Goal: Task Accomplishment & Management: Use online tool/utility

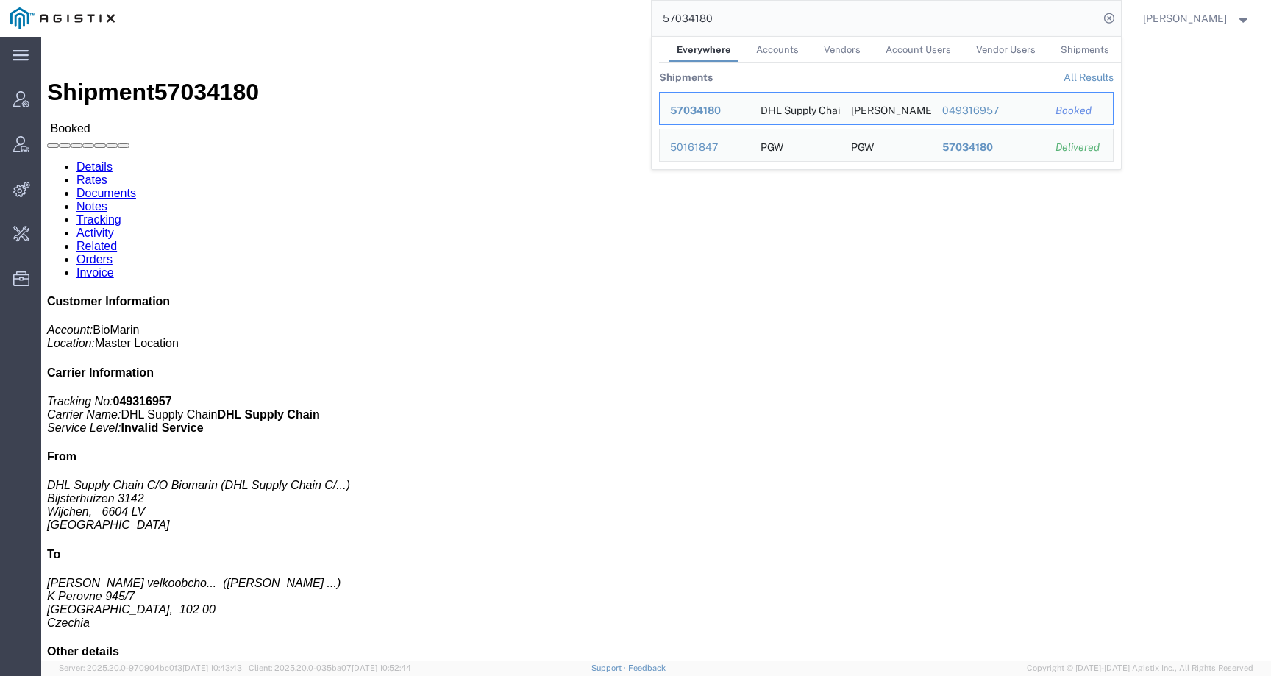
click at [652, 21] on div "57034180 Everywhere Accounts Vendors Account Users Vendor Users Shipments Shipm…" at bounding box center [623, 18] width 996 height 37
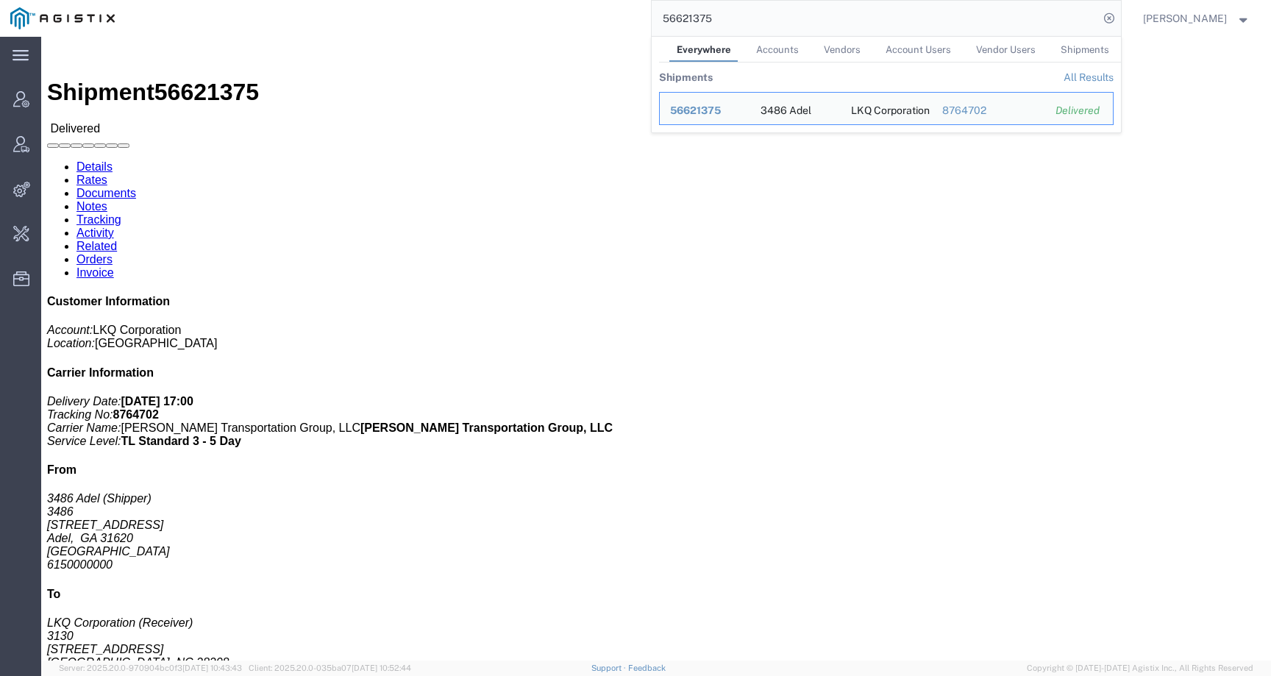
click address "LKQ Corporation (Receiver) 3130 1706 Queen City Drive Charlotte, NC 28208 Unite…"
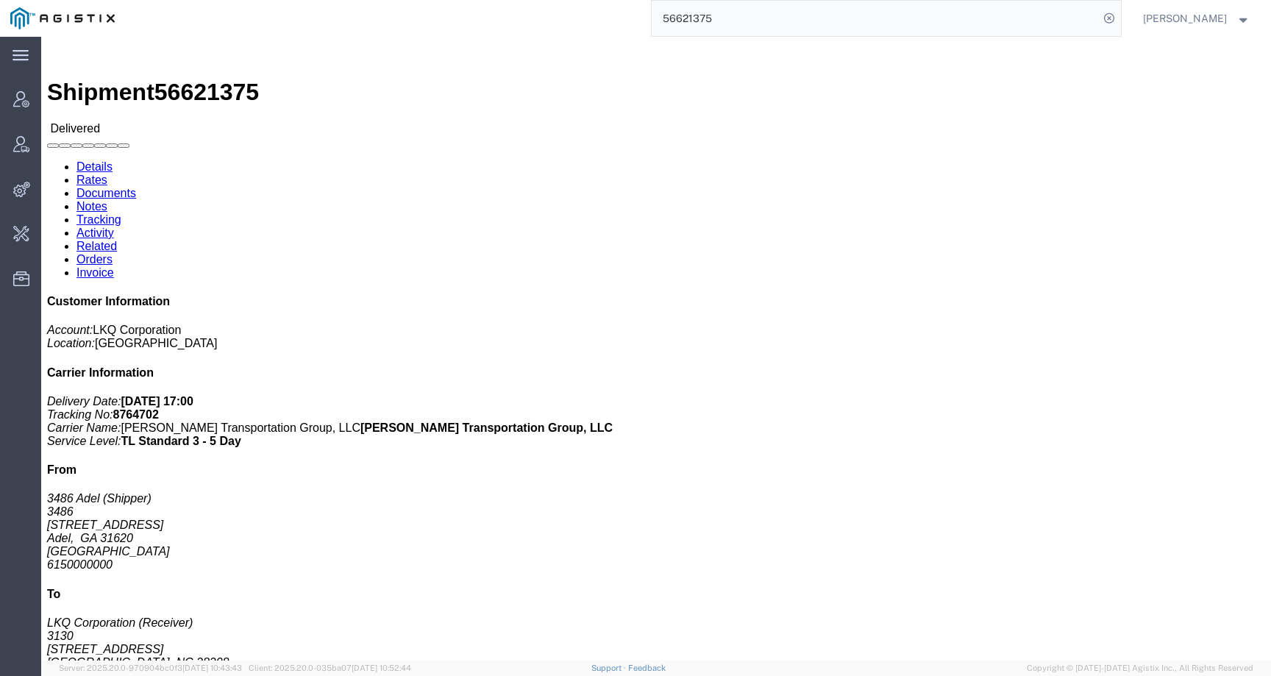
click link "Rates"
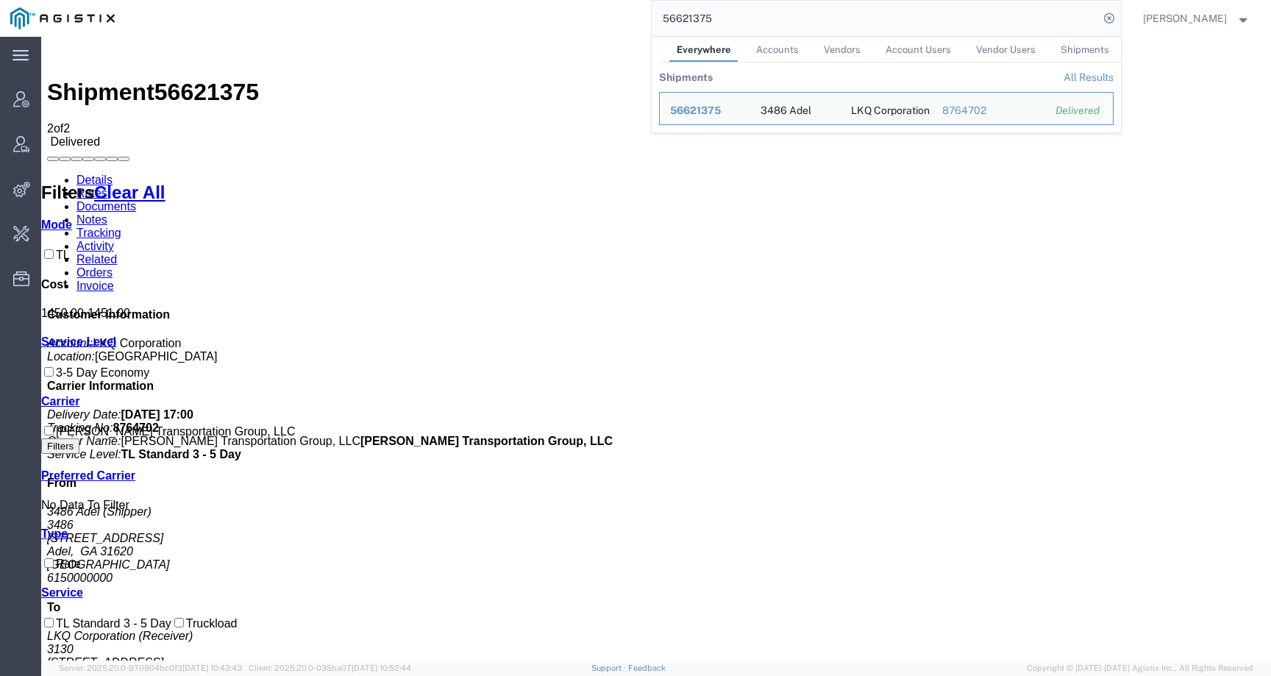
drag, startPoint x: 746, startPoint y: 16, endPoint x: 586, endPoint y: 14, distance: 159.7
click at [586, 14] on div "56621375 Everywhere Accounts Vendors Account Users Vendor Users Shipments Shipm…" at bounding box center [623, 18] width 996 height 37
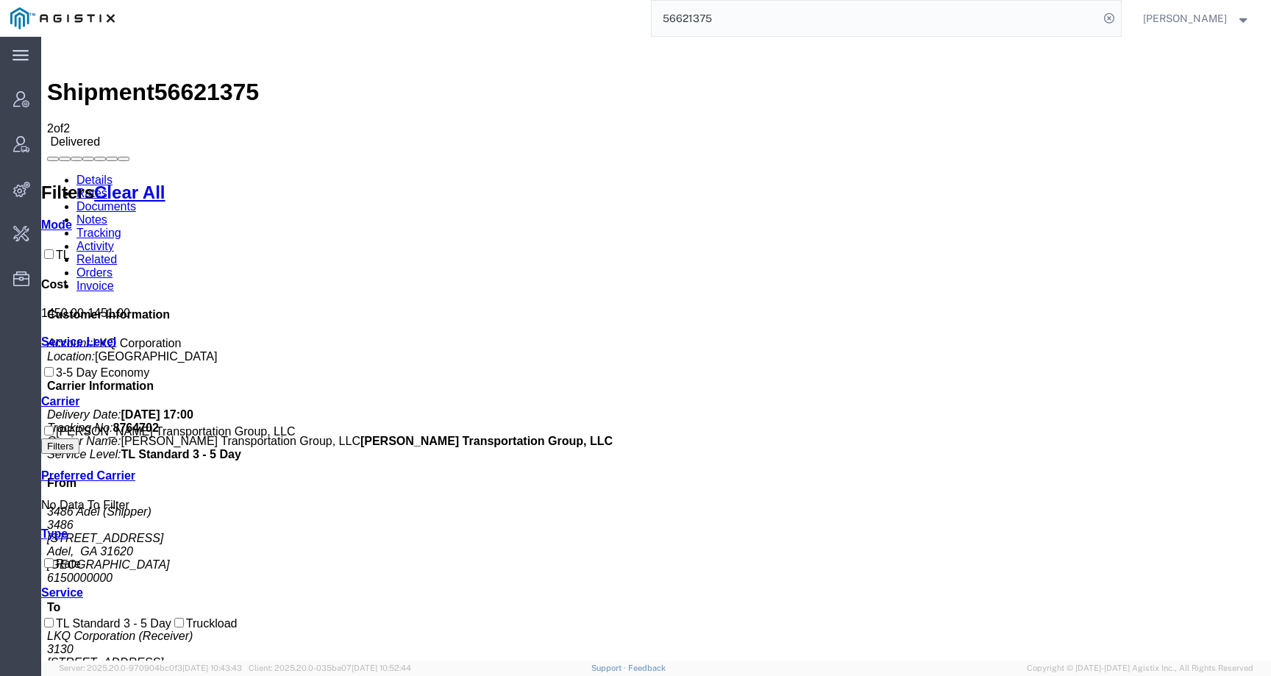
paste input "819344"
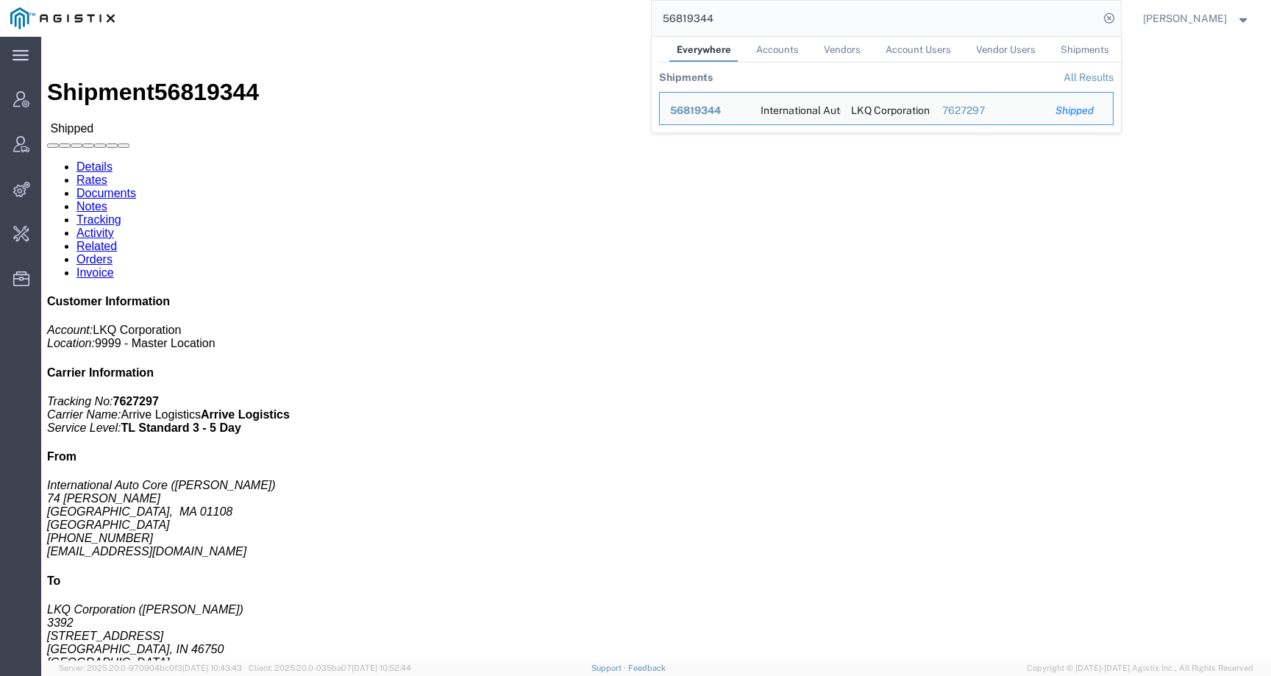
click link "Rates"
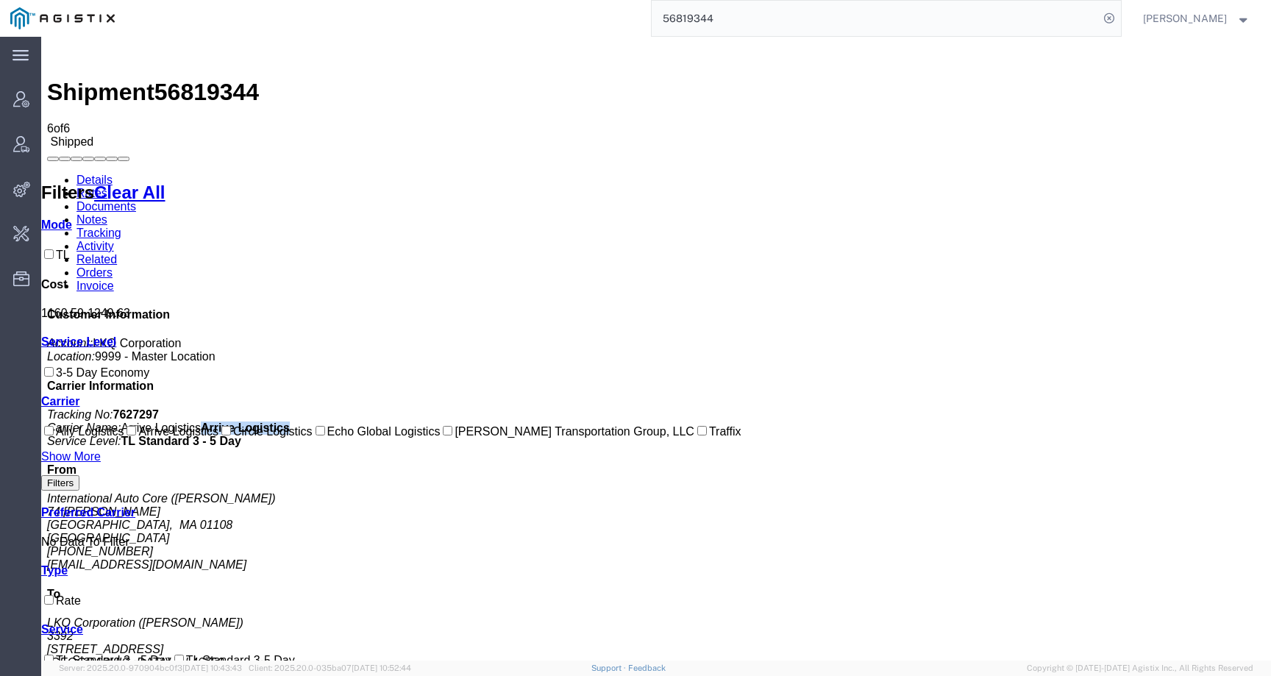
drag, startPoint x: 1075, startPoint y: 243, endPoint x: 1204, endPoint y: 243, distance: 128.7
click at [1204, 408] on p "Tracking No: 7627297 Carrier Name: Arrive Logistics Arrive Logistics Service Le…" at bounding box center [656, 428] width 1218 height 40
copy b "Arrive Logistics"
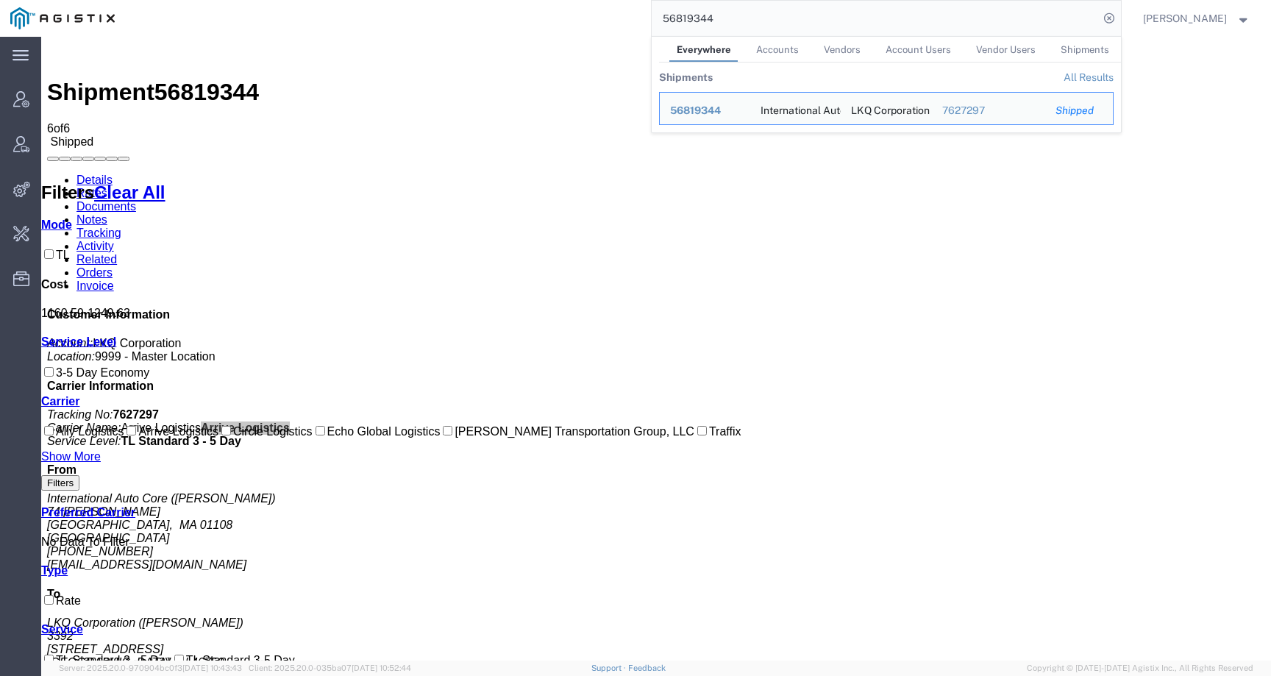
drag, startPoint x: 740, startPoint y: 17, endPoint x: 657, endPoint y: 16, distance: 83.1
click at [657, 16] on div "56819344 Everywhere Accounts Vendors Account Users Vendor Users Shipments Shipm…" at bounding box center [623, 18] width 996 height 37
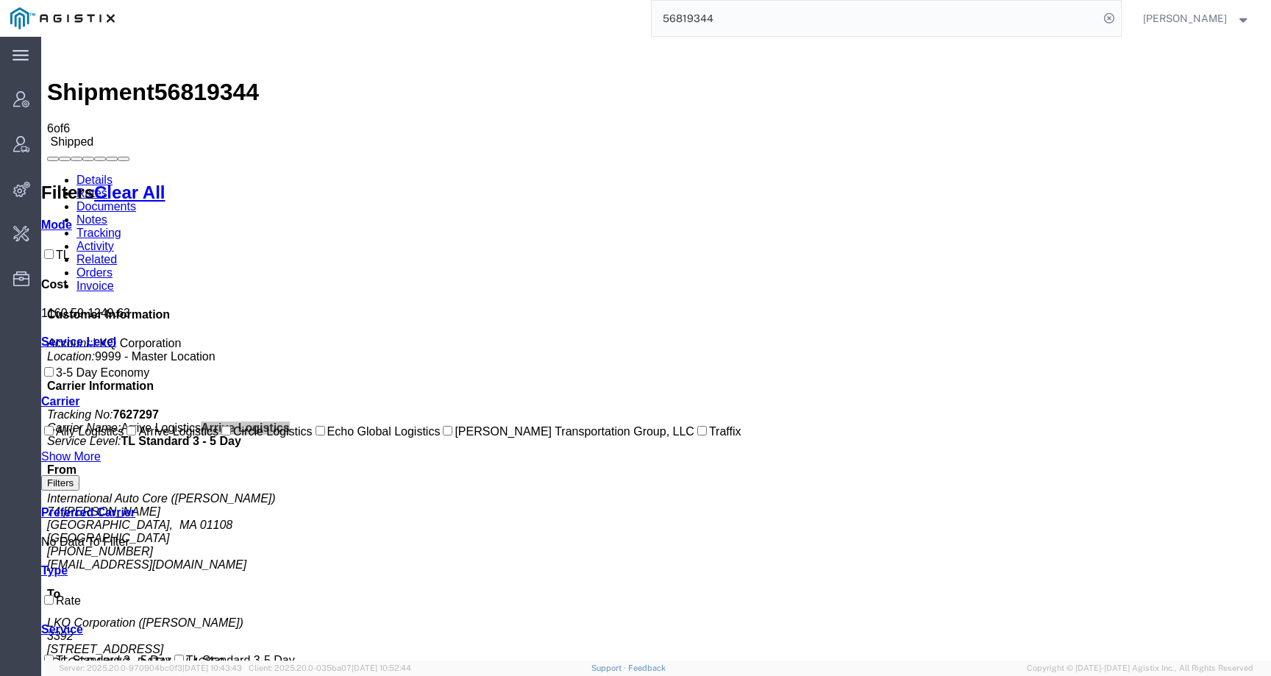
paste input "Arrive Logistics"
click at [104, 174] on link "Details" at bounding box center [95, 180] width 36 height 13
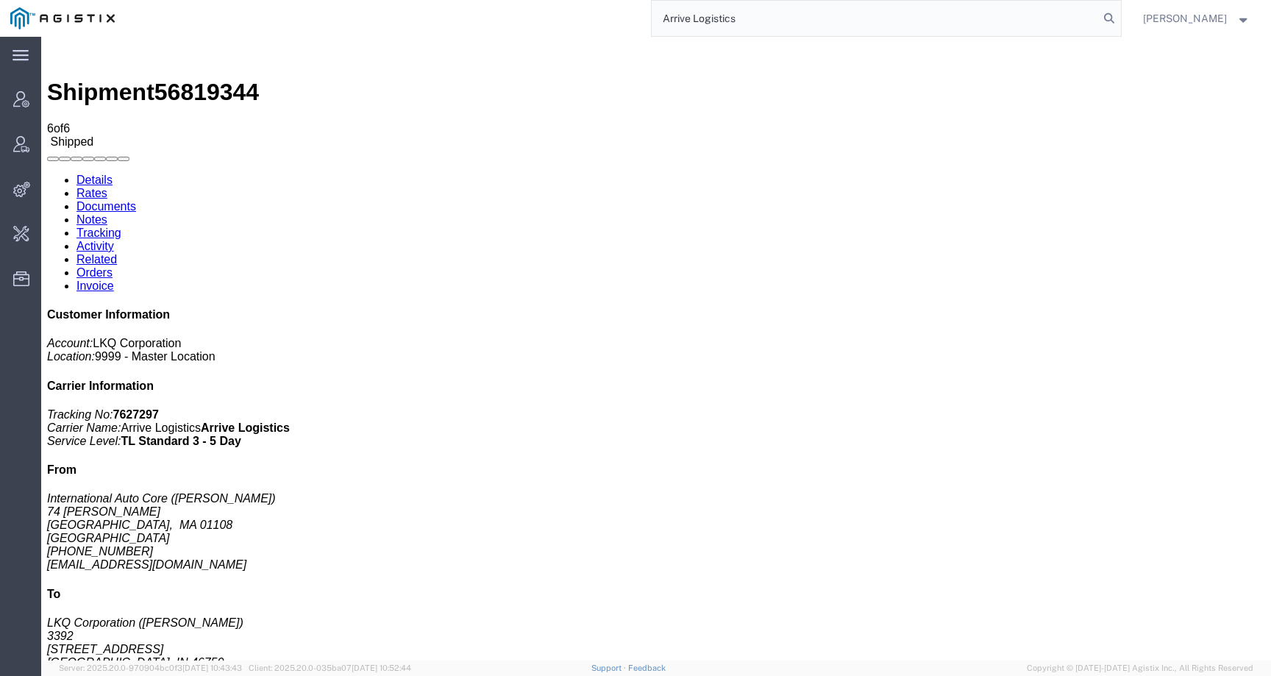
click span "56819344"
copy span "56819344"
click link "Rates"
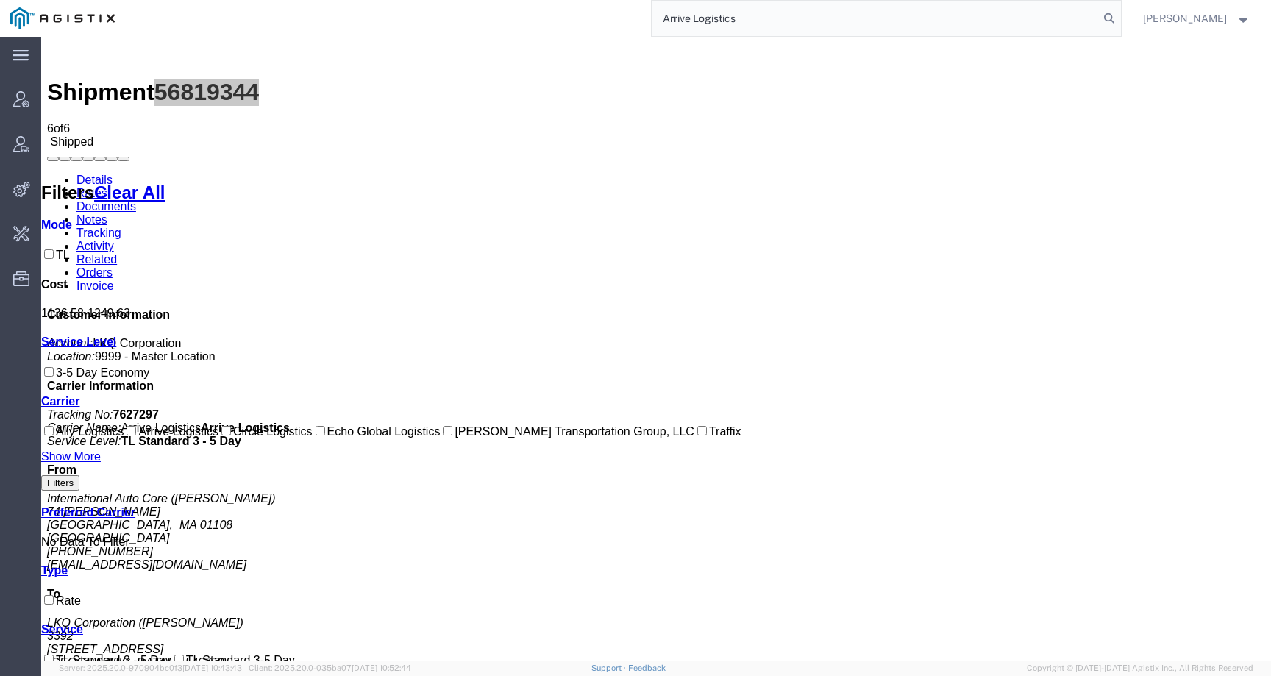
drag, startPoint x: 774, startPoint y: 22, endPoint x: 634, endPoint y: 22, distance: 139.8
click at [634, 22] on div "Arrive Logistics" at bounding box center [623, 18] width 996 height 37
paste input "56941216"
type input "56941216"
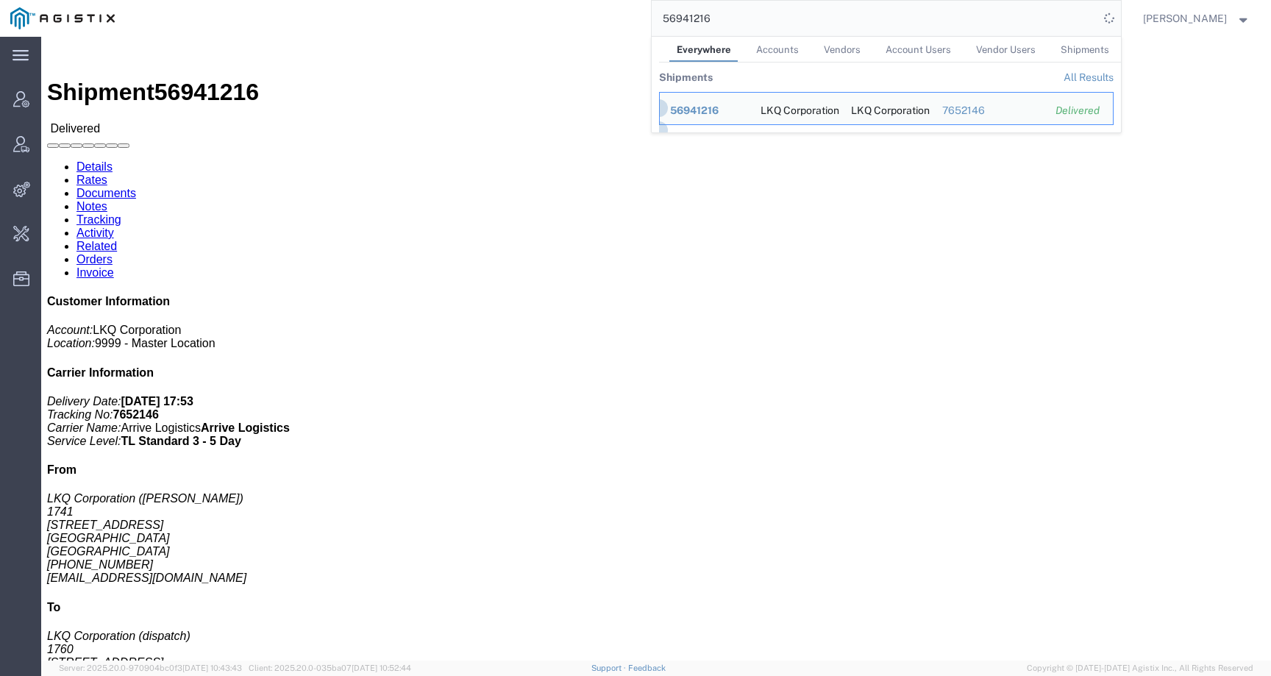
click link "Rates"
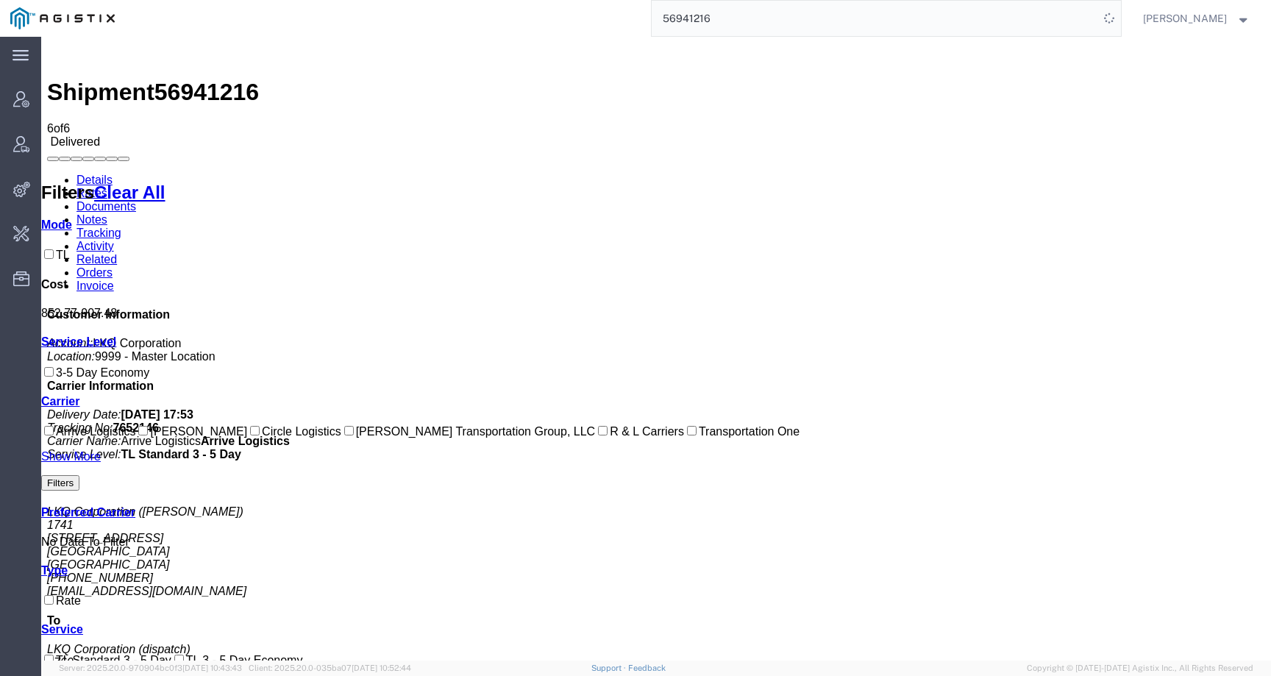
click at [97, 174] on link "Details" at bounding box center [95, 180] width 36 height 13
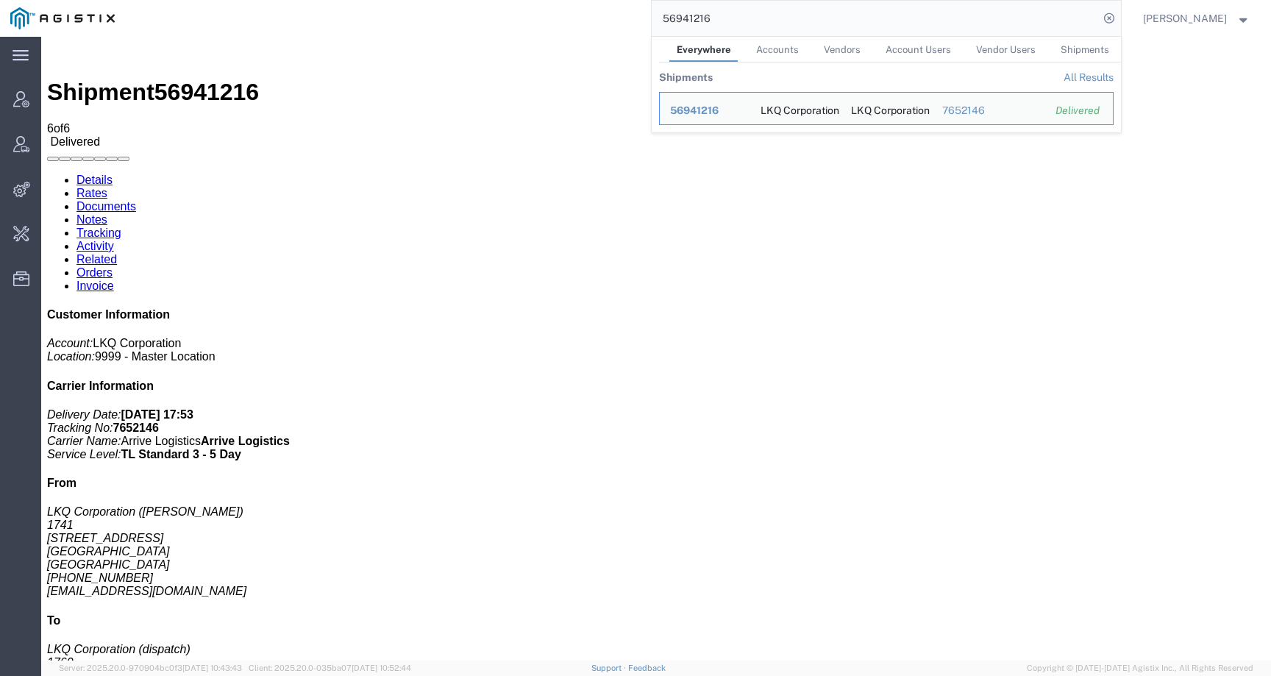
click span "56941216"
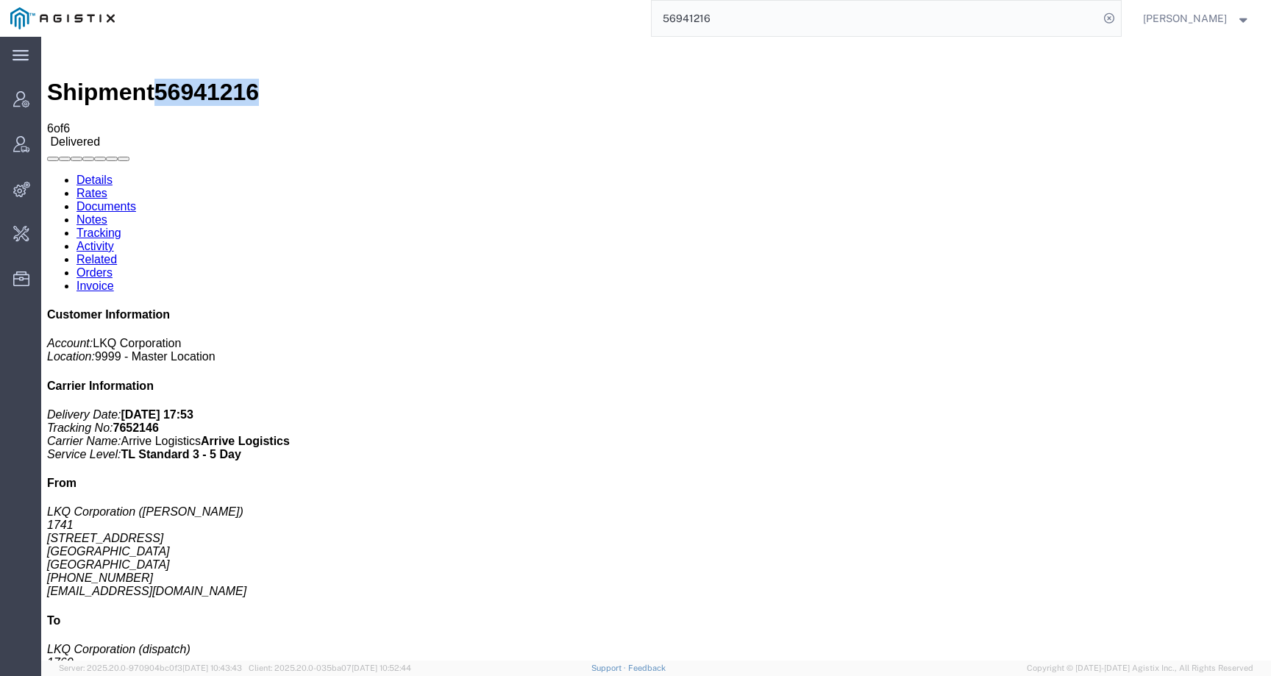
click span "56941216"
copy span "56941216"
click link "Rates"
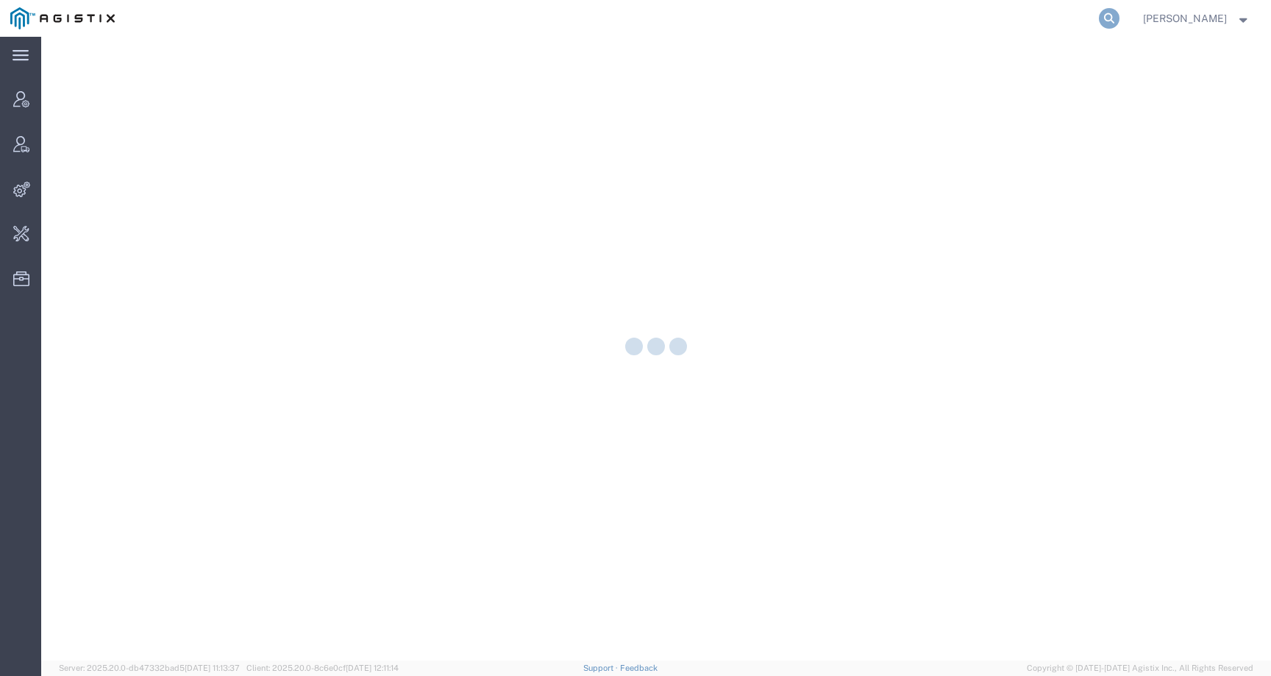
click at [1120, 19] on icon at bounding box center [1109, 18] width 21 height 21
click at [1080, 19] on input "search" at bounding box center [875, 18] width 447 height 35
paste input "Arrive Logistics"
type input "Arrive Logistics"
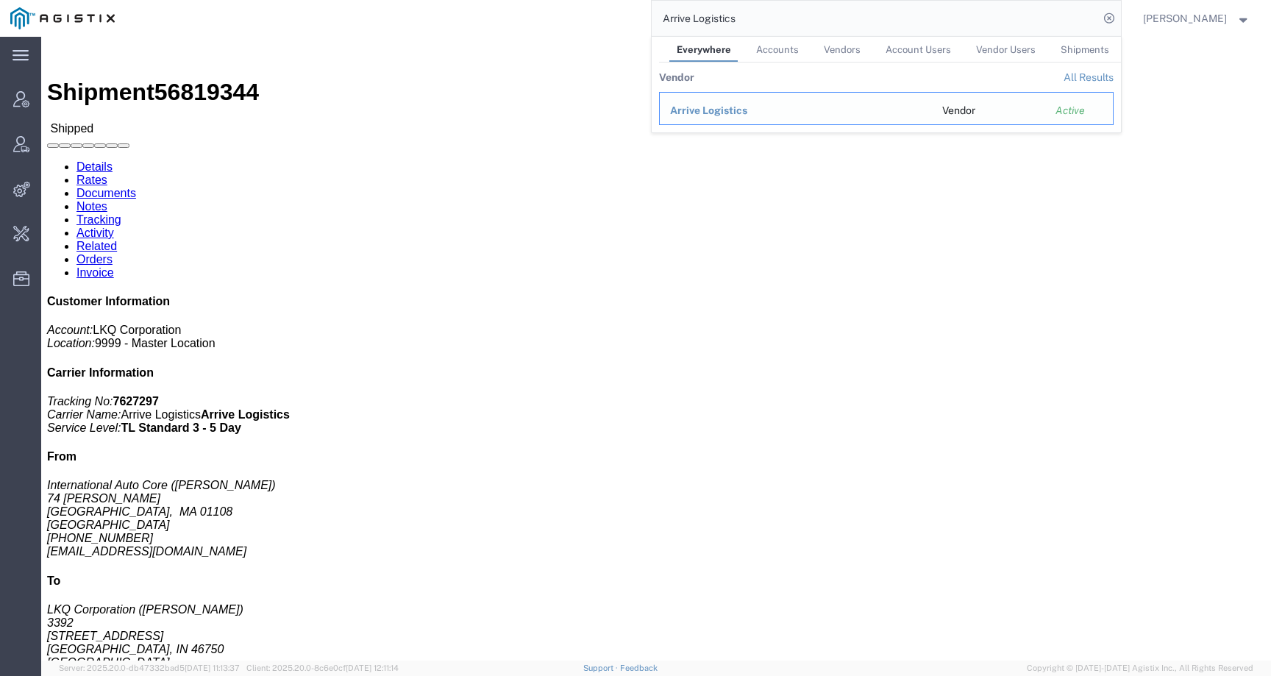
click at [736, 111] on span "Arrive Logistics" at bounding box center [708, 110] width 77 height 12
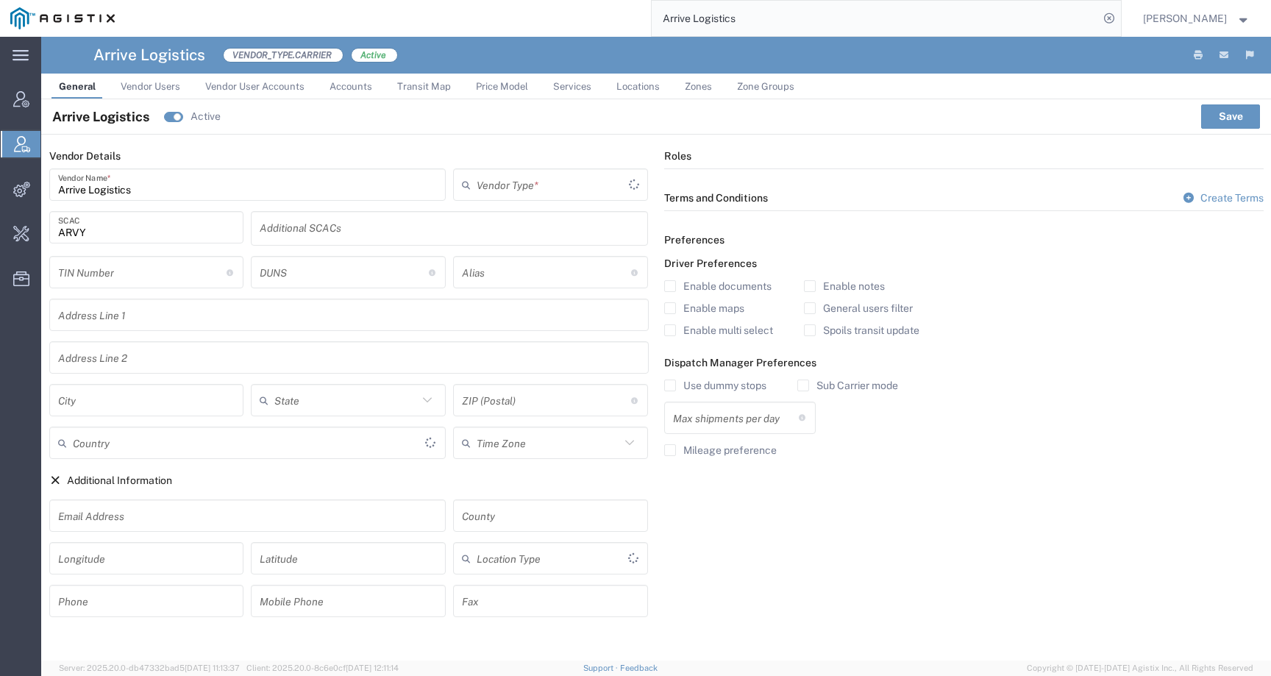
type input "Carrier"
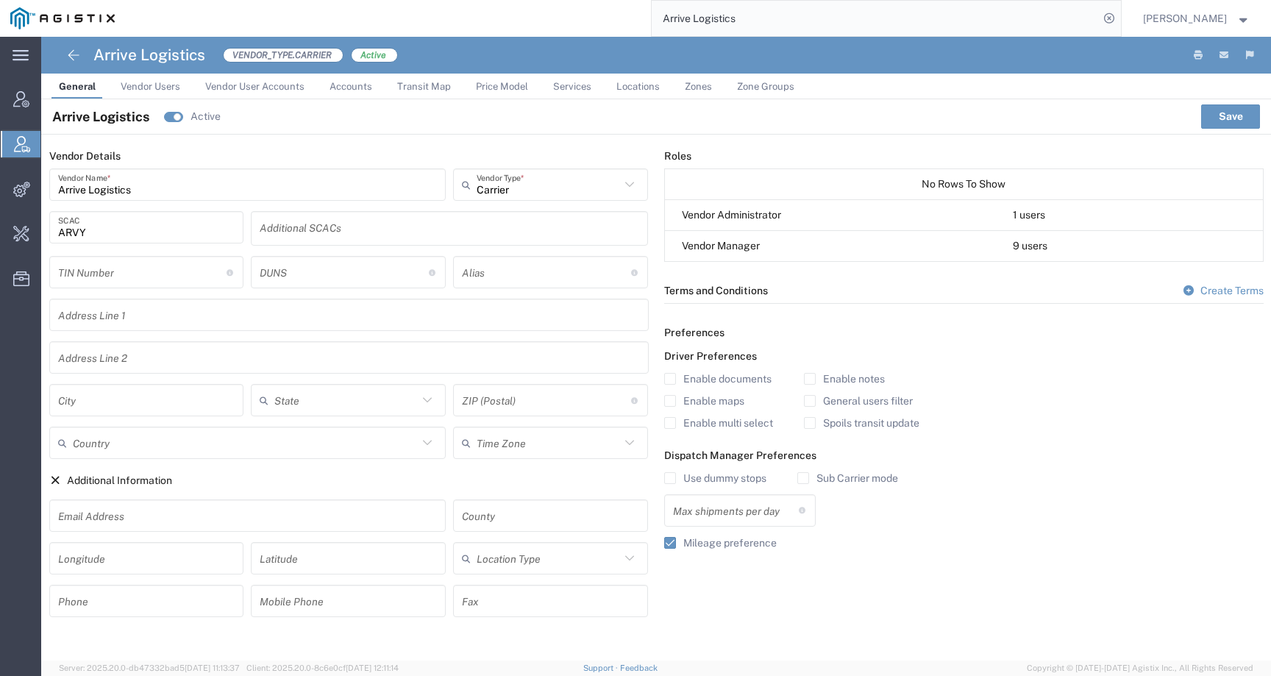
click at [506, 91] on span "Price Model" at bounding box center [502, 86] width 52 height 11
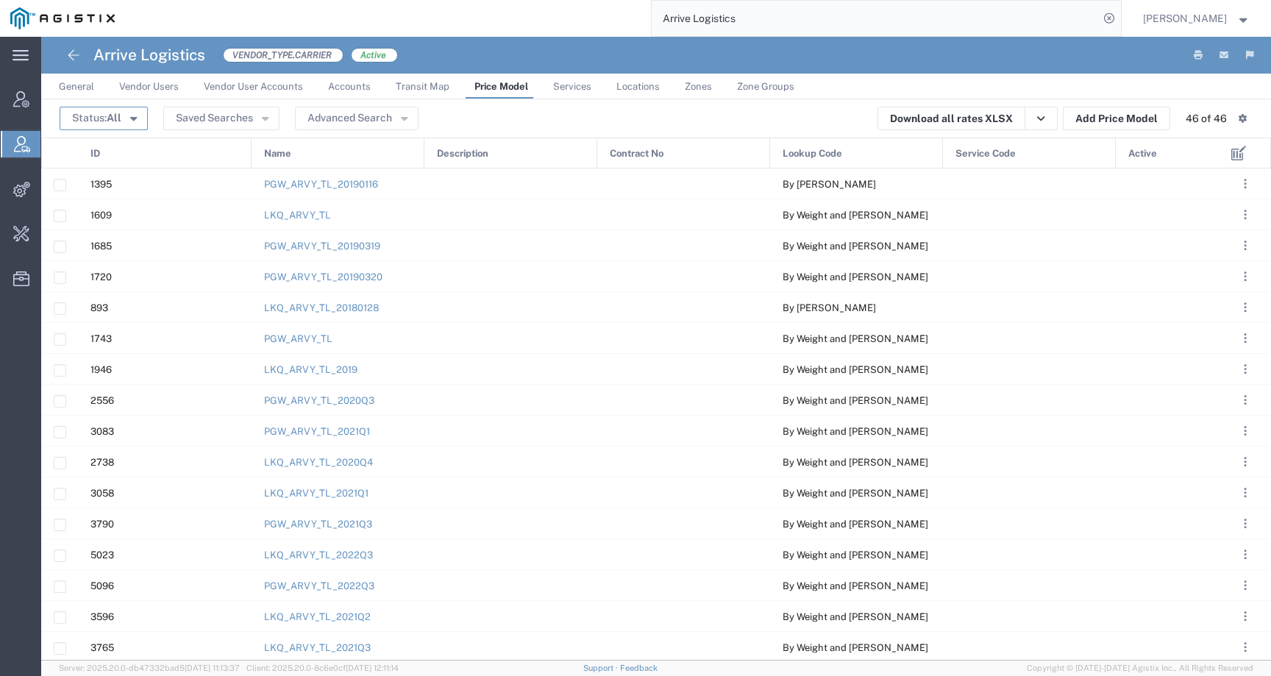
click at [135, 117] on button "Status: All" at bounding box center [104, 119] width 88 height 24
click at [140, 143] on span "Active" at bounding box center [146, 146] width 170 height 23
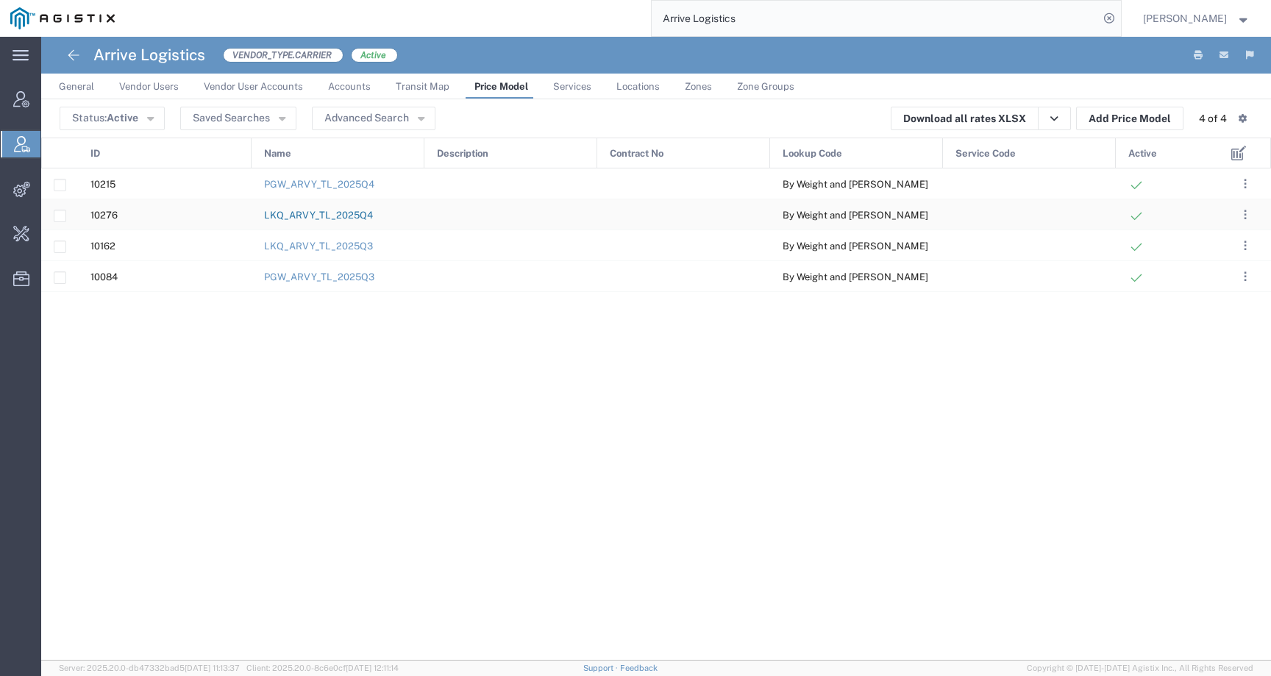
click at [349, 214] on link "LKQ_ARVY_TL_2025Q4" at bounding box center [318, 215] width 109 height 11
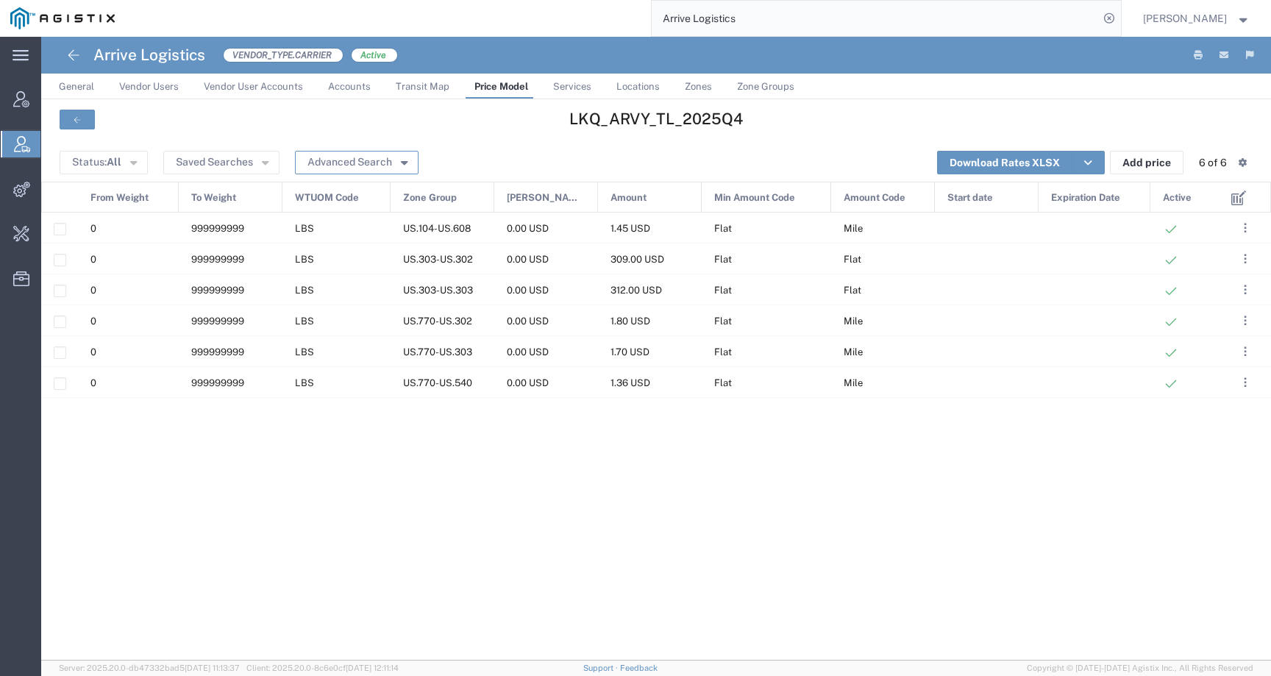
click at [355, 165] on button "Advanced Search" at bounding box center [357, 163] width 124 height 24
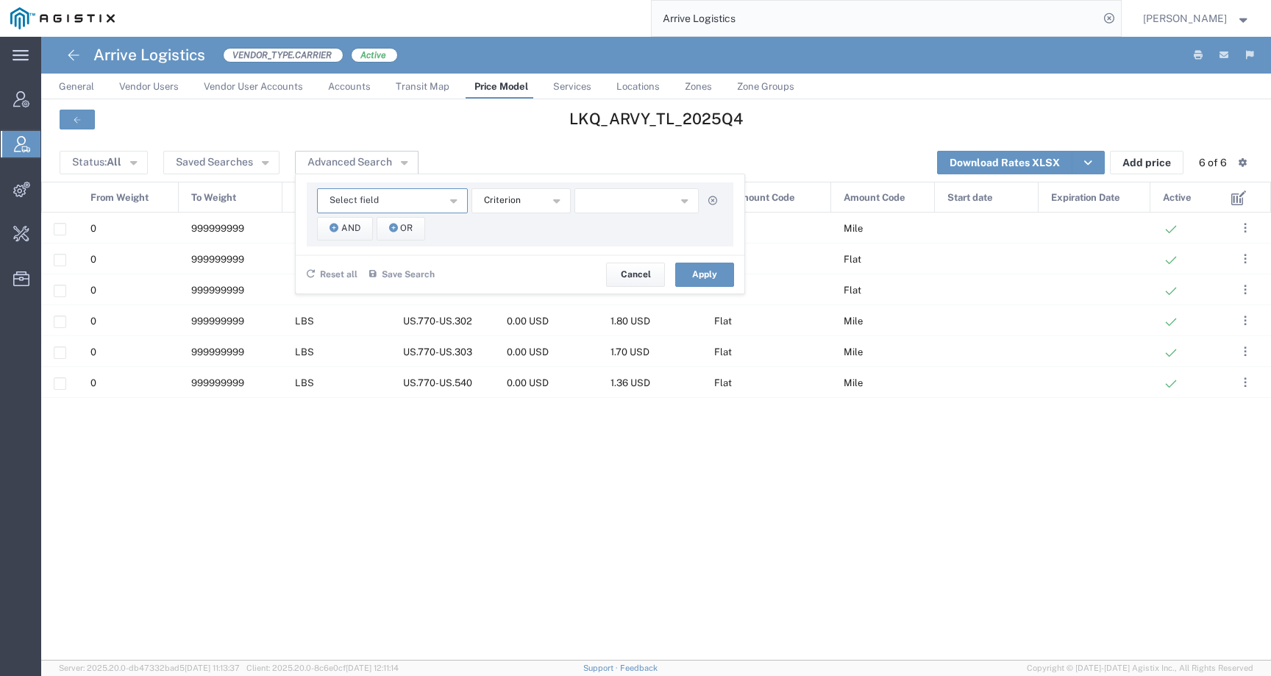
click at [351, 206] on span "Select field" at bounding box center [354, 200] width 49 height 14
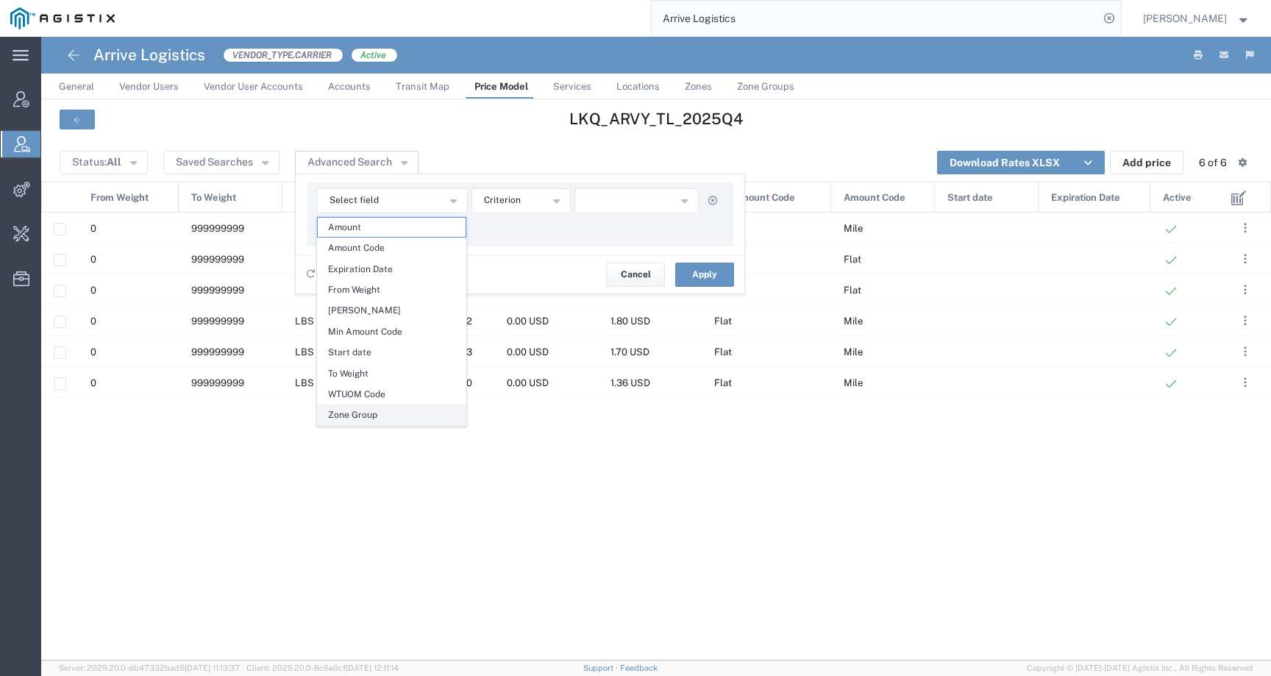
click at [338, 413] on span "Zone Group" at bounding box center [392, 414] width 148 height 19
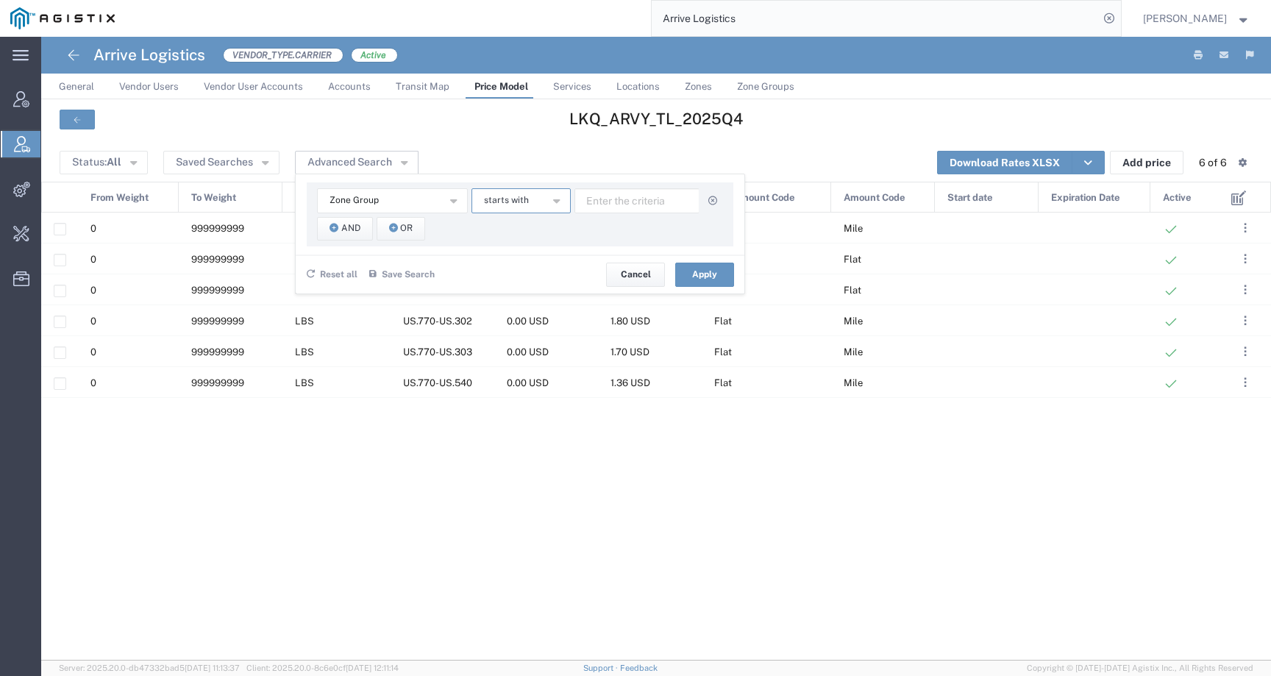
click at [539, 202] on button "starts with" at bounding box center [521, 200] width 99 height 25
click at [536, 227] on span "contains" at bounding box center [520, 227] width 96 height 19
click at [611, 196] on input "text" at bounding box center [637, 200] width 125 height 25
type input "110"
click at [333, 239] on button "And" at bounding box center [345, 229] width 56 height 24
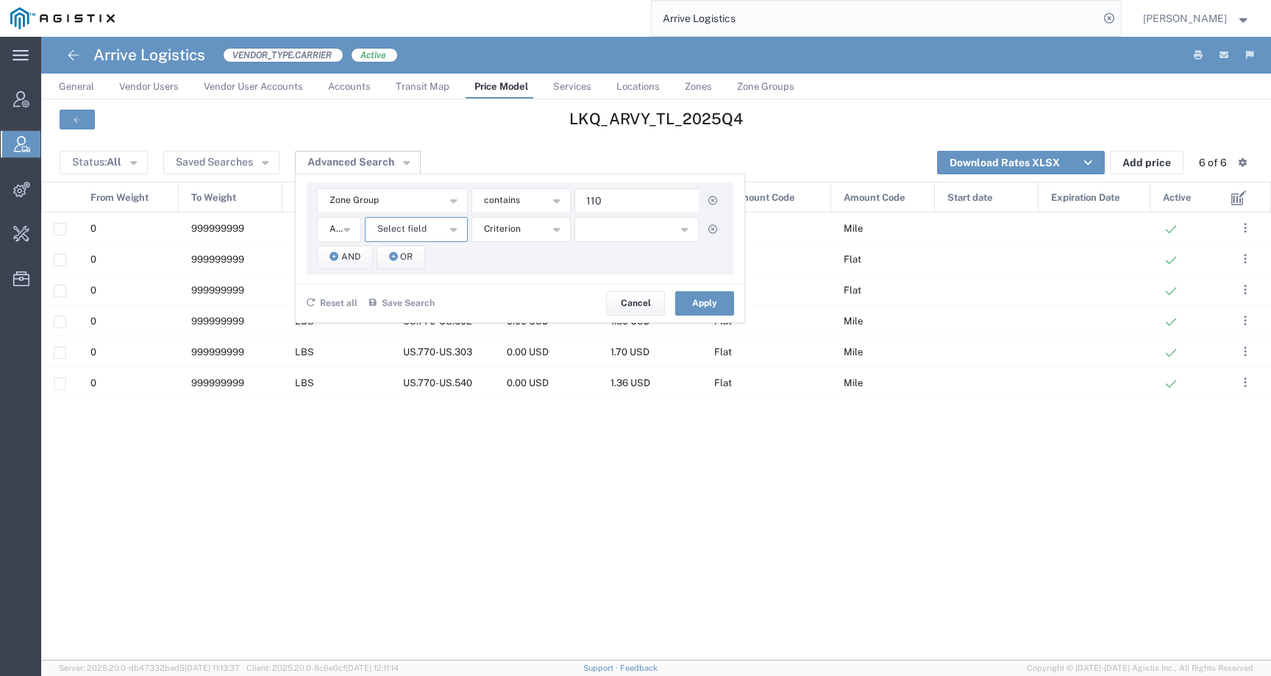
click at [422, 236] on button "Select field" at bounding box center [416, 229] width 103 height 25
click at [422, 444] on span "Zone Group" at bounding box center [416, 443] width 100 height 19
click at [527, 232] on button "starts with" at bounding box center [521, 229] width 99 height 25
click at [528, 255] on span "contains" at bounding box center [520, 255] width 96 height 19
click at [597, 238] on input "text" at bounding box center [637, 229] width 125 height 25
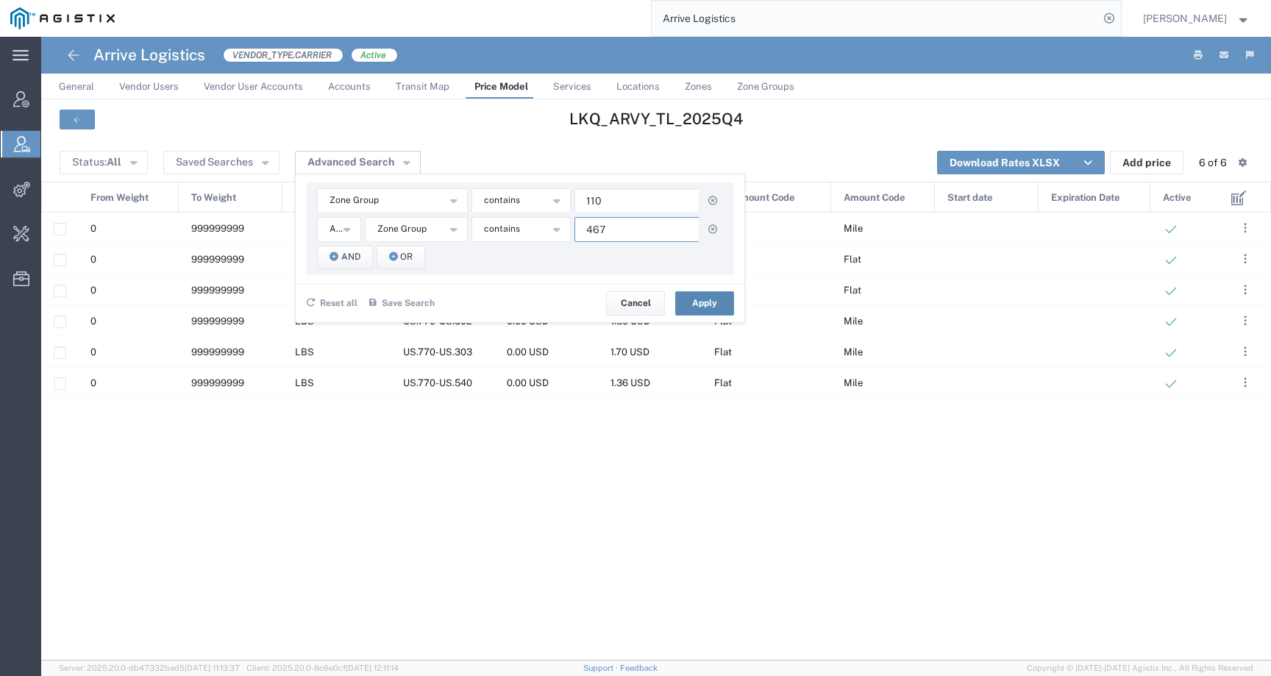
type input "467"
click at [690, 305] on button "Apply" at bounding box center [704, 303] width 59 height 24
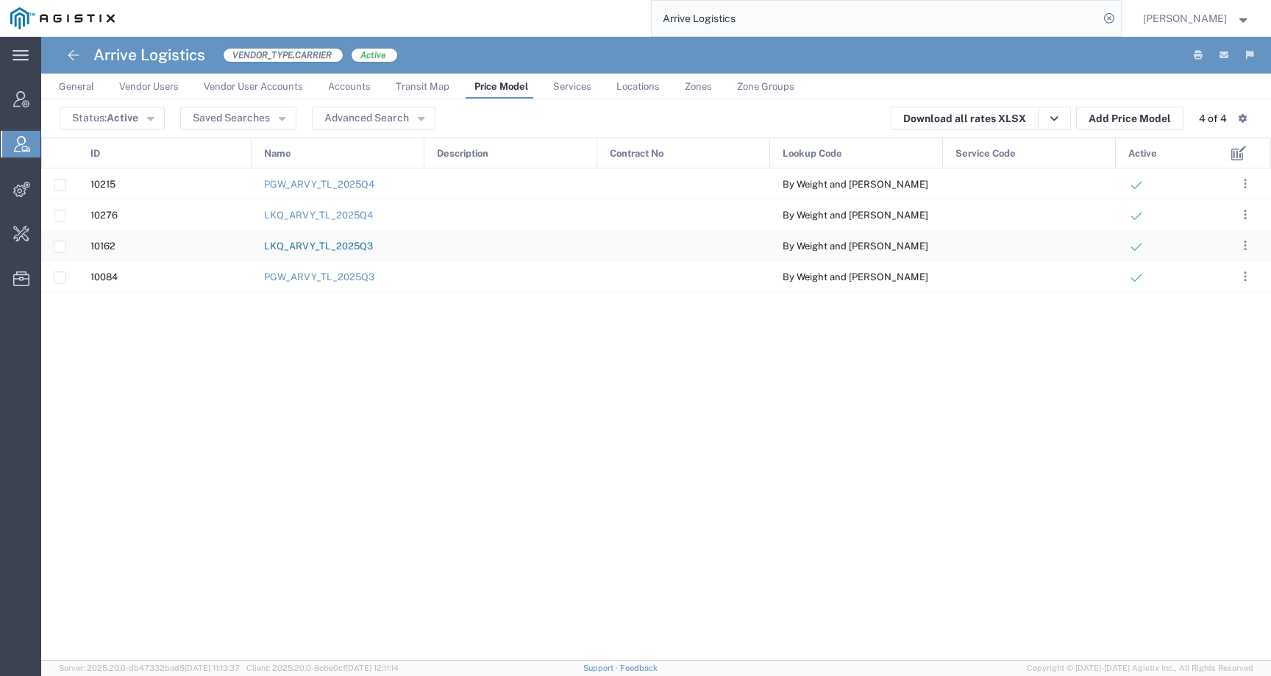
click at [294, 249] on link "LKQ_ARVY_TL_2025Q3" at bounding box center [318, 246] width 109 height 11
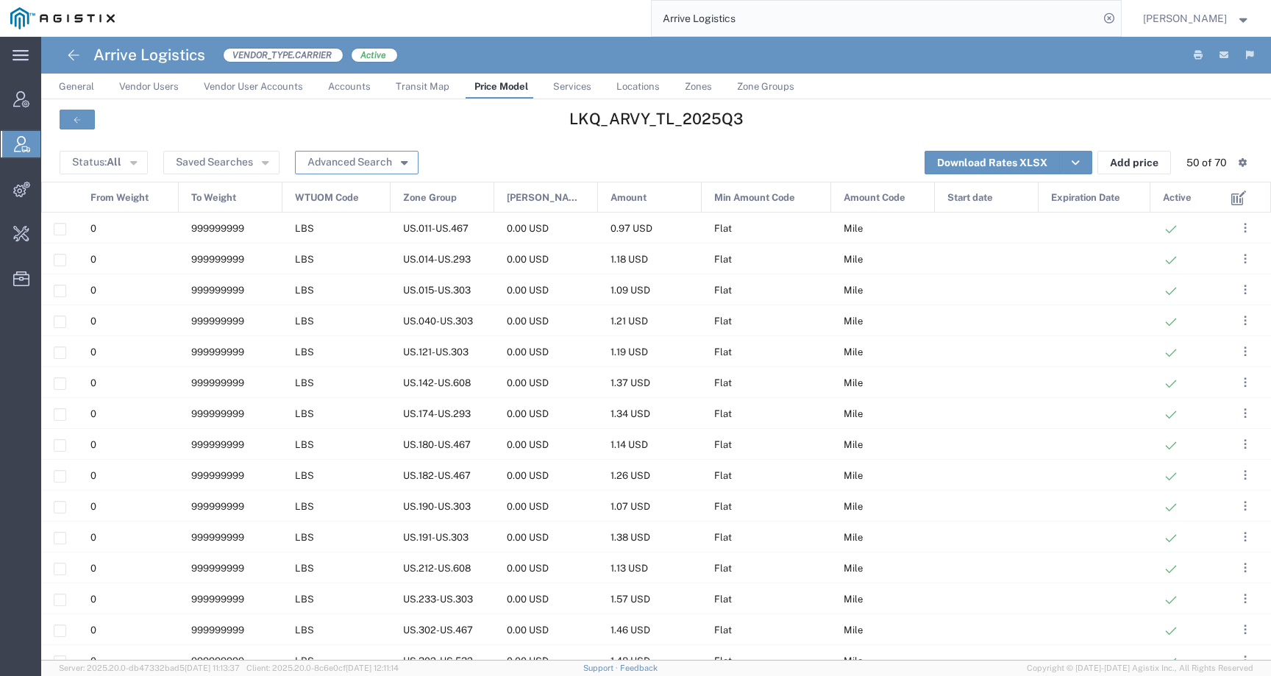
click at [388, 166] on button "Advanced Search" at bounding box center [357, 163] width 124 height 24
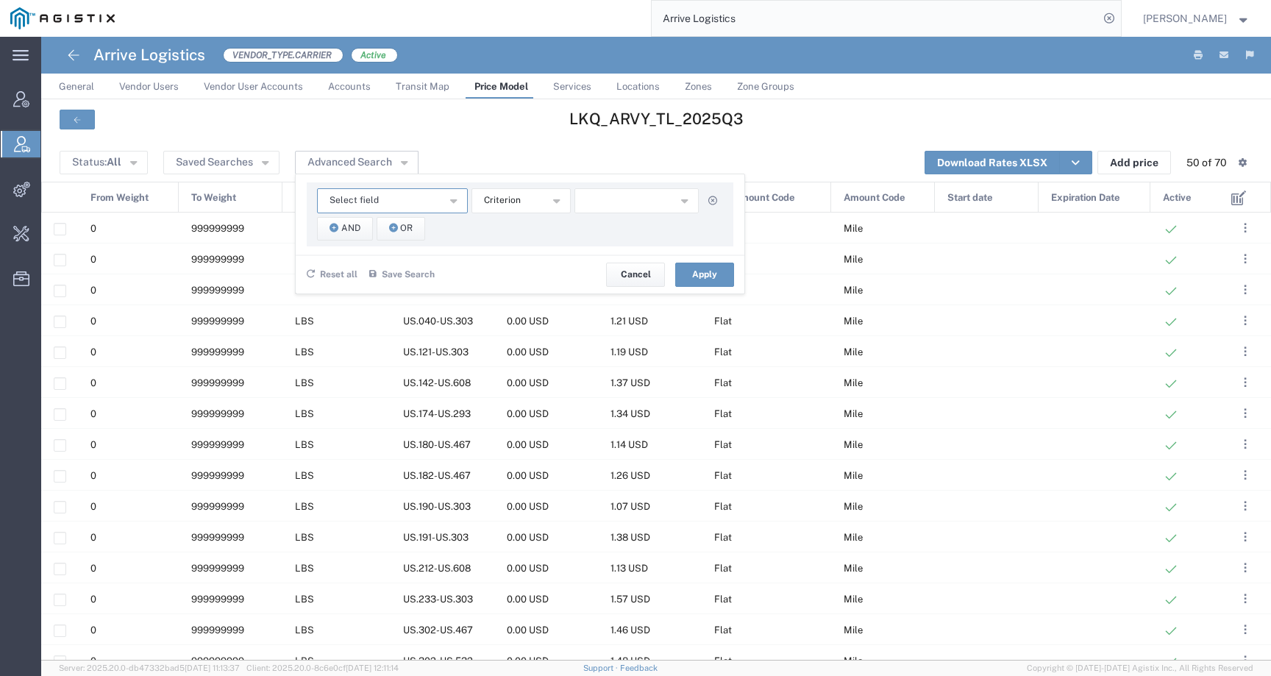
click at [380, 193] on button "Select field" at bounding box center [392, 200] width 151 height 25
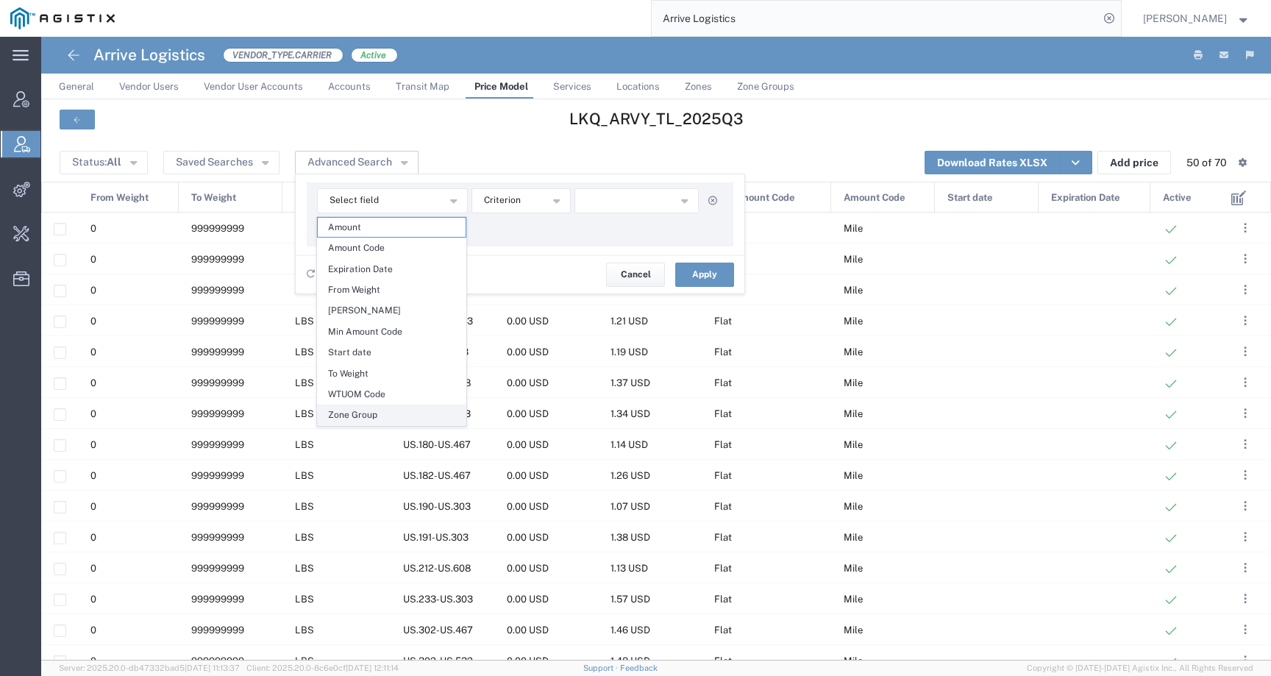
click at [387, 412] on span "Zone Group" at bounding box center [392, 414] width 148 height 19
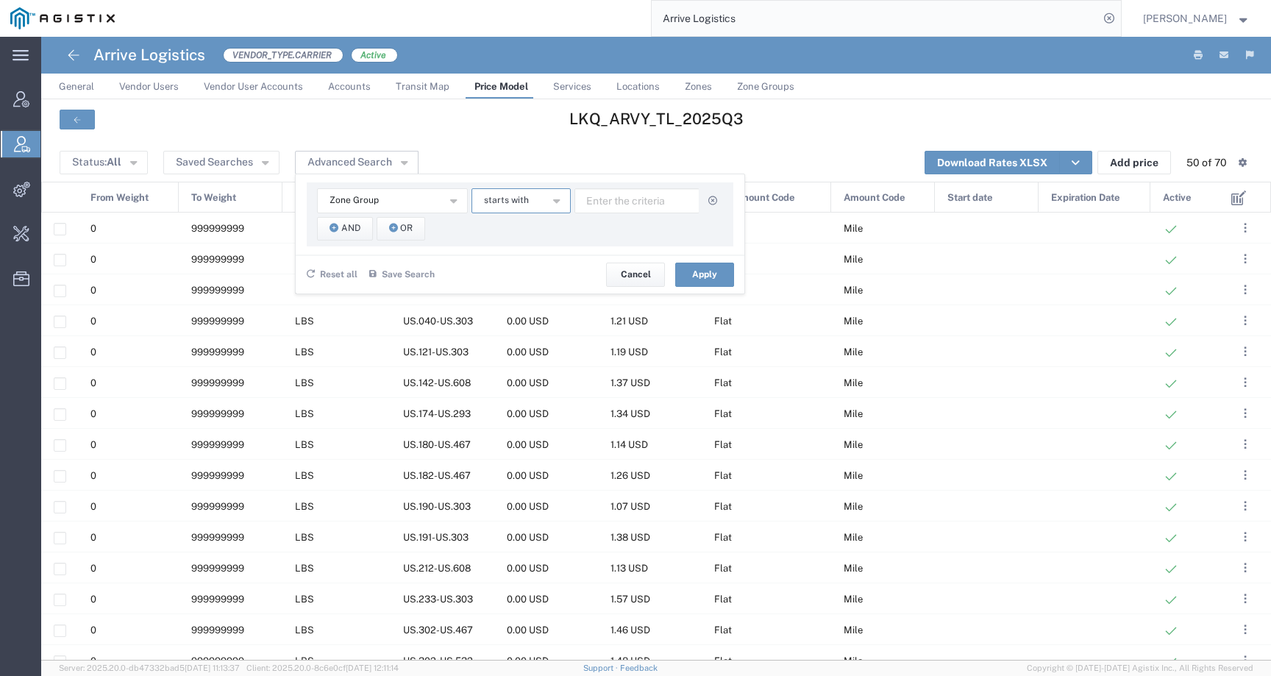
click at [547, 197] on button "starts with" at bounding box center [521, 200] width 99 height 25
click at [543, 219] on span "contains" at bounding box center [520, 227] width 96 height 19
click at [613, 205] on input "text" at bounding box center [637, 200] width 125 height 25
click at [347, 228] on span "And" at bounding box center [350, 228] width 19 height 14
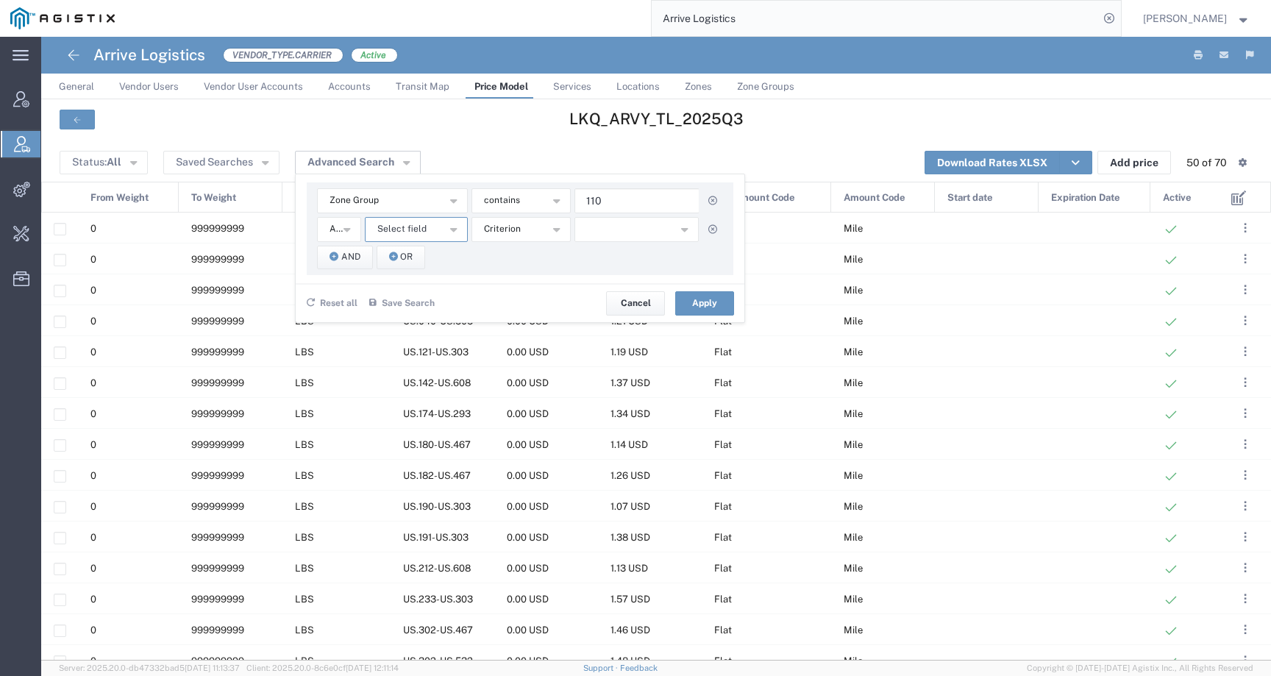
click at [394, 232] on span "Select field" at bounding box center [401, 229] width 49 height 14
click at [418, 442] on span "Zone Group" at bounding box center [416, 443] width 100 height 19
click at [514, 238] on button "starts with" at bounding box center [521, 229] width 99 height 25
click at [522, 256] on span "contains" at bounding box center [520, 255] width 96 height 19
click at [652, 238] on input "text" at bounding box center [637, 229] width 125 height 25
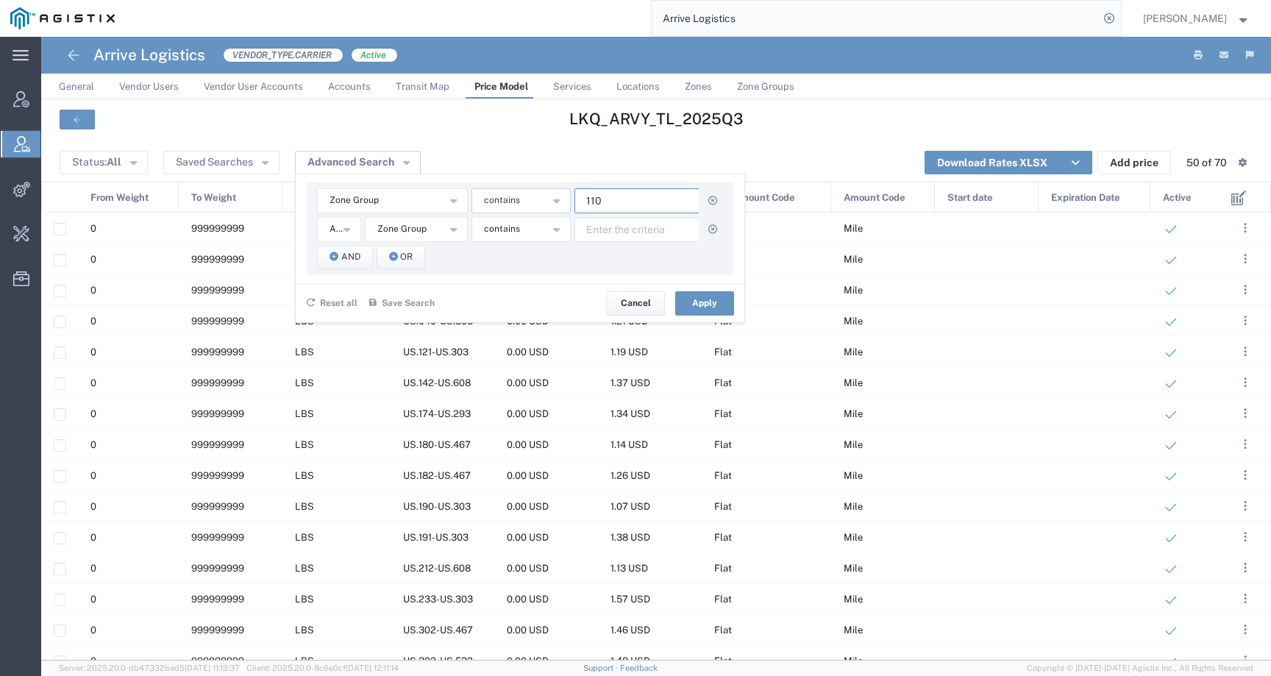
drag, startPoint x: 616, startPoint y: 201, endPoint x: 559, endPoint y: 201, distance: 56.6
click at [559, 201] on div "Zone Group Amount Amount Code Expiration Date From Weight Min Amount Min Amount…" at bounding box center [520, 200] width 406 height 25
type input "011"
click at [658, 230] on input "text" at bounding box center [637, 229] width 125 height 25
type input "467"
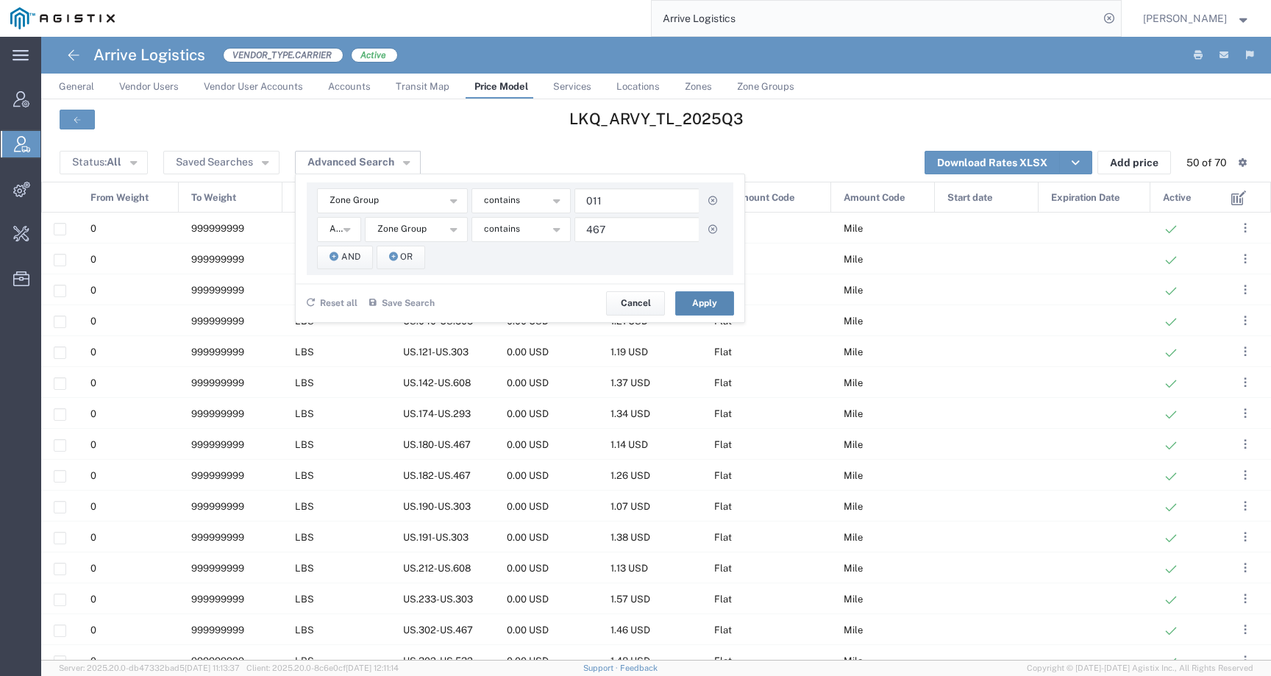
click at [708, 300] on button "Apply" at bounding box center [704, 303] width 59 height 24
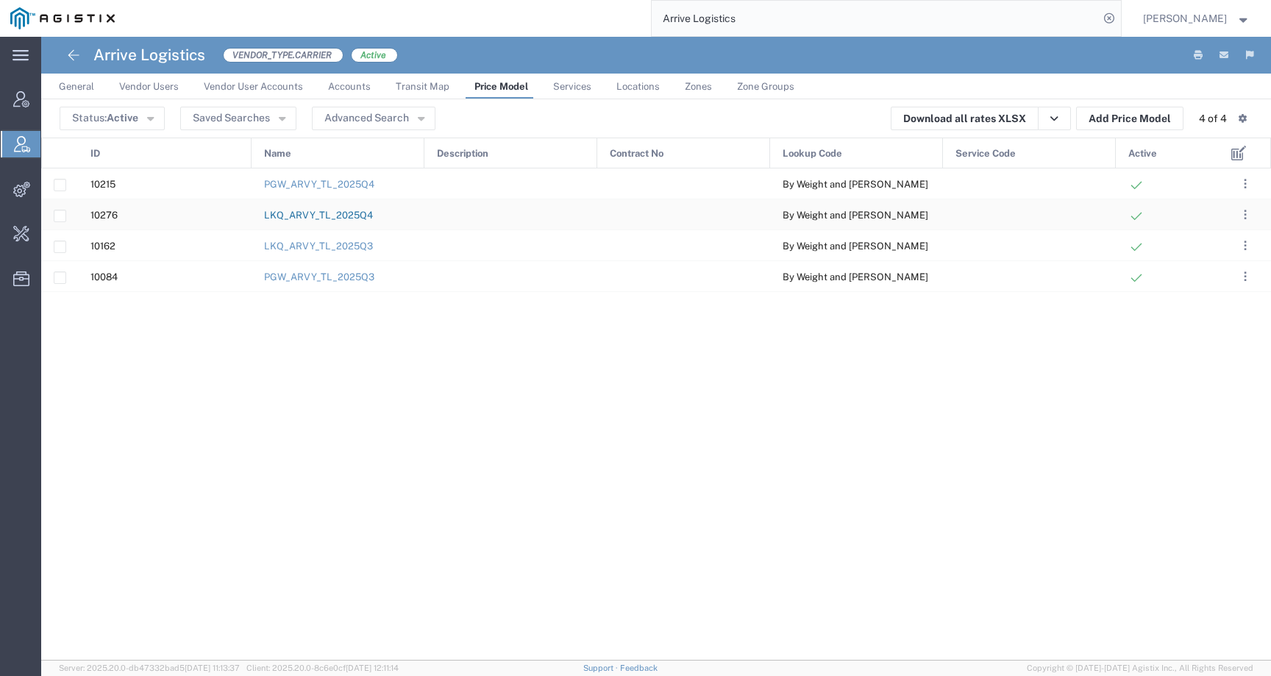
click at [362, 216] on link "LKQ_ARVY_TL_2025Q4" at bounding box center [318, 215] width 109 height 11
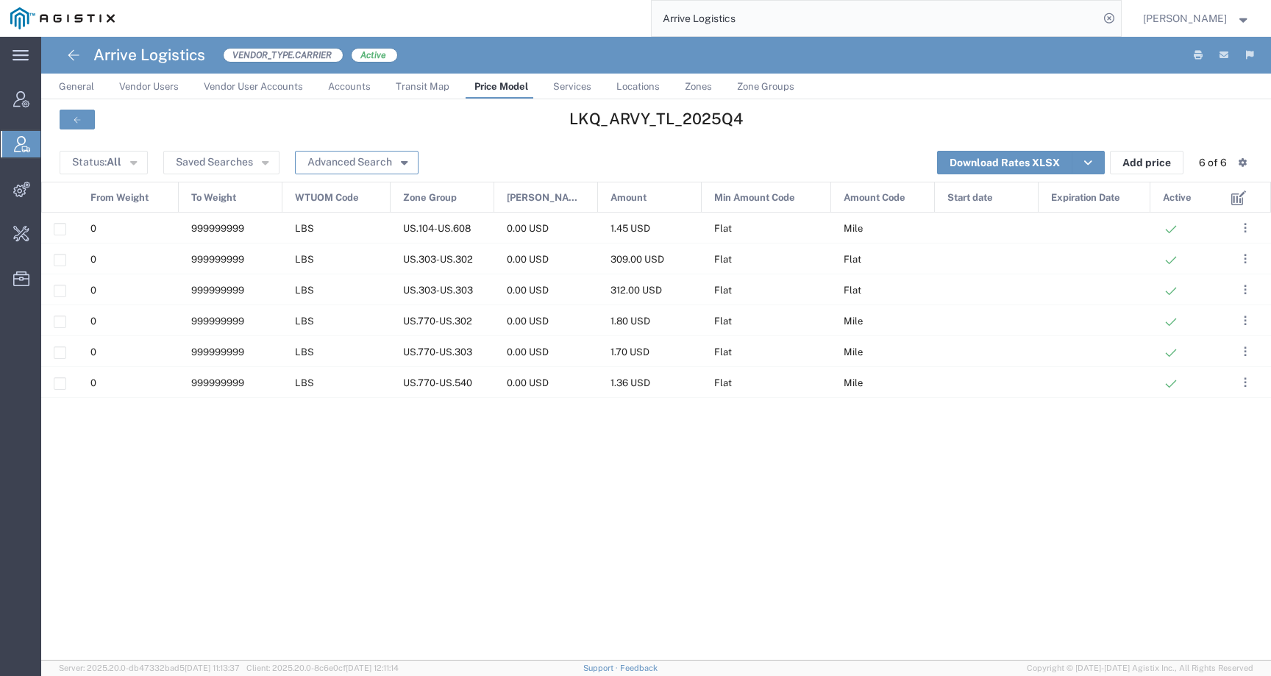
click at [349, 156] on button "Advanced Search" at bounding box center [357, 163] width 124 height 24
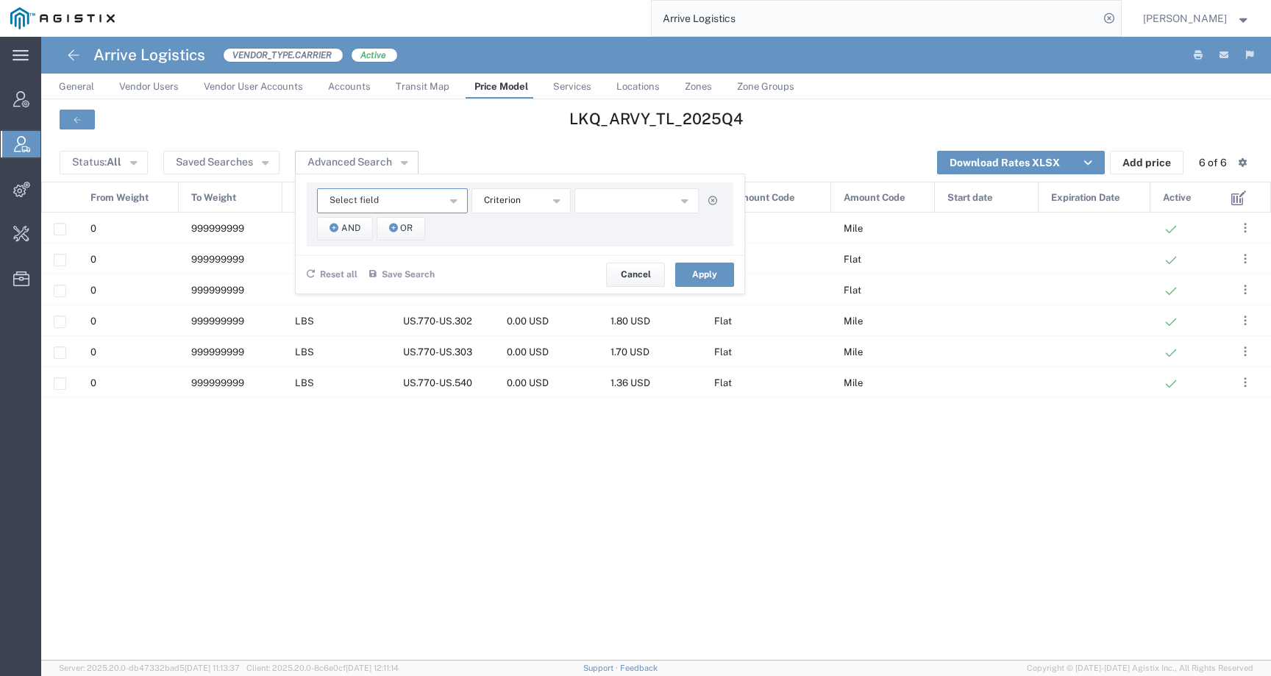
click at [352, 207] on span "Select field" at bounding box center [354, 200] width 49 height 14
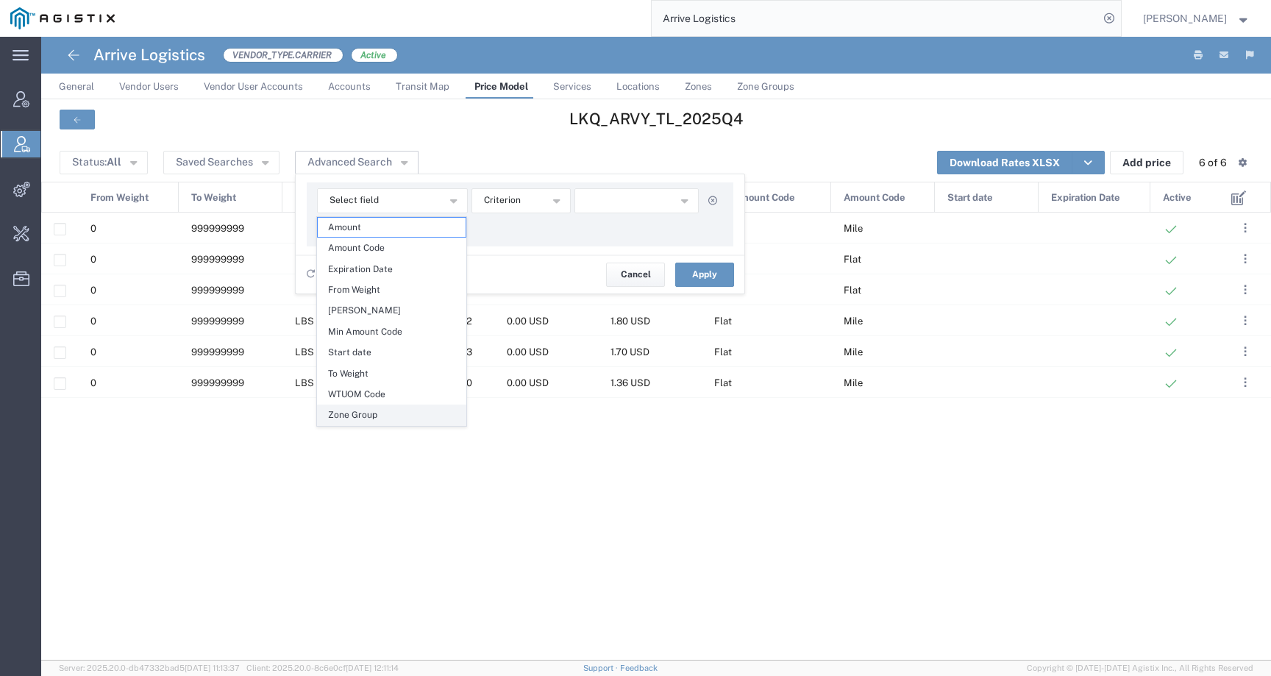
click at [383, 408] on span "Zone Group" at bounding box center [392, 414] width 148 height 19
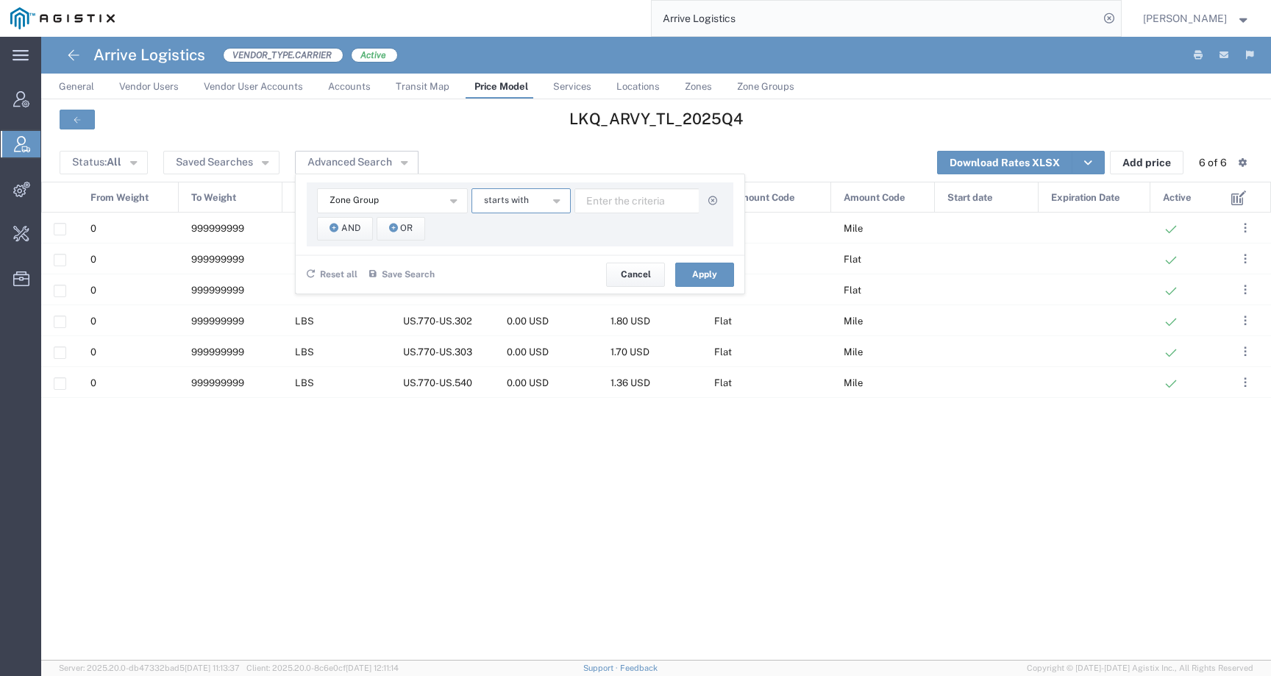
click at [553, 202] on icon "button" at bounding box center [556, 199] width 7 height 10
click at [551, 226] on span "contains" at bounding box center [520, 227] width 96 height 19
click at [624, 197] on input "text" at bounding box center [637, 200] width 125 height 25
type input "011"
click at [358, 231] on button "And" at bounding box center [345, 229] width 56 height 24
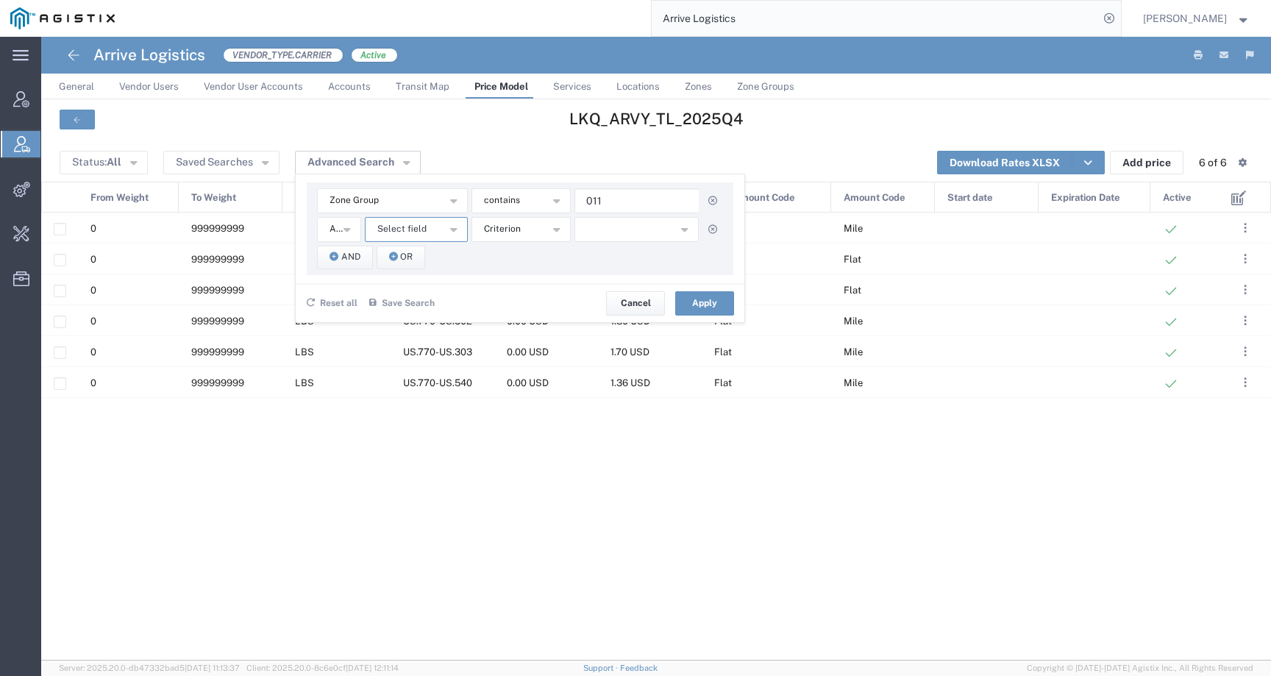
click at [391, 238] on button "Select field" at bounding box center [416, 229] width 103 height 25
click at [408, 442] on span "Zone Group" at bounding box center [416, 443] width 100 height 19
click at [519, 223] on span "starts with" at bounding box center [506, 229] width 45 height 14
click at [522, 249] on span "contains" at bounding box center [520, 255] width 96 height 19
click at [611, 214] on div "Zone Group Amount Amount Code Expiration Date From Weight Min Amount Min Amount…" at bounding box center [520, 228] width 427 height 93
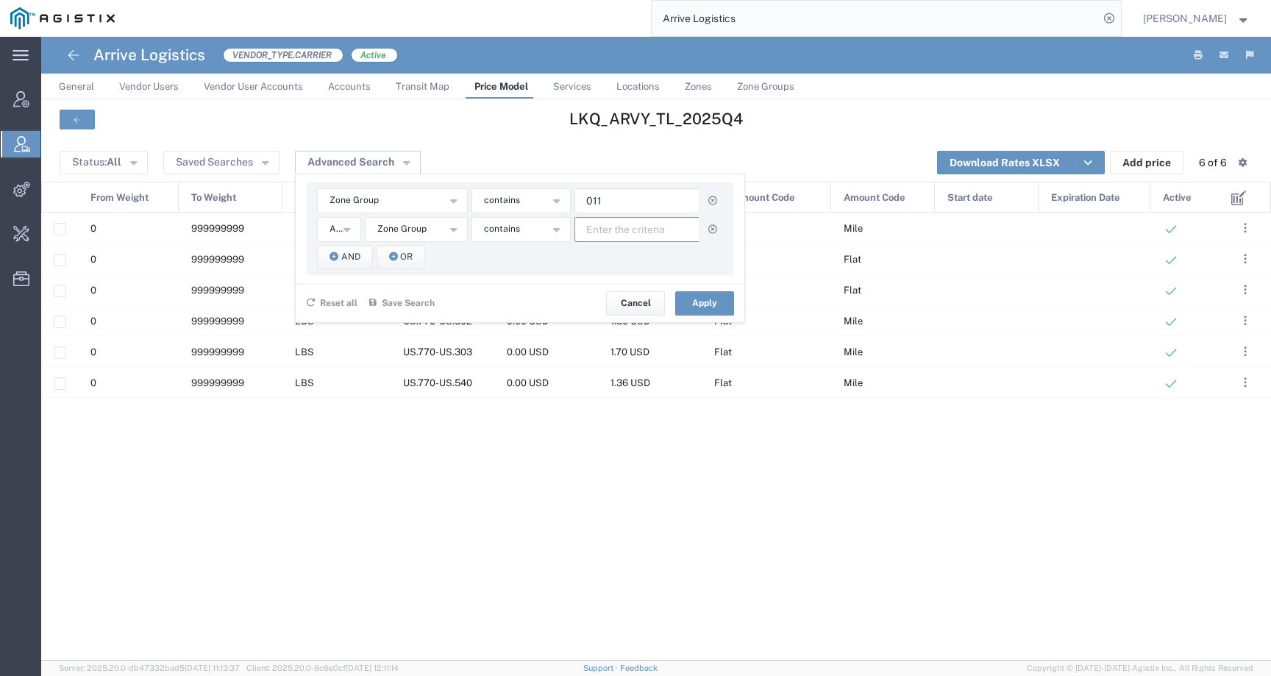
click at [616, 232] on input "text" at bounding box center [637, 229] width 125 height 25
type input "467"
click at [697, 307] on button "Apply" at bounding box center [704, 303] width 59 height 24
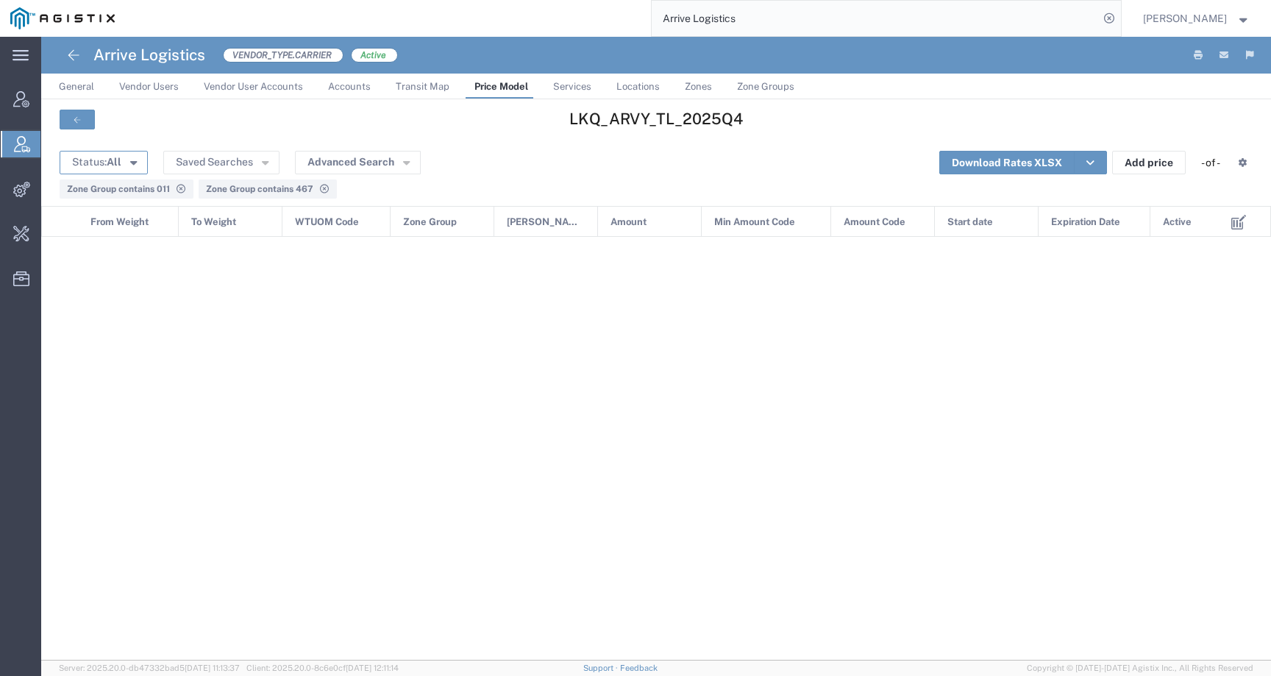
click at [116, 162] on span "All" at bounding box center [114, 162] width 15 height 12
click at [117, 208] on span "All" at bounding box center [146, 214] width 170 height 23
click at [118, 172] on button "Status: All" at bounding box center [104, 163] width 88 height 24
click at [118, 193] on span "Active" at bounding box center [146, 190] width 170 height 23
click at [352, 154] on button "Advanced Search" at bounding box center [375, 163] width 126 height 24
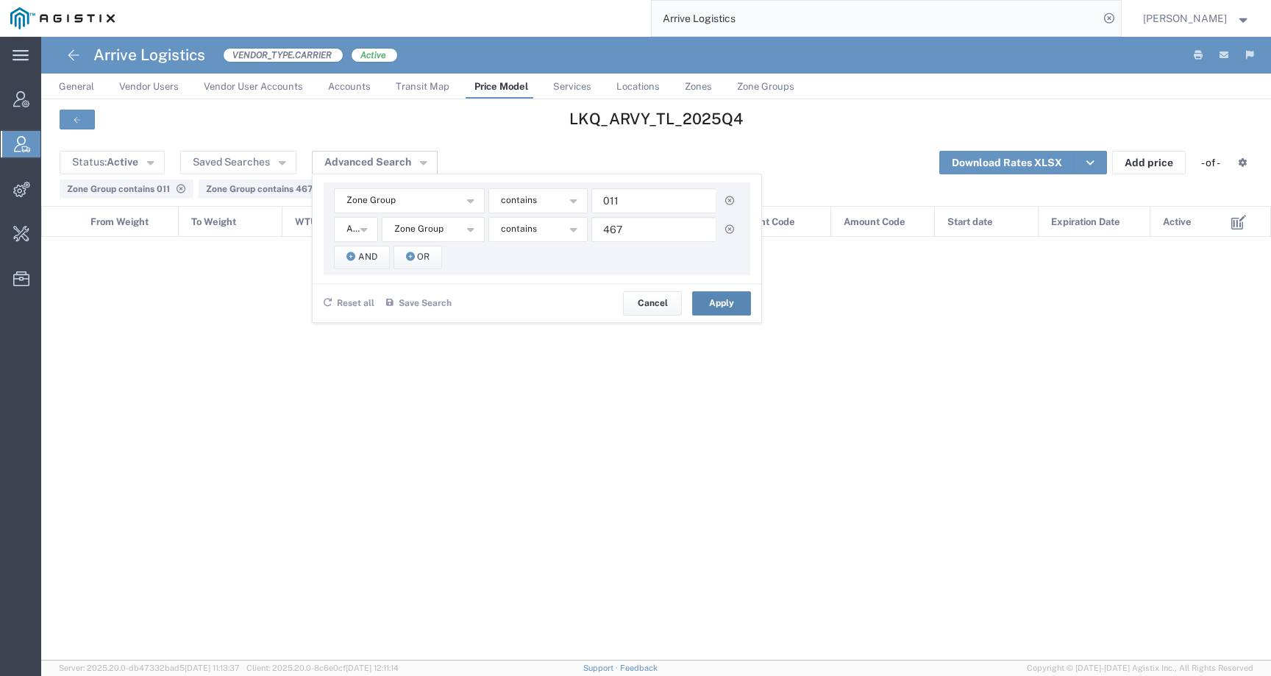
click at [734, 308] on button "Apply" at bounding box center [721, 303] width 59 height 24
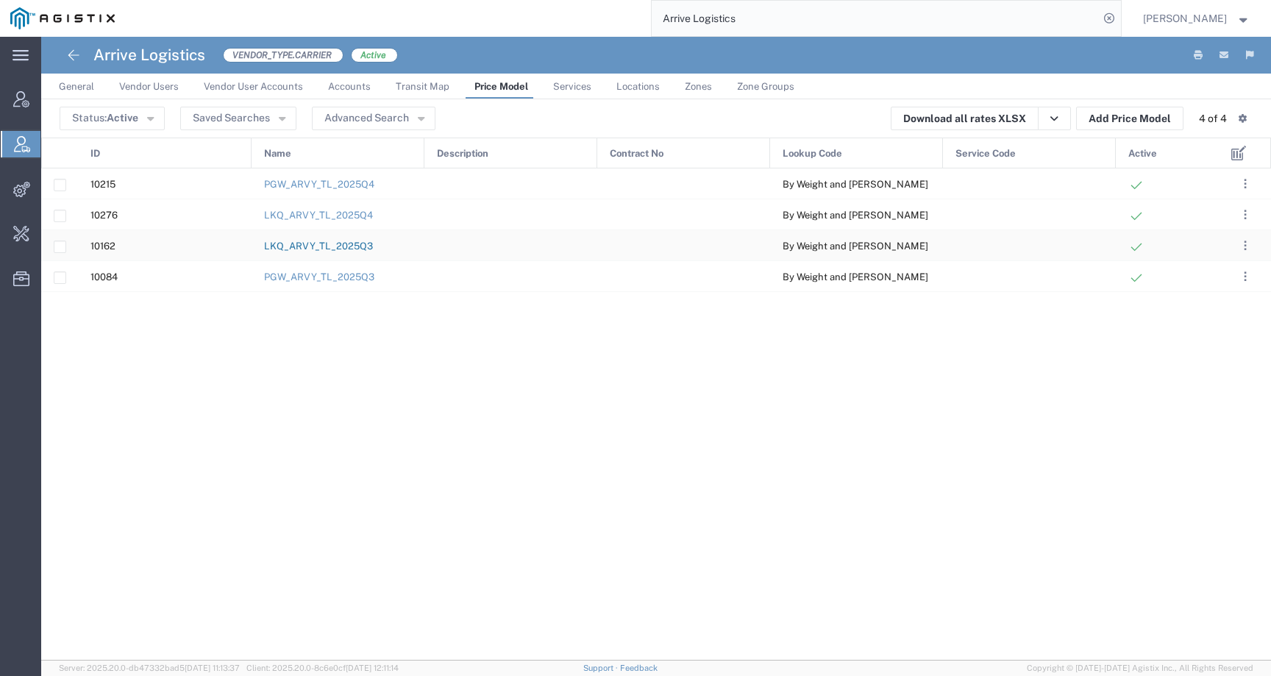
click at [363, 249] on link "LKQ_ARVY_TL_2025Q3" at bounding box center [318, 246] width 109 height 11
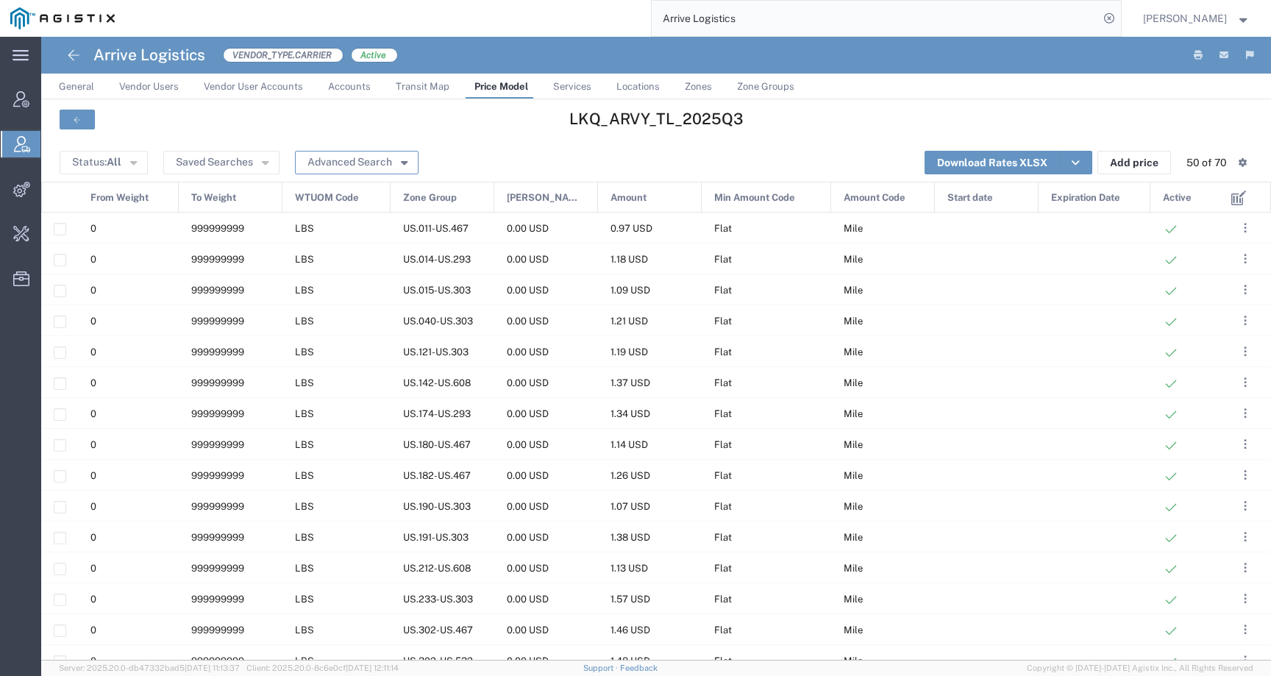
click at [372, 166] on button "Advanced Search" at bounding box center [357, 163] width 124 height 24
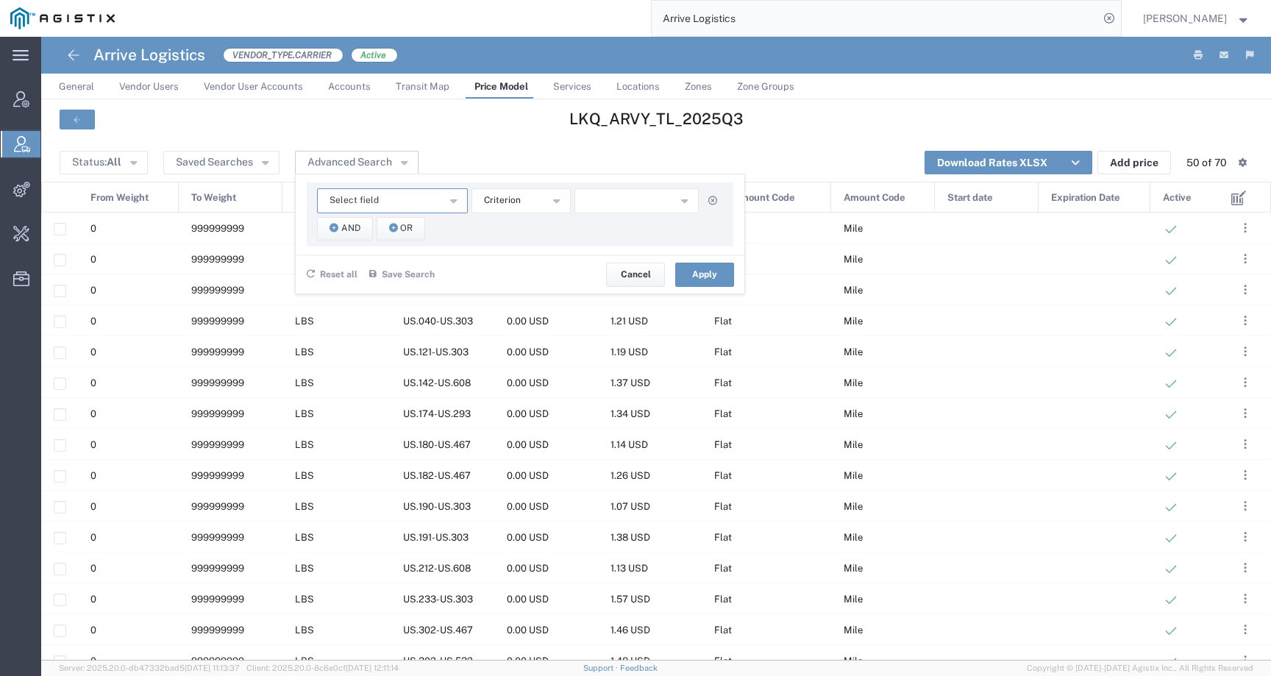
click at [358, 206] on span "Select field" at bounding box center [354, 200] width 49 height 14
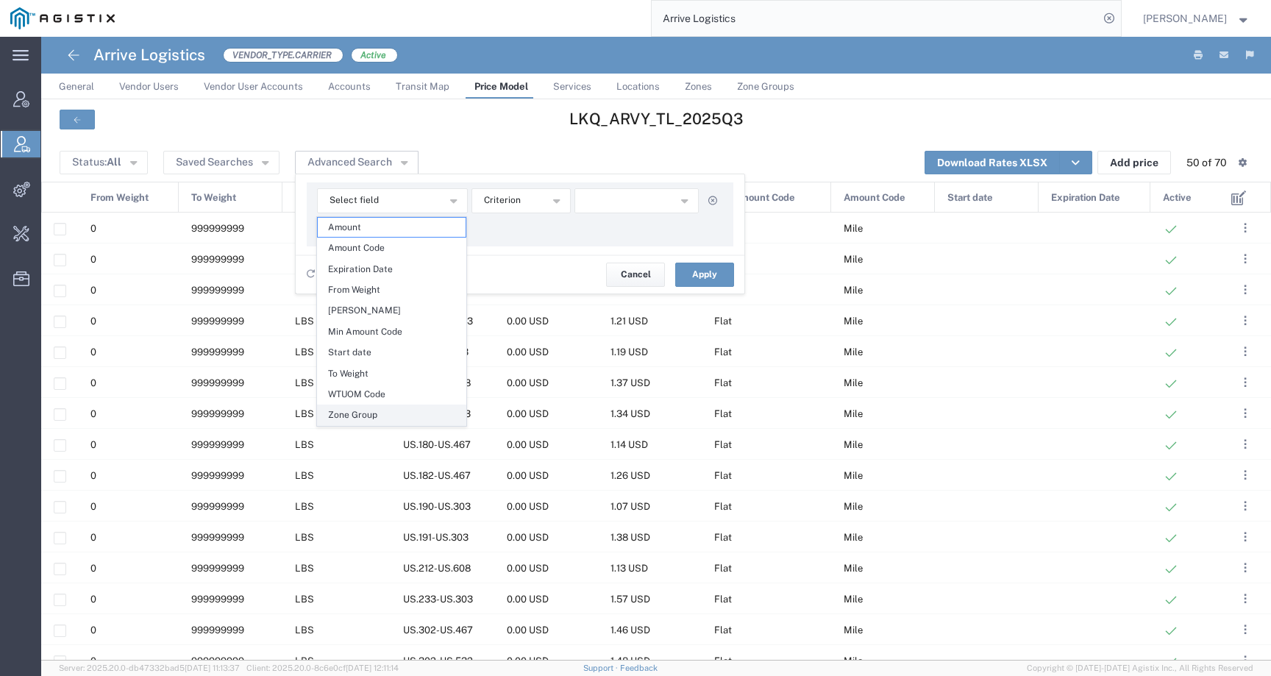
click at [370, 418] on span "Zone Group" at bounding box center [392, 414] width 148 height 19
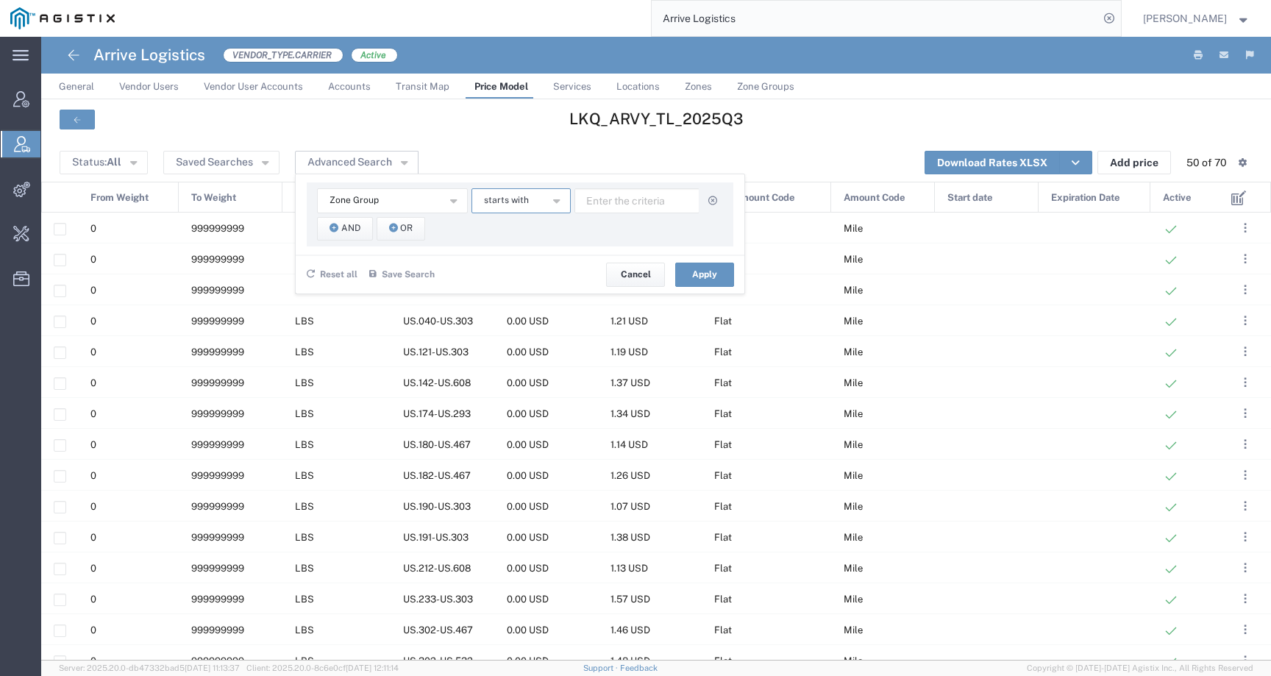
click at [536, 206] on button "starts with" at bounding box center [521, 200] width 99 height 25
click at [545, 219] on span "contains" at bounding box center [520, 227] width 96 height 19
click at [629, 198] on input "text" at bounding box center [637, 200] width 125 height 25
type input "011"
click at [336, 229] on icon "button" at bounding box center [334, 229] width 9 height 10
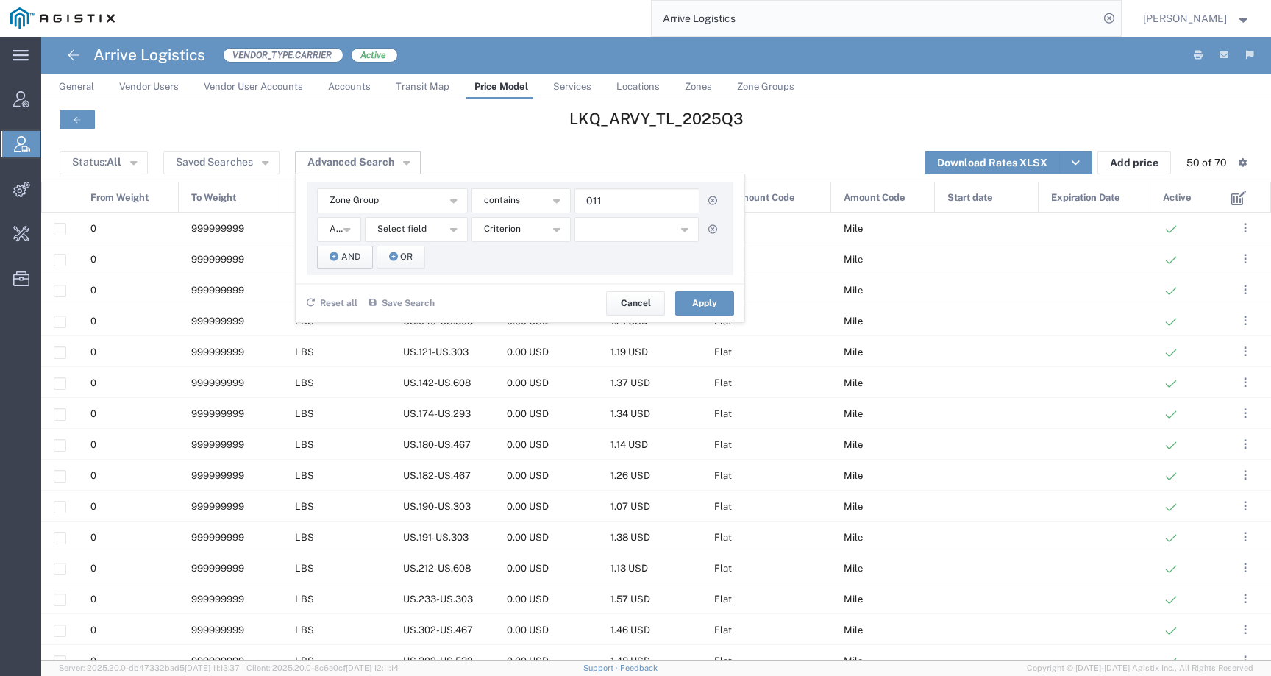
click at [365, 248] on button "And" at bounding box center [345, 258] width 56 height 24
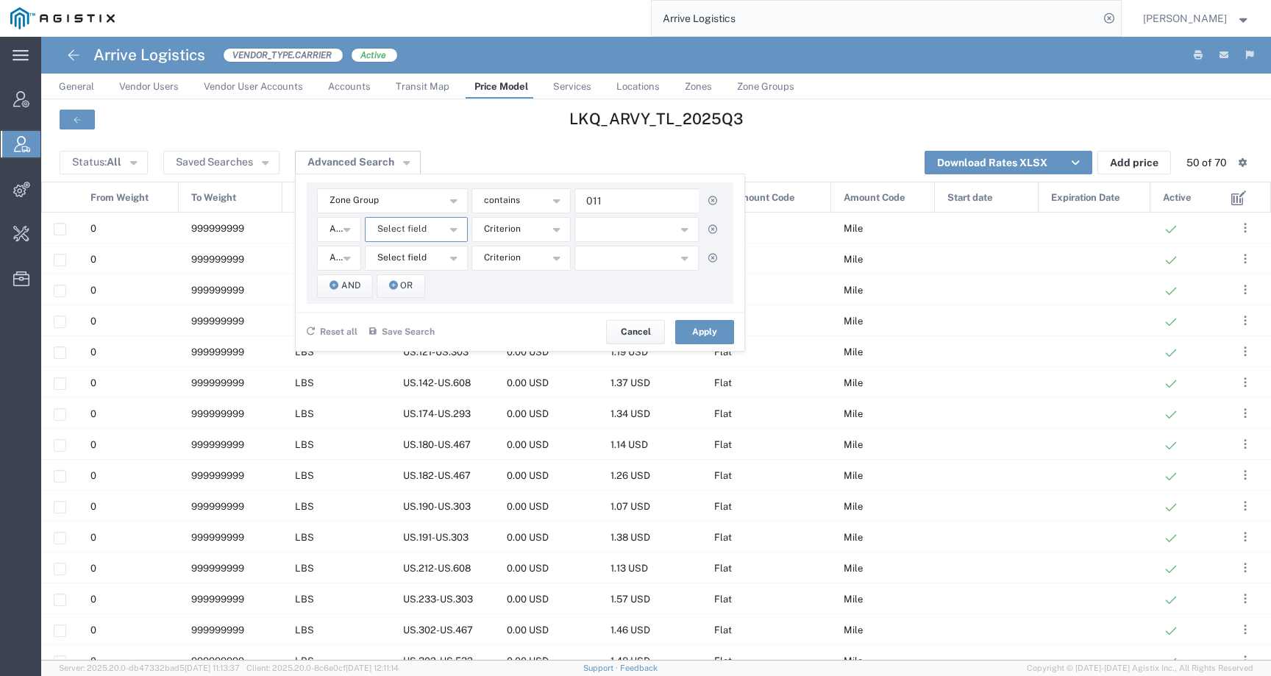
click at [398, 235] on span "Select field" at bounding box center [401, 229] width 49 height 14
click at [398, 438] on span "Zone Group" at bounding box center [416, 443] width 100 height 19
click at [594, 232] on input "text" at bounding box center [637, 229] width 125 height 25
type input "467"
click at [506, 232] on span "starts with" at bounding box center [506, 229] width 45 height 14
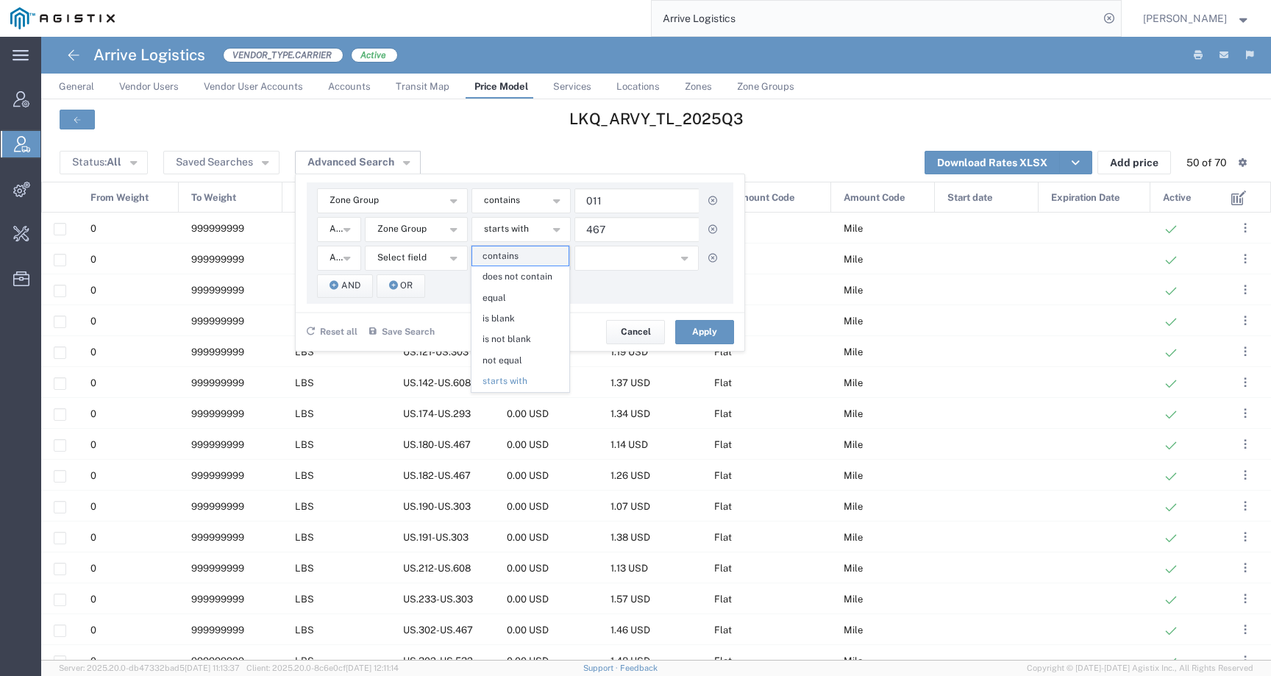
click at [519, 257] on span "contains" at bounding box center [520, 255] width 96 height 19
click at [710, 345] on div "Reset all Save Search Name * Description Save Cancel Apply" at bounding box center [520, 331] width 449 height 39
click at [703, 334] on button "Apply" at bounding box center [704, 332] width 59 height 24
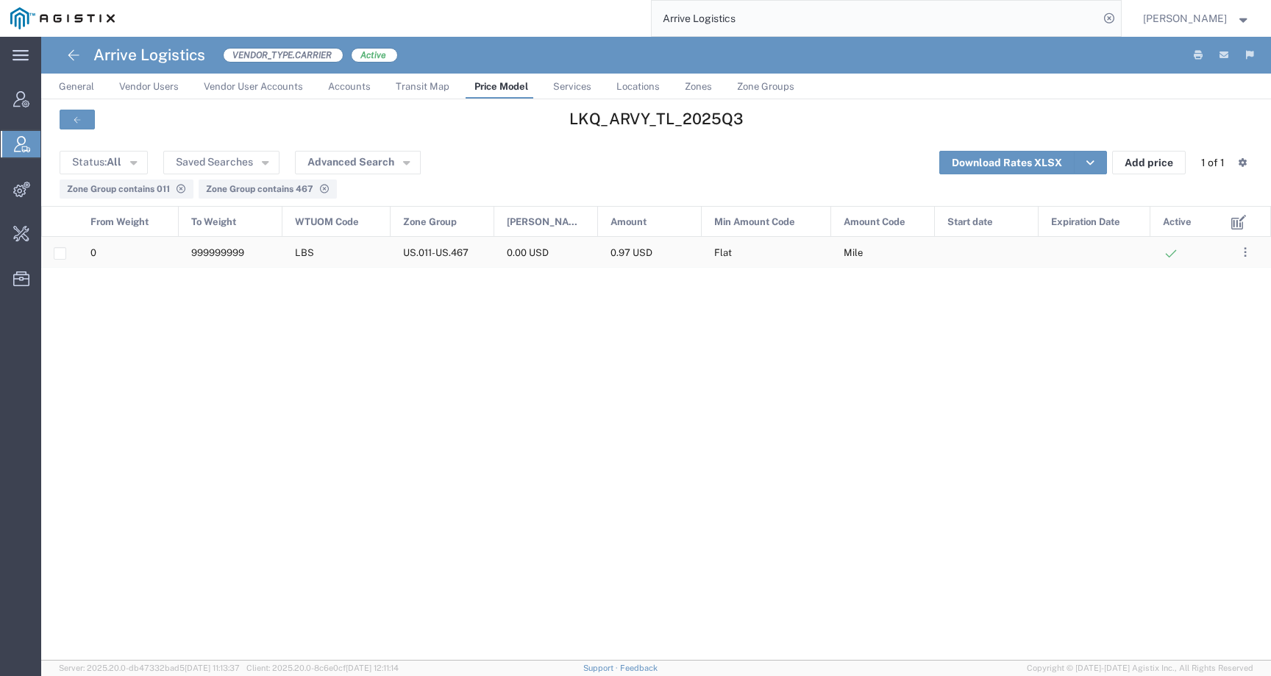
click at [510, 246] on div "0.00 USD" at bounding box center [546, 252] width 104 height 30
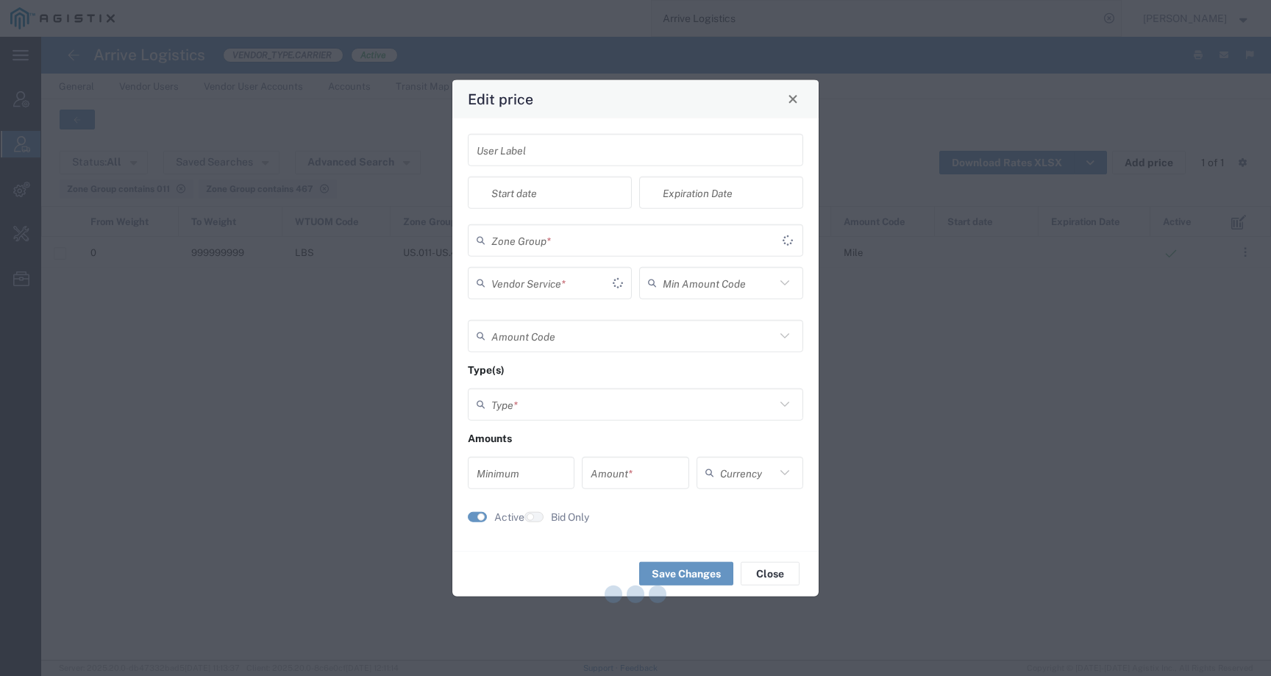
type input "Flat"
type input "Mile"
type input "Weight and Distance"
type input "0"
type input "0.97"
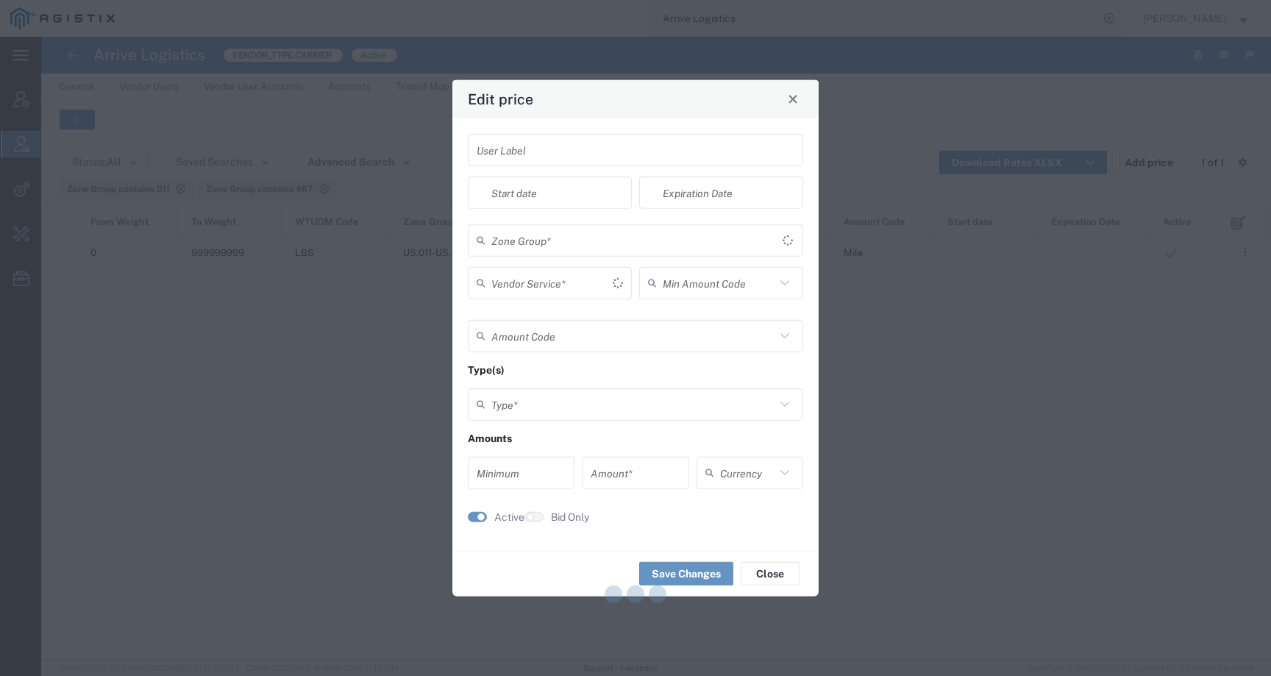
type input "USD"
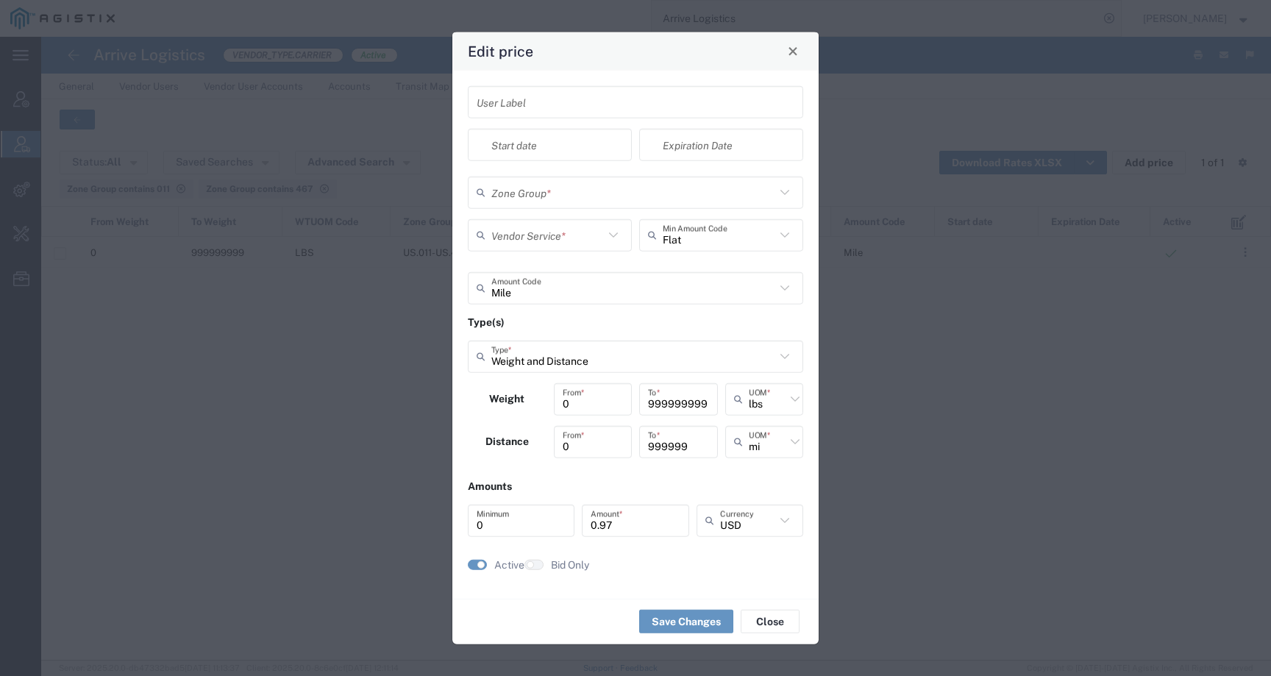
type input "US.011-US.467"
type input "TL Standard 3 - 5 Day"
click at [792, 49] on span "Close" at bounding box center [793, 51] width 10 height 10
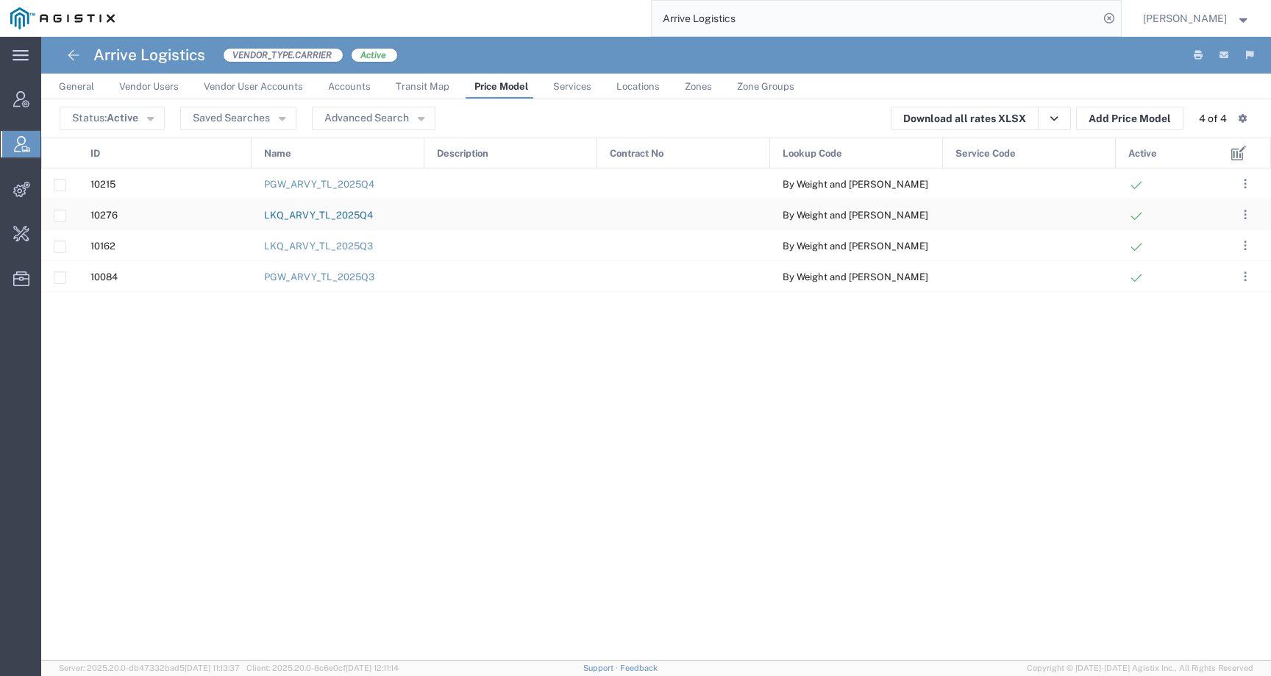
click at [363, 216] on link "LKQ_ARVY_TL_2025Q4" at bounding box center [318, 215] width 109 height 11
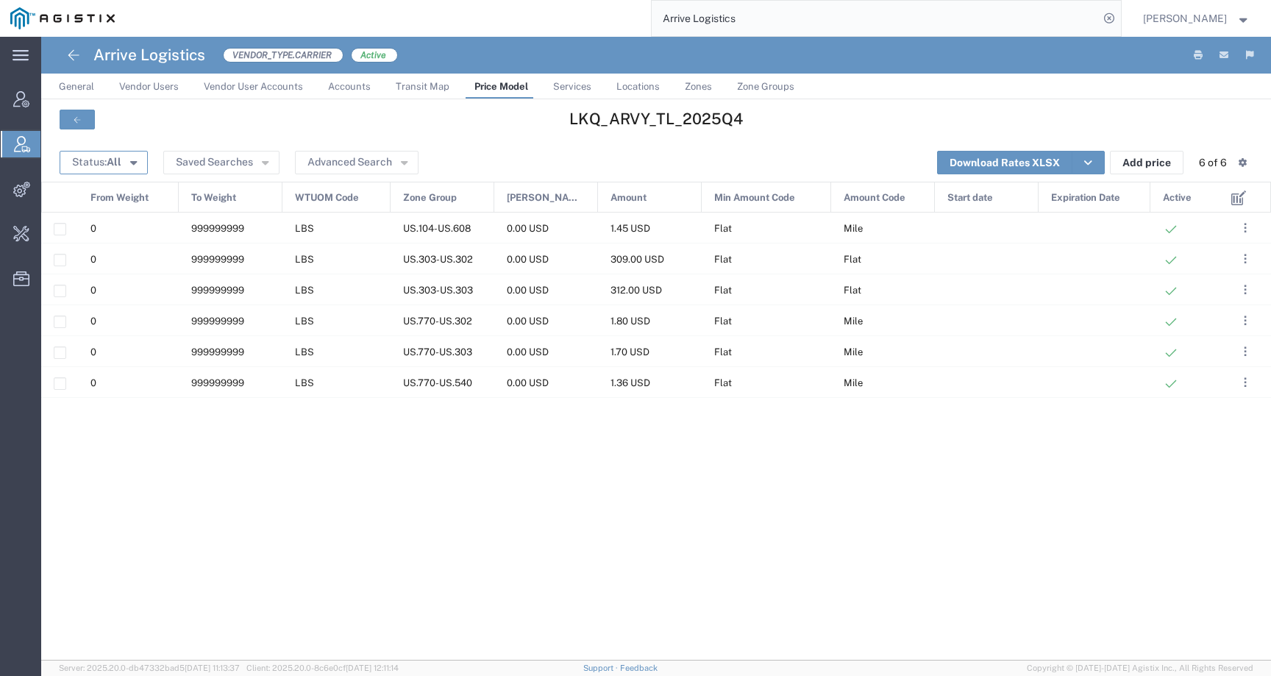
click at [118, 156] on span "All" at bounding box center [114, 162] width 15 height 12
click at [124, 189] on span "Active" at bounding box center [146, 190] width 170 height 23
click at [1147, 168] on button "Add price" at bounding box center [1147, 163] width 74 height 24
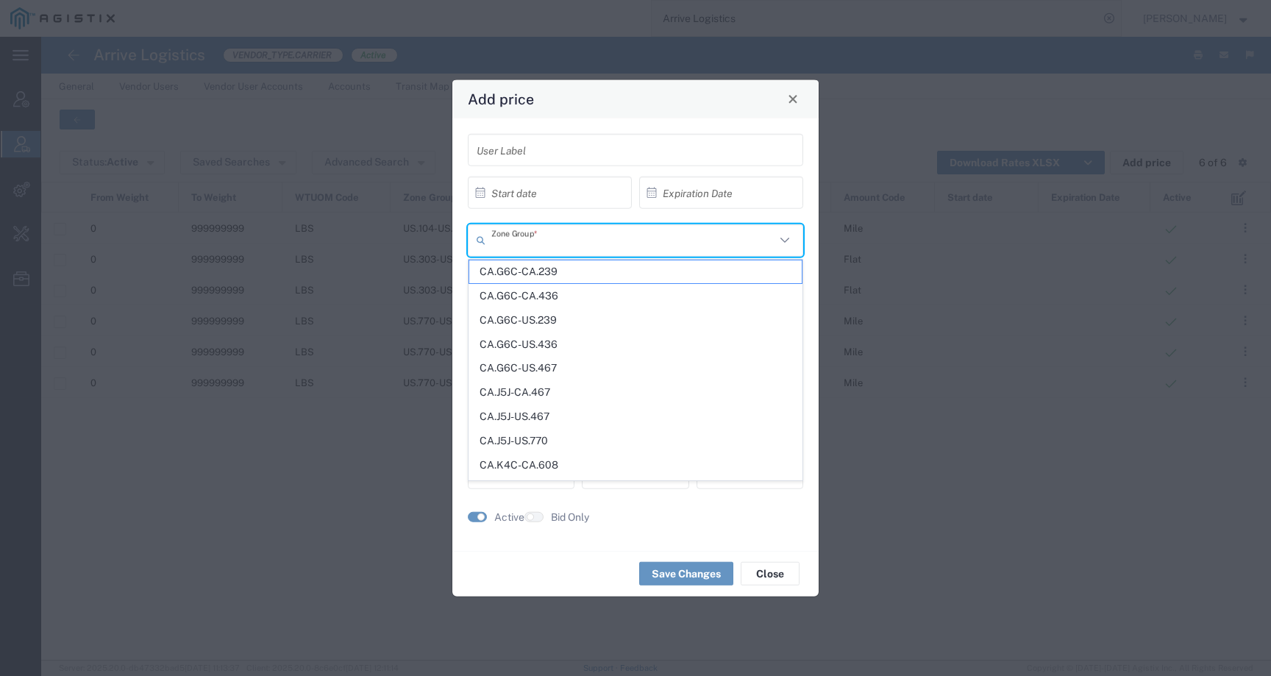
click at [578, 248] on input "text" at bounding box center [633, 240] width 284 height 26
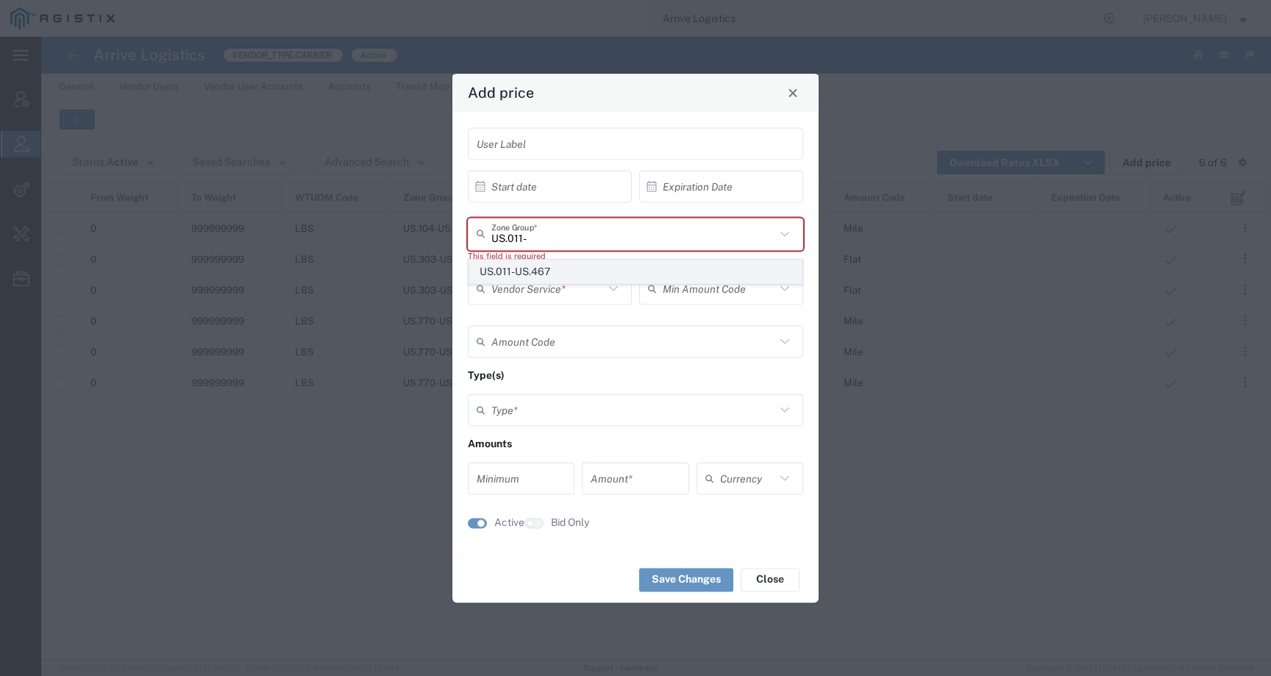
click at [547, 274] on span "US.011-US.467" at bounding box center [635, 271] width 333 height 23
type input "US.011-US.467"
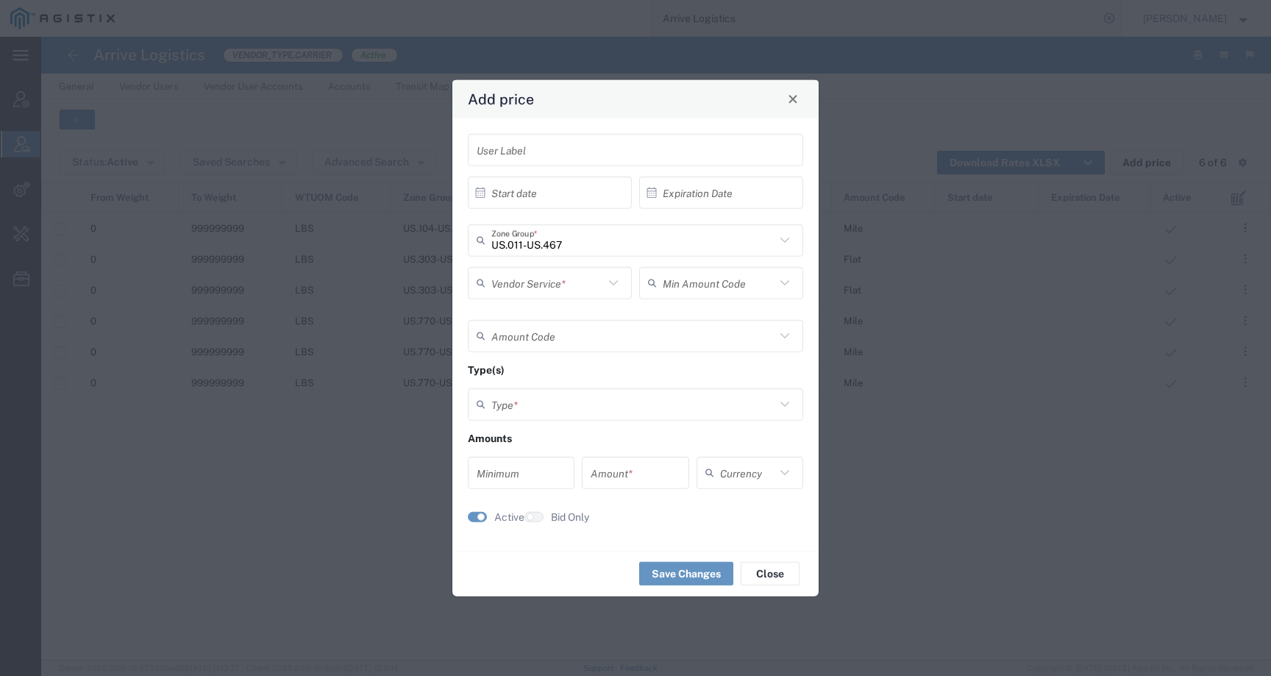
click at [565, 285] on input "text" at bounding box center [547, 283] width 113 height 26
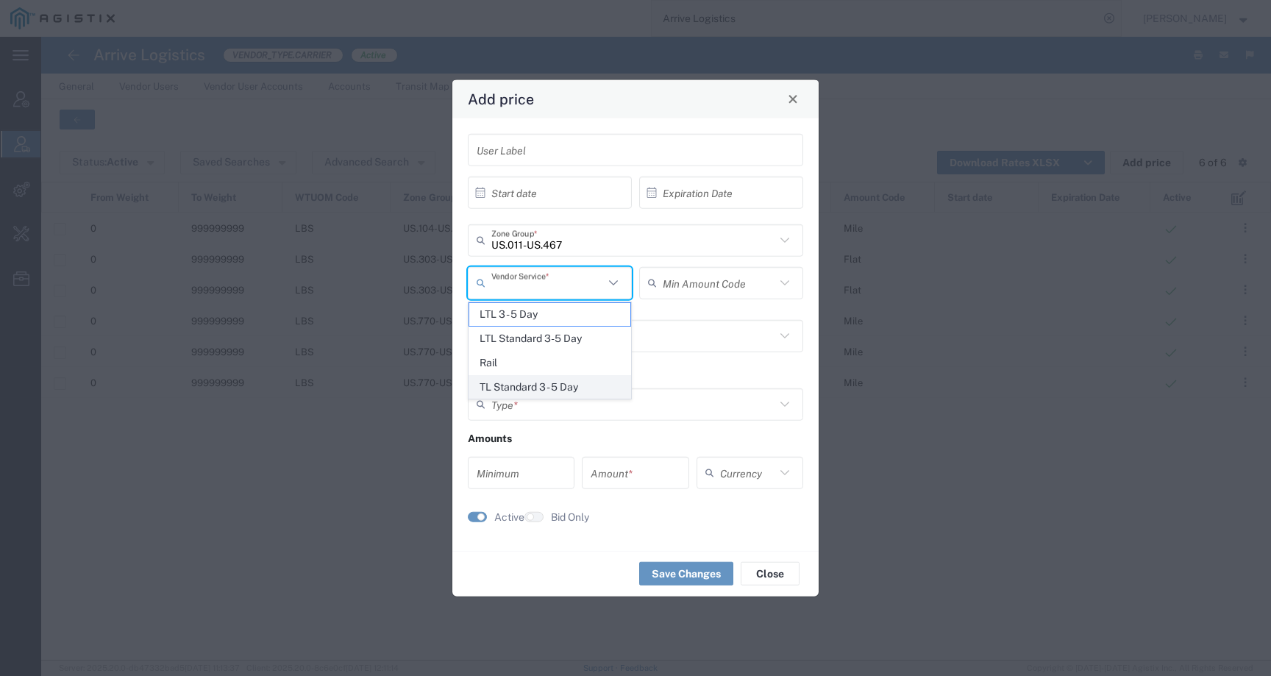
click at [530, 384] on span "TL Standard 3 - 5 Day" at bounding box center [549, 387] width 161 height 23
type input "TL Standard 3 - 5 Day"
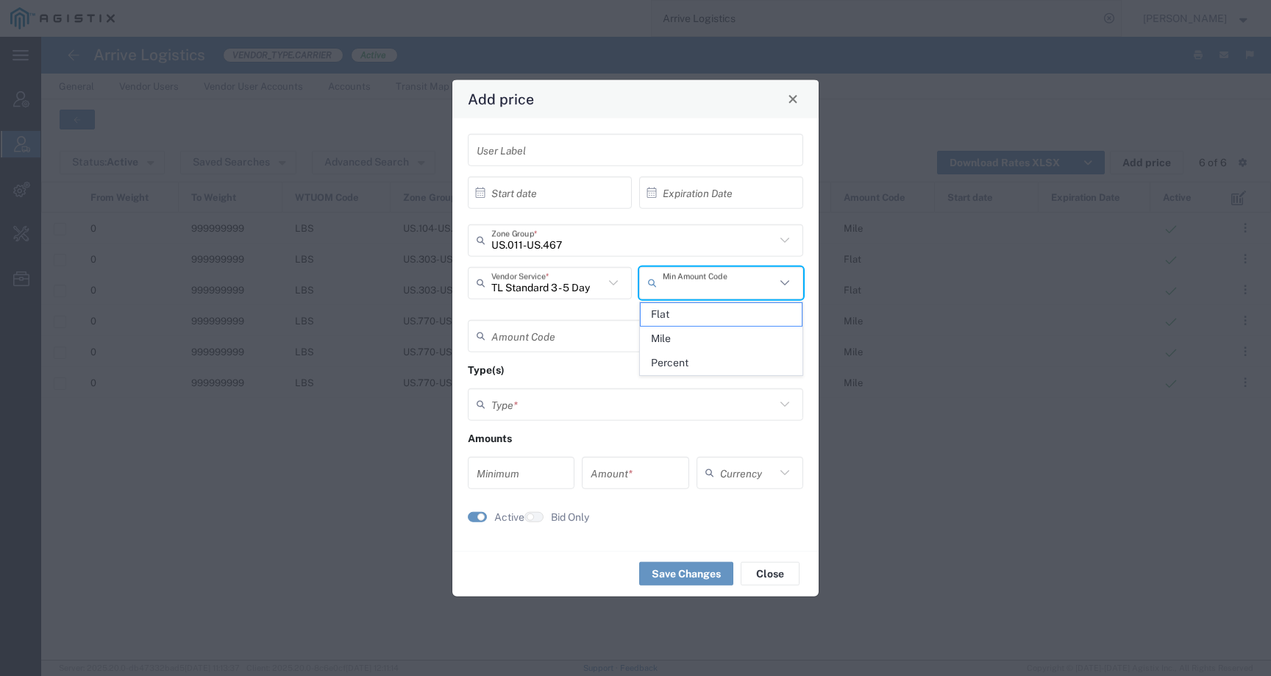
click at [698, 278] on input "text" at bounding box center [719, 283] width 113 height 26
click at [696, 314] on span "Flat" at bounding box center [721, 314] width 161 height 23
type input "Flat"
click at [654, 330] on input "text" at bounding box center [633, 336] width 284 height 26
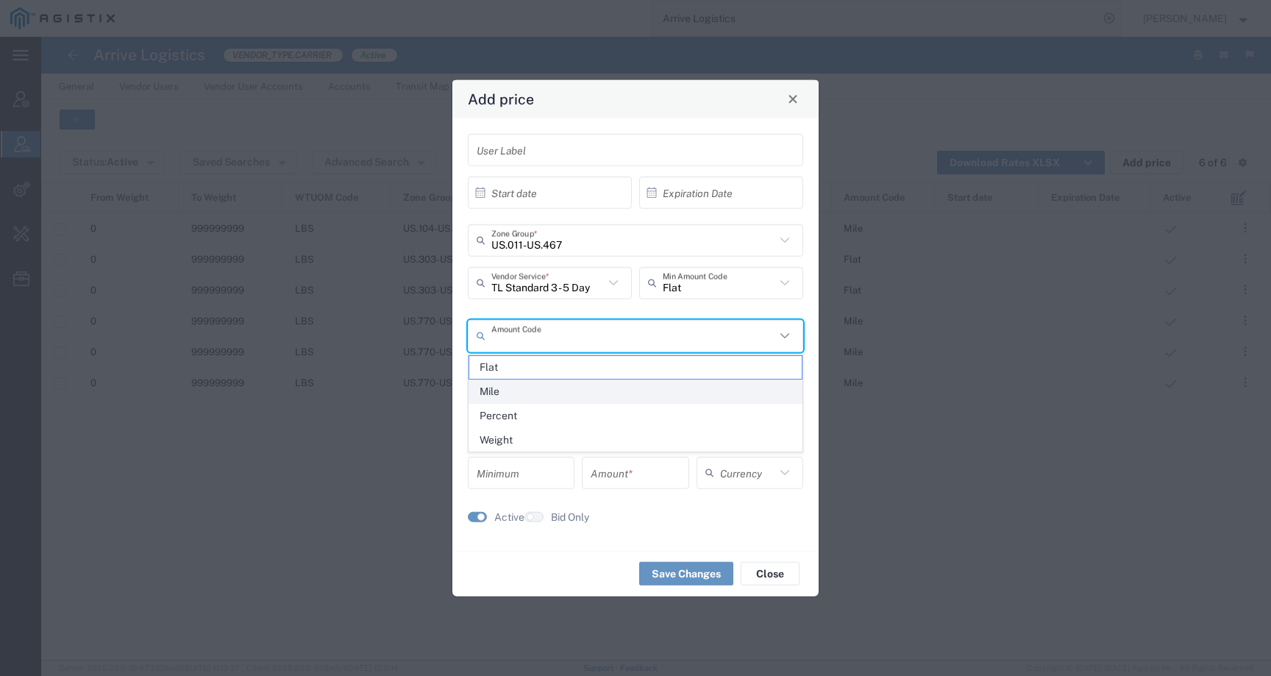
click at [510, 392] on span "Mile" at bounding box center [635, 391] width 333 height 23
type input "Mile"
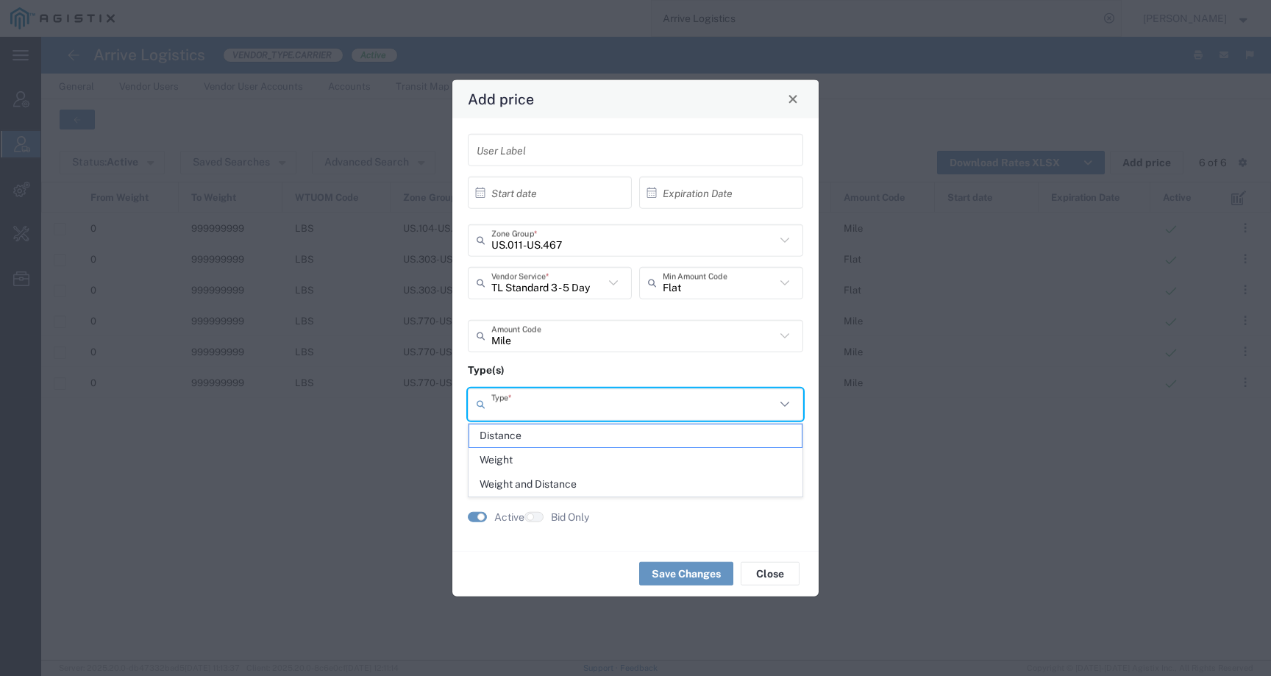
click at [530, 399] on input "text" at bounding box center [633, 404] width 284 height 26
click at [574, 485] on span "Weight and Distance" at bounding box center [635, 484] width 333 height 23
type input "Weight and Distance"
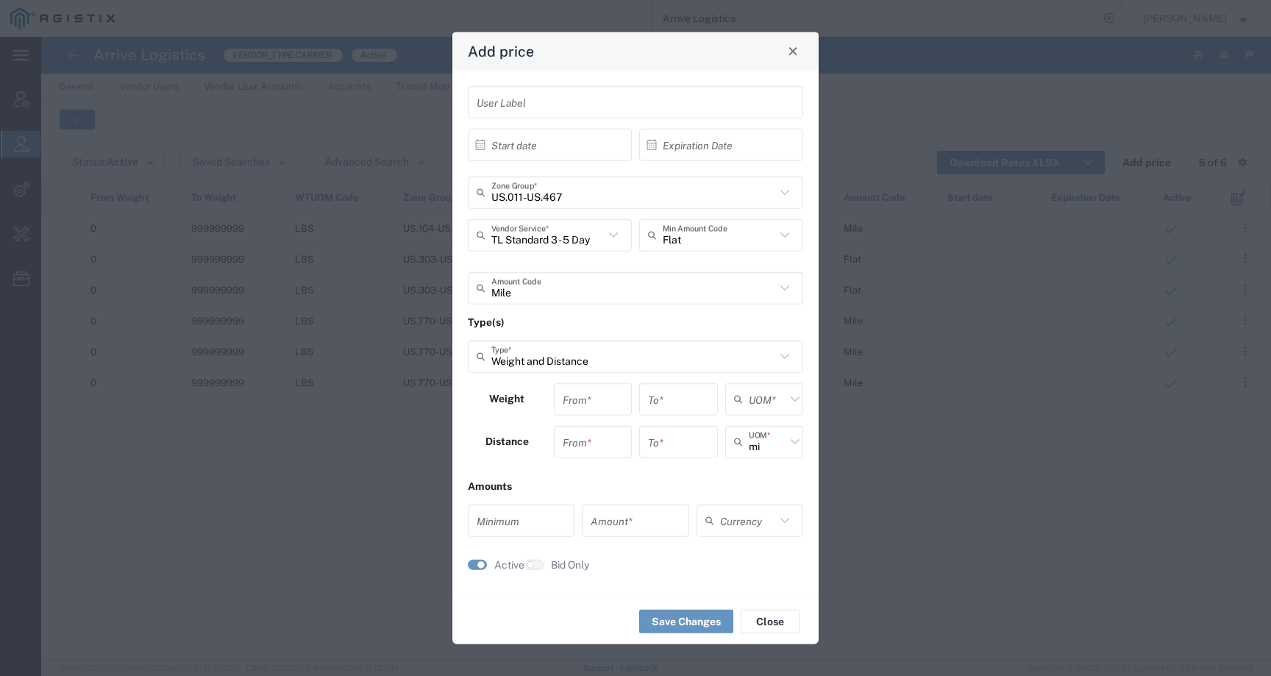
click at [577, 410] on input "number" at bounding box center [593, 399] width 61 height 26
type input "0"
click at [582, 444] on input "number" at bounding box center [593, 442] width 61 height 26
type input "0"
click at [672, 402] on input "number" at bounding box center [678, 399] width 61 height 26
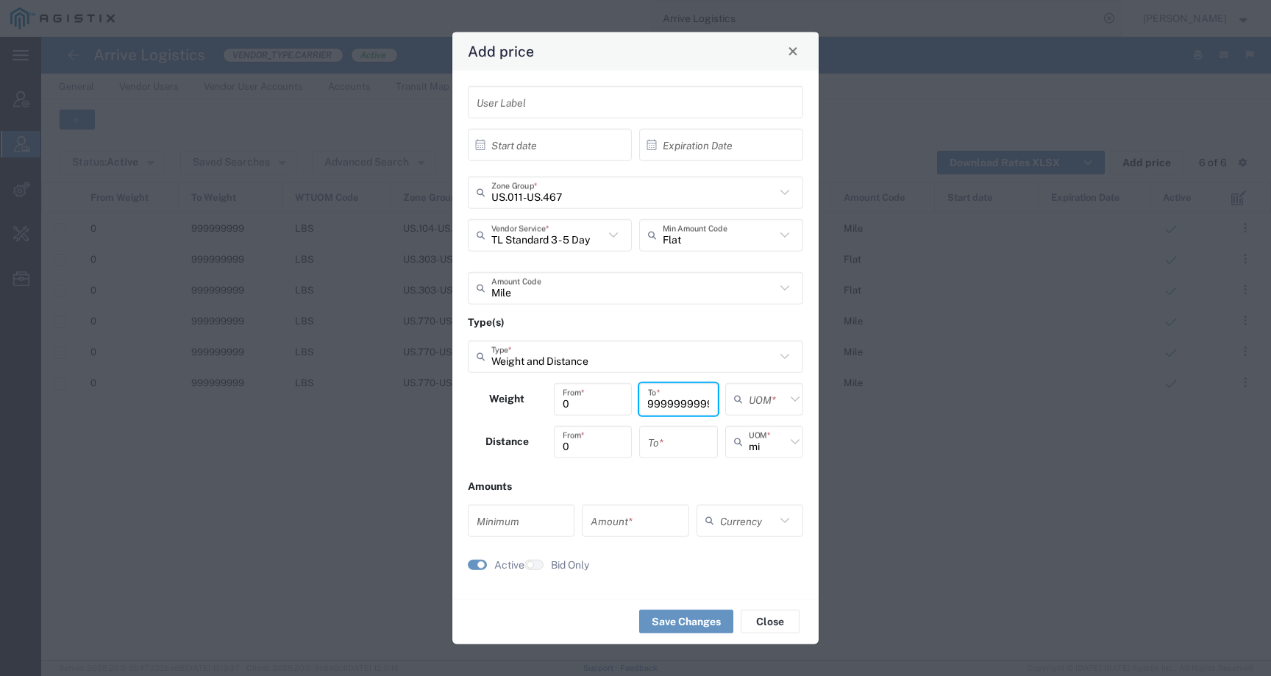
scroll to position [0, 47]
type input "99999999999999999"
click at [680, 435] on input "number" at bounding box center [678, 442] width 61 height 26
type input "999999999999999"
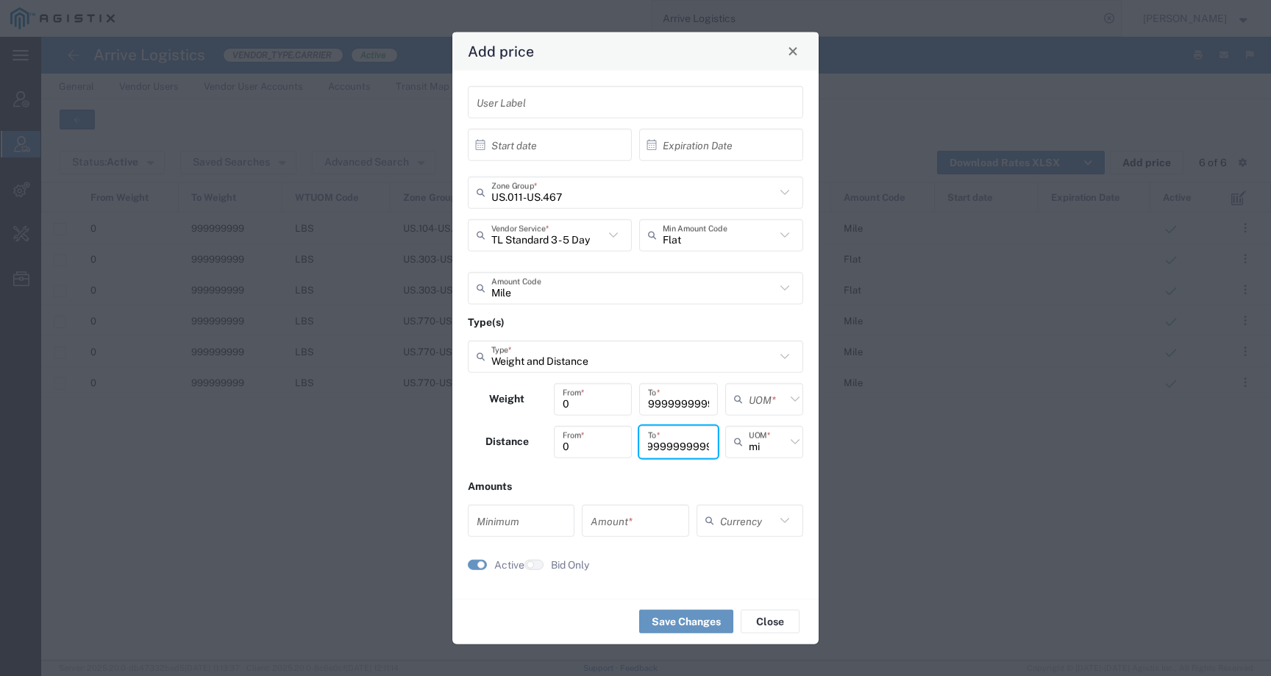
scroll to position [0, 0]
click at [763, 397] on input "text" at bounding box center [767, 399] width 37 height 26
click at [750, 450] on span "lbs" at bounding box center [765, 455] width 76 height 23
type input "lbs"
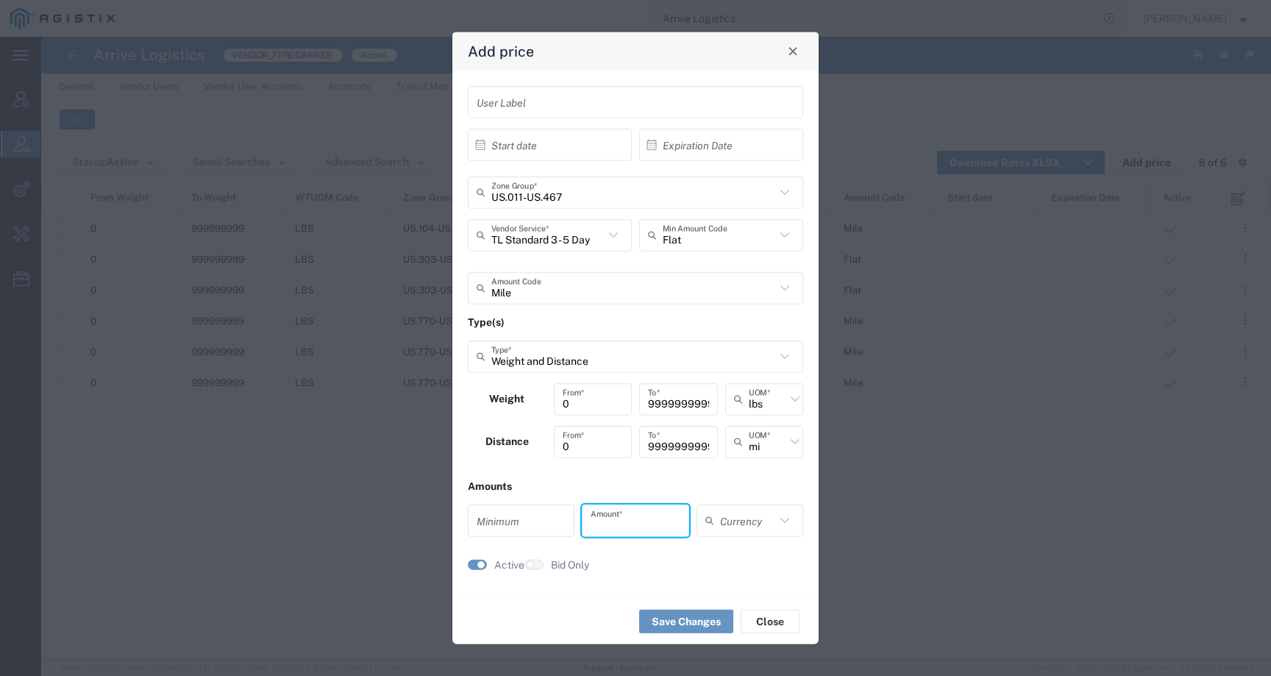
click at [640, 520] on input "number" at bounding box center [635, 521] width 89 height 26
type input "0.97"
click at [735, 516] on input "text" at bounding box center [747, 521] width 55 height 26
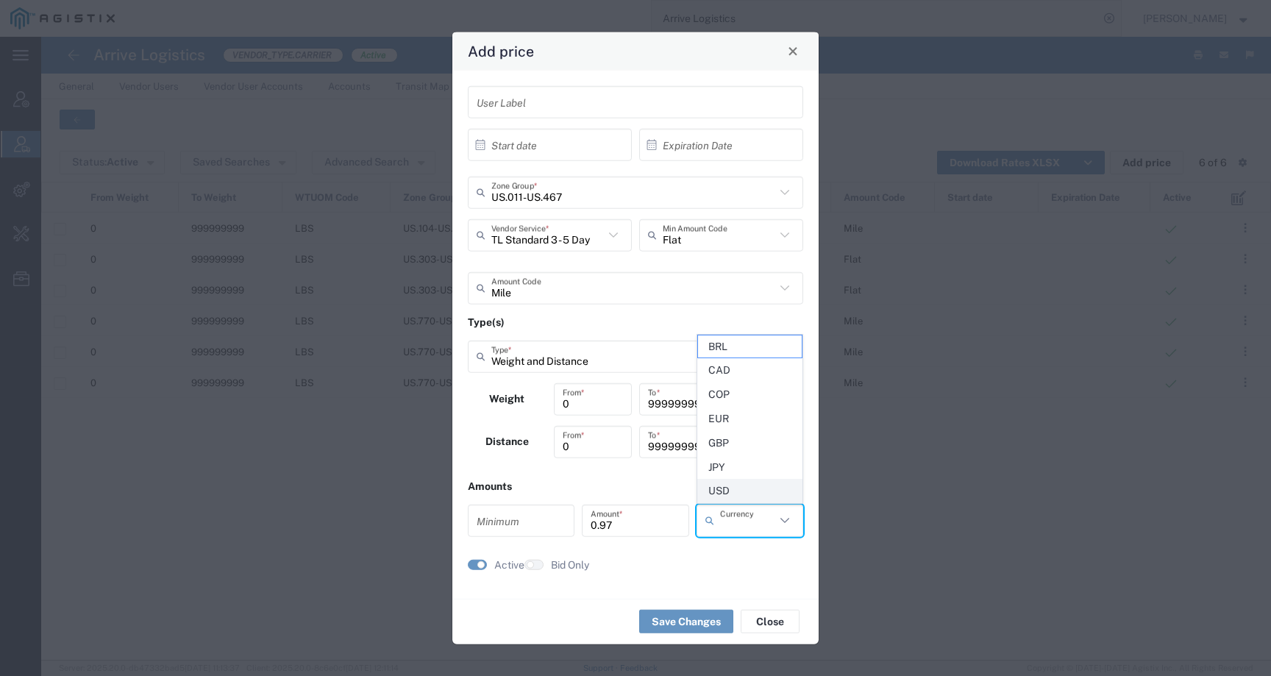
click at [733, 488] on span "USD" at bounding box center [750, 491] width 104 height 23
type input "USD"
click at [515, 523] on input "number" at bounding box center [521, 521] width 89 height 26
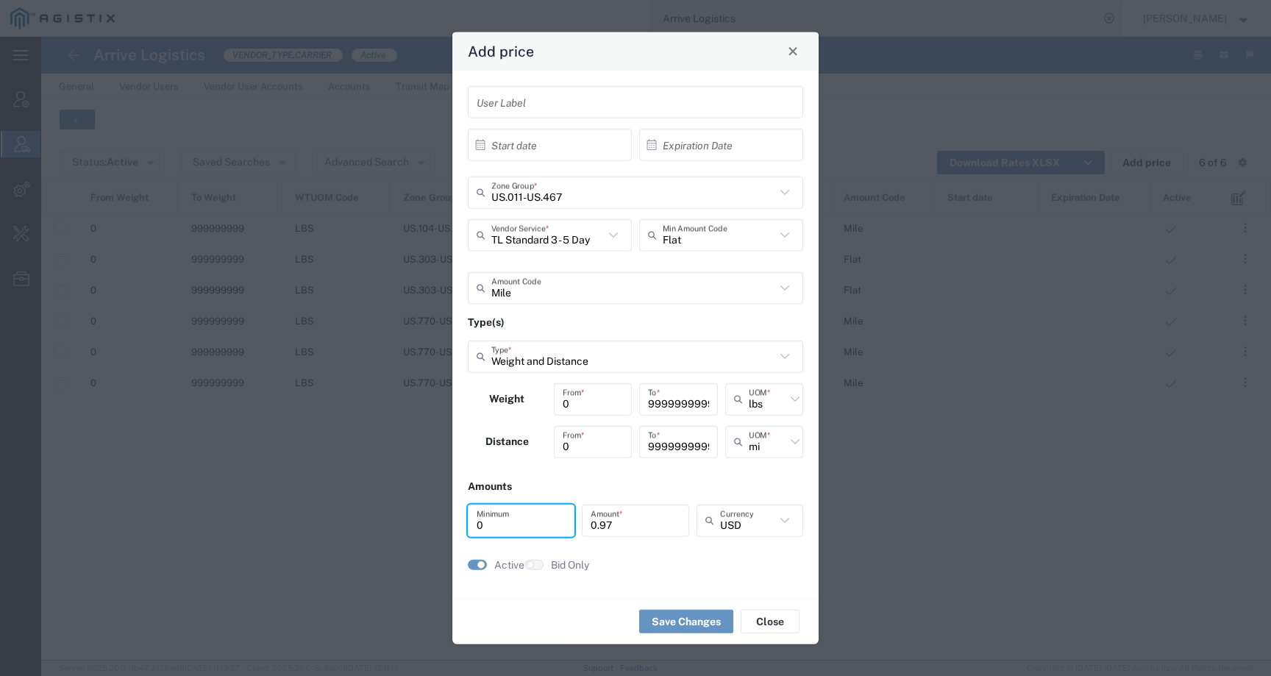
type input "0"
click at [679, 622] on button "Save Changes" at bounding box center [686, 622] width 94 height 24
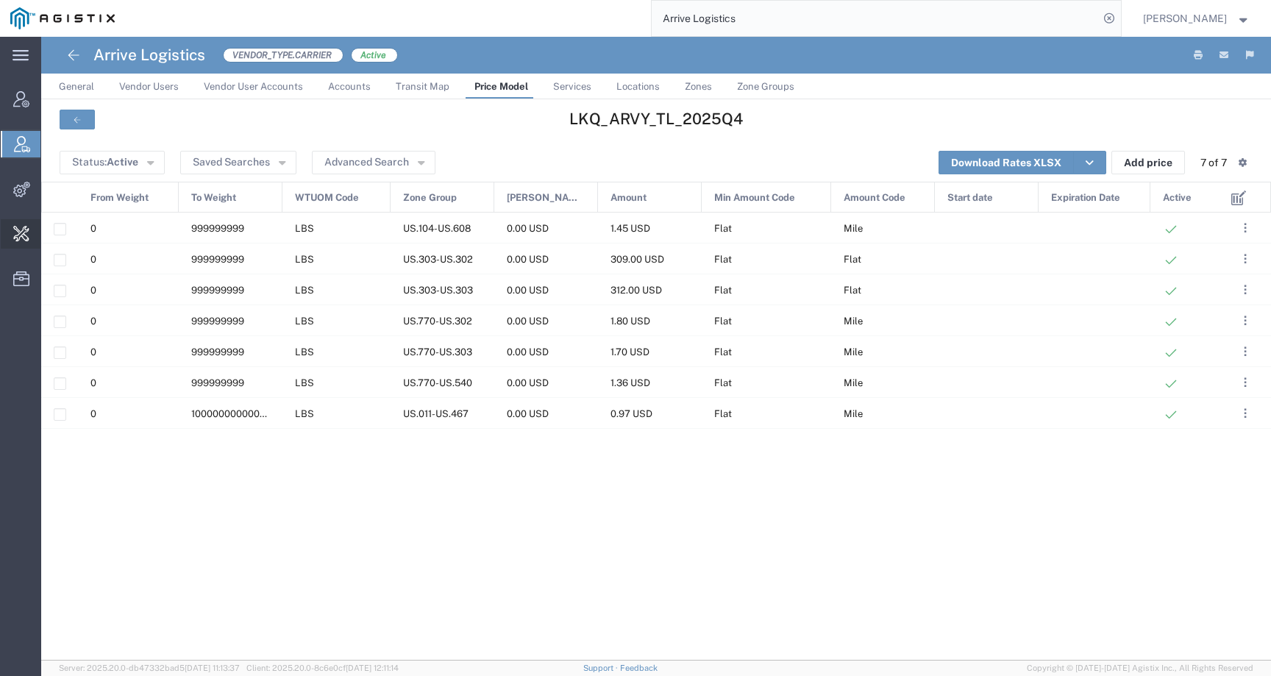
click at [0, 0] on span "Change Carrier" at bounding box center [0, 0] width 0 height 0
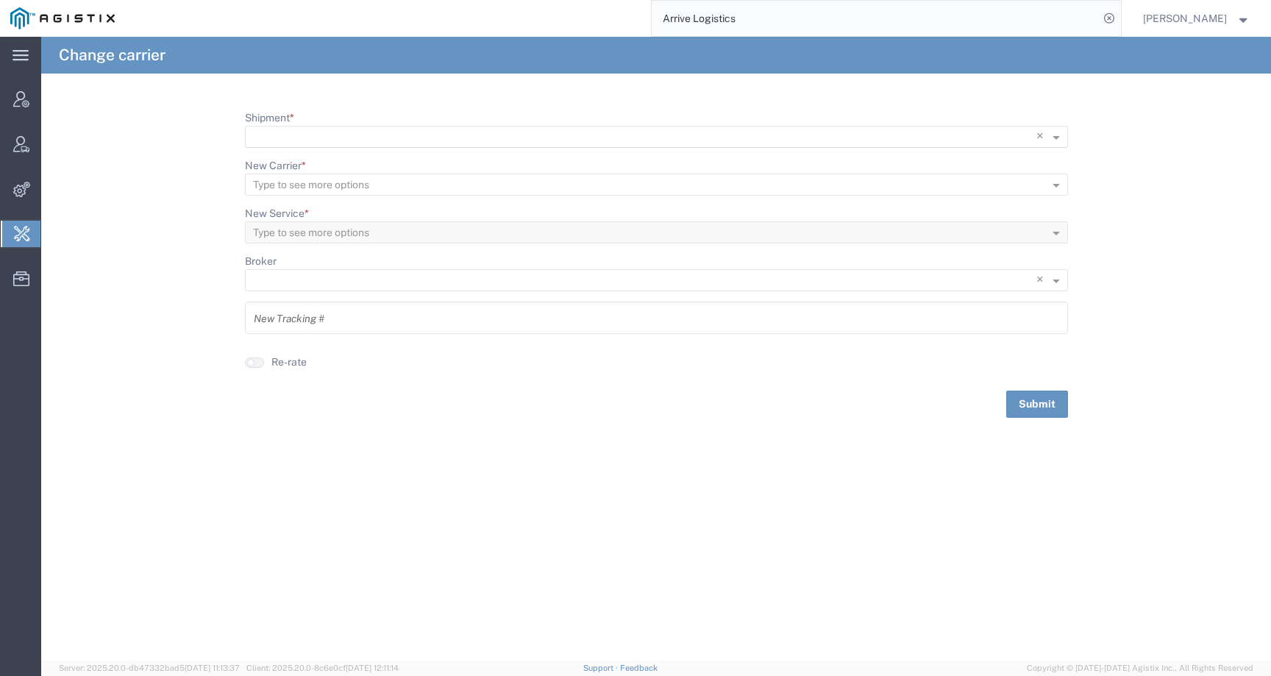
scroll to position [1, 0]
click at [553, 135] on input "Shipment *" at bounding box center [626, 137] width 747 height 21
paste input "56819344"
type input "56819344"
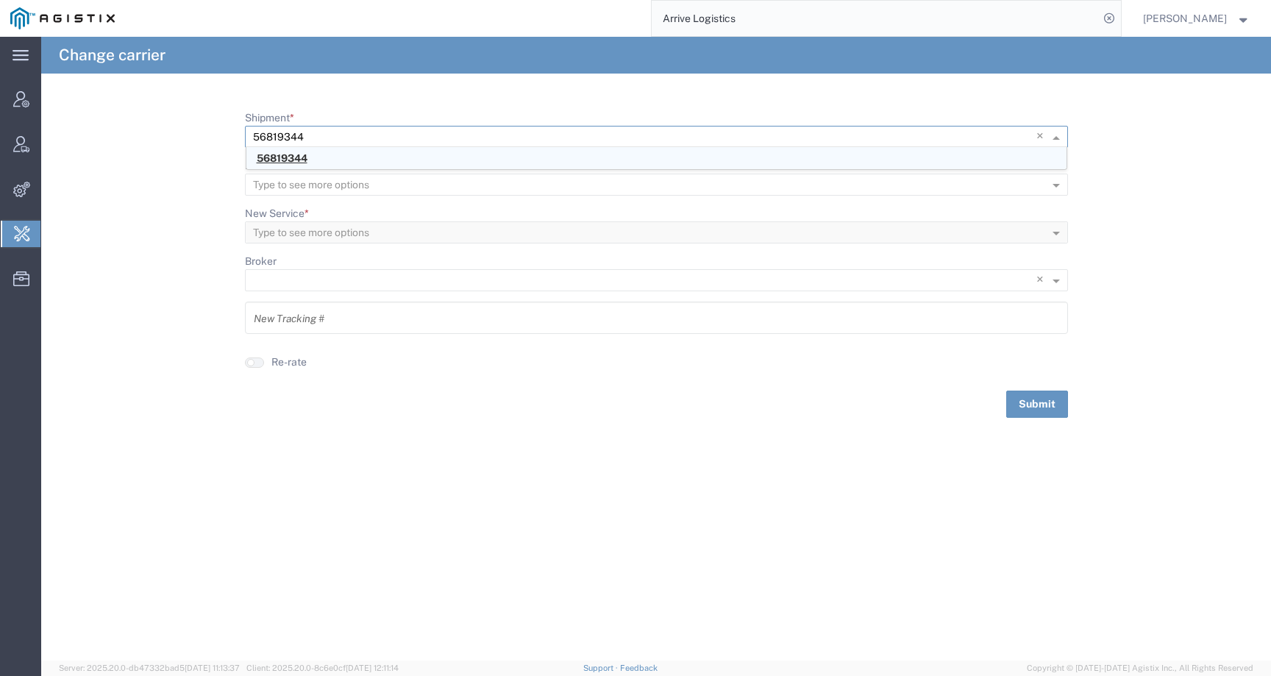
click at [310, 161] on div "56819344" at bounding box center [656, 158] width 820 height 22
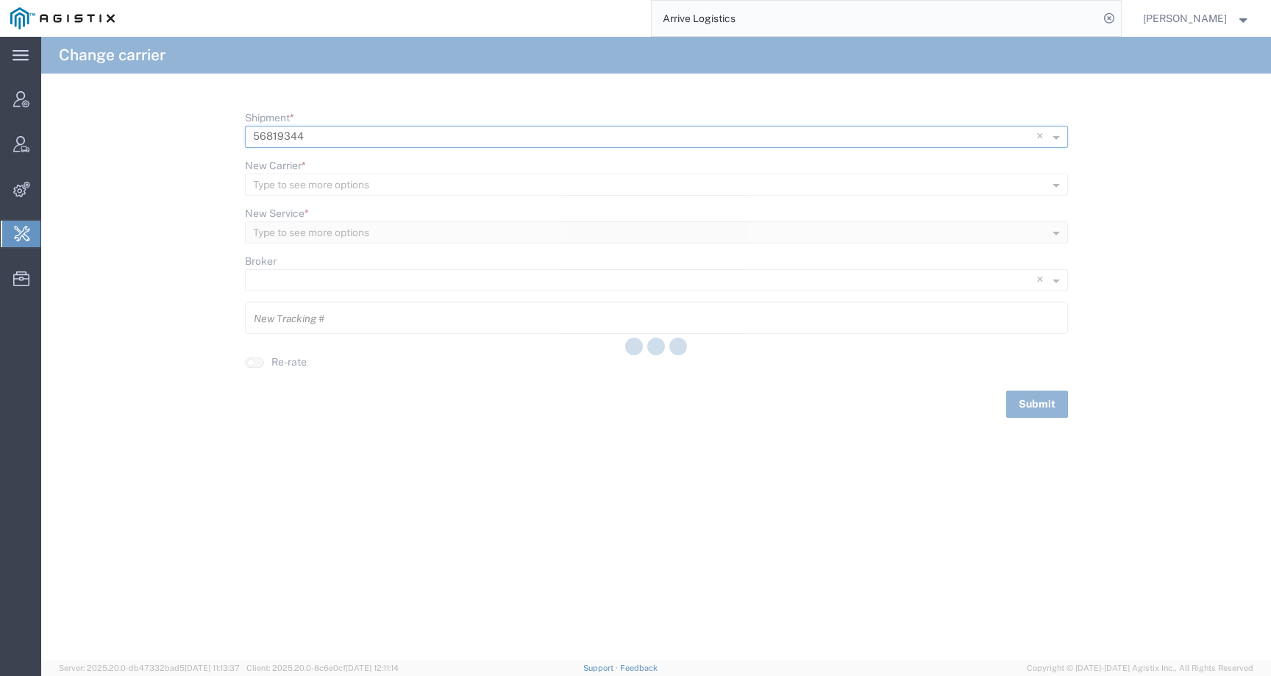
type input "7627297"
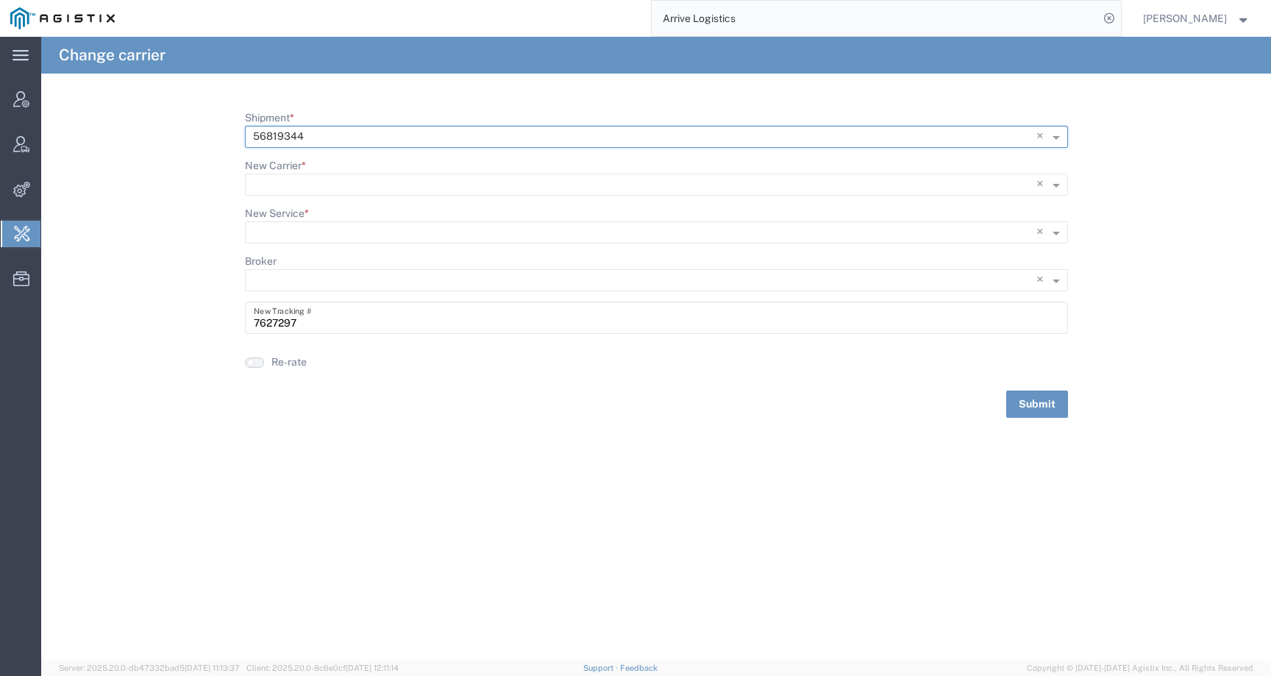
click at [258, 364] on button "button" at bounding box center [254, 363] width 19 height 10
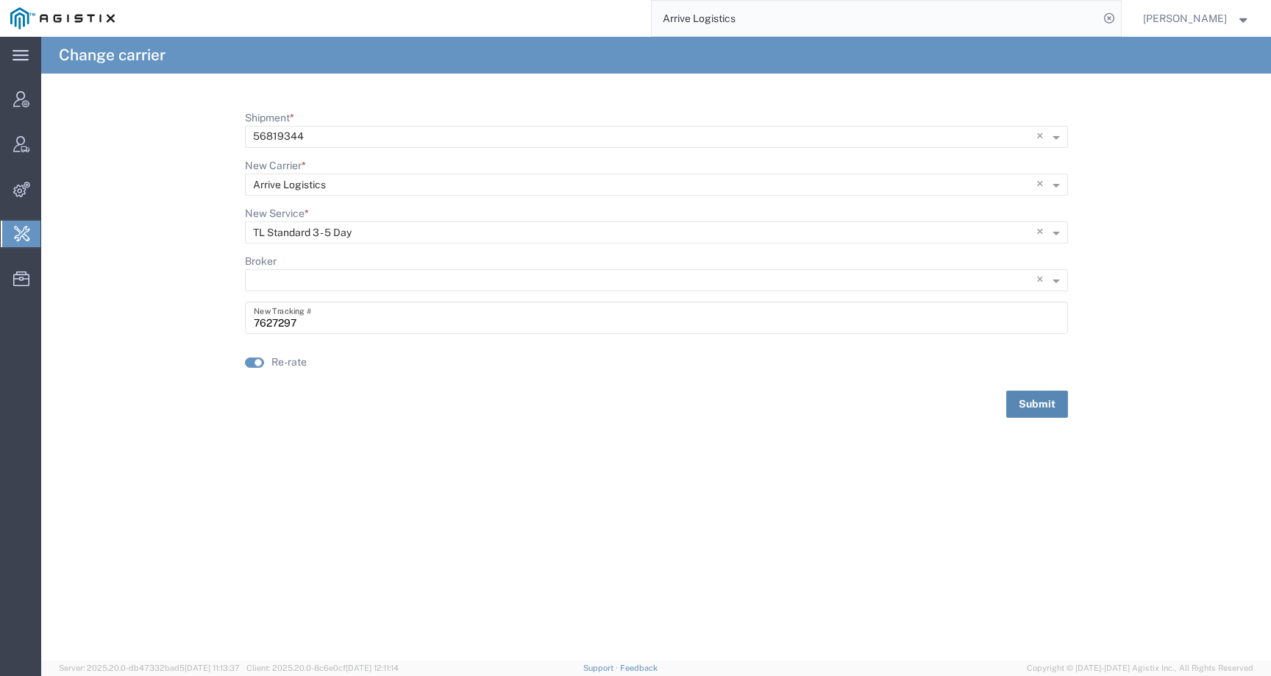
click at [1045, 402] on button "Submit" at bounding box center [1037, 404] width 62 height 27
click at [767, 23] on input "Arrive Logistics" at bounding box center [875, 18] width 447 height 35
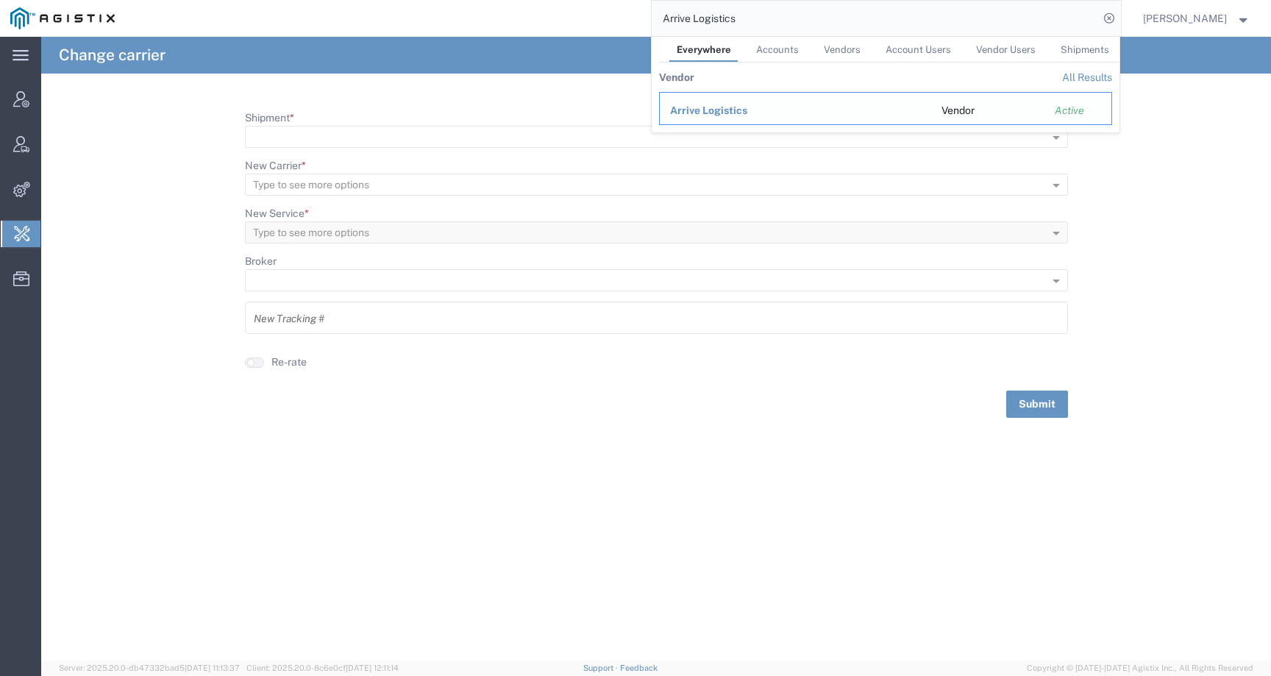
click at [706, 115] on span "Arrive Logistics" at bounding box center [708, 110] width 77 height 12
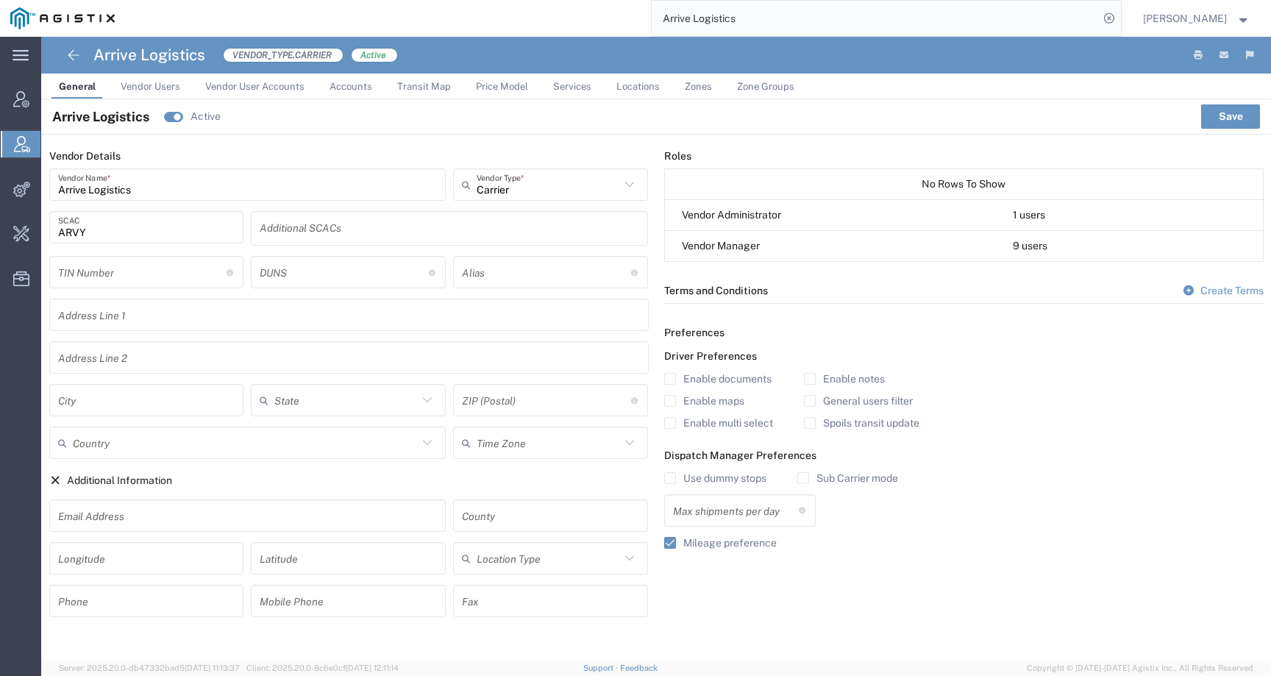
click at [506, 88] on span "Price Model" at bounding box center [502, 86] width 52 height 11
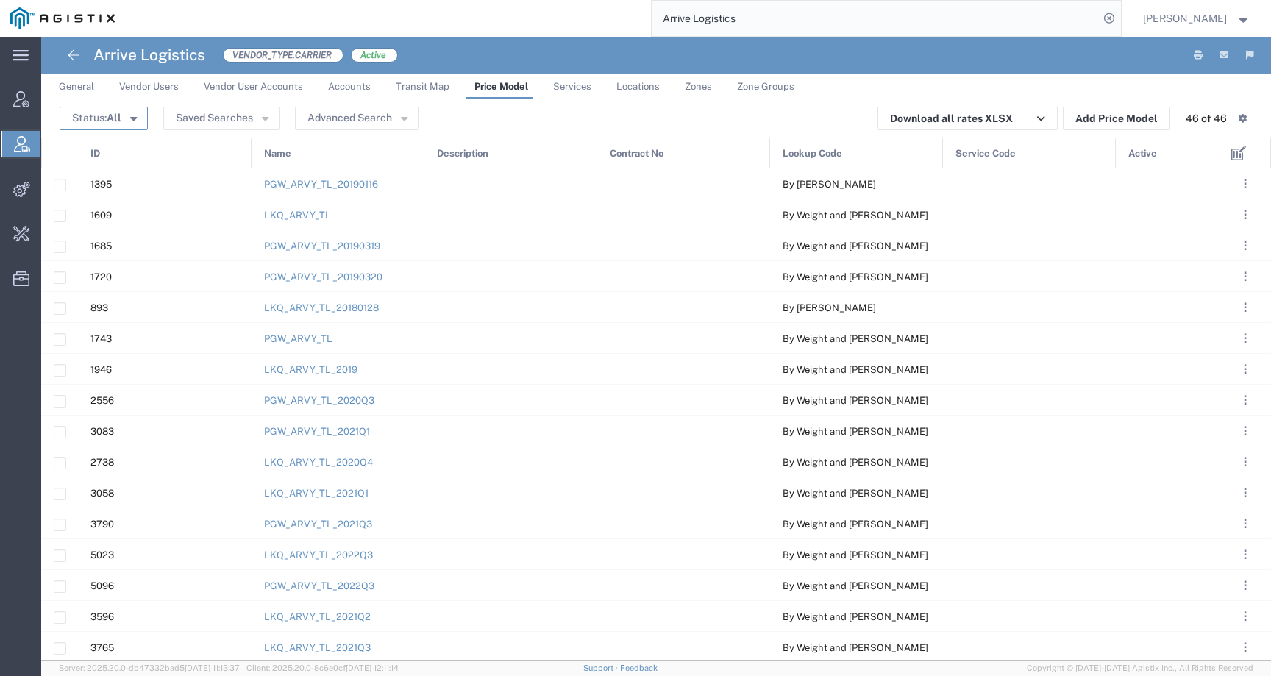
click at [103, 119] on button "Status: All" at bounding box center [104, 119] width 88 height 24
click at [111, 148] on span "Active" at bounding box center [146, 146] width 170 height 23
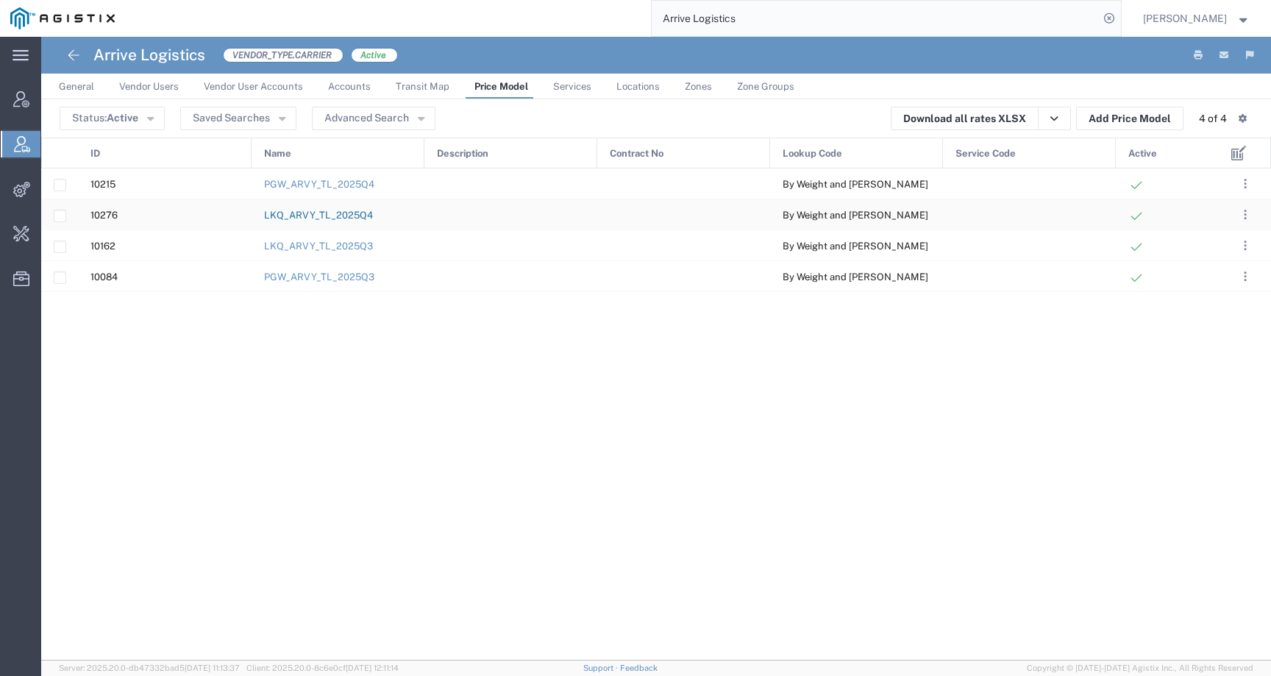
click at [360, 213] on link "LKQ_ARVY_TL_2025Q4" at bounding box center [318, 215] width 109 height 11
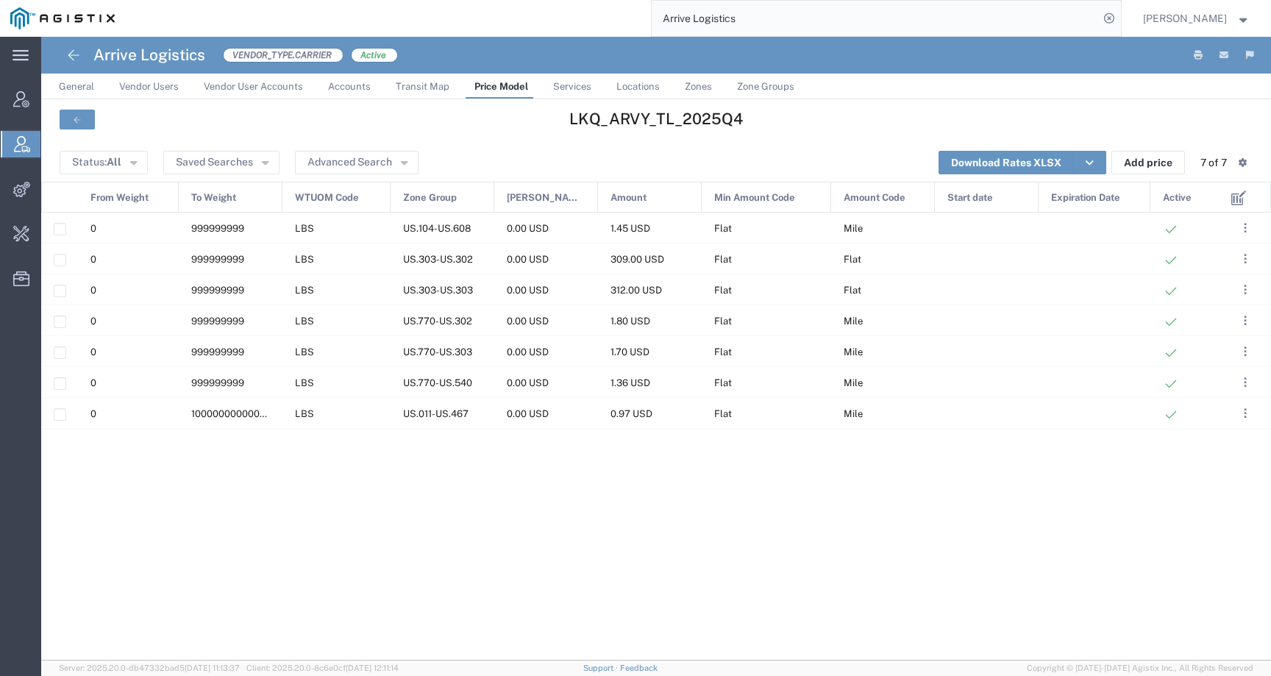
click at [329, 142] on div "LKQ_ARVY_TL_2025Q4" at bounding box center [656, 121] width 1230 height 44
click at [328, 159] on button "Advanced Search" at bounding box center [357, 163] width 124 height 24
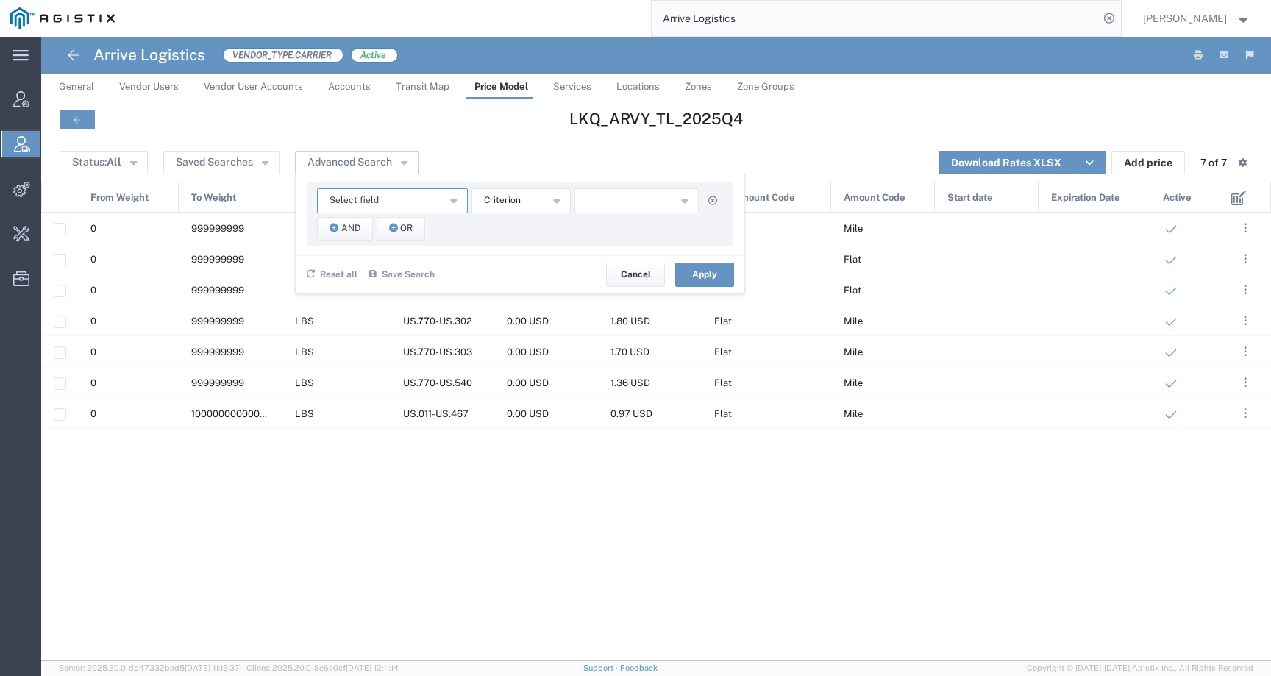
click at [352, 202] on span "Select field" at bounding box center [354, 200] width 49 height 14
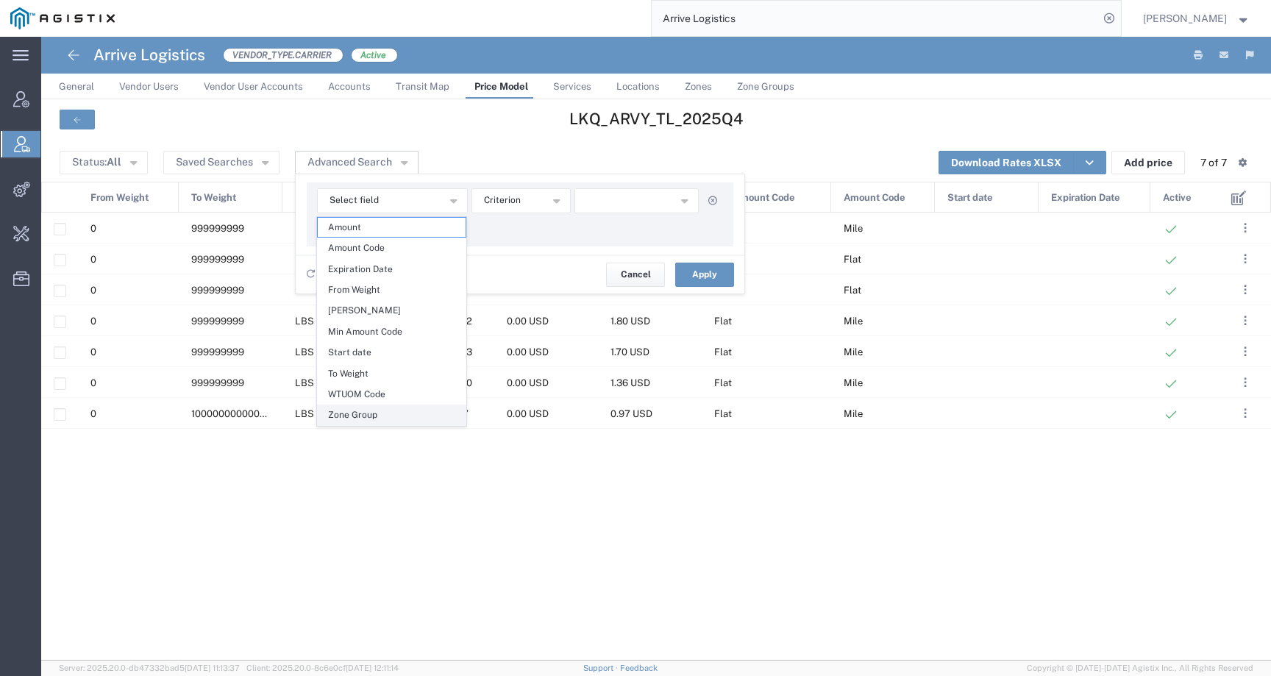
click at [352, 413] on span "Zone Group" at bounding box center [392, 414] width 148 height 19
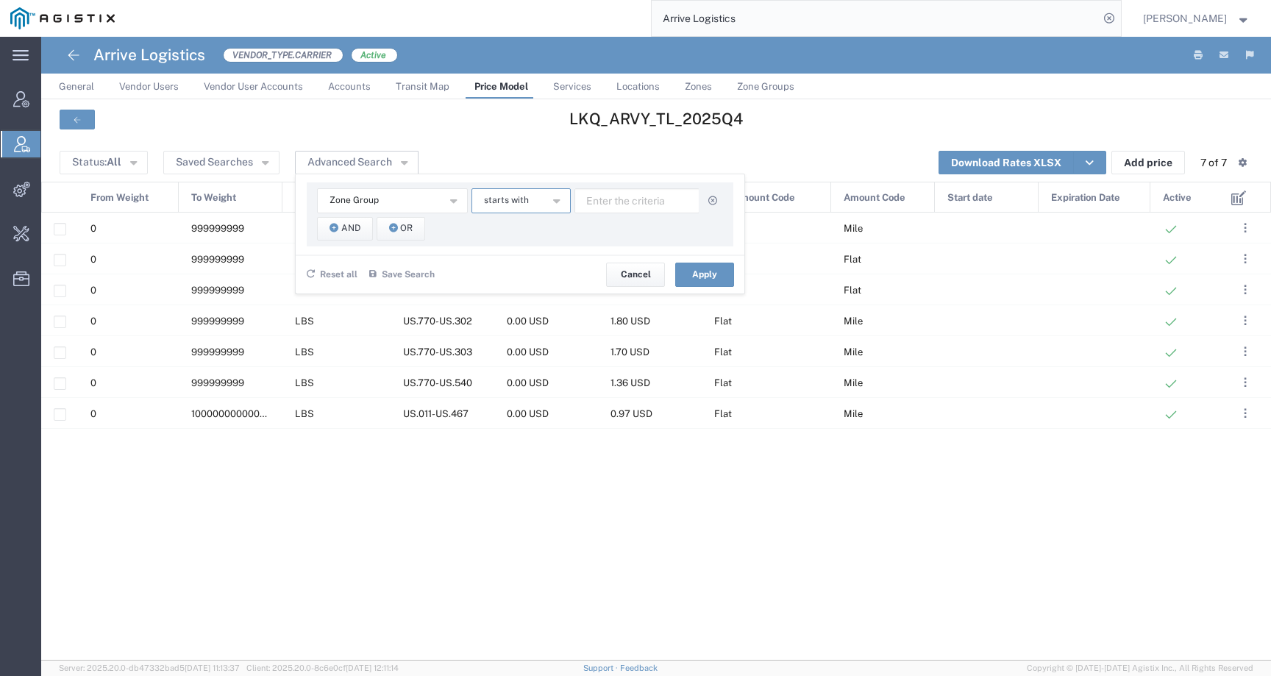
click at [515, 188] on button "starts with" at bounding box center [521, 200] width 99 height 25
click at [543, 231] on span "contains" at bounding box center [520, 227] width 96 height 19
click at [603, 203] on input "text" at bounding box center [637, 200] width 125 height 25
type input "712"
click at [318, 235] on button "And" at bounding box center [345, 229] width 56 height 24
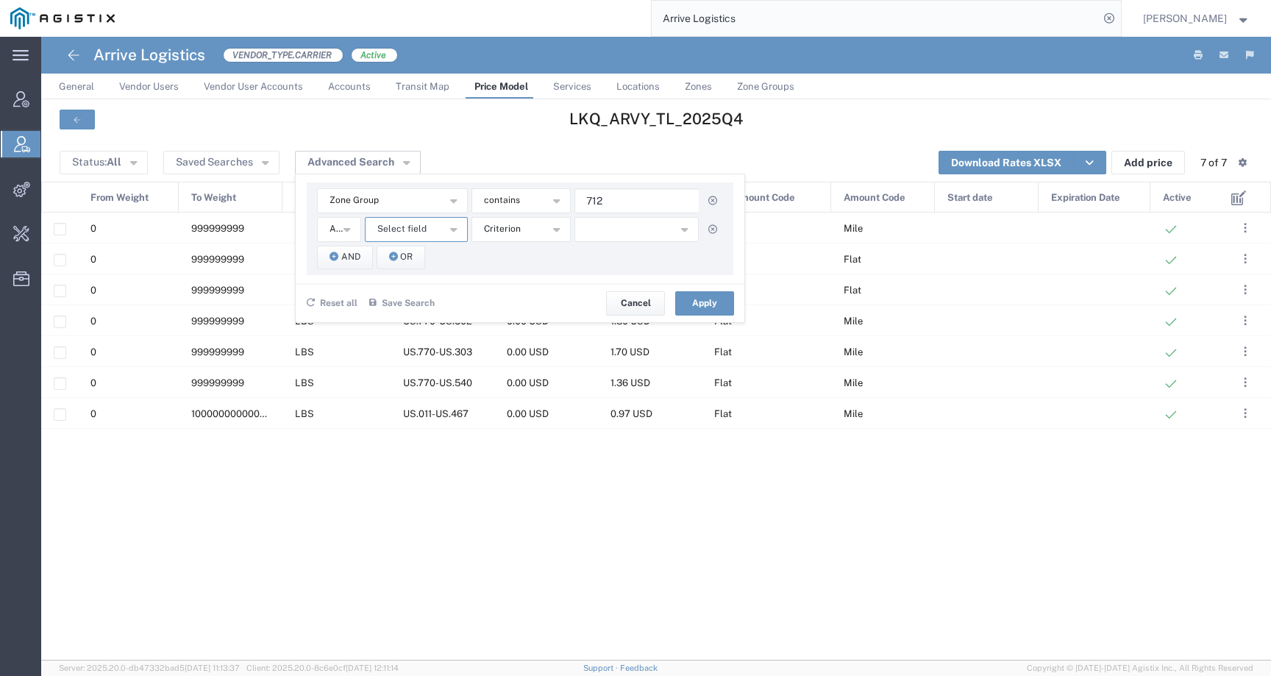
click at [387, 238] on button "Select field" at bounding box center [416, 229] width 103 height 25
click at [411, 449] on span "Zone Group" at bounding box center [416, 443] width 100 height 19
click at [519, 219] on button "starts with" at bounding box center [521, 229] width 99 height 25
click at [519, 259] on span "contains" at bounding box center [520, 255] width 96 height 19
click at [615, 230] on input "text" at bounding box center [637, 229] width 125 height 25
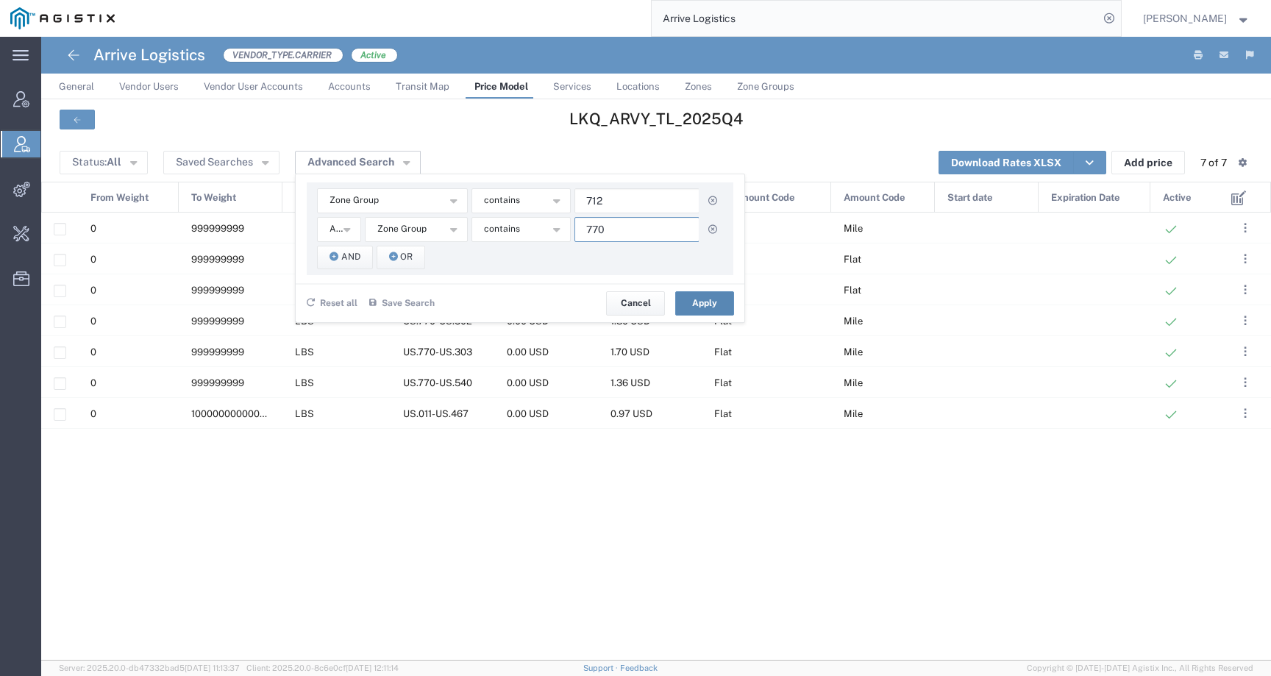
type input "770"
click at [696, 299] on button "Apply" at bounding box center [704, 303] width 59 height 24
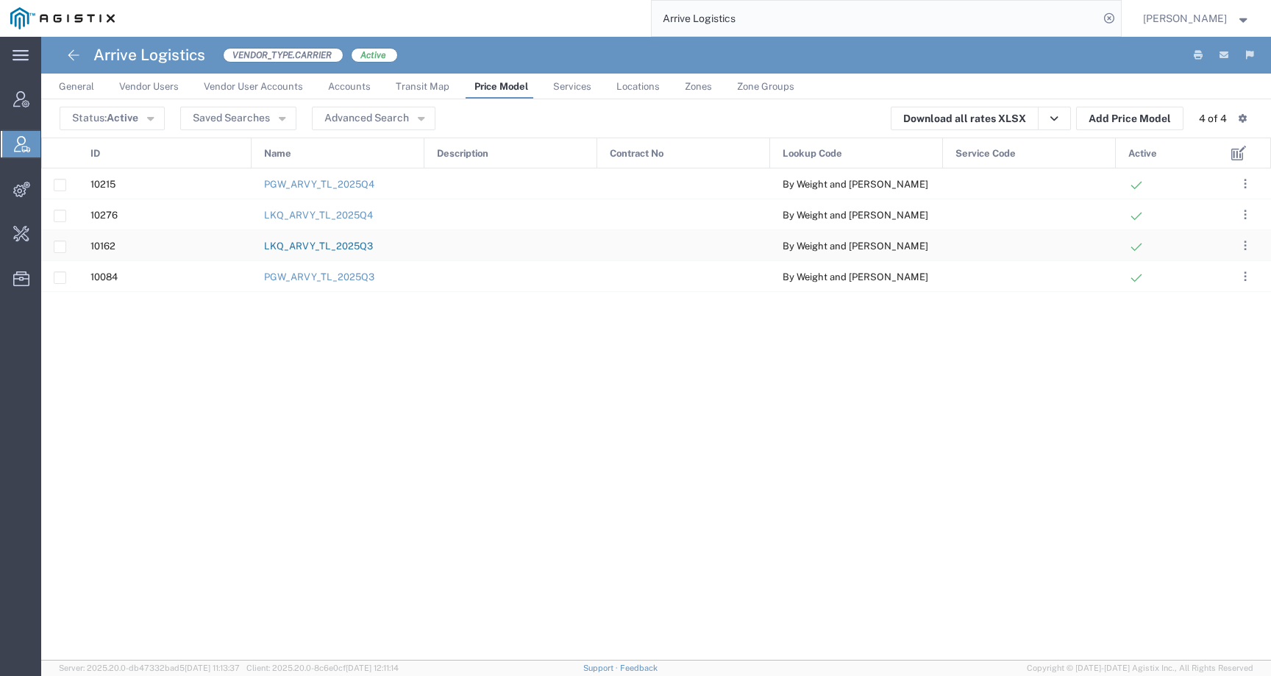
click at [341, 244] on link "LKQ_ARVY_TL_2025Q3" at bounding box center [318, 246] width 109 height 11
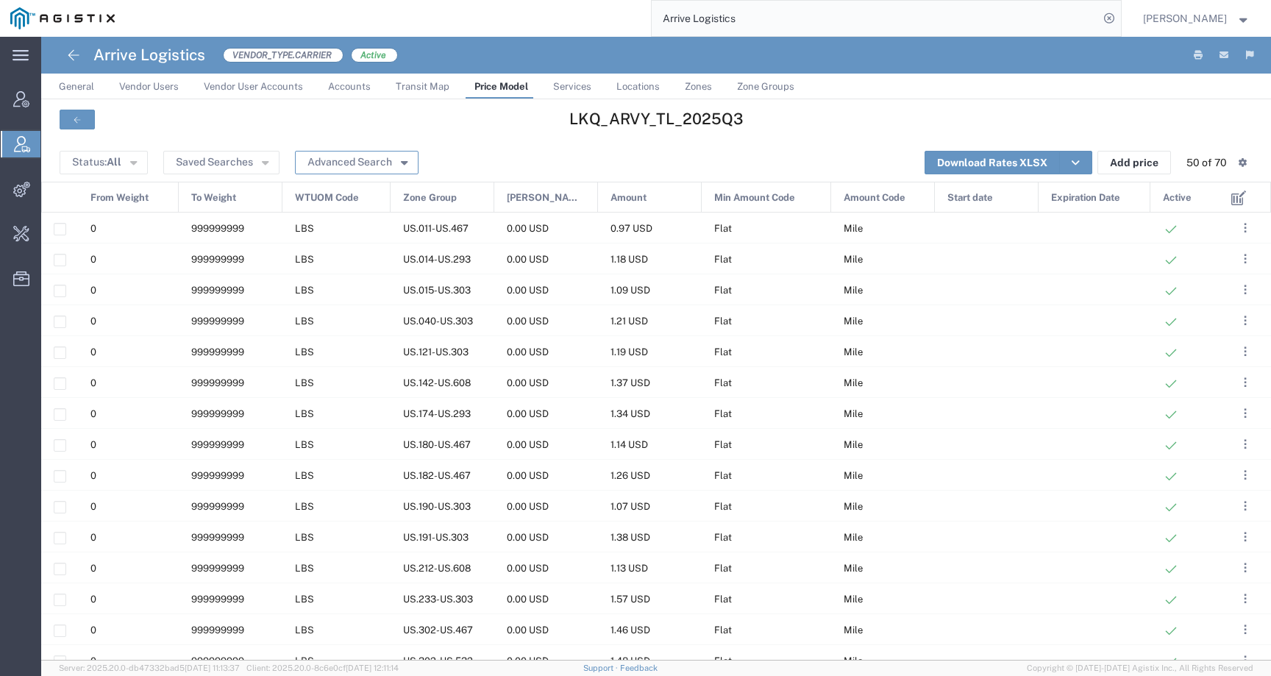
click at [360, 157] on button "Advanced Search" at bounding box center [357, 163] width 124 height 24
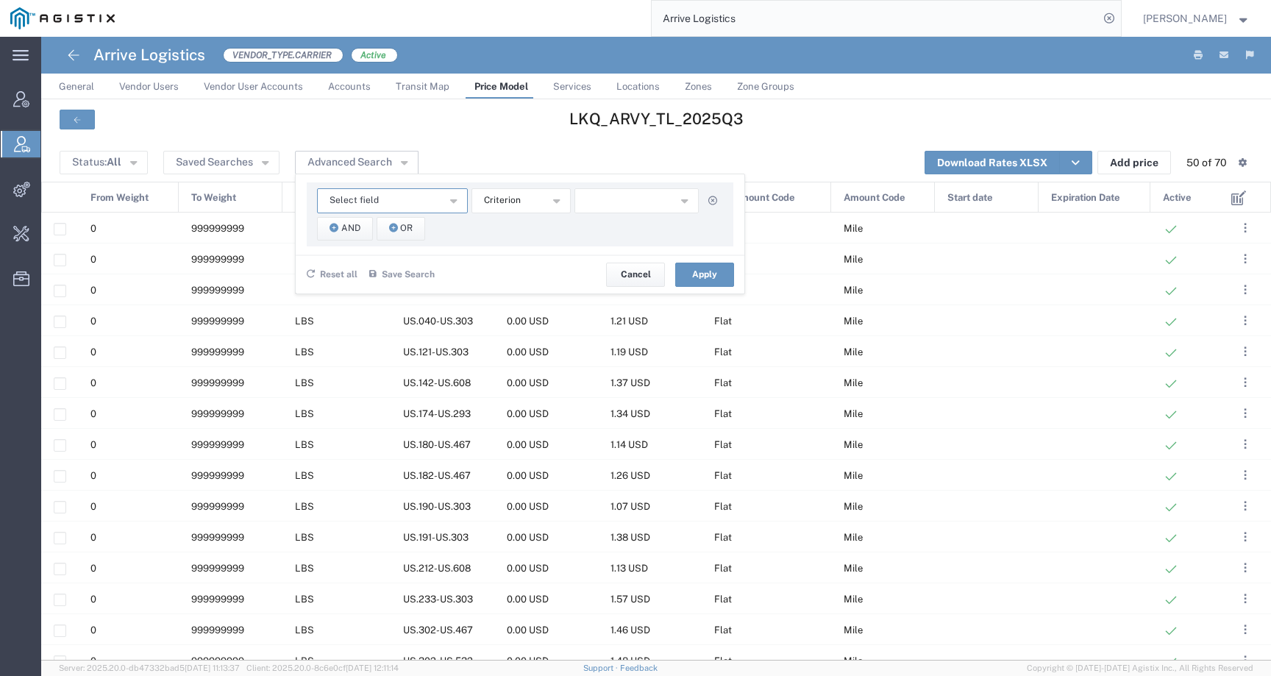
click at [357, 196] on span "Select field" at bounding box center [354, 200] width 49 height 14
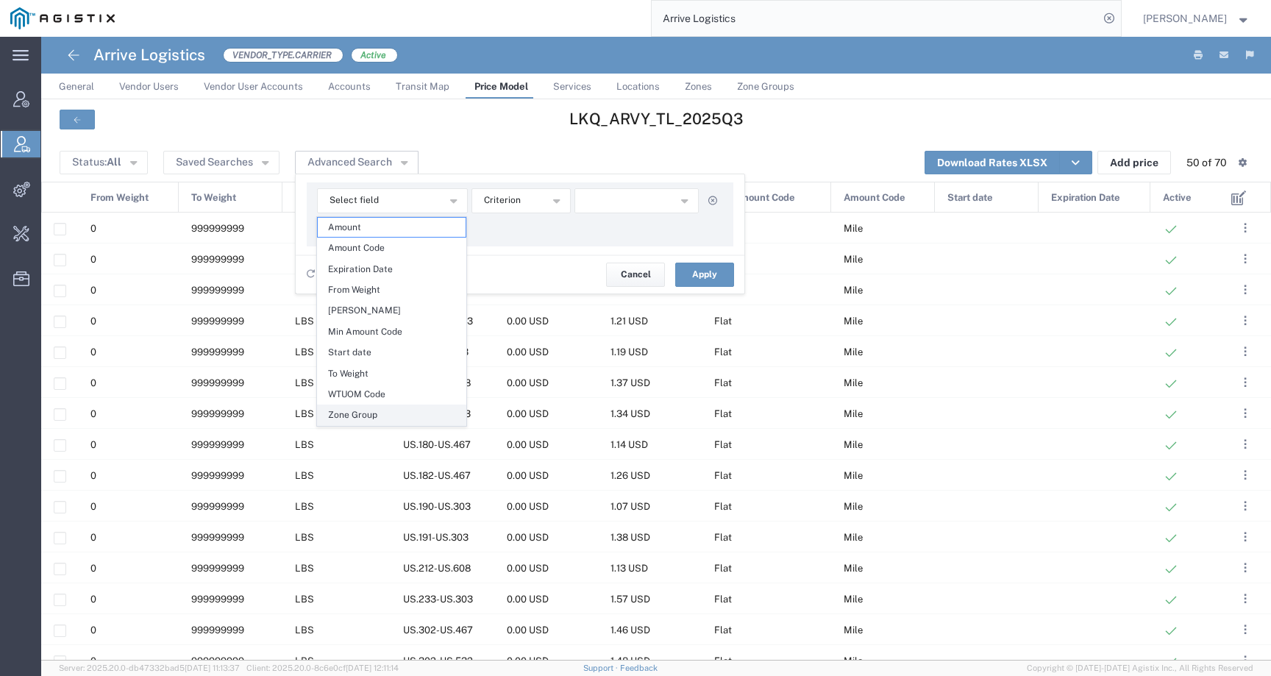
click at [377, 417] on span "Zone Group" at bounding box center [392, 414] width 148 height 19
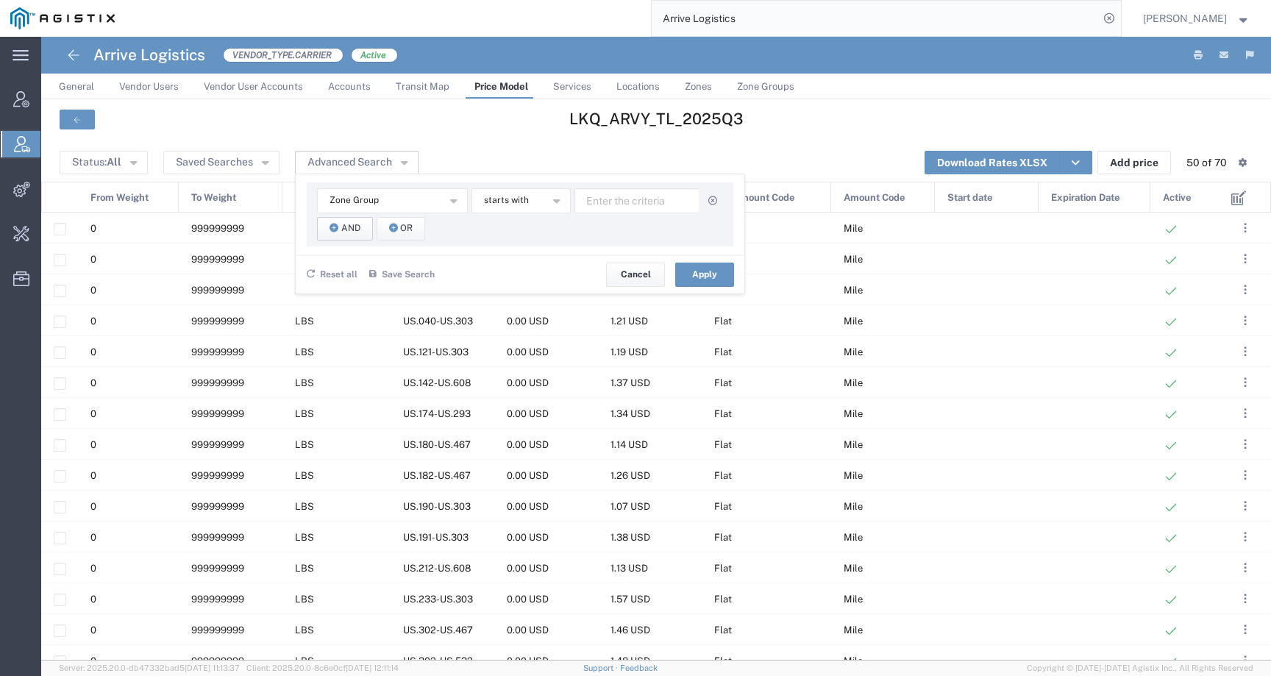
click at [360, 228] on button "And" at bounding box center [345, 229] width 56 height 24
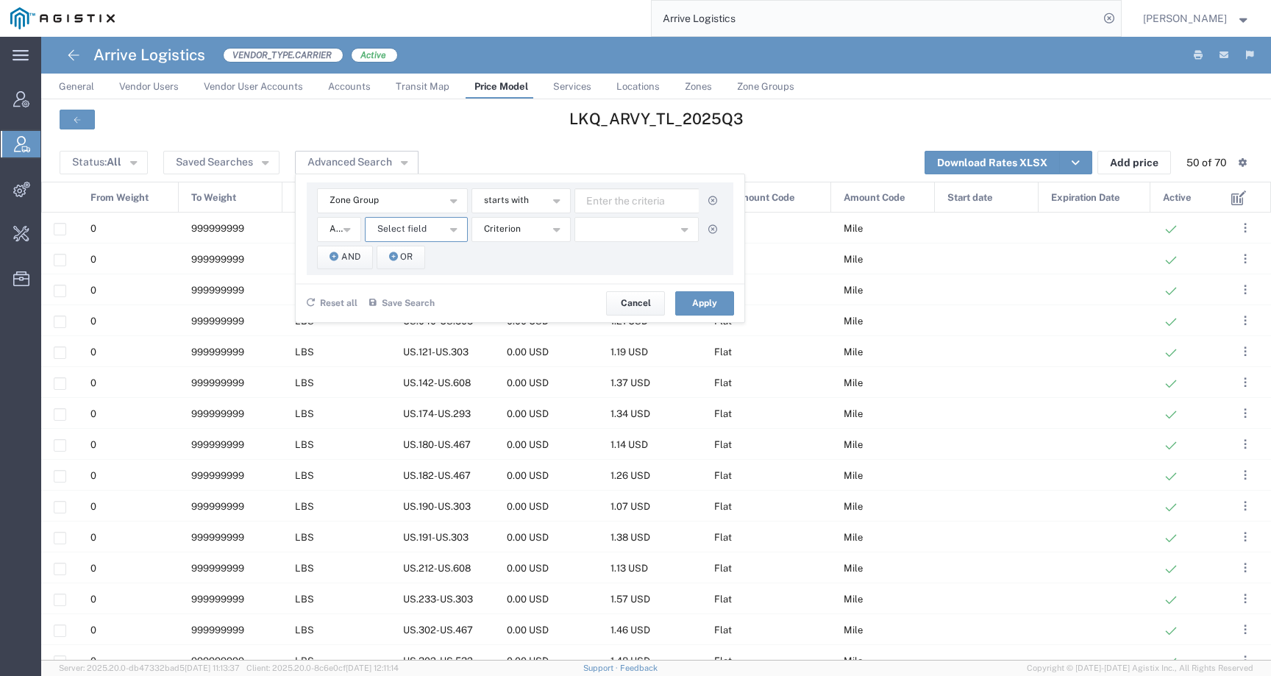
click at [394, 234] on span "Select field" at bounding box center [401, 229] width 49 height 14
click at [403, 438] on span "Zone Group" at bounding box center [416, 443] width 100 height 19
click at [513, 204] on span "starts with" at bounding box center [506, 200] width 45 height 14
click at [513, 225] on span "contains" at bounding box center [520, 227] width 96 height 19
click at [513, 225] on span "starts with" at bounding box center [506, 229] width 45 height 14
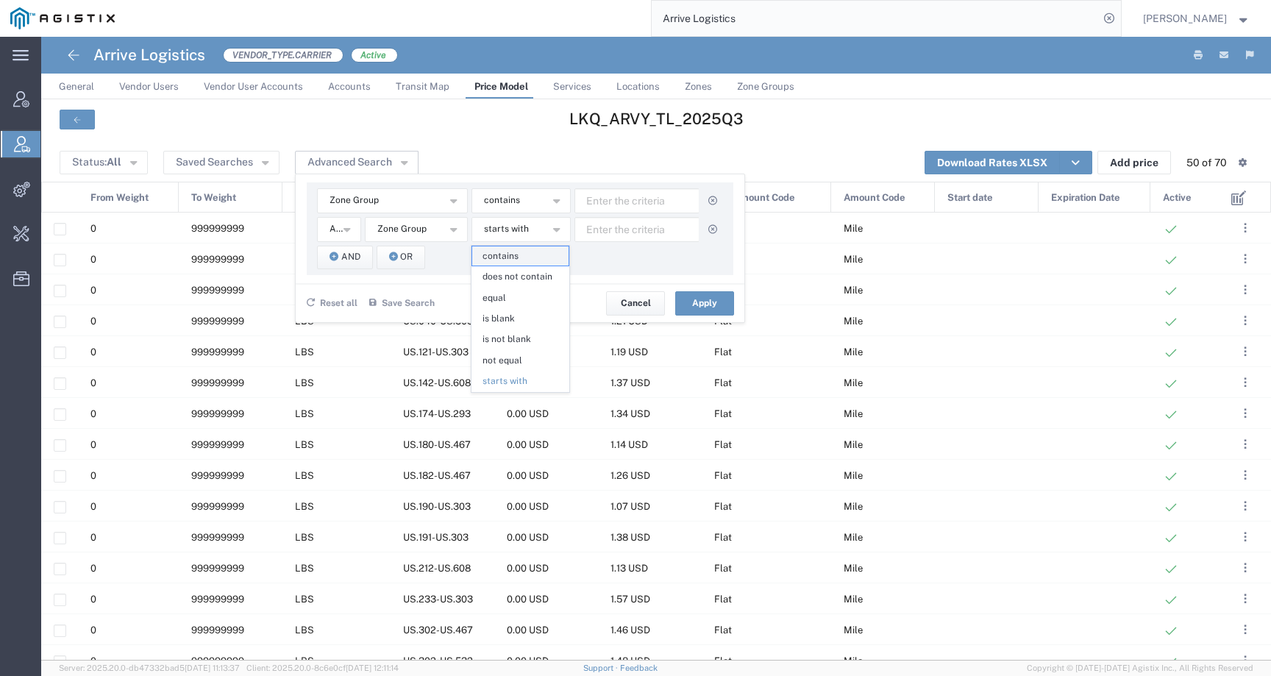
click at [513, 262] on span "contains" at bounding box center [520, 255] width 96 height 19
click at [614, 196] on input "text" at bounding box center [637, 200] width 125 height 25
type input "712"
click at [626, 237] on input "text" at bounding box center [637, 229] width 125 height 25
type input "770"
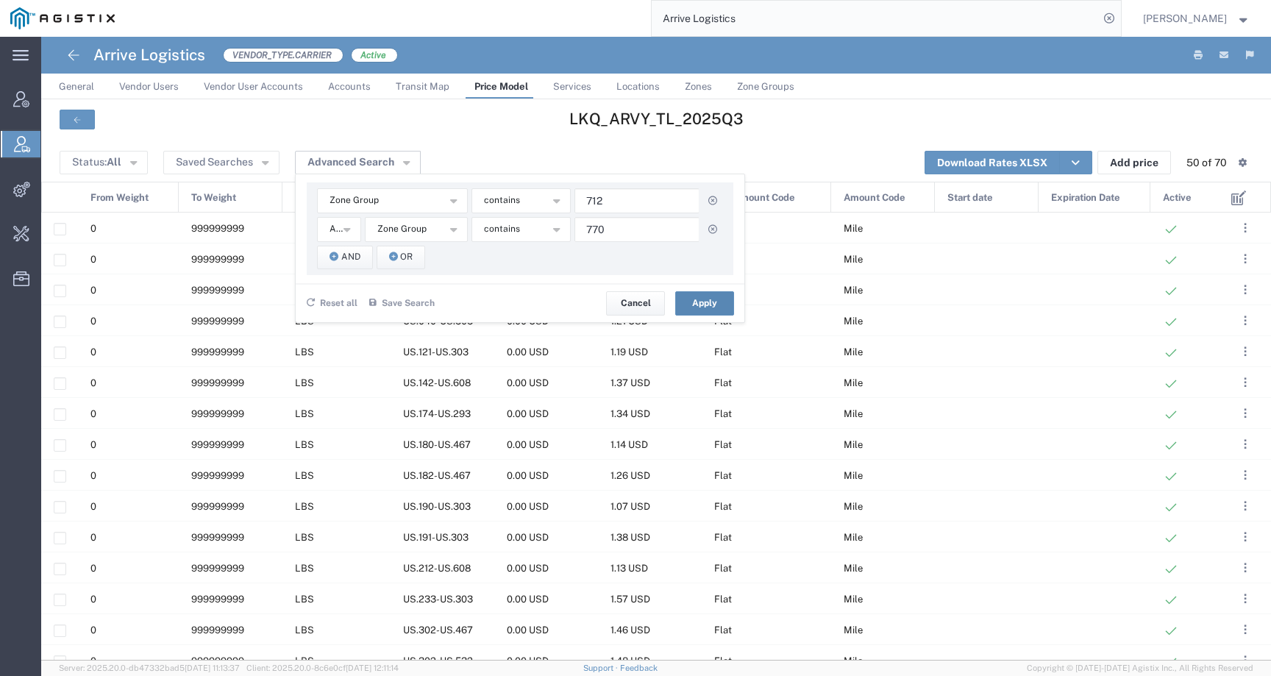
click at [692, 314] on button "Apply" at bounding box center [704, 303] width 59 height 24
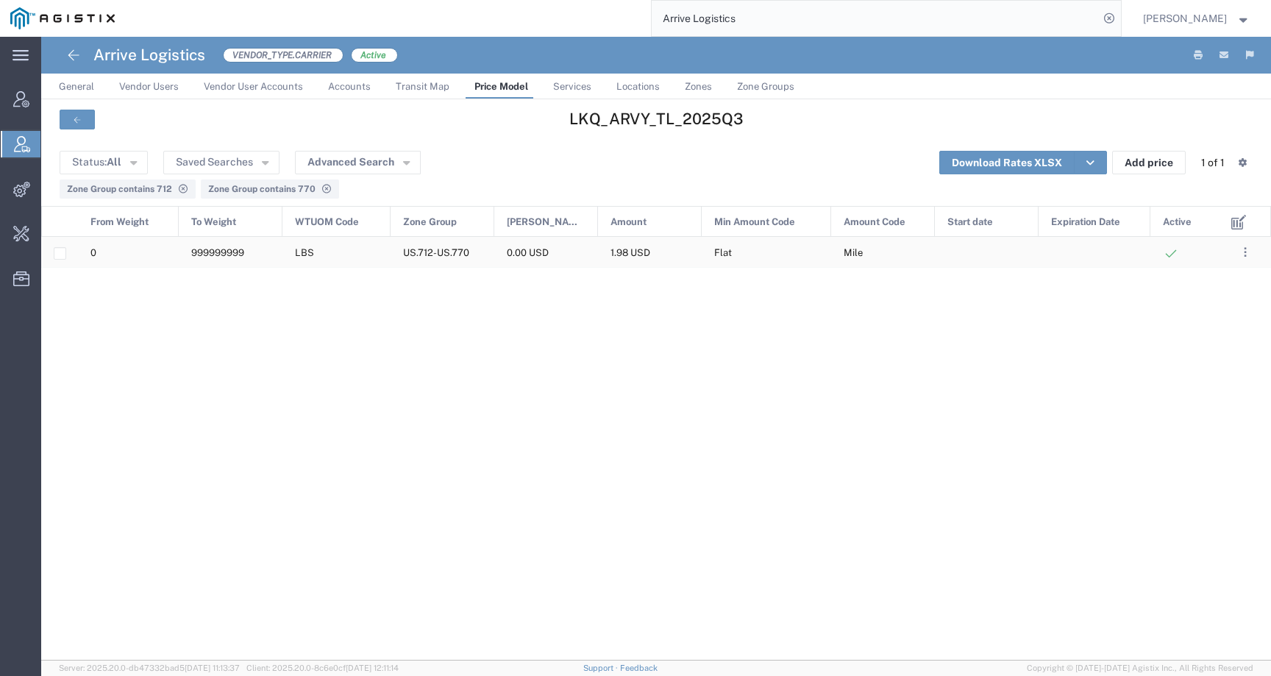
click at [667, 255] on div "1.98 USD" at bounding box center [650, 252] width 104 height 30
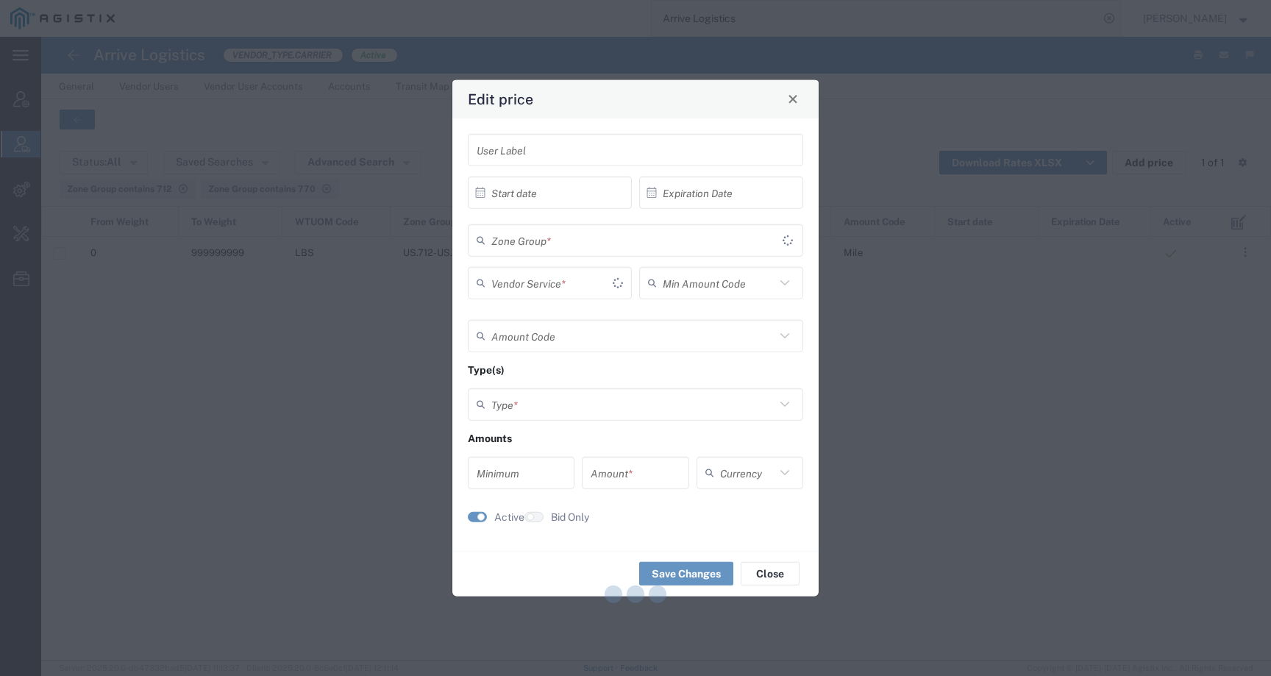
type input "Flat"
type input "Mile"
type input "Weight and Distance"
type input "0"
type input "1.98"
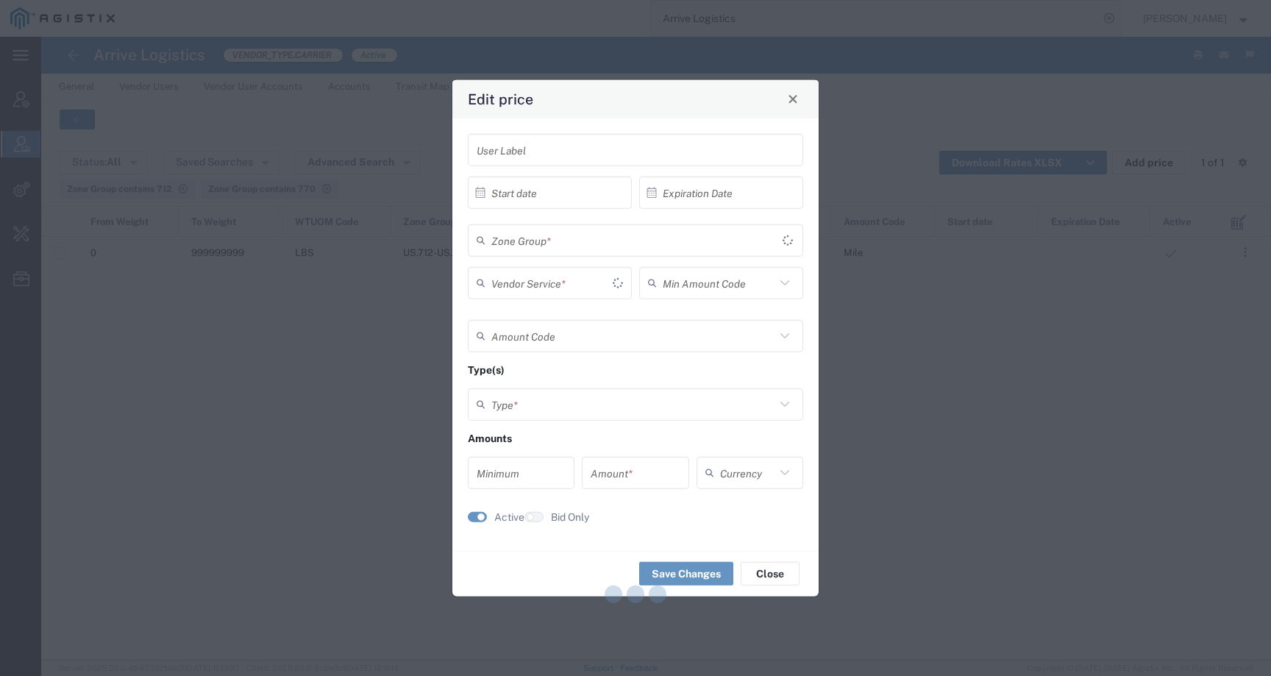
type input "USD"
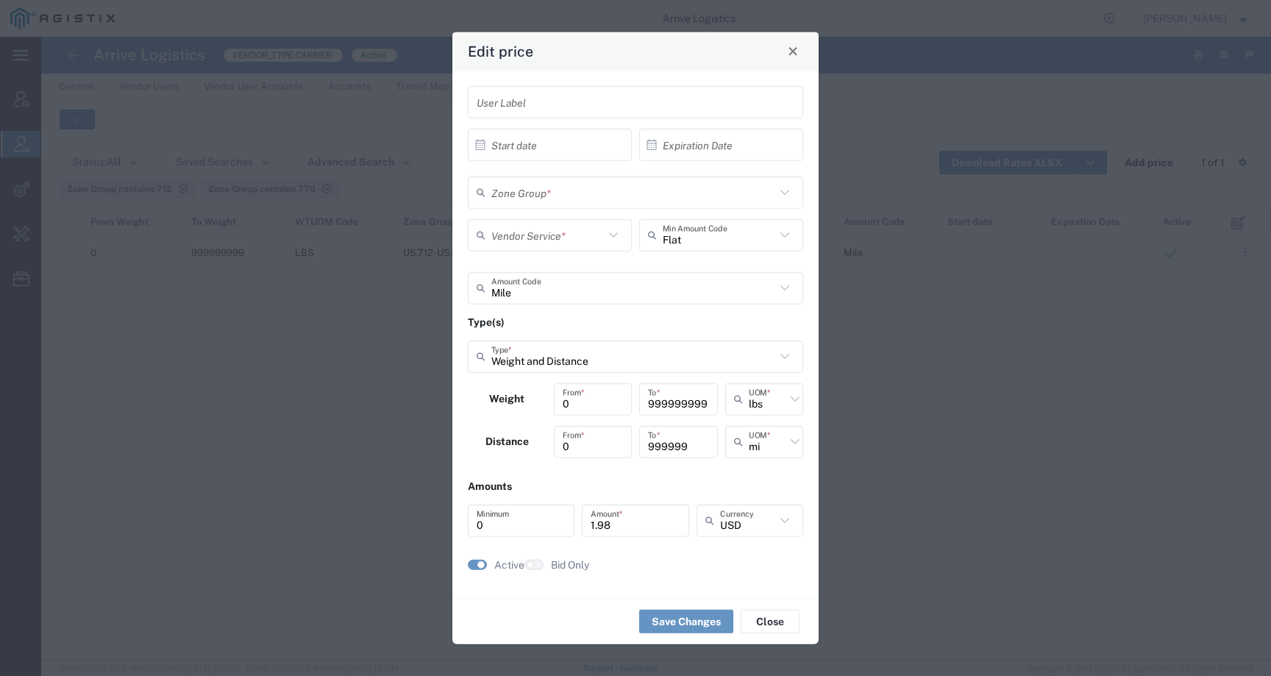
type input "US.712-US.770"
type input "TL Standard 3 - 5 Day"
click at [794, 50] on span "Close" at bounding box center [793, 51] width 10 height 10
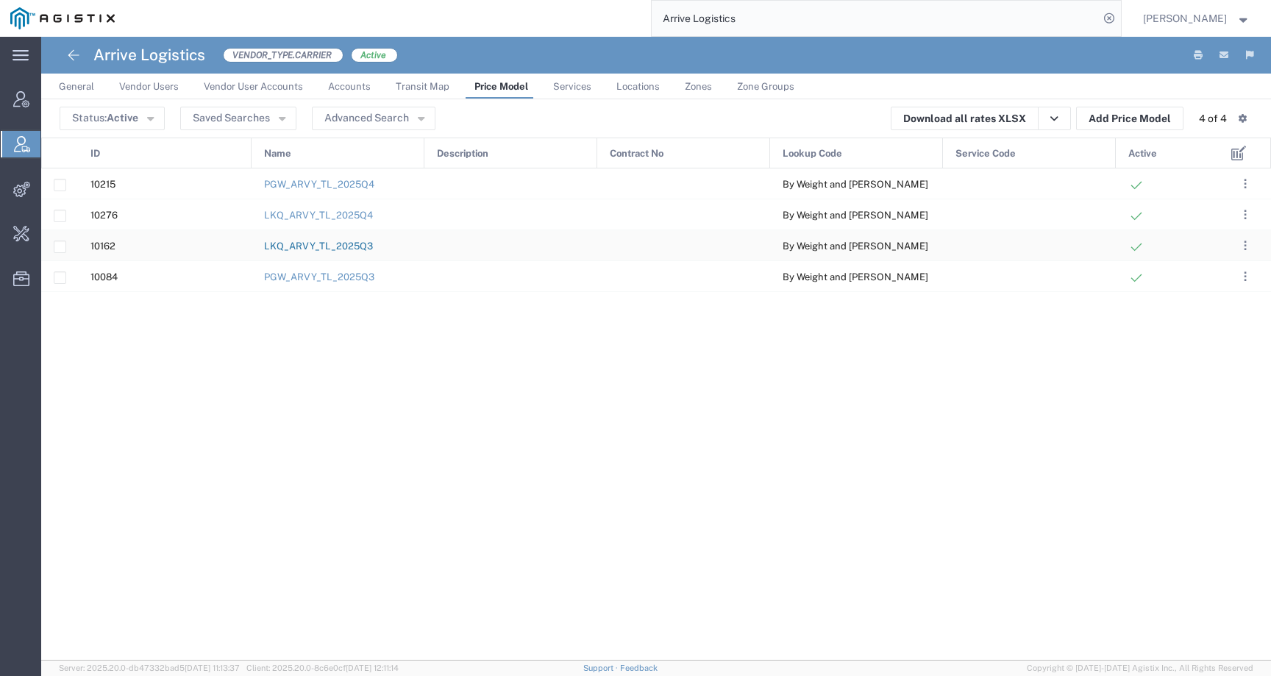
click at [333, 245] on link "LKQ_ARVY_TL_2025Q3" at bounding box center [318, 246] width 109 height 11
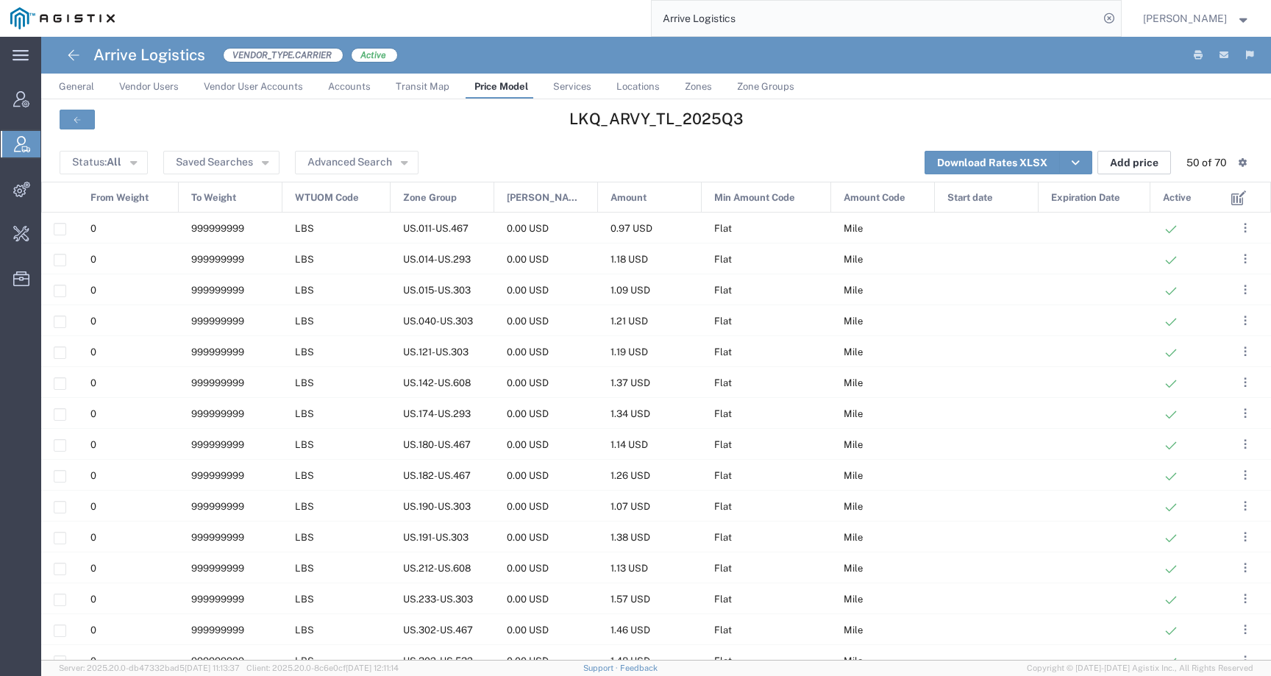
click at [1128, 163] on button "Add price" at bounding box center [1135, 163] width 74 height 24
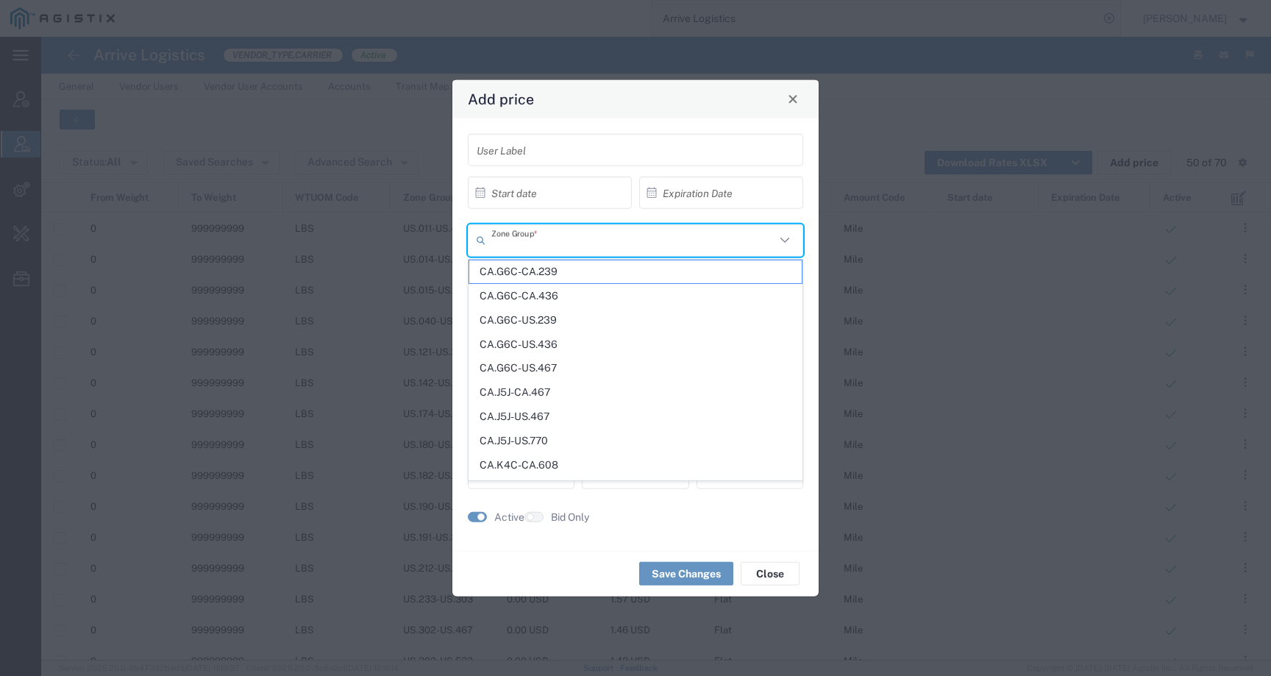
click at [590, 250] on input "text" at bounding box center [633, 240] width 284 height 26
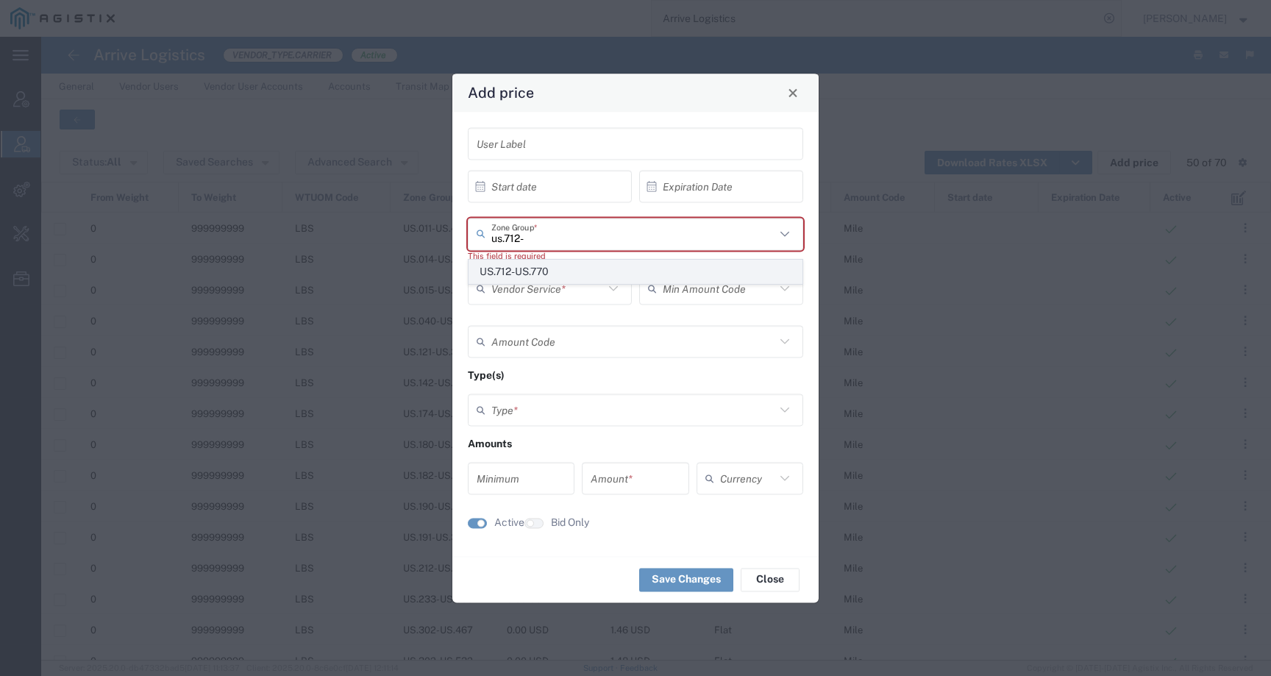
click at [579, 272] on span "US.712-US.770" at bounding box center [635, 271] width 333 height 23
type input "US.712-US.770"
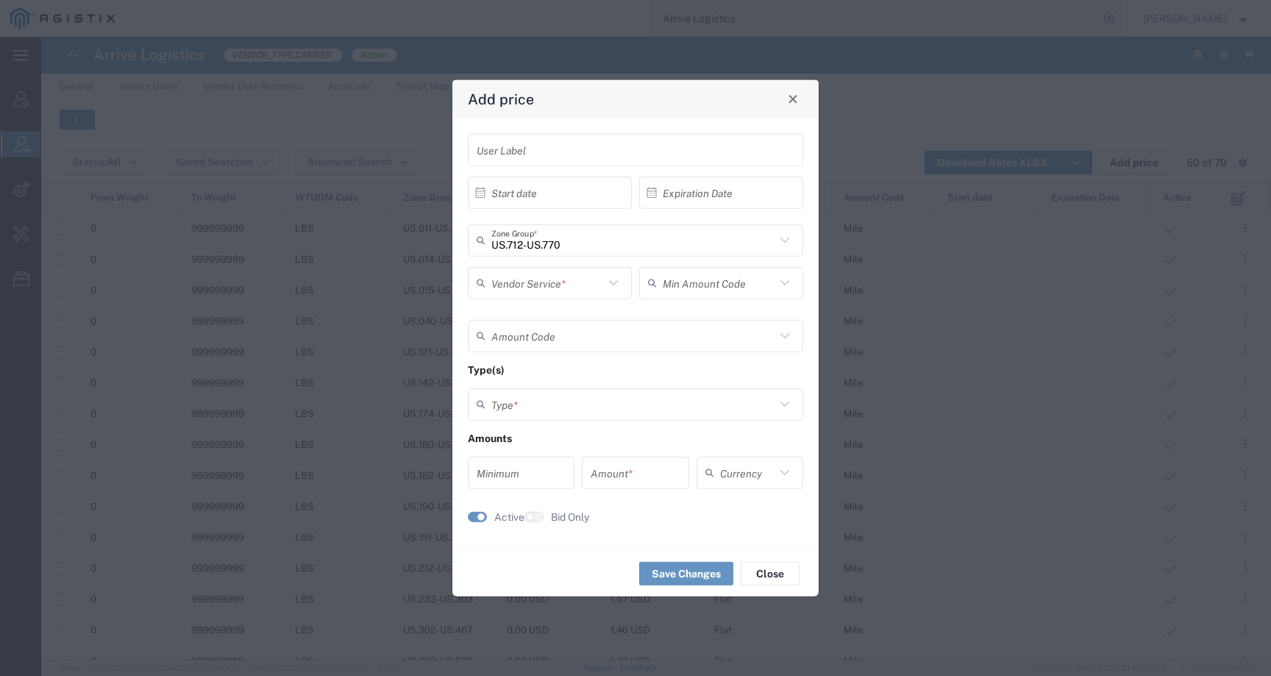
click at [559, 280] on input "text" at bounding box center [547, 283] width 113 height 26
click at [553, 380] on span "TL Standard 3 - 5 Day" at bounding box center [549, 387] width 161 height 23
type input "TL Standard 3 - 5 Day"
click at [692, 291] on input "text" at bounding box center [719, 283] width 113 height 26
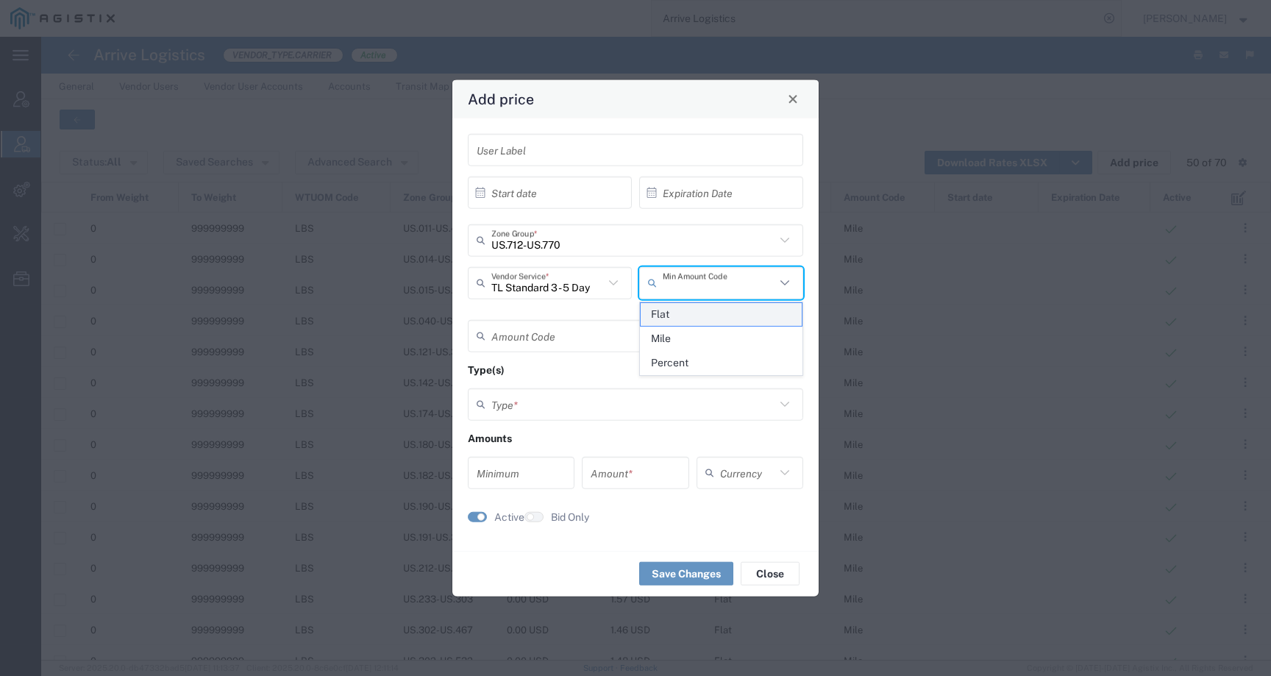
click at [692, 313] on span "Flat" at bounding box center [721, 314] width 161 height 23
type input "Flat"
click at [679, 321] on div "Amount Code" at bounding box center [635, 335] width 335 height 32
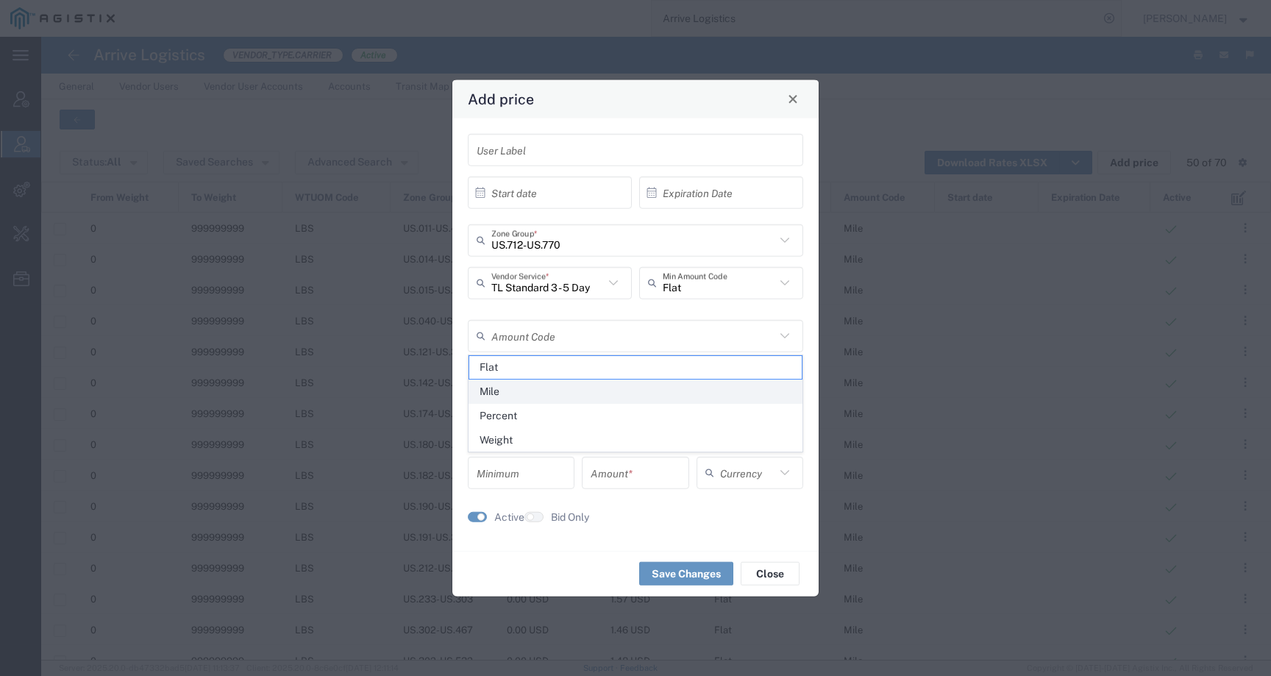
click at [639, 386] on span "Mile" at bounding box center [635, 391] width 333 height 23
type input "Mile"
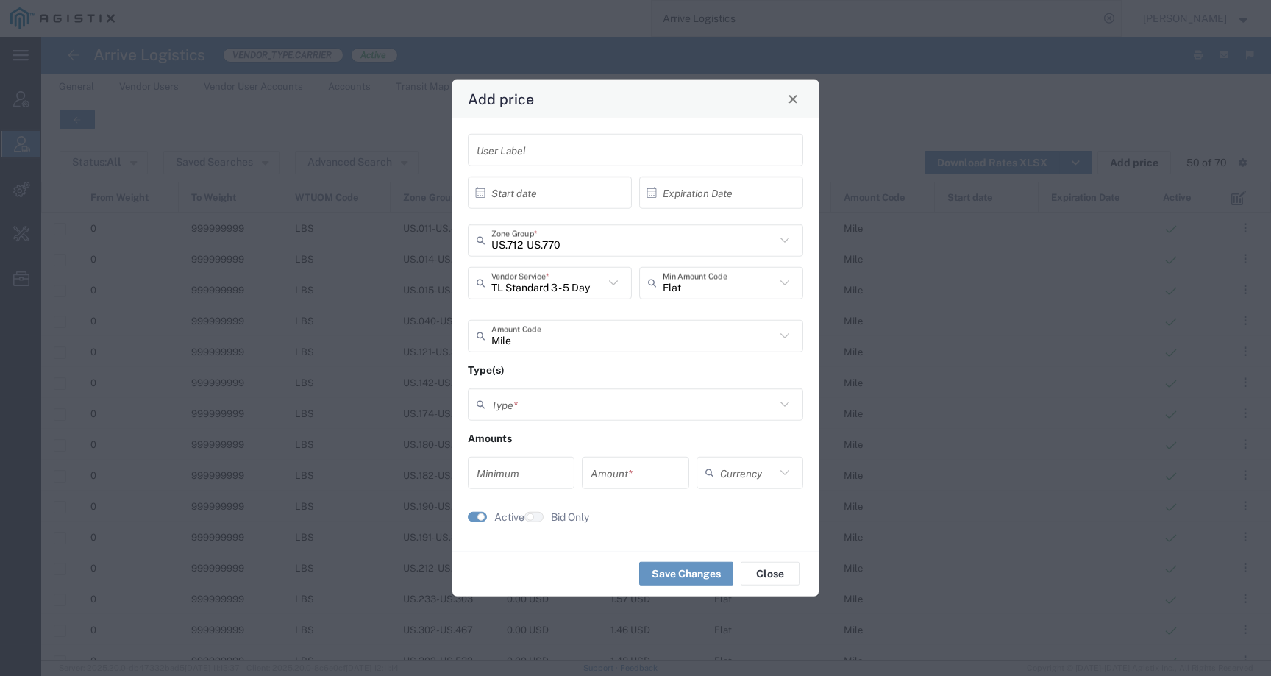
click at [608, 412] on input "text" at bounding box center [633, 404] width 284 height 26
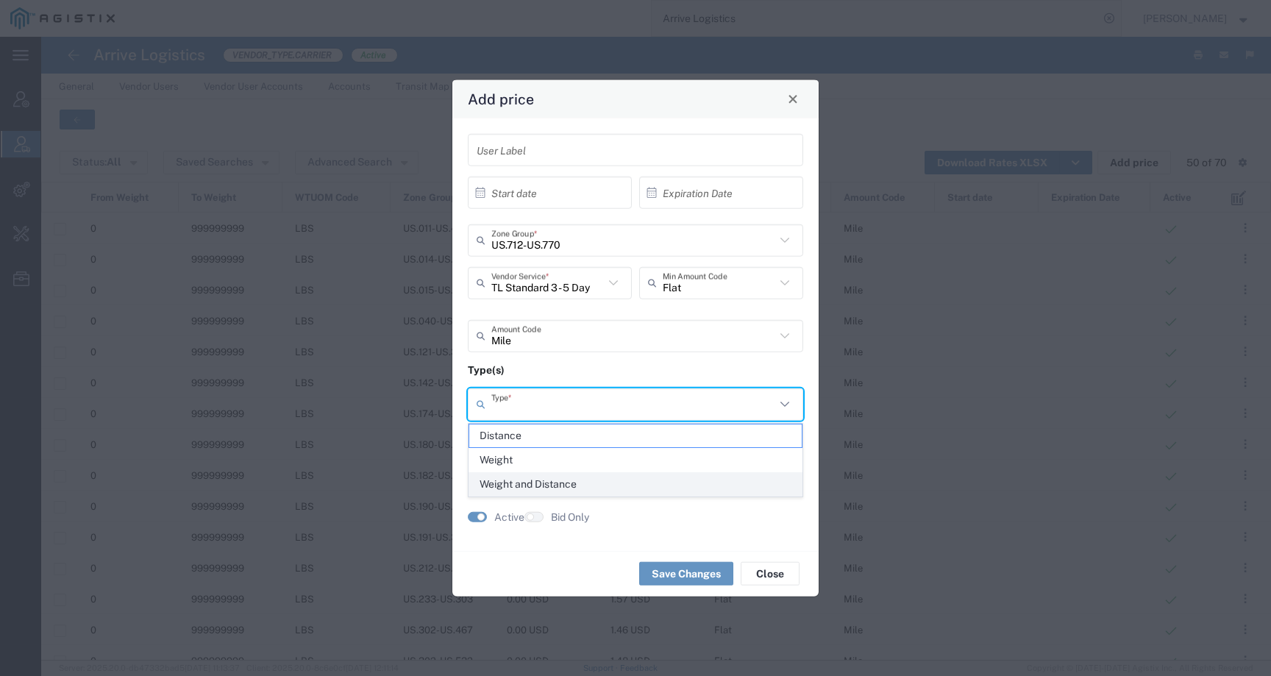
click at [581, 483] on span "Weight and Distance" at bounding box center [635, 484] width 333 height 23
type input "Weight and Distance"
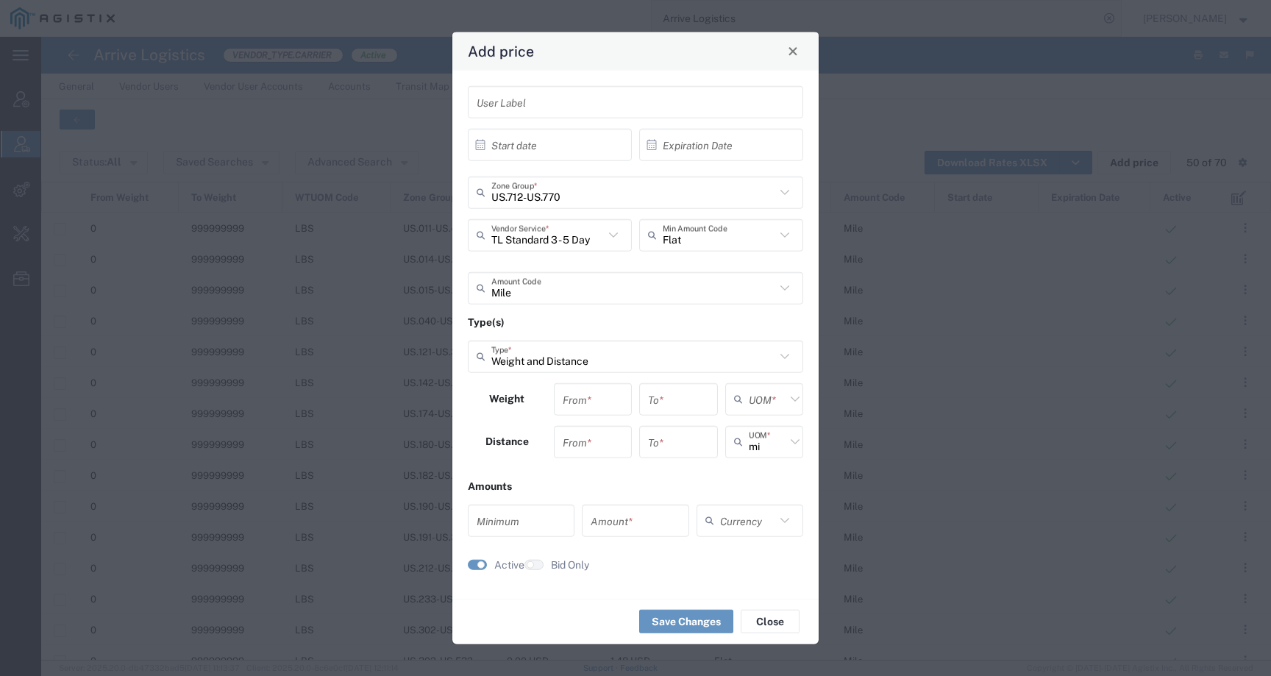
click at [590, 388] on input "number" at bounding box center [593, 399] width 61 height 26
type input "0"
click at [596, 416] on div "0 From *" at bounding box center [593, 404] width 86 height 43
click at [594, 430] on input "number" at bounding box center [593, 442] width 61 height 26
type input "0"
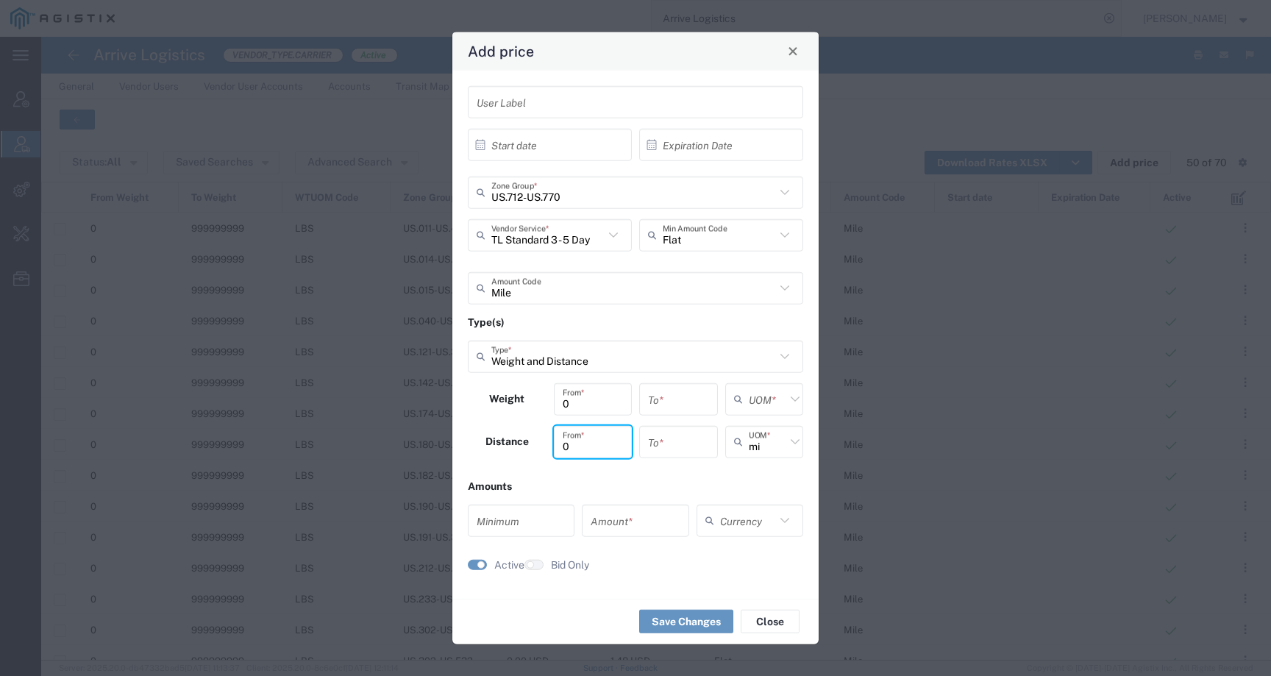
click at [680, 399] on input "number" at bounding box center [678, 399] width 61 height 26
type input "999999999999999"
click at [668, 441] on input "number" at bounding box center [678, 442] width 61 height 26
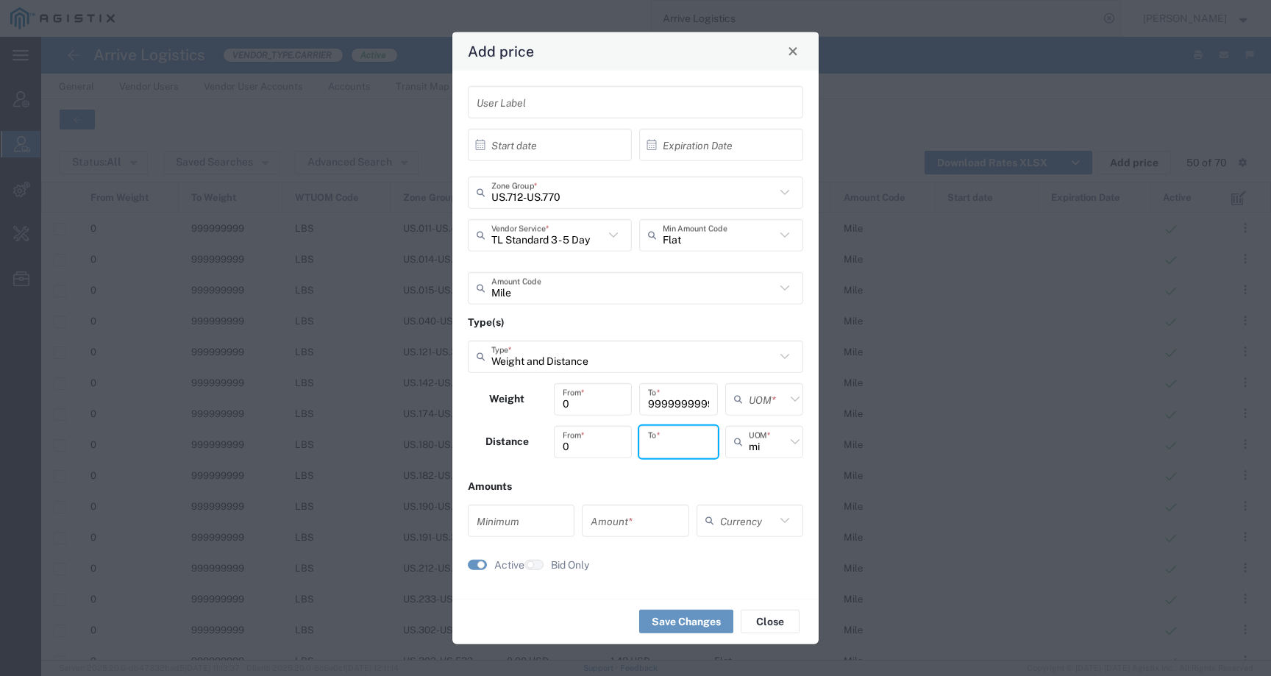
type input "0"
type input "99999999999999"
click at [775, 401] on input "text" at bounding box center [767, 399] width 37 height 26
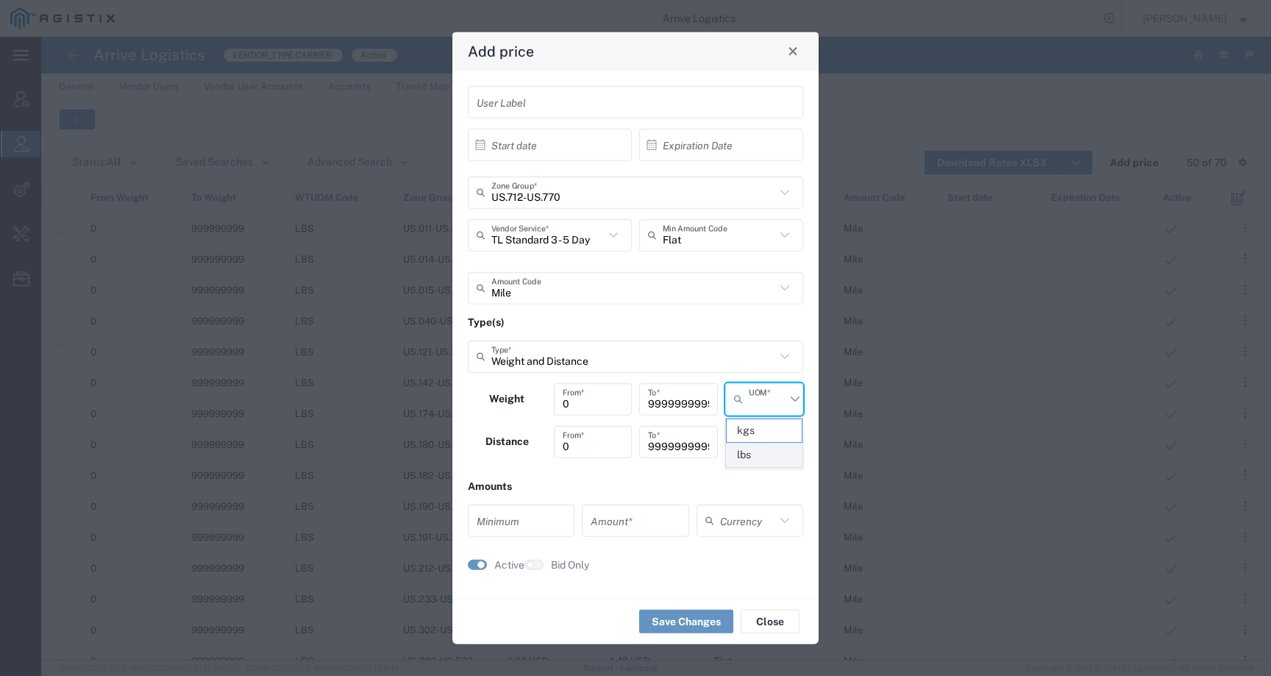
click at [755, 458] on span "lbs" at bounding box center [765, 455] width 76 height 23
type input "lbs"
click at [530, 519] on input "number" at bounding box center [521, 521] width 89 height 26
type input "0"
click at [609, 522] on input "number" at bounding box center [635, 521] width 89 height 26
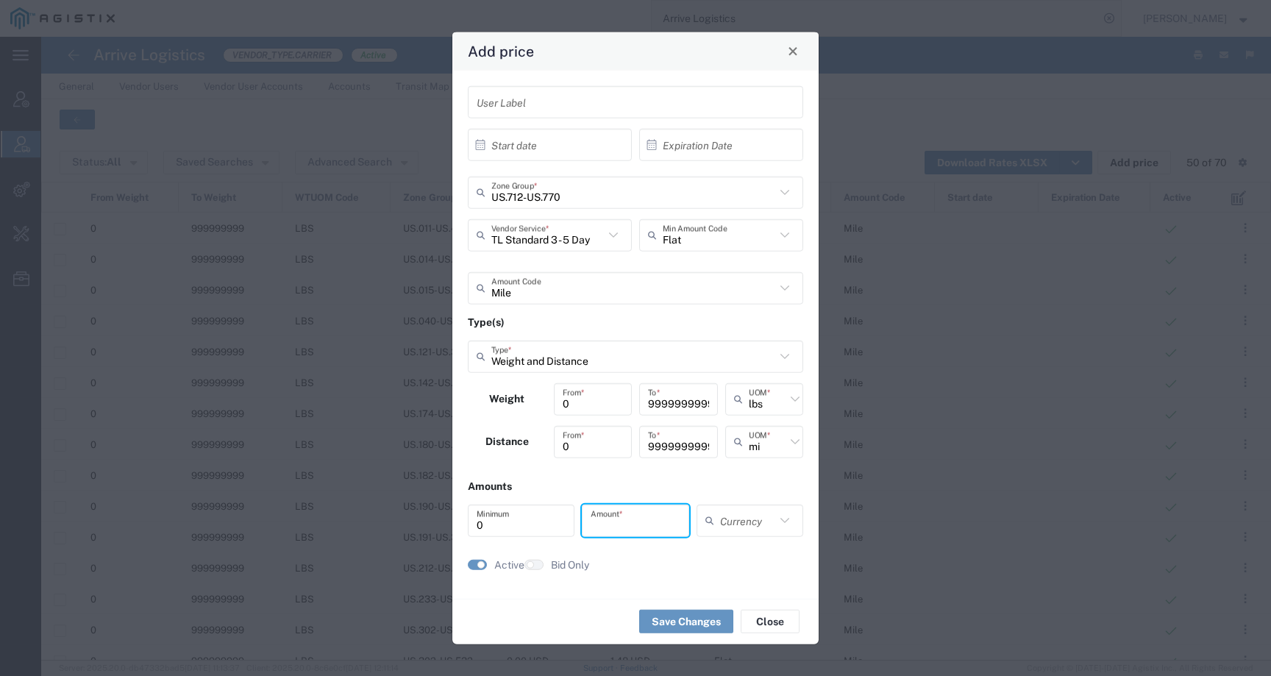
type input "1"
type input "1.98"
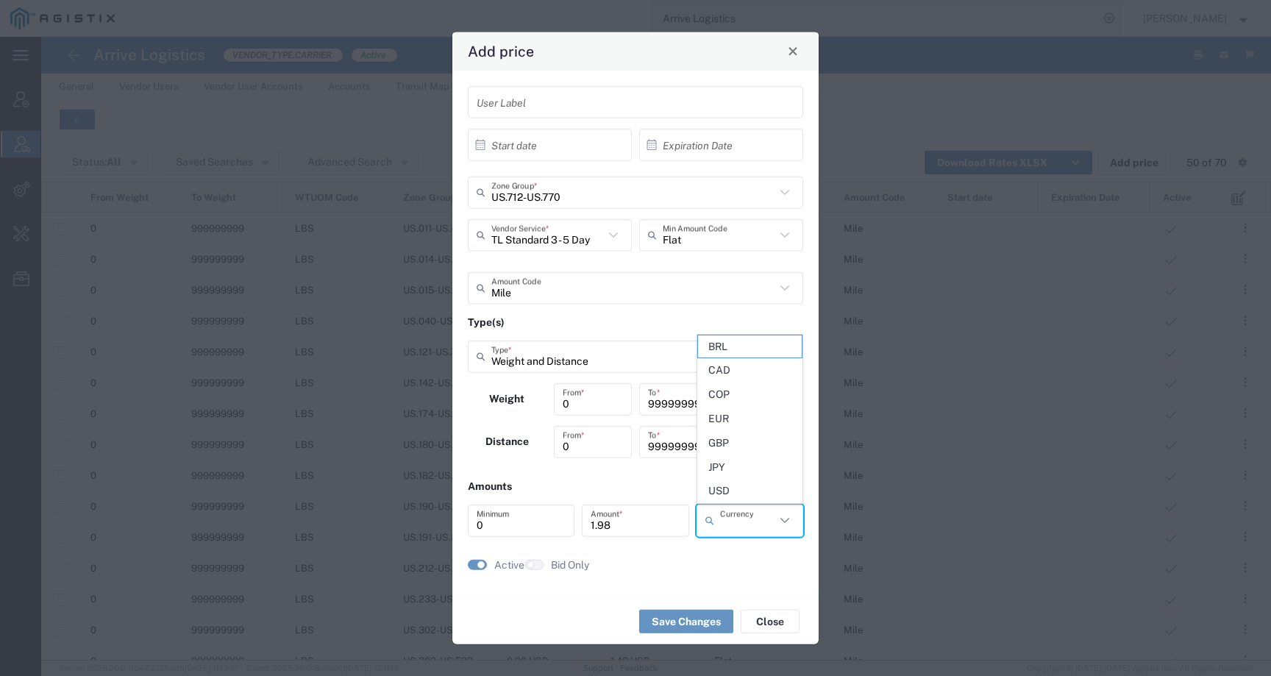
click at [766, 524] on input "text" at bounding box center [747, 521] width 55 height 26
click at [733, 488] on span "USD" at bounding box center [750, 491] width 104 height 23
type input "USD"
click at [672, 626] on button "Save Changes" at bounding box center [686, 622] width 94 height 24
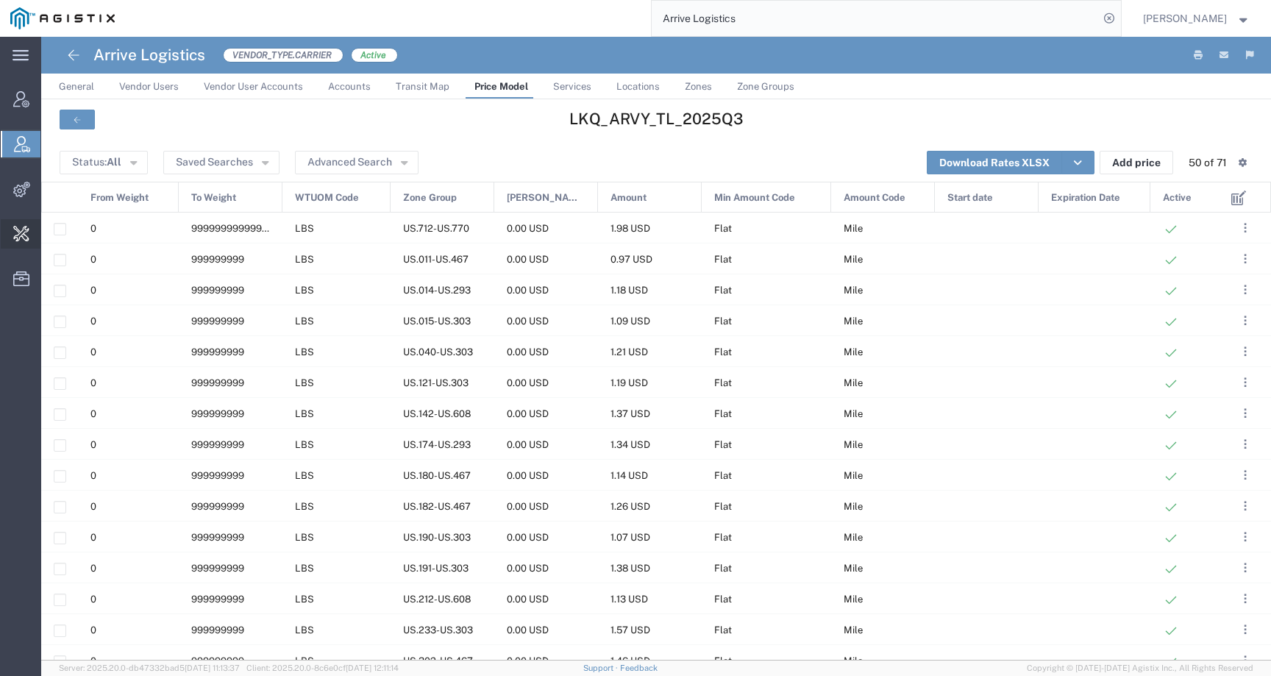
click at [0, 0] on span "Change Carrier" at bounding box center [0, 0] width 0 height 0
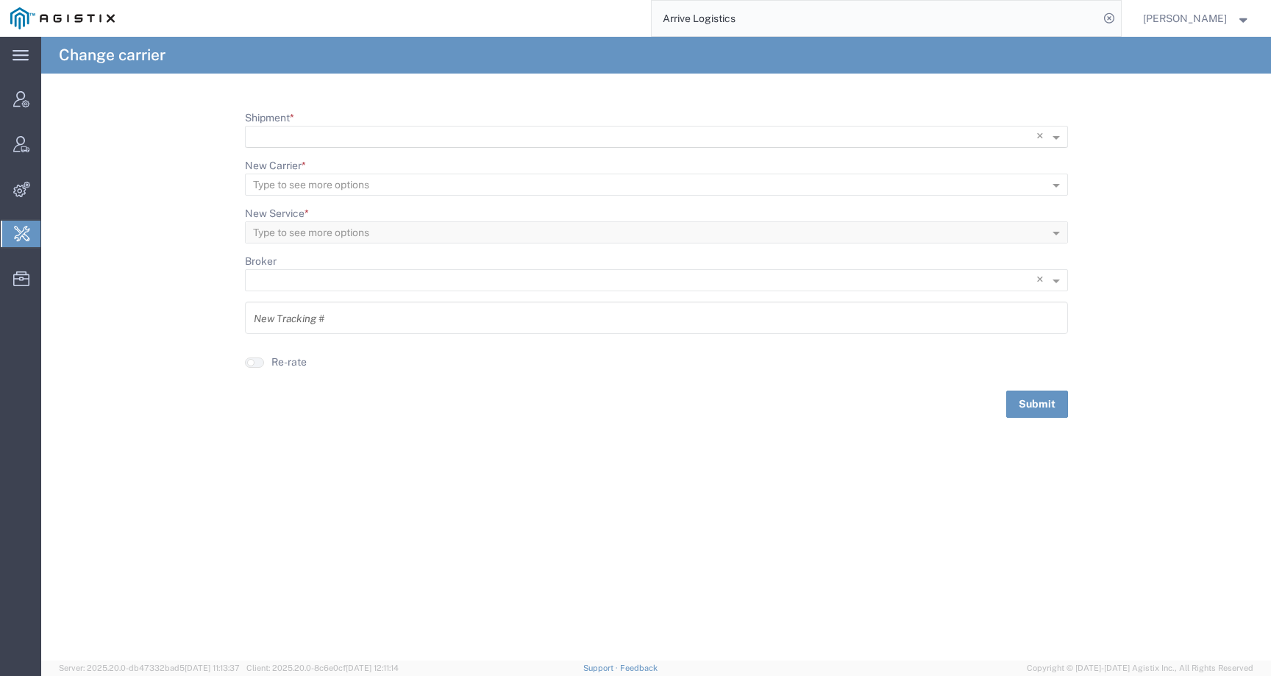
click at [444, 138] on input "Shipment *" at bounding box center [626, 137] width 747 height 21
paste input "56941216"
type input "56941216"
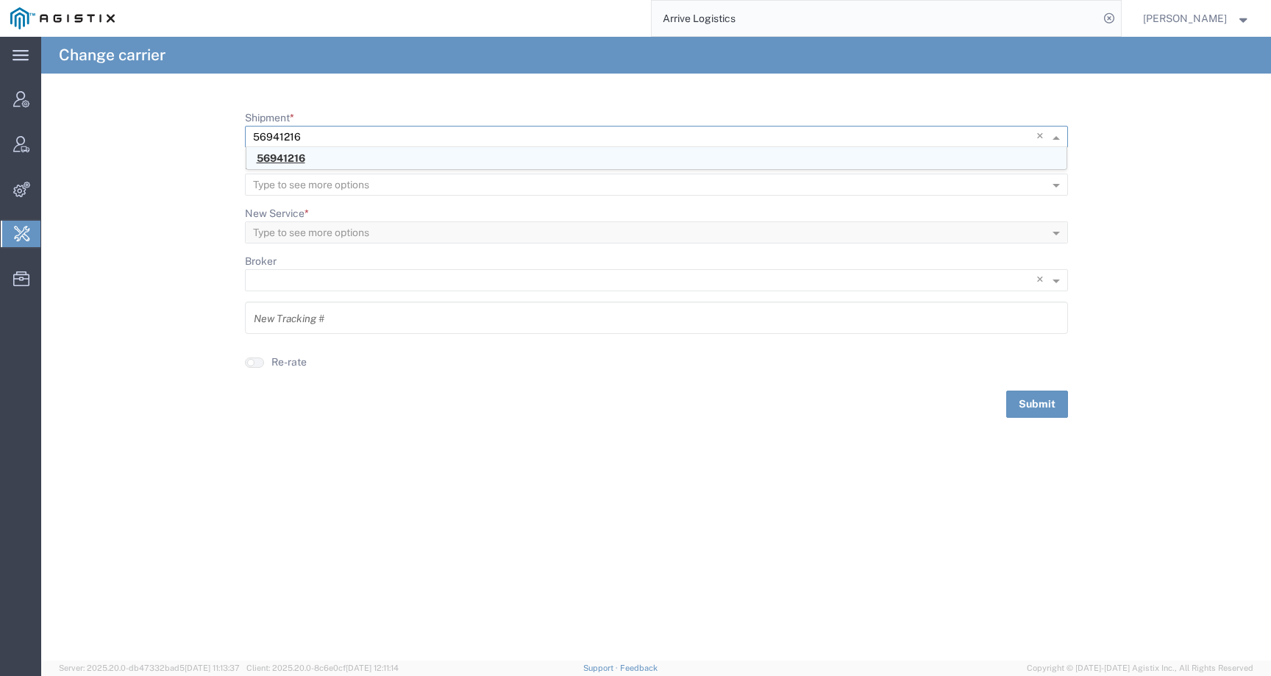
click at [308, 153] on div "56941216" at bounding box center [656, 158] width 820 height 22
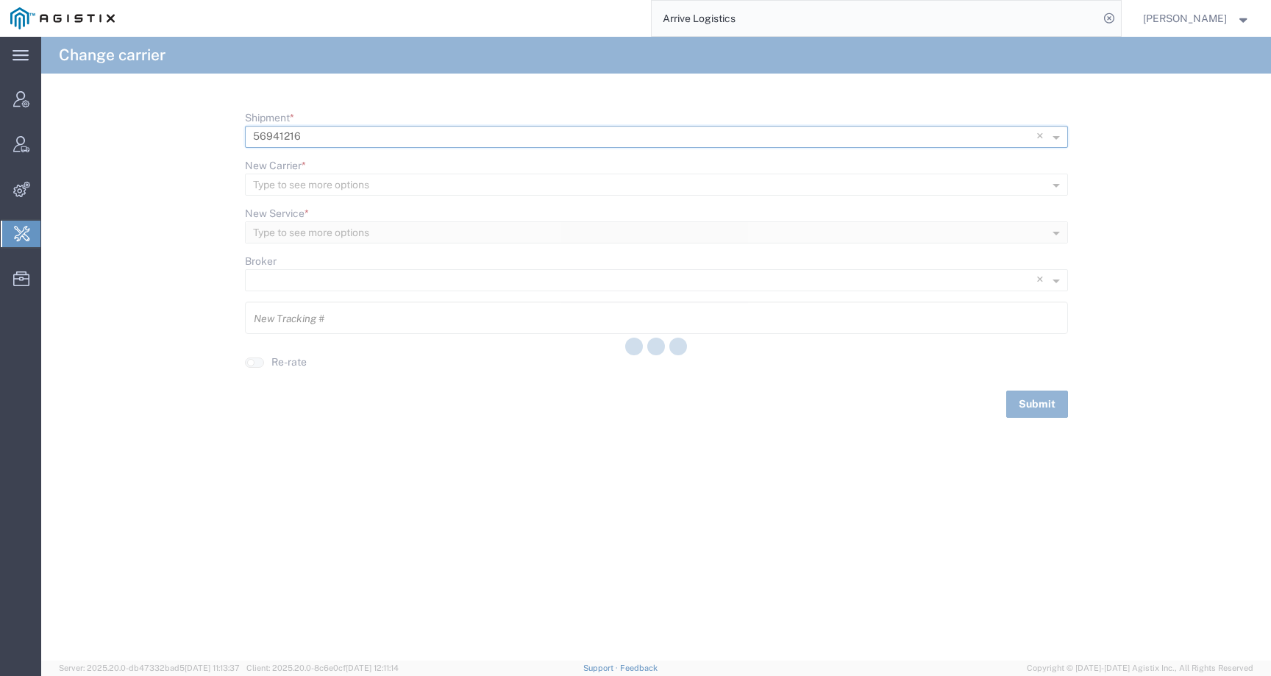
type input "7652146"
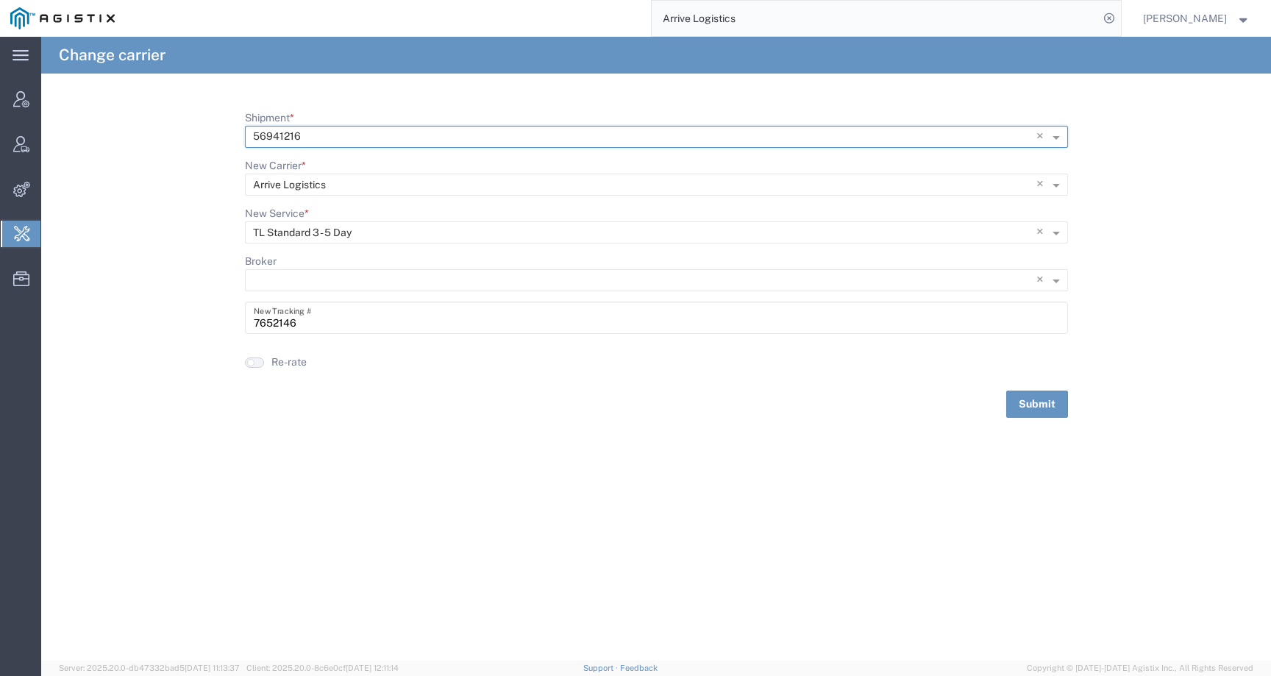
click at [261, 361] on button "button" at bounding box center [254, 363] width 19 height 10
click at [1044, 405] on button "Submit" at bounding box center [1037, 404] width 62 height 27
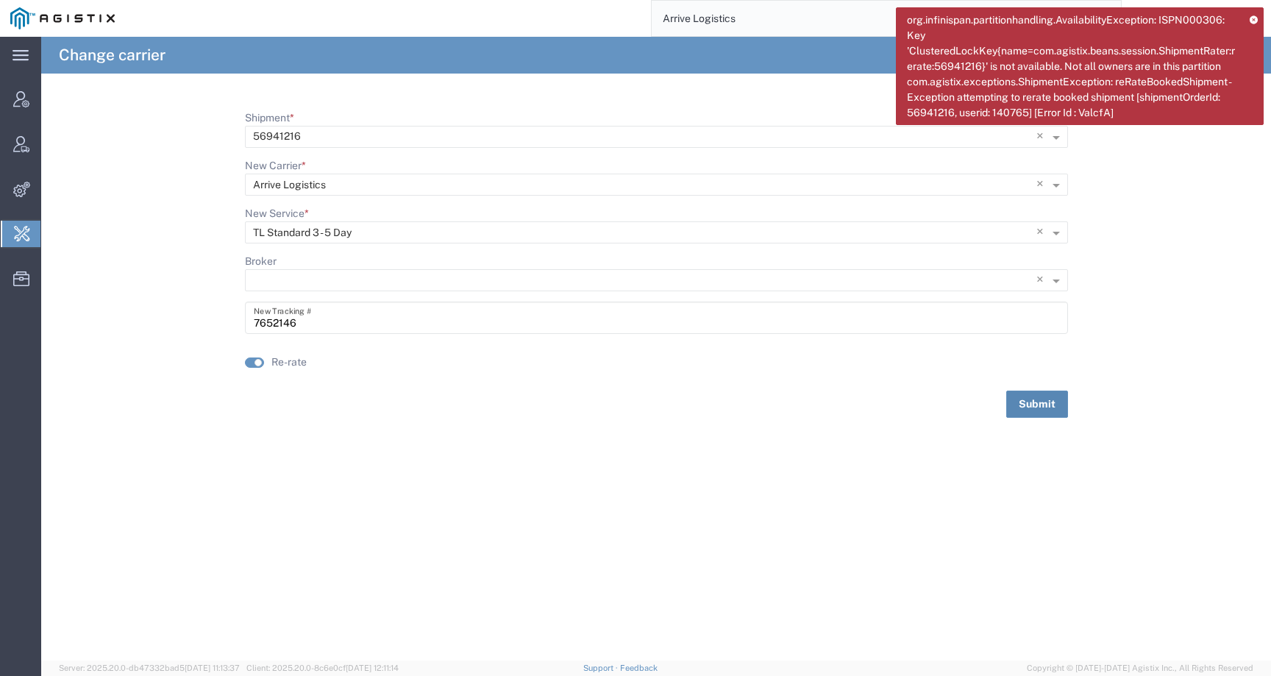
click at [1039, 399] on button "Submit" at bounding box center [1037, 404] width 62 height 27
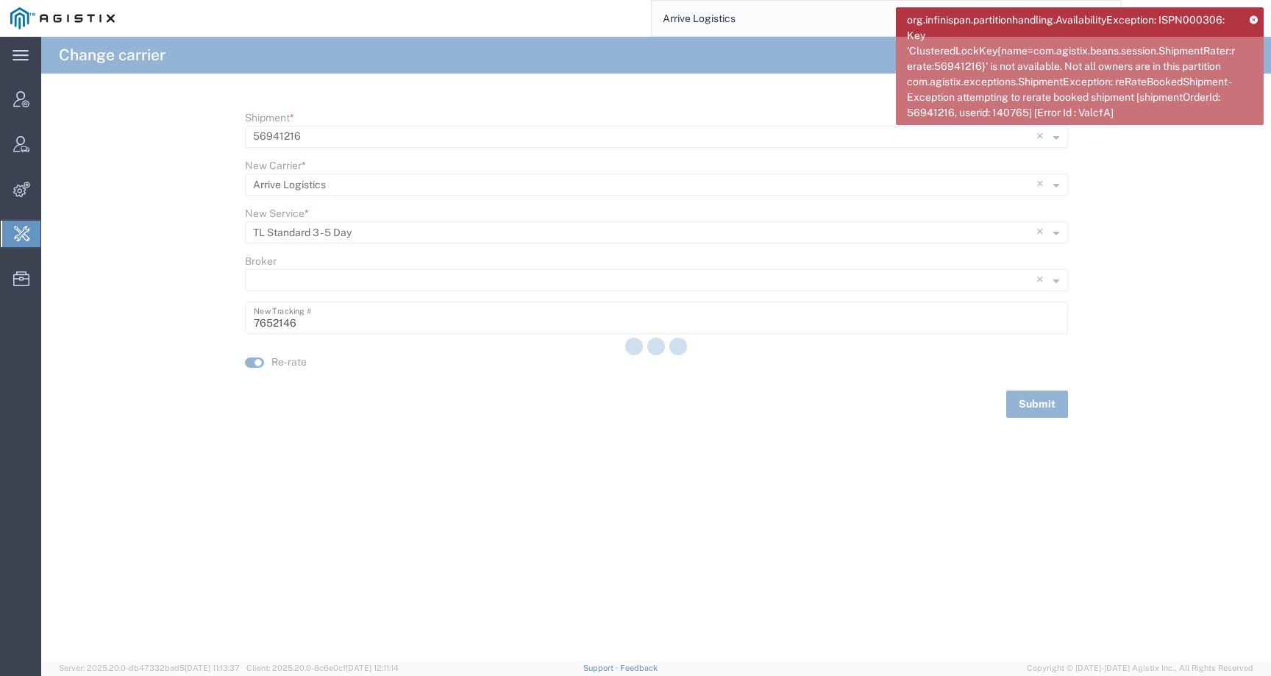
click at [1254, 18] on icon at bounding box center [1254, 19] width 8 height 8
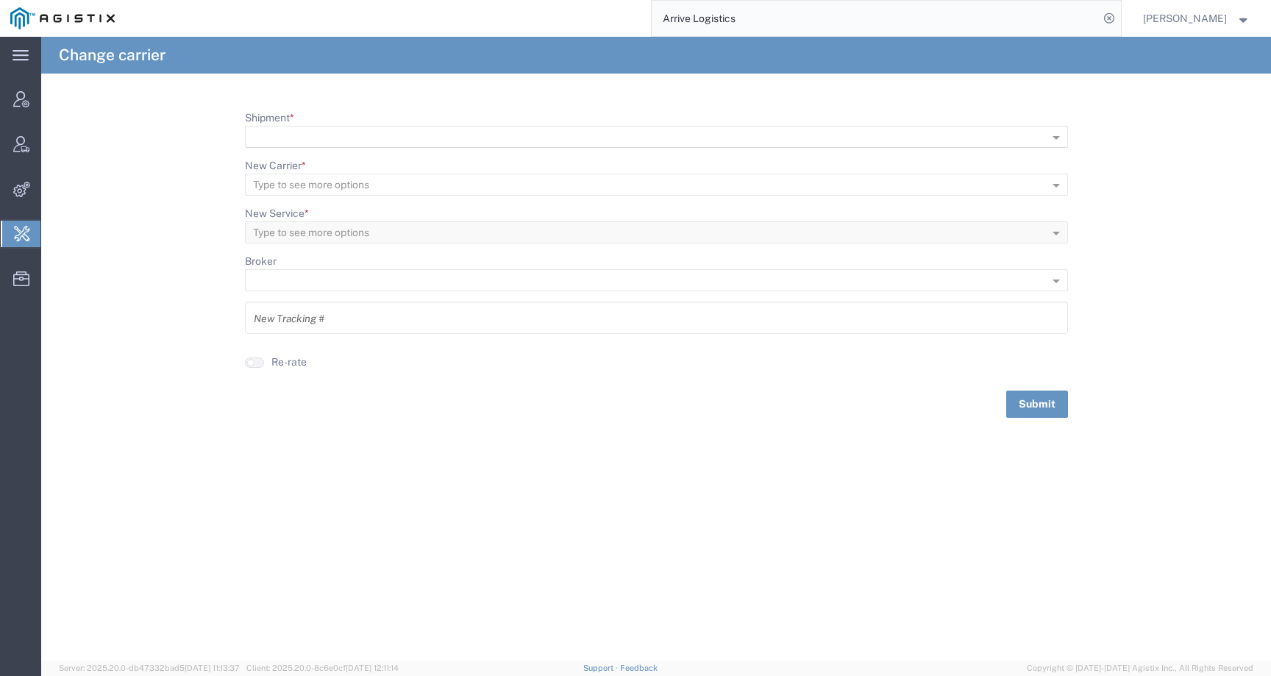
click at [328, 133] on input "Shipment *" at bounding box center [632, 137] width 759 height 21
click at [776, 24] on input "Arrive Logistics" at bounding box center [875, 18] width 447 height 35
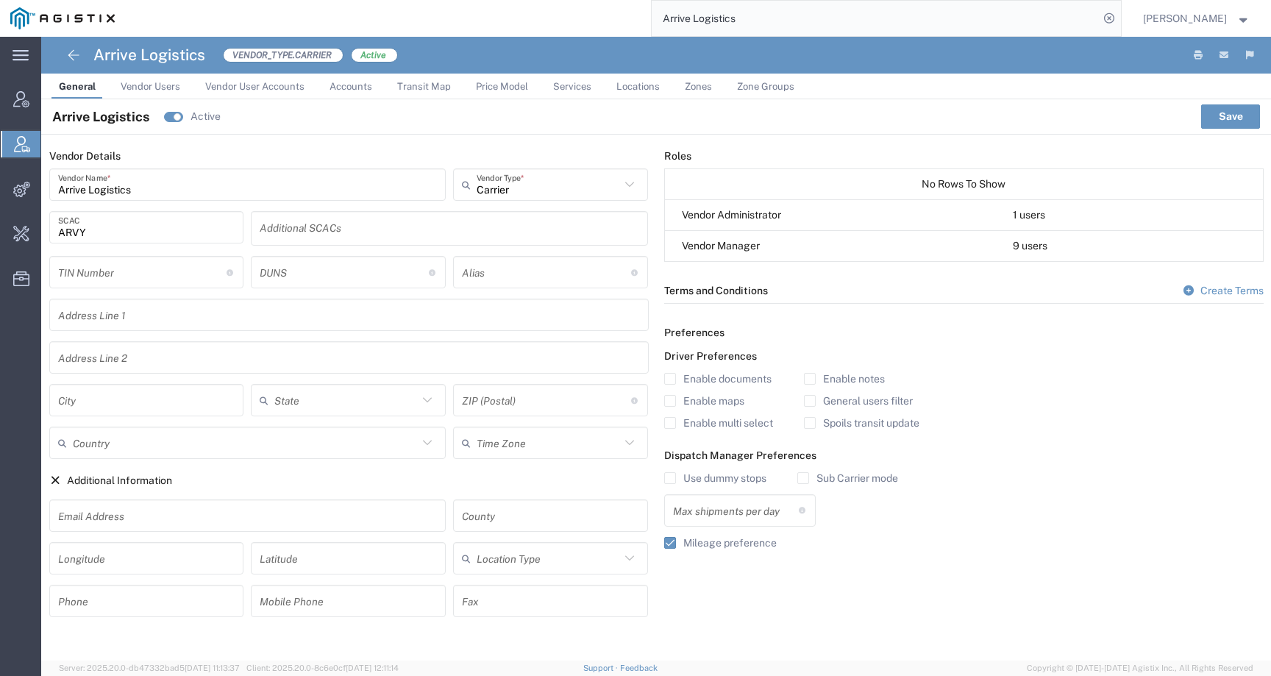
click at [505, 89] on span "Price Model" at bounding box center [502, 86] width 52 height 11
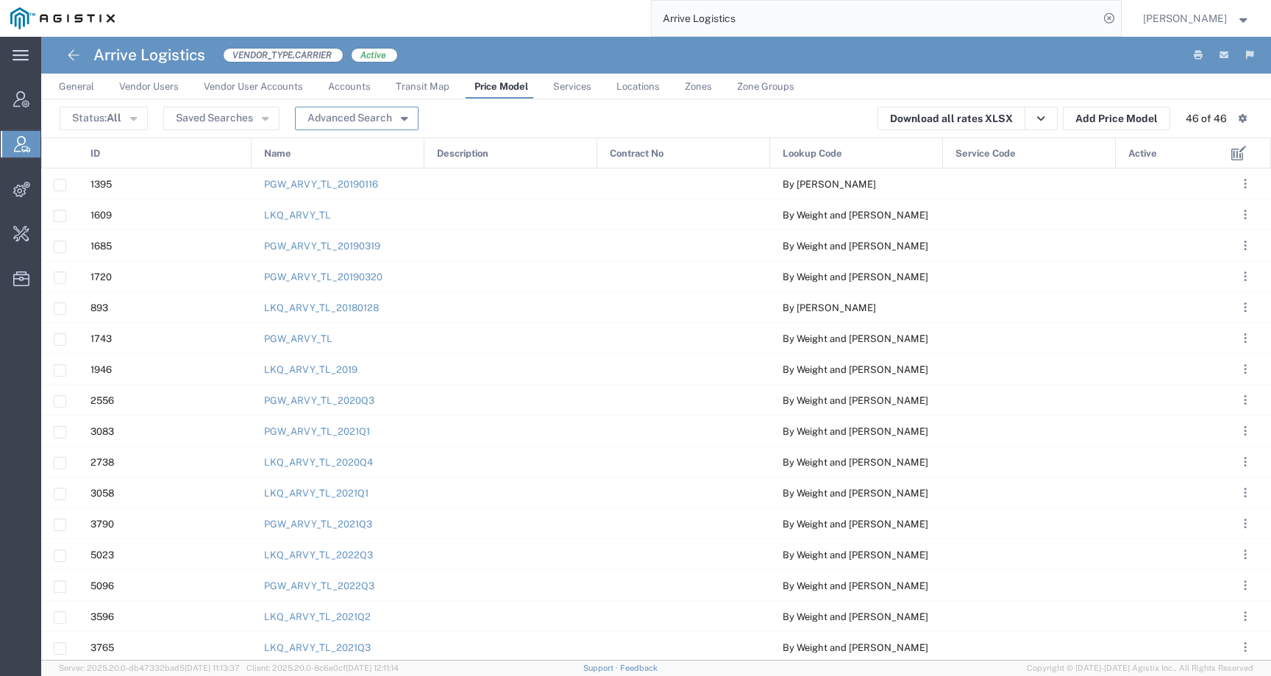
click at [357, 114] on button "Advanced Search" at bounding box center [357, 119] width 124 height 24
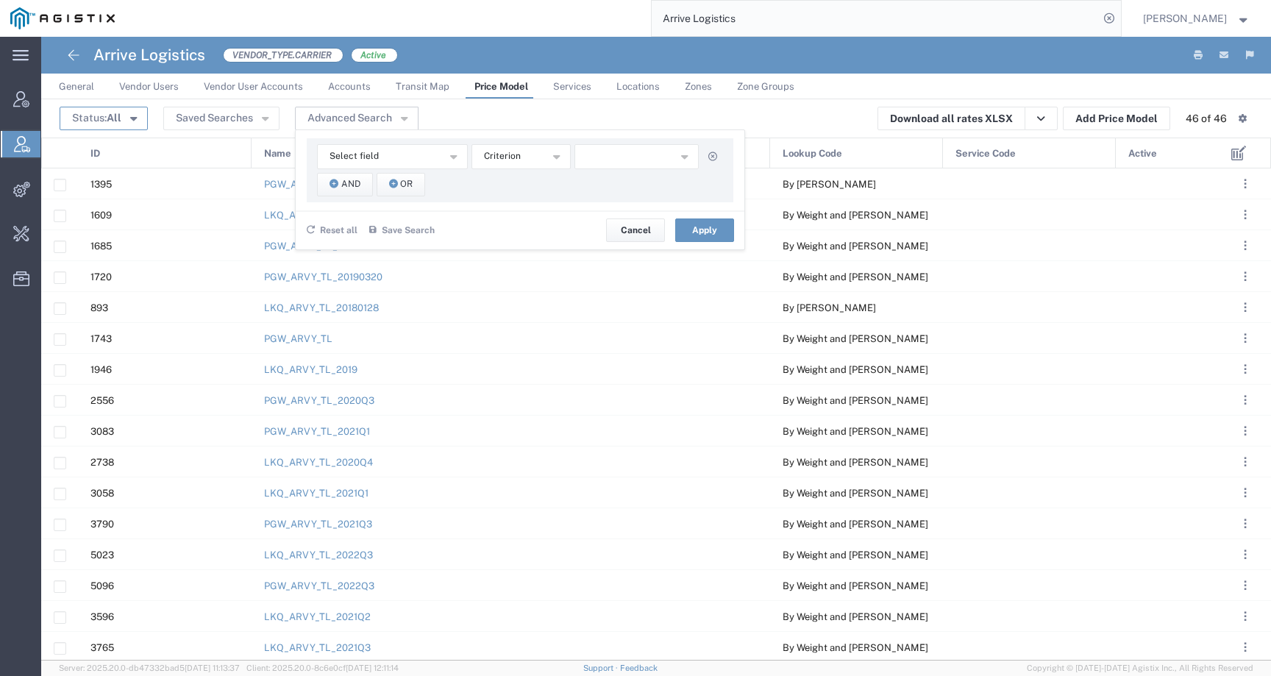
click at [67, 121] on button "Status: All" at bounding box center [104, 119] width 88 height 24
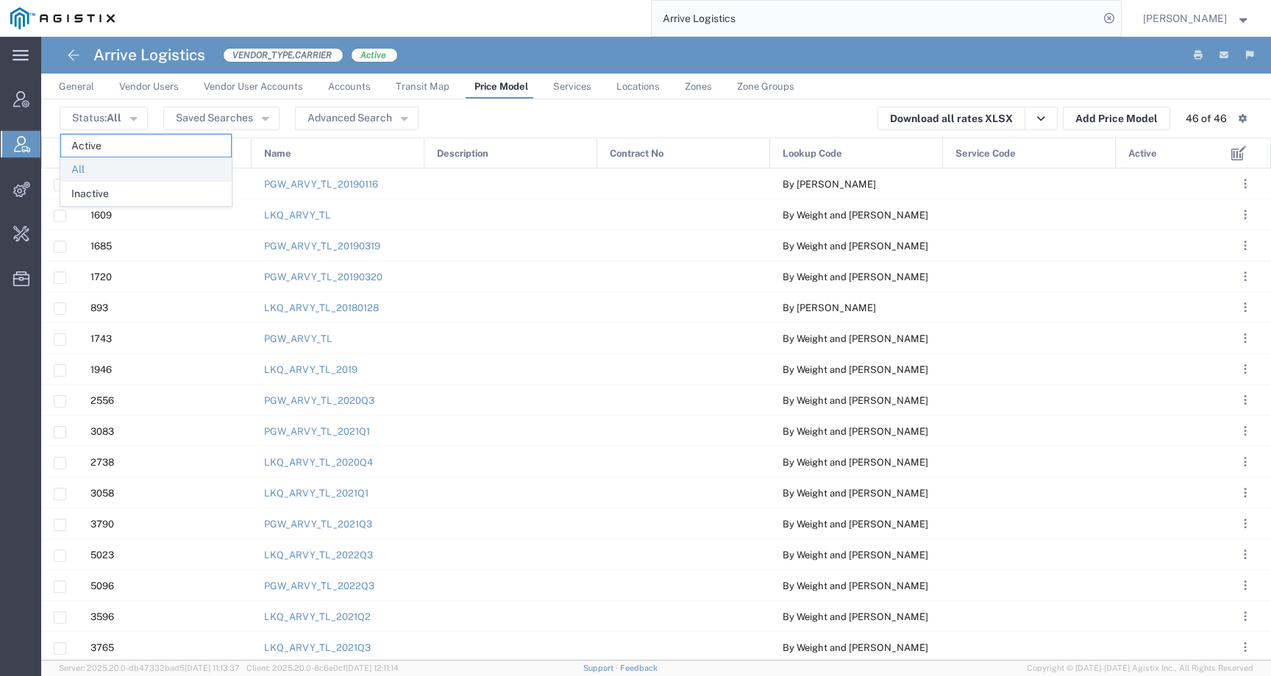
click at [102, 162] on span "All" at bounding box center [146, 169] width 170 height 23
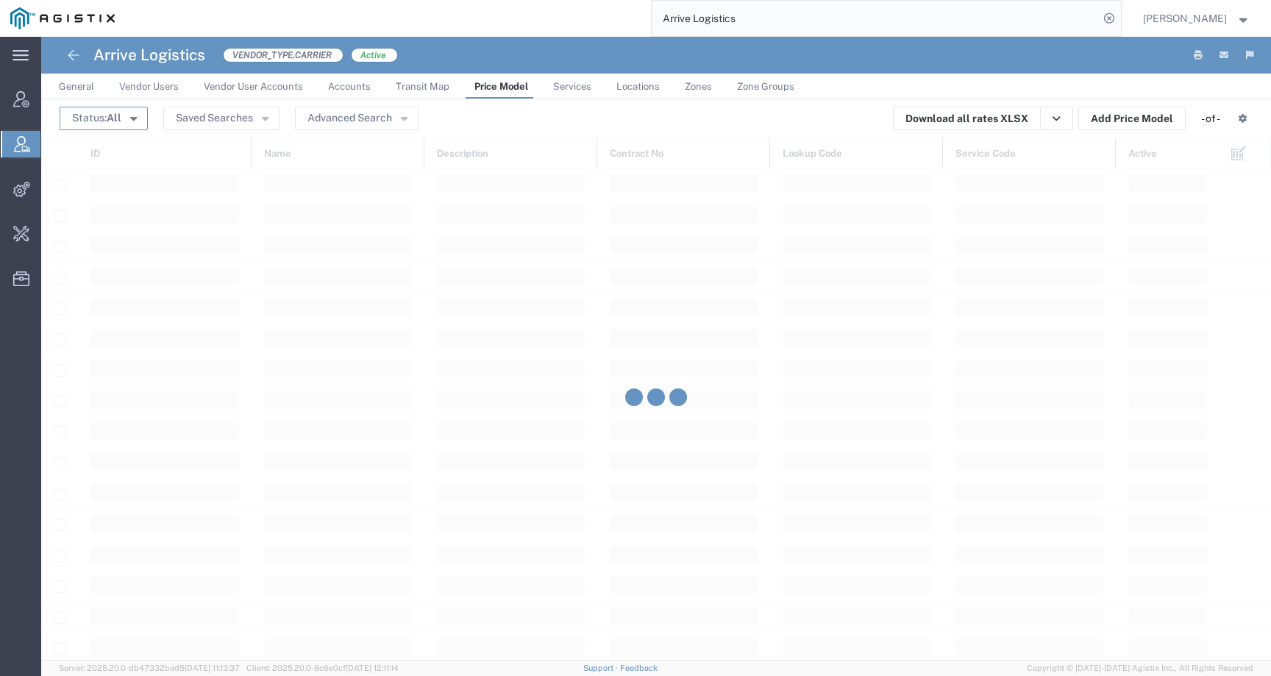
click at [110, 122] on span "All" at bounding box center [114, 118] width 15 height 12
click at [111, 139] on span "Active" at bounding box center [146, 146] width 170 height 23
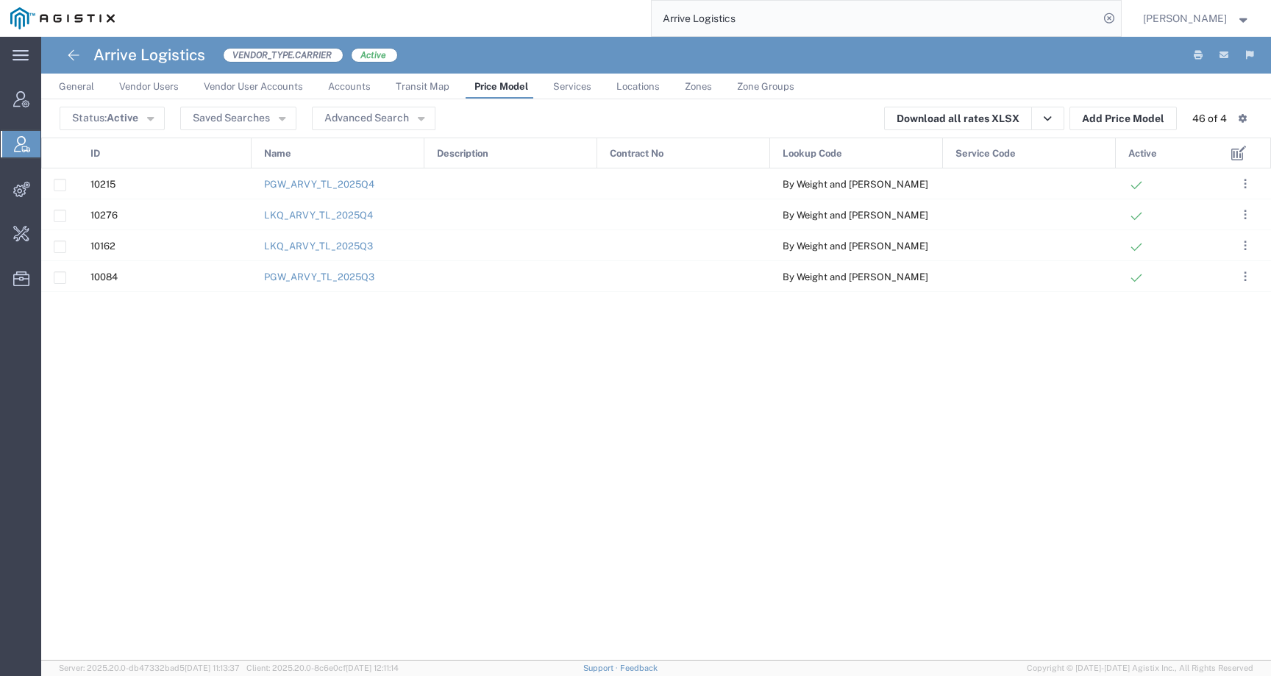
click at [407, 96] on link "Transit Map" at bounding box center [422, 87] width 68 height 26
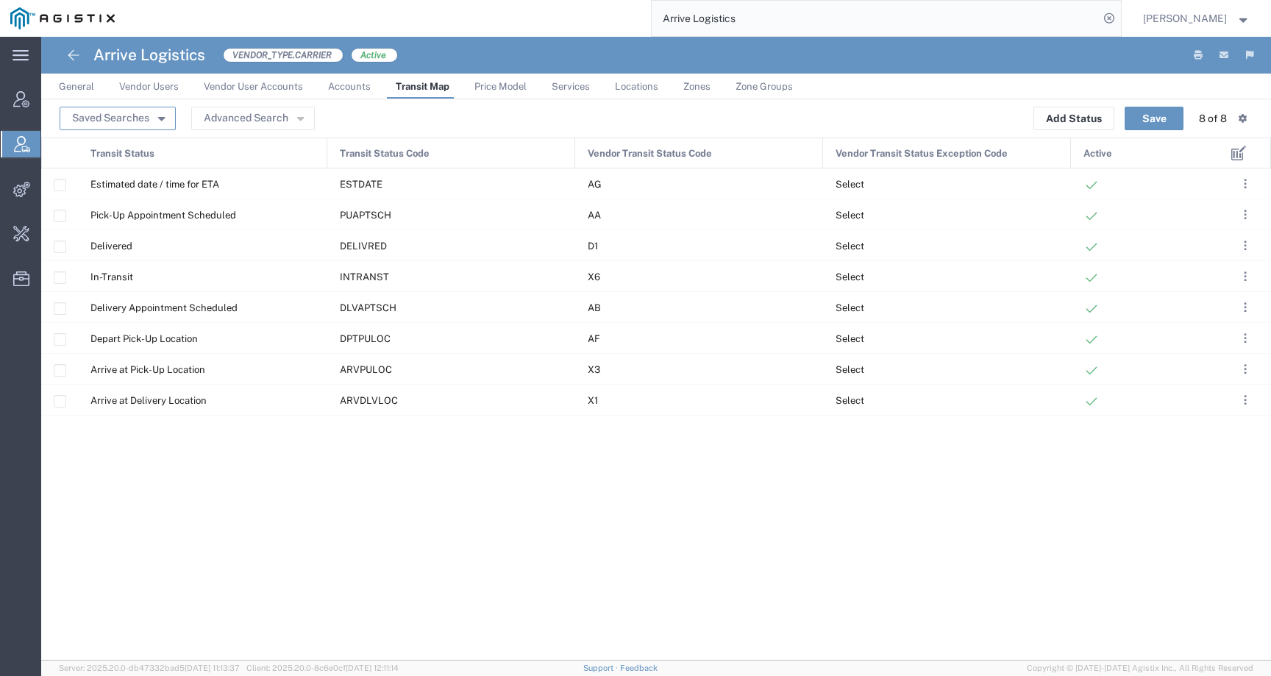
click at [104, 116] on button "Saved Searches" at bounding box center [118, 119] width 116 height 24
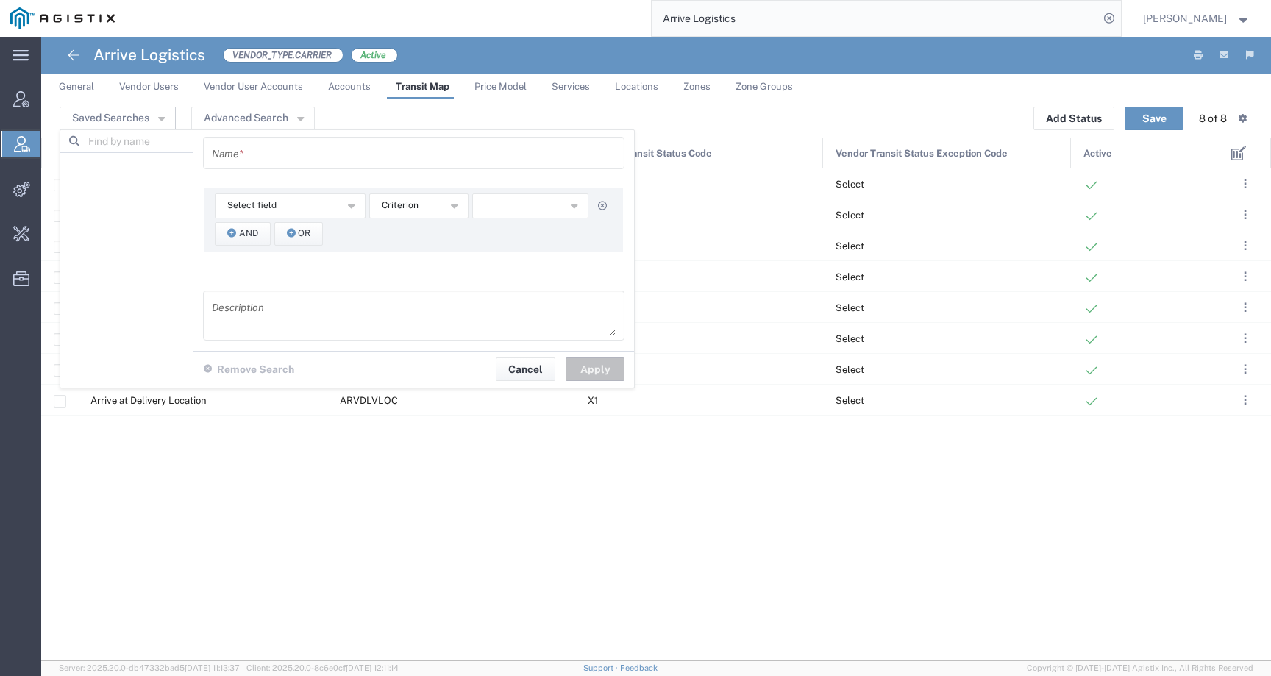
click at [429, 91] on link "Transit Map" at bounding box center [422, 87] width 68 height 26
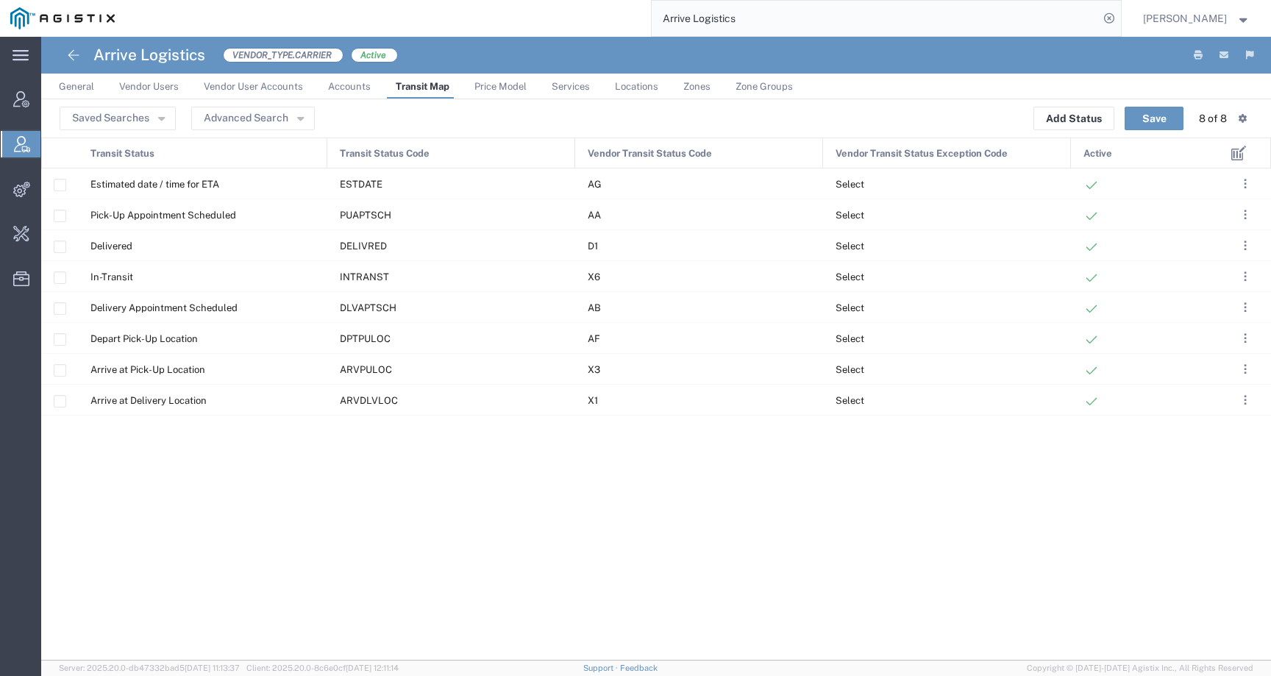
click at [484, 89] on span "Price Model" at bounding box center [501, 86] width 52 height 11
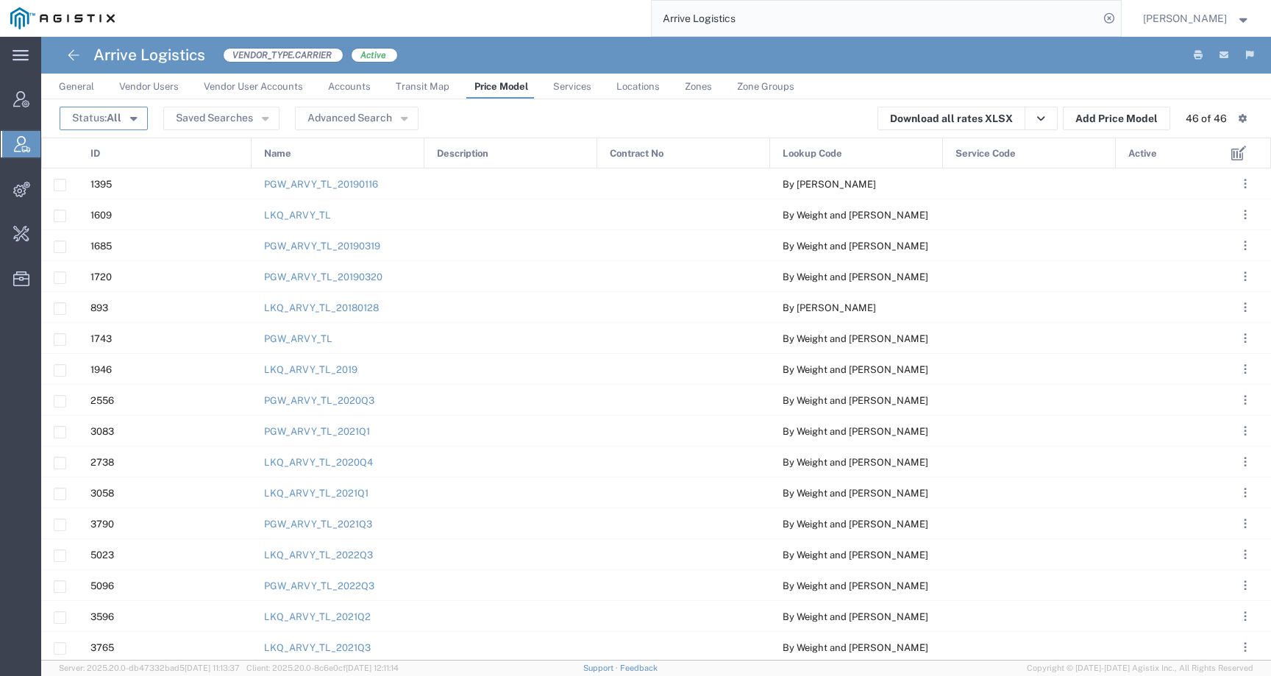
click at [102, 123] on button "Status: All" at bounding box center [104, 119] width 88 height 24
click at [102, 145] on span "Active" at bounding box center [146, 146] width 170 height 23
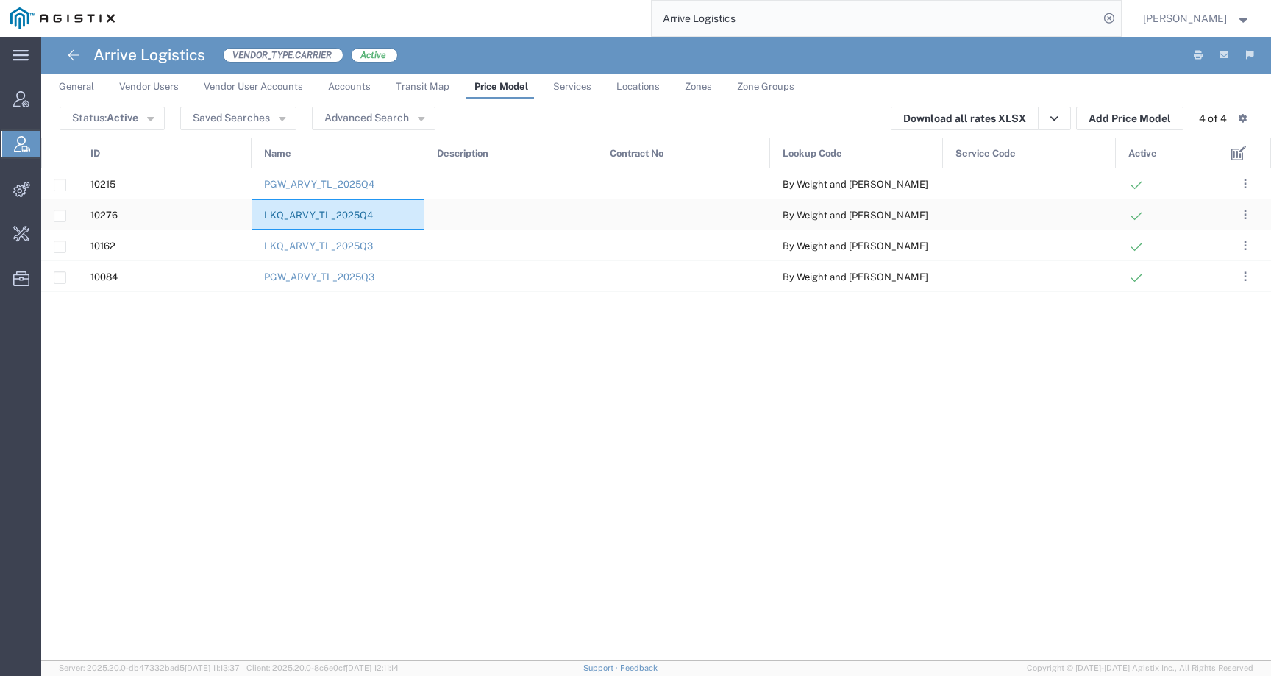
click at [356, 218] on link "LKQ_ARVY_TL_2025Q4" at bounding box center [318, 215] width 109 height 11
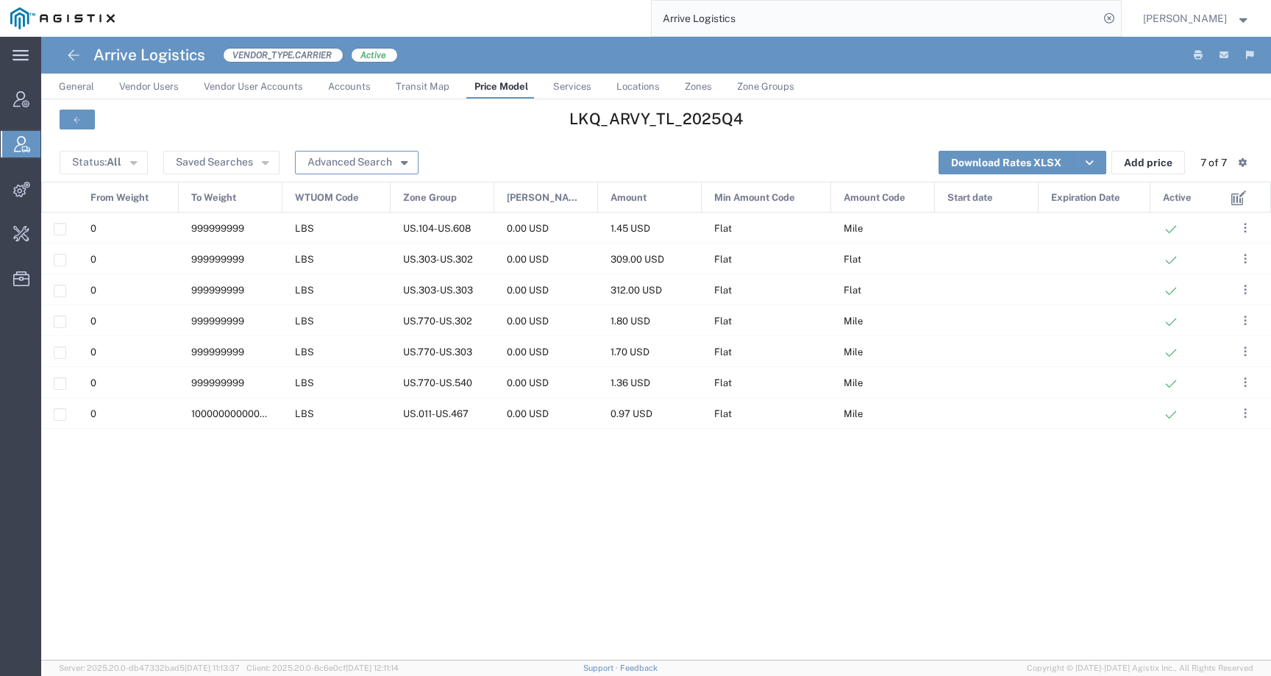
click at [349, 157] on button "Advanced Search" at bounding box center [357, 163] width 124 height 24
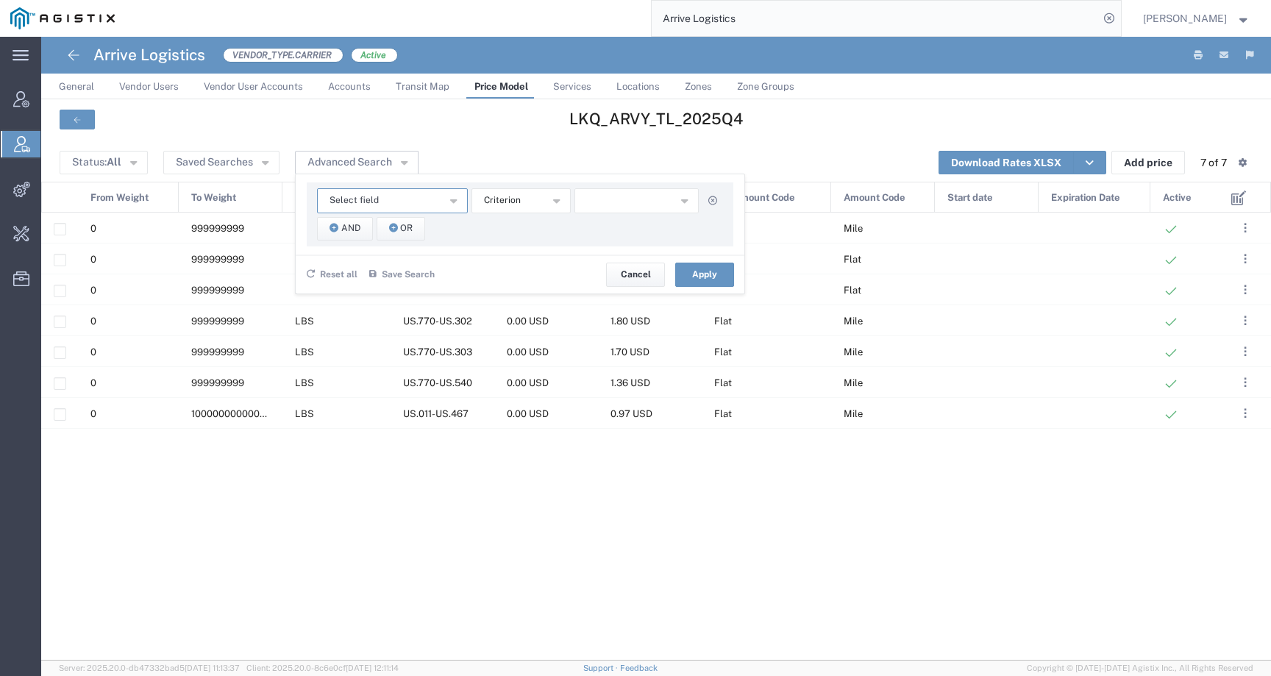
click at [352, 194] on span "Select field" at bounding box center [354, 200] width 49 height 14
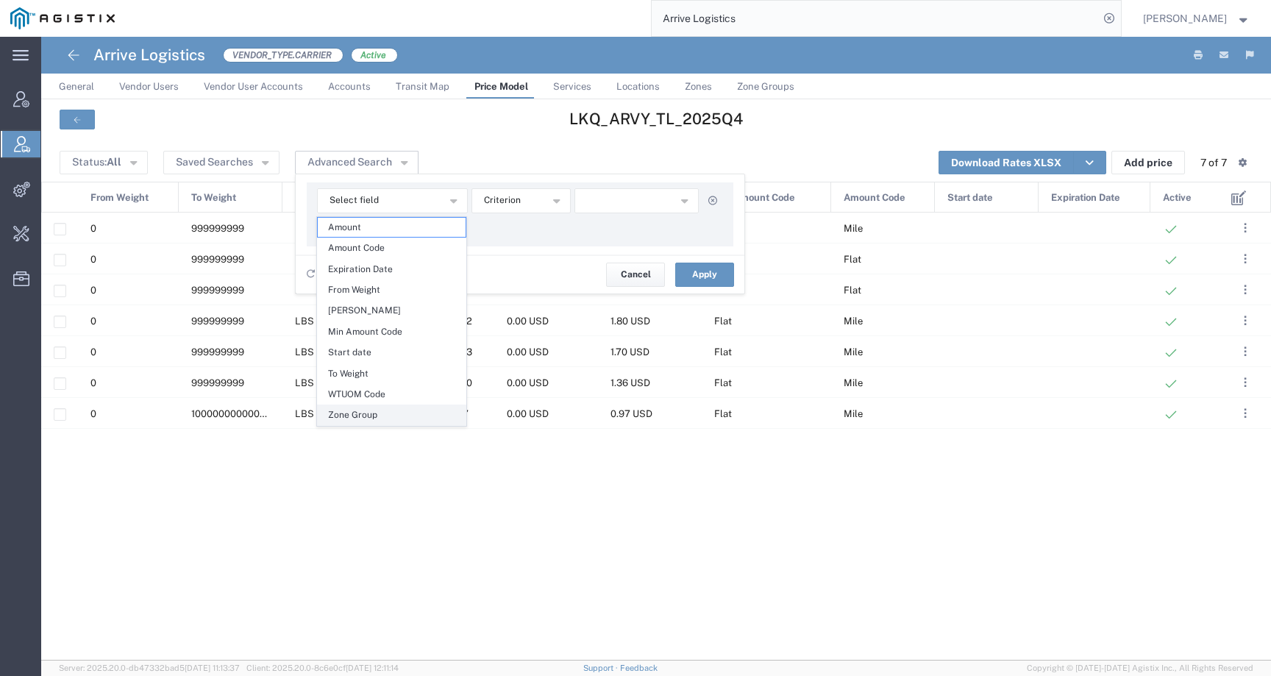
click at [376, 416] on span "Zone Group" at bounding box center [392, 414] width 148 height 19
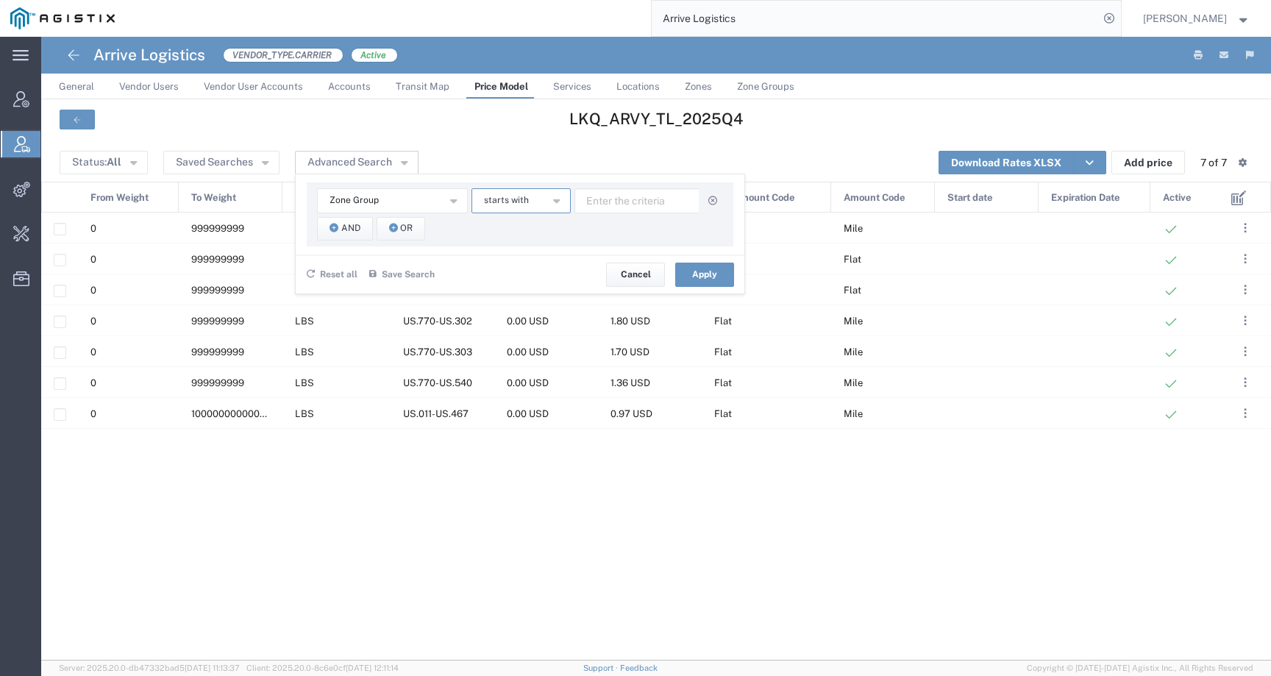
click at [498, 205] on span "starts with" at bounding box center [506, 200] width 45 height 14
click at [509, 227] on span "contains" at bounding box center [520, 227] width 96 height 19
click at [633, 200] on input "text" at bounding box center [637, 200] width 125 height 25
type input "712"
click at [350, 229] on span "And" at bounding box center [350, 228] width 19 height 14
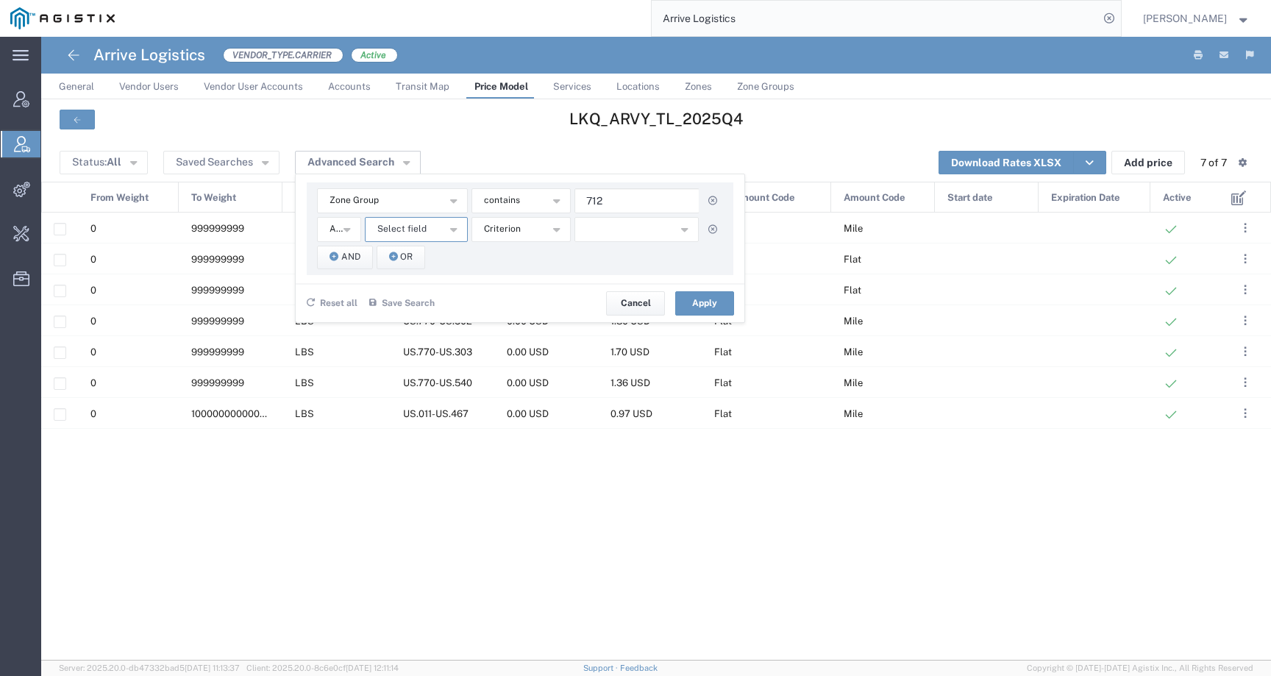
click at [403, 230] on span "Select field" at bounding box center [401, 229] width 49 height 14
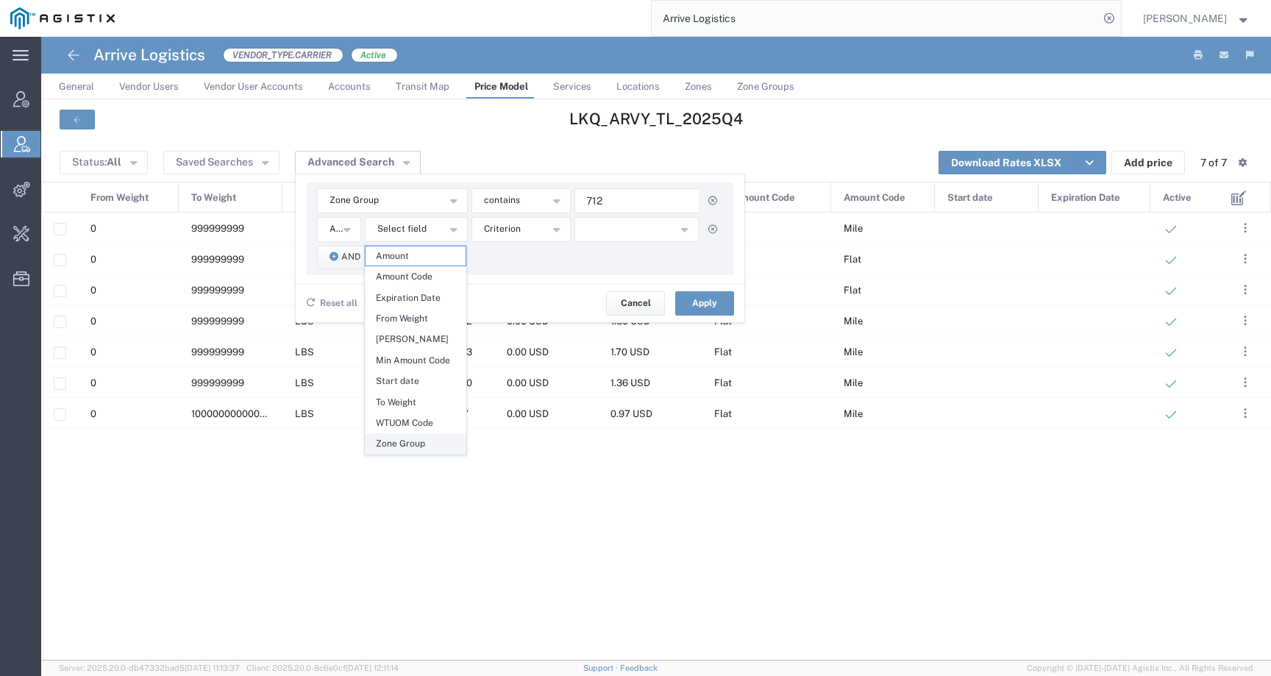
click at [419, 436] on span "Zone Group" at bounding box center [416, 443] width 100 height 19
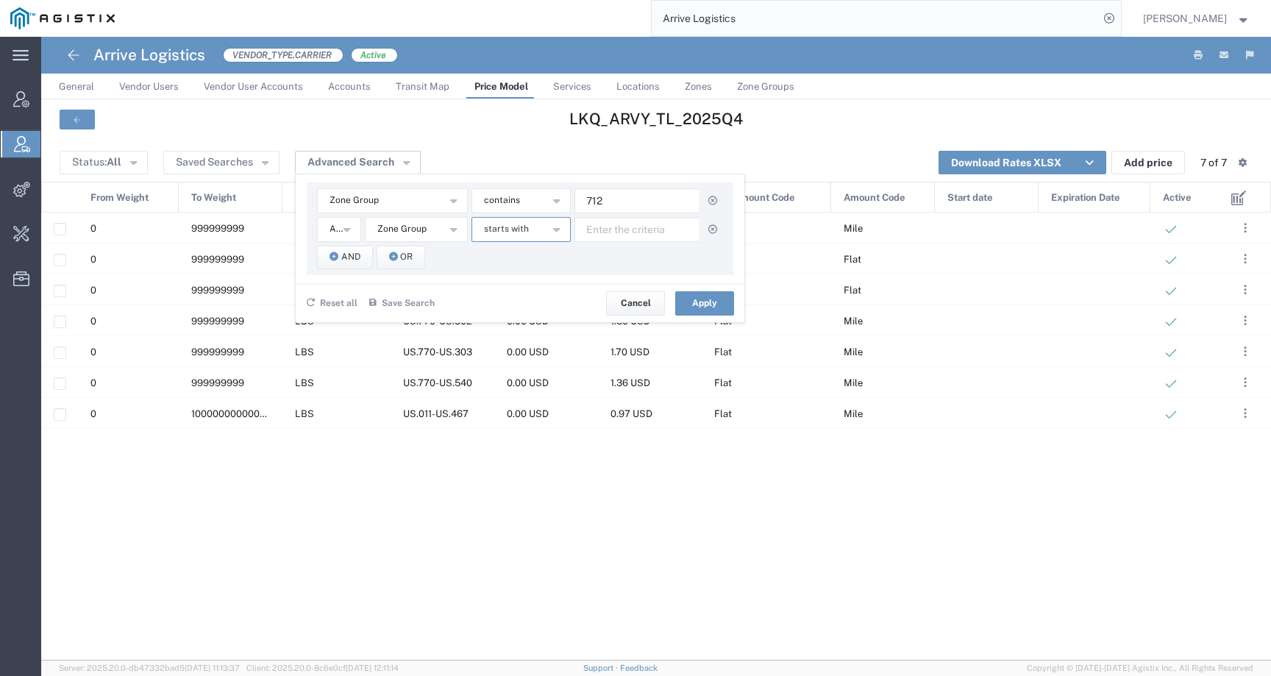
click at [493, 228] on span "starts with" at bounding box center [506, 229] width 45 height 14
click at [497, 249] on span "contains" at bounding box center [520, 255] width 96 height 19
click at [623, 227] on input "text" at bounding box center [637, 229] width 125 height 25
type input "770"
click at [706, 299] on button "Apply" at bounding box center [704, 303] width 59 height 24
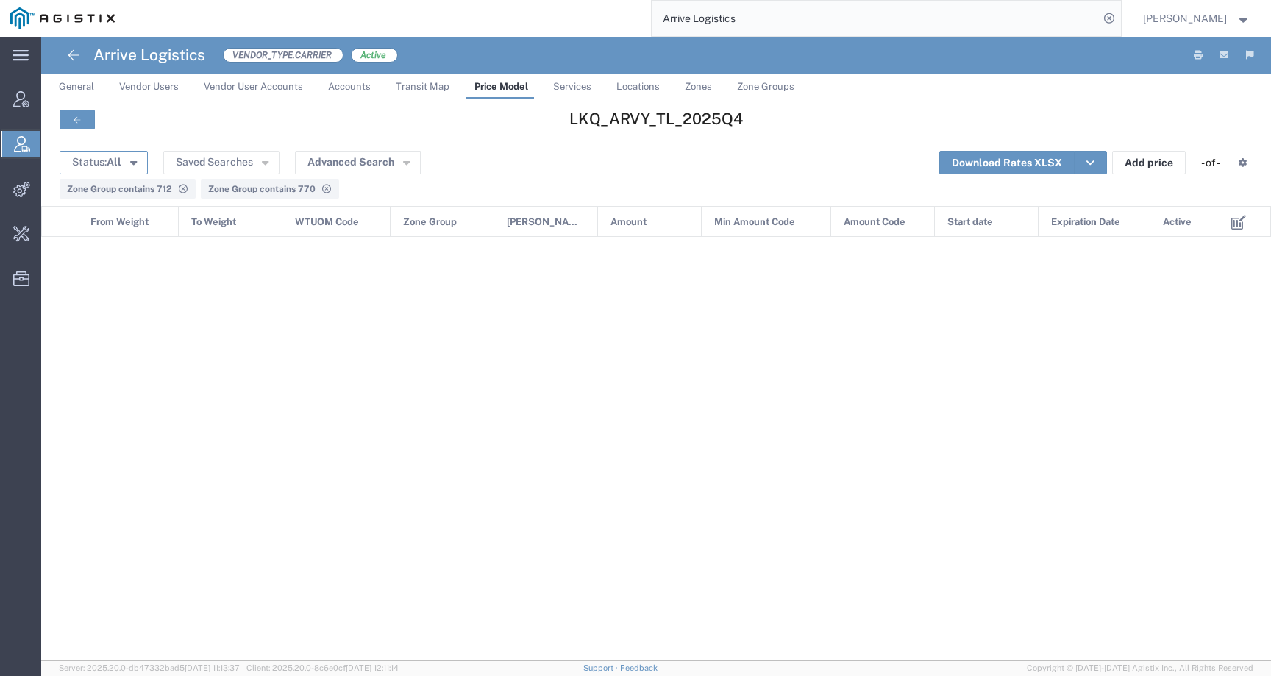
click at [130, 163] on icon "button" at bounding box center [133, 161] width 7 height 10
click at [102, 191] on span "Active" at bounding box center [146, 190] width 170 height 23
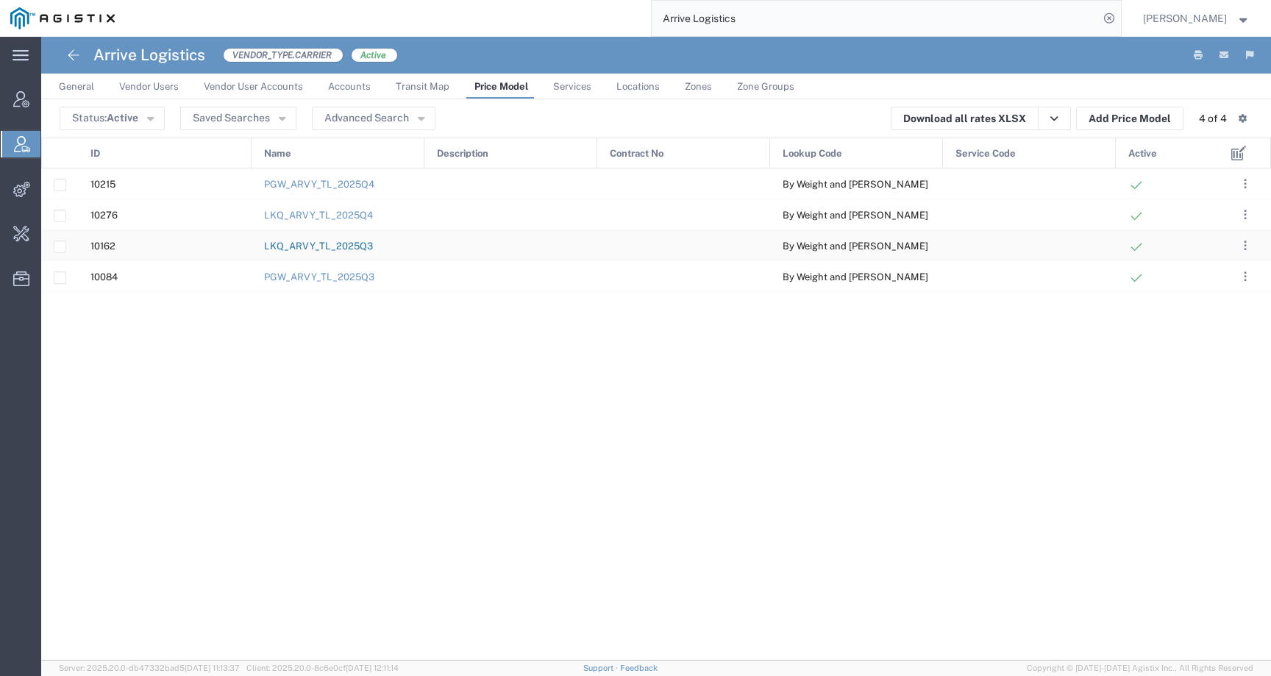
click at [334, 246] on link "LKQ_ARVY_TL_2025Q3" at bounding box center [318, 246] width 109 height 11
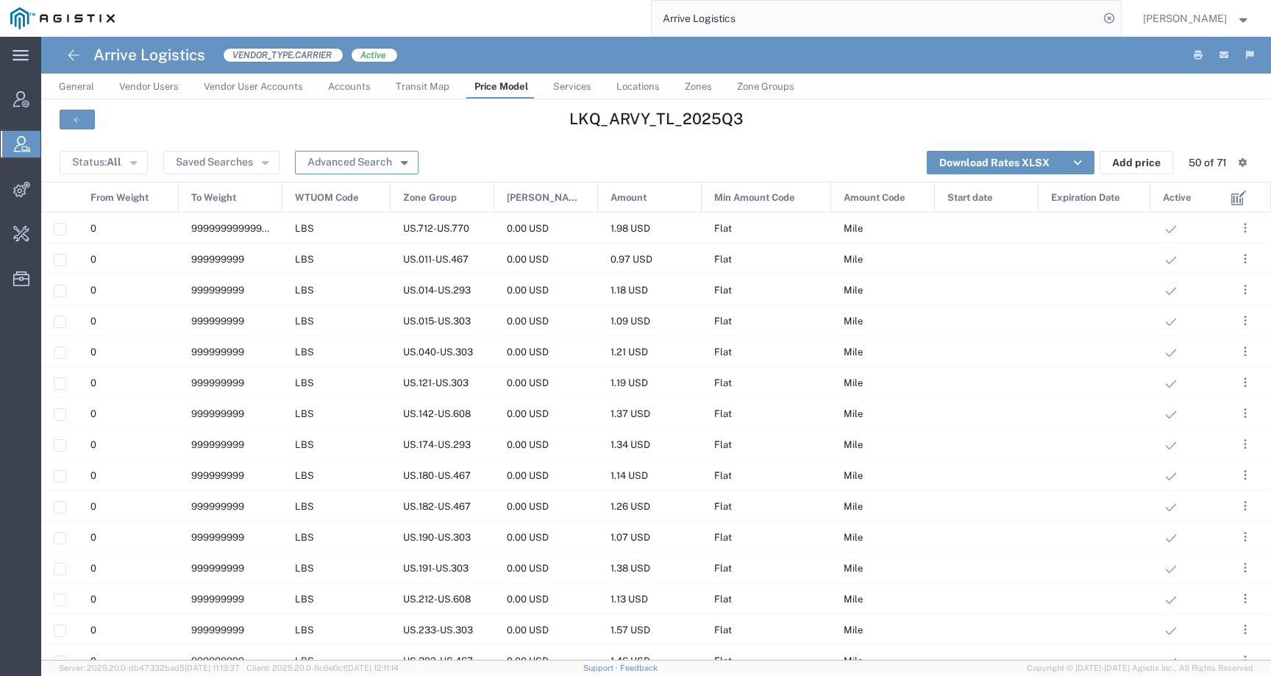
click at [350, 160] on button "Advanced Search" at bounding box center [357, 163] width 124 height 24
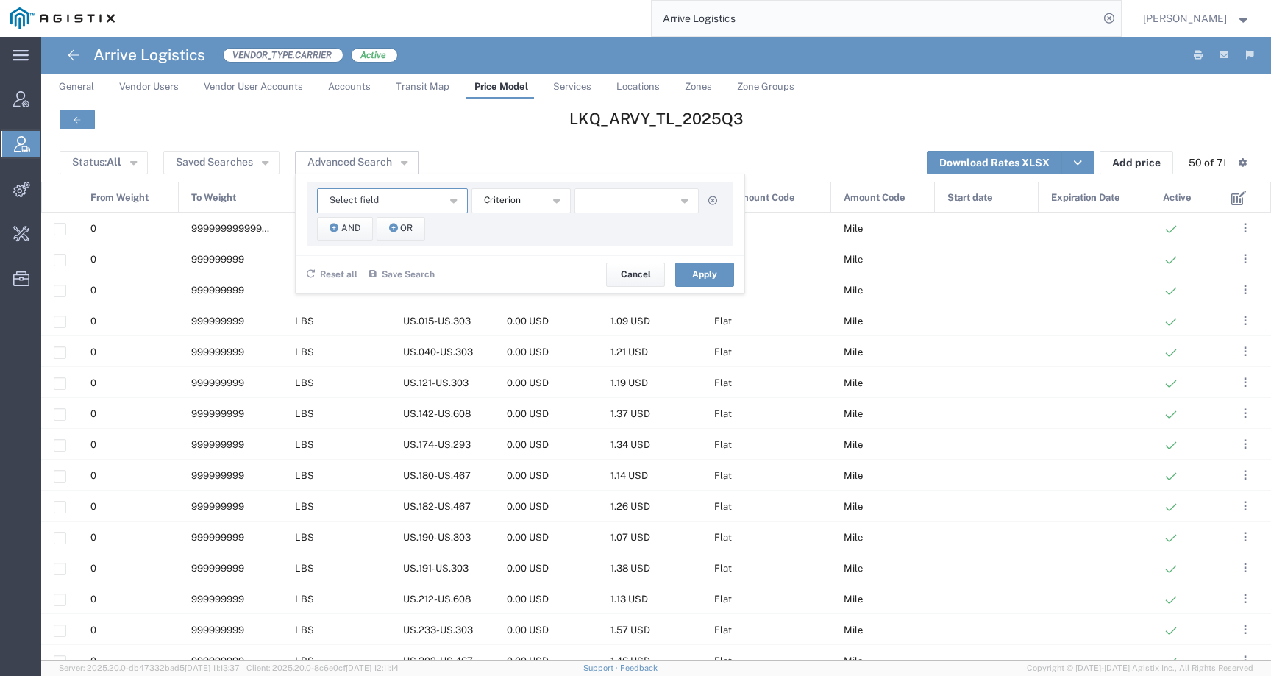
click at [364, 197] on span "Select field" at bounding box center [354, 200] width 49 height 14
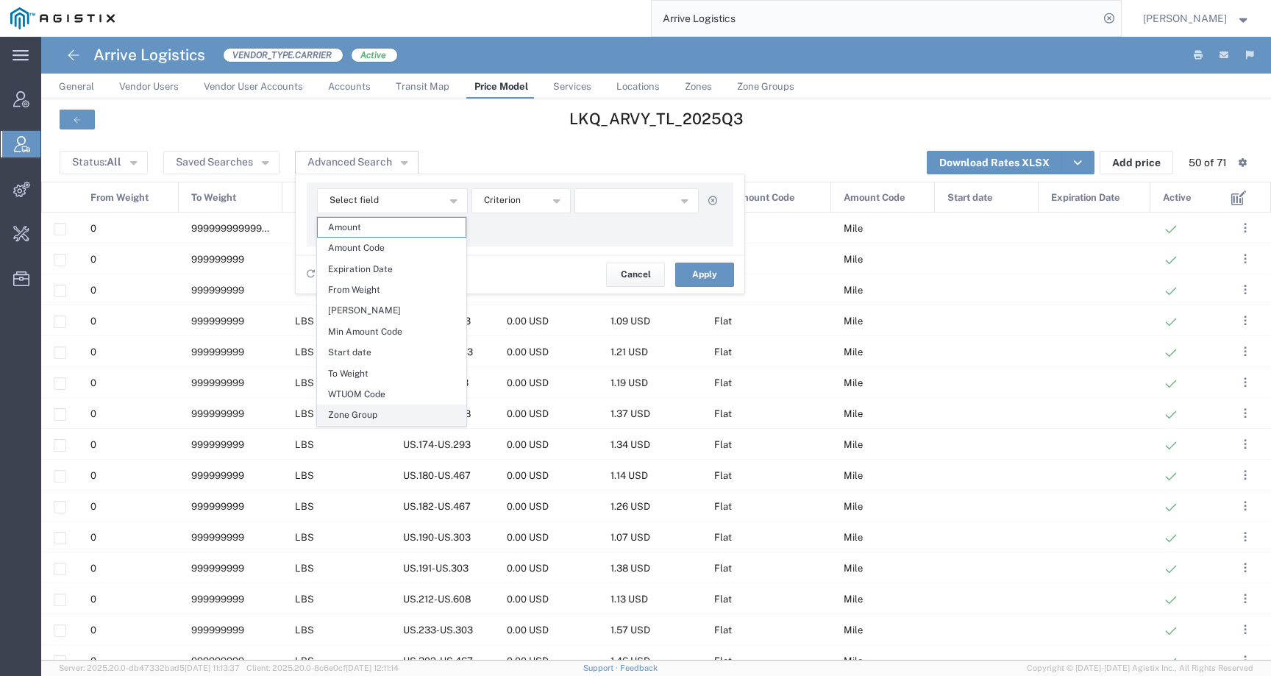
click at [355, 410] on span "Zone Group" at bounding box center [392, 414] width 148 height 19
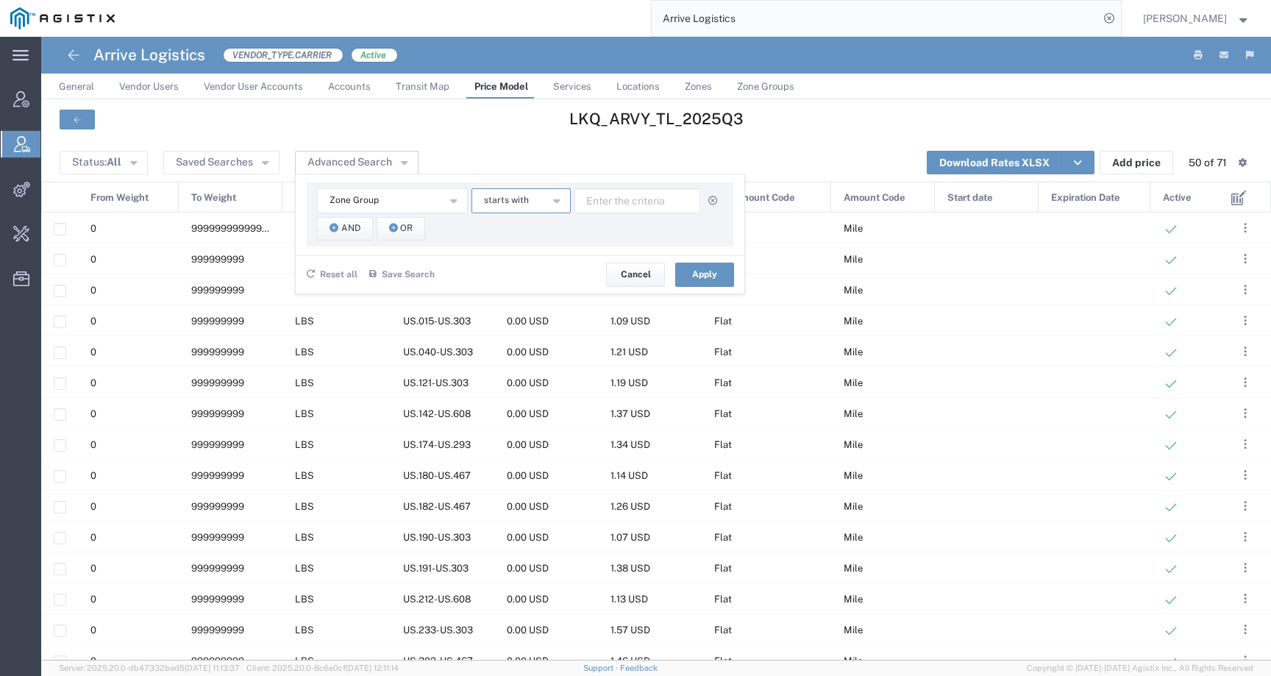
click at [500, 199] on span "starts with" at bounding box center [506, 200] width 45 height 14
click at [502, 225] on span "contains" at bounding box center [520, 227] width 96 height 19
click at [633, 199] on input "text" at bounding box center [637, 200] width 125 height 25
type input "712"
click at [336, 230] on icon "button" at bounding box center [334, 229] width 9 height 10
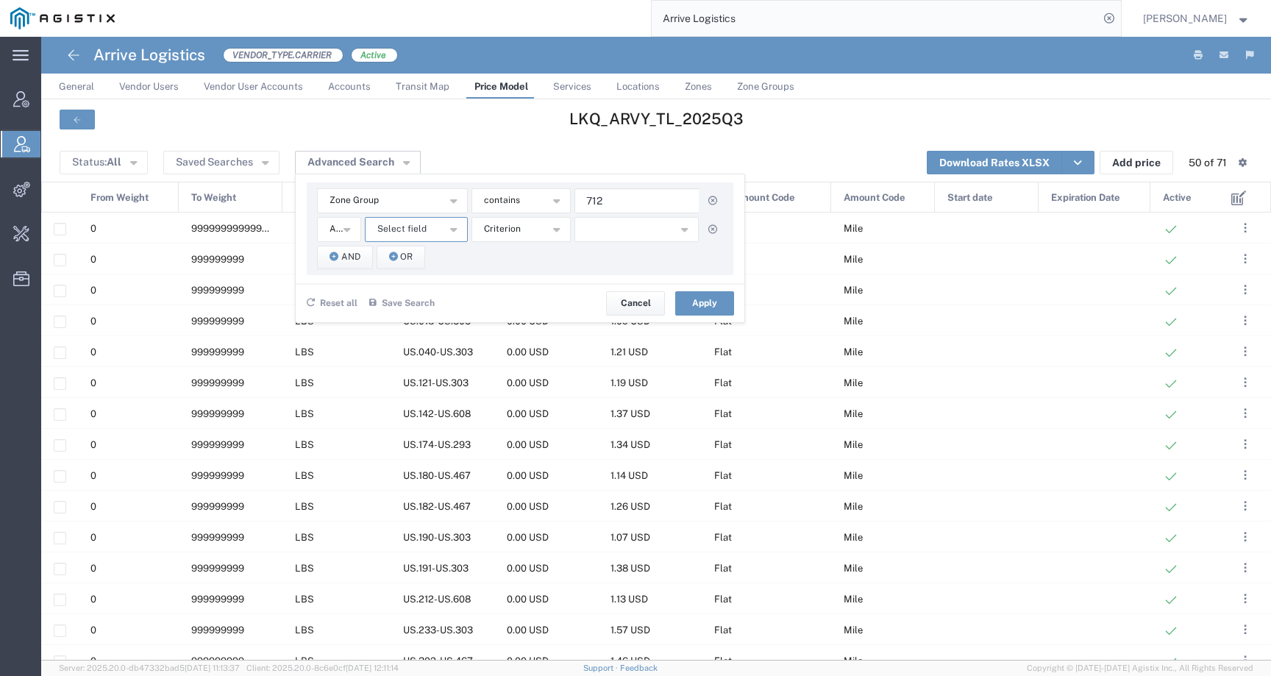
click at [420, 226] on span "Select field" at bounding box center [401, 229] width 49 height 14
click at [401, 450] on span "Zone Group" at bounding box center [416, 443] width 100 height 19
click at [525, 234] on span "starts with" at bounding box center [506, 229] width 45 height 14
click at [525, 241] on button "starts with" at bounding box center [521, 229] width 99 height 25
click at [525, 228] on span "starts with" at bounding box center [506, 229] width 45 height 14
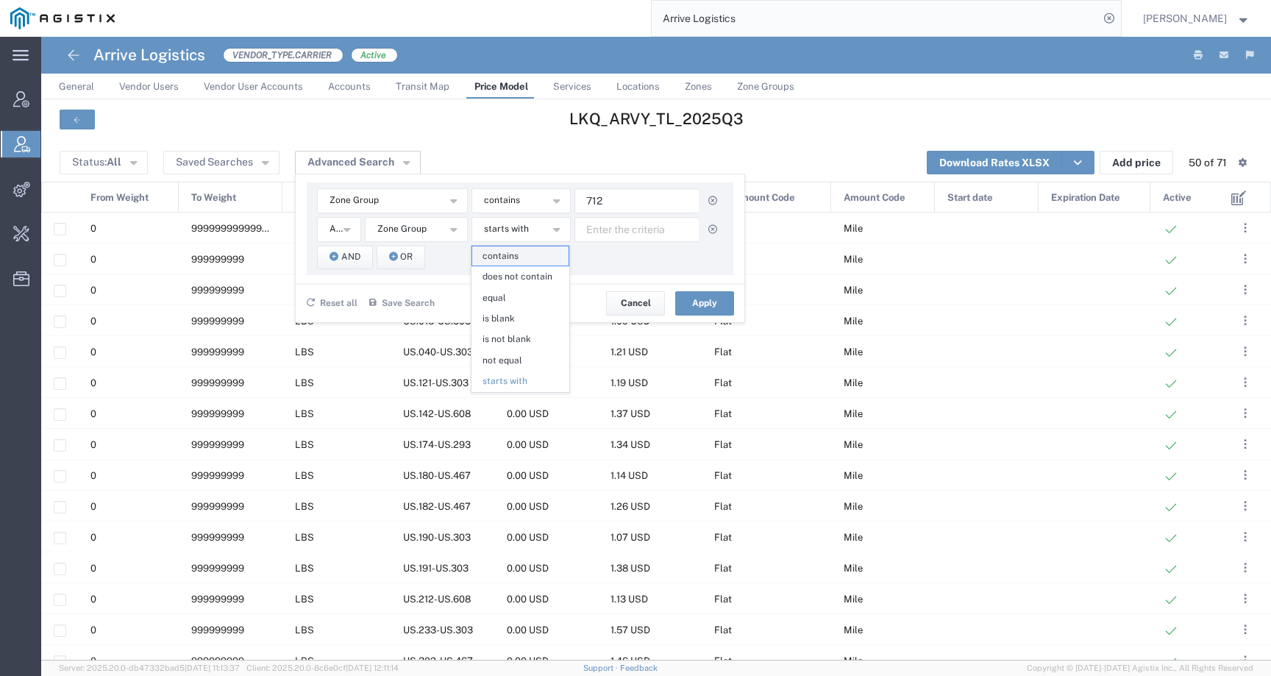
click at [525, 252] on span "contains" at bounding box center [520, 255] width 96 height 19
click at [607, 227] on input "text" at bounding box center [637, 229] width 125 height 25
type input "770"
click at [701, 304] on button "Apply" at bounding box center [704, 303] width 59 height 24
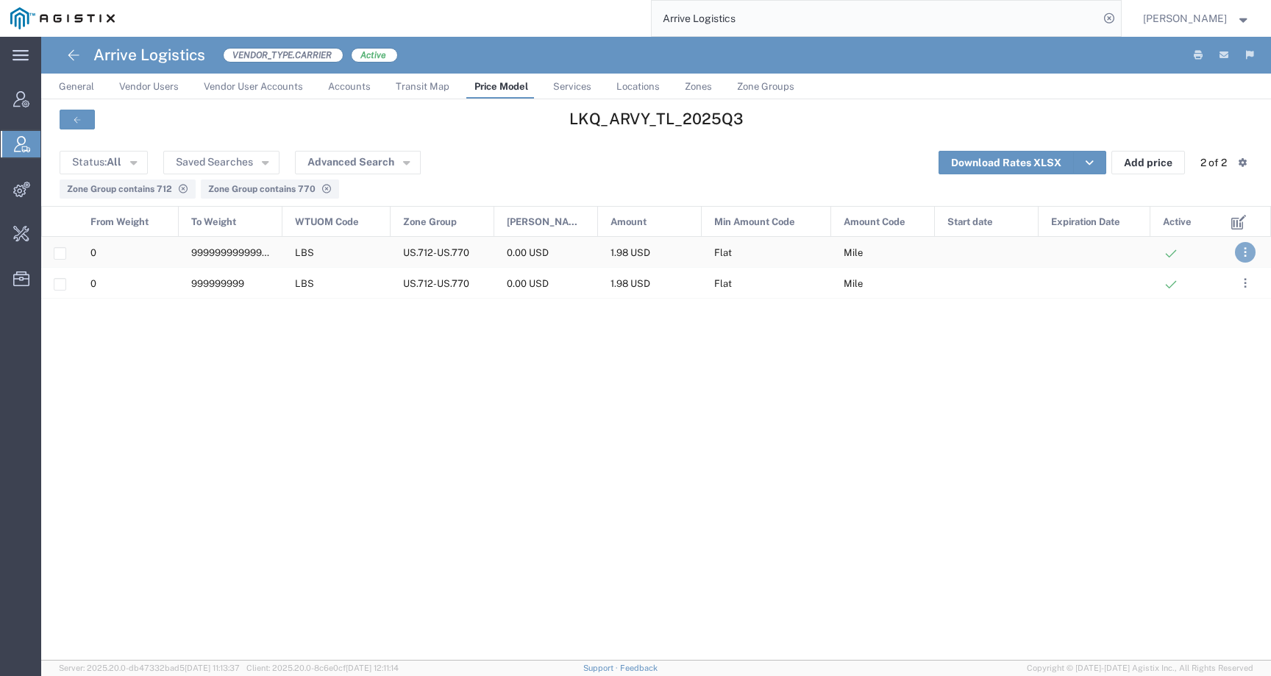
click at [1244, 249] on span ". . ." at bounding box center [1245, 253] width 3 height 18
click at [567, 443] on div "0 999999999999999 LBS US.712-US.770 0.00 USD 1.98 USD Flat Mile 0 999999999 LBS…" at bounding box center [630, 449] width 1179 height 424
click at [60, 252] on input "Press Space to toggle row selection (unchecked)" at bounding box center [59, 253] width 11 height 11
checkbox input "true"
click at [1240, 255] on button ". . ." at bounding box center [1245, 252] width 21 height 21
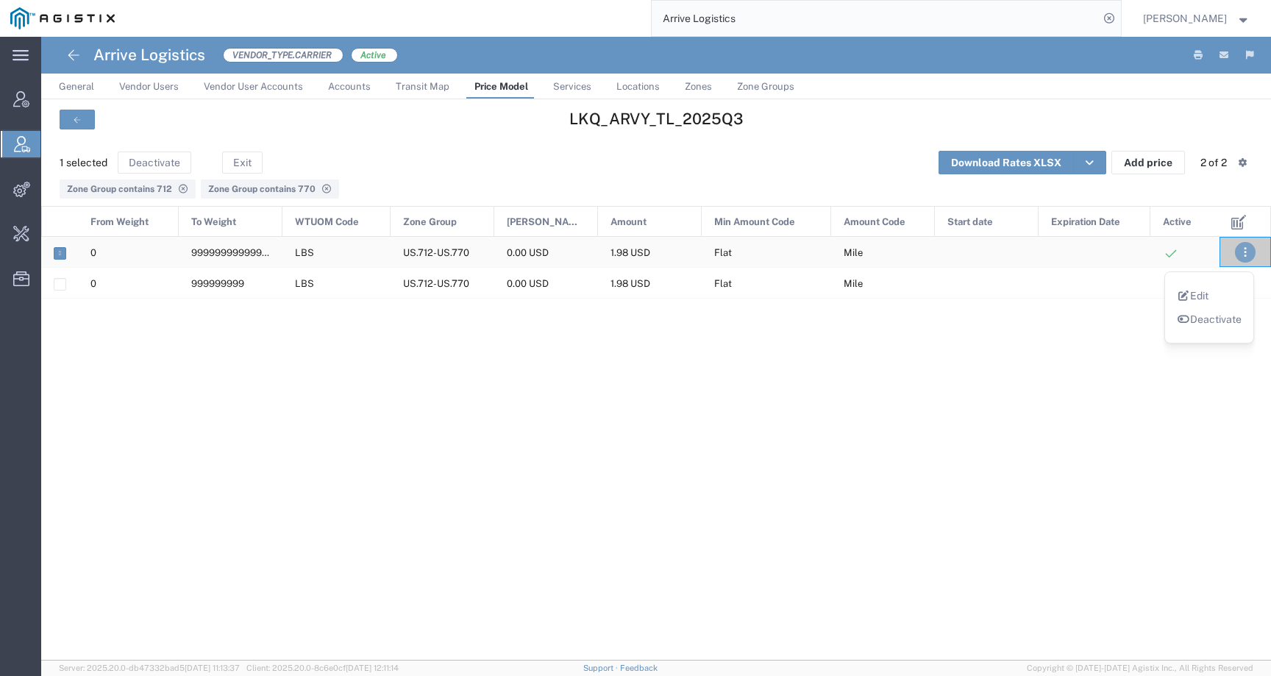
click at [1210, 285] on li "Edit" at bounding box center [1209, 296] width 65 height 24
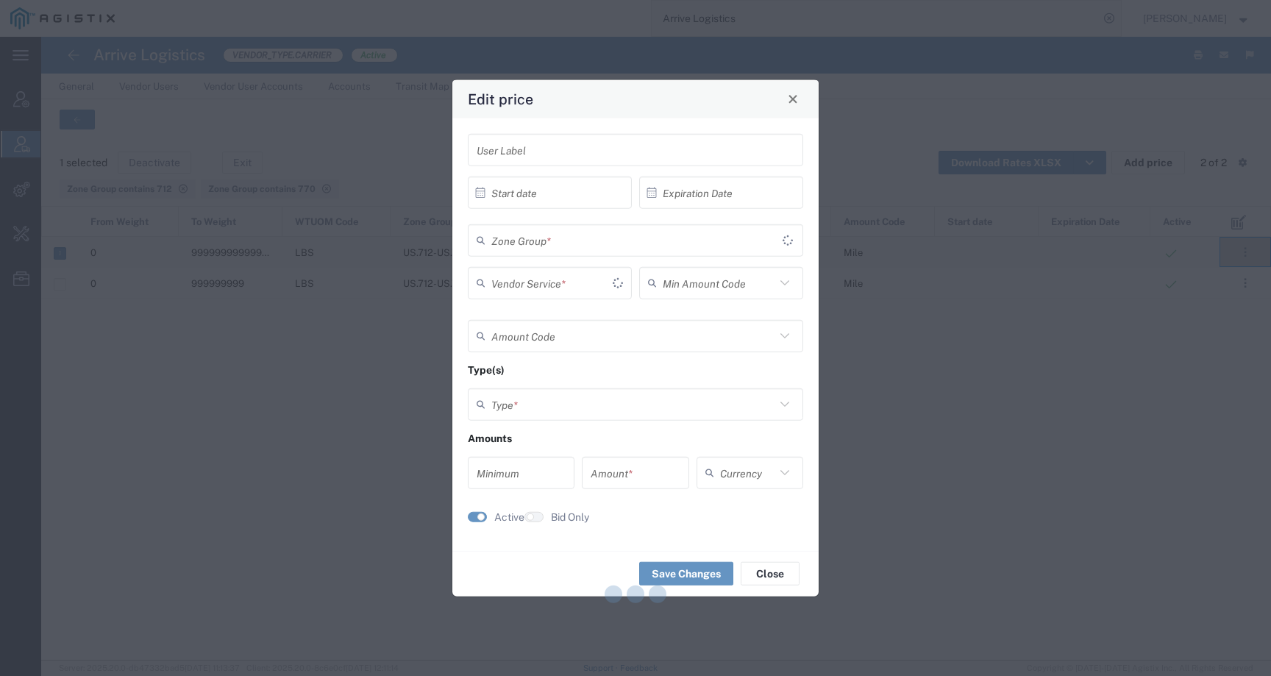
type input "TL Standard 3 - 5 Day"
type input "Flat"
type input "Mile"
type input "Weight and Distance"
type input "0"
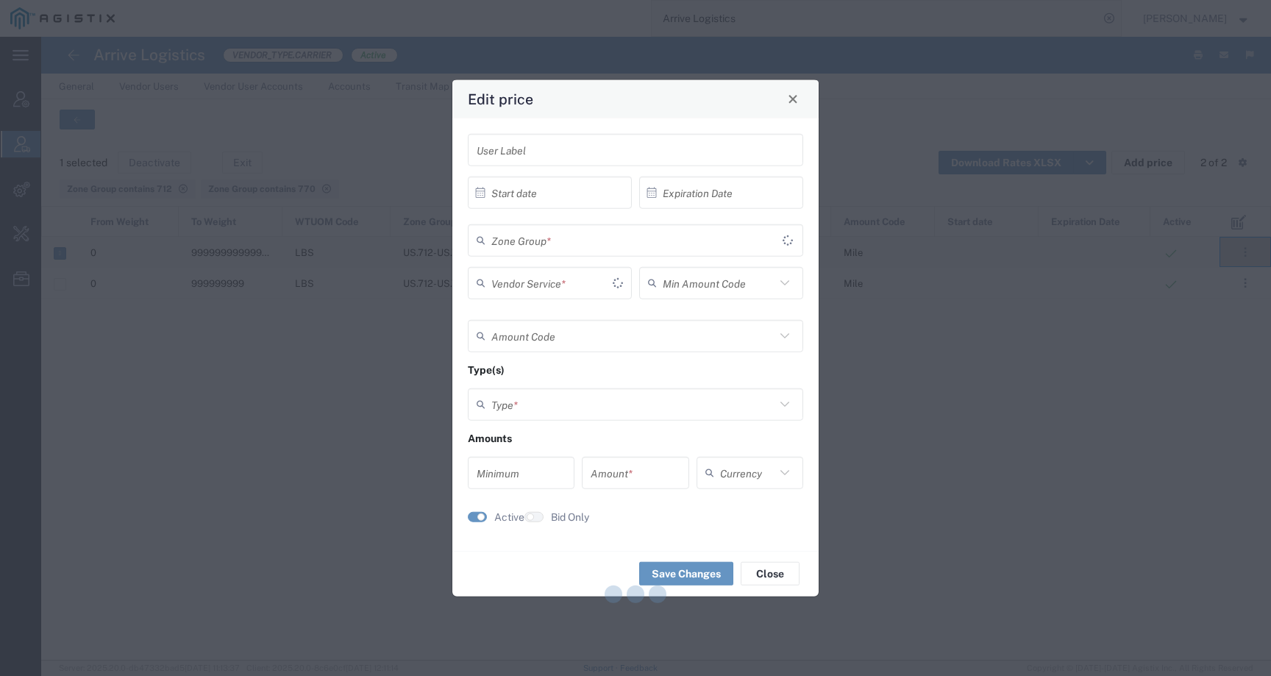
type input "1.98"
type input "USD"
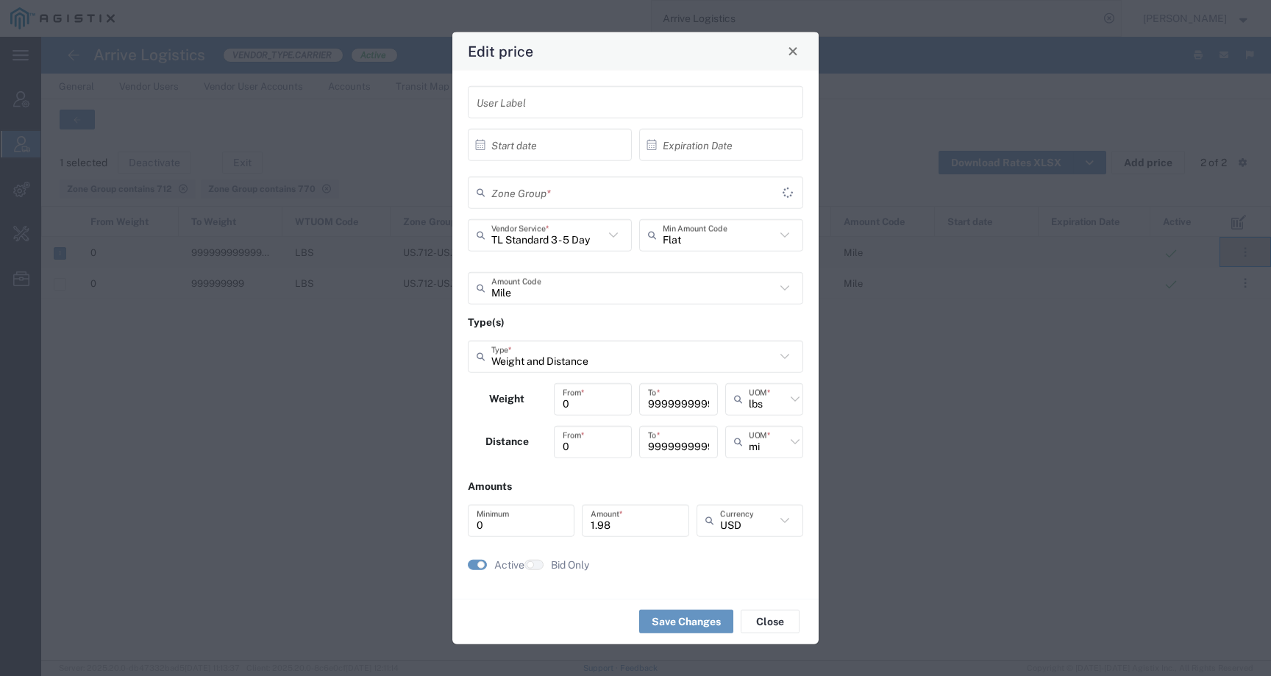
type input "US.712-US.770"
click at [792, 47] on span "Close" at bounding box center [793, 51] width 10 height 10
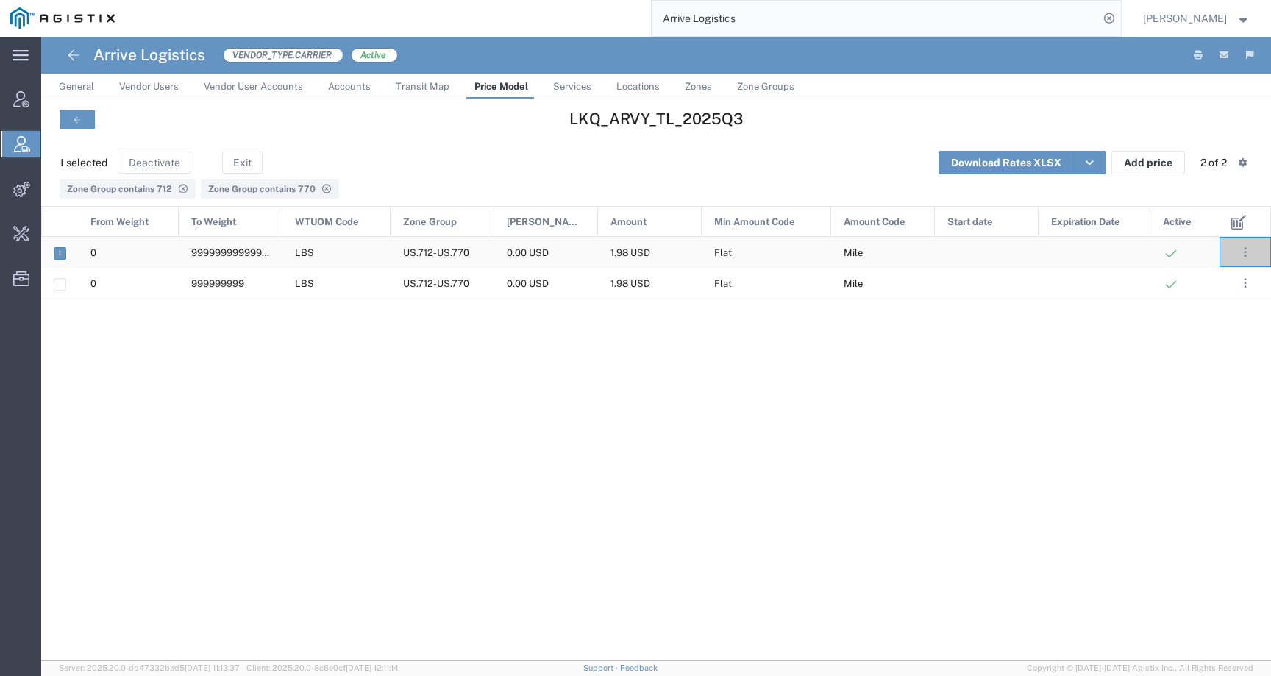
click at [60, 253] on input "Press Space to toggle row selection (checked)" at bounding box center [59, 253] width 11 height 11
checkbox input "false"
click at [244, 282] on div "999999999" at bounding box center [231, 283] width 104 height 30
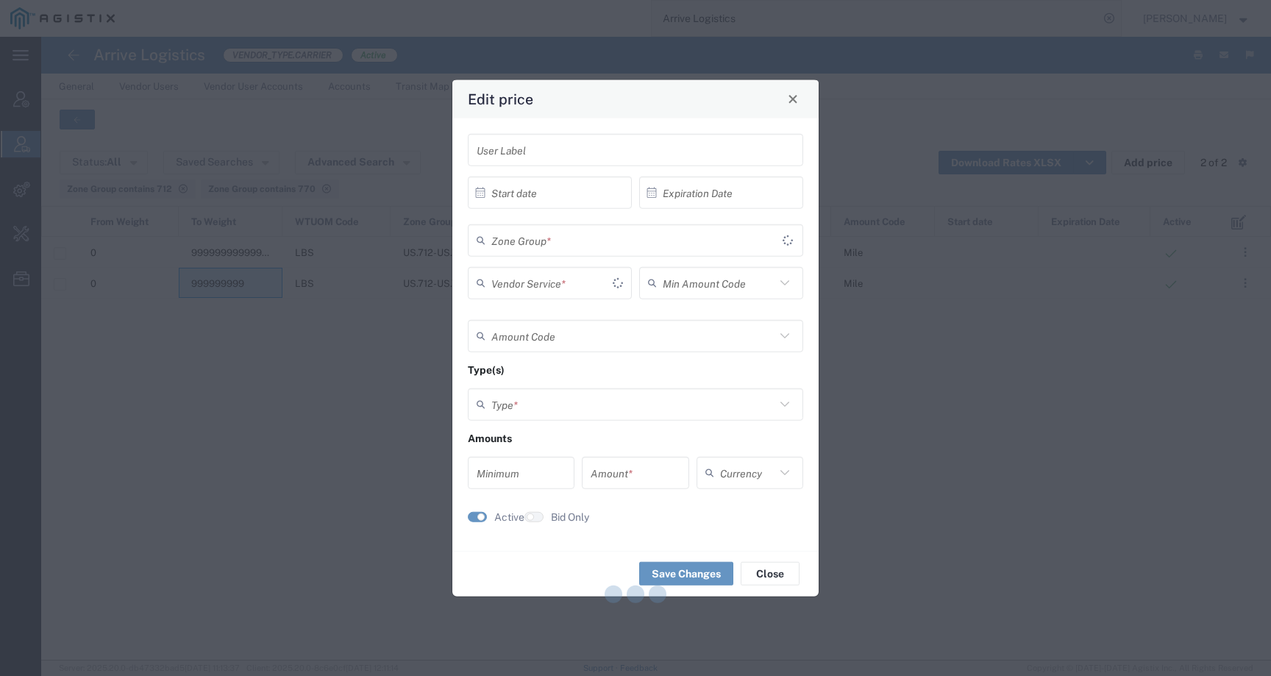
type input "Flat"
type input "Mile"
type input "Weight and Distance"
type input "0"
type input "1.98"
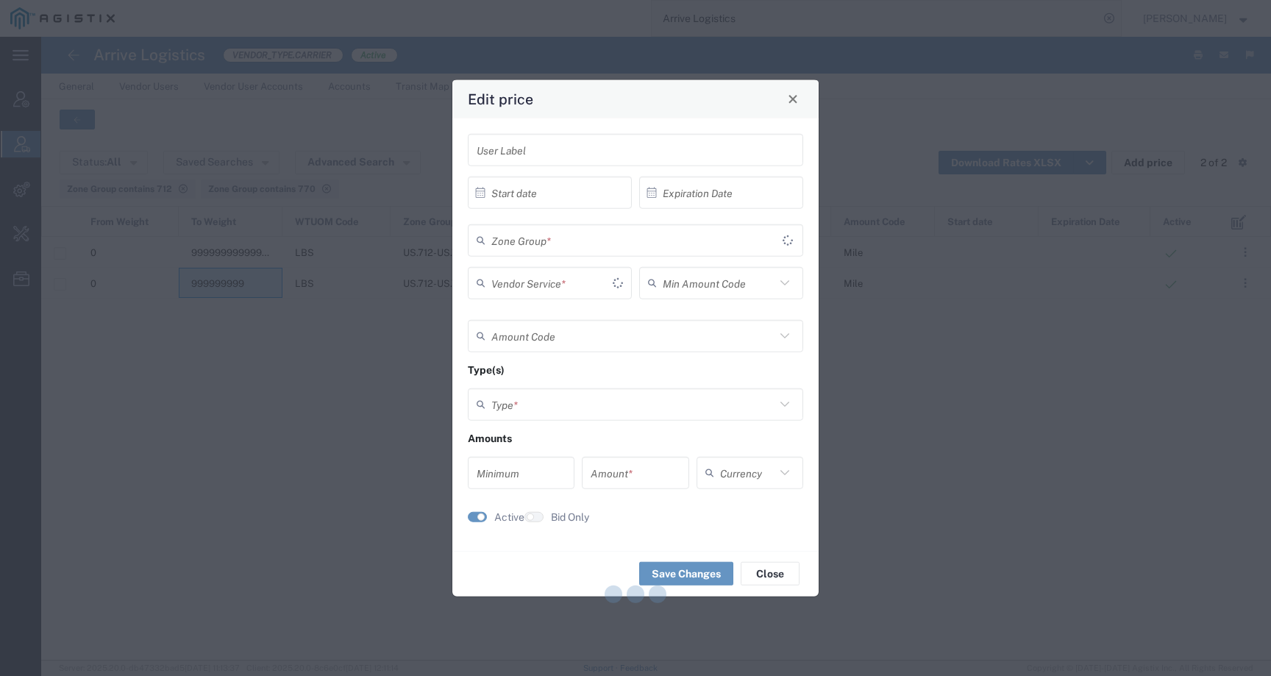
type input "USD"
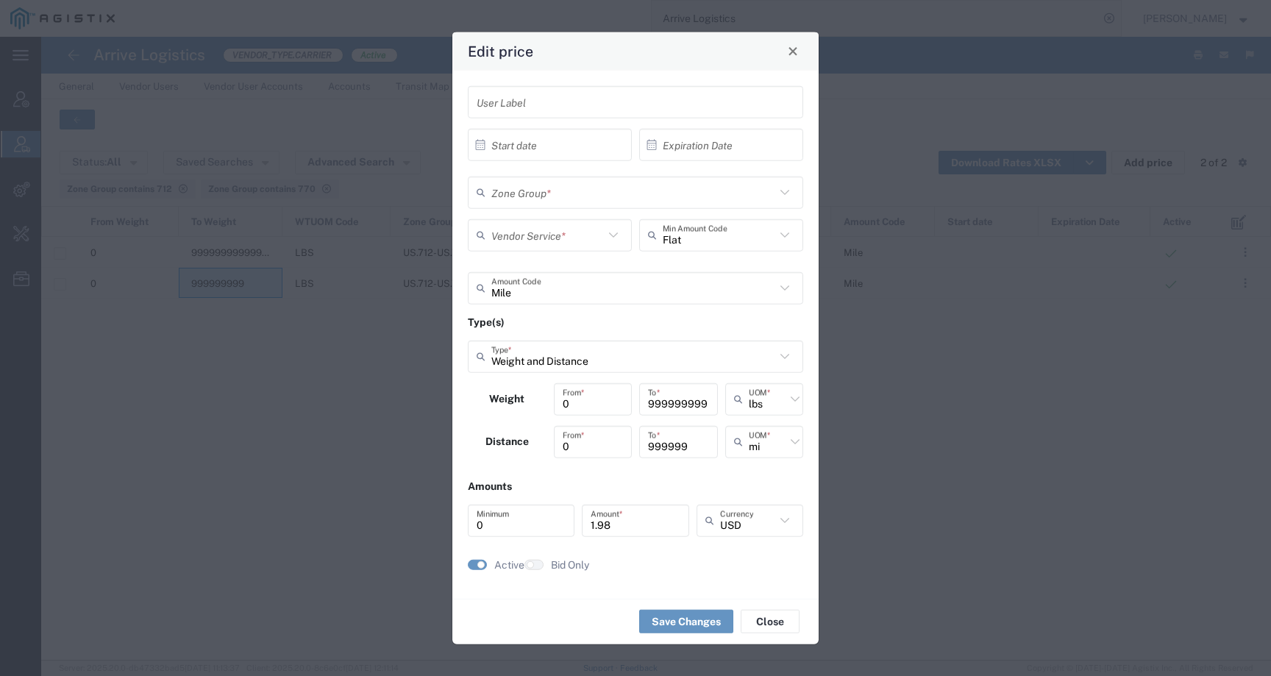
type input "US.712-US.770"
type input "TL Standard 3 - 5 Day"
click at [799, 43] on button "Close" at bounding box center [793, 50] width 21 height 21
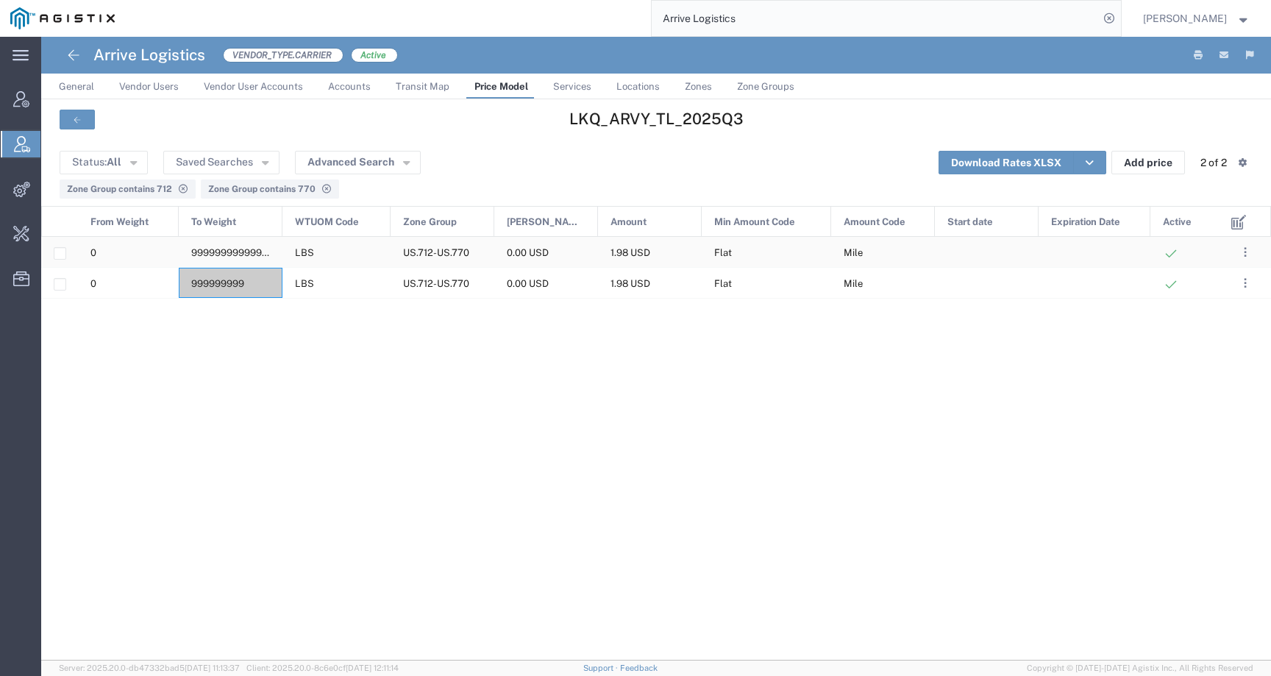
click at [236, 255] on span "999999999999999" at bounding box center [235, 252] width 88 height 11
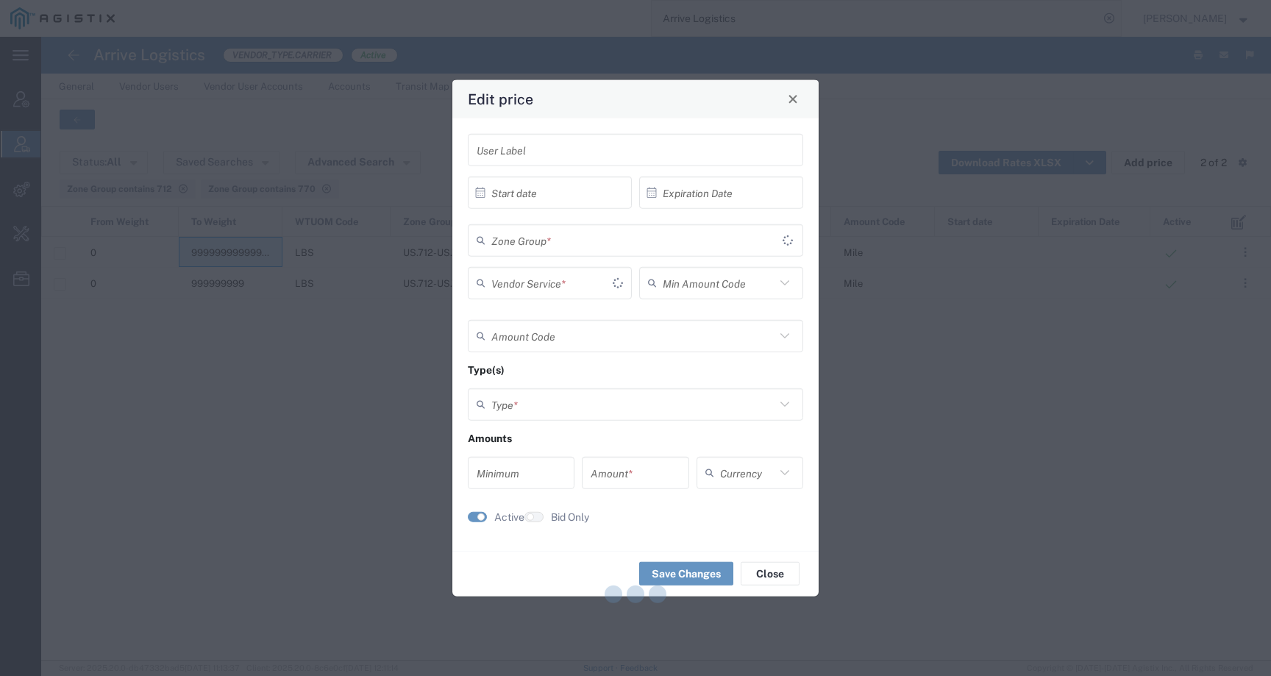
type input "Flat"
type input "Mile"
type input "Weight and Distance"
type input "0"
type input "1.98"
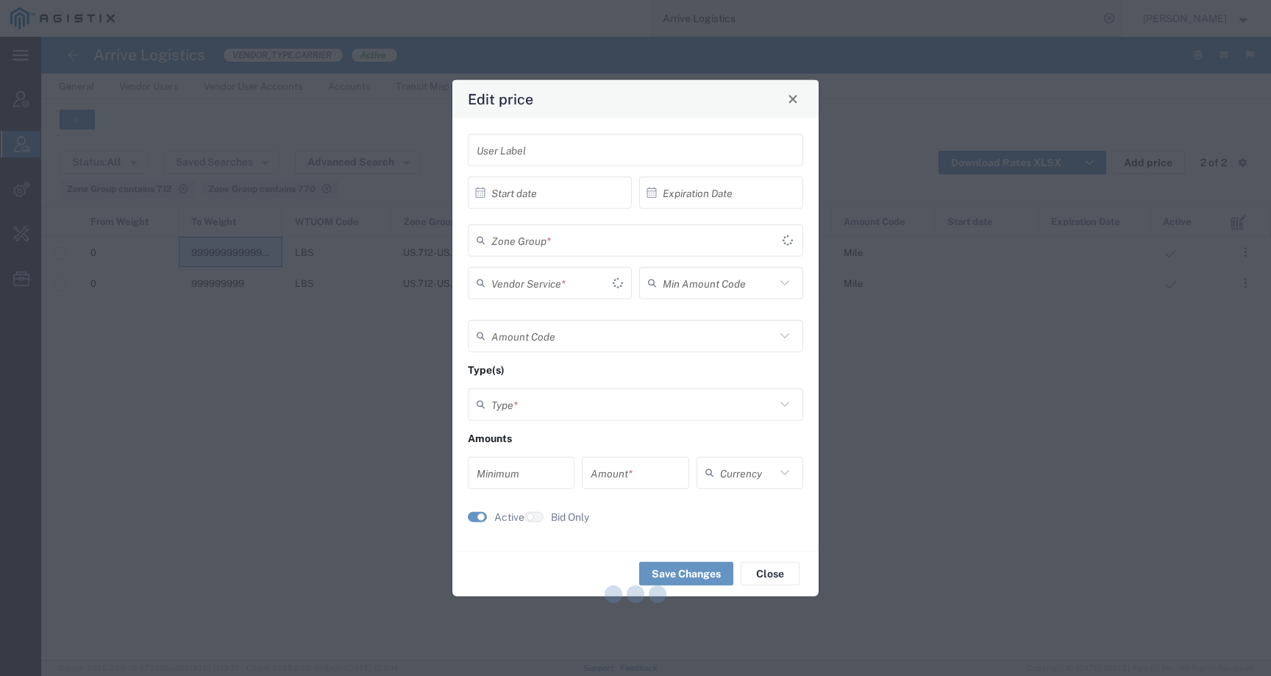
type input "USD"
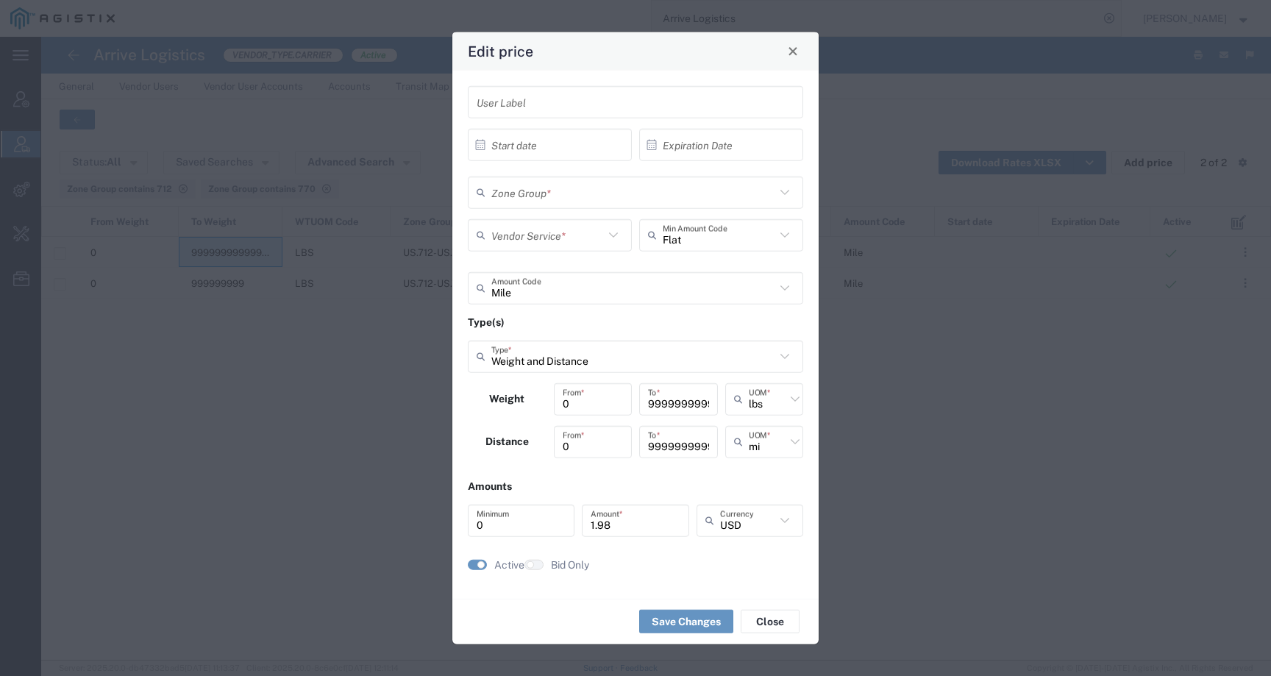
type input "US.712-US.770"
type input "TL Standard 3 - 5 Day"
click at [796, 59] on button "Close" at bounding box center [793, 50] width 21 height 21
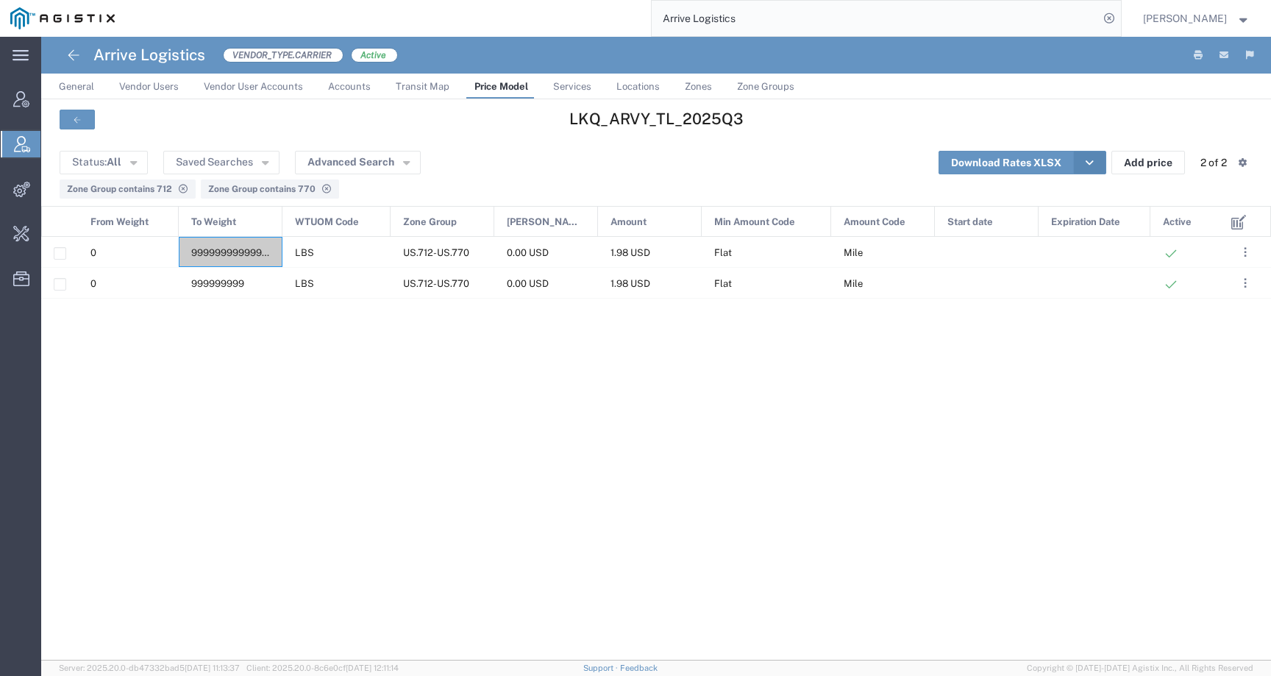
click at [1101, 168] on button "button" at bounding box center [1089, 163] width 33 height 24
click at [1140, 315] on div "0 999999999999999 LBS US.712-US.770 0.00 USD 1.98 USD Flat Mile 0 999999999 LBS…" at bounding box center [630, 449] width 1179 height 424
click at [1244, 252] on span ". . ." at bounding box center [1245, 253] width 3 height 18
click at [1184, 318] on icon at bounding box center [1183, 319] width 13 height 10
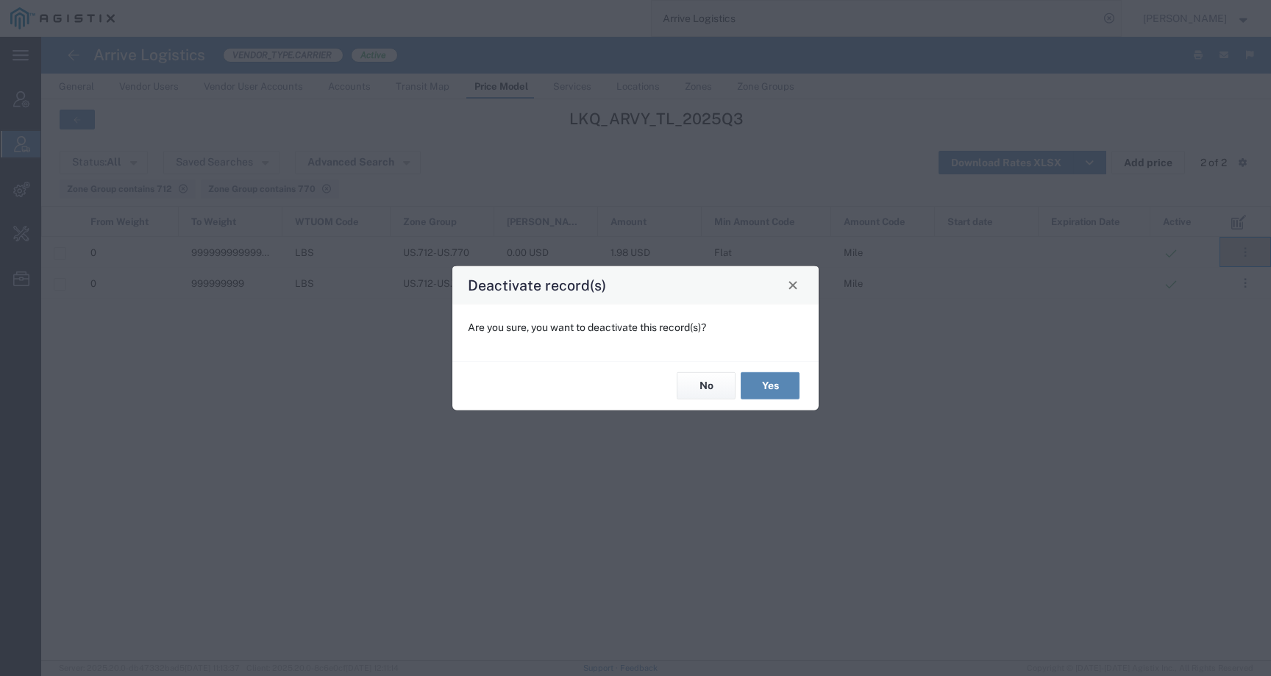
click at [775, 391] on button "Yes" at bounding box center [770, 385] width 59 height 27
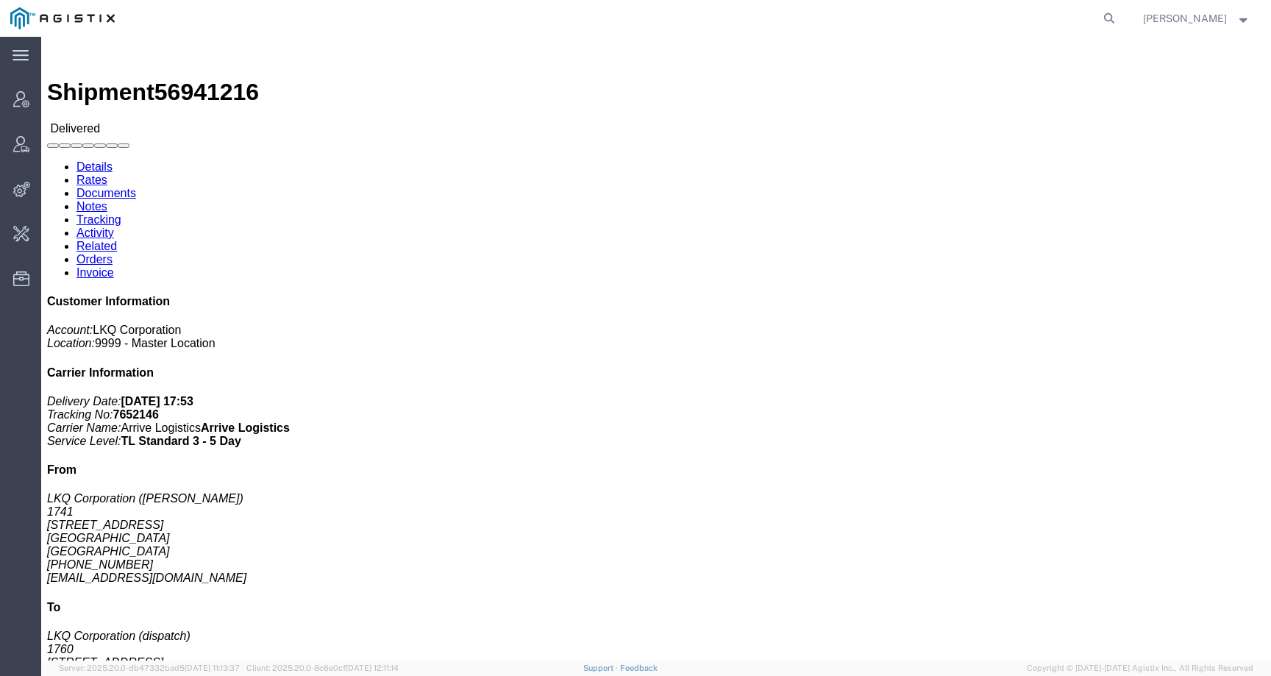
click link "Rates"
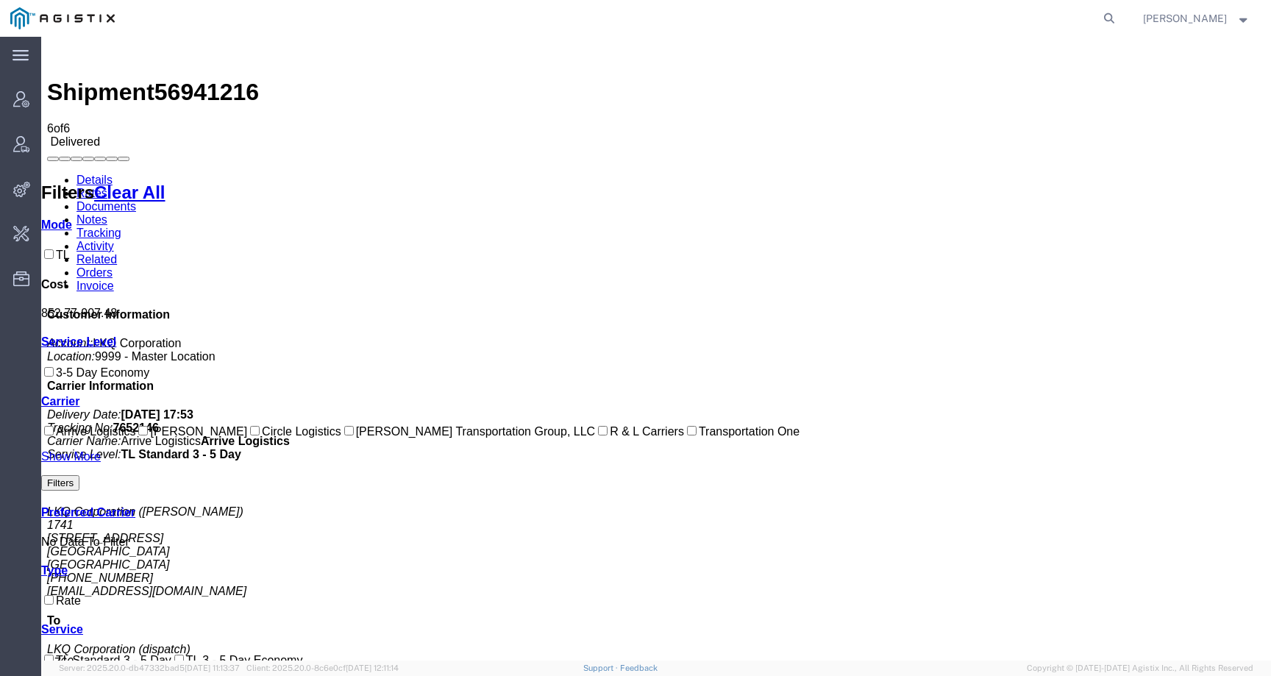
click at [199, 79] on span "56941216" at bounding box center [206, 92] width 104 height 26
copy span "56941216"
click at [199, 79] on span "56941216" at bounding box center [206, 92] width 104 height 26
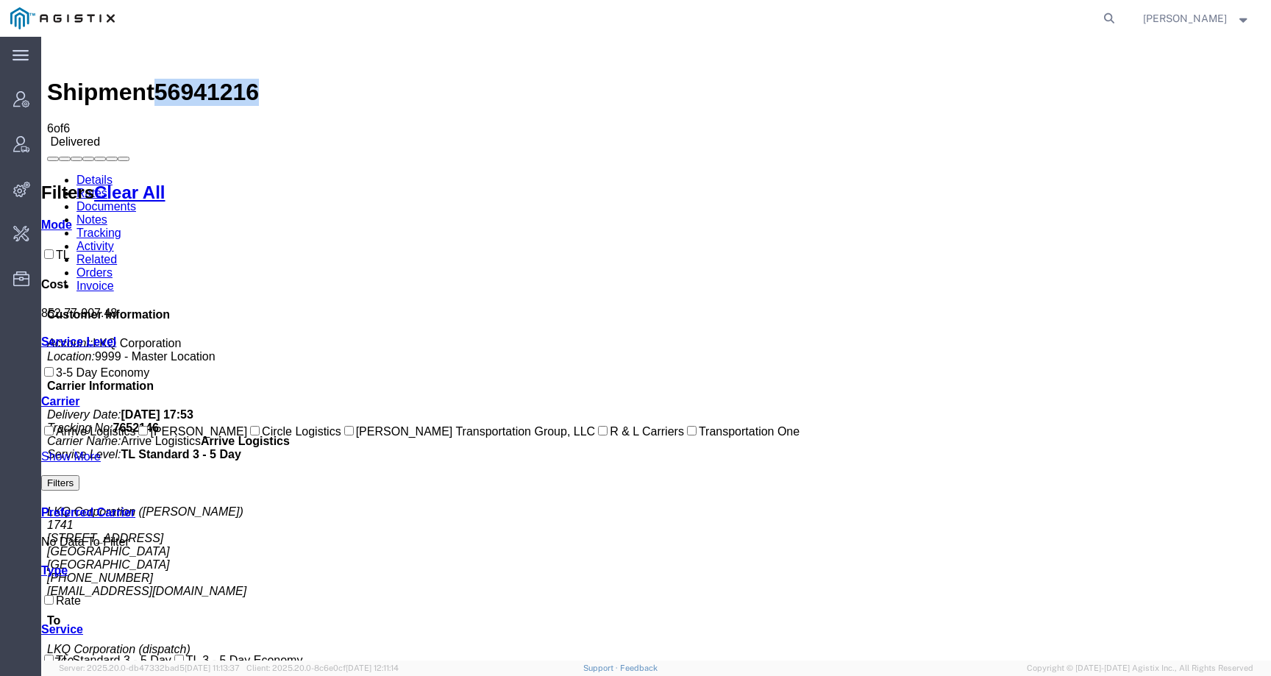
click at [99, 174] on link "Details" at bounding box center [95, 180] width 36 height 13
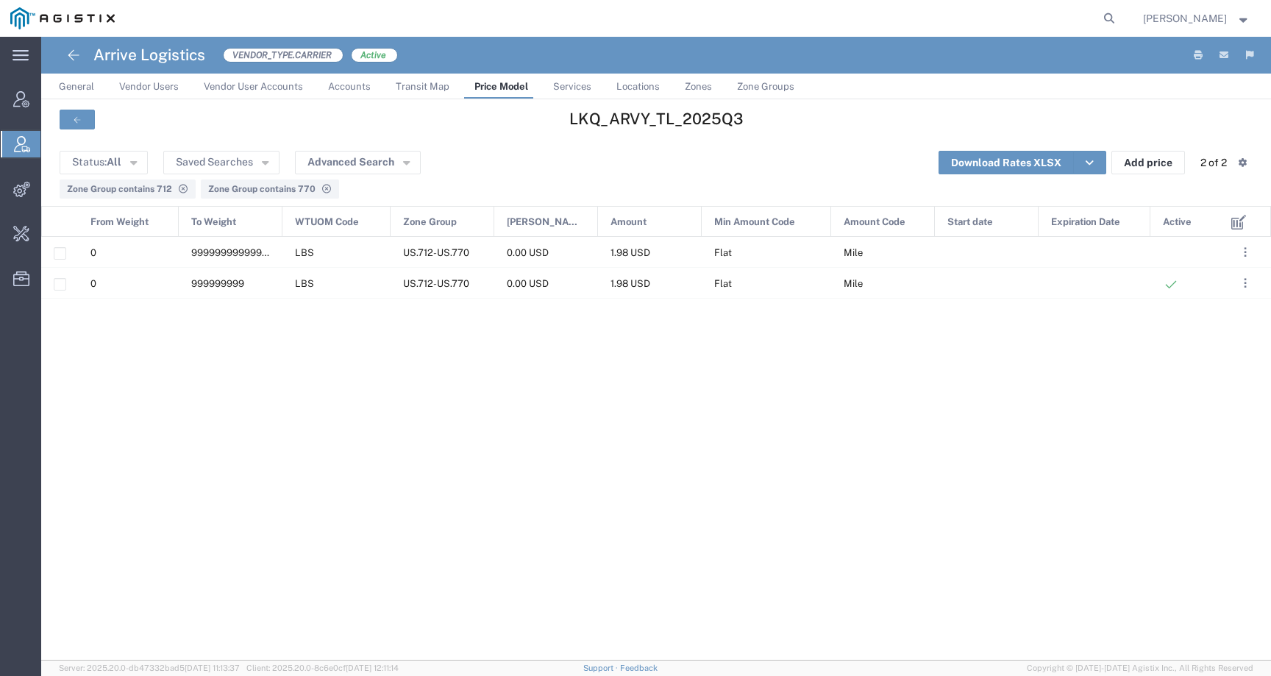
click at [500, 86] on span "Price Model" at bounding box center [502, 86] width 54 height 11
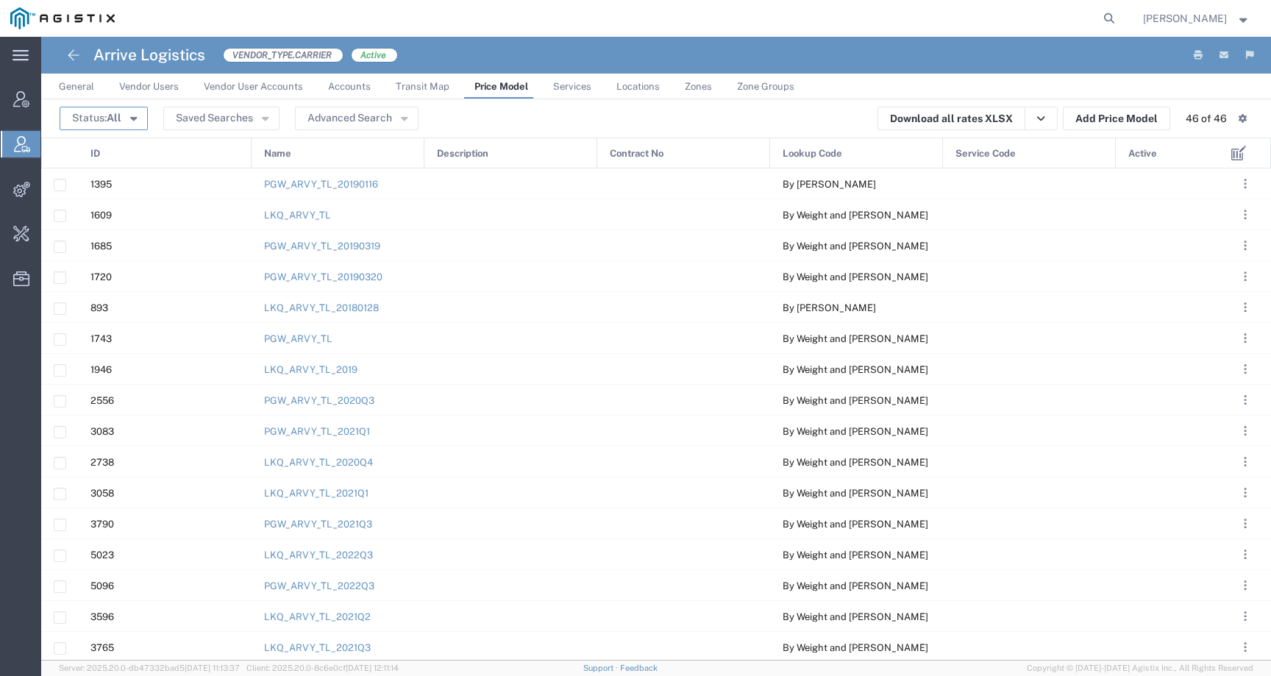
click at [121, 121] on button "Status: All" at bounding box center [104, 119] width 88 height 24
click at [110, 151] on span "Active" at bounding box center [146, 146] width 170 height 23
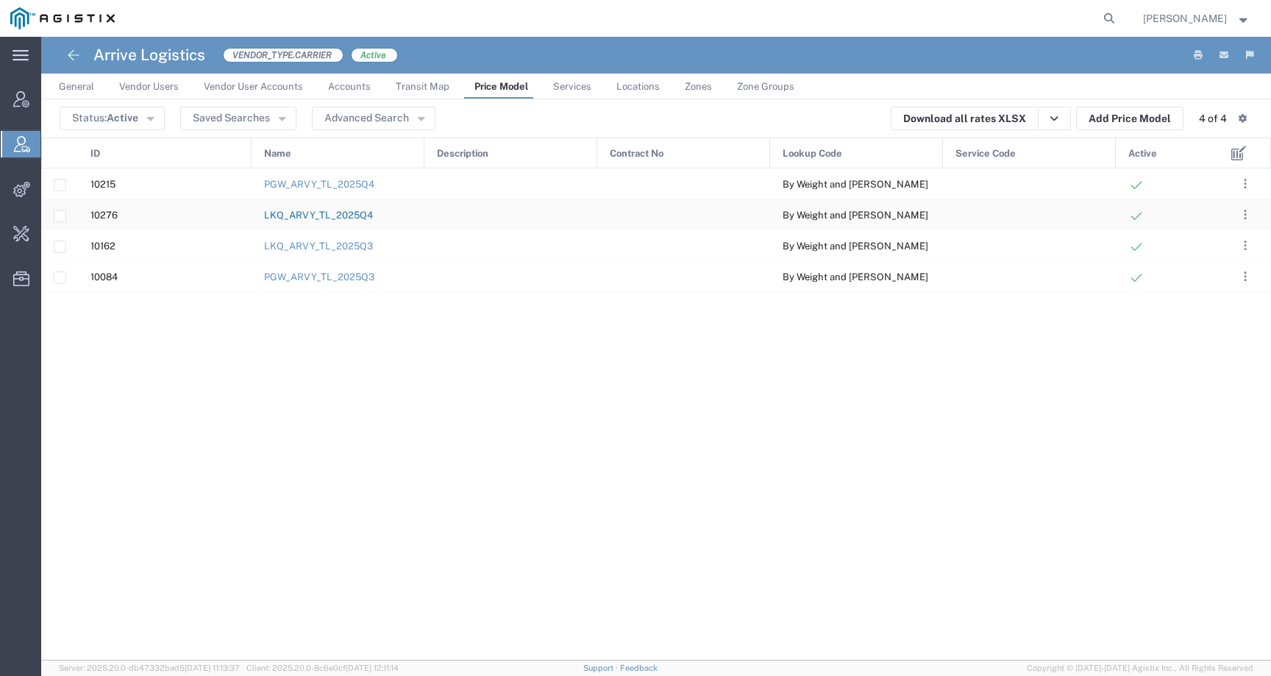
click at [349, 218] on link "LKQ_ARVY_TL_2025Q4" at bounding box center [318, 215] width 109 height 11
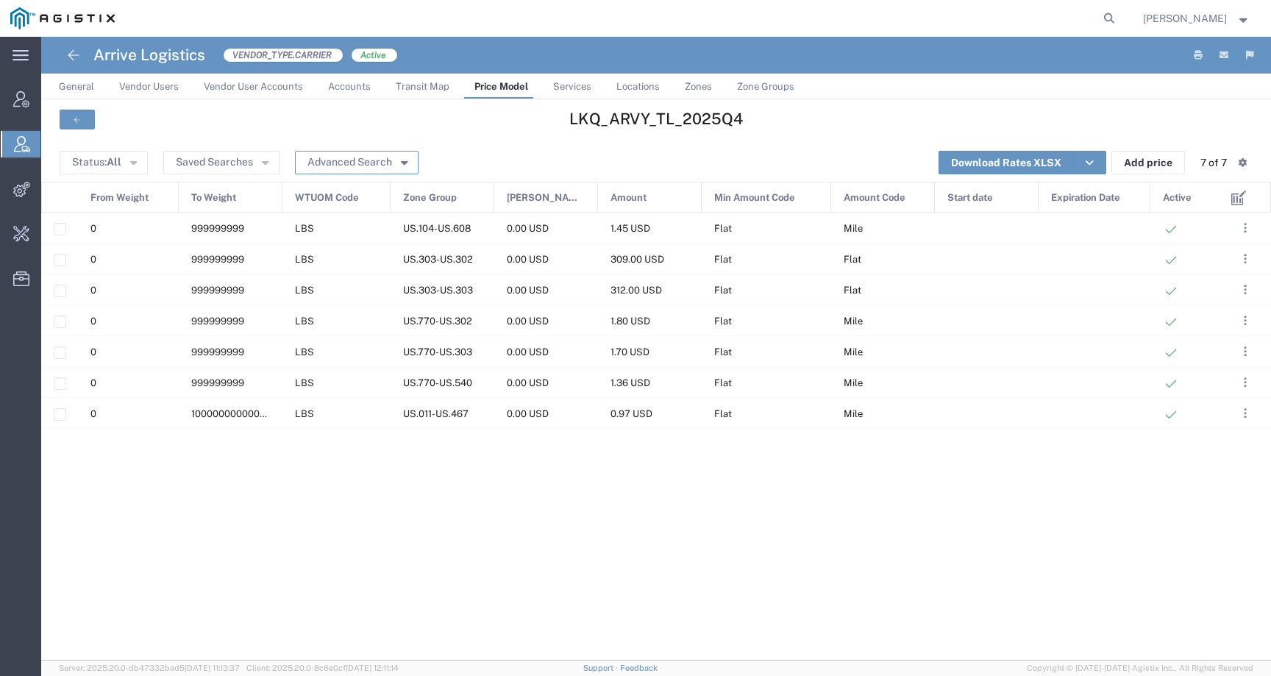
click at [358, 164] on button "Advanced Search" at bounding box center [357, 163] width 124 height 24
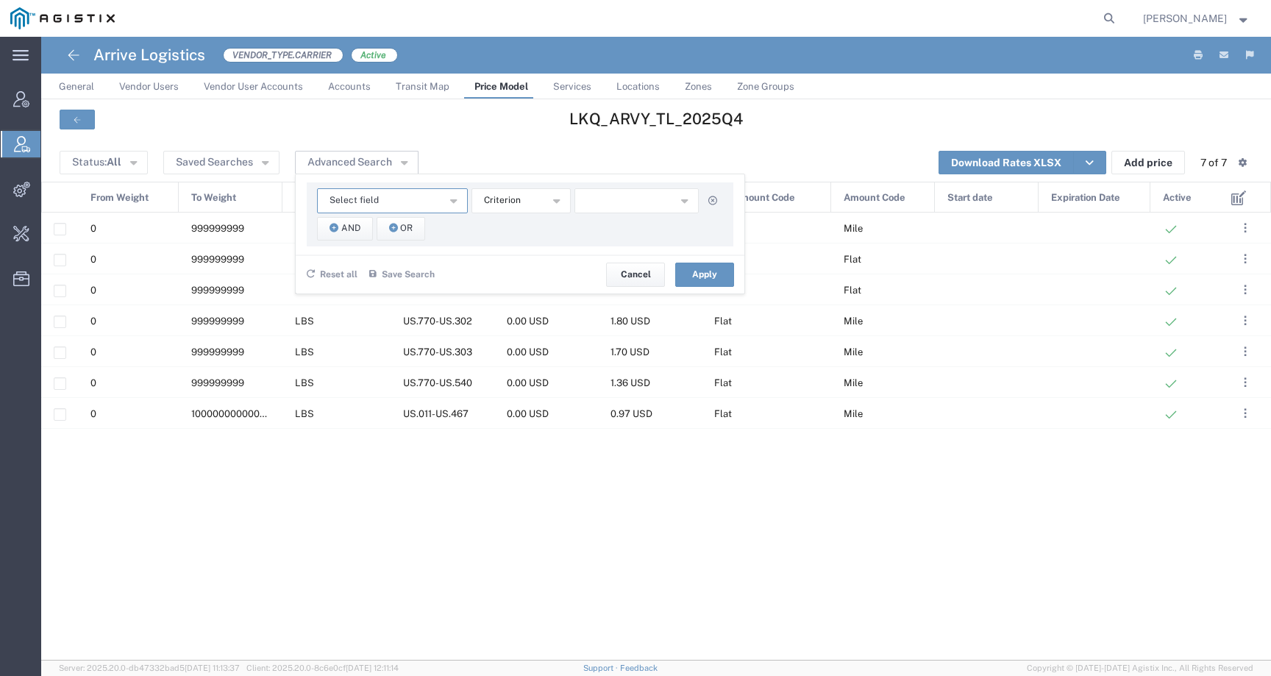
click at [365, 200] on span "Select field" at bounding box center [354, 200] width 49 height 14
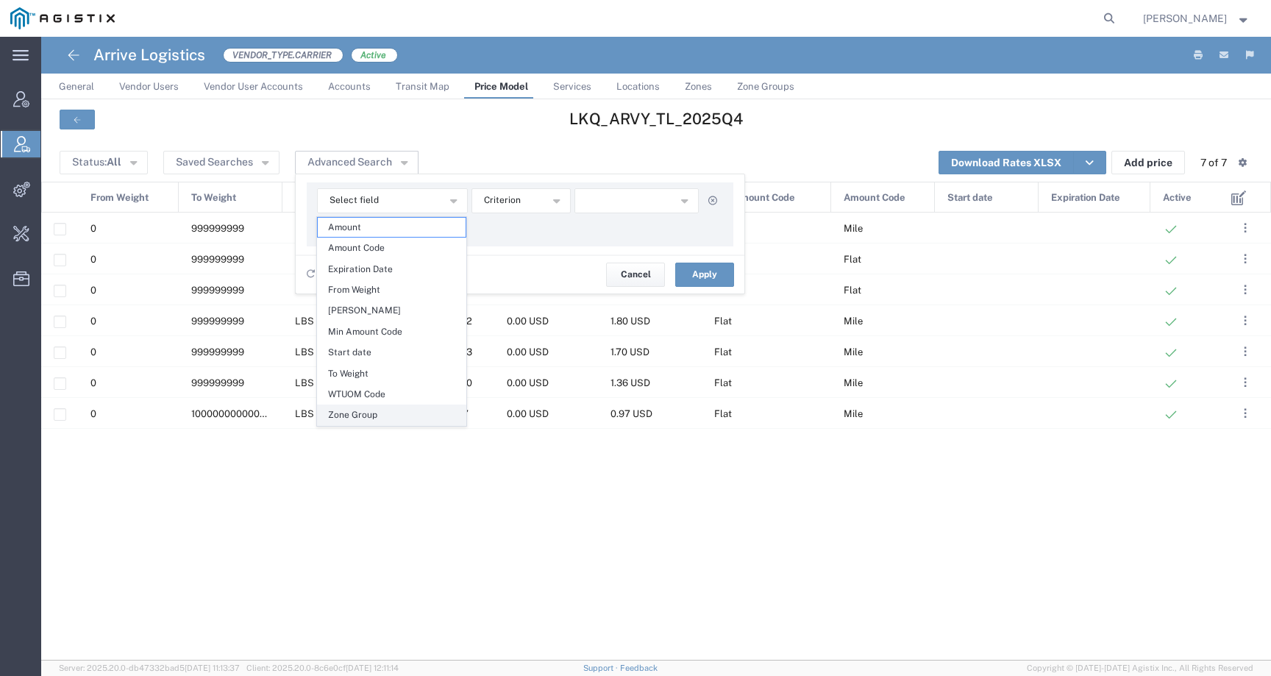
click at [367, 419] on span "Zone Group" at bounding box center [392, 414] width 148 height 19
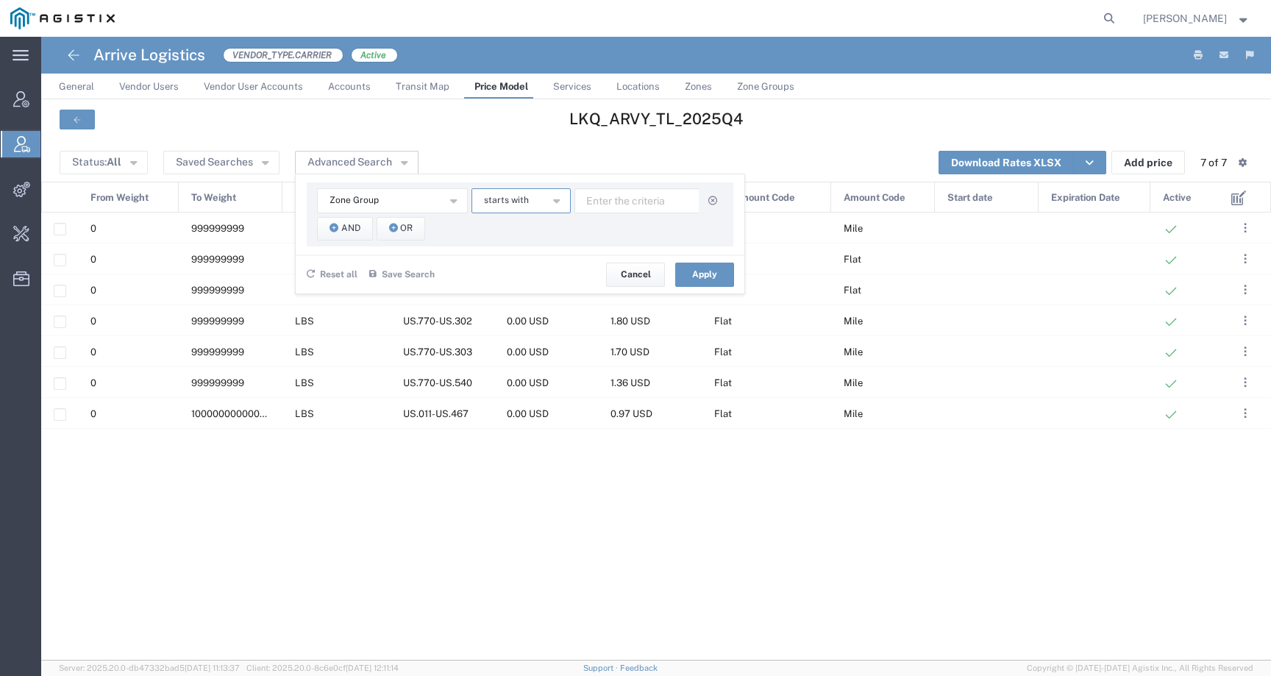
click at [533, 207] on button "starts with" at bounding box center [521, 200] width 99 height 25
click at [533, 231] on span "contains" at bounding box center [520, 227] width 96 height 19
click at [661, 200] on input "text" at bounding box center [637, 200] width 125 height 25
click at [347, 231] on span "And" at bounding box center [350, 228] width 19 height 14
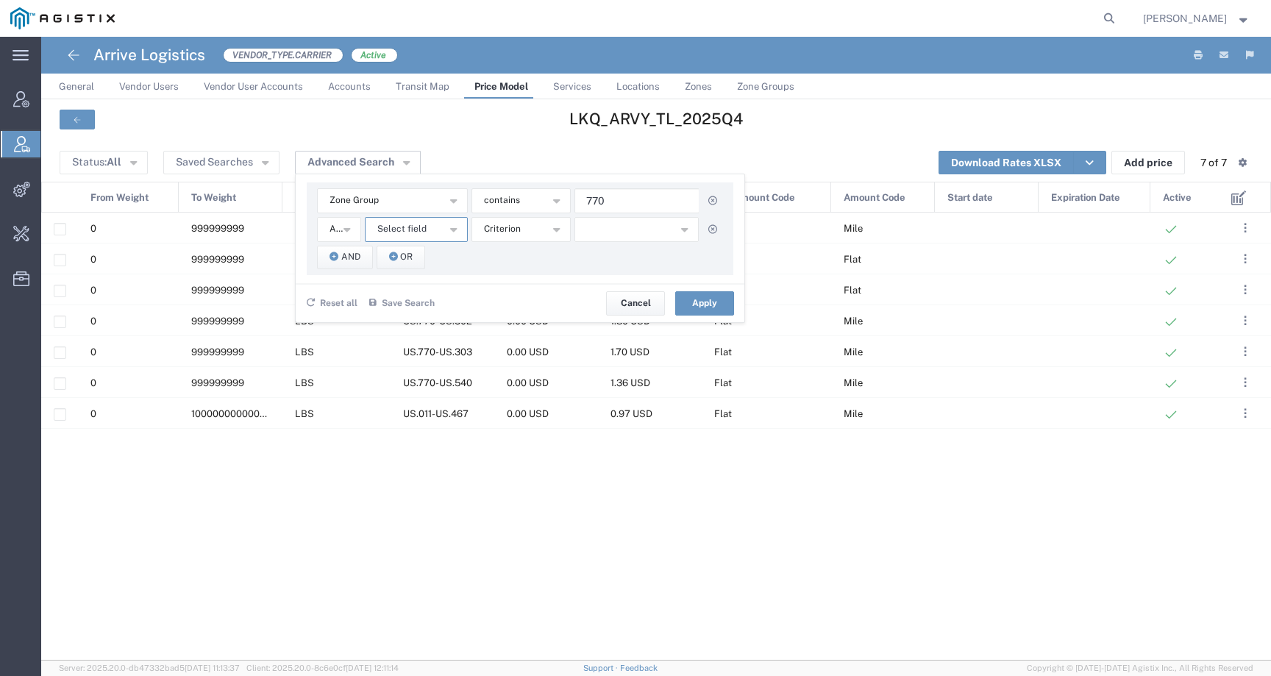
click at [395, 240] on button "Select field" at bounding box center [416, 229] width 103 height 25
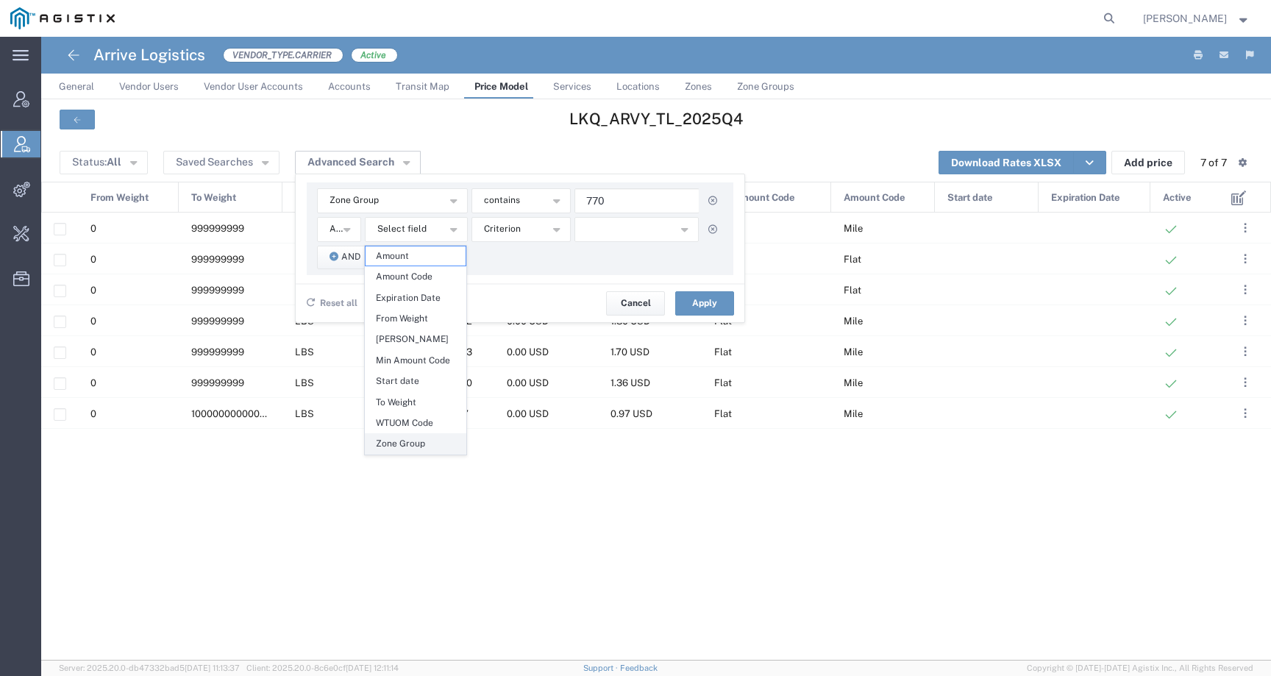
click at [409, 444] on span "Zone Group" at bounding box center [416, 443] width 100 height 19
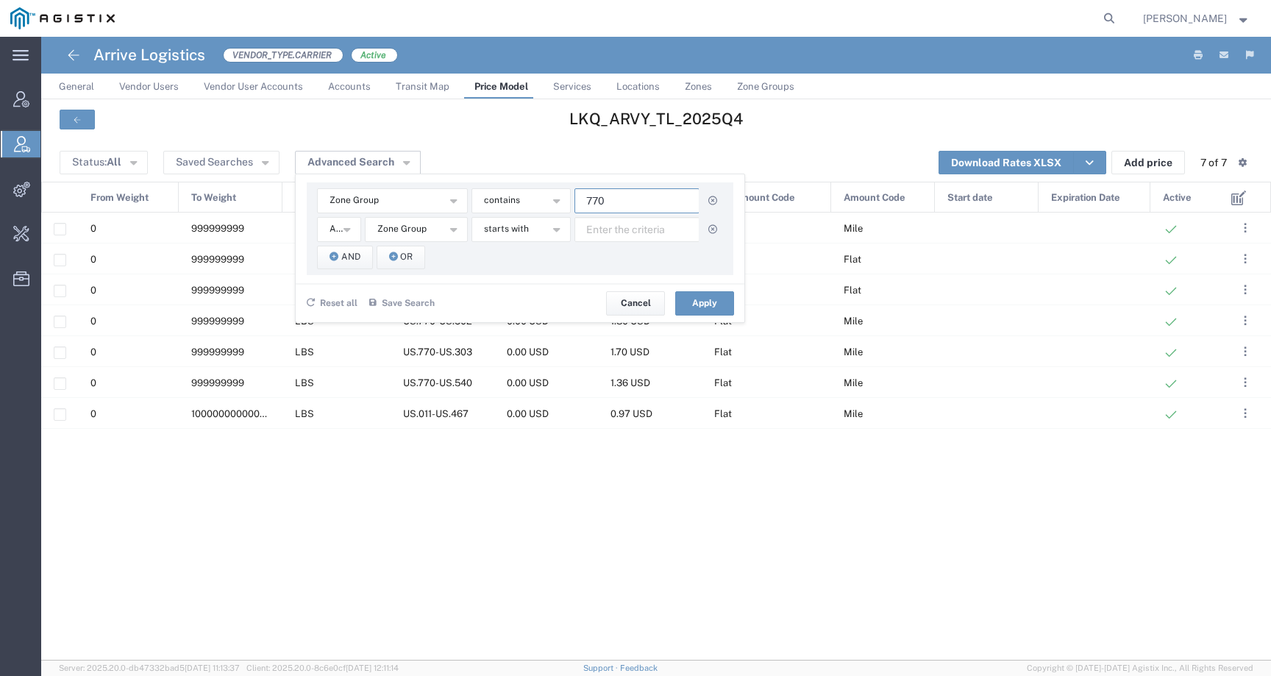
click at [617, 205] on input "770" at bounding box center [637, 200] width 125 height 25
type input "712"
click at [539, 226] on button "starts with" at bounding box center [521, 229] width 99 height 25
click at [536, 251] on span "contains" at bounding box center [520, 255] width 96 height 19
click at [626, 240] on input "text" at bounding box center [637, 229] width 125 height 25
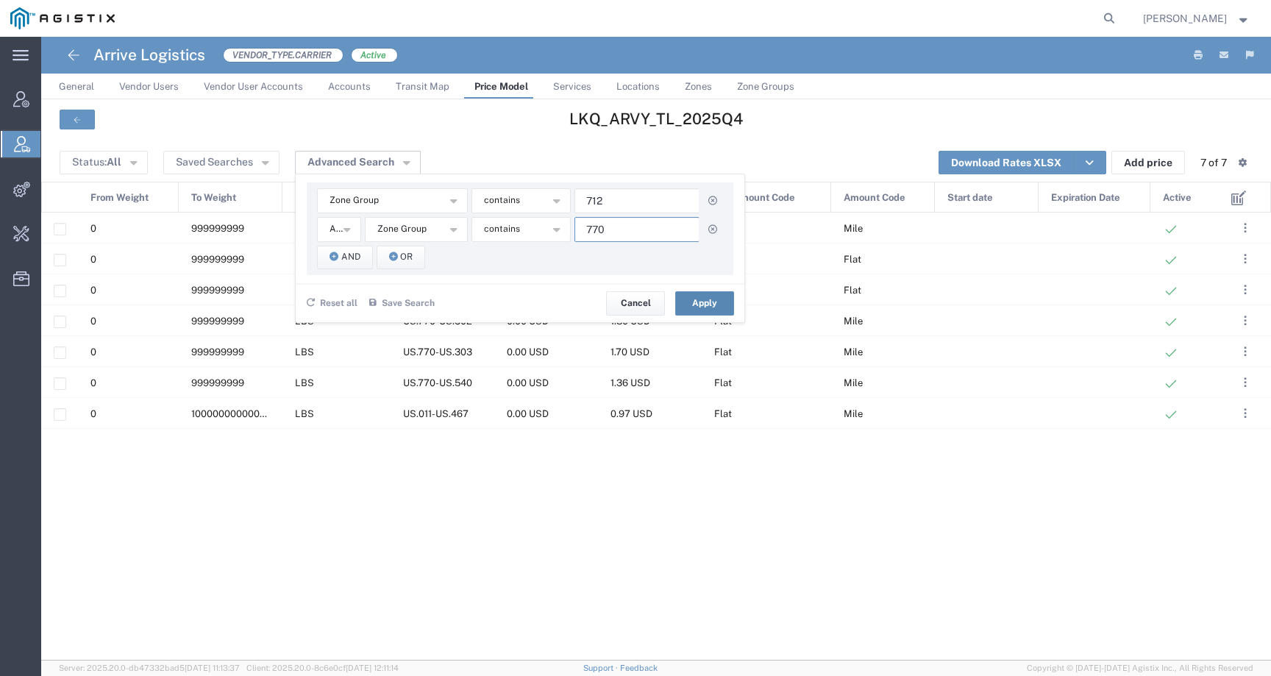
type input "770"
click at [698, 302] on button "Apply" at bounding box center [704, 303] width 59 height 24
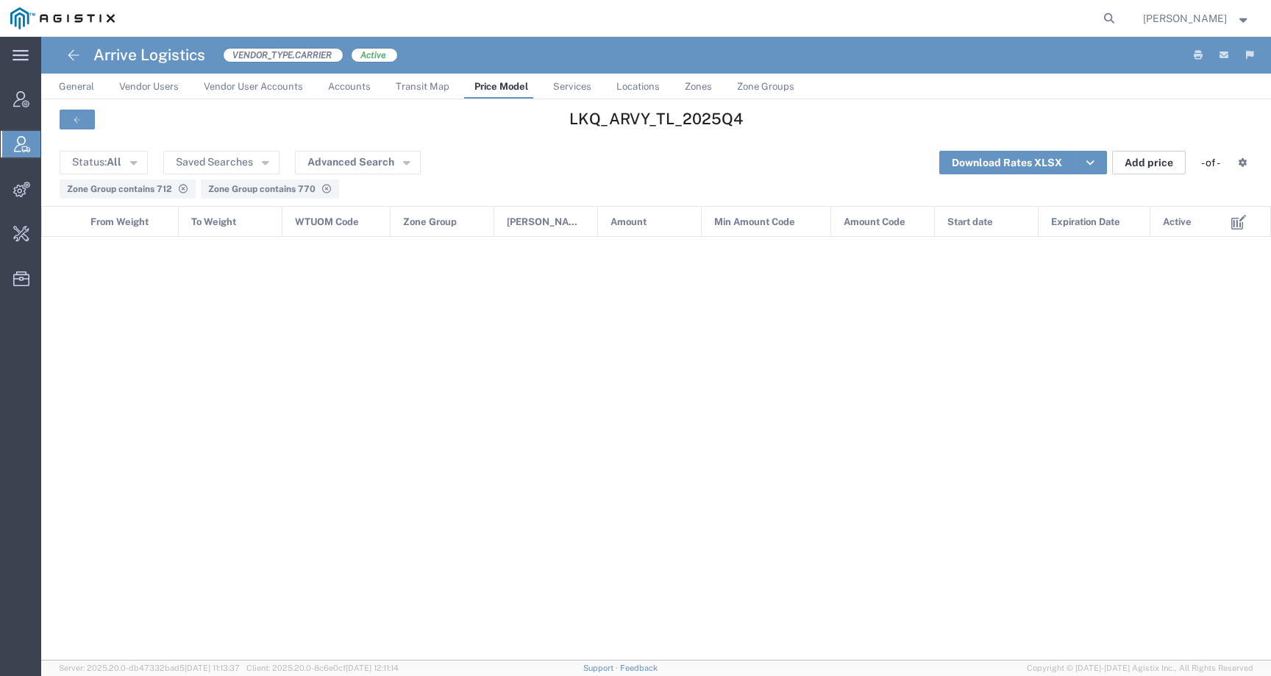
click at [1158, 156] on button "Add price" at bounding box center [1149, 163] width 74 height 24
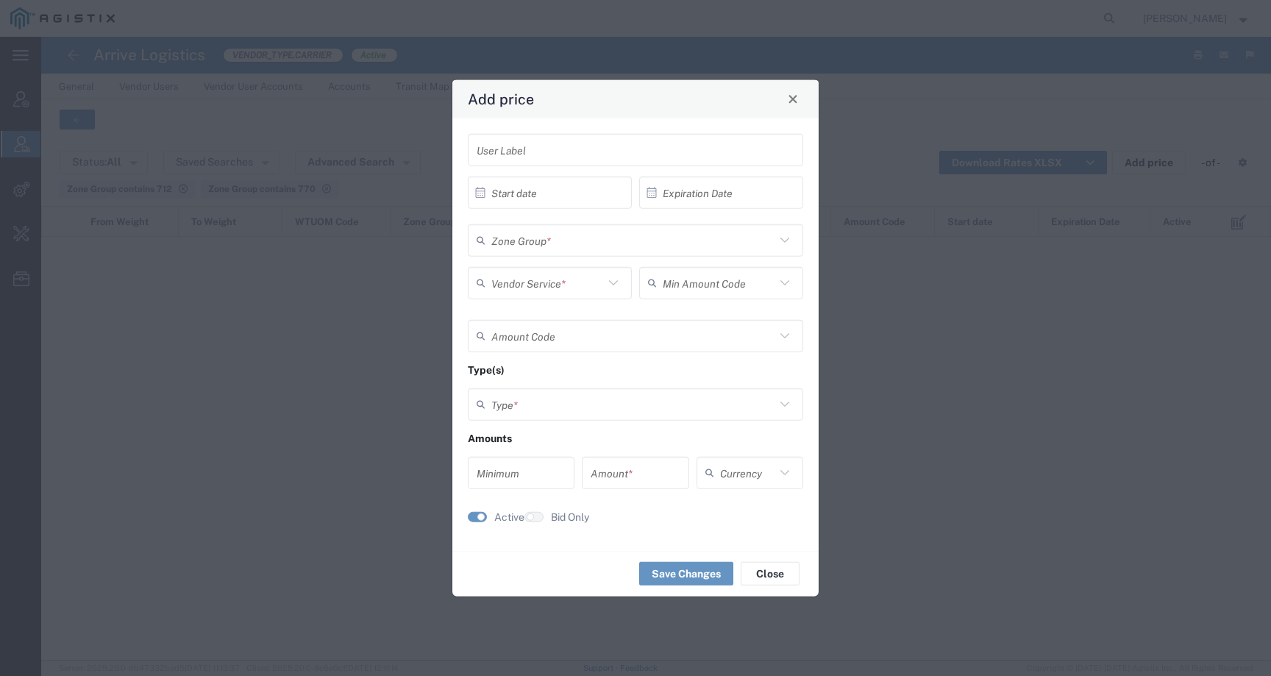
click at [534, 241] on input "text" at bounding box center [633, 240] width 284 height 26
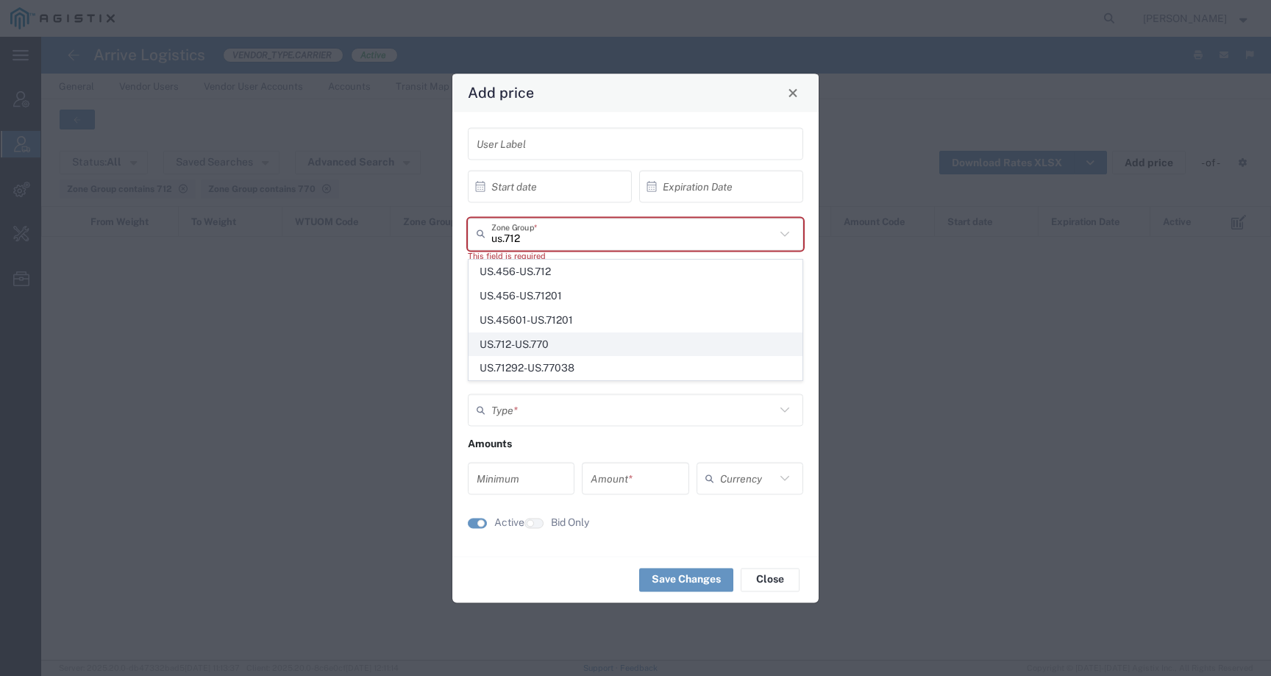
click at [561, 344] on span "US.712-US.770" at bounding box center [635, 344] width 333 height 23
type input "US.712-US.770"
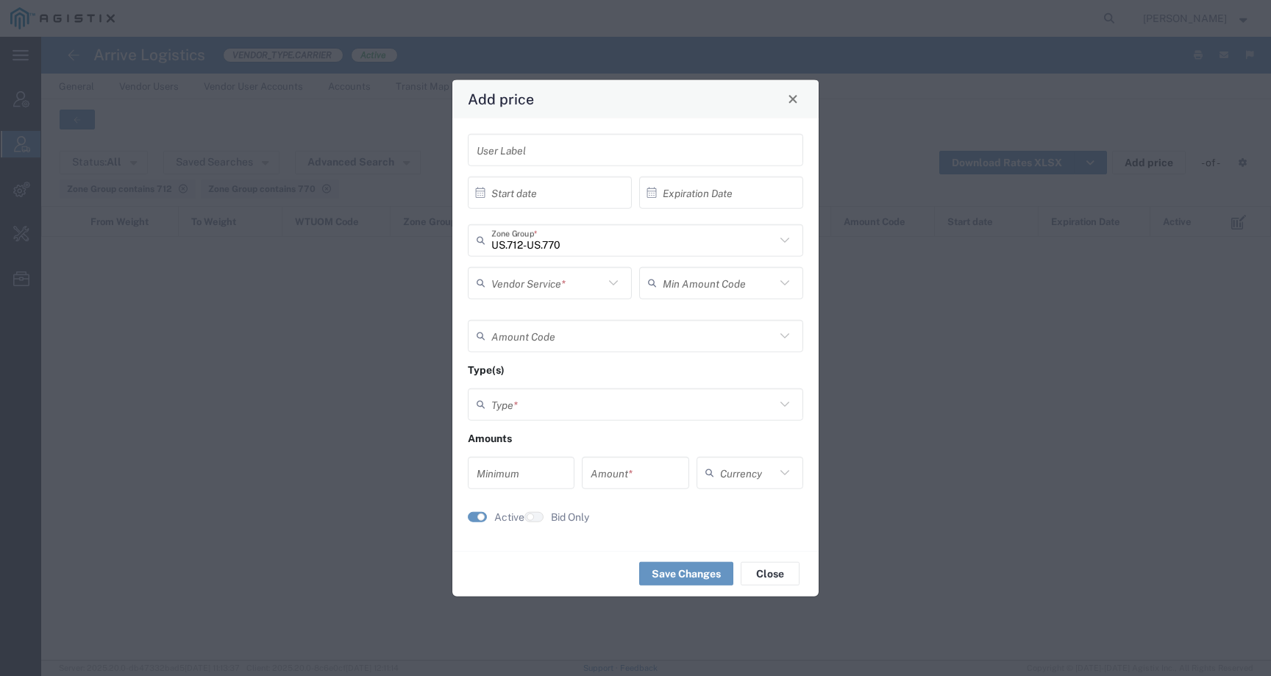
click at [535, 288] on input "text" at bounding box center [547, 283] width 113 height 26
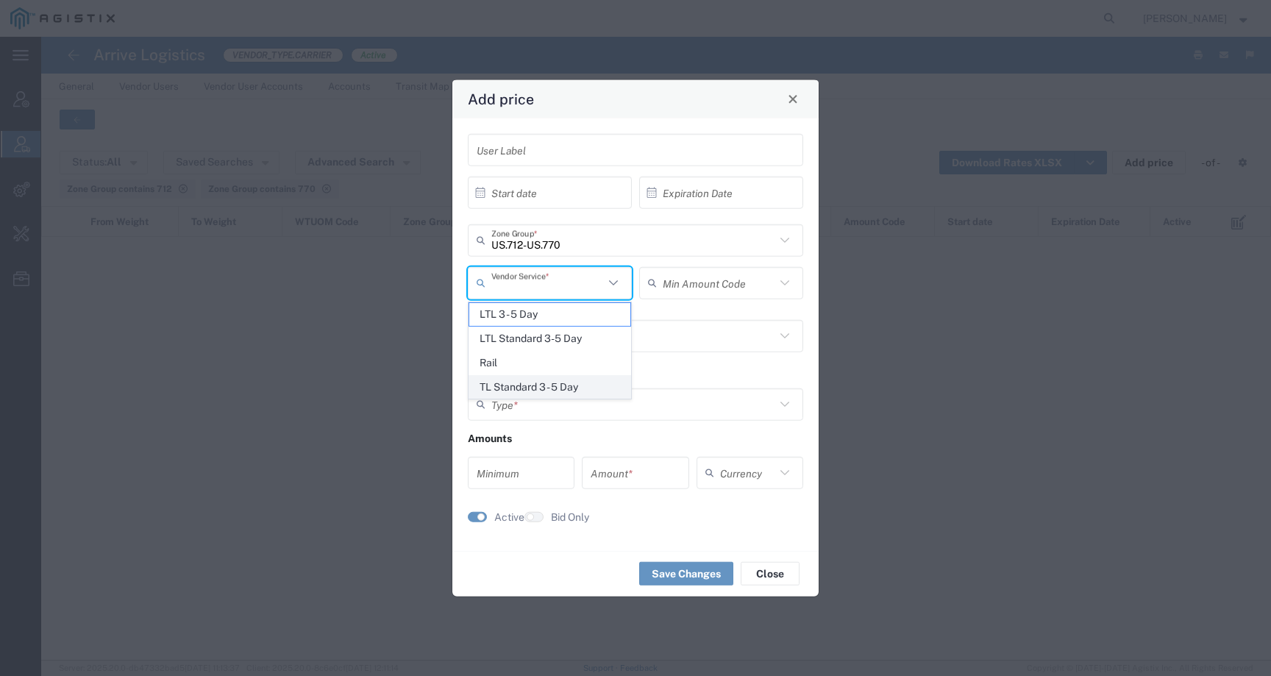
click at [537, 385] on span "TL Standard 3 - 5 Day" at bounding box center [549, 387] width 161 height 23
type input "TL Standard 3 - 5 Day"
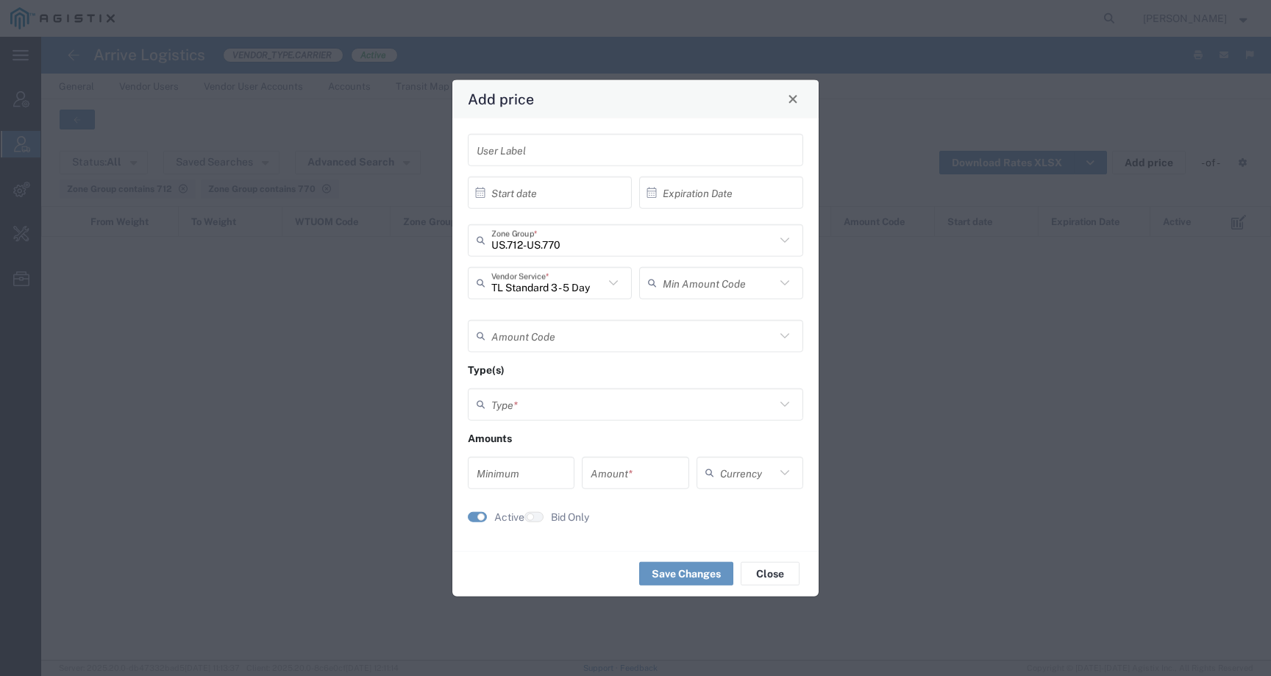
click at [695, 293] on input "text" at bounding box center [719, 283] width 113 height 26
click at [689, 313] on span "Flat" at bounding box center [721, 314] width 161 height 23
type input "Flat"
click at [599, 327] on input "text" at bounding box center [633, 336] width 284 height 26
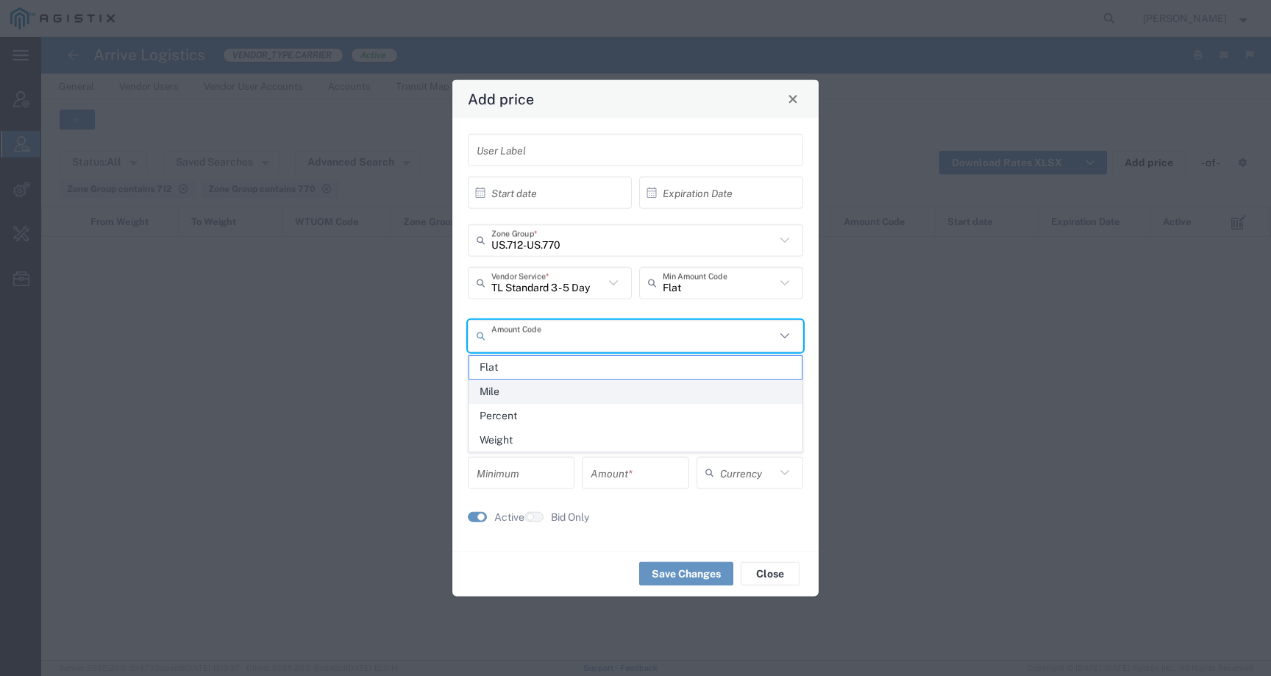
click at [564, 389] on span "Mile" at bounding box center [635, 391] width 333 height 23
type input "Mile"
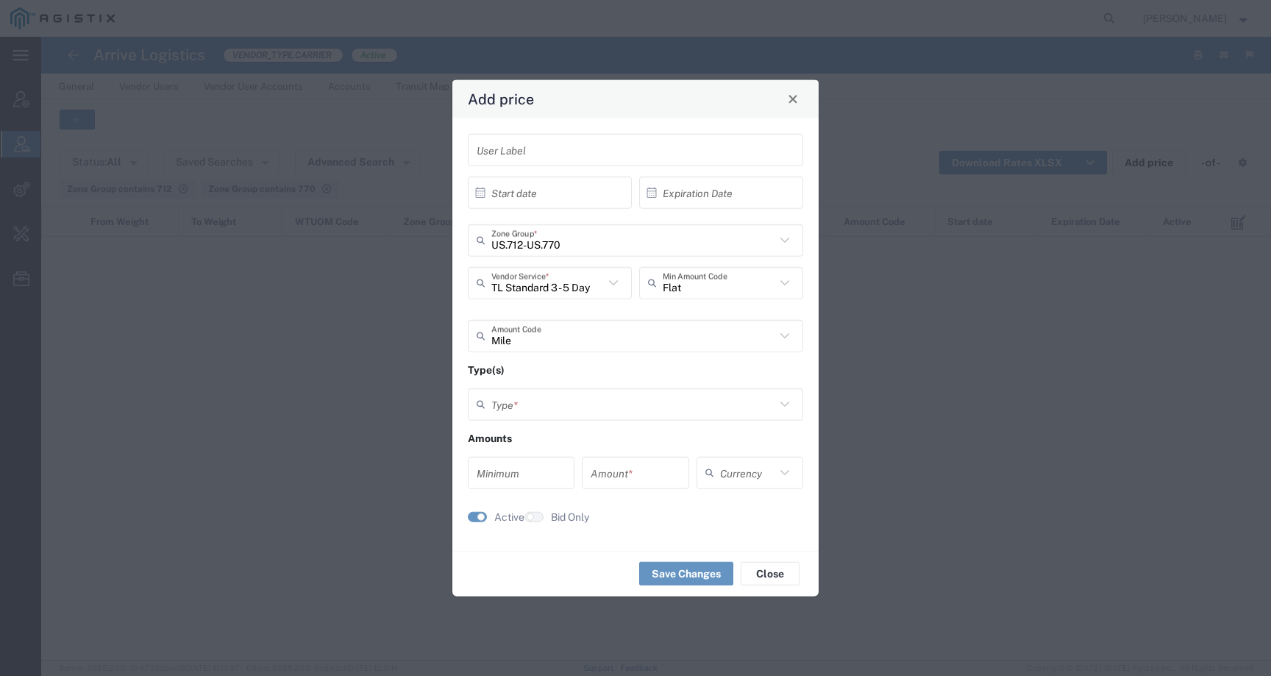
click at [571, 413] on input "text" at bounding box center [633, 404] width 284 height 26
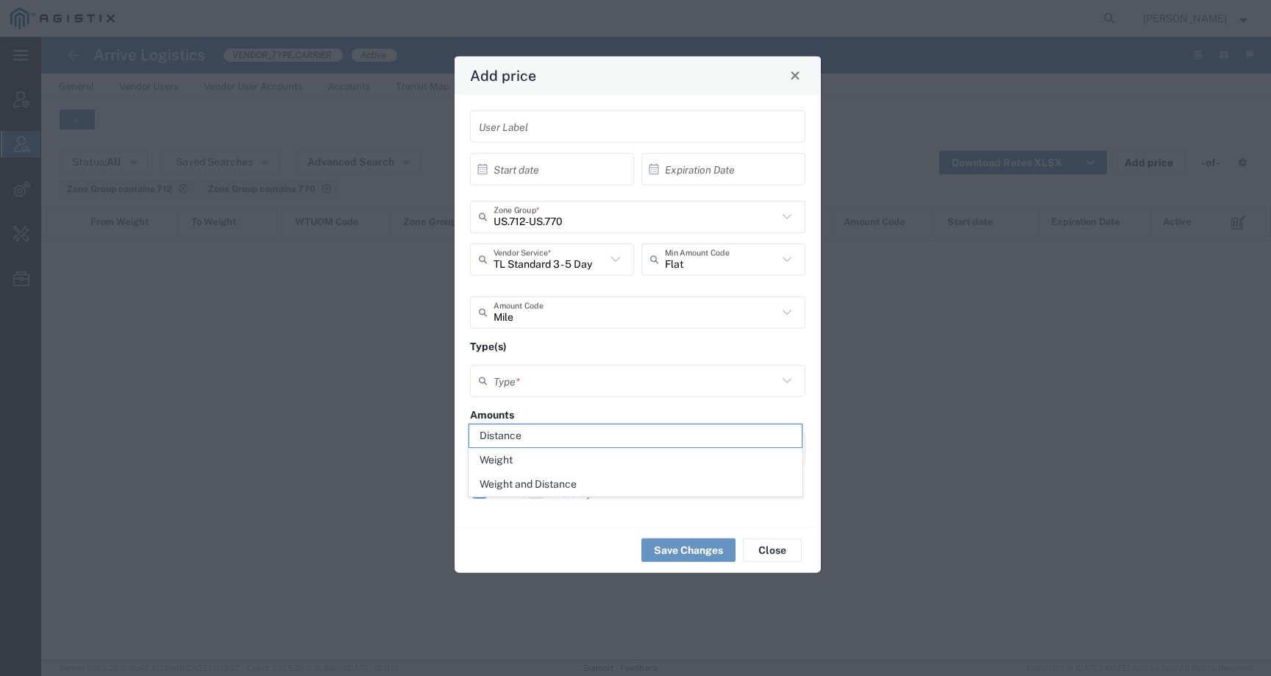
drag, startPoint x: 595, startPoint y: 98, endPoint x: 596, endPoint y: 82, distance: 16.2
click at [596, 82] on div "Add price" at bounding box center [638, 75] width 366 height 38
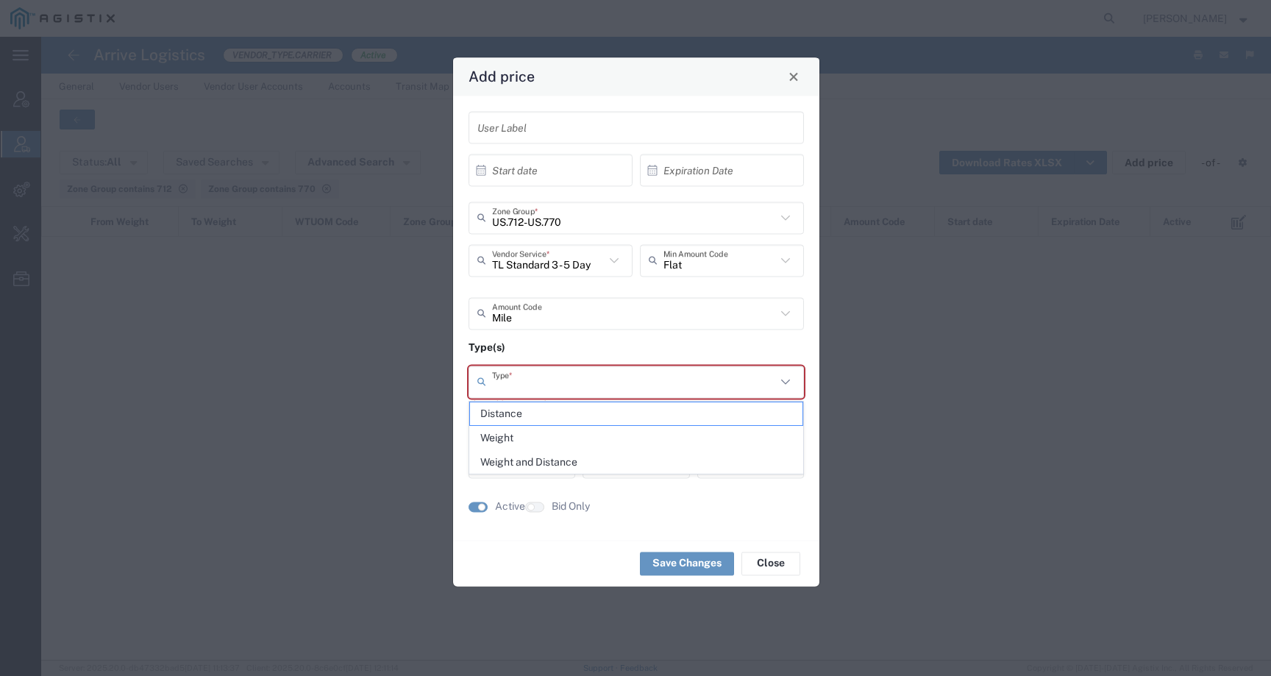
click at [513, 385] on input "text" at bounding box center [634, 382] width 284 height 26
click at [536, 466] on span "Weight and Distance" at bounding box center [636, 462] width 333 height 23
type input "Weight and Distance"
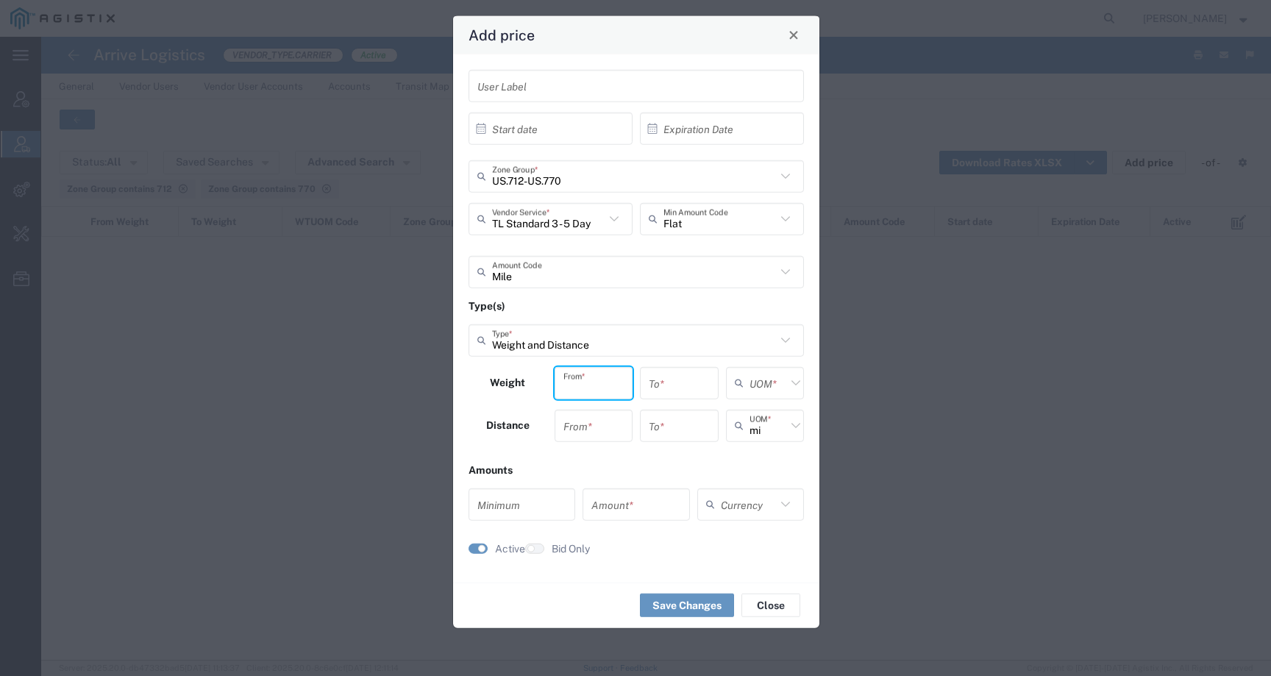
click at [596, 393] on input "number" at bounding box center [594, 383] width 61 height 26
type input "0"
click at [594, 427] on input "number" at bounding box center [594, 426] width 61 height 26
type input "0"
click at [691, 383] on input "number" at bounding box center [679, 383] width 61 height 26
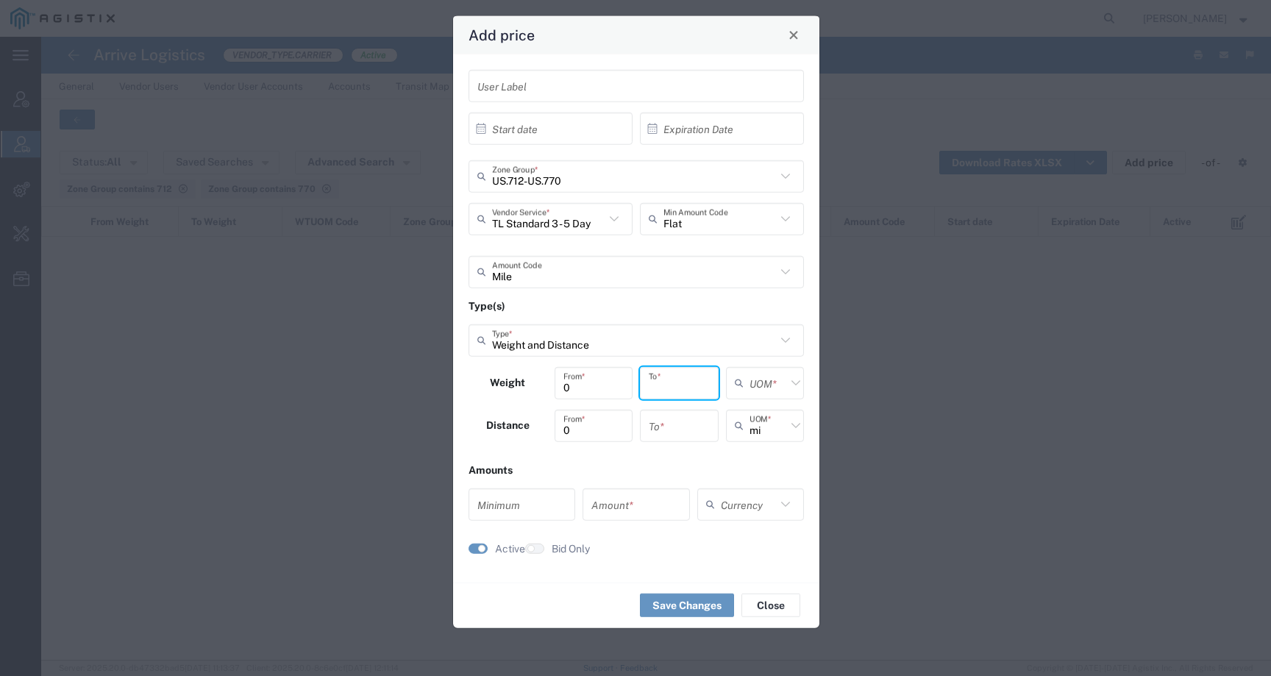
type input "0"
type input "999999999999"
click at [669, 429] on input "number" at bounding box center [679, 426] width 61 height 26
type input "999999999999"
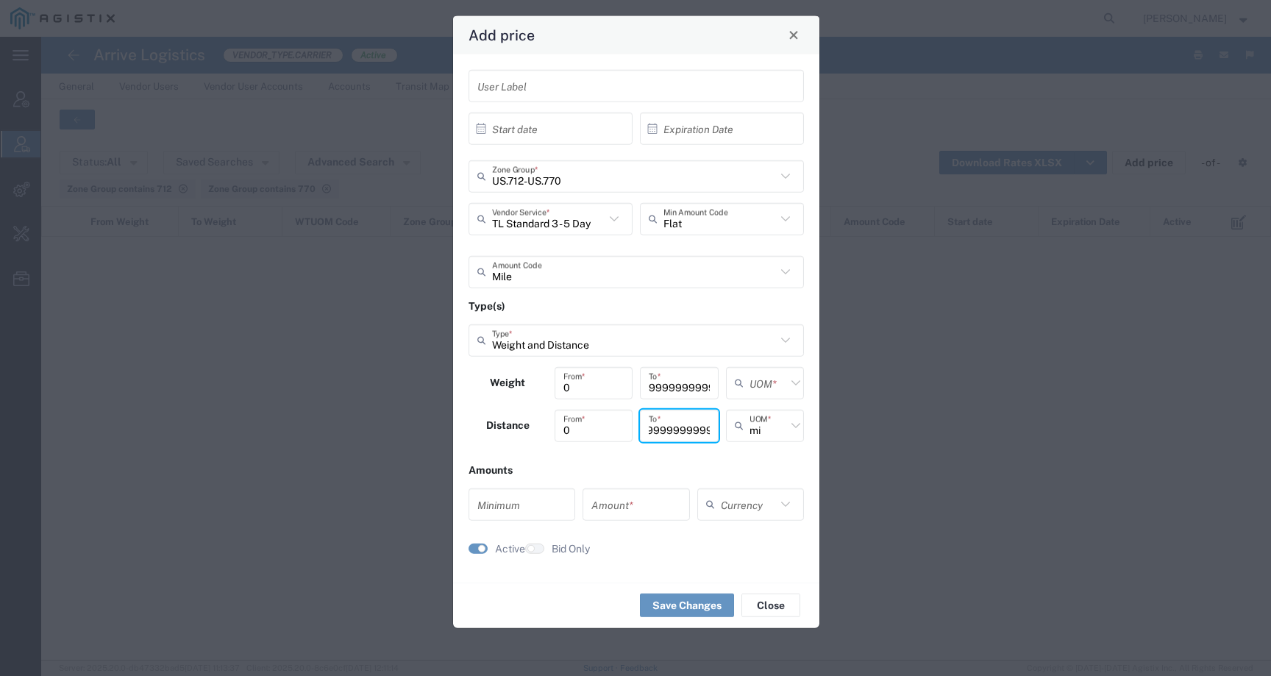
scroll to position [0, 0]
click at [760, 386] on input "text" at bounding box center [768, 383] width 37 height 26
click at [749, 439] on span "lbs" at bounding box center [766, 438] width 76 height 23
type input "lbs"
click at [509, 509] on input "number" at bounding box center [521, 504] width 89 height 26
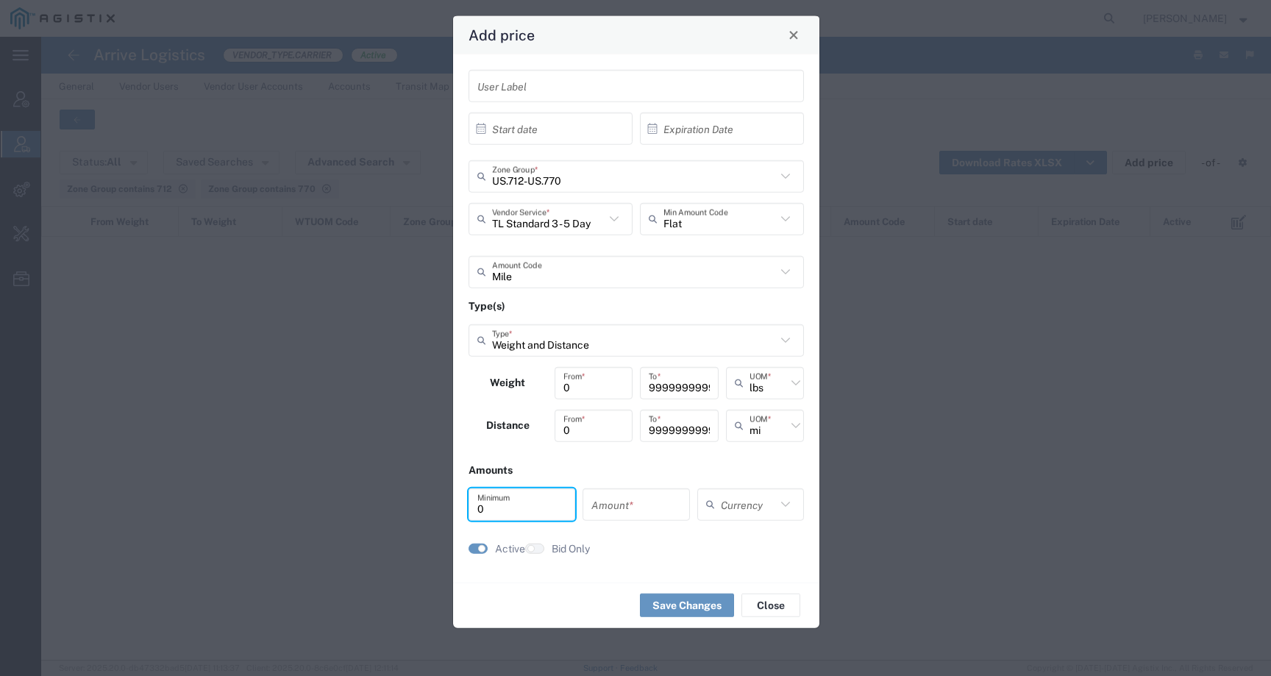
type input "0"
click at [605, 505] on input "number" at bounding box center [635, 504] width 89 height 26
type input "1.98"
click at [730, 512] on input "text" at bounding box center [748, 504] width 55 height 26
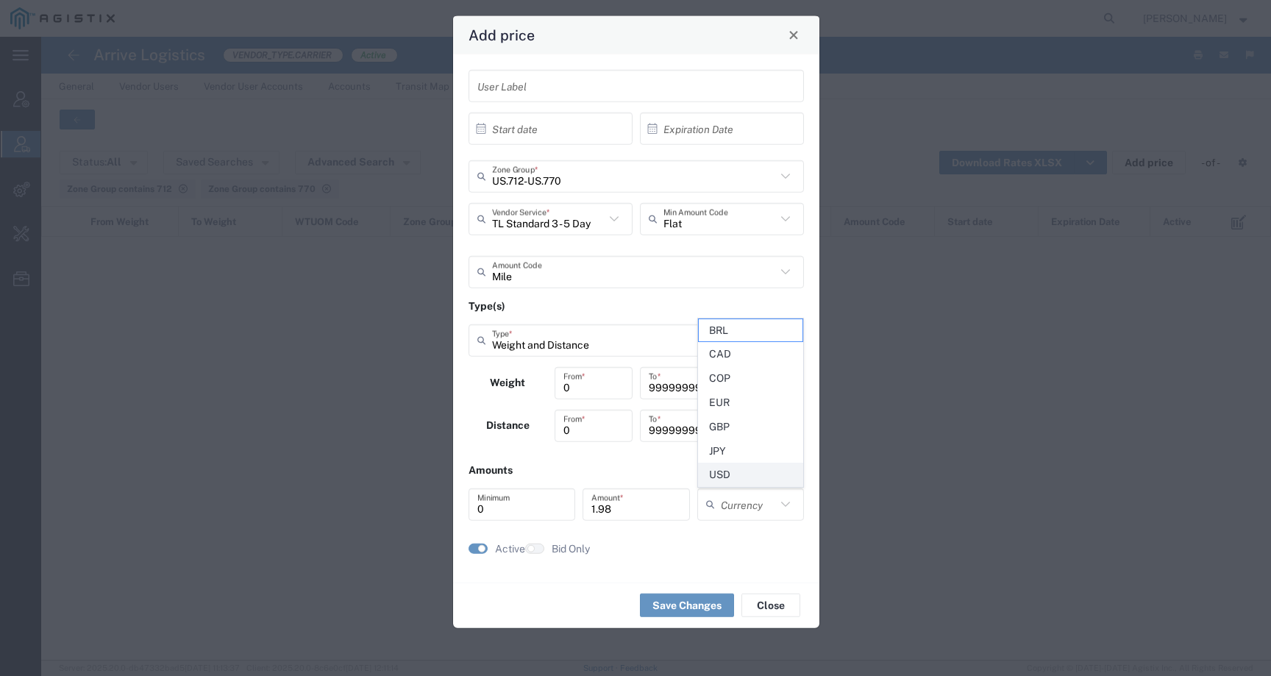
click at [726, 472] on span "USD" at bounding box center [751, 474] width 104 height 23
type input "USD"
click at [685, 610] on button "Save Changes" at bounding box center [687, 606] width 94 height 24
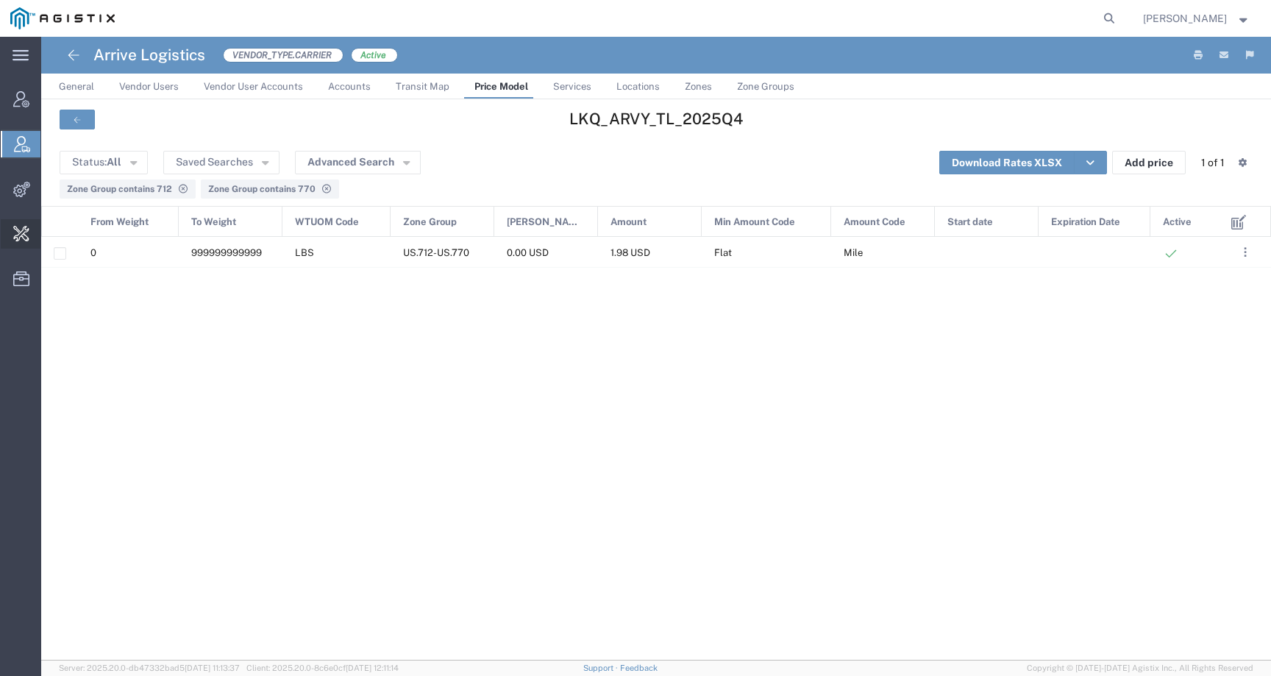
click at [0, 0] on span "Change Carrier" at bounding box center [0, 0] width 0 height 0
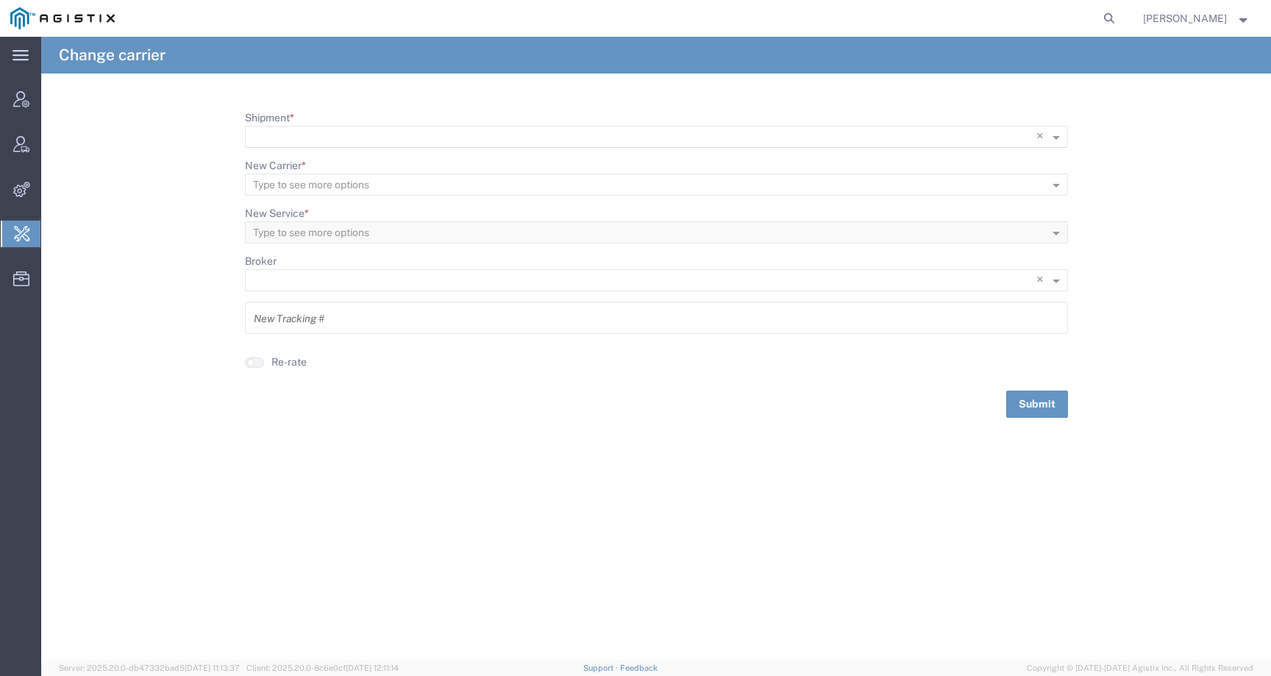
click at [316, 136] on input "Shipment *" at bounding box center [626, 137] width 747 height 21
paste input "56941216"
type input "56941216"
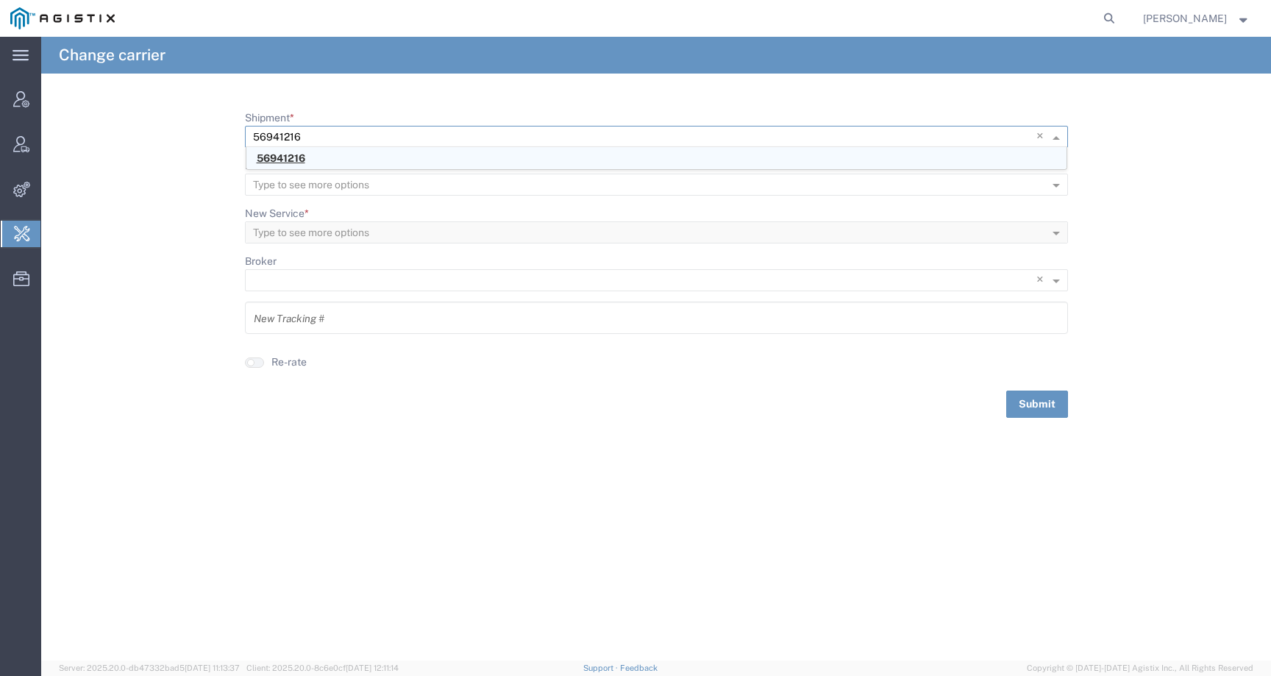
click at [291, 159] on span "56941216" at bounding box center [281, 158] width 49 height 12
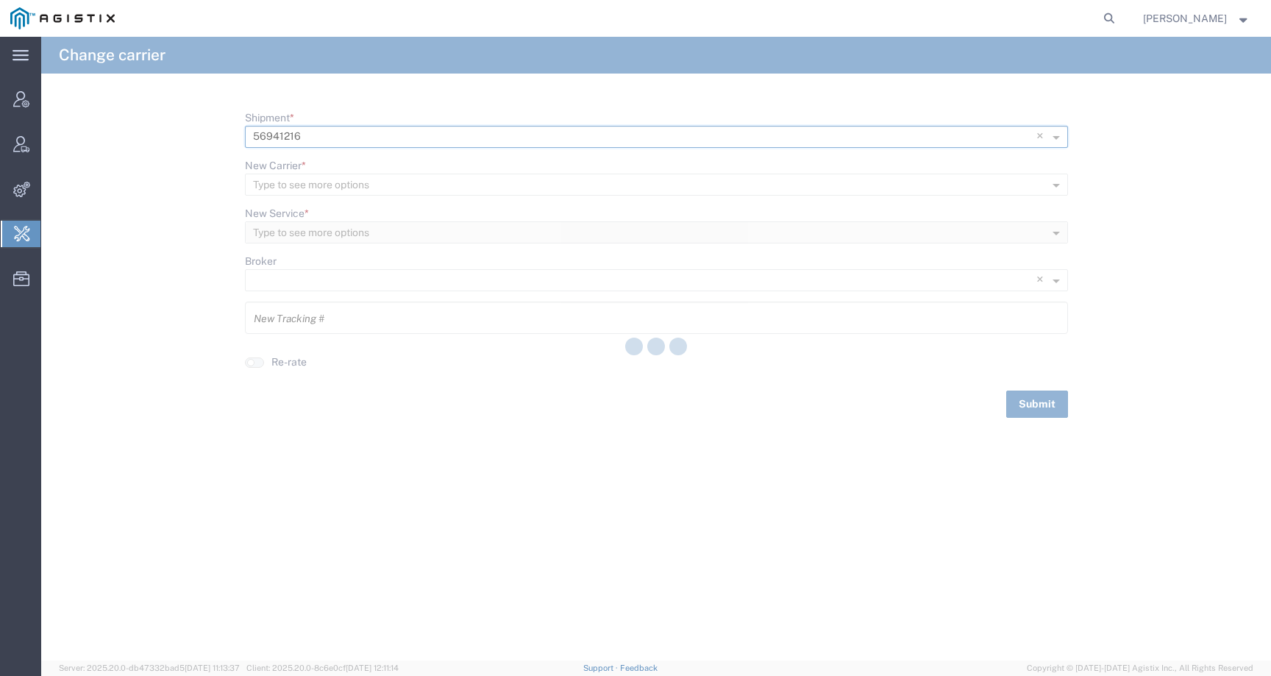
type input "7652146"
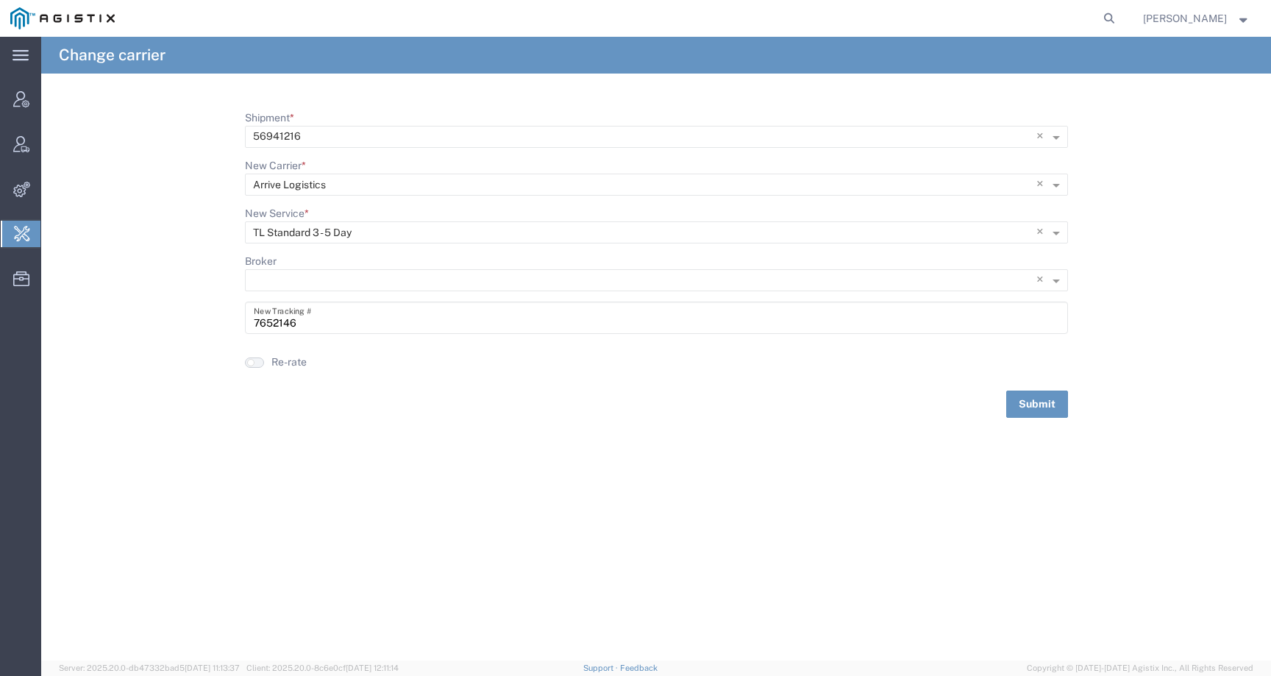
click at [257, 358] on button "button" at bounding box center [254, 363] width 19 height 10
click at [1046, 412] on button "Submit" at bounding box center [1037, 404] width 62 height 27
click at [1120, 24] on icon at bounding box center [1109, 18] width 21 height 21
click at [1068, 19] on input "search" at bounding box center [875, 18] width 447 height 35
paste input "Kane Freight Lines"
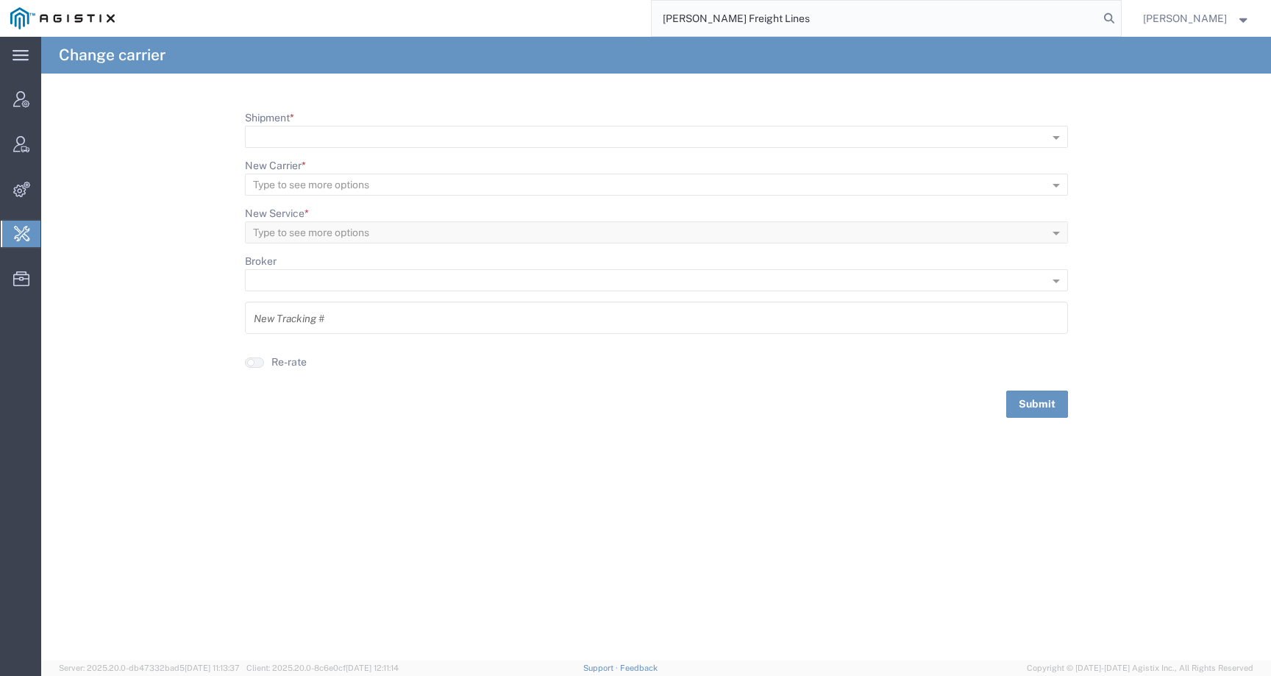
type input "Kane Freight Lines"
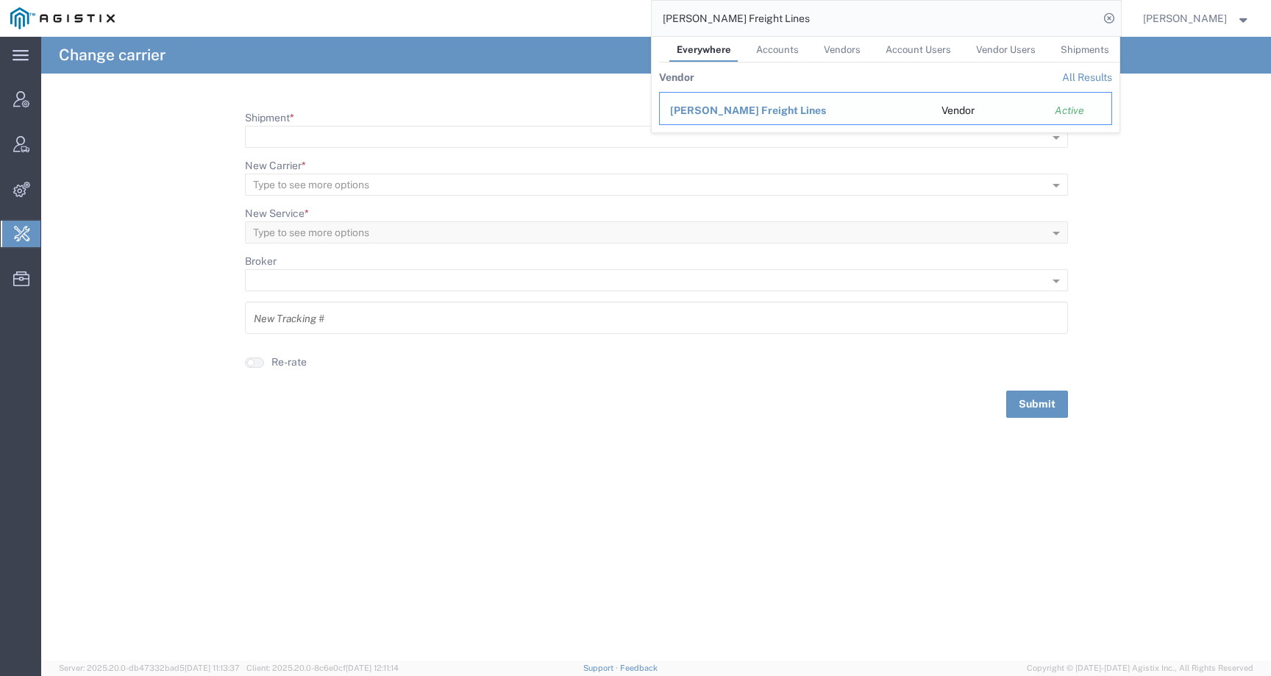
click at [753, 110] on span "Kane Freight Lines" at bounding box center [748, 110] width 156 height 12
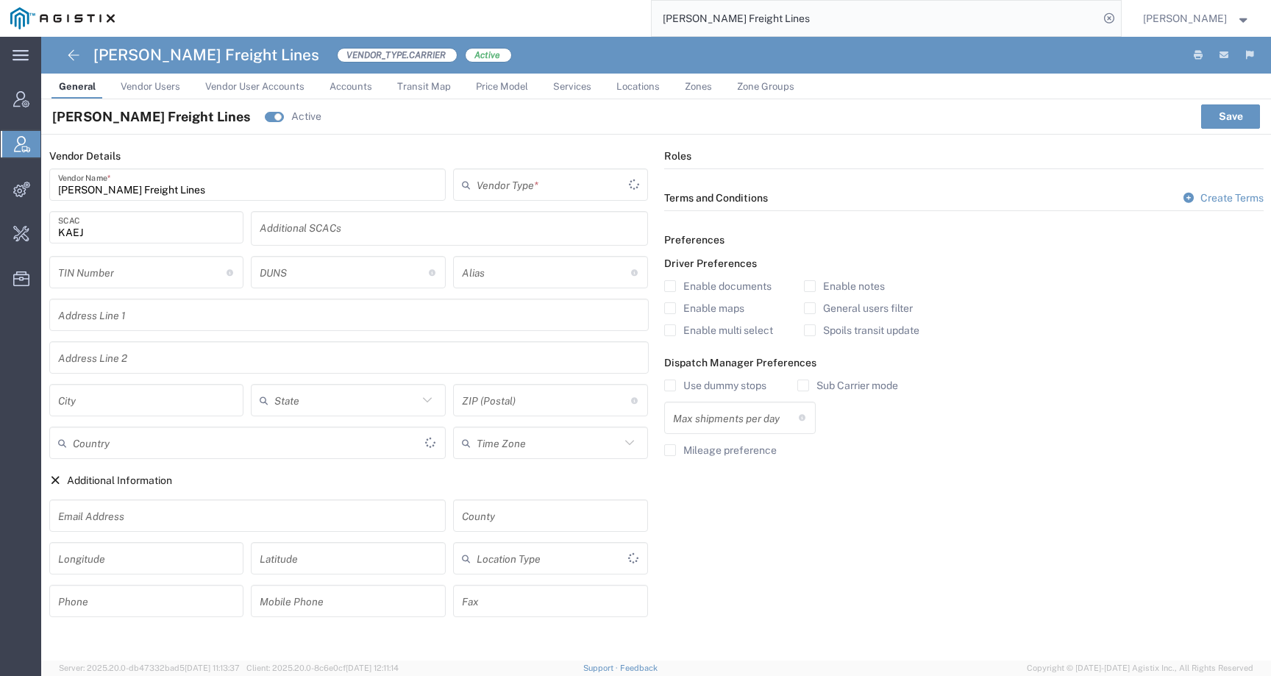
type input "Carrier"
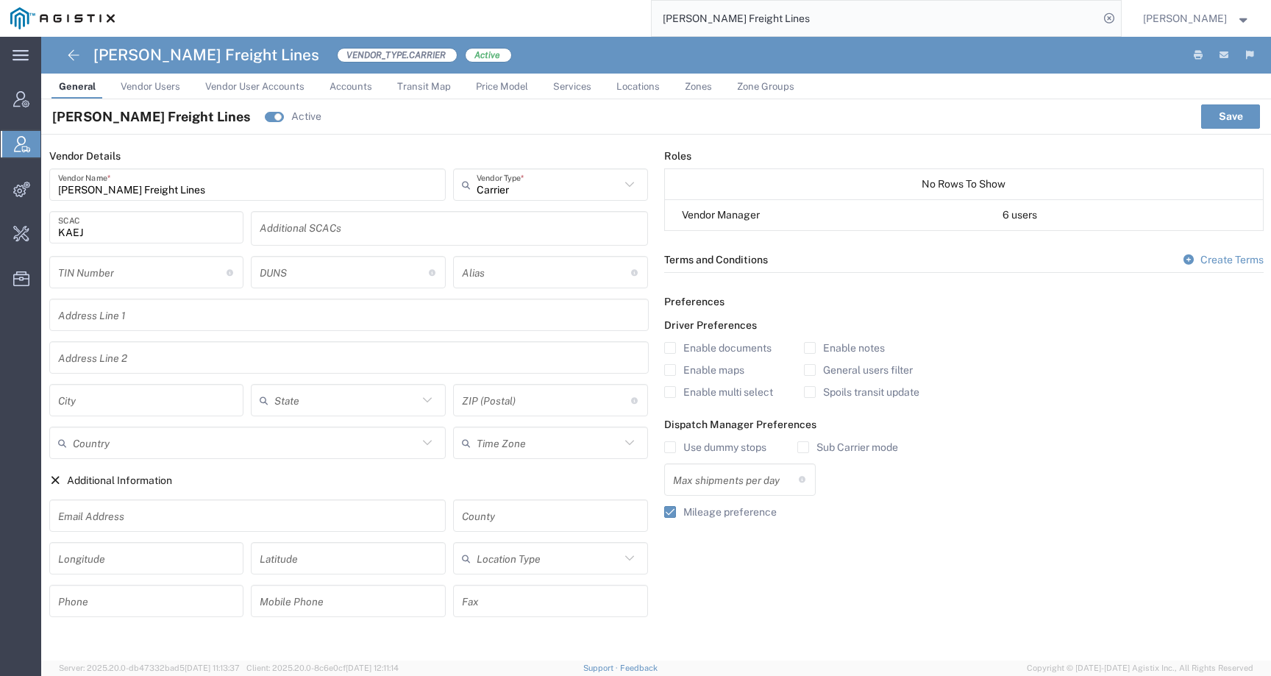
click at [498, 79] on link "Price Model" at bounding box center [502, 87] width 67 height 26
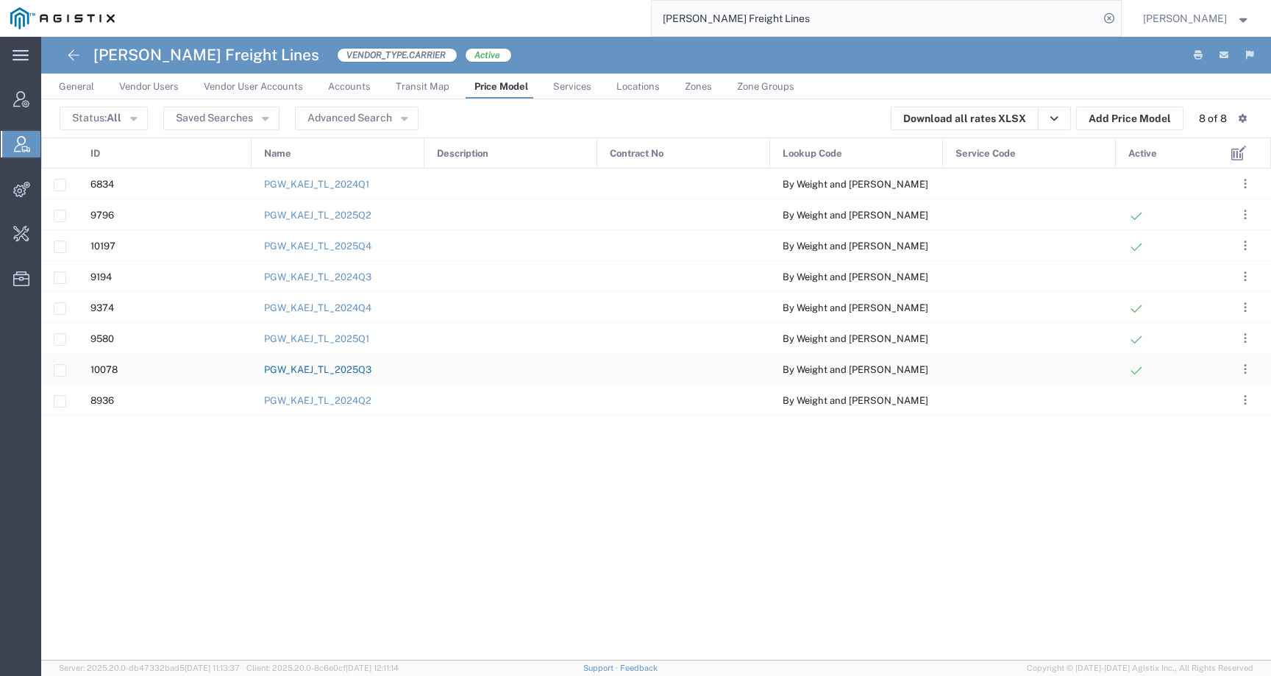
click at [338, 369] on link "PGW_KAEJ_TL_2025Q3" at bounding box center [317, 369] width 107 height 11
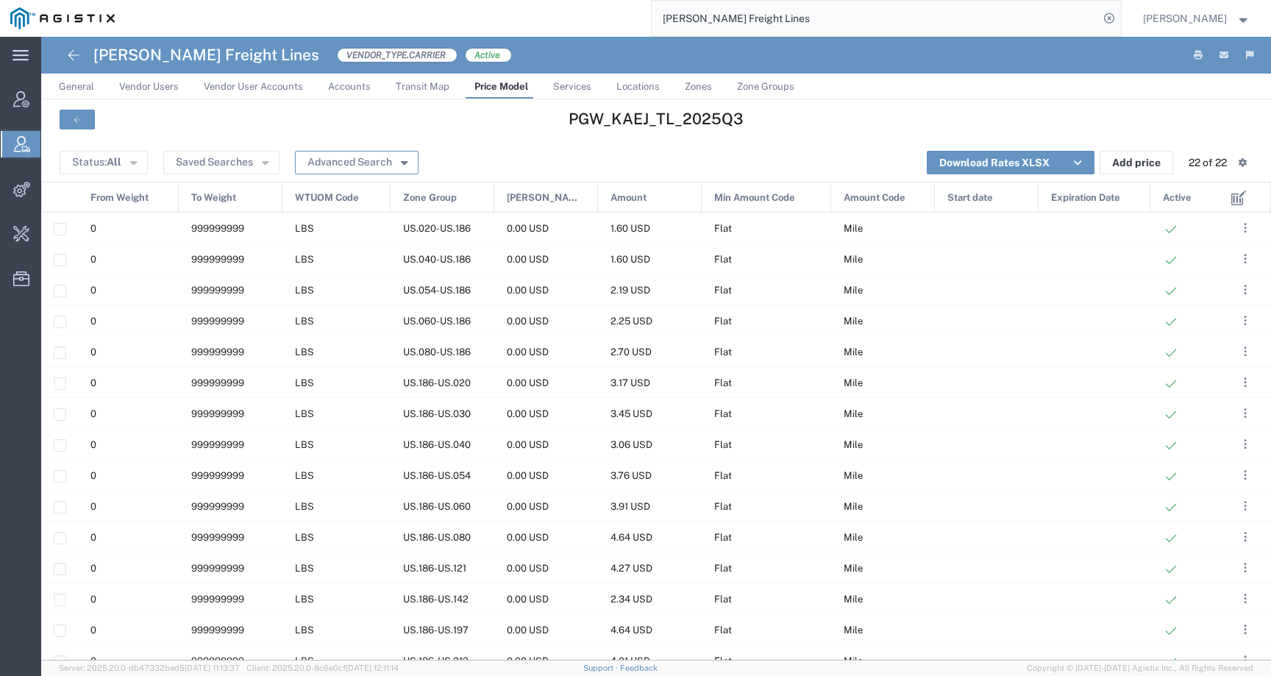
click at [393, 157] on button "Advanced Search" at bounding box center [357, 163] width 124 height 24
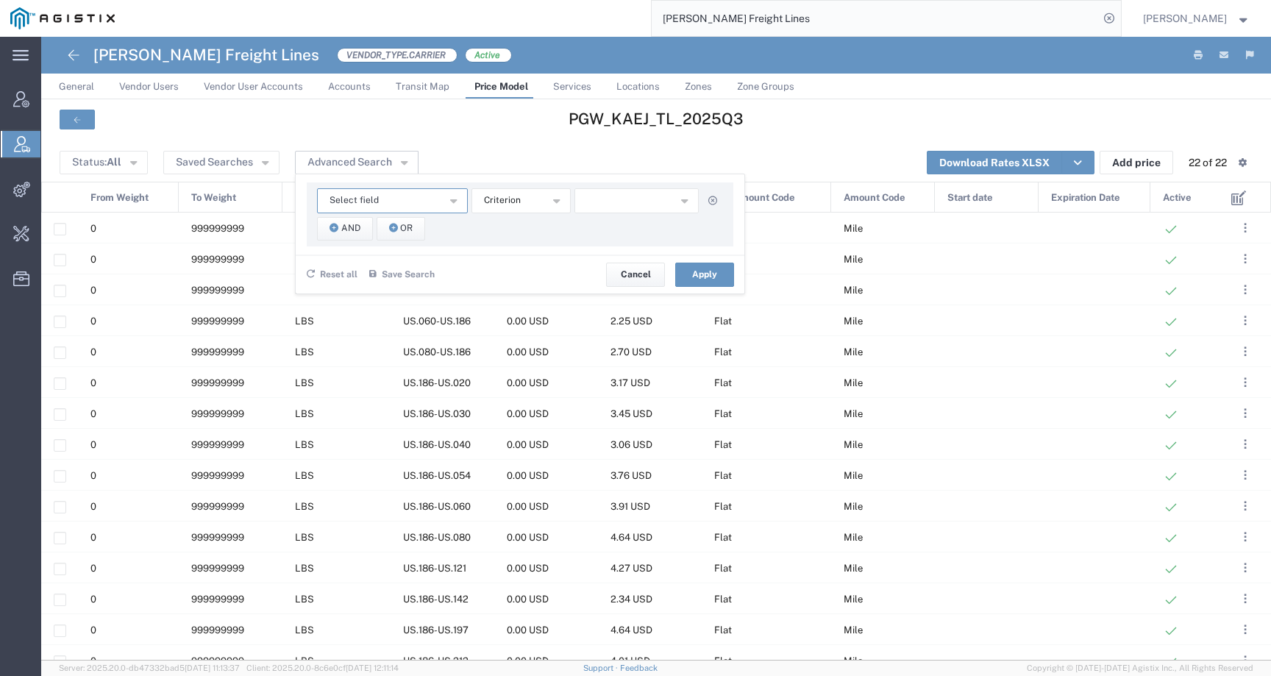
click at [363, 200] on span "Select field" at bounding box center [354, 200] width 49 height 14
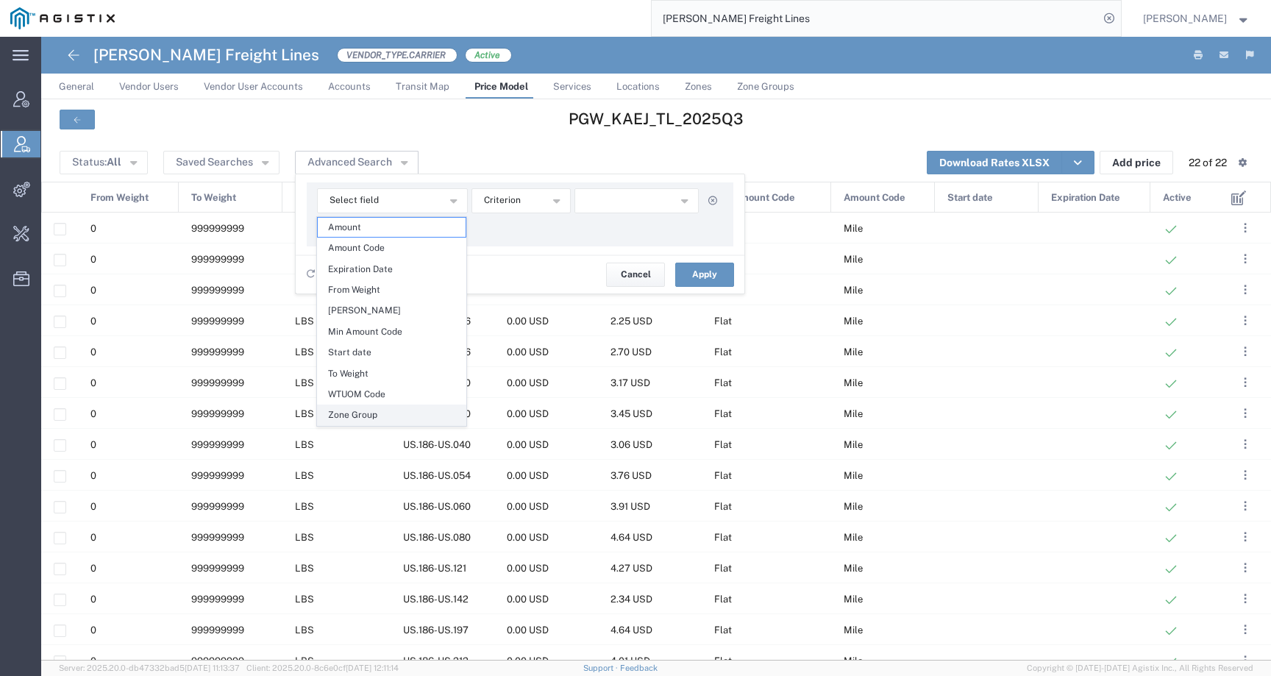
click at [367, 416] on span "Zone Group" at bounding box center [392, 414] width 148 height 19
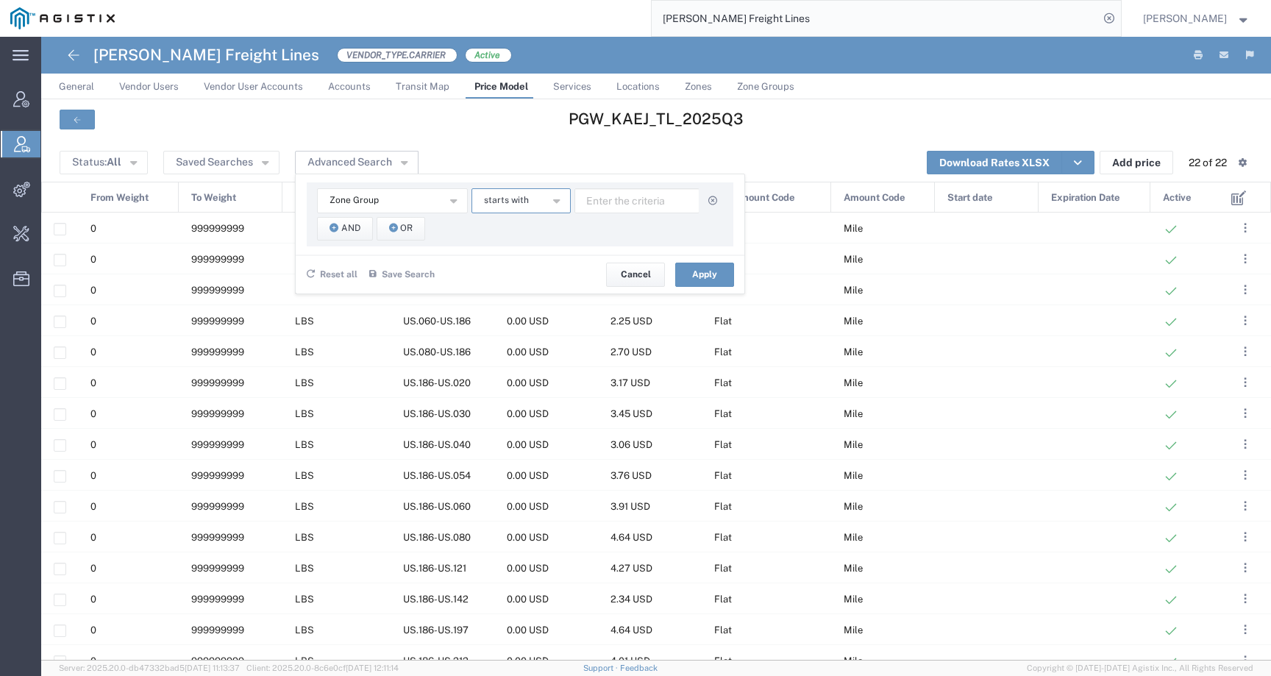
click at [533, 202] on button "starts with" at bounding box center [521, 200] width 99 height 25
click at [515, 226] on span "contains" at bounding box center [520, 227] width 96 height 19
click at [363, 227] on button "And" at bounding box center [345, 229] width 56 height 24
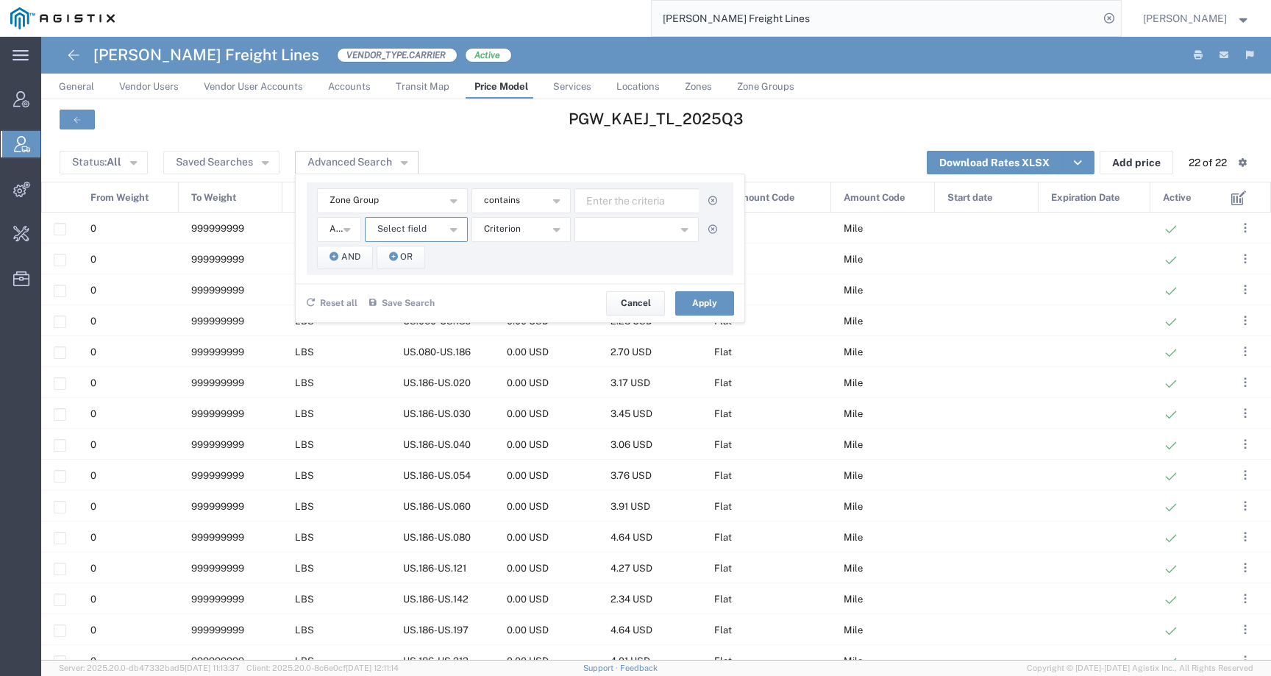
click at [422, 232] on span "Select field" at bounding box center [401, 229] width 49 height 14
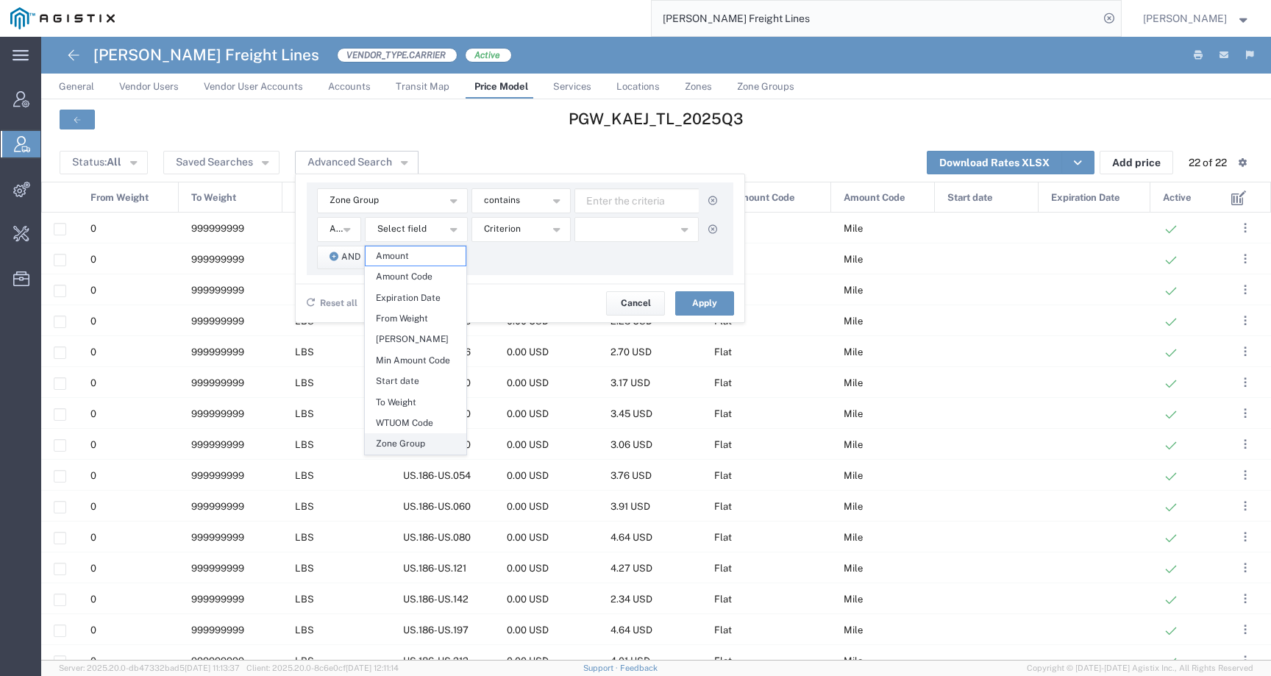
click at [387, 446] on span "Zone Group" at bounding box center [416, 443] width 100 height 19
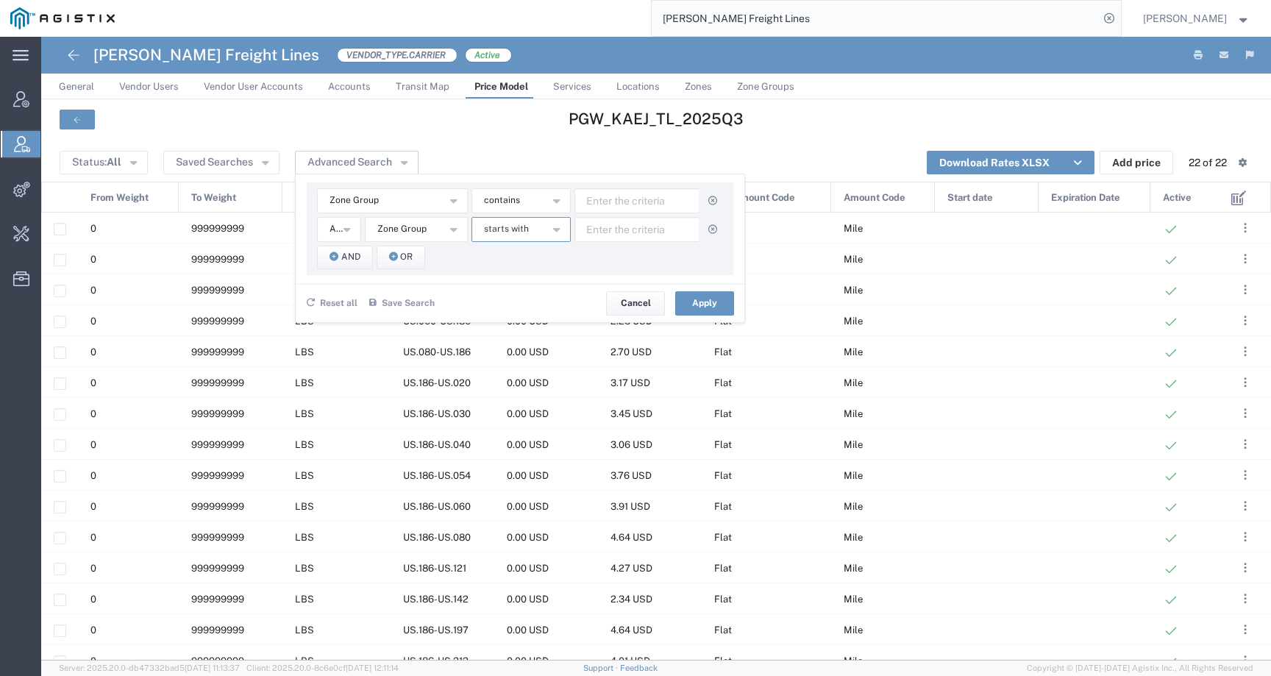
click at [508, 232] on span "starts with" at bounding box center [506, 229] width 45 height 14
click at [507, 252] on span "contains" at bounding box center [520, 255] width 96 height 19
click at [667, 196] on input "text" at bounding box center [637, 200] width 125 height 25
type input "186"
click at [630, 232] on input "text" at bounding box center [637, 229] width 125 height 25
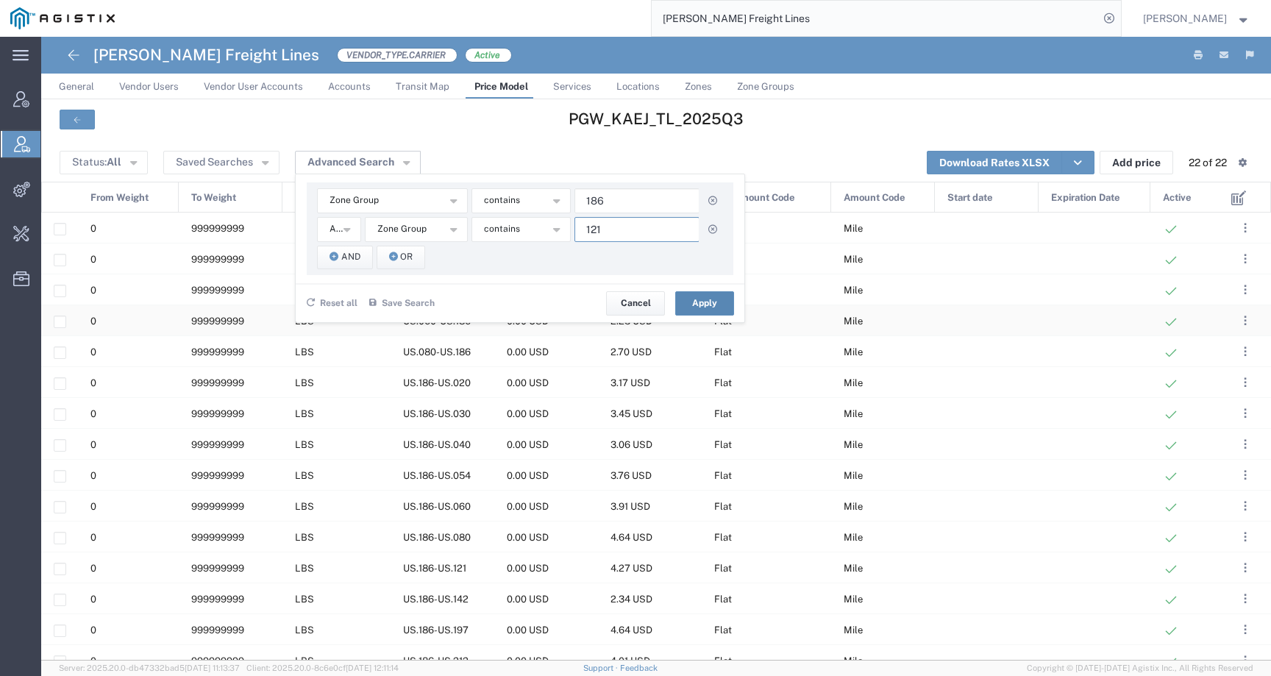
type input "121"
click at [696, 310] on button "Apply" at bounding box center [704, 303] width 59 height 24
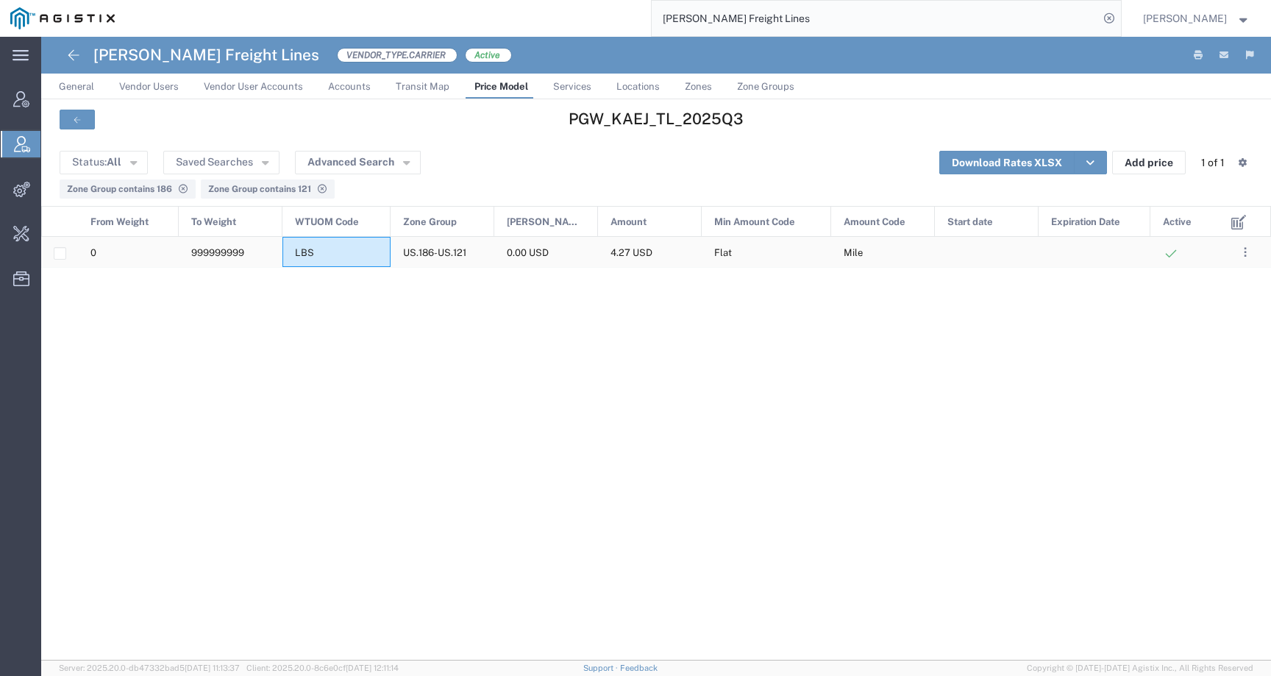
click at [369, 262] on div "LBS" at bounding box center [337, 252] width 108 height 30
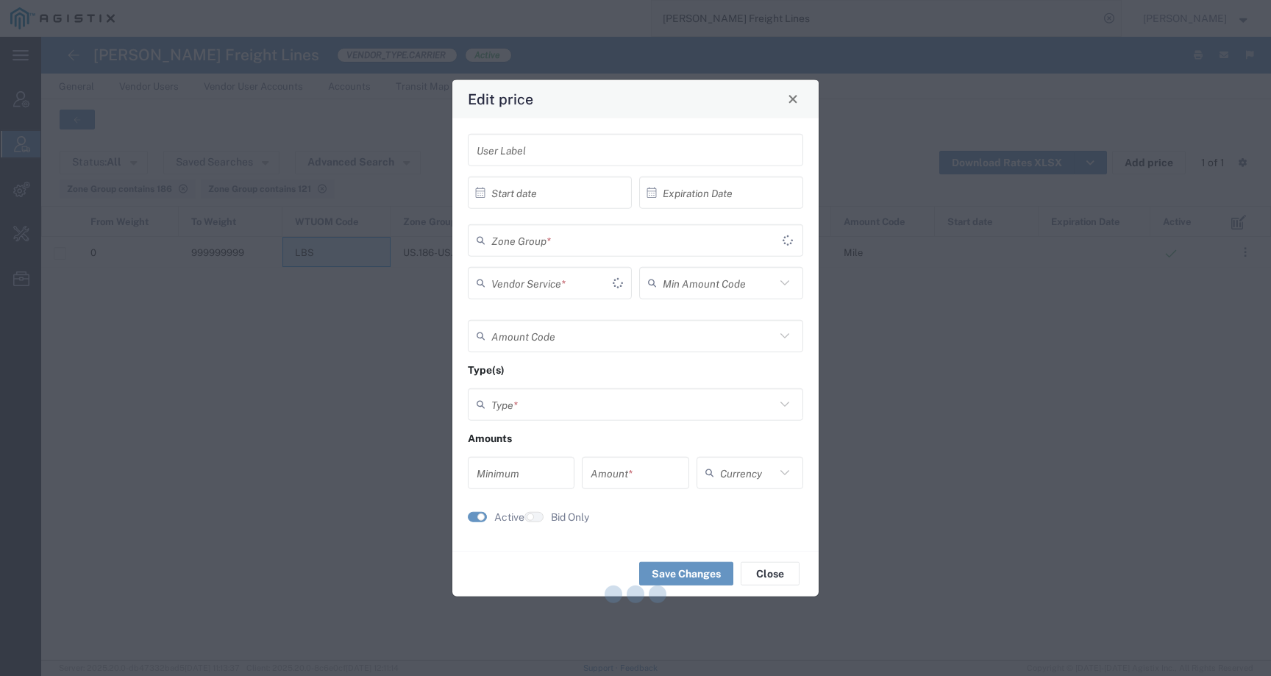
type input "Flat"
type input "Mile"
type input "Weight and Distance"
type input "0"
type input "4.27"
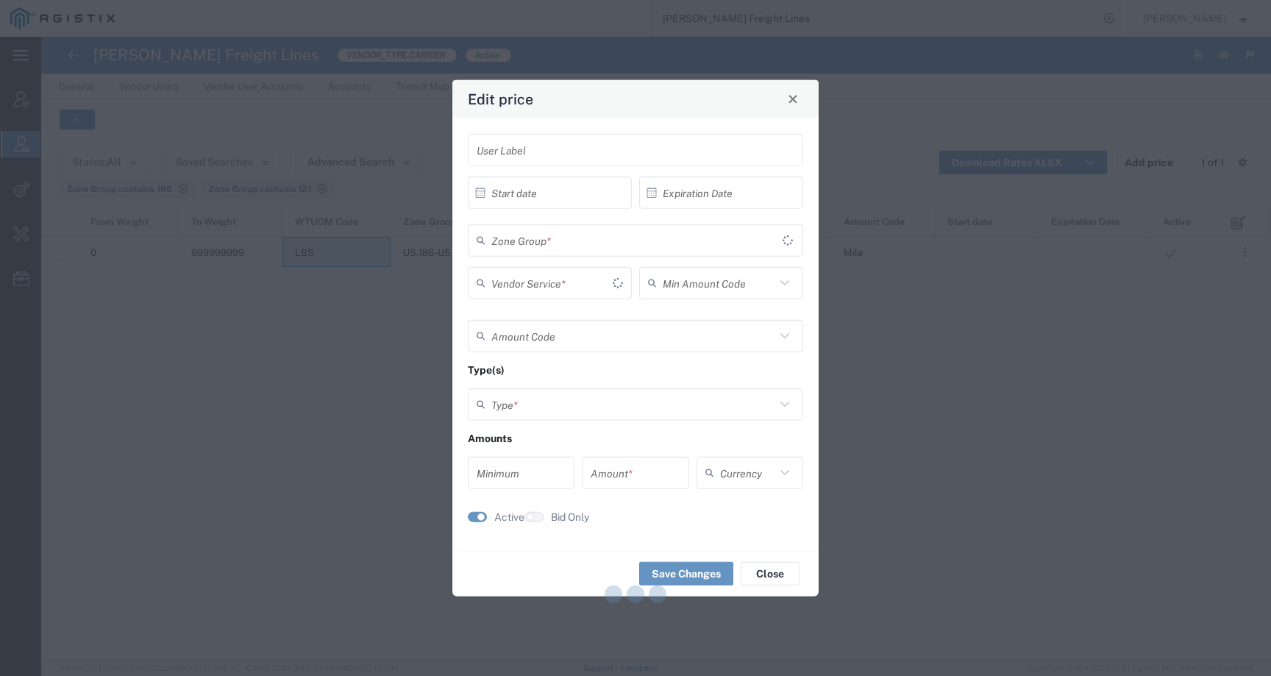
type input "USD"
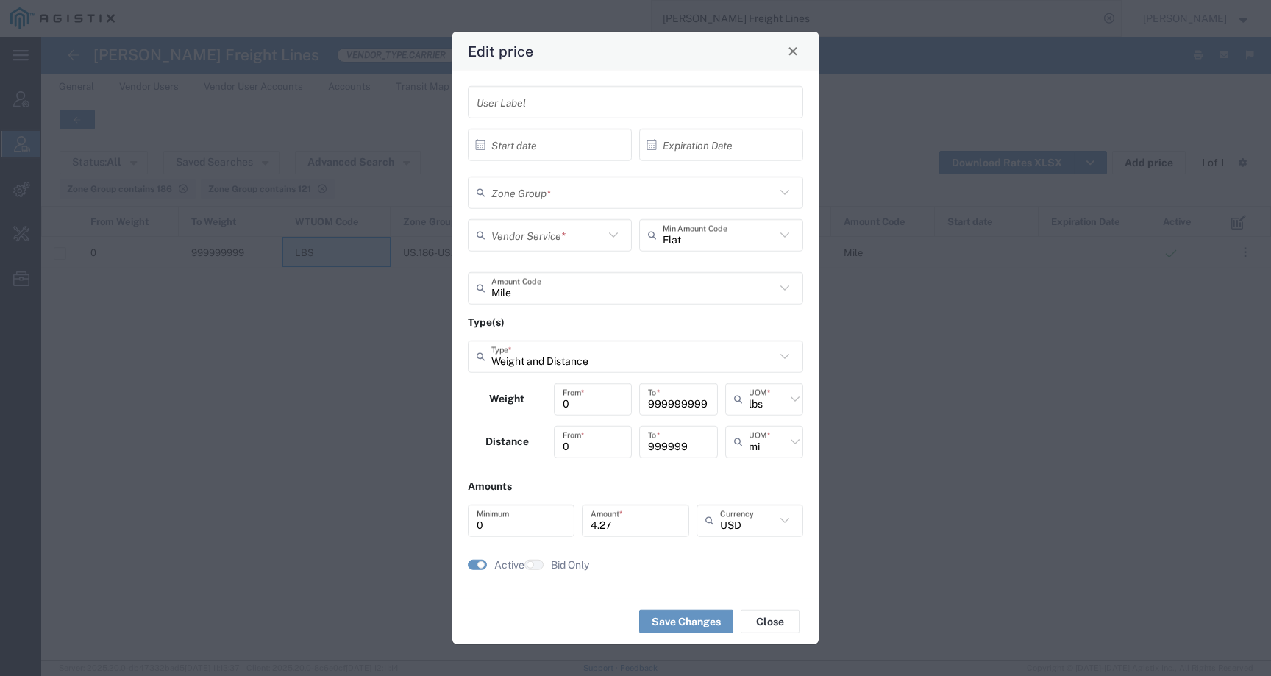
type input "US.186-US.121"
type input "TL Standard 3 - 5 Day"
click at [1096, 467] on div "Edit price User Label × Start date Cancel Apply × Expiration Date Cancel Apply …" at bounding box center [635, 338] width 1271 height 676
click at [1042, 438] on div "Edit price User Label × Start date Cancel Apply × Expiration Date Cancel Apply …" at bounding box center [635, 338] width 1271 height 676
click at [798, 52] on button "Close" at bounding box center [793, 50] width 21 height 21
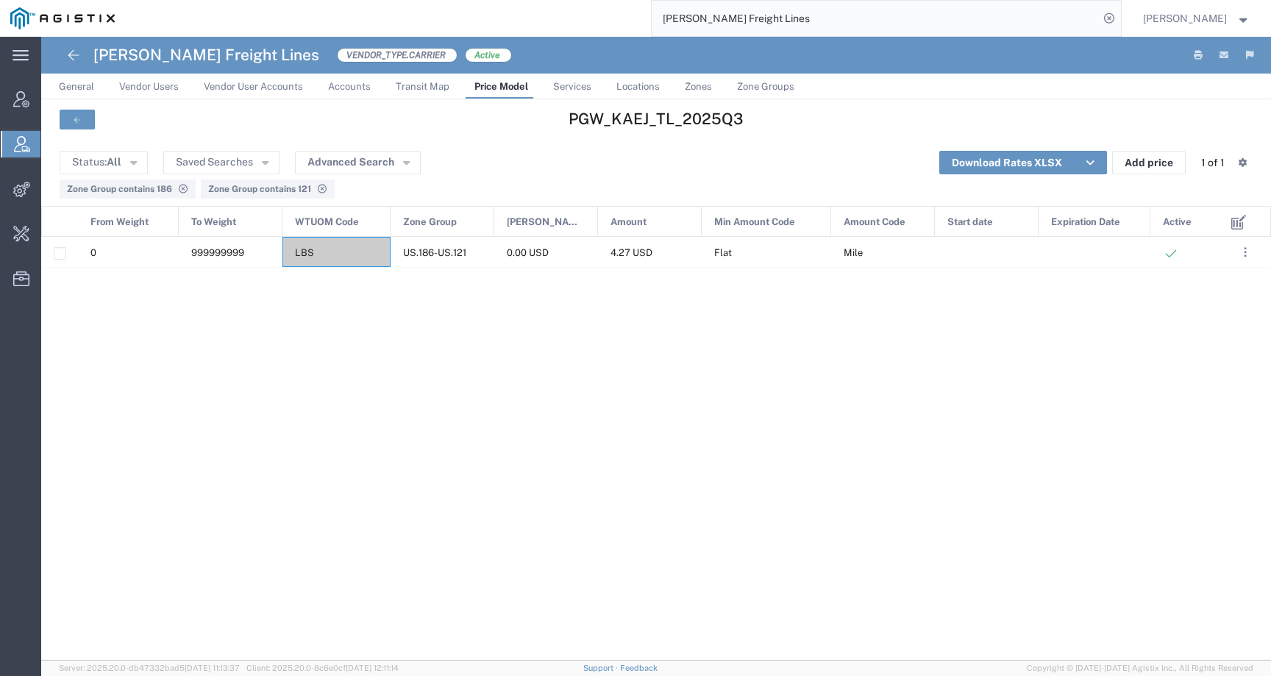
click at [467, 96] on link "Price Model" at bounding box center [501, 87] width 68 height 26
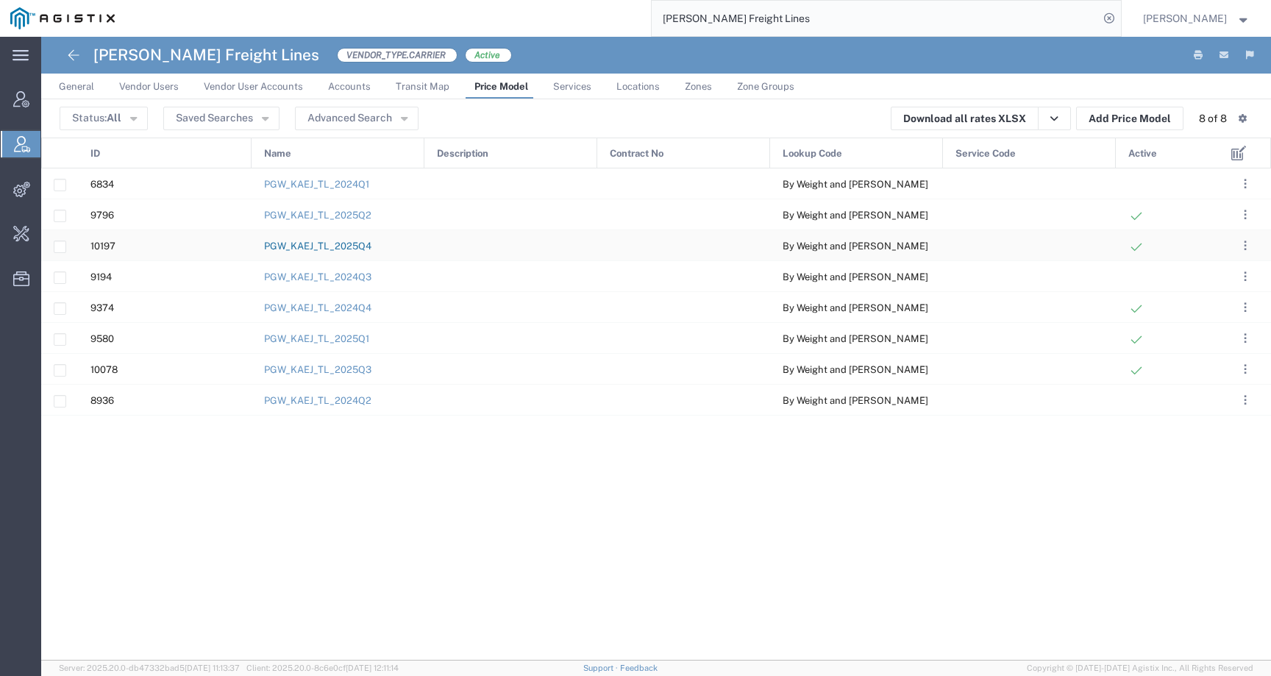
click at [359, 245] on link "PGW_KAEJ_TL_2025Q4" at bounding box center [317, 246] width 107 height 11
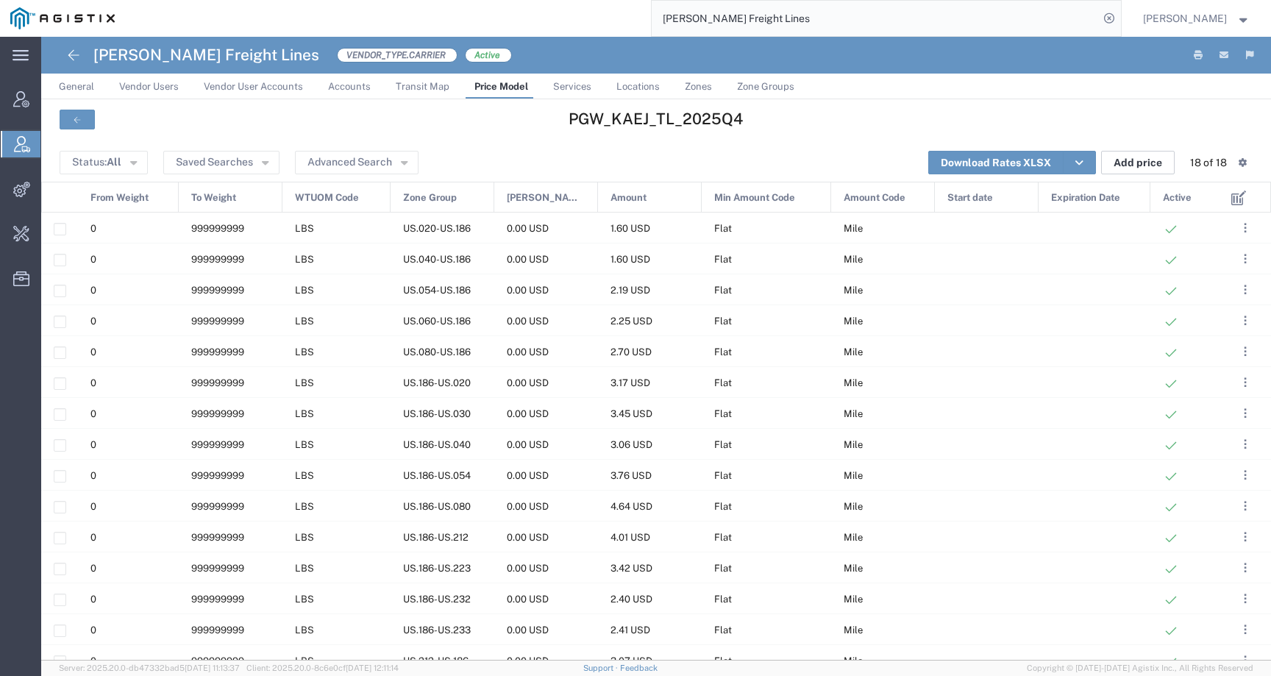
click at [1129, 163] on button "Add price" at bounding box center [1138, 163] width 74 height 24
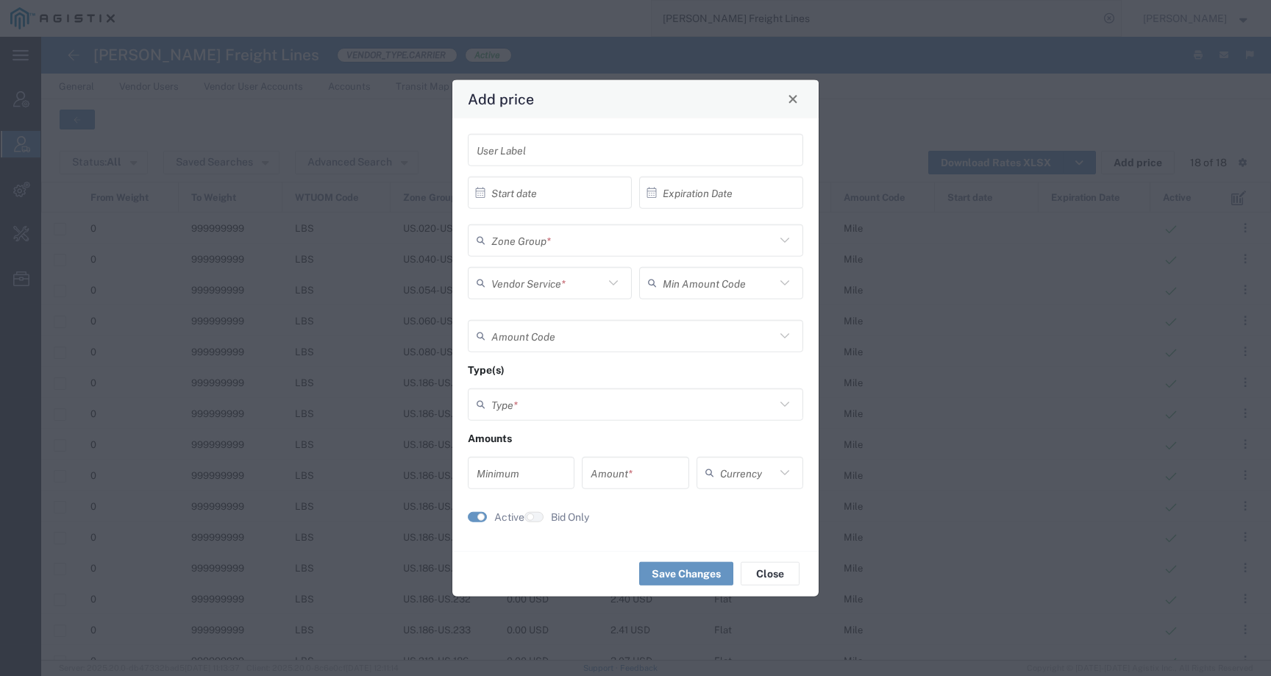
click at [579, 141] on input "text" at bounding box center [636, 150] width 318 height 26
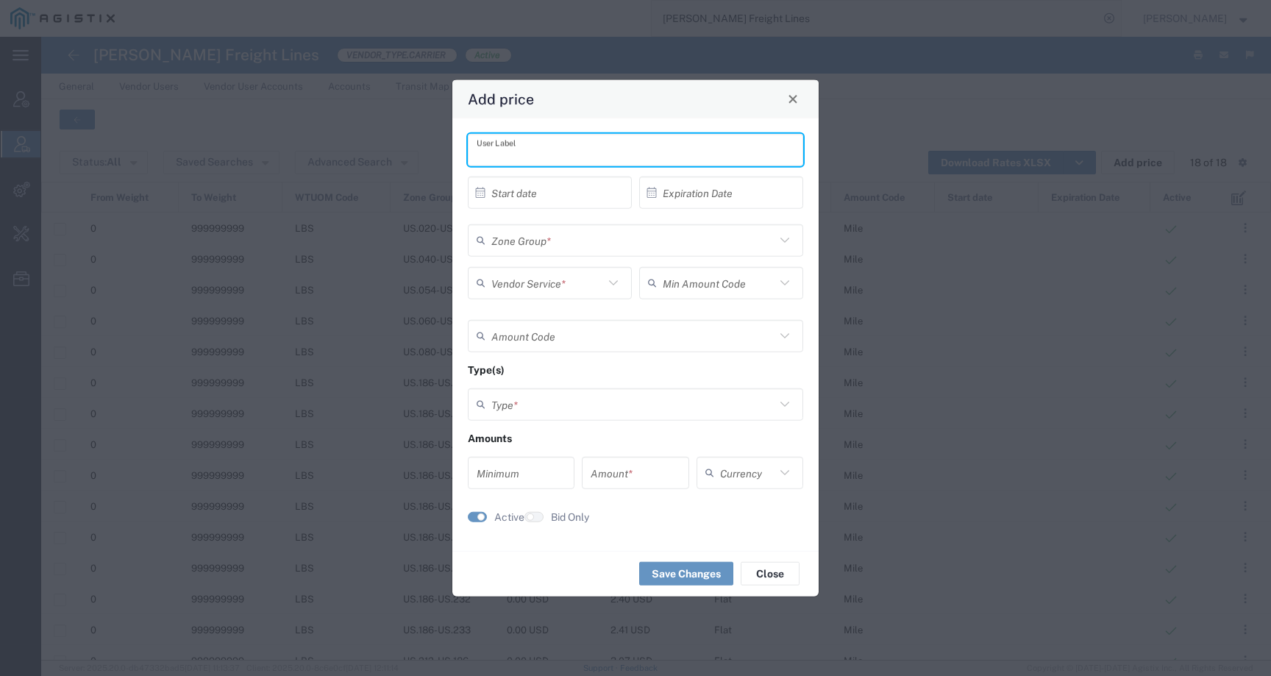
click at [546, 246] on input "text" at bounding box center [633, 240] width 284 height 26
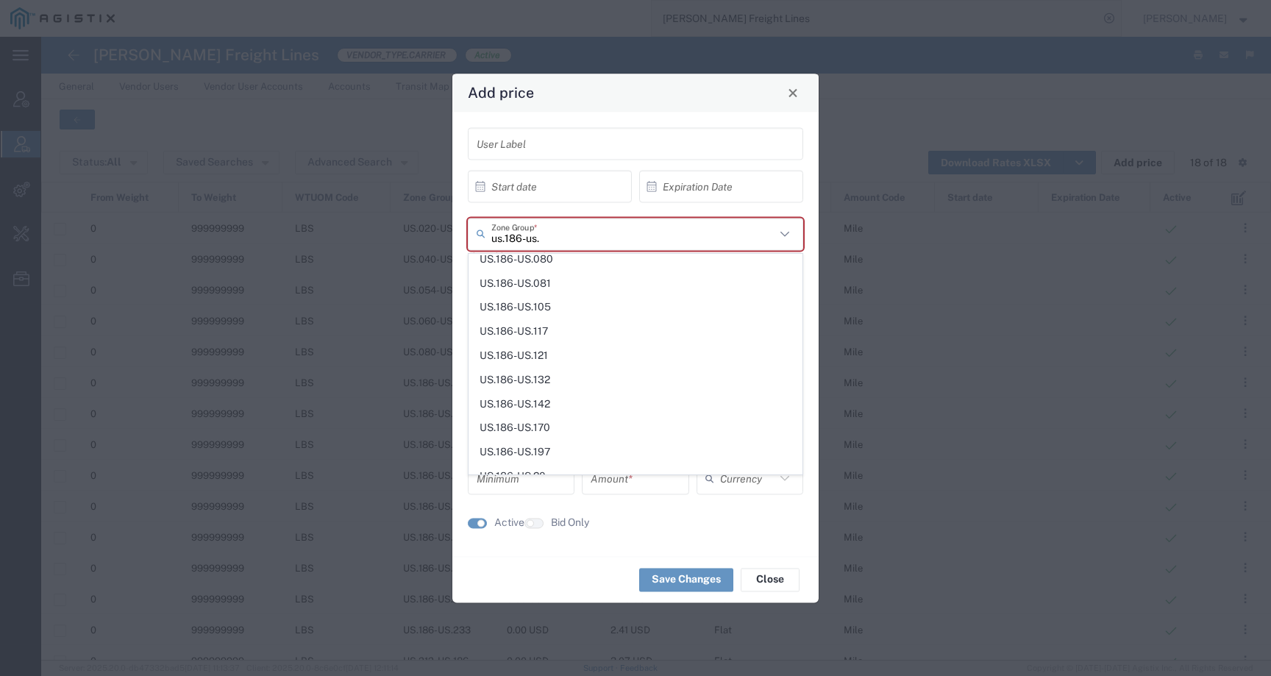
scroll to position [153, 0]
click at [583, 352] on span "US.186-US.121" at bounding box center [635, 354] width 333 height 23
type input "US.186-US.121"
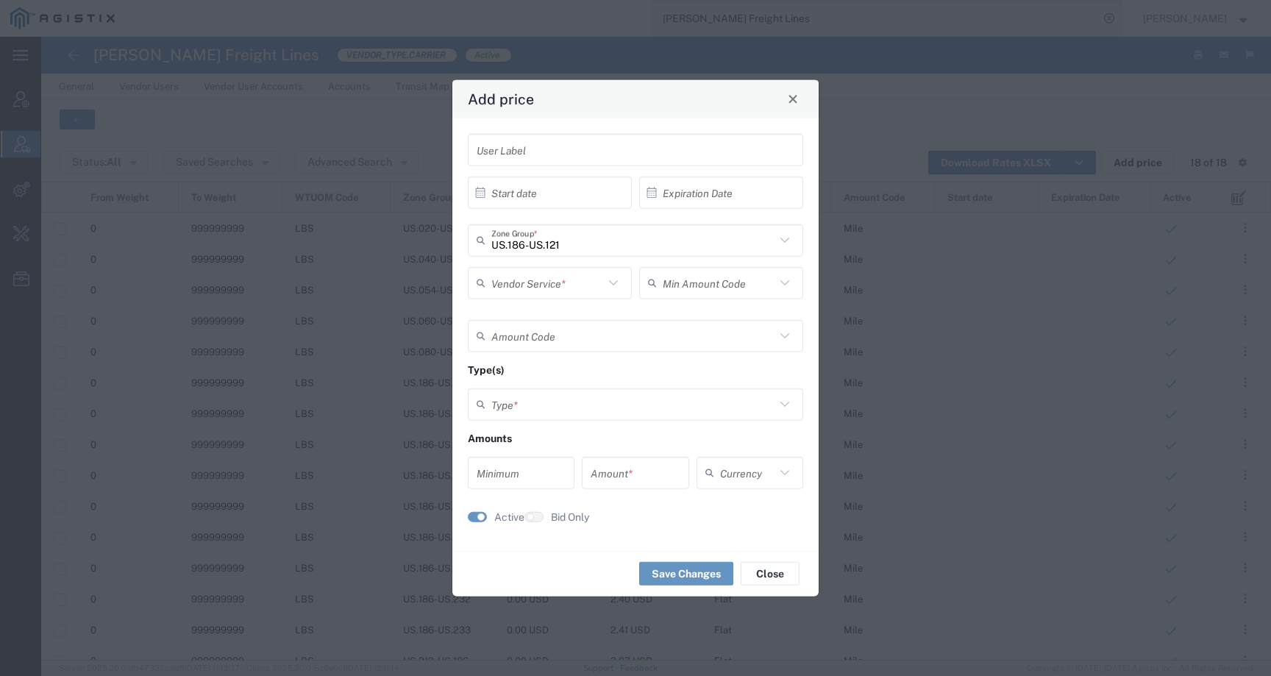
click at [566, 290] on input "text" at bounding box center [547, 283] width 113 height 26
click at [561, 319] on span "TL Standard 3 - 5 Day" at bounding box center [549, 314] width 161 height 23
type input "TL Standard 3 - 5 Day"
click at [712, 284] on input "text" at bounding box center [719, 283] width 113 height 26
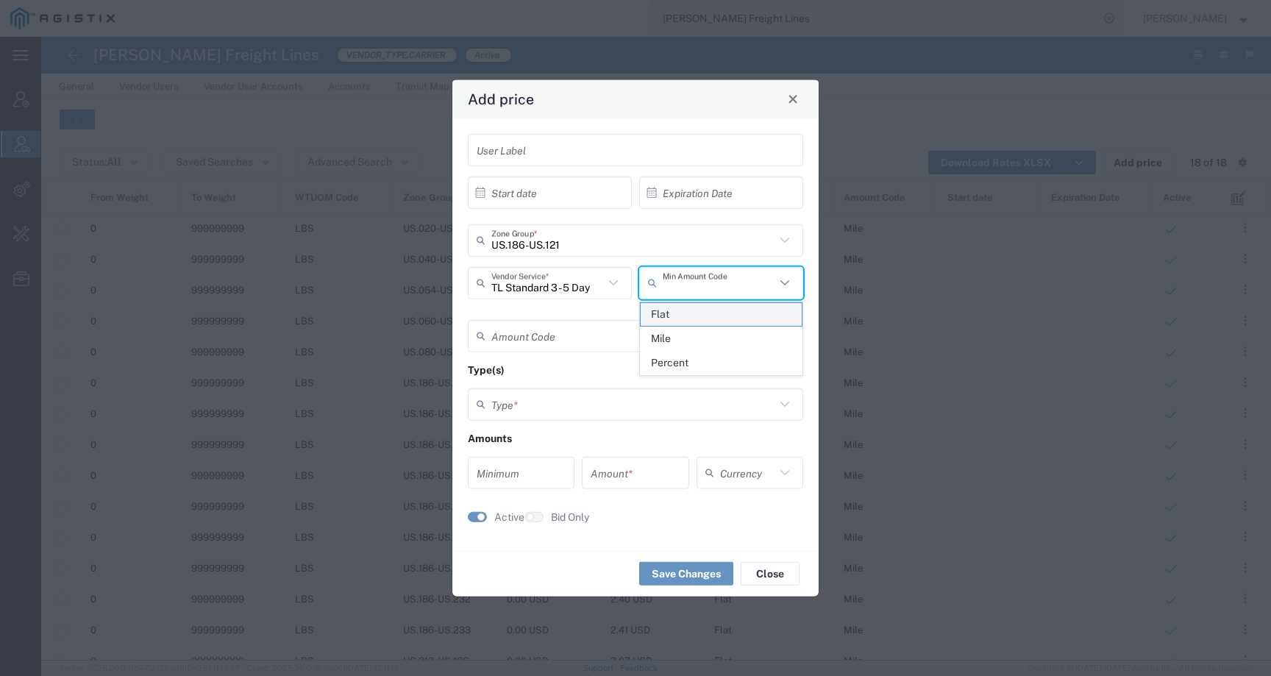
click at [711, 310] on span "Flat" at bounding box center [721, 314] width 161 height 23
type input "Flat"
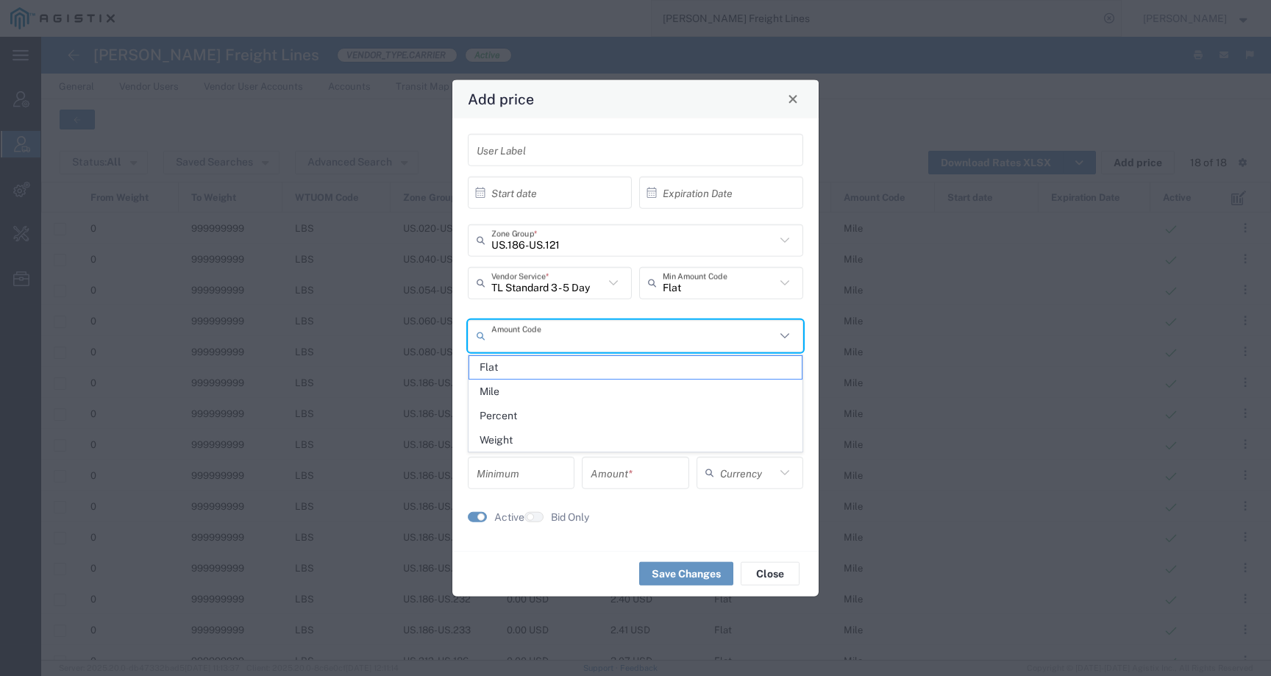
click at [596, 324] on input "text" at bounding box center [633, 336] width 284 height 26
click at [591, 384] on span "Mile" at bounding box center [635, 391] width 333 height 23
type input "Mile"
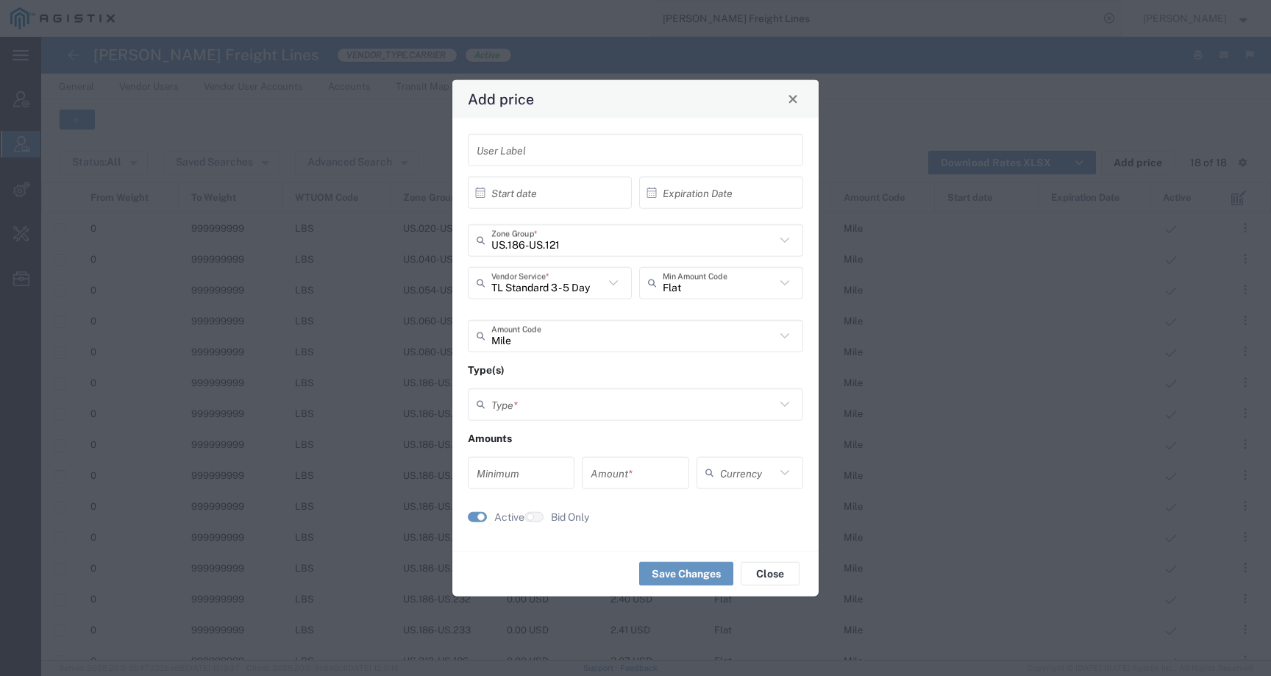
click at [586, 400] on input "text" at bounding box center [633, 404] width 284 height 26
click at [557, 490] on span "Weight and Distance" at bounding box center [635, 484] width 333 height 23
type input "Weight and Distance"
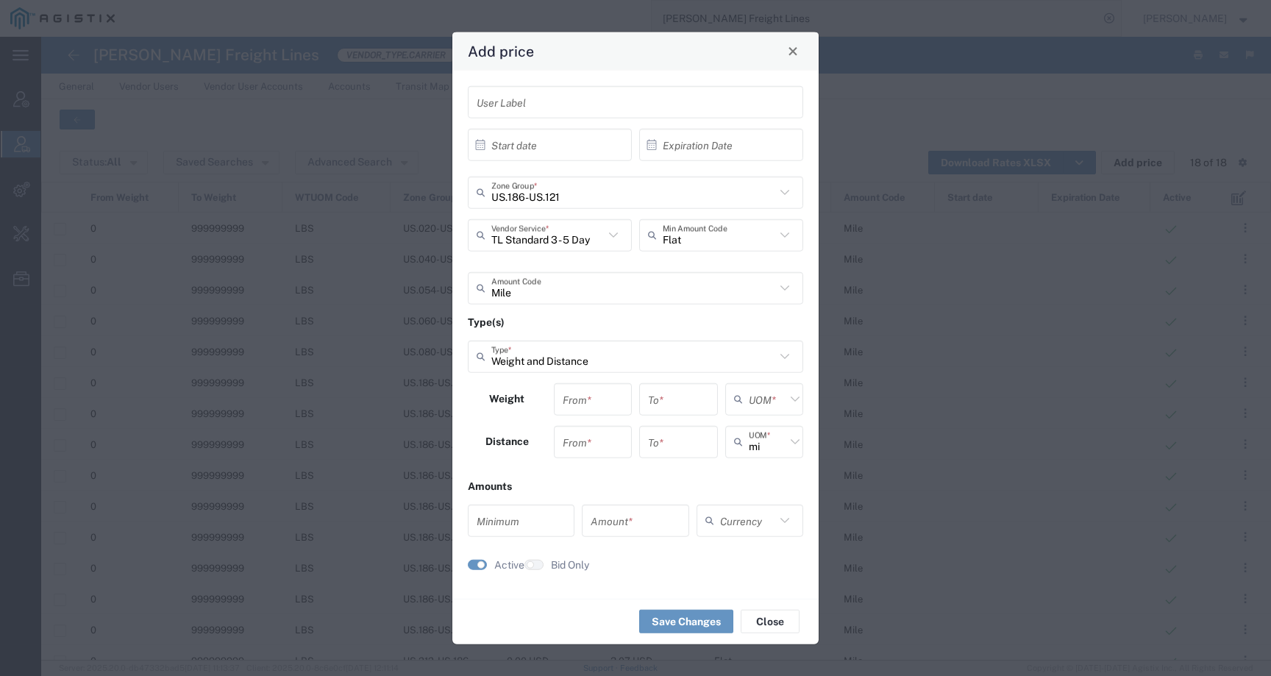
click at [586, 409] on input "number" at bounding box center [593, 399] width 61 height 26
type input "0"
click at [689, 394] on input "number" at bounding box center [678, 399] width 61 height 26
type input "9999999999999"
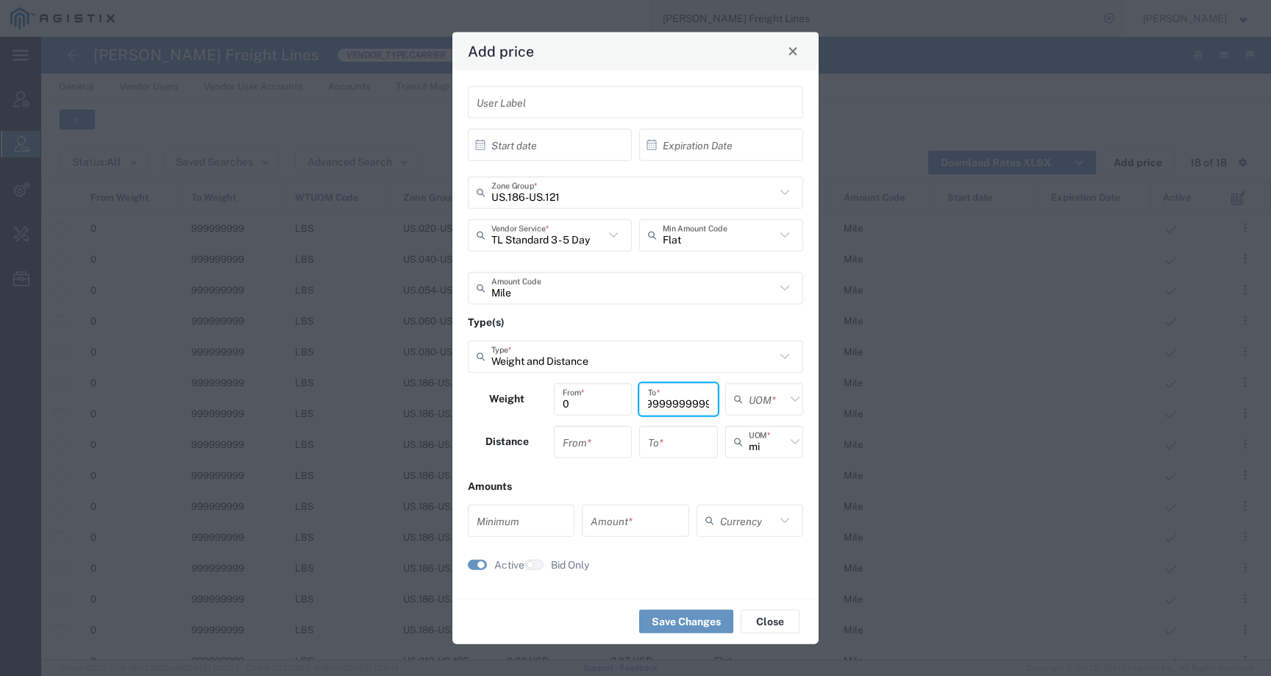
scroll to position [0, 0]
click at [754, 384] on div "UOM *" at bounding box center [764, 399] width 79 height 32
click at [751, 456] on span "lbs" at bounding box center [765, 455] width 76 height 23
type input "lbs"
click at [583, 450] on input "number" at bounding box center [593, 442] width 61 height 26
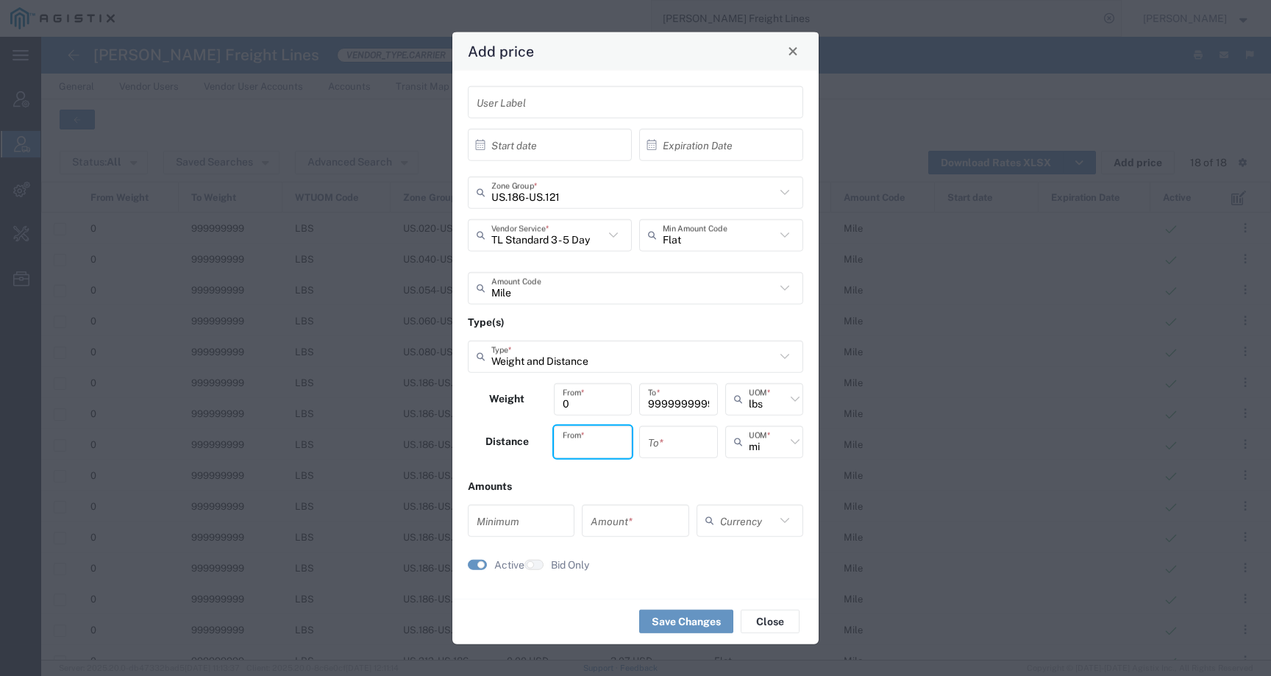
type input "9"
type input "0"
click at [672, 441] on input "number" at bounding box center [678, 442] width 61 height 26
type input "0"
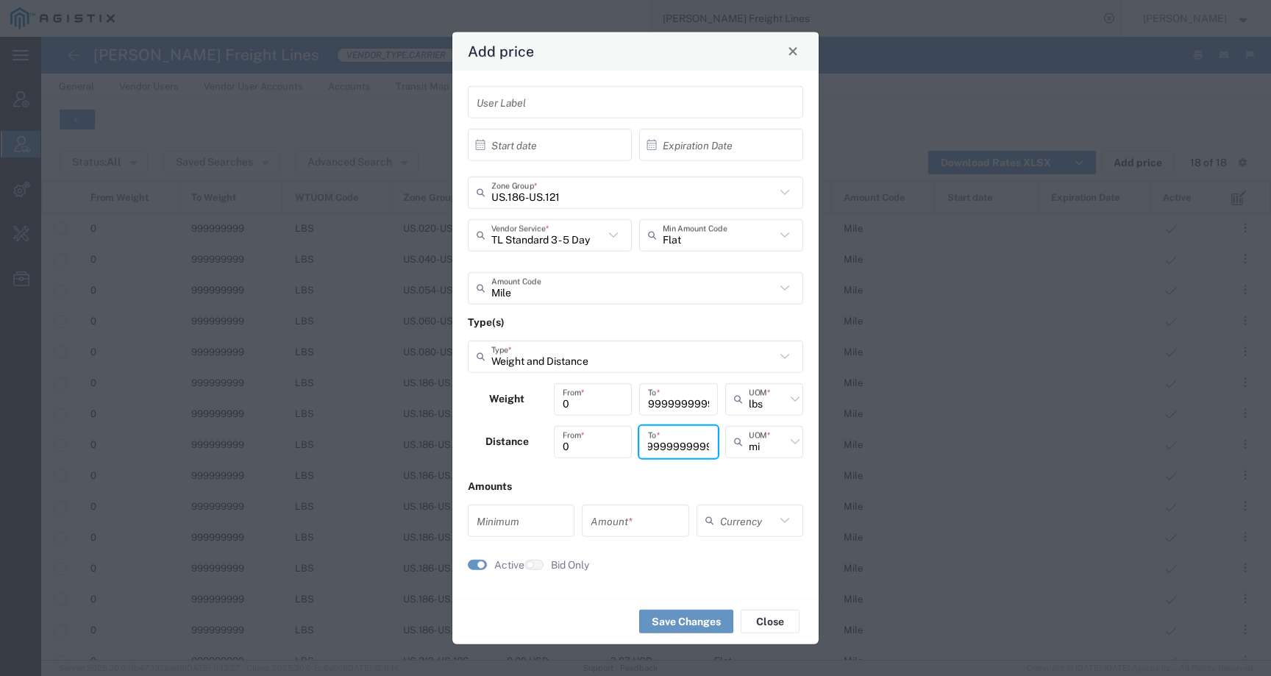
type input "99999999999999"
click at [547, 522] on input "number" at bounding box center [521, 521] width 89 height 26
type input "0"
click at [752, 516] on input "text" at bounding box center [747, 521] width 55 height 26
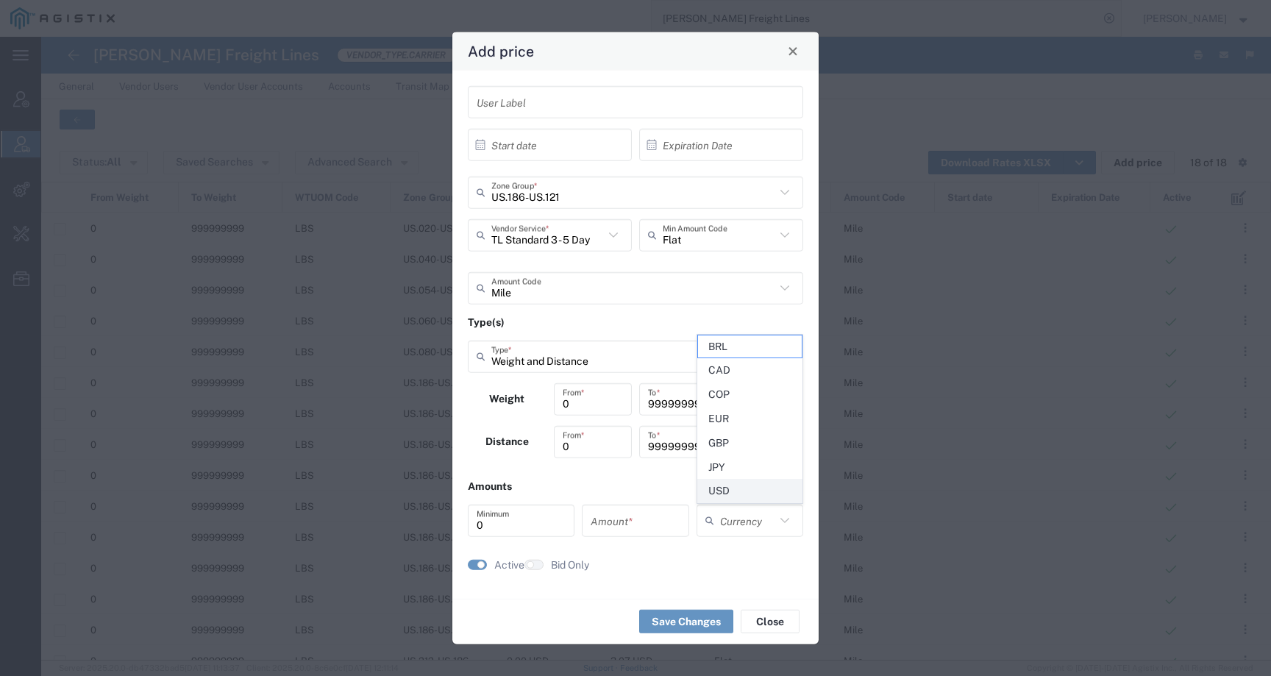
click at [746, 500] on span "USD" at bounding box center [750, 491] width 104 height 23
type input "USD"
click at [644, 512] on input "number" at bounding box center [635, 521] width 89 height 26
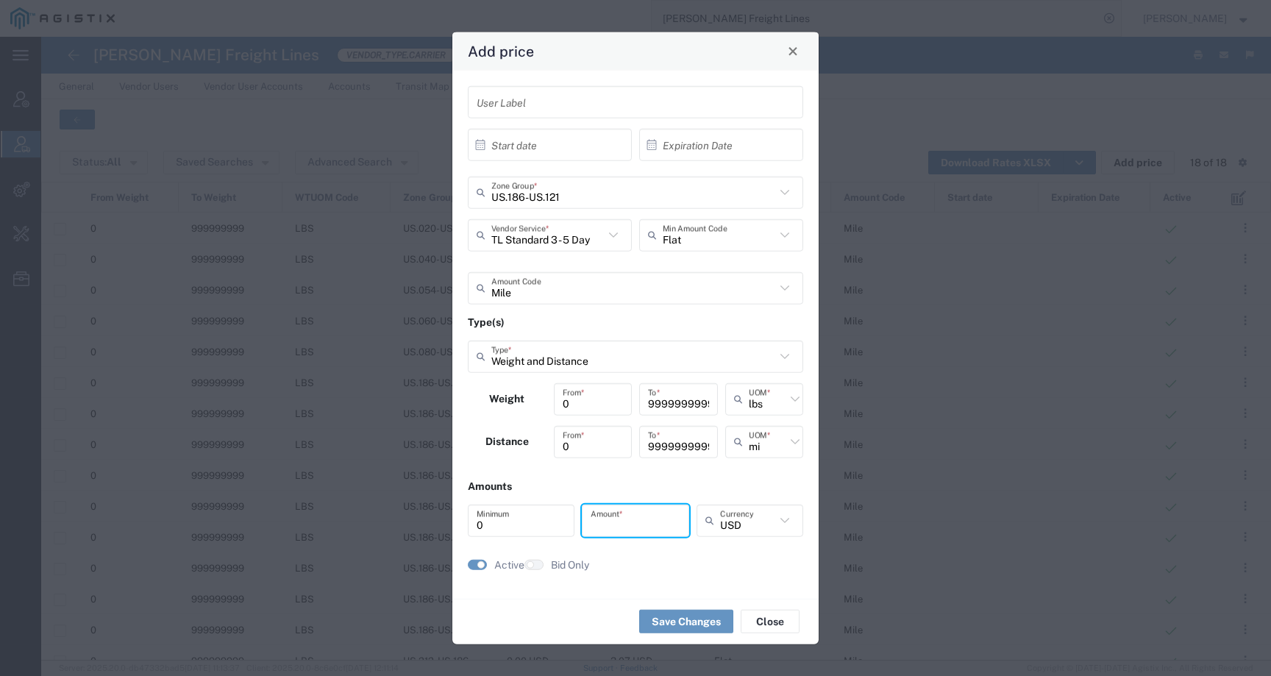
type input "2"
type input "4.27"
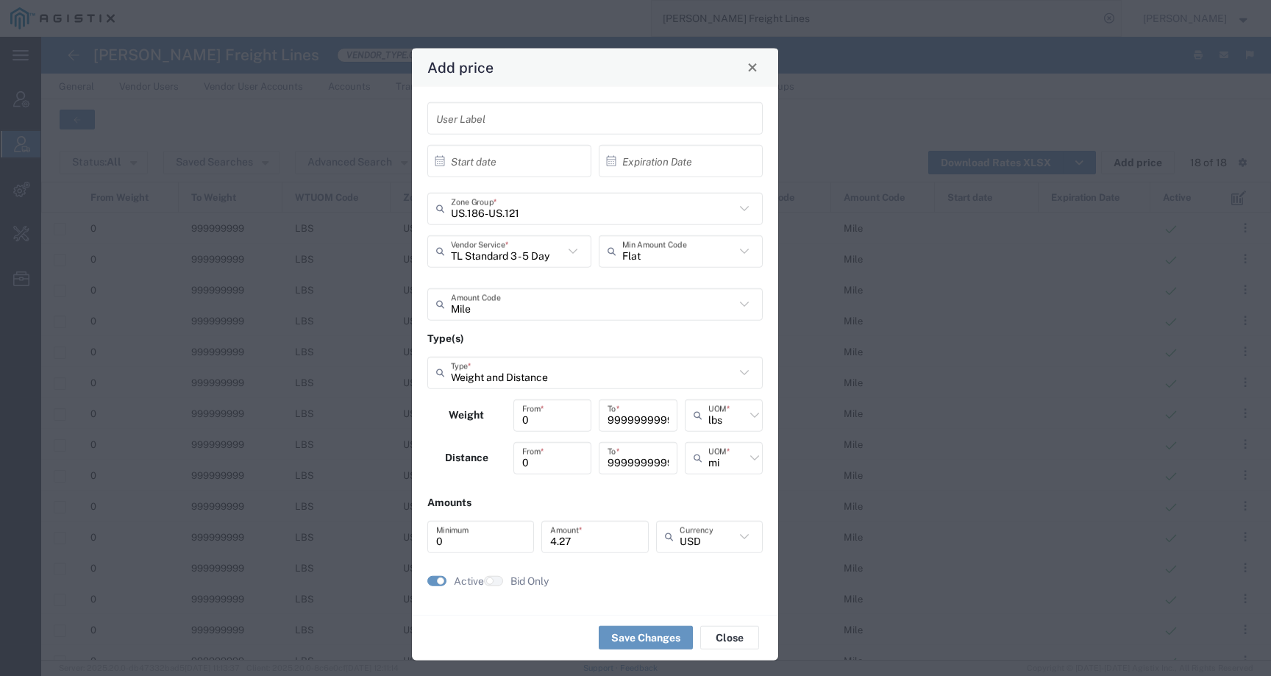
drag, startPoint x: 635, startPoint y: 49, endPoint x: 594, endPoint y: 63, distance: 43.5
click at [594, 63] on div "Add price" at bounding box center [595, 67] width 366 height 38
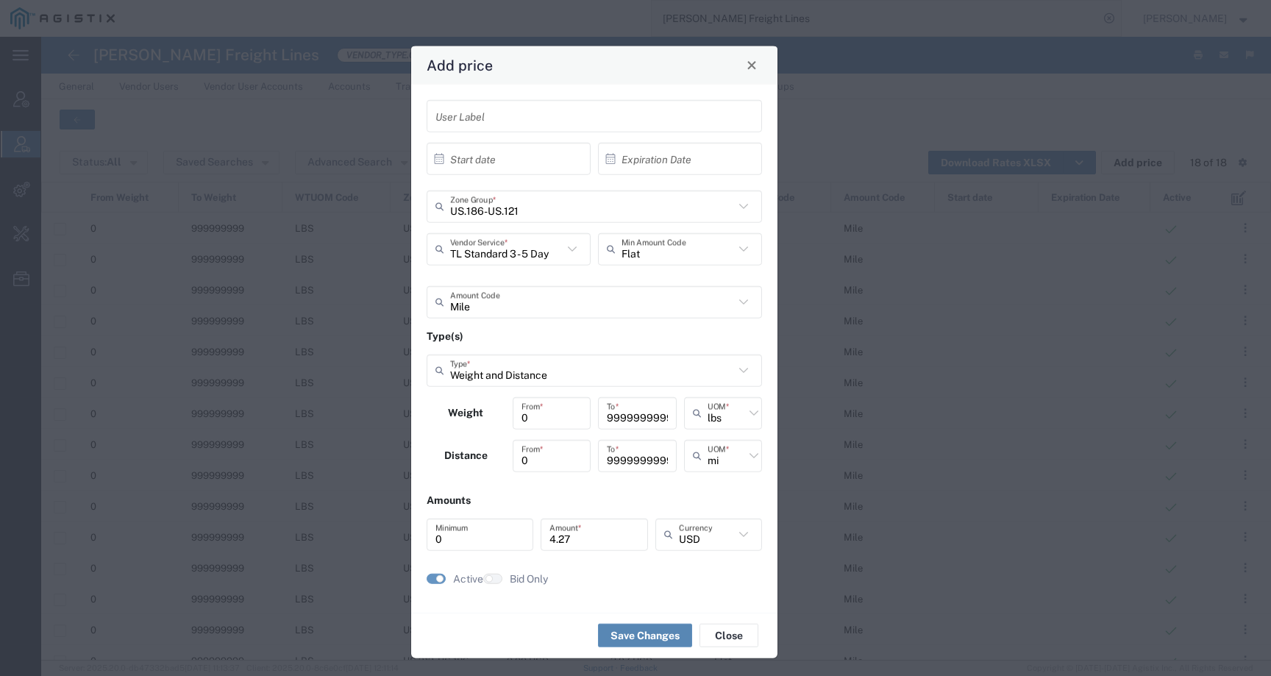
click at [631, 630] on button "Save Changes" at bounding box center [645, 636] width 94 height 24
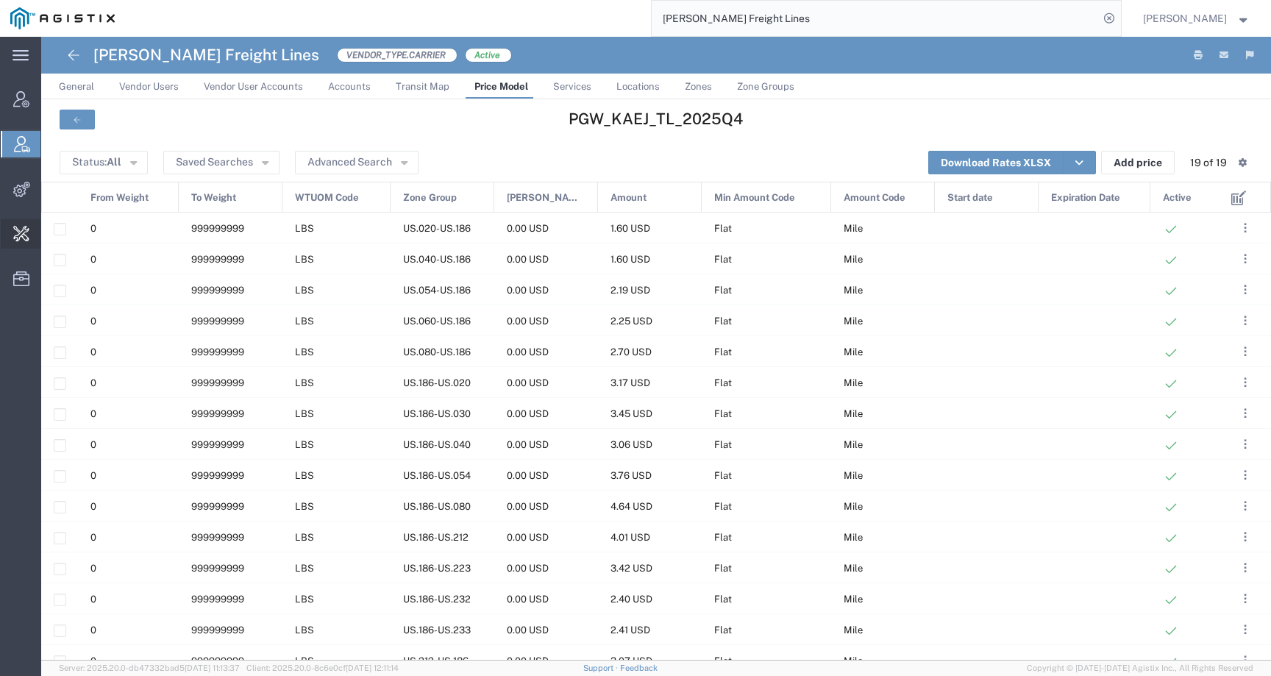
click at [0, 0] on span "Change Carrier" at bounding box center [0, 0] width 0 height 0
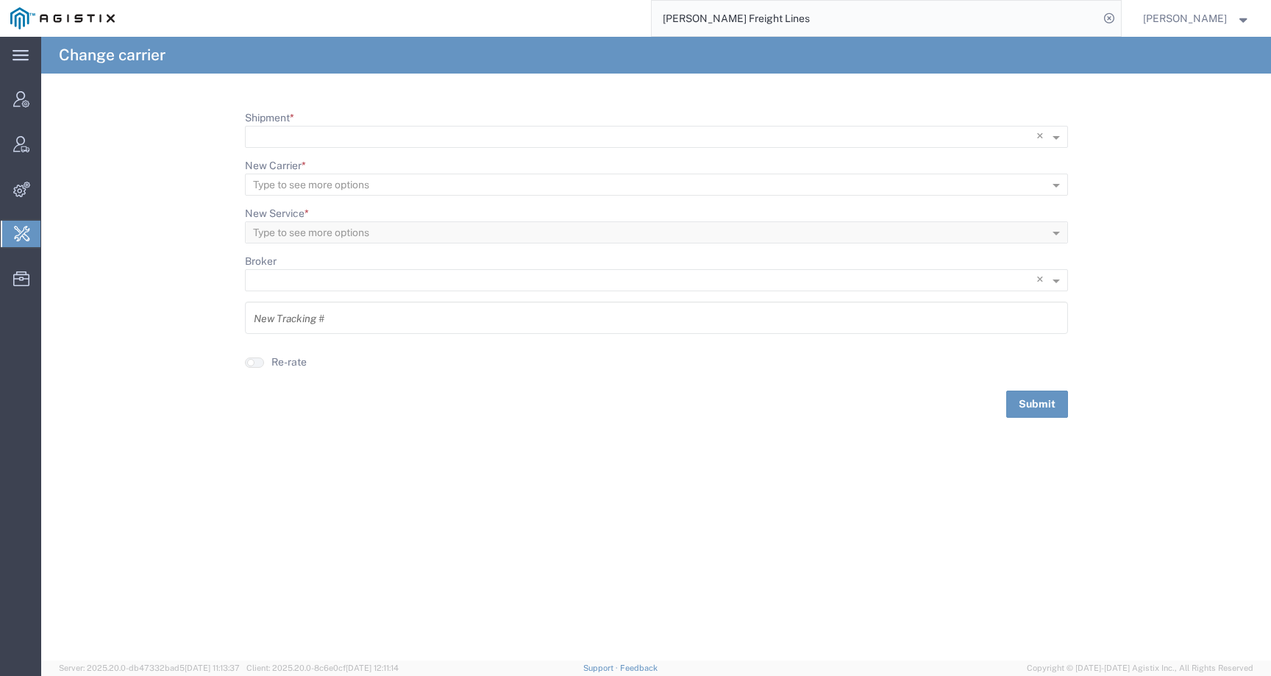
click at [280, 122] on label "Shipment *" at bounding box center [269, 117] width 49 height 15
click at [280, 127] on input "Shipment *" at bounding box center [626, 137] width 747 height 21
paste input "56984221"
type input "56984221"
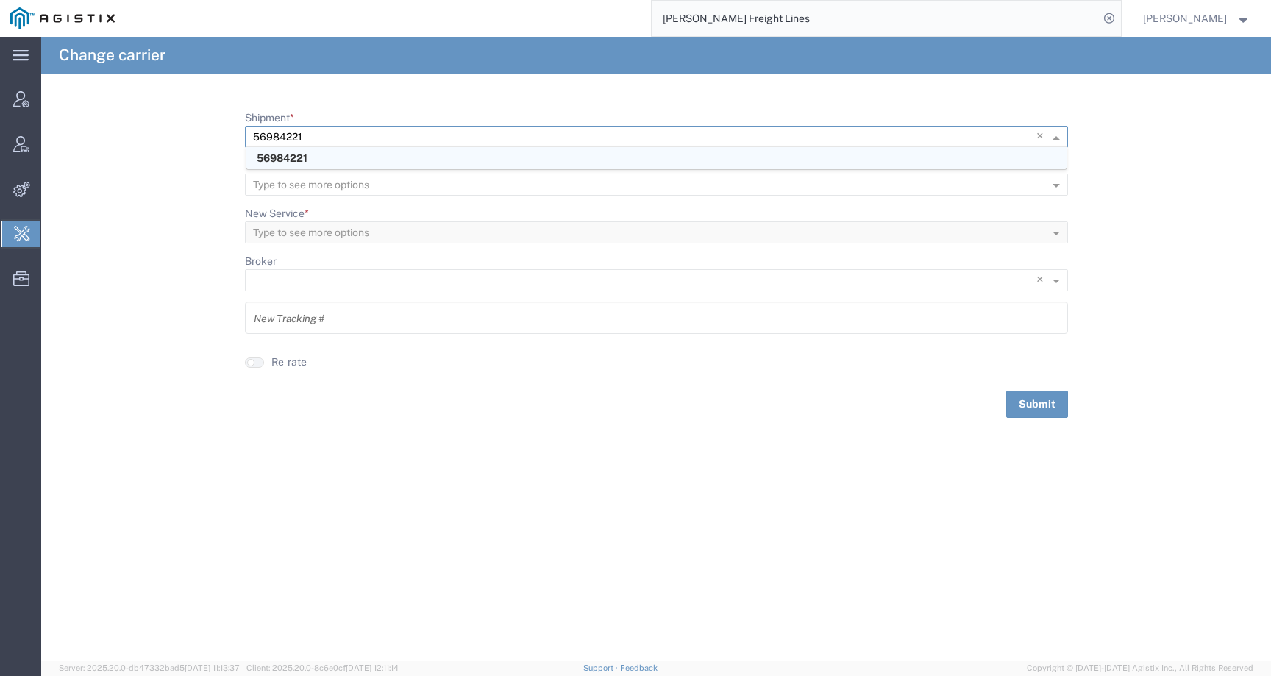
click at [285, 161] on span "56984221" at bounding box center [282, 158] width 51 height 12
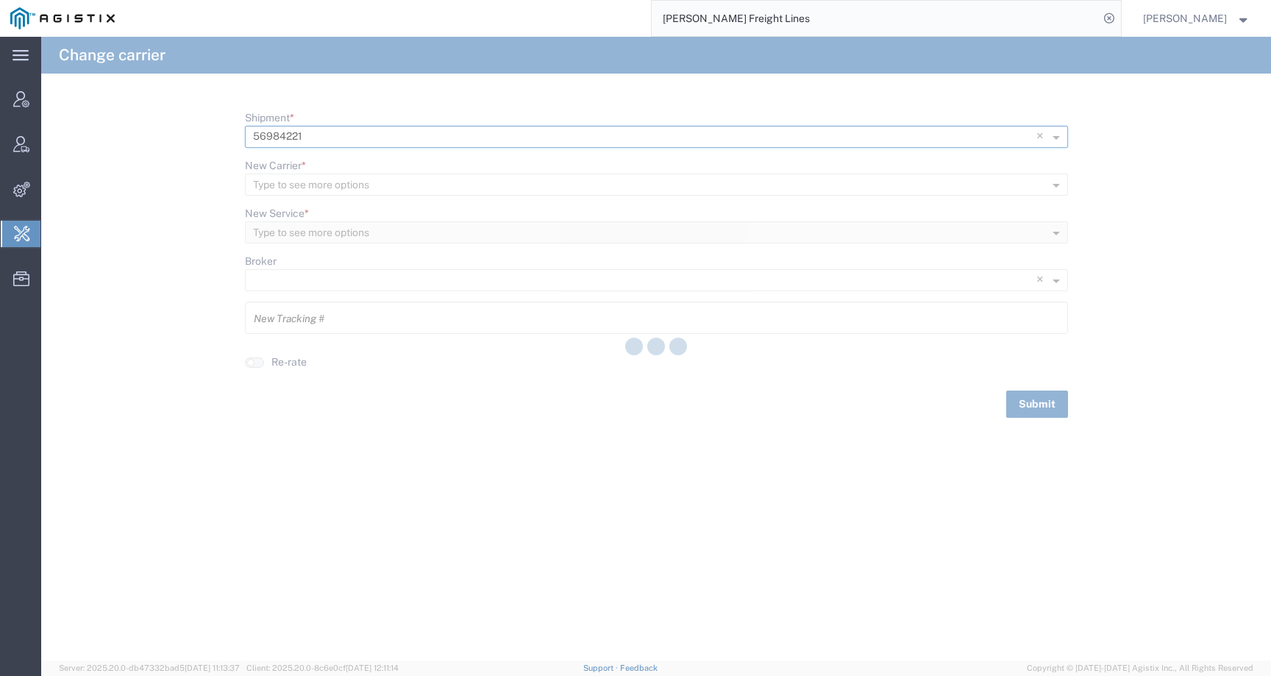
type input "56984221"
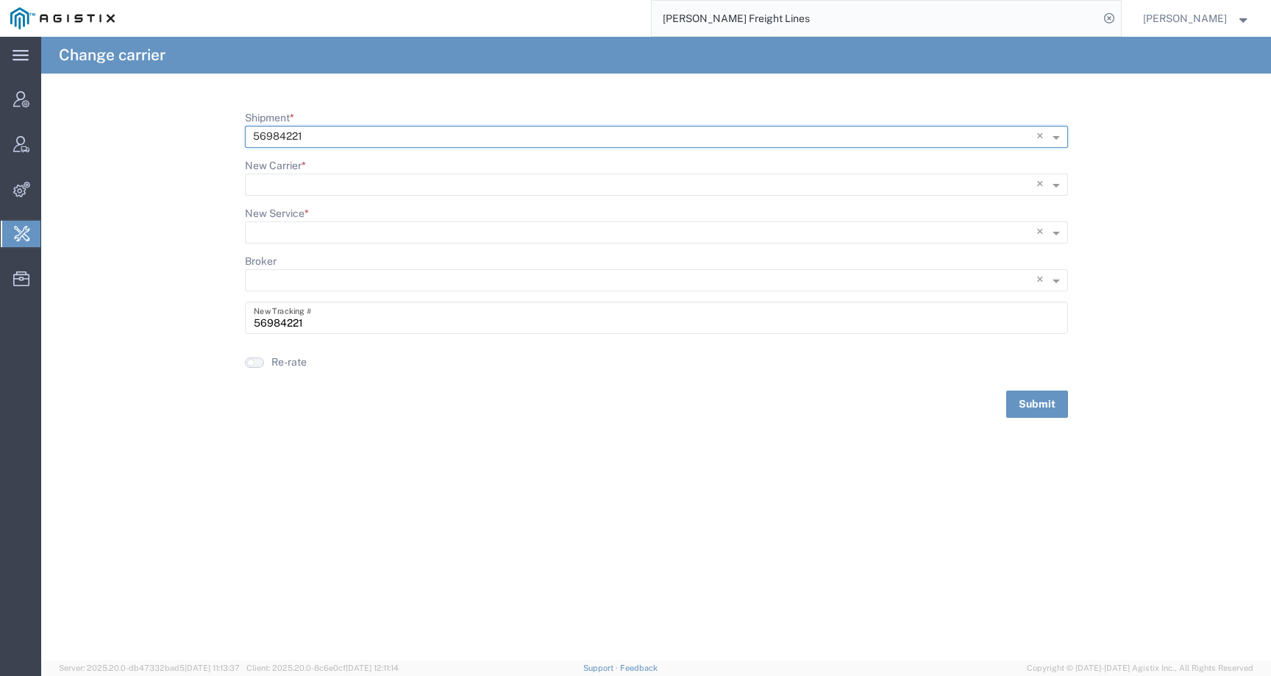
click at [258, 362] on button "button" at bounding box center [254, 363] width 19 height 10
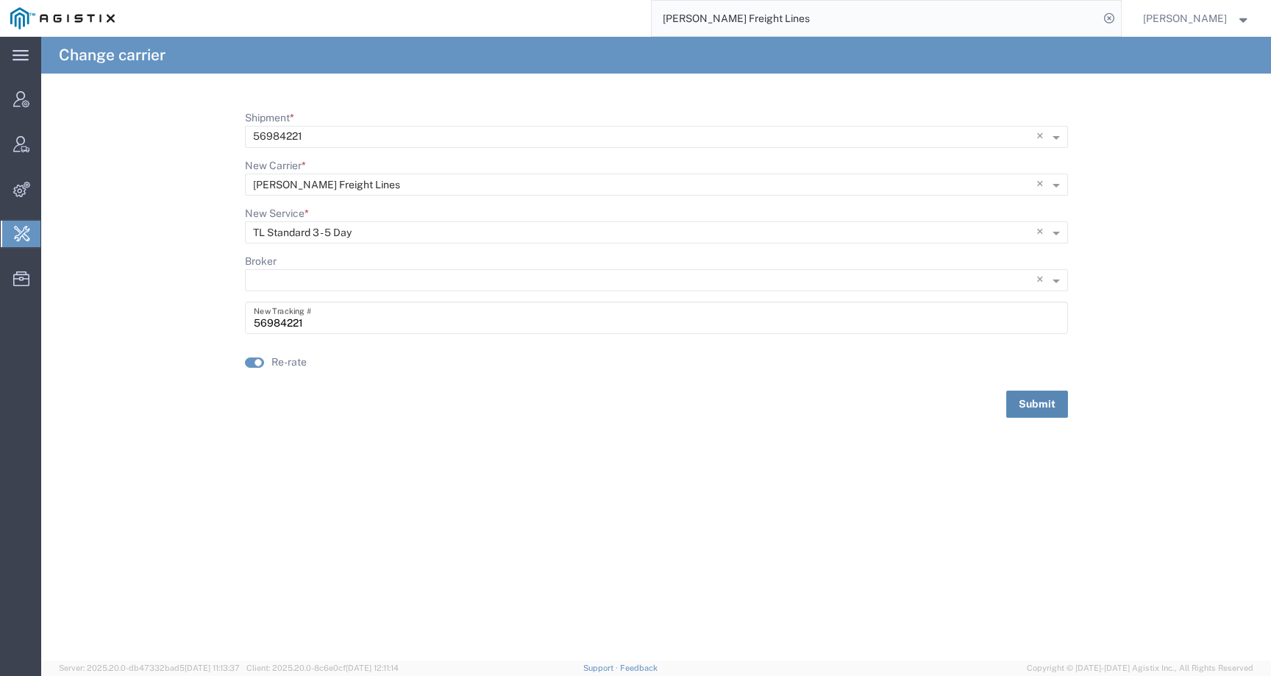
click at [1051, 398] on button "Submit" at bounding box center [1037, 404] width 62 height 27
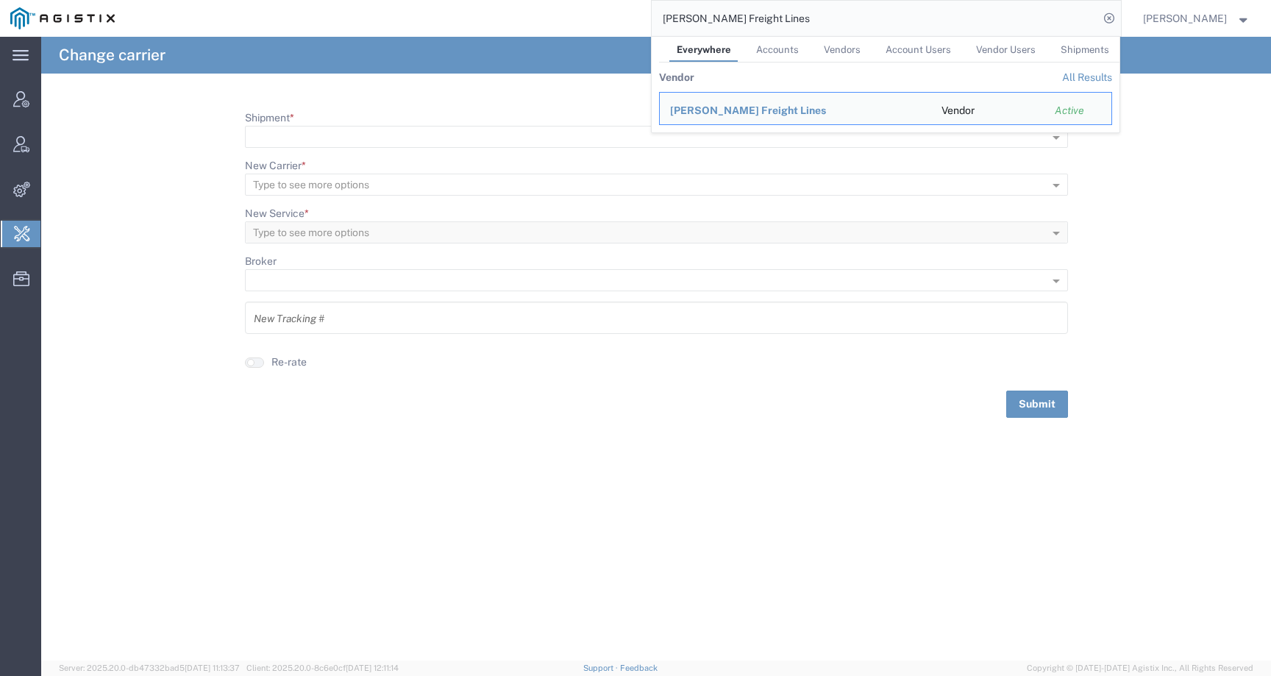
drag, startPoint x: 781, startPoint y: 24, endPoint x: 634, endPoint y: 23, distance: 146.4
click at [634, 23] on div "Kane Freight Lines Everywhere Accounts Vendors Account Users Vendor Users Shipm…" at bounding box center [623, 18] width 996 height 37
paste input "Quality Freight Logistic"
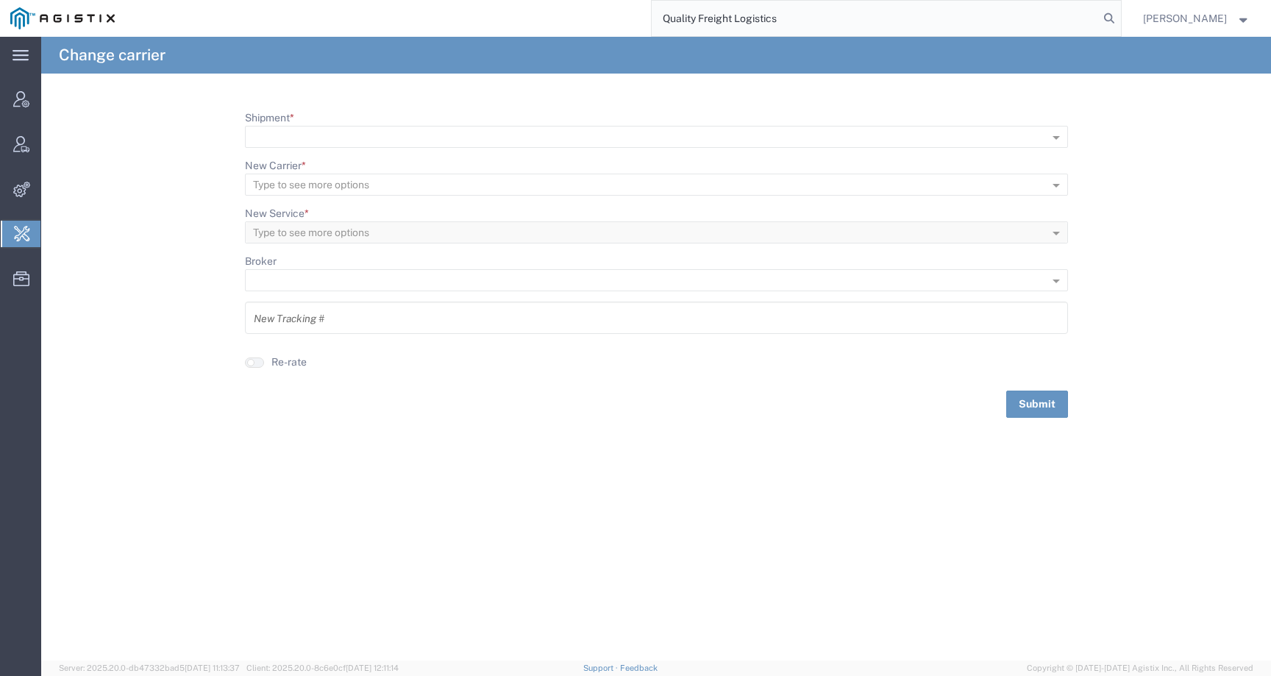
type input "Quality Freight Logistics"
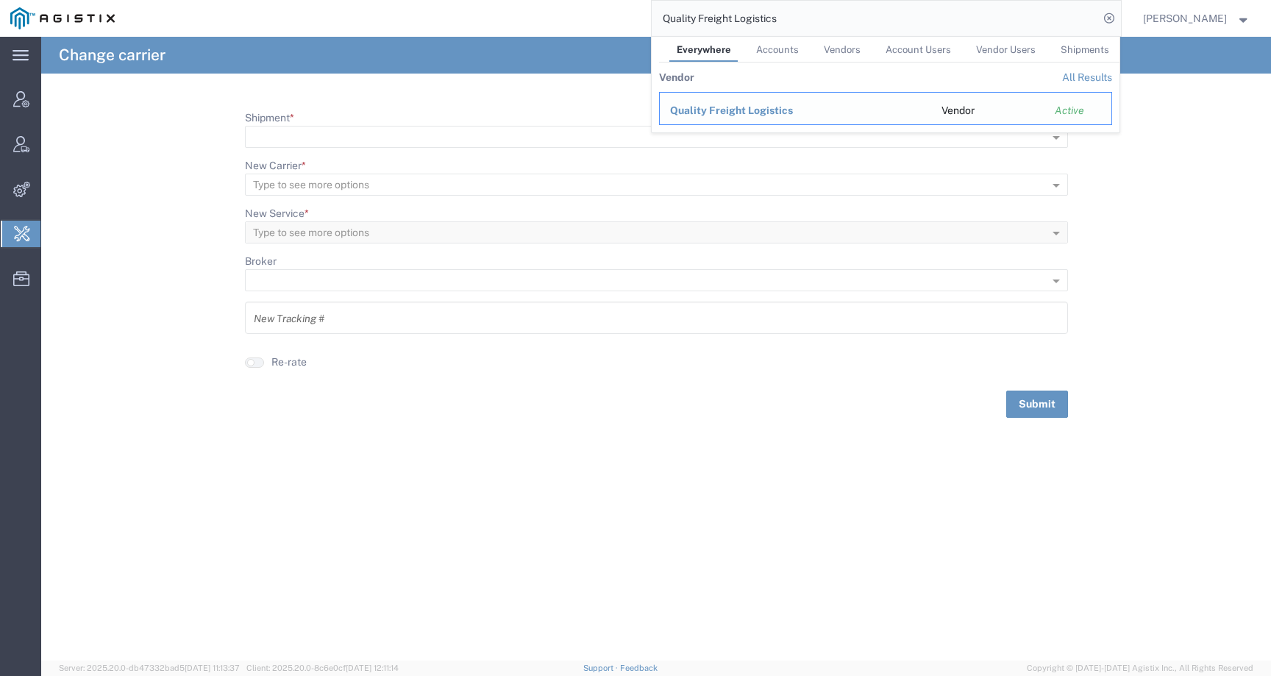
click at [711, 116] on div "Quality Freight Logistics" at bounding box center [795, 110] width 251 height 15
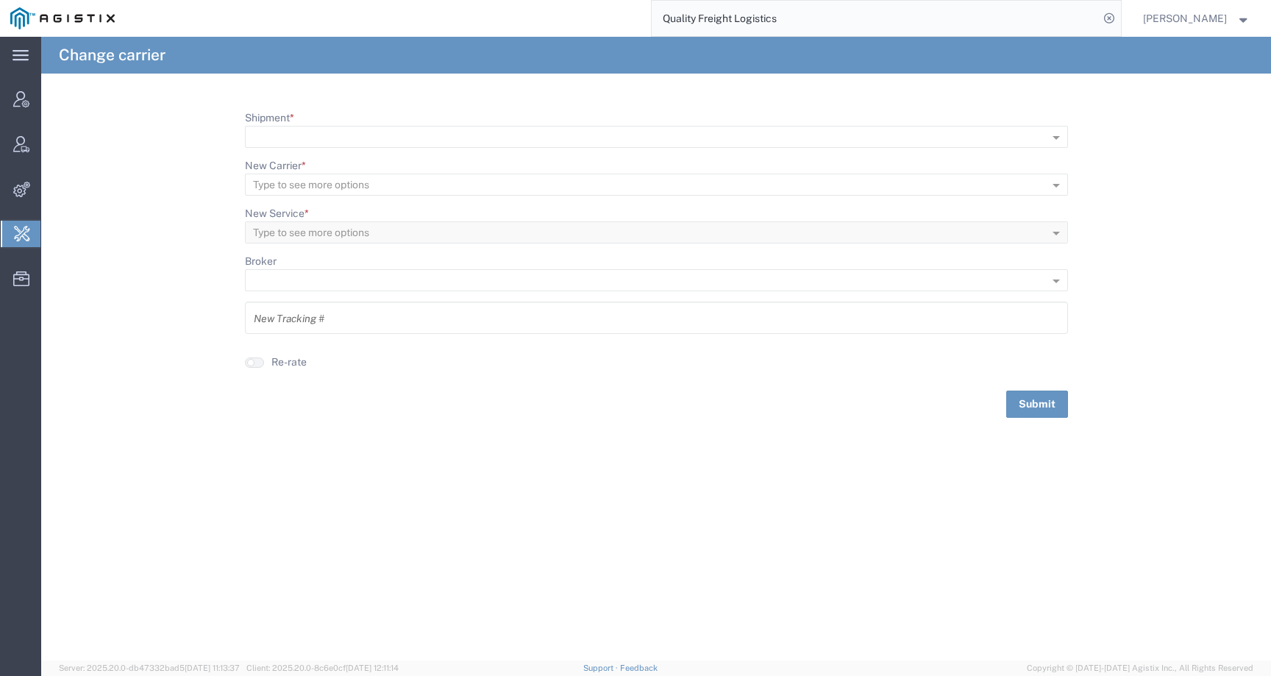
click at [813, 26] on input "Quality Freight Logistics" at bounding box center [875, 18] width 447 height 35
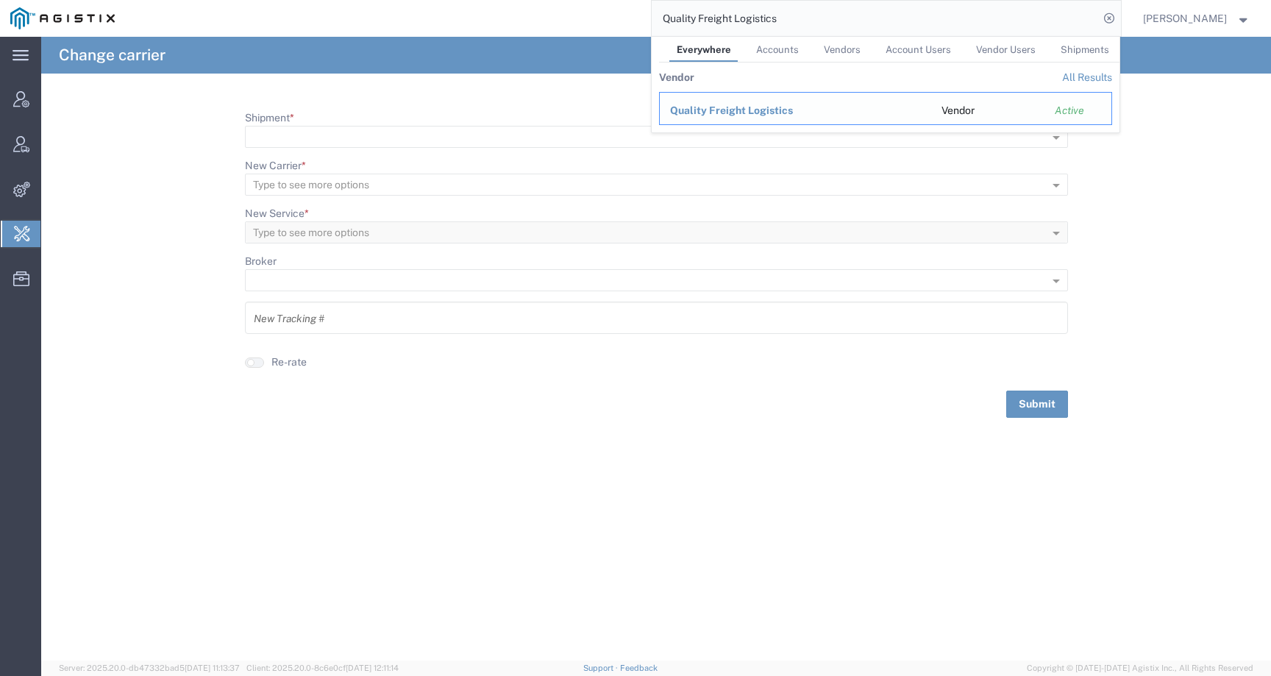
click at [719, 113] on span "Quality Freight Logistics" at bounding box center [731, 110] width 123 height 12
click at [825, 12] on input "Quality Freight Logistics" at bounding box center [875, 18] width 447 height 35
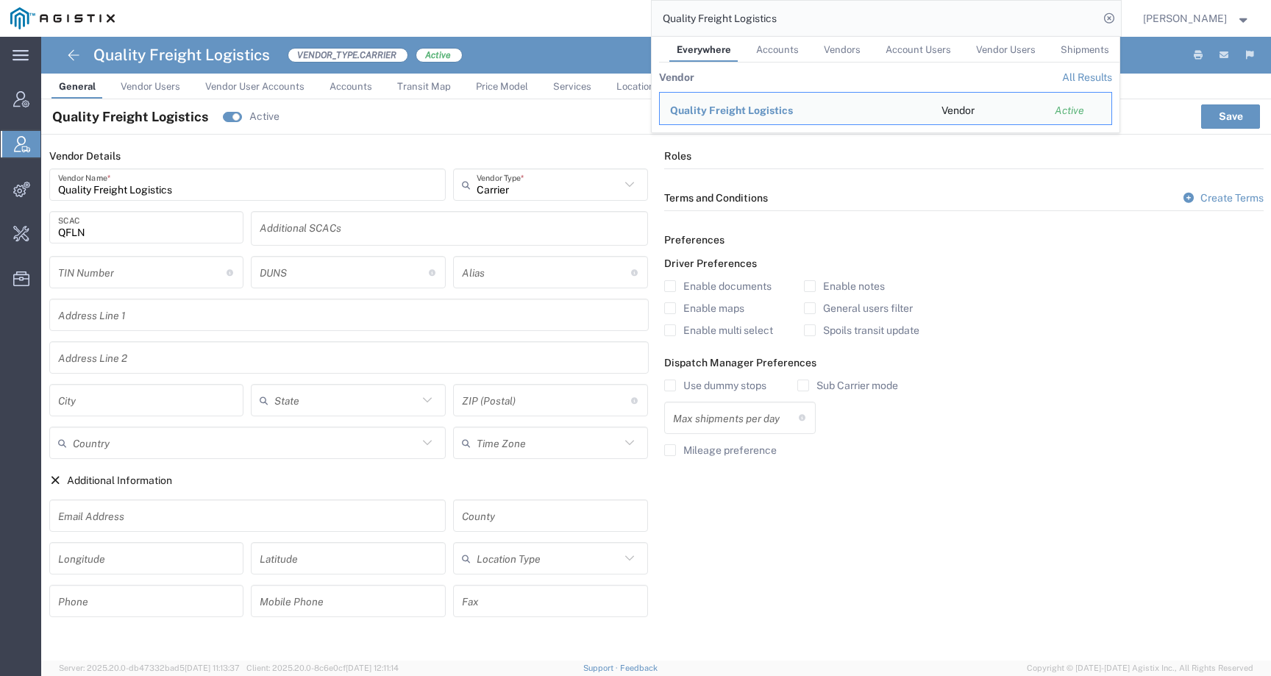
click at [500, 92] on link "Price Model" at bounding box center [502, 87] width 67 height 26
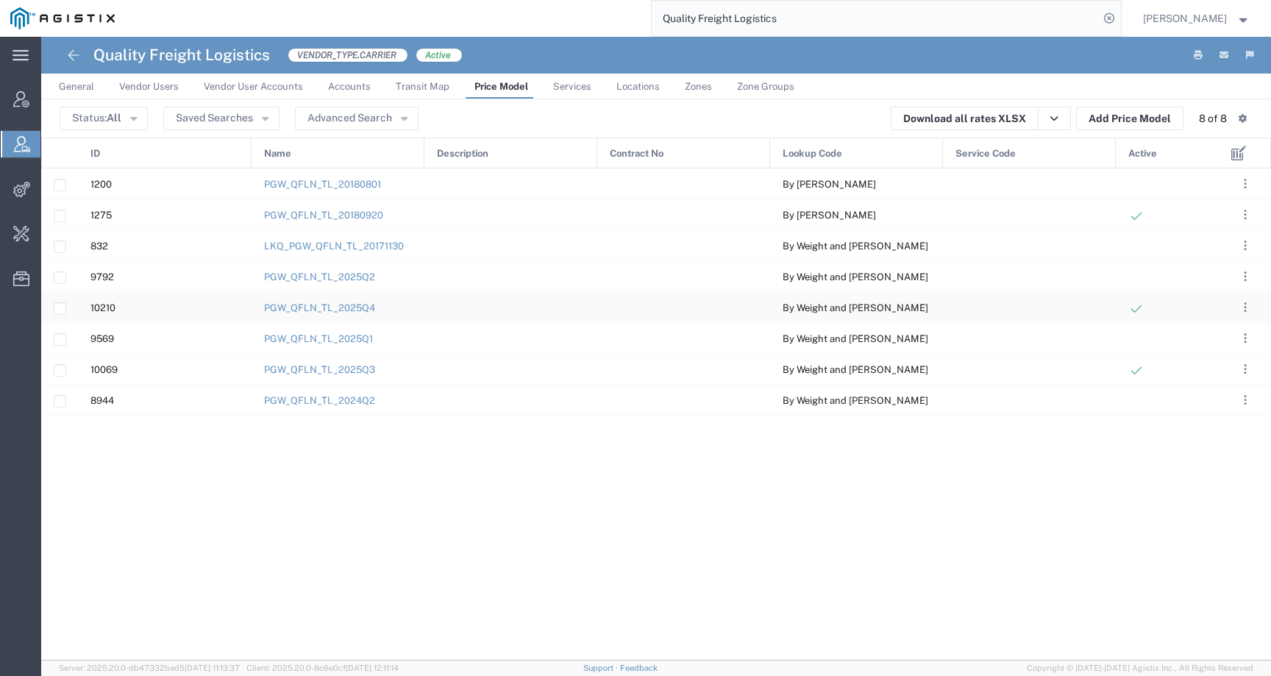
click at [362, 301] on div "PGW_QFLN_TL_2025Q4" at bounding box center [338, 307] width 173 height 30
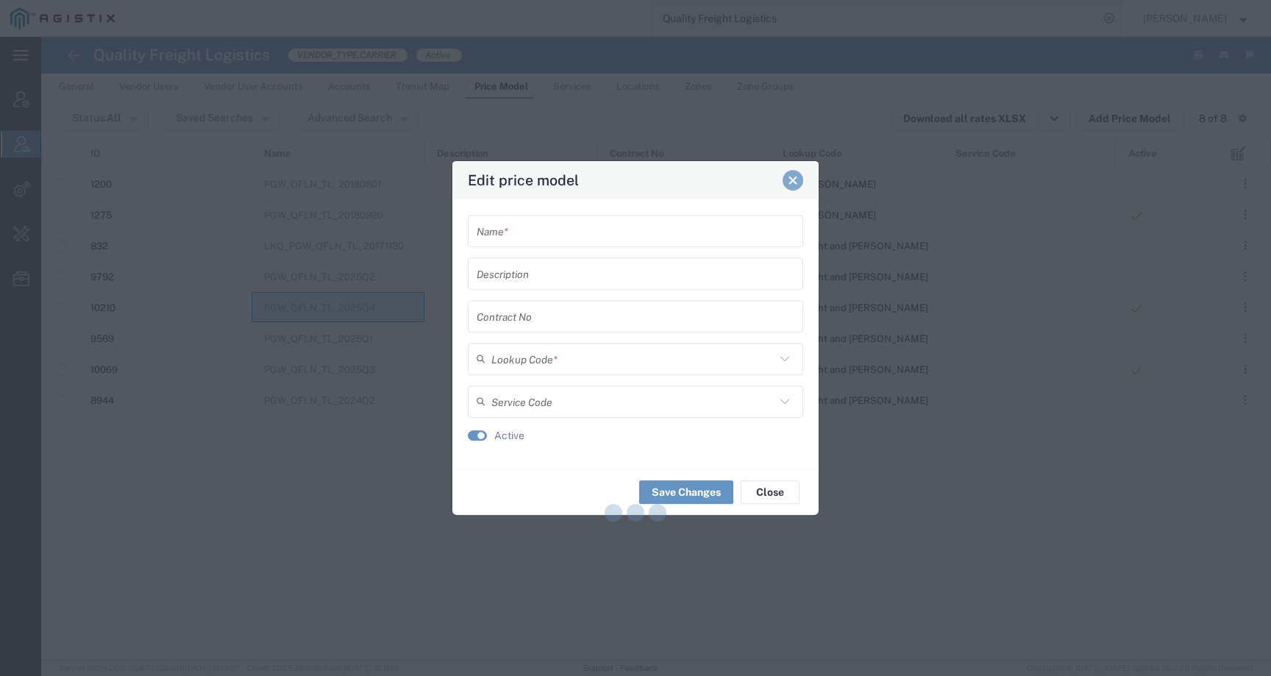
type input "PGW_QFLN_TL_2025Q4"
type input "By Weight and Miles"
click at [796, 180] on span "Close" at bounding box center [793, 180] width 10 height 10
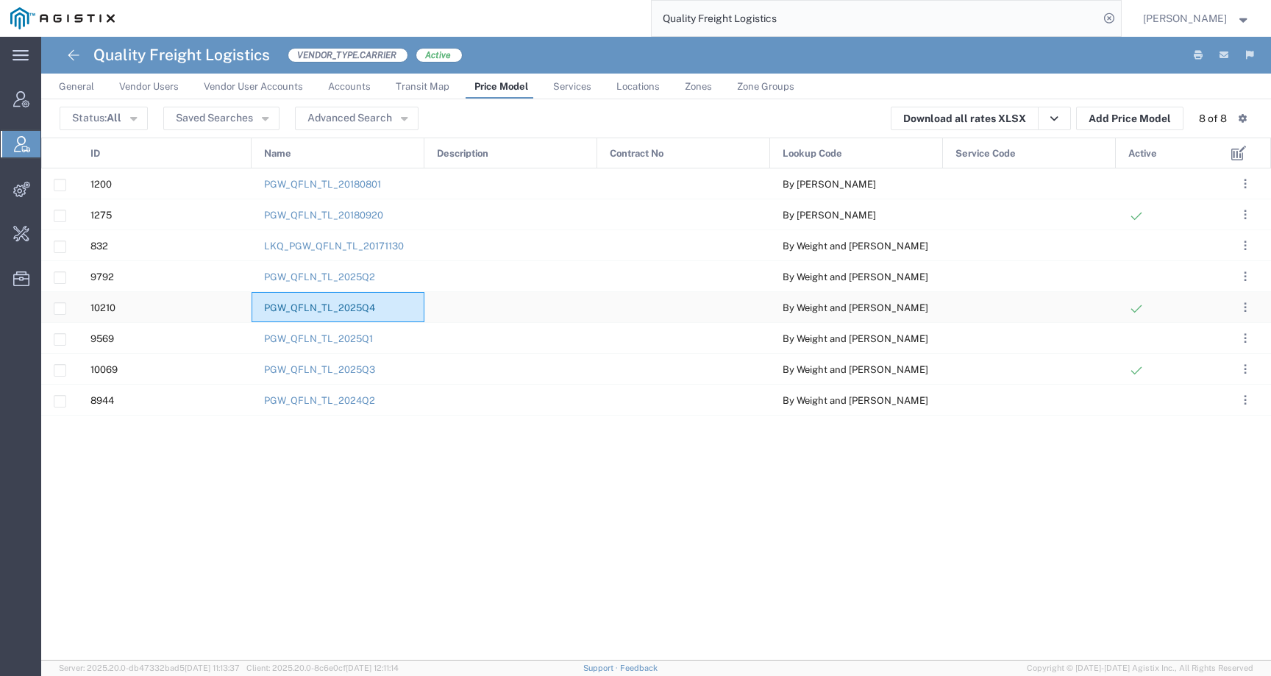
click at [355, 304] on link "PGW_QFLN_TL_2025Q4" at bounding box center [319, 307] width 111 height 11
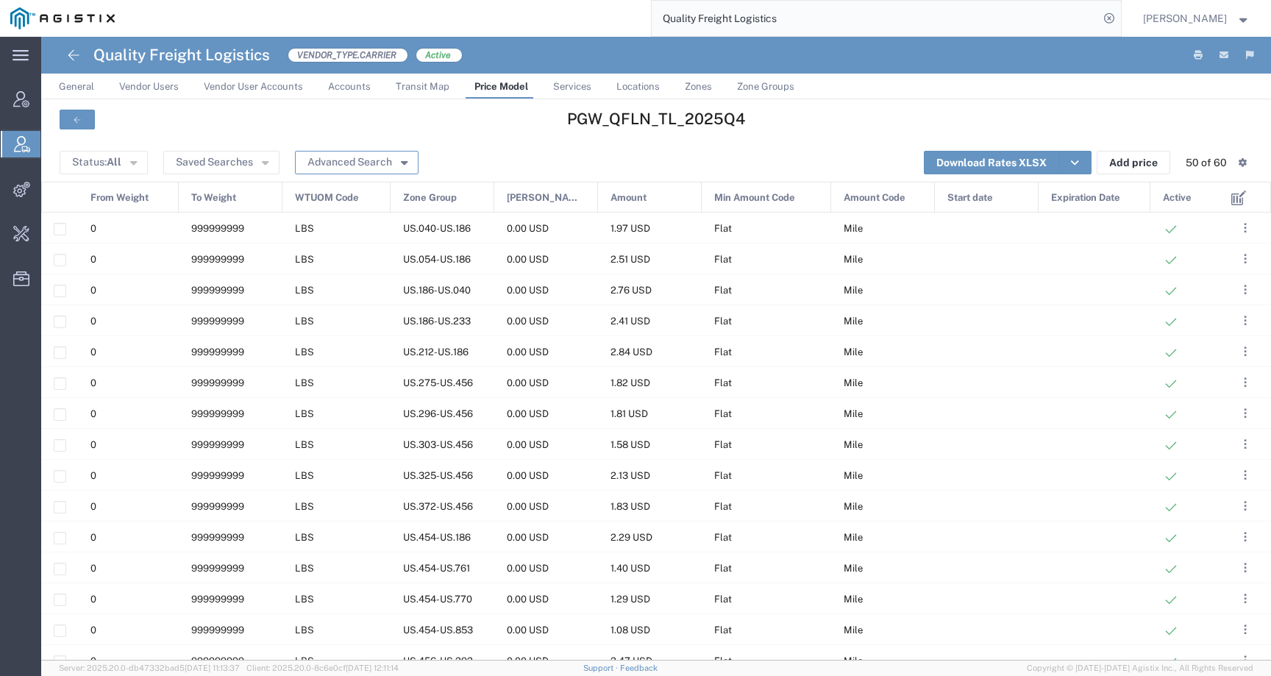
click at [372, 168] on button "Advanced Search" at bounding box center [357, 163] width 124 height 24
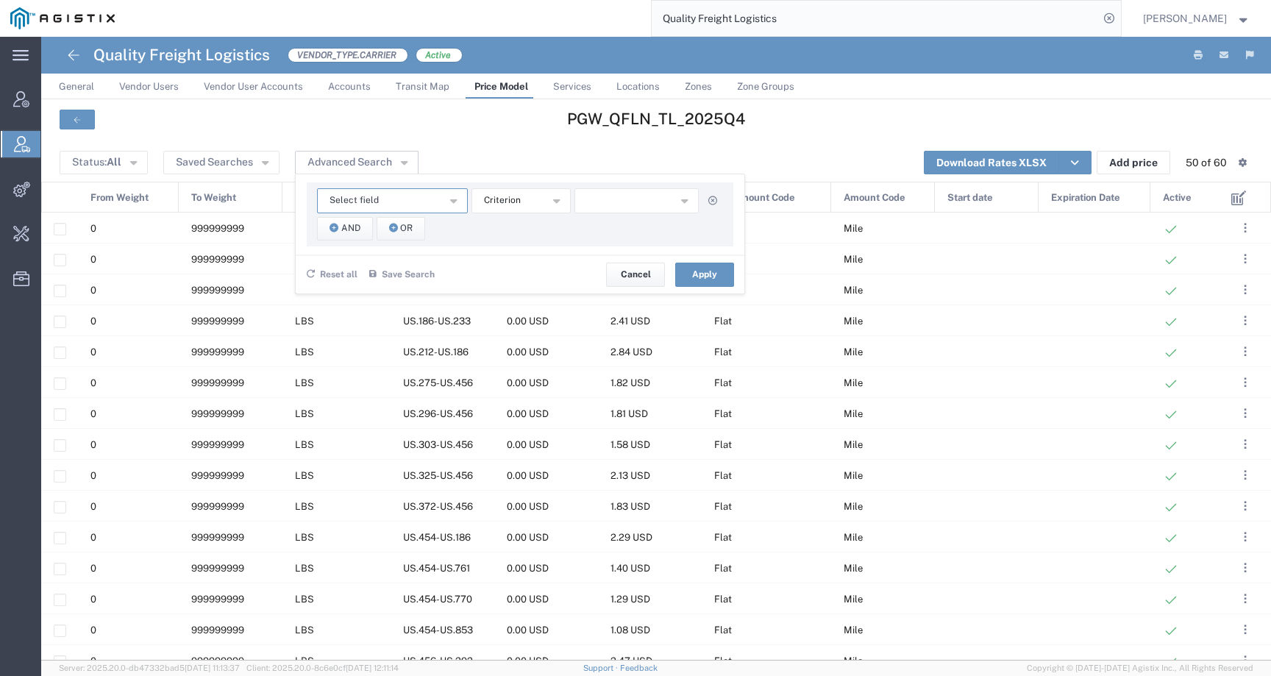
click at [353, 205] on span "Select field" at bounding box center [354, 200] width 49 height 14
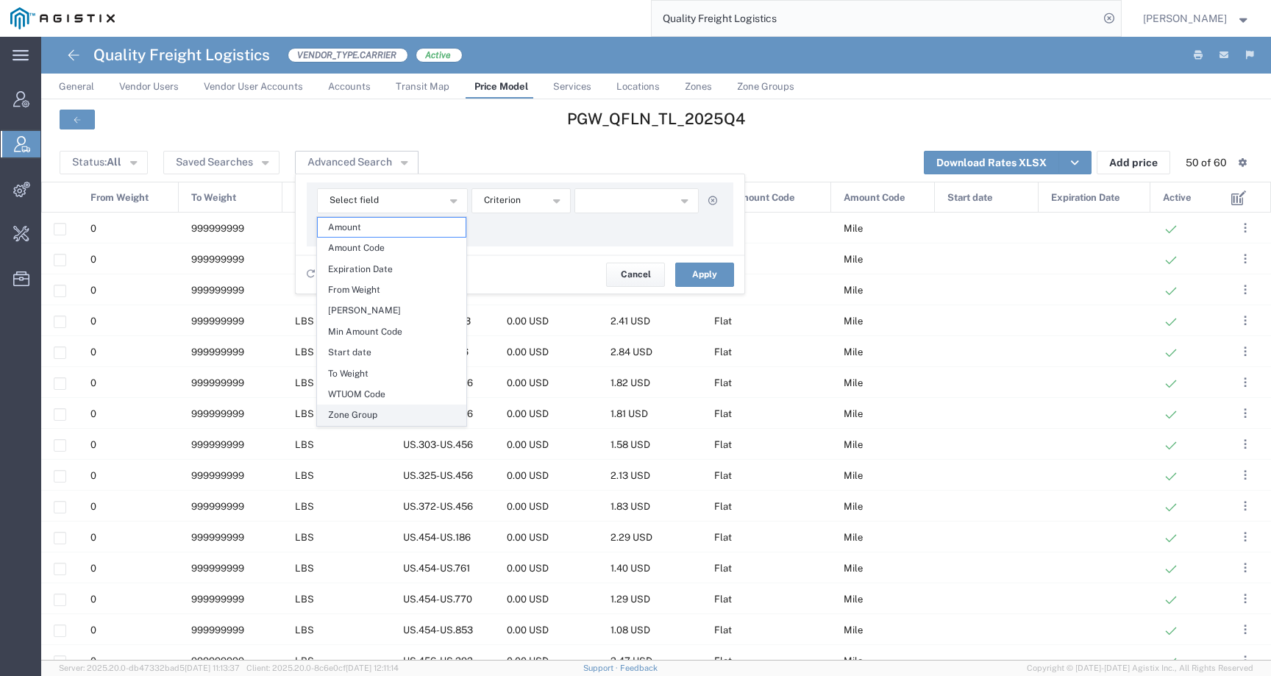
click at [369, 409] on span "Zone Group" at bounding box center [392, 414] width 148 height 19
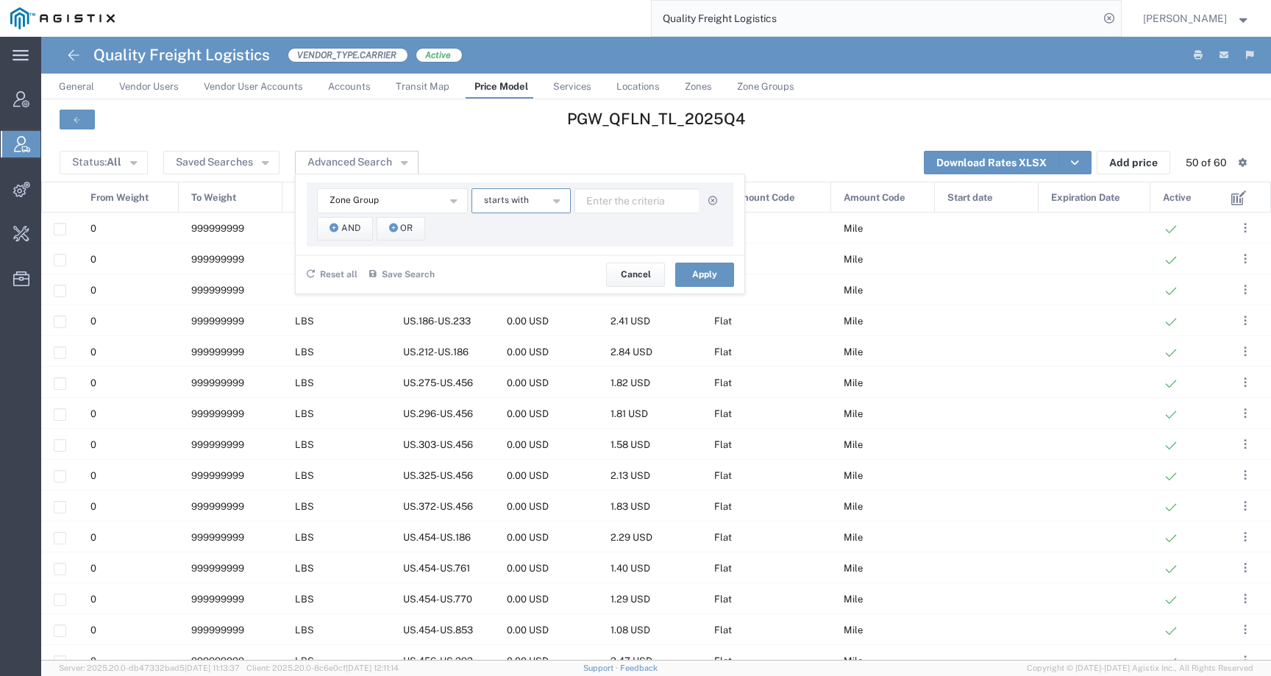
click at [538, 203] on button "starts with" at bounding box center [521, 200] width 99 height 25
click at [514, 227] on span "contains" at bounding box center [520, 227] width 96 height 19
click at [633, 199] on input "text" at bounding box center [637, 200] width 125 height 25
type input "761"
click at [363, 228] on button "And" at bounding box center [345, 229] width 56 height 24
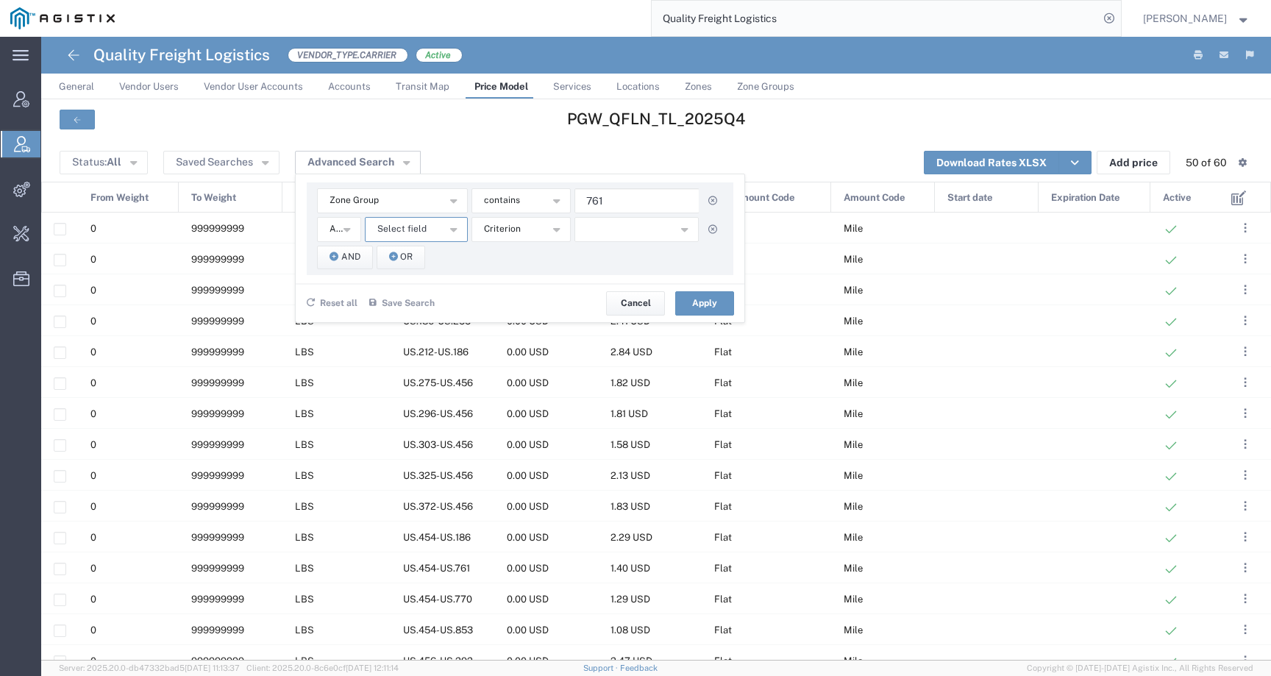
click at [416, 233] on span "Select field" at bounding box center [401, 229] width 49 height 14
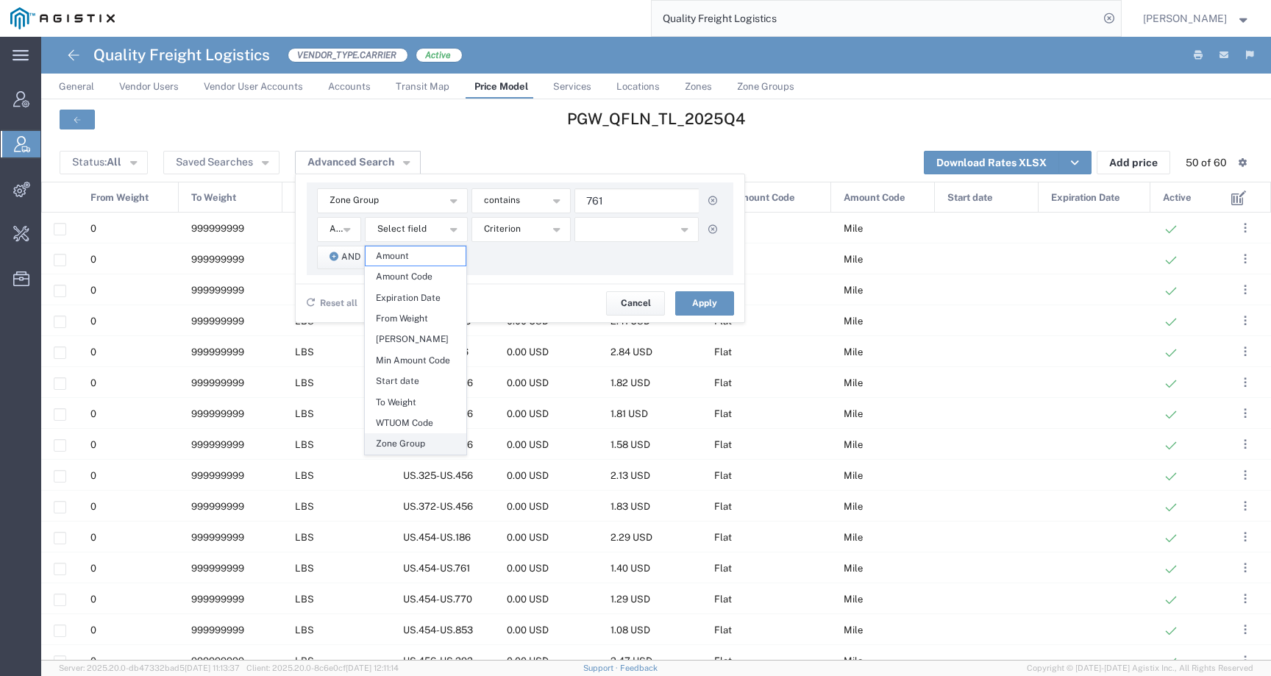
click at [408, 439] on span "Zone Group" at bounding box center [416, 443] width 100 height 19
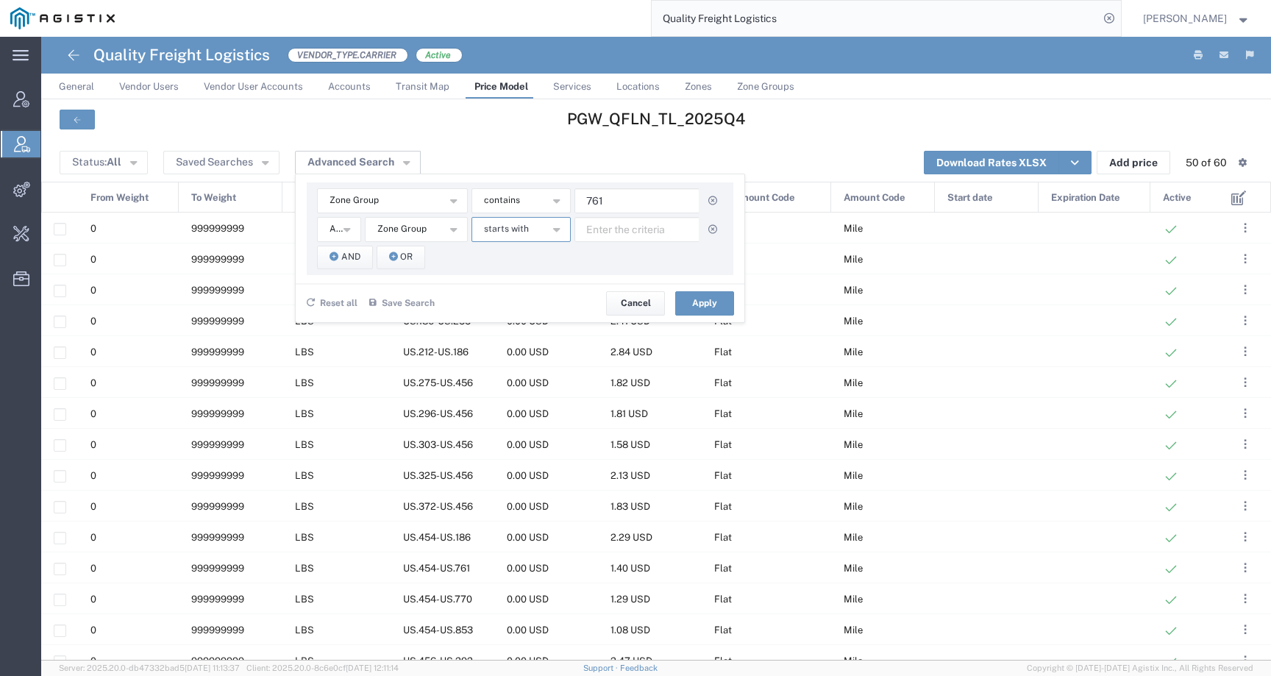
click at [514, 227] on span "starts with" at bounding box center [506, 229] width 45 height 14
click at [516, 257] on span "contains" at bounding box center [520, 255] width 96 height 19
click at [605, 234] on input "text" at bounding box center [637, 229] width 125 height 25
type input "708"
click at [697, 295] on button "Apply" at bounding box center [704, 303] width 59 height 24
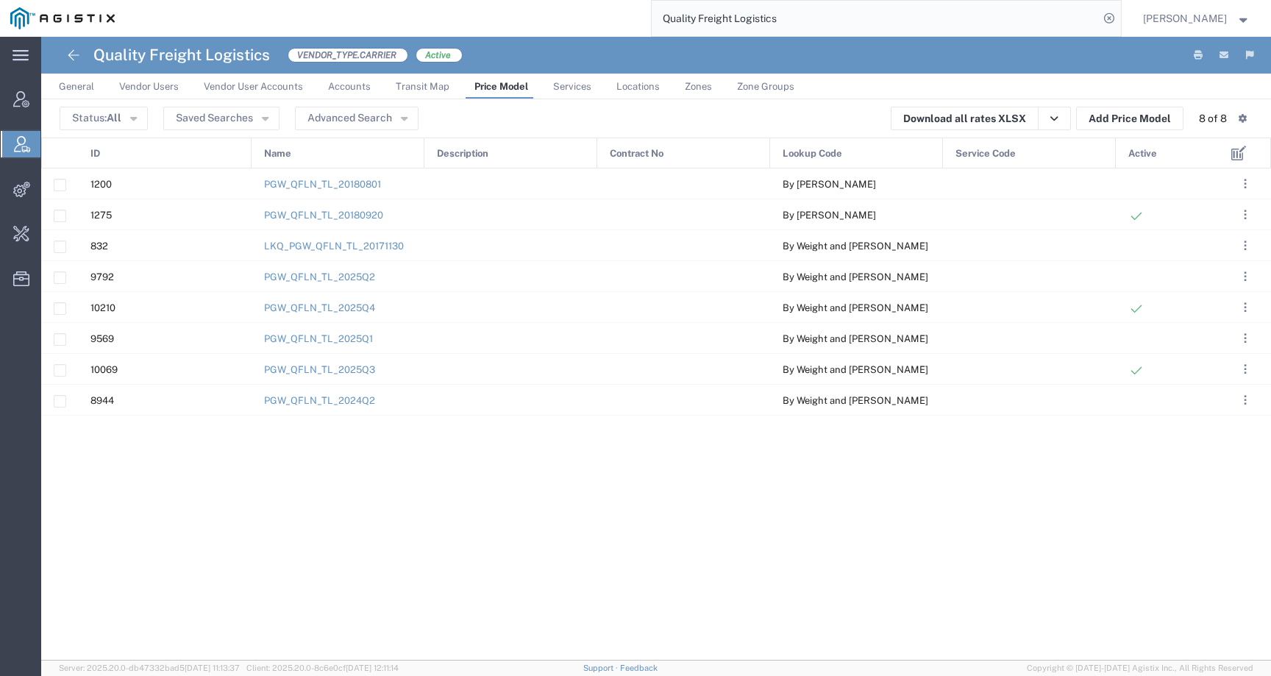
click at [494, 82] on span "Price Model" at bounding box center [502, 86] width 54 height 11
click at [354, 374] on link "PGW_QFLN_TL_2025Q3" at bounding box center [319, 369] width 111 height 11
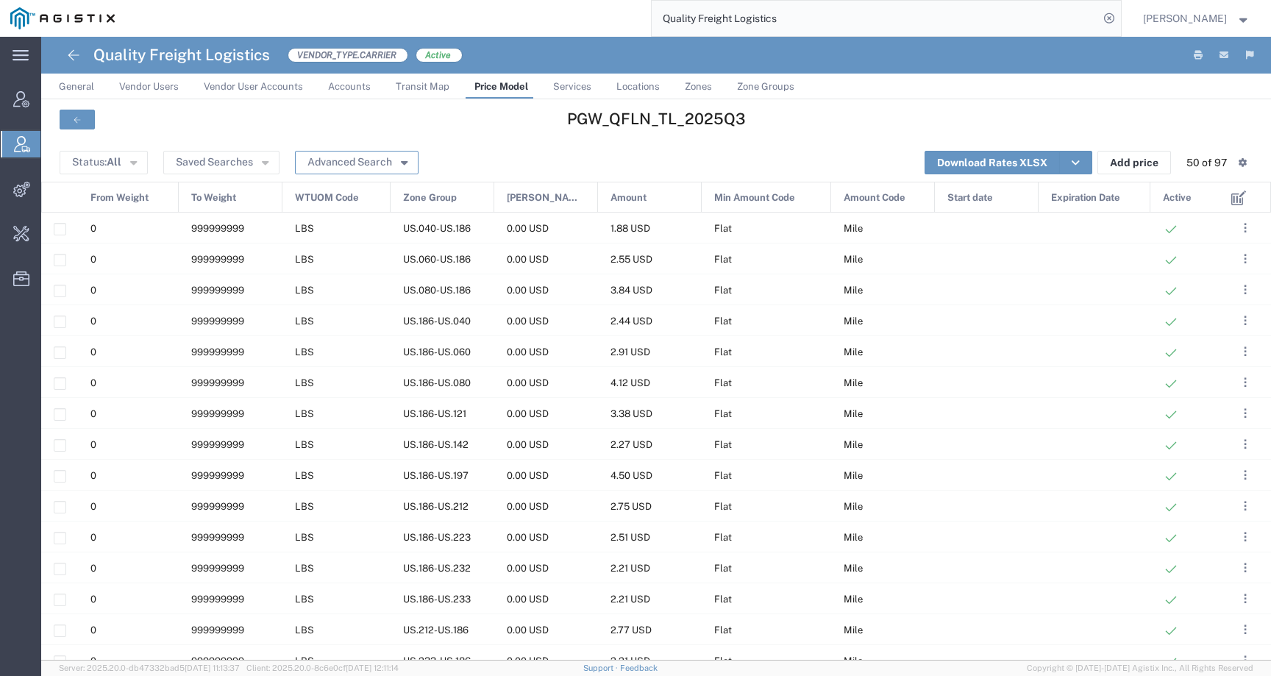
click at [342, 165] on button "Advanced Search" at bounding box center [357, 163] width 124 height 24
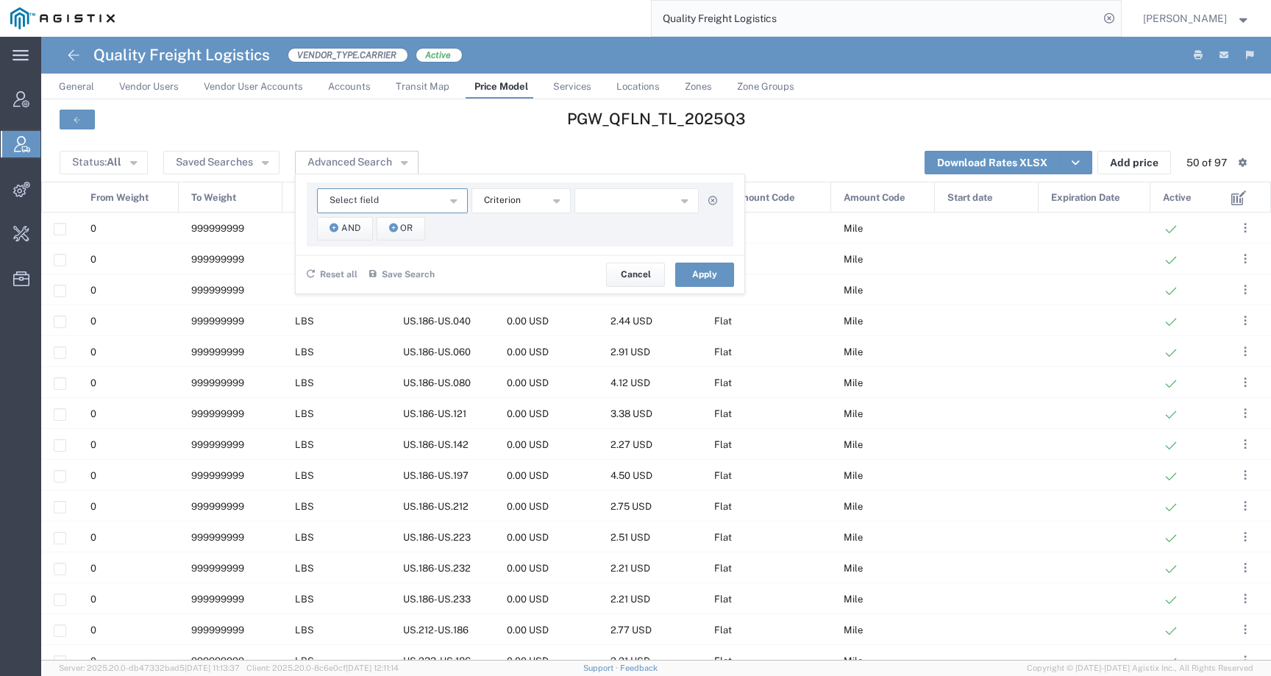
click at [352, 203] on span "Select field" at bounding box center [354, 200] width 49 height 14
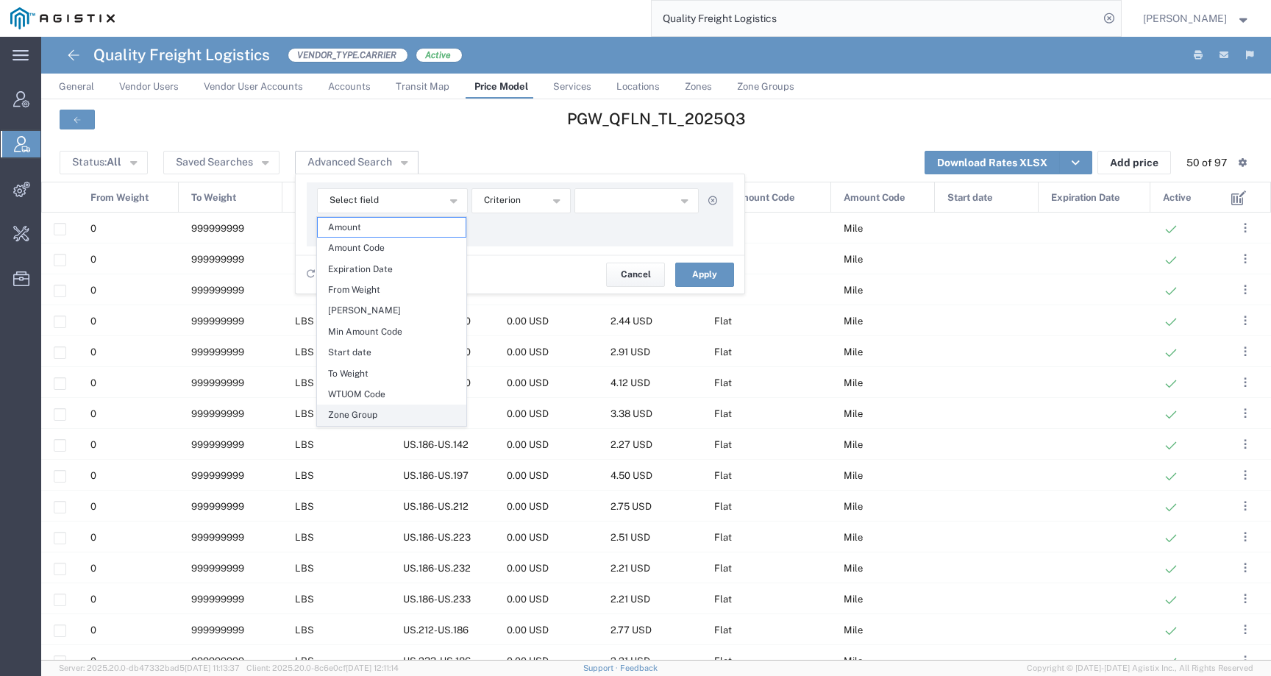
click at [376, 412] on span "Zone Group" at bounding box center [392, 414] width 148 height 19
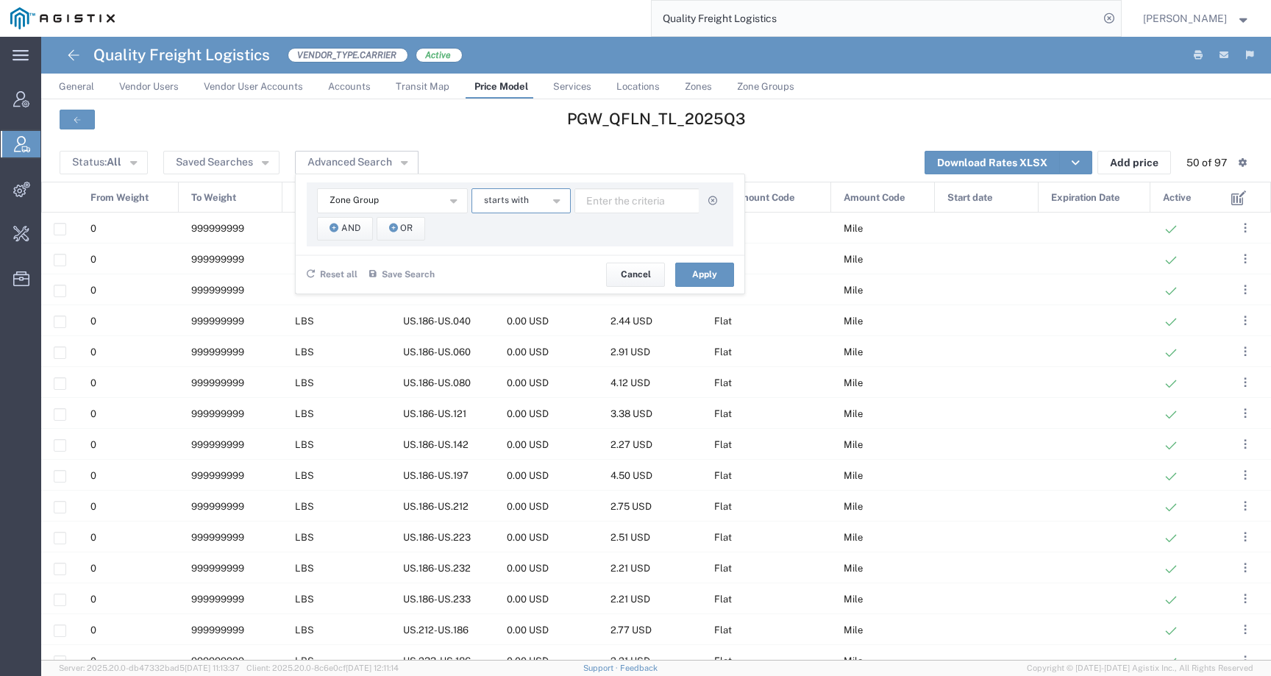
click at [519, 199] on span "starts with" at bounding box center [506, 200] width 45 height 14
click at [517, 231] on span "contains" at bounding box center [520, 227] width 96 height 19
click at [344, 222] on span "And" at bounding box center [350, 228] width 19 height 14
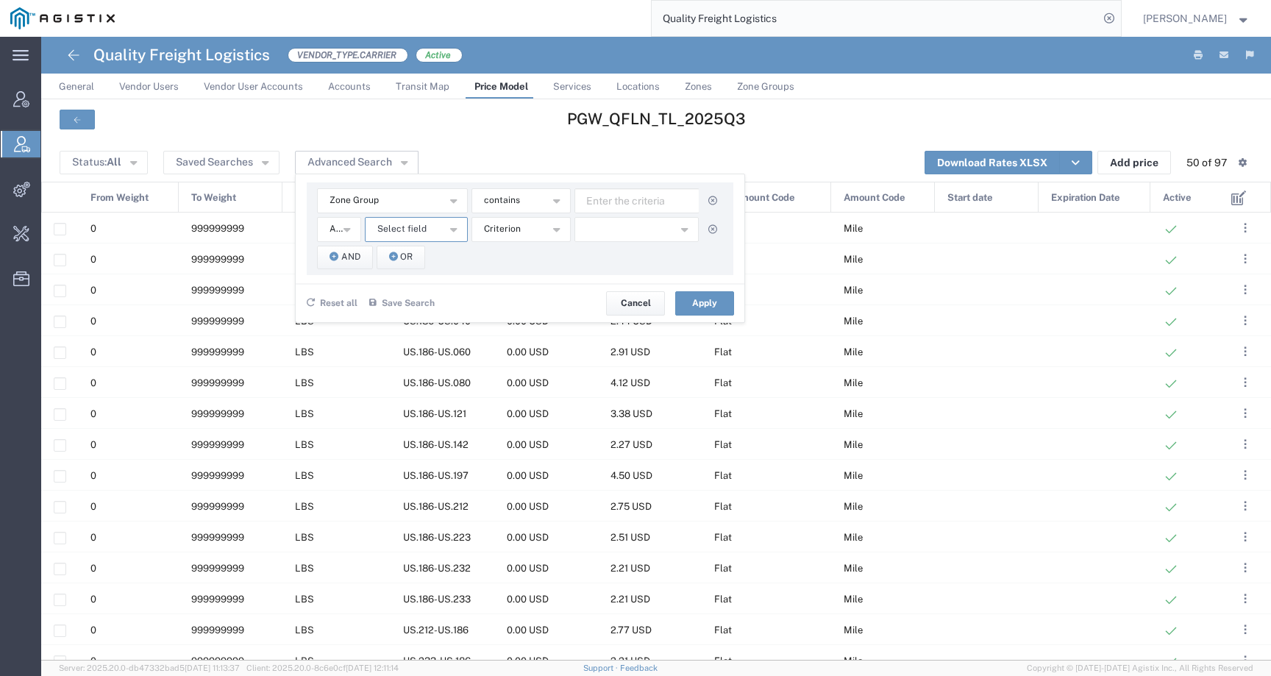
click at [442, 231] on button "Select field" at bounding box center [416, 229] width 103 height 25
click at [383, 448] on span "Zone Group" at bounding box center [416, 443] width 100 height 19
click at [500, 226] on span "starts with" at bounding box center [506, 229] width 45 height 14
click at [502, 250] on span "contains" at bounding box center [520, 255] width 96 height 19
click at [608, 196] on input "text" at bounding box center [637, 200] width 125 height 25
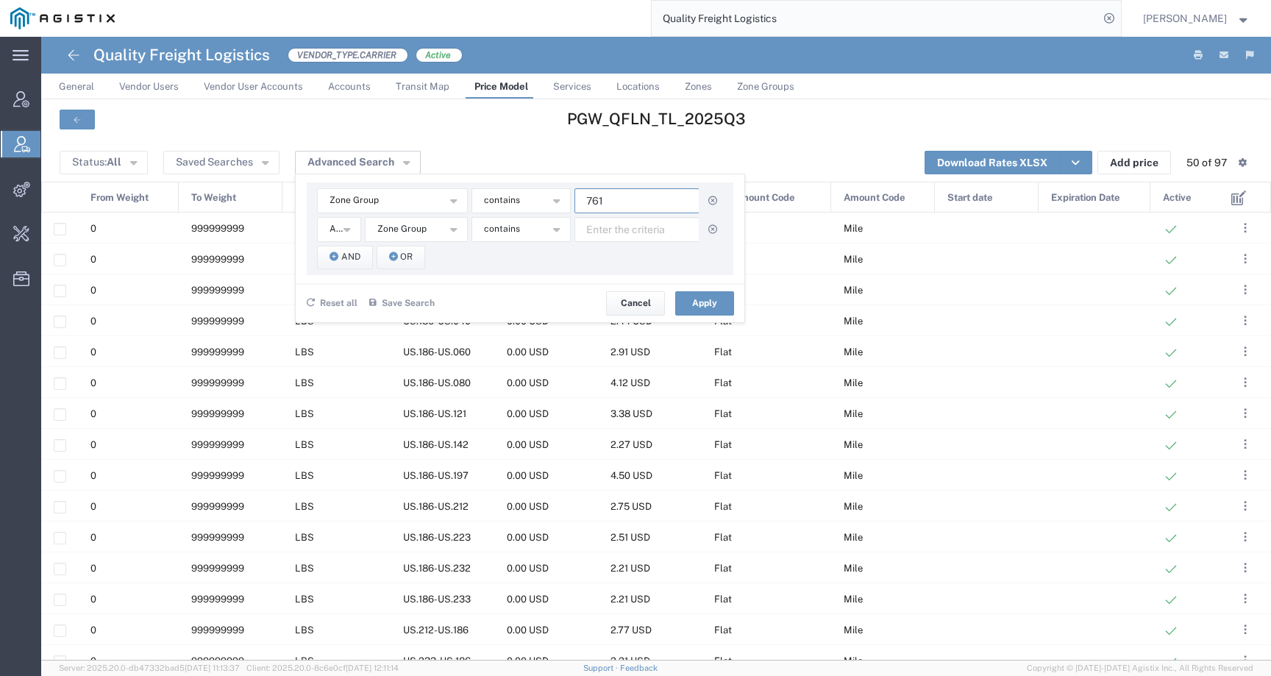
type input "761"
click at [622, 230] on input "text" at bounding box center [637, 229] width 125 height 25
type input "708"
click at [686, 296] on button "Apply" at bounding box center [704, 303] width 59 height 24
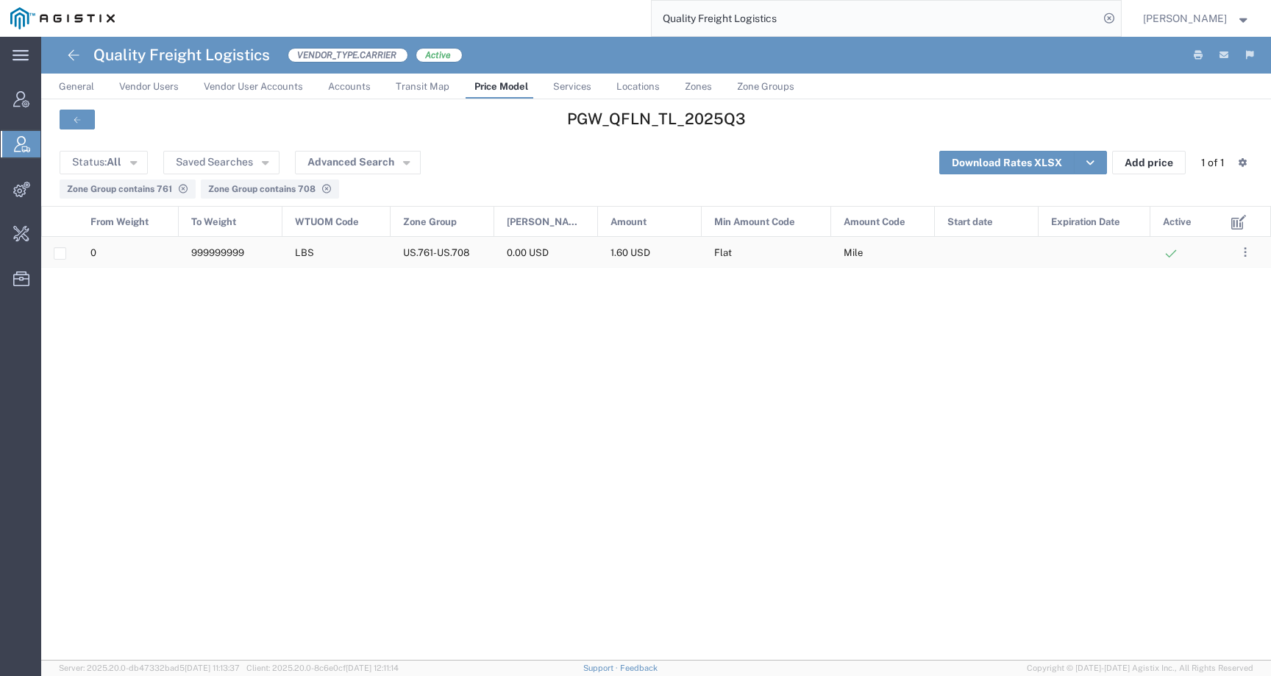
click at [527, 250] on span "0.00 USD" at bounding box center [528, 252] width 42 height 11
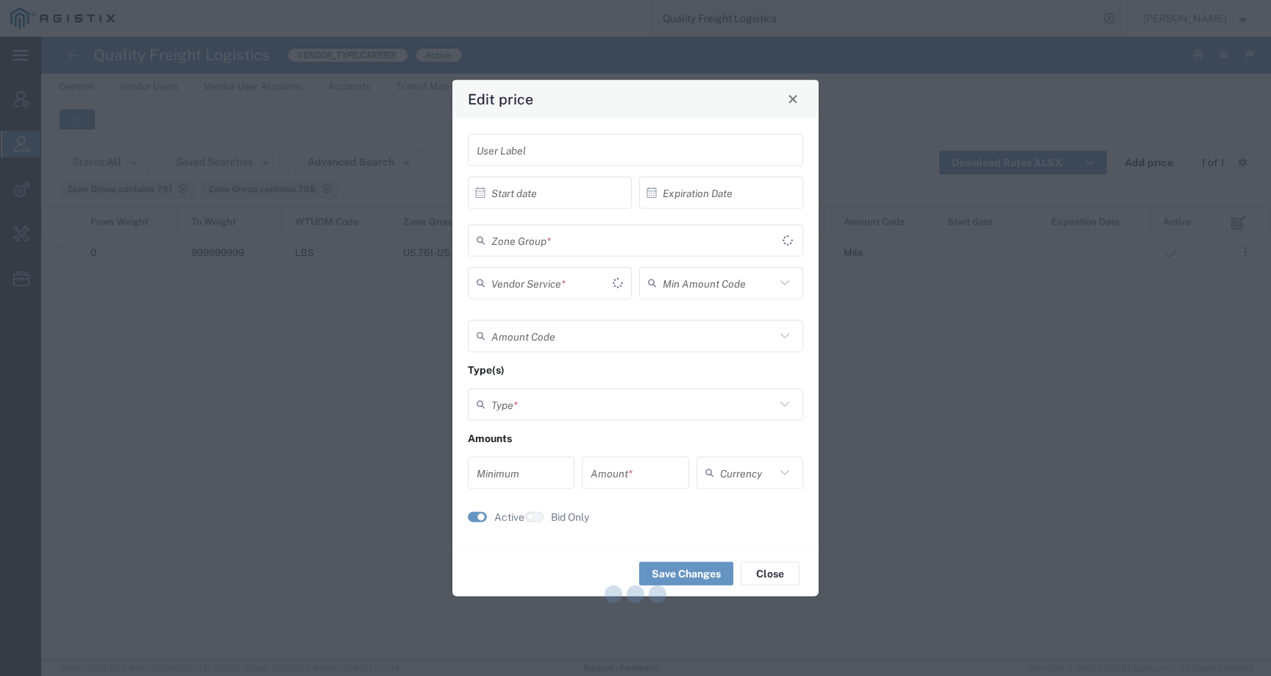
type input "Flat"
type input "Mile"
type input "Weight and Distance"
type input "0"
type input "1.6"
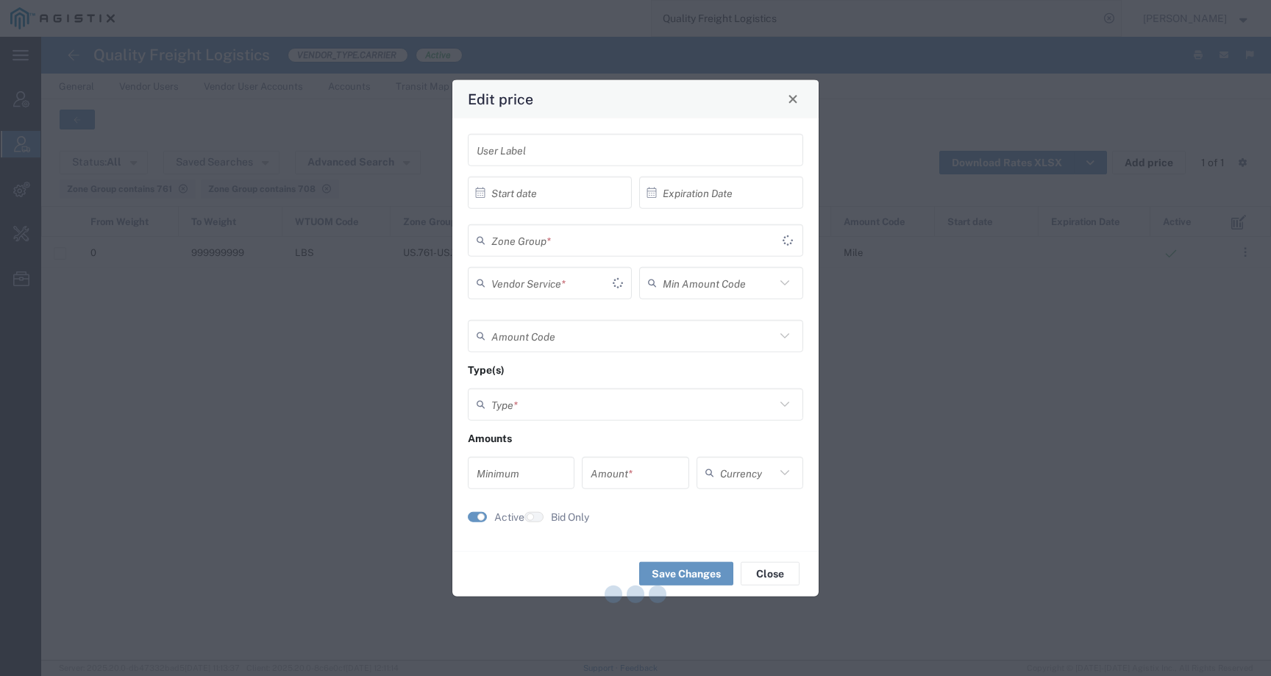
type input "USD"
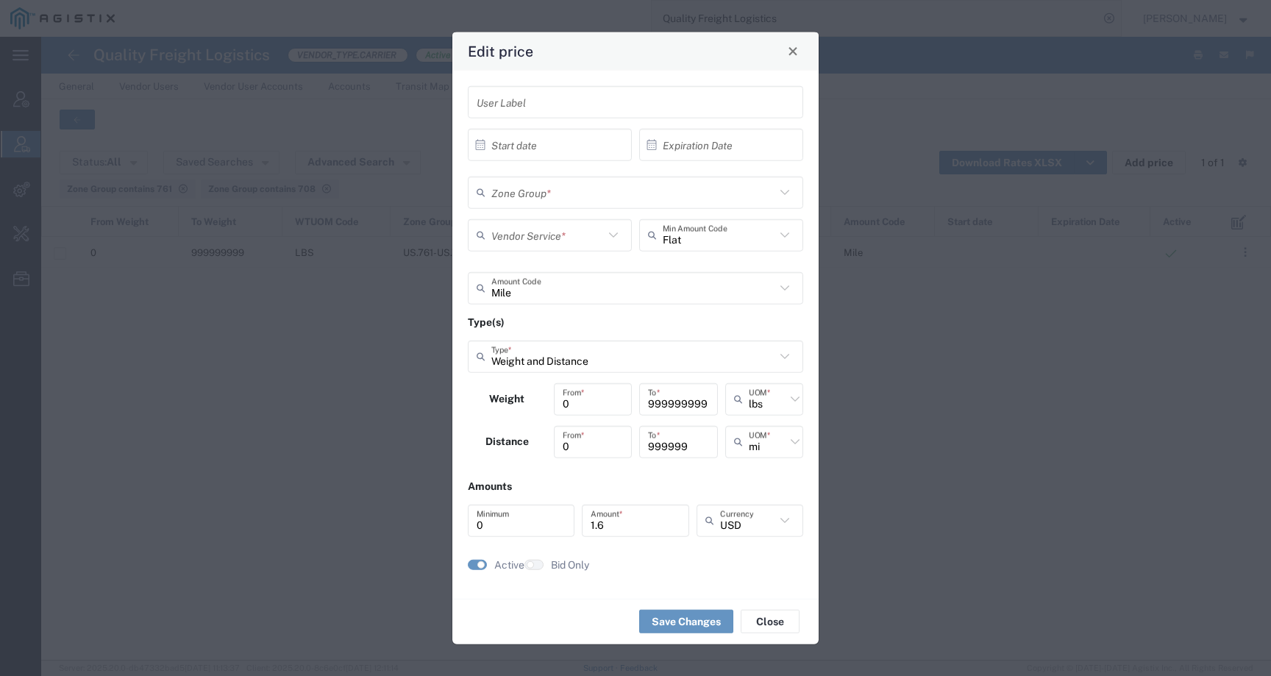
type input "US.761-US.708"
type input "TL Standard 3 - 5 Day"
click at [794, 51] on span "Close" at bounding box center [793, 51] width 10 height 10
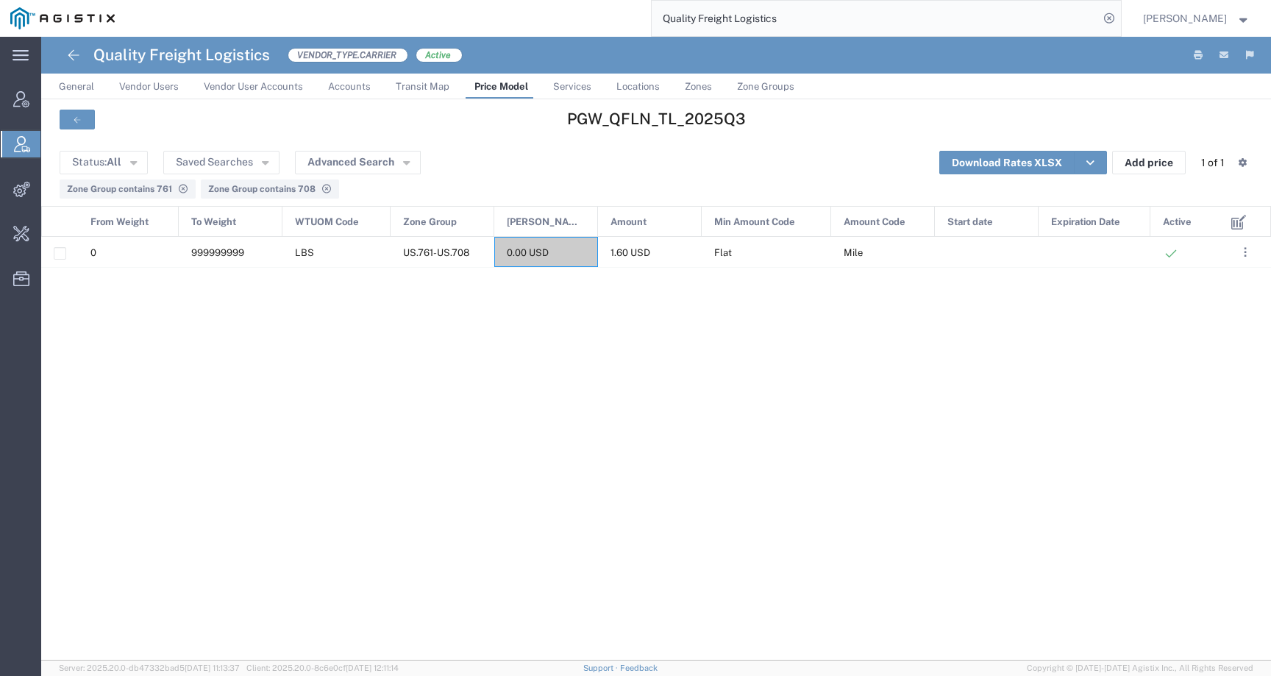
click at [494, 93] on link "Price Model" at bounding box center [501, 87] width 68 height 26
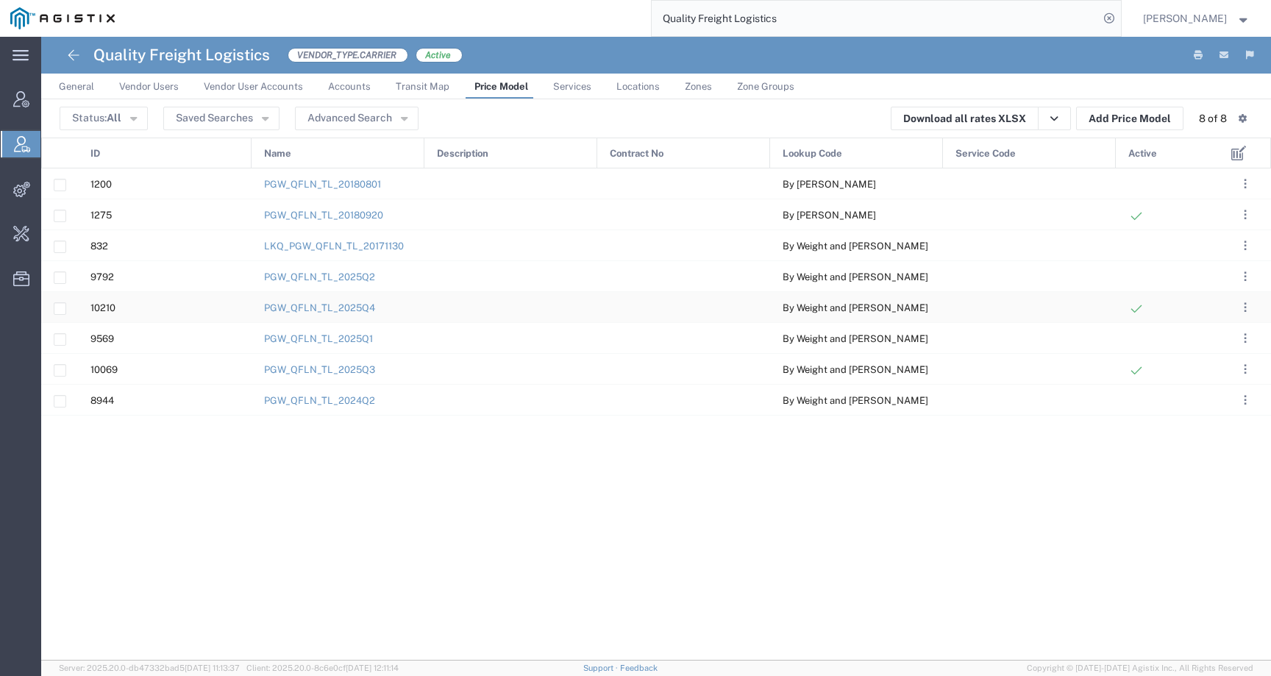
click at [355, 314] on div "PGW_QFLN_TL_2025Q4" at bounding box center [338, 307] width 173 height 30
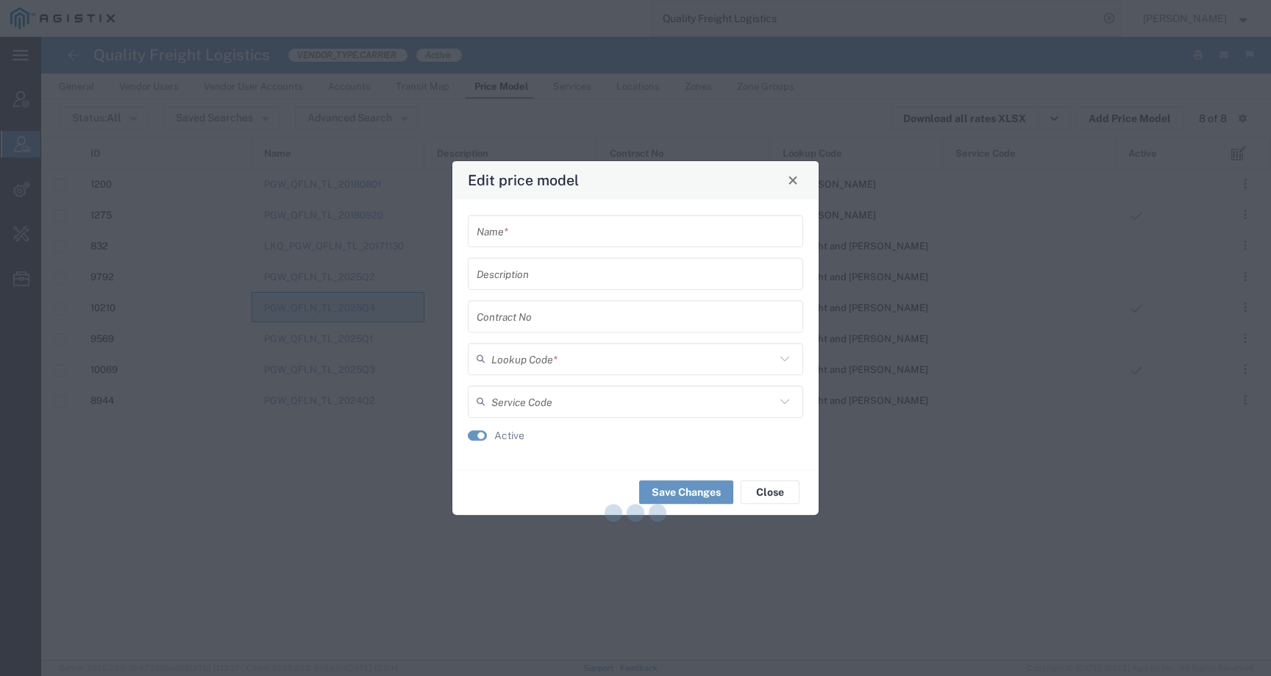
type input "PGW_QFLN_TL_2025Q4"
type input "By Weight and Miles"
click at [795, 177] on span "Close" at bounding box center [793, 180] width 10 height 10
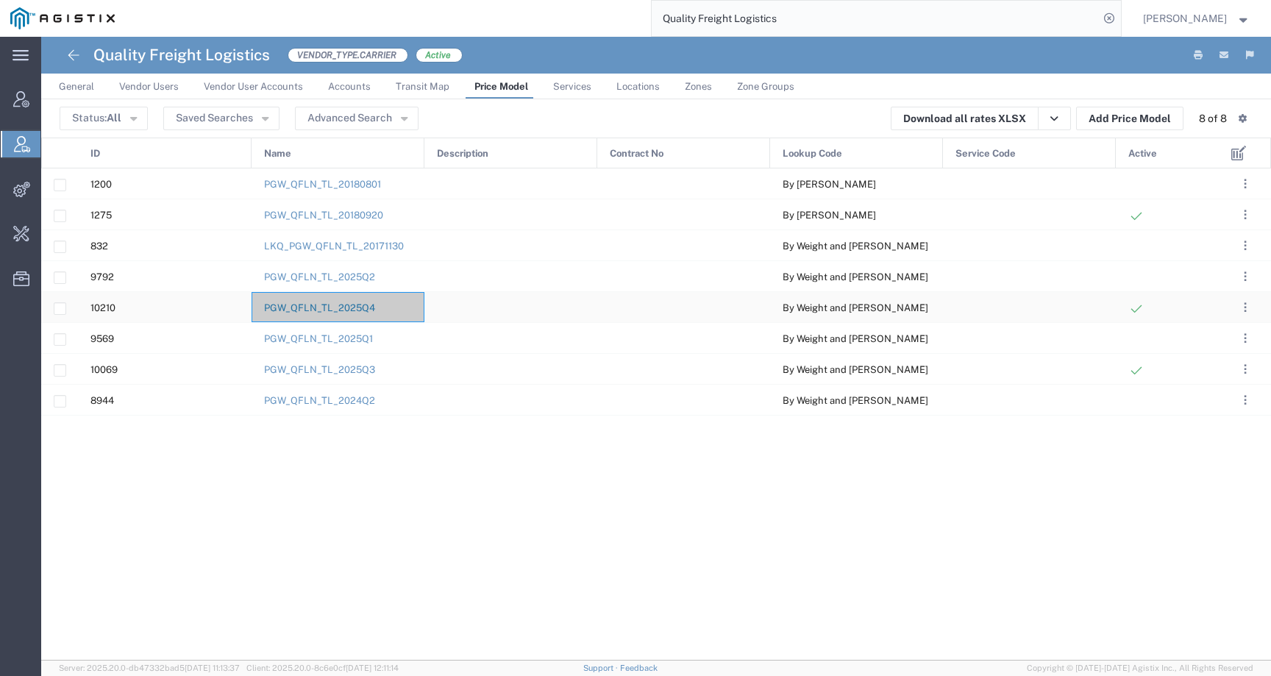
click at [358, 305] on link "PGW_QFLN_TL_2025Q4" at bounding box center [319, 307] width 111 height 11
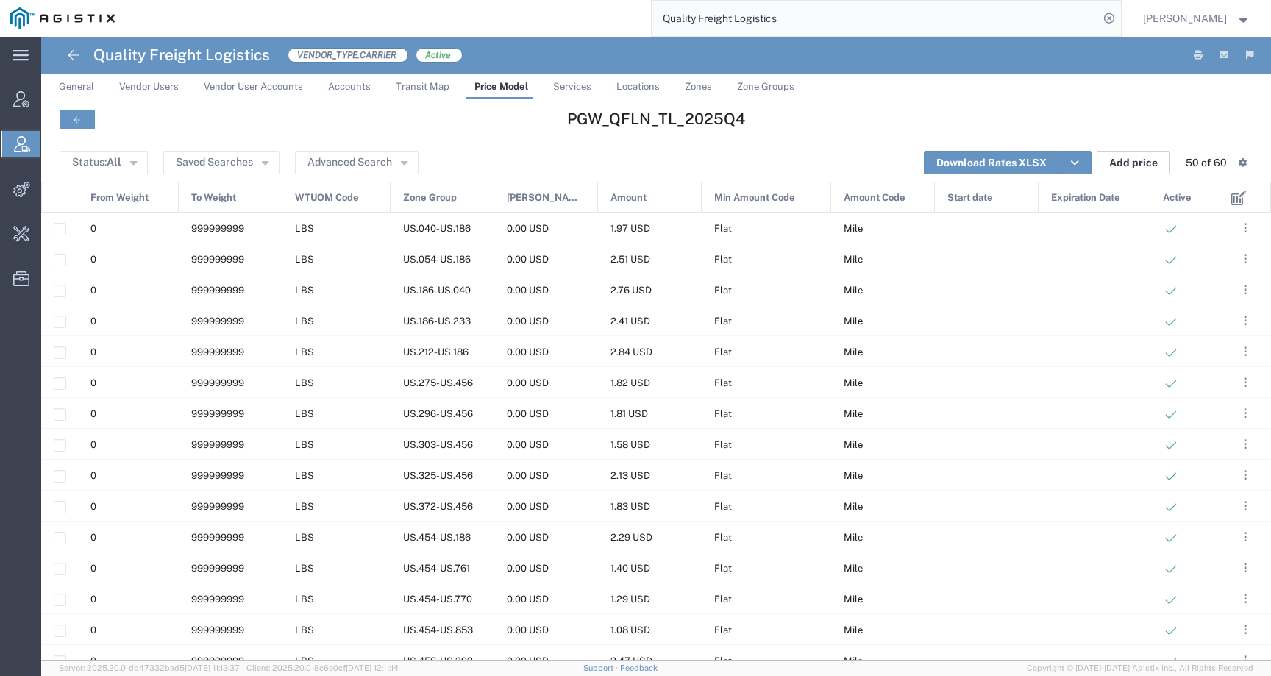
click at [1142, 165] on button "Add price" at bounding box center [1134, 163] width 74 height 24
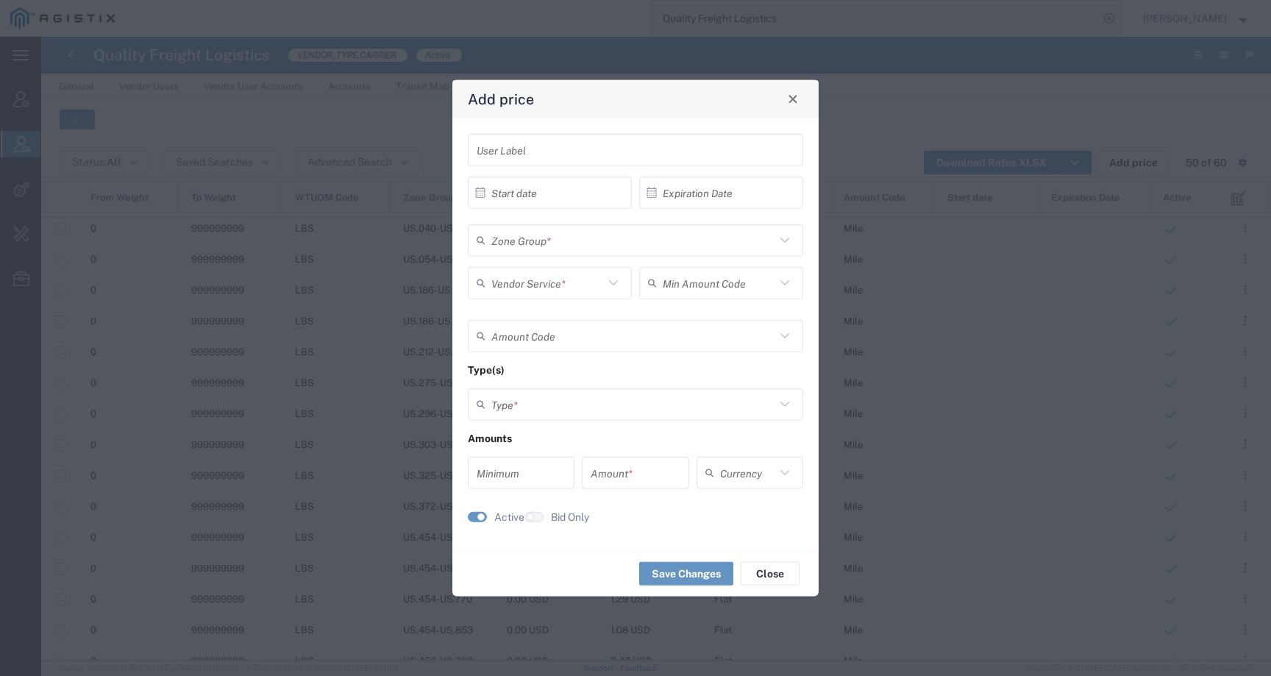
click at [581, 233] on input "text" at bounding box center [633, 240] width 284 height 26
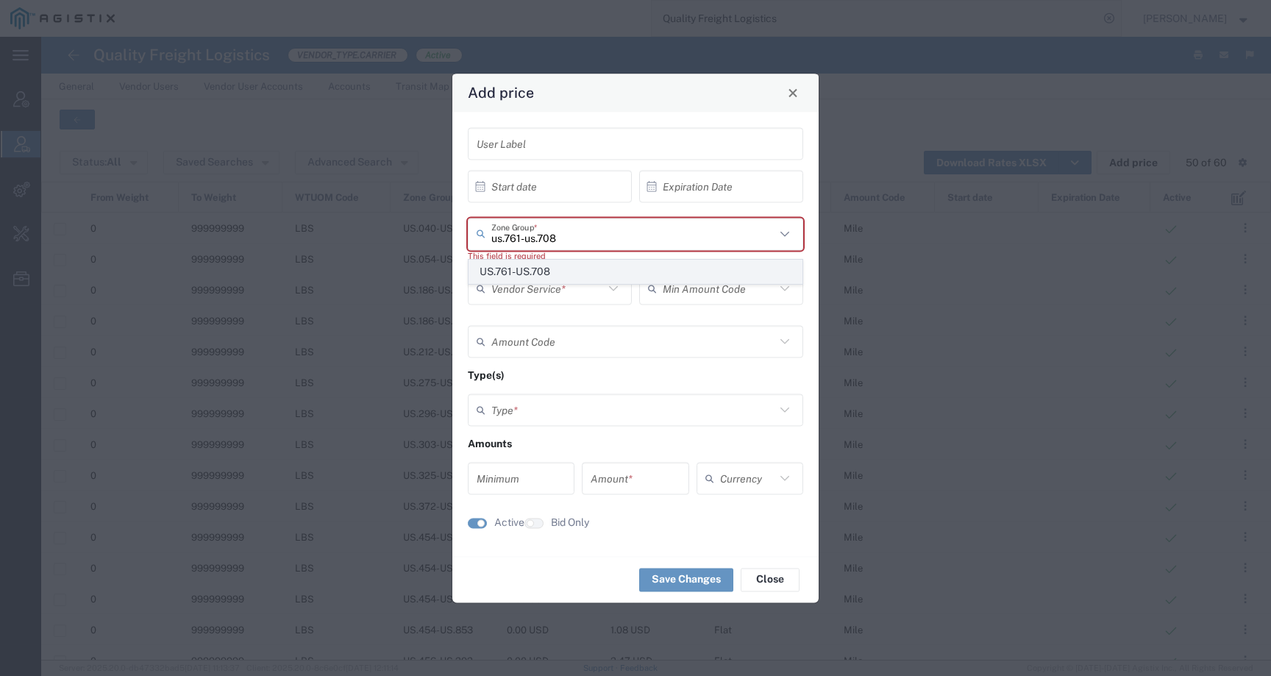
click at [583, 267] on span "US.761-US.708" at bounding box center [635, 271] width 333 height 23
type input "US.761-US.708"
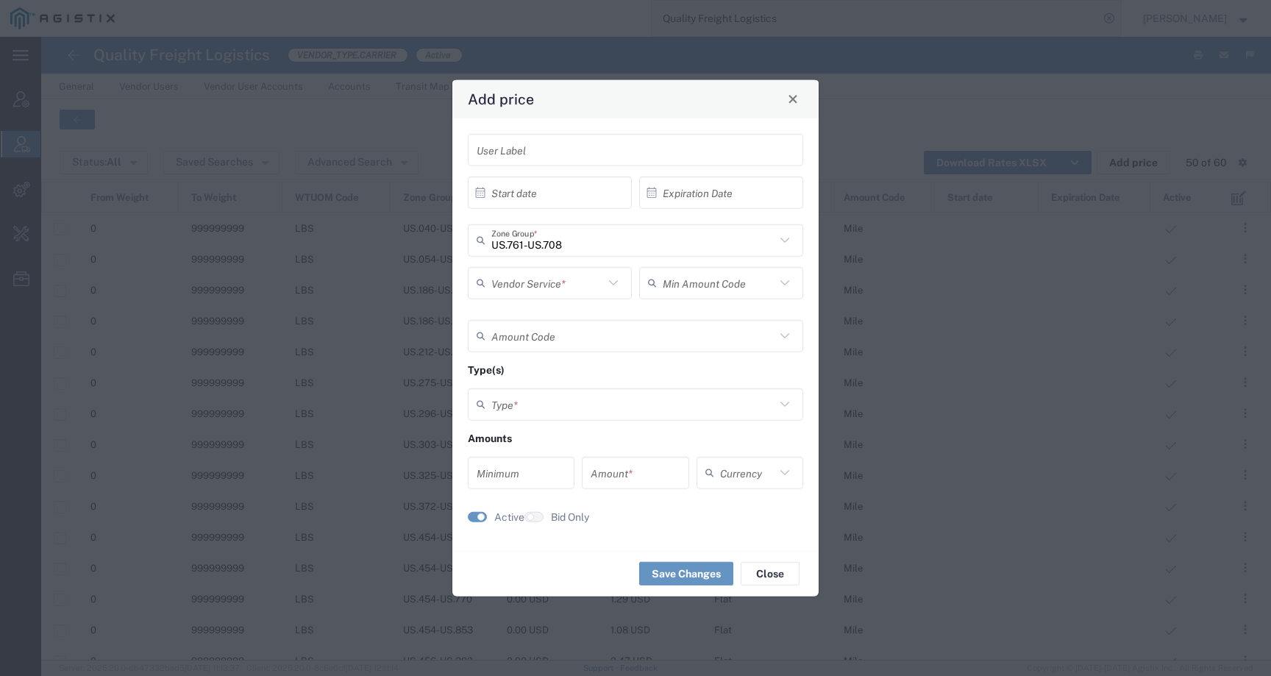
click at [555, 287] on input "text" at bounding box center [547, 283] width 113 height 26
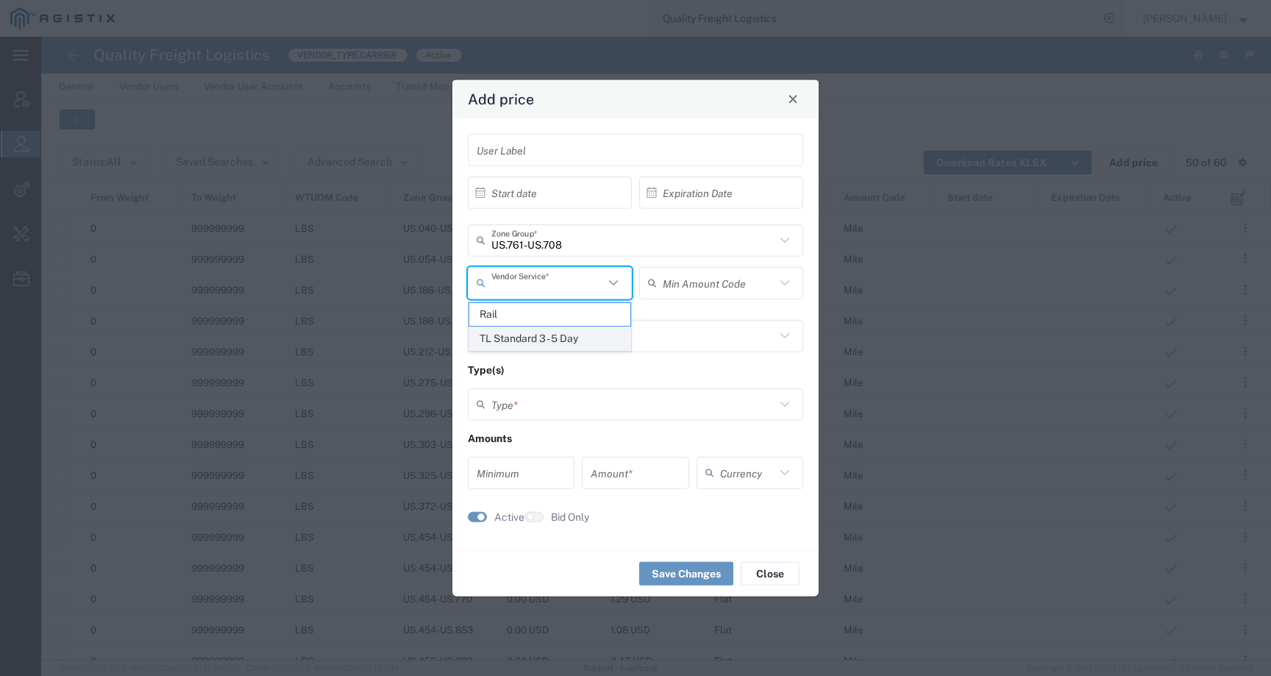
click at [544, 346] on span "TL Standard 3 - 5 Day" at bounding box center [549, 338] width 161 height 23
type input "TL Standard 3 - 5 Day"
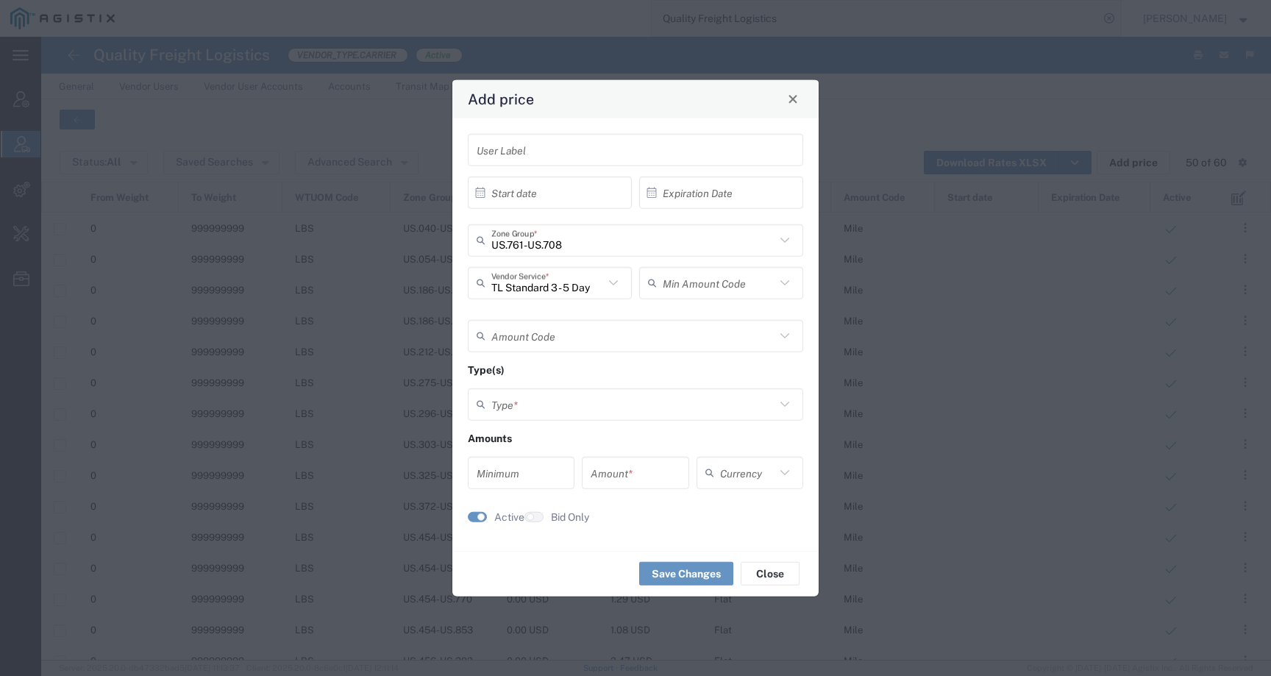
click at [705, 280] on input "text" at bounding box center [719, 283] width 113 height 26
click at [692, 313] on span "Flat" at bounding box center [721, 314] width 161 height 23
type input "Flat"
click at [595, 331] on input "text" at bounding box center [633, 336] width 284 height 26
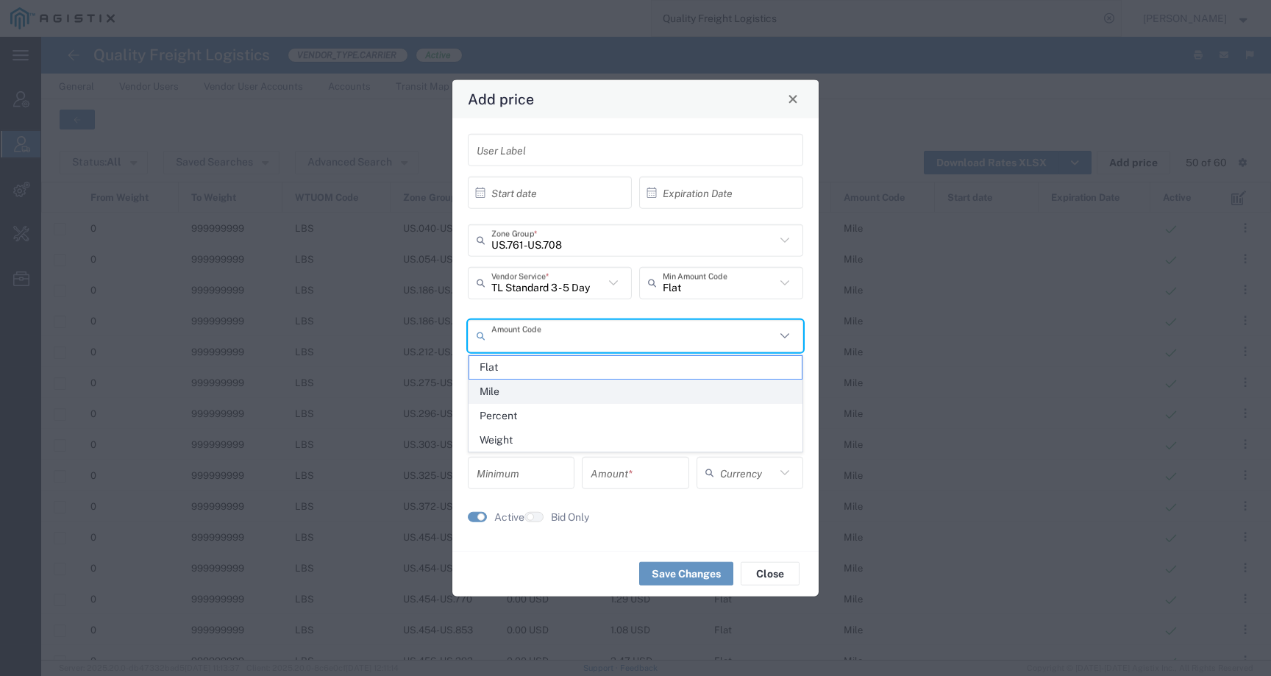
click at [588, 388] on span "Mile" at bounding box center [635, 391] width 333 height 23
type input "Mile"
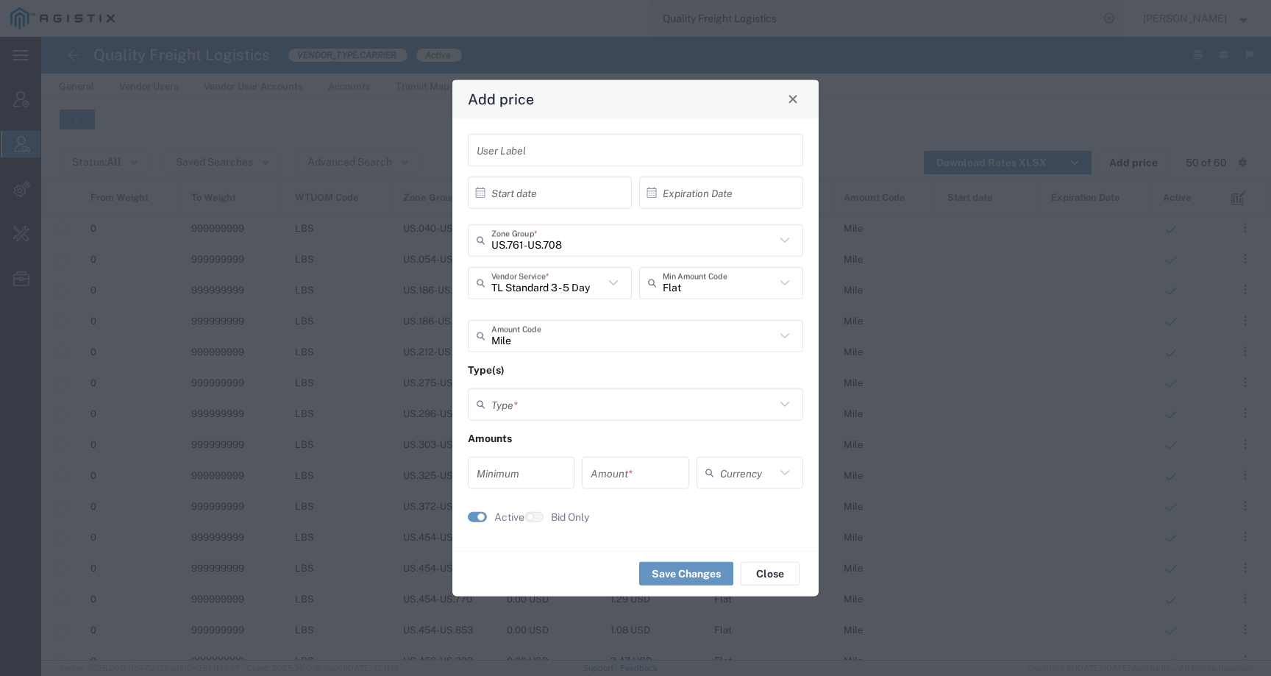
click at [575, 402] on input "text" at bounding box center [633, 404] width 284 height 26
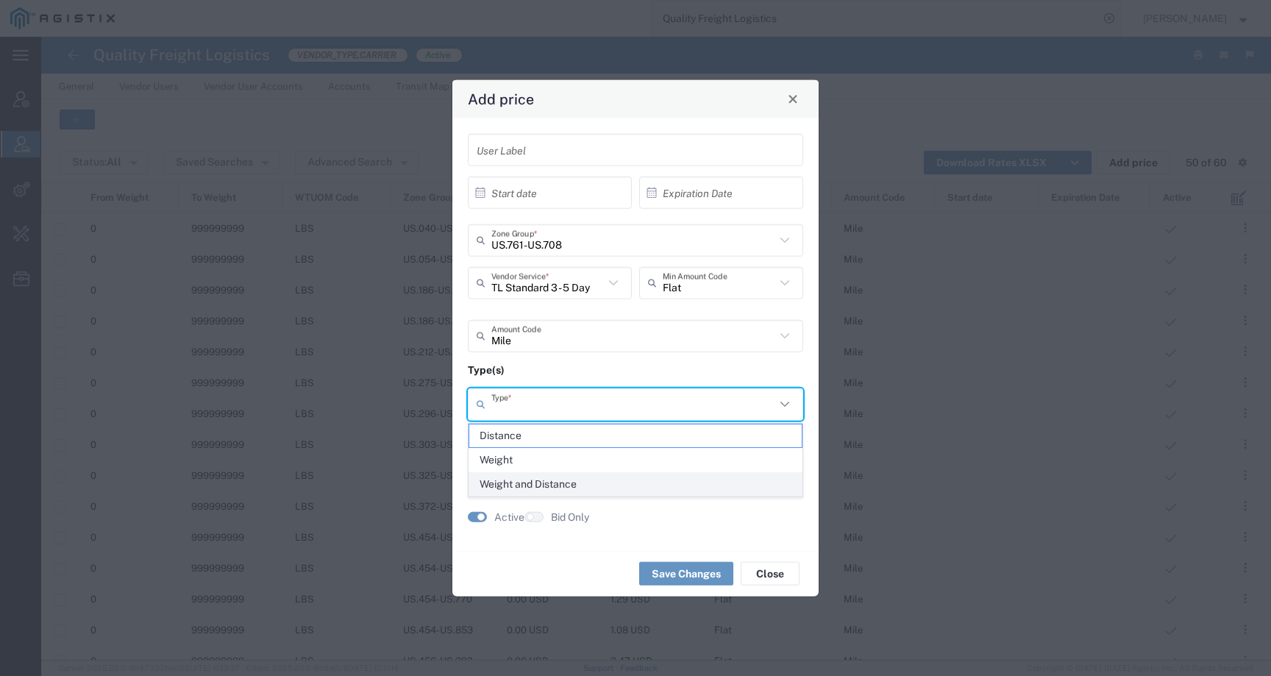
click at [563, 489] on span "Weight and Distance" at bounding box center [635, 484] width 333 height 23
type input "Weight and Distance"
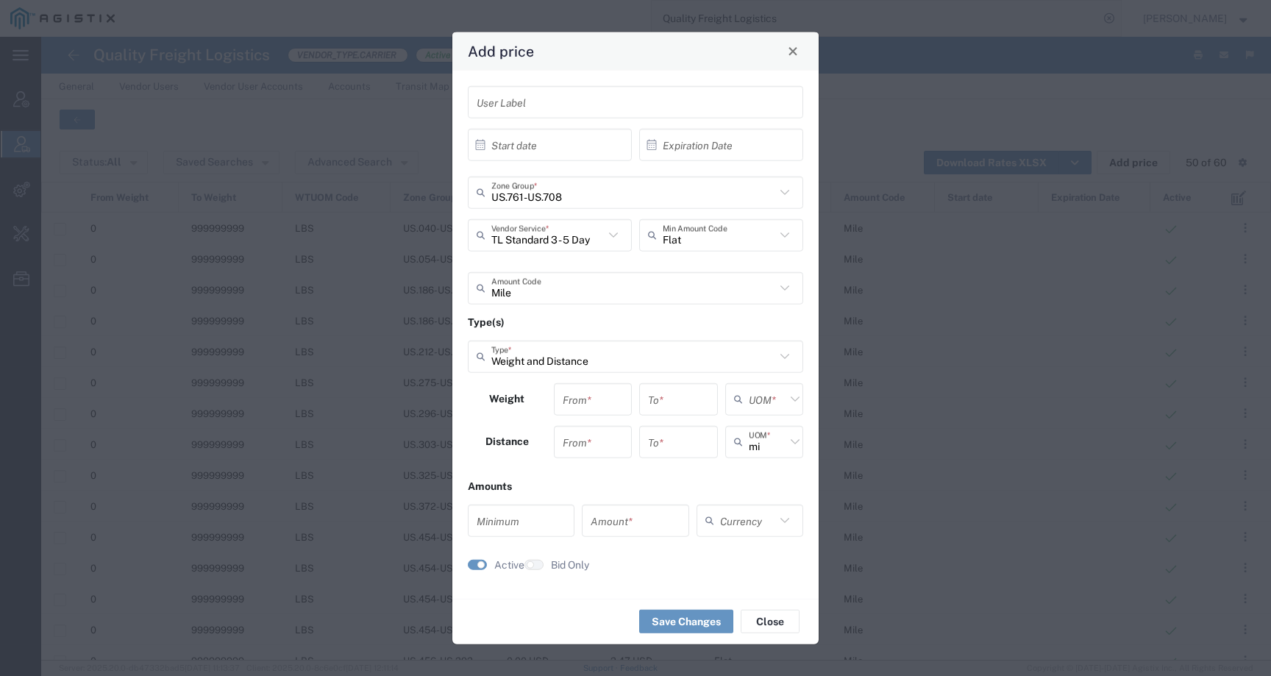
click at [591, 410] on input "number" at bounding box center [593, 399] width 61 height 26
type input "0"
click at [587, 442] on input "number" at bounding box center [593, 442] width 61 height 26
type input "0"
click at [669, 409] on input "number" at bounding box center [678, 399] width 61 height 26
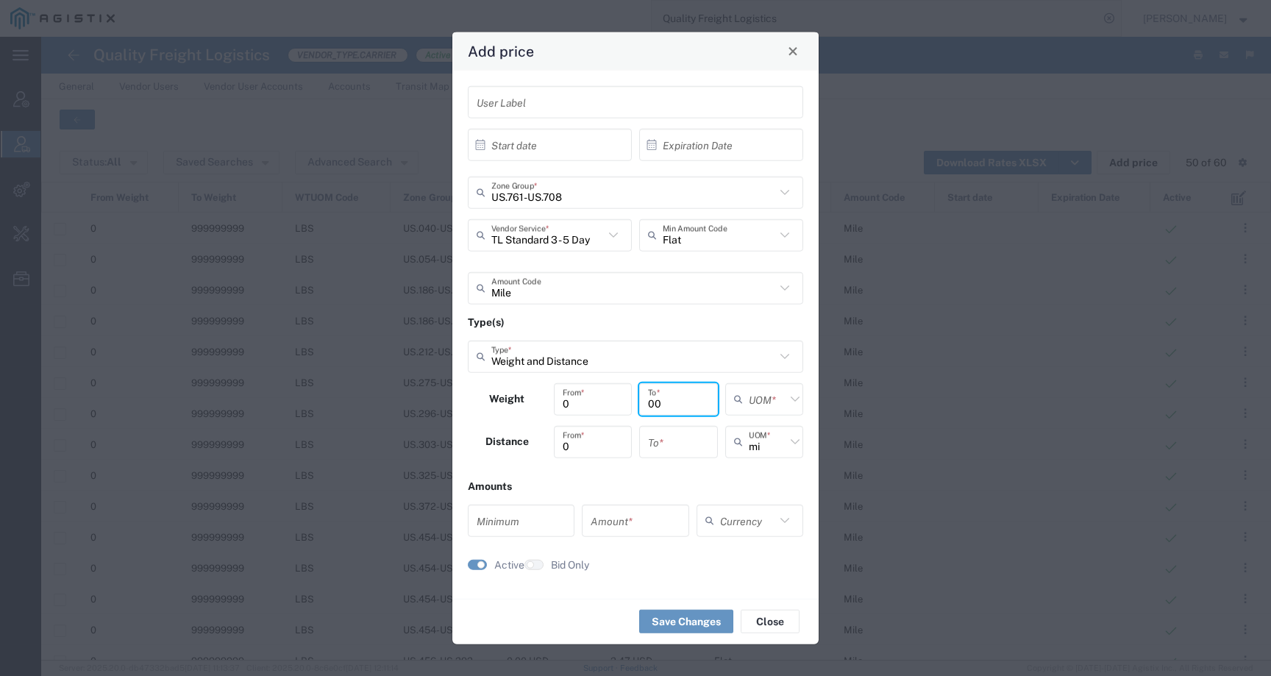
type input "0"
type input "9999999999999"
click at [684, 446] on input "number" at bounding box center [678, 442] width 61 height 26
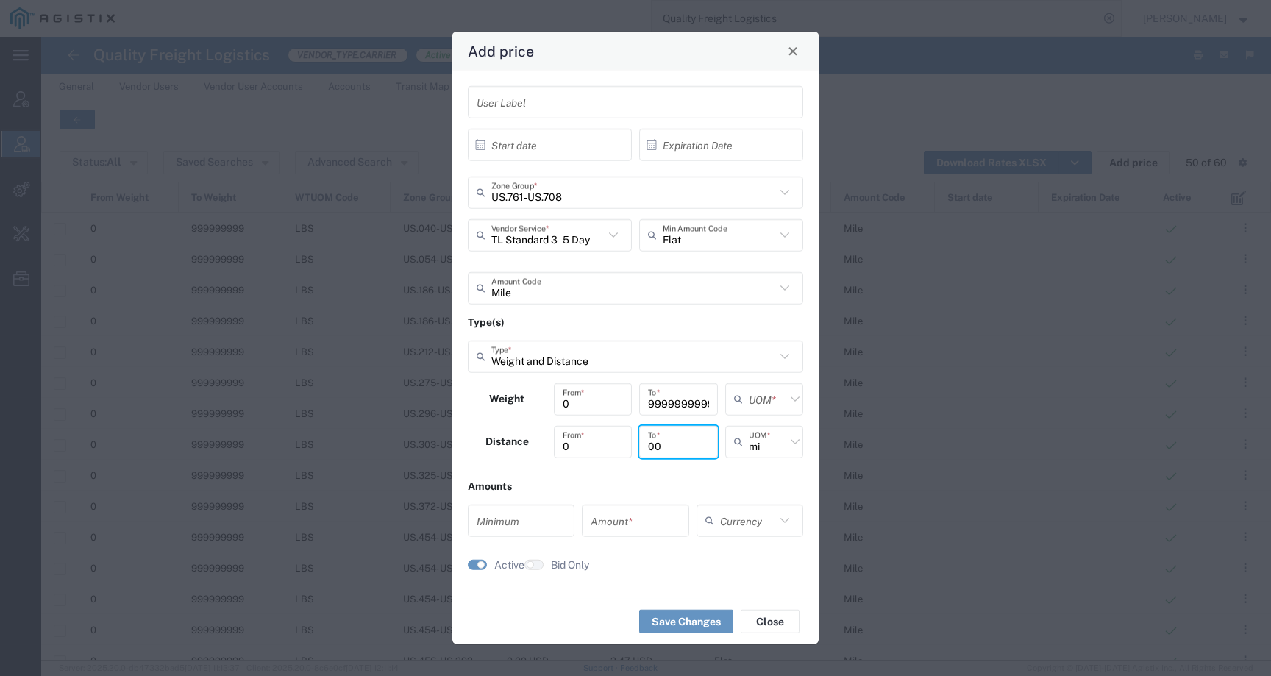
type input "0"
type input "9999999999999"
click at [766, 398] on input "text" at bounding box center [767, 399] width 37 height 26
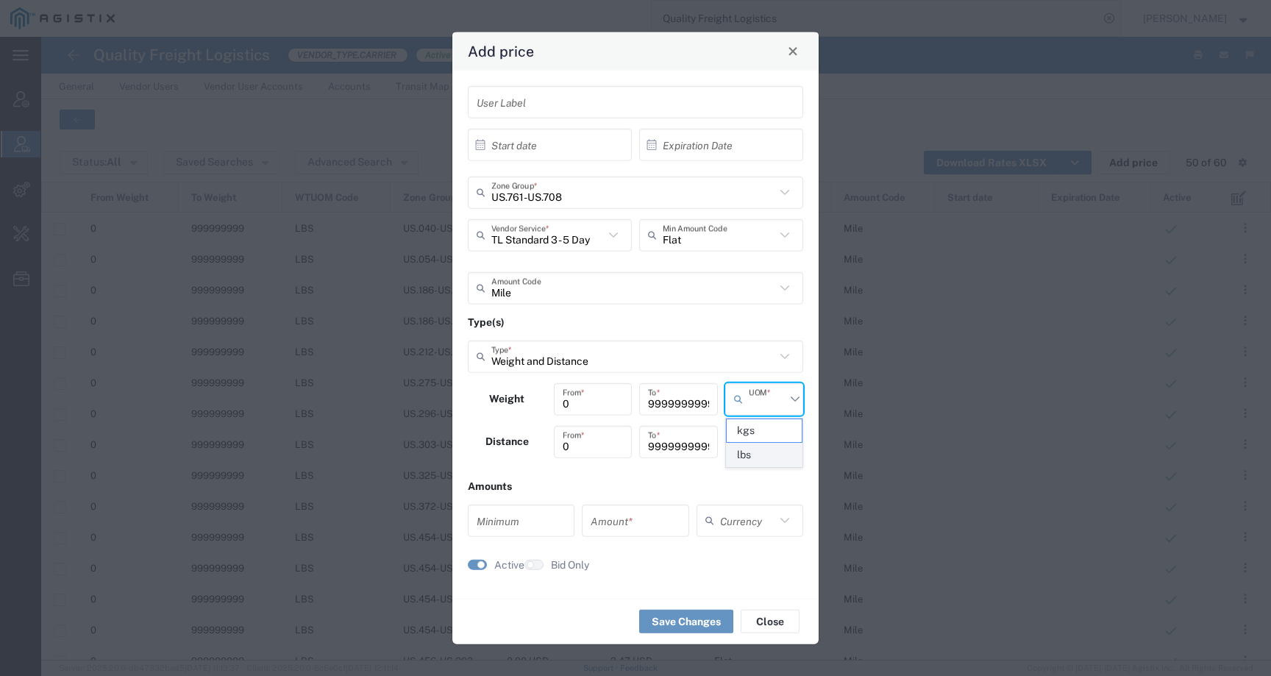
click at [745, 450] on span "lbs" at bounding box center [765, 455] width 76 height 23
type input "lbs"
click at [547, 519] on input "number" at bounding box center [521, 521] width 89 height 26
type input "0"
click at [628, 514] on input "number" at bounding box center [635, 521] width 89 height 26
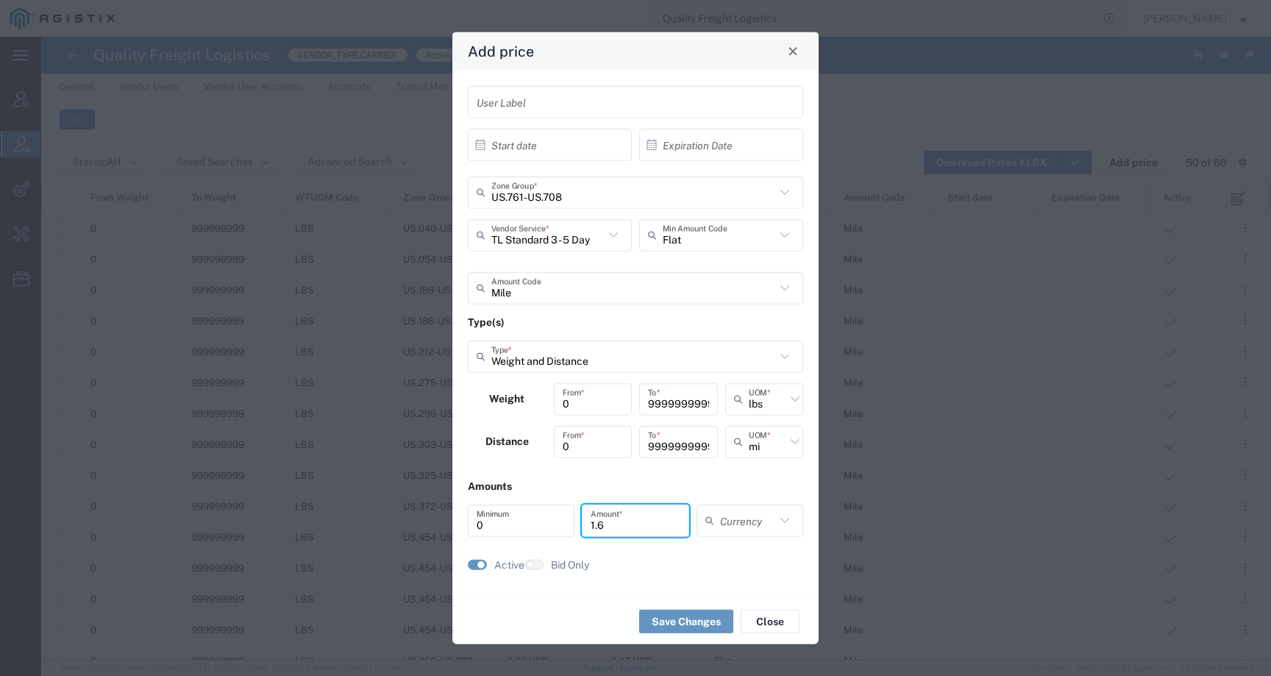
type input "1.6"
click at [723, 511] on input "text" at bounding box center [747, 521] width 55 height 26
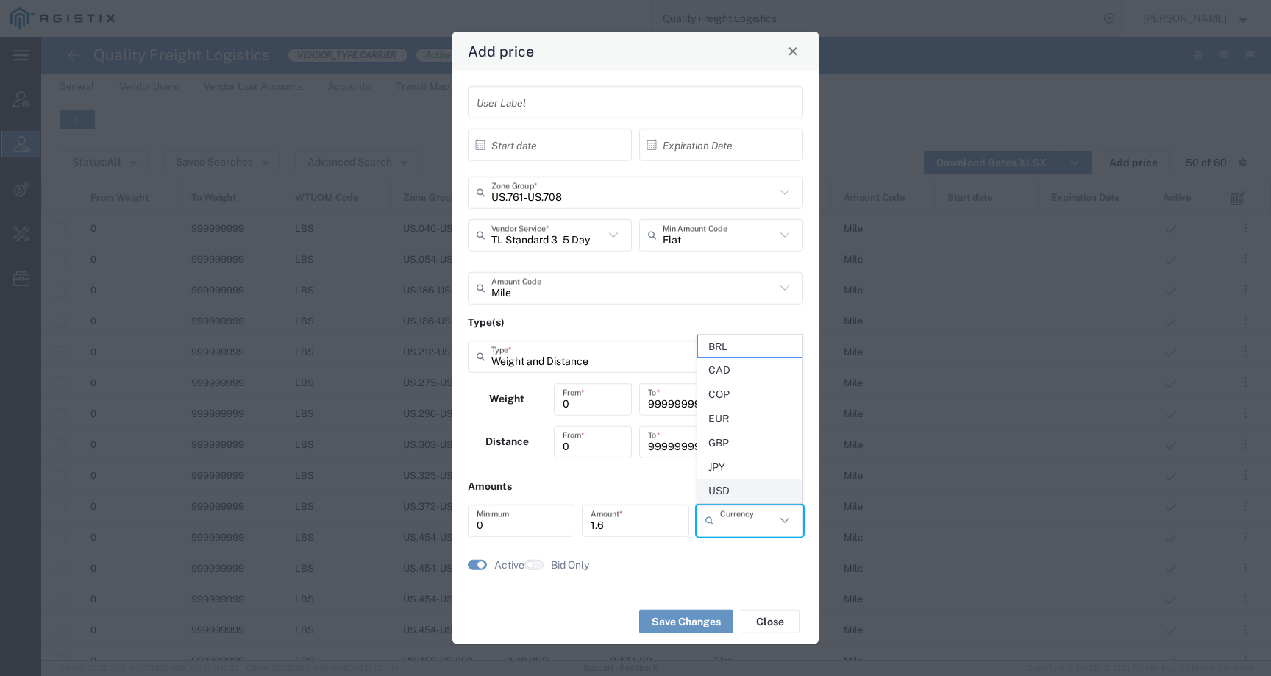
click at [725, 486] on span "USD" at bounding box center [750, 491] width 104 height 23
type input "USD"
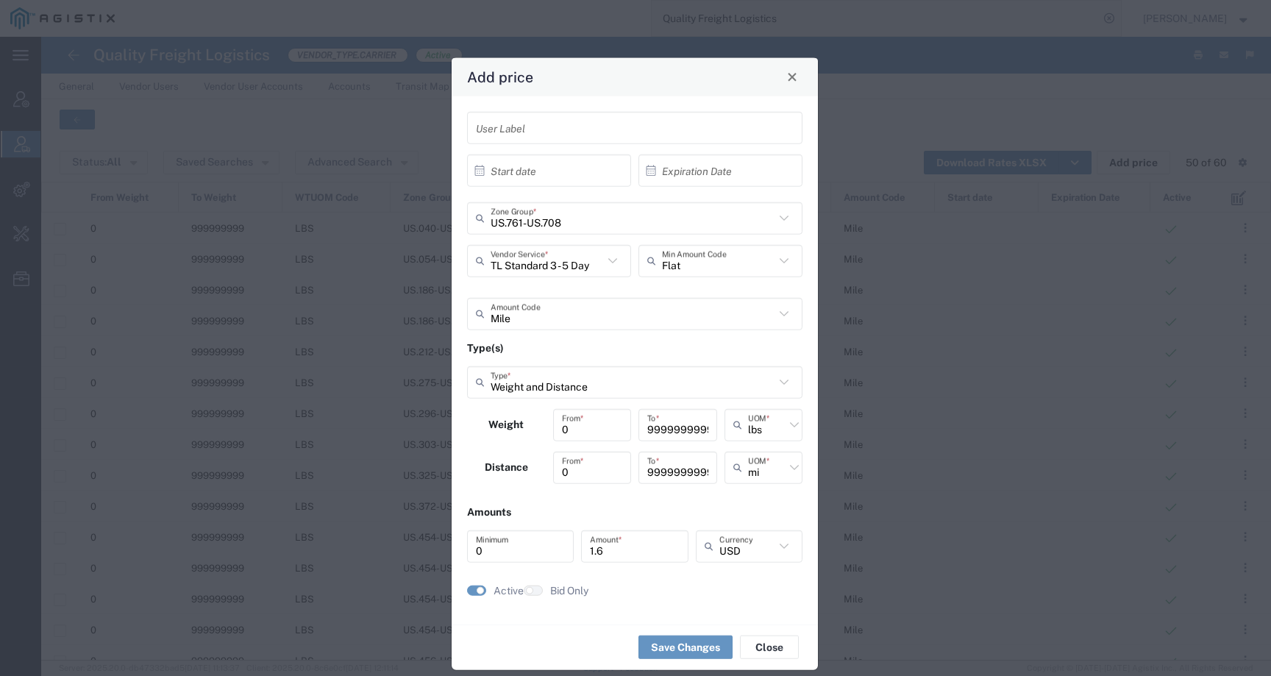
drag, startPoint x: 652, startPoint y: 67, endPoint x: 651, endPoint y: 93, distance: 26.5
click at [651, 93] on div "Add price" at bounding box center [635, 76] width 366 height 38
click at [675, 644] on button "Save Changes" at bounding box center [685, 648] width 94 height 24
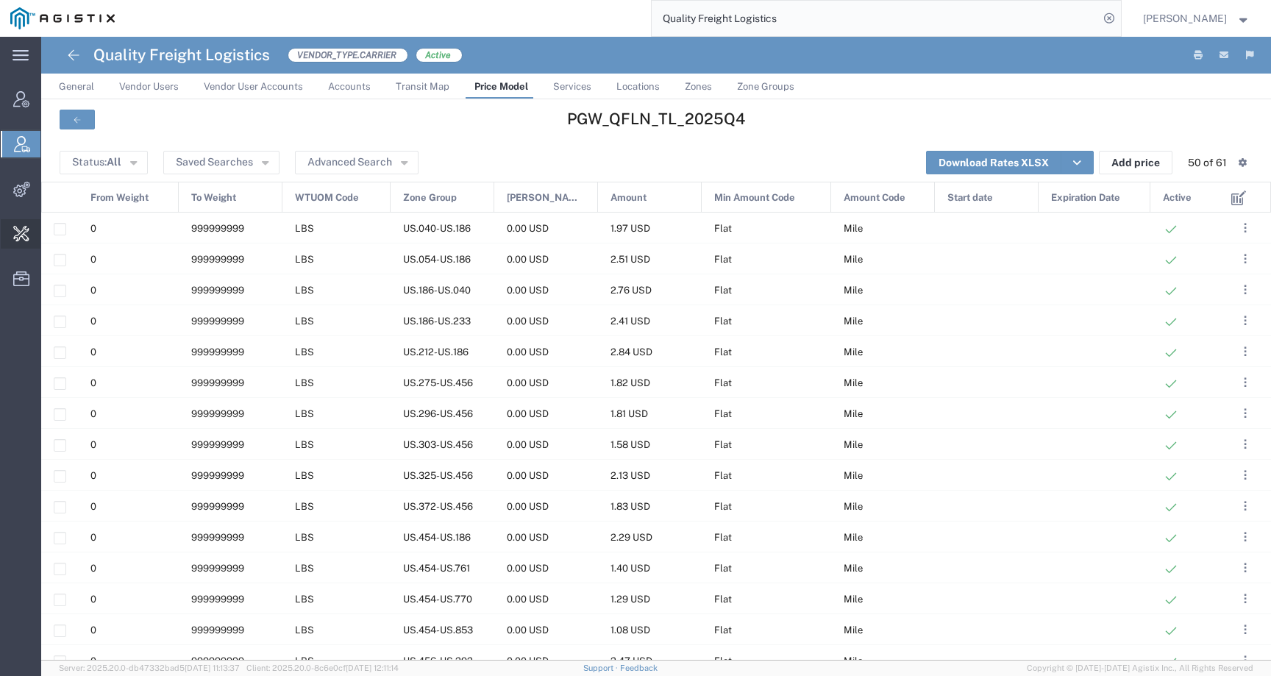
click at [0, 0] on span "Change Carrier" at bounding box center [0, 0] width 0 height 0
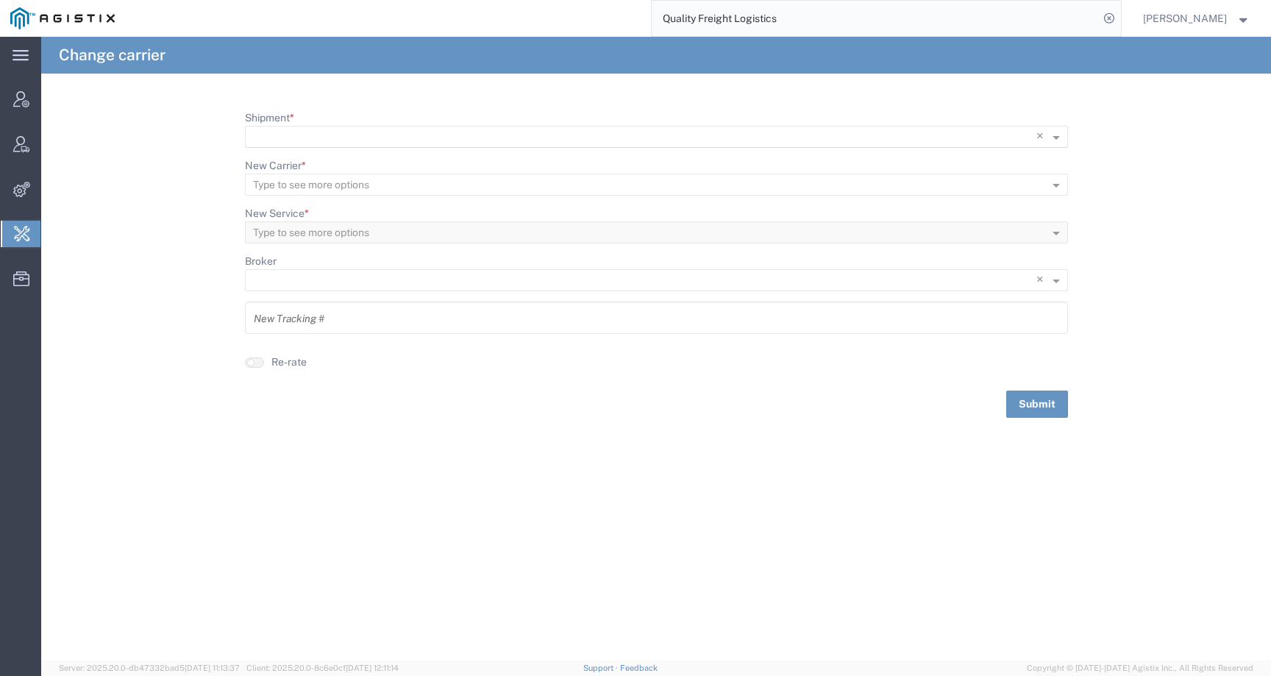
scroll to position [1, 0]
click at [357, 130] on input "Shipment *" at bounding box center [626, 137] width 747 height 21
paste input "56979922"
type input "56979922"
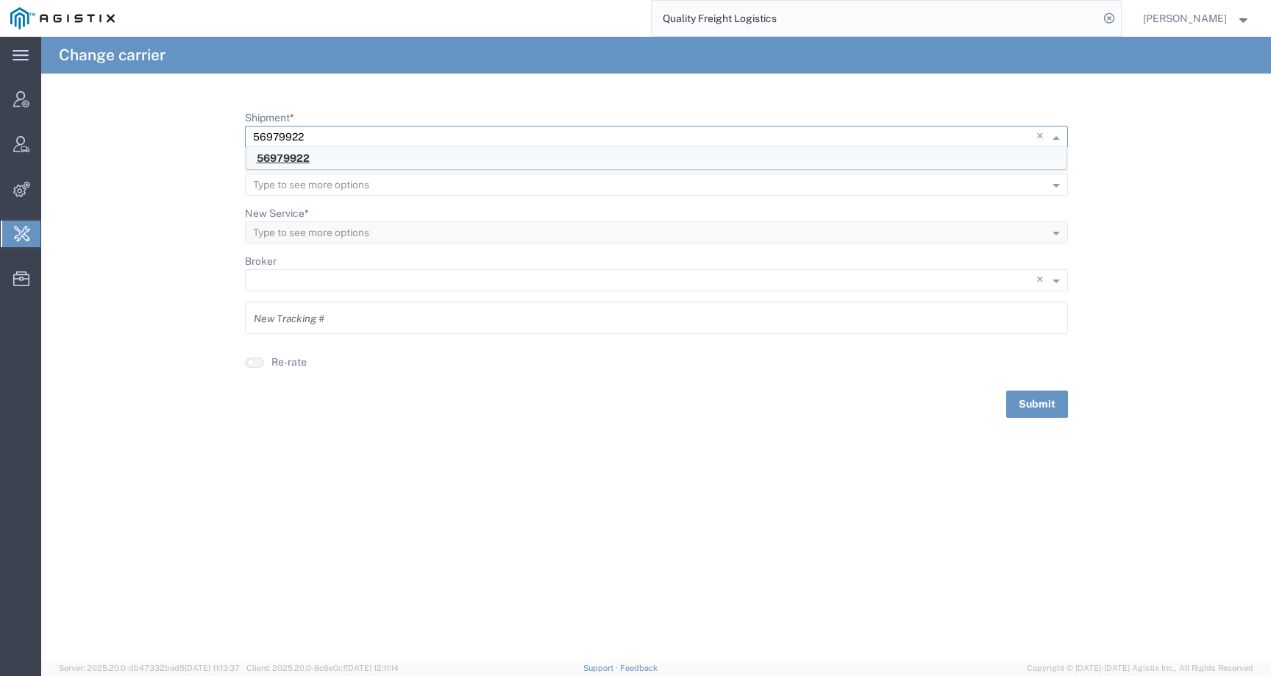
click at [312, 159] on div "56979922" at bounding box center [656, 158] width 820 height 22
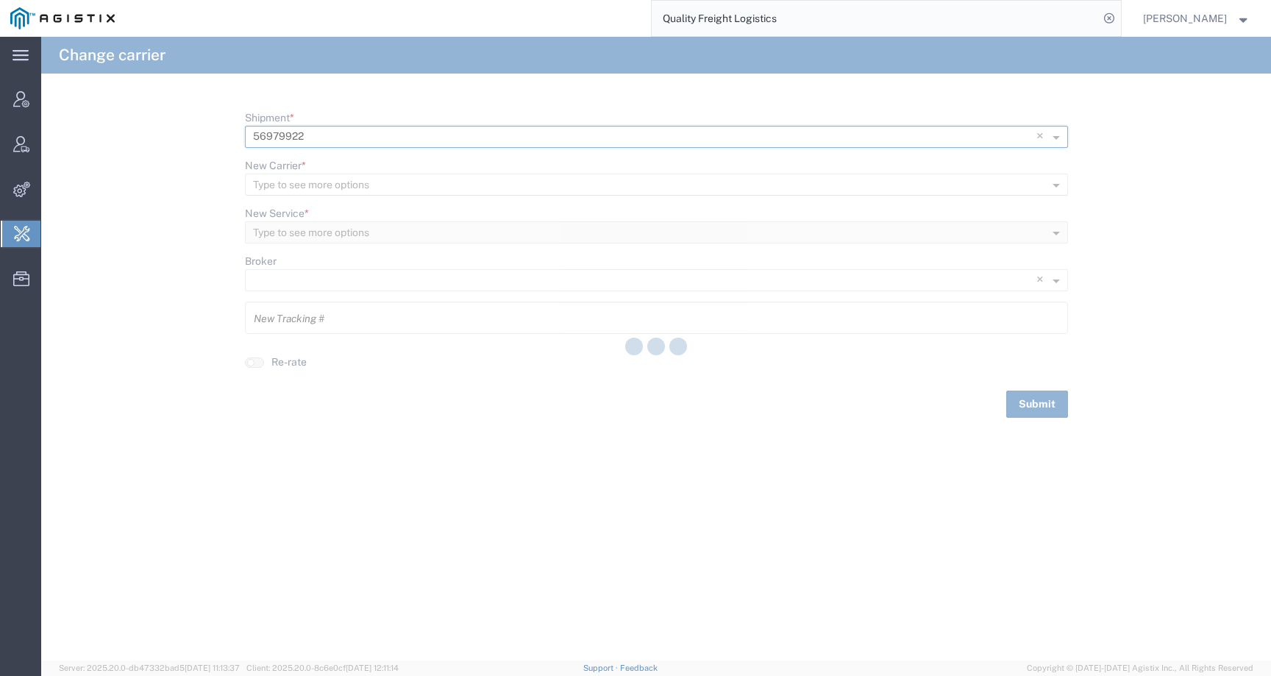
type input "56979922"
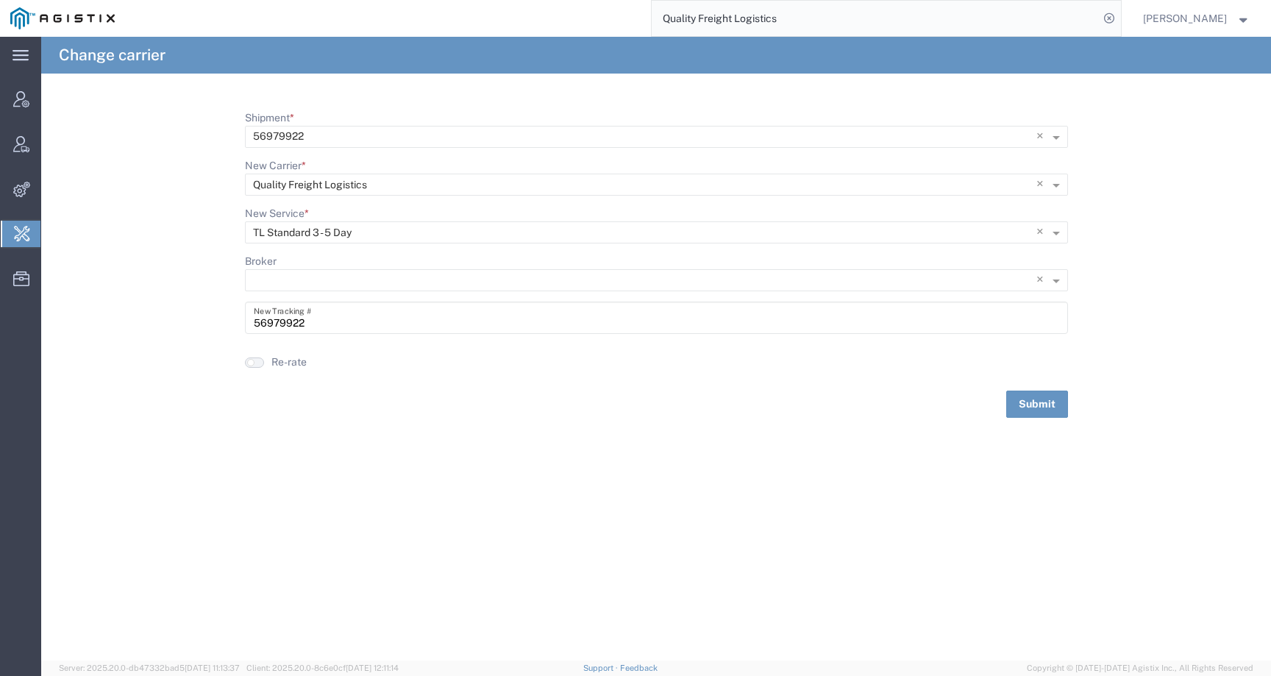
click at [255, 366] on button "button" at bounding box center [254, 363] width 19 height 10
click at [1016, 410] on button "Submit" at bounding box center [1037, 404] width 62 height 27
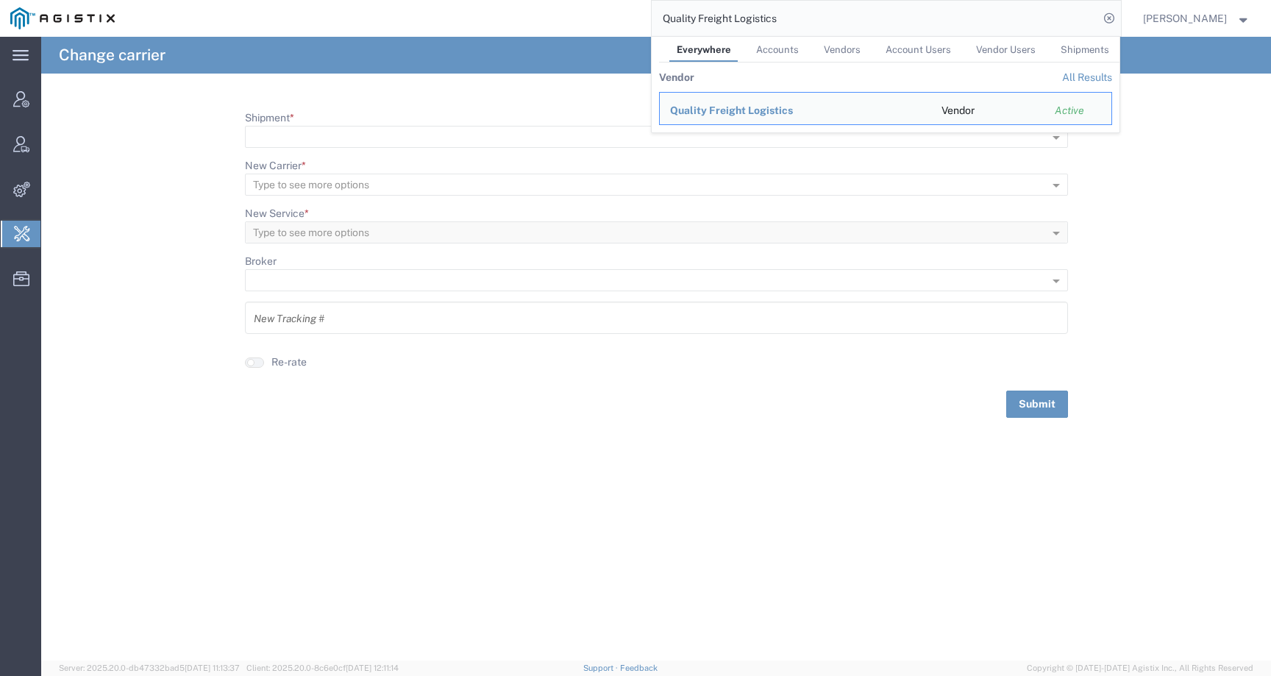
drag, startPoint x: 825, startPoint y: 25, endPoint x: 658, endPoint y: 17, distance: 167.2
click at [658, 17] on div "Quality Freight Logistics Everywhere Accounts Vendors Account Users Vendor User…" at bounding box center [623, 18] width 996 height 37
paste input "U.S. Xpres"
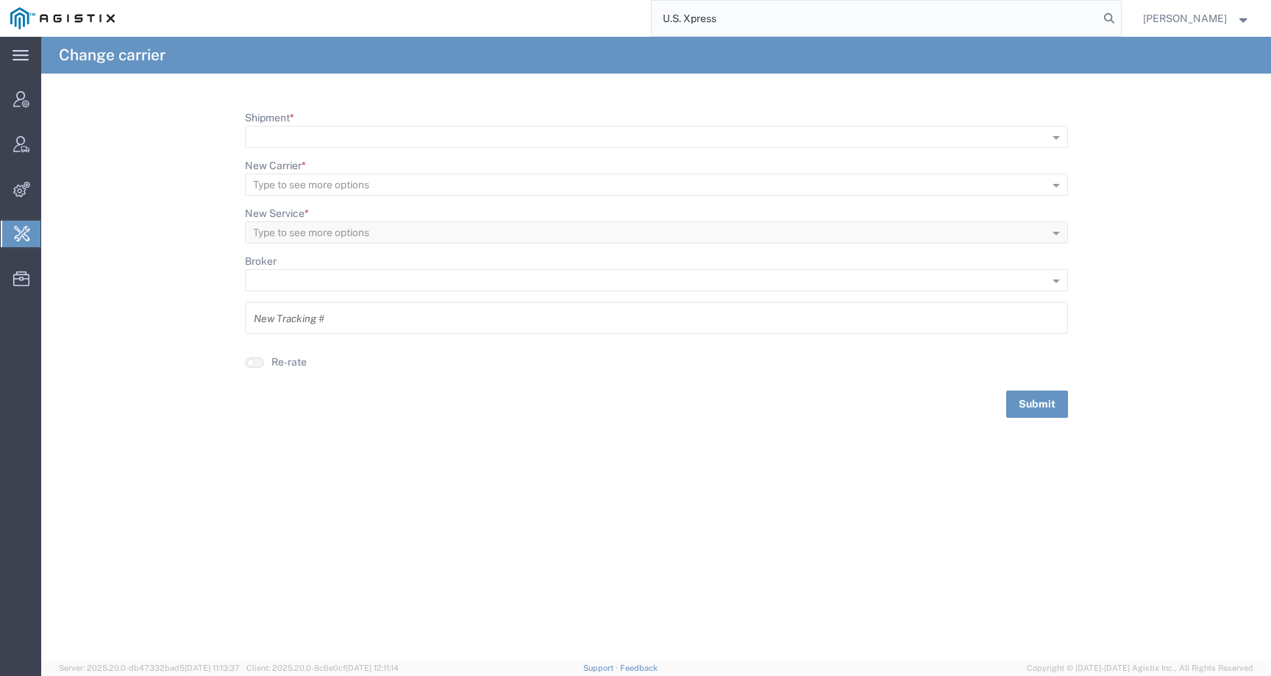
type input "U.S. Xpress"
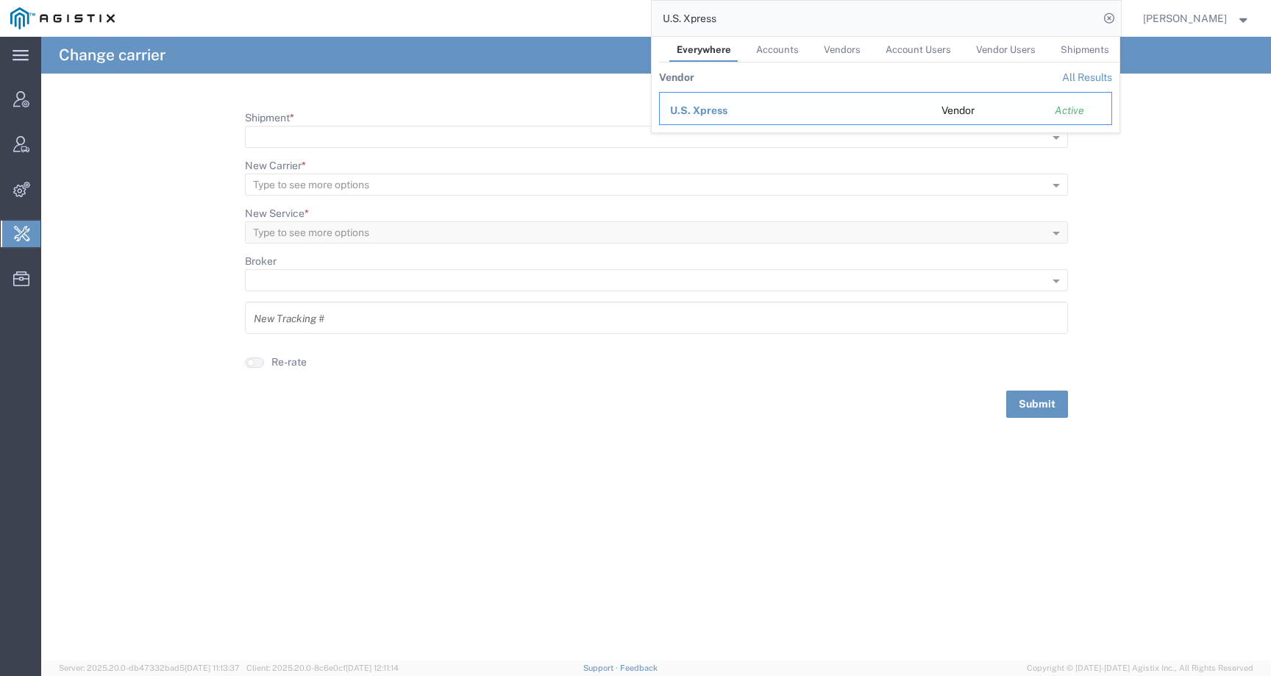
click at [713, 110] on span "U.S. Xpress" at bounding box center [698, 110] width 57 height 12
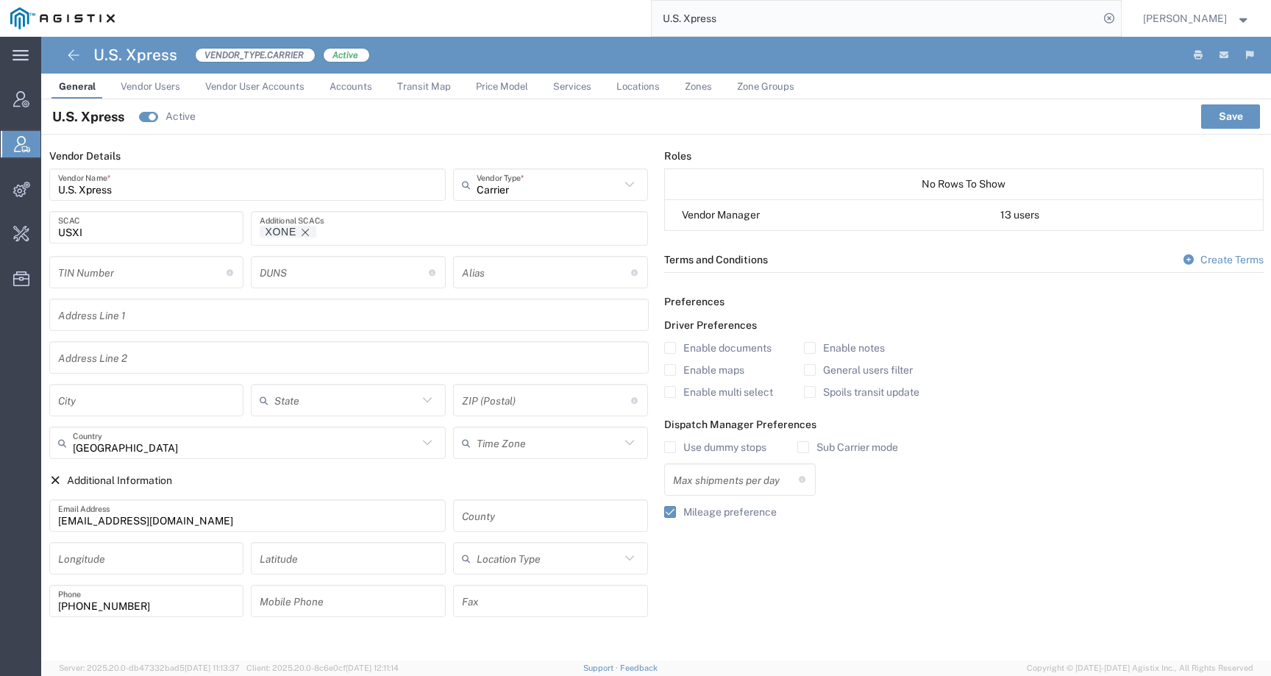
click at [501, 94] on link "Price Model" at bounding box center [502, 87] width 67 height 26
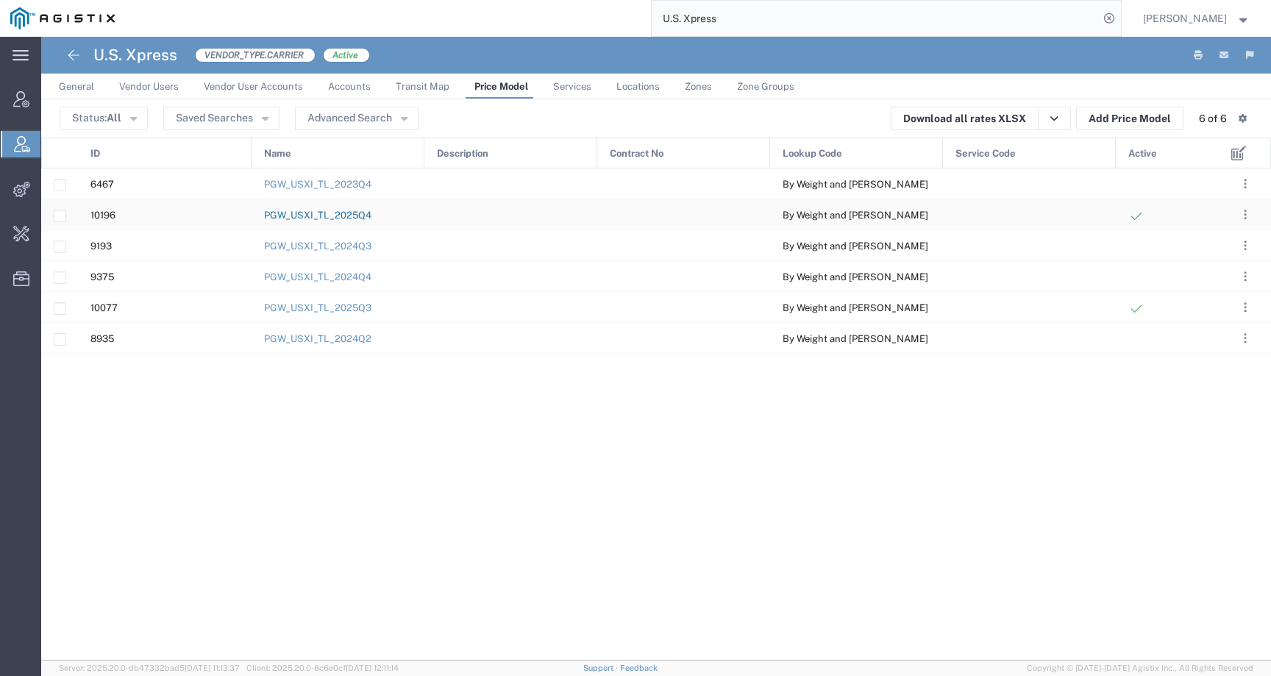
click at [344, 216] on link "PGW_USXI_TL_2025Q4" at bounding box center [317, 215] width 107 height 11
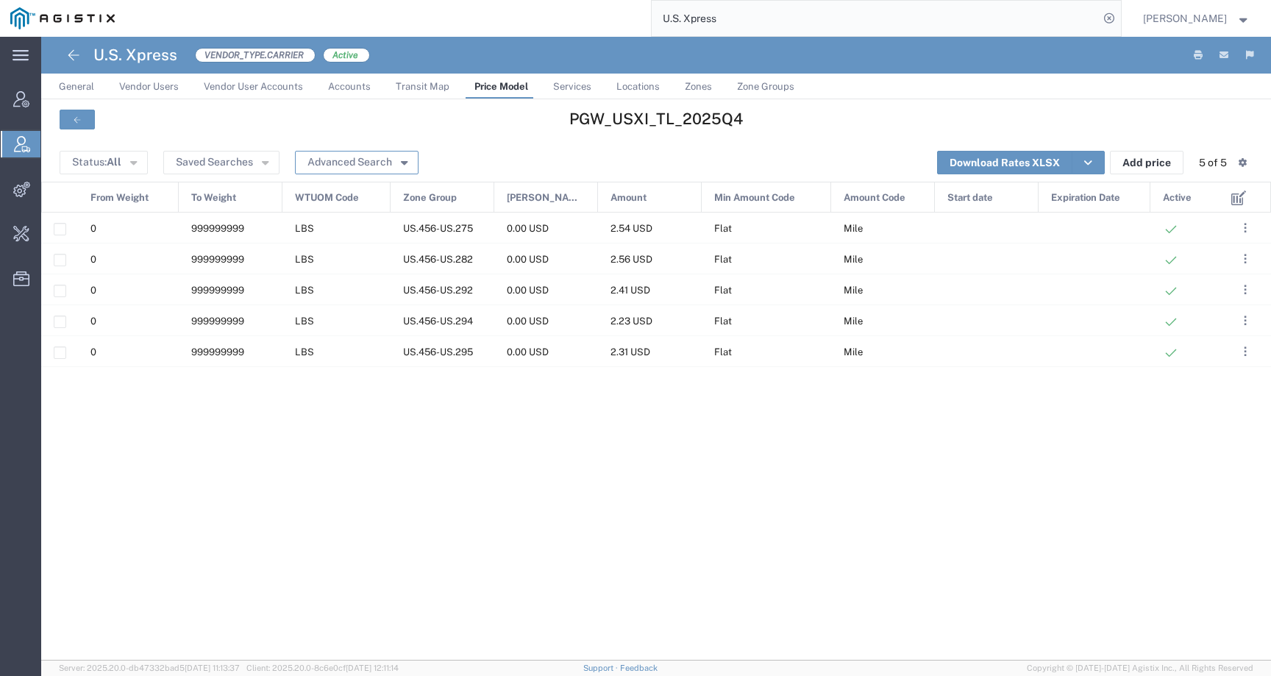
click at [391, 168] on button "Advanced Search" at bounding box center [357, 163] width 124 height 24
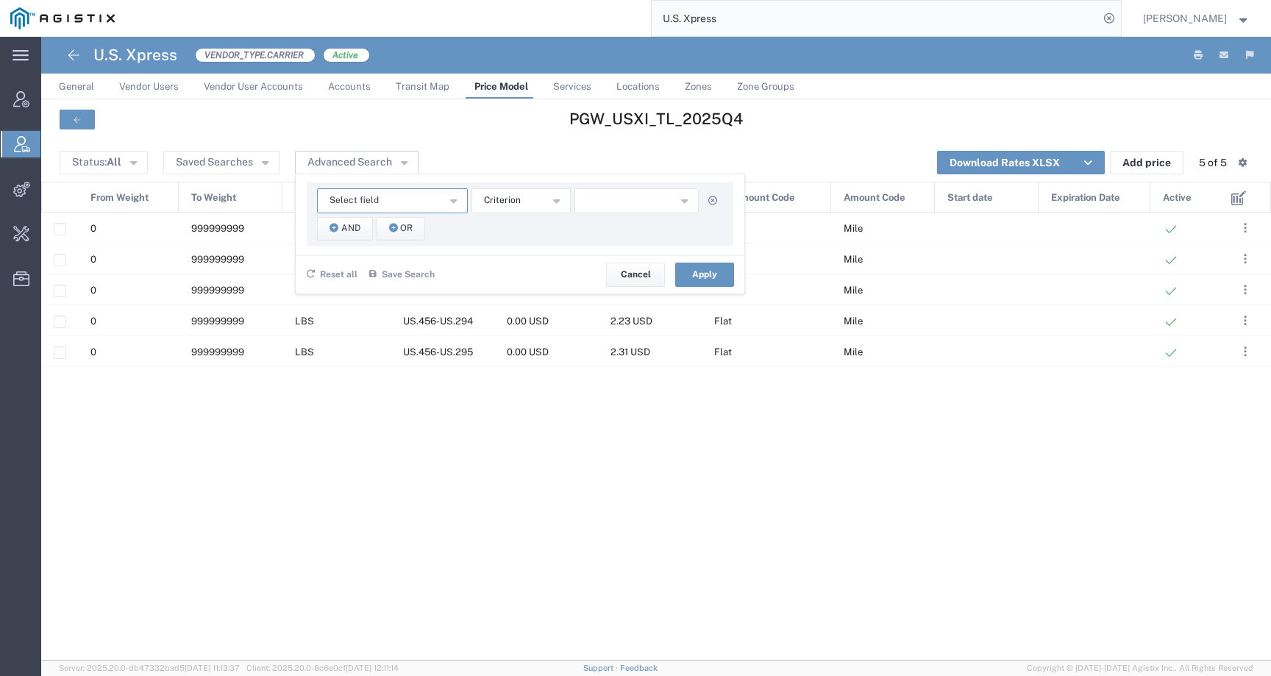
click at [375, 202] on button "Select field" at bounding box center [392, 200] width 151 height 25
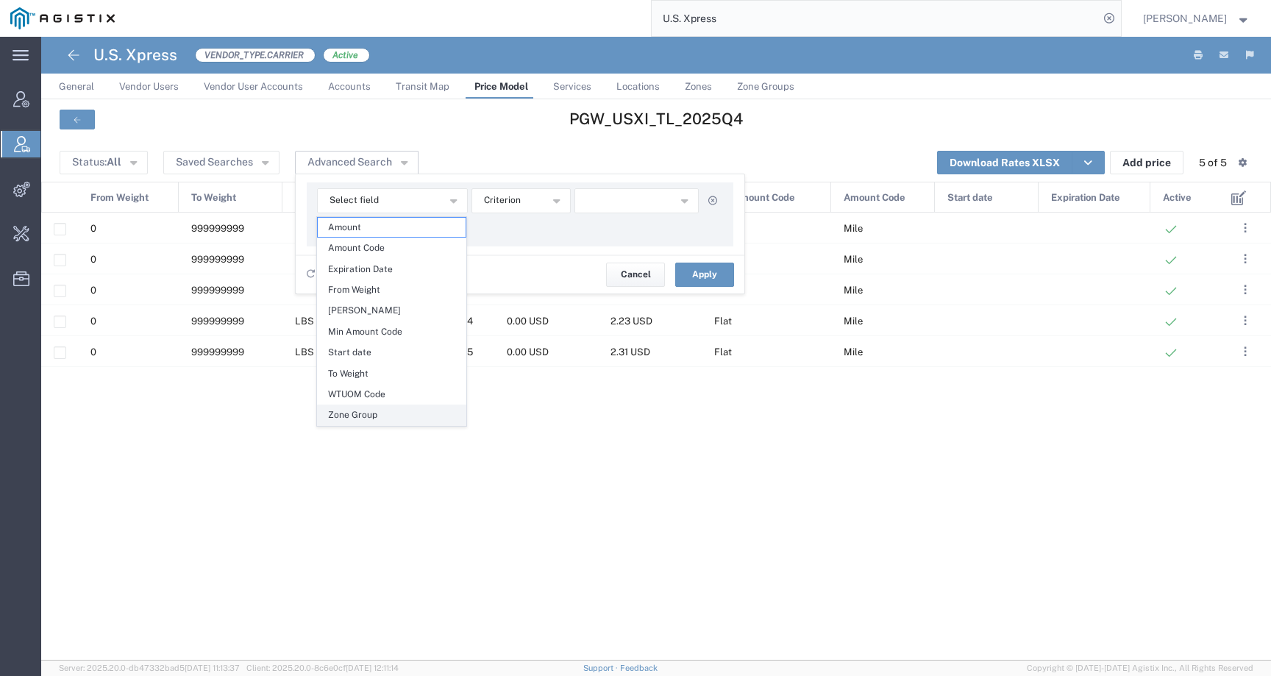
click at [356, 416] on span "Zone Group" at bounding box center [392, 414] width 148 height 19
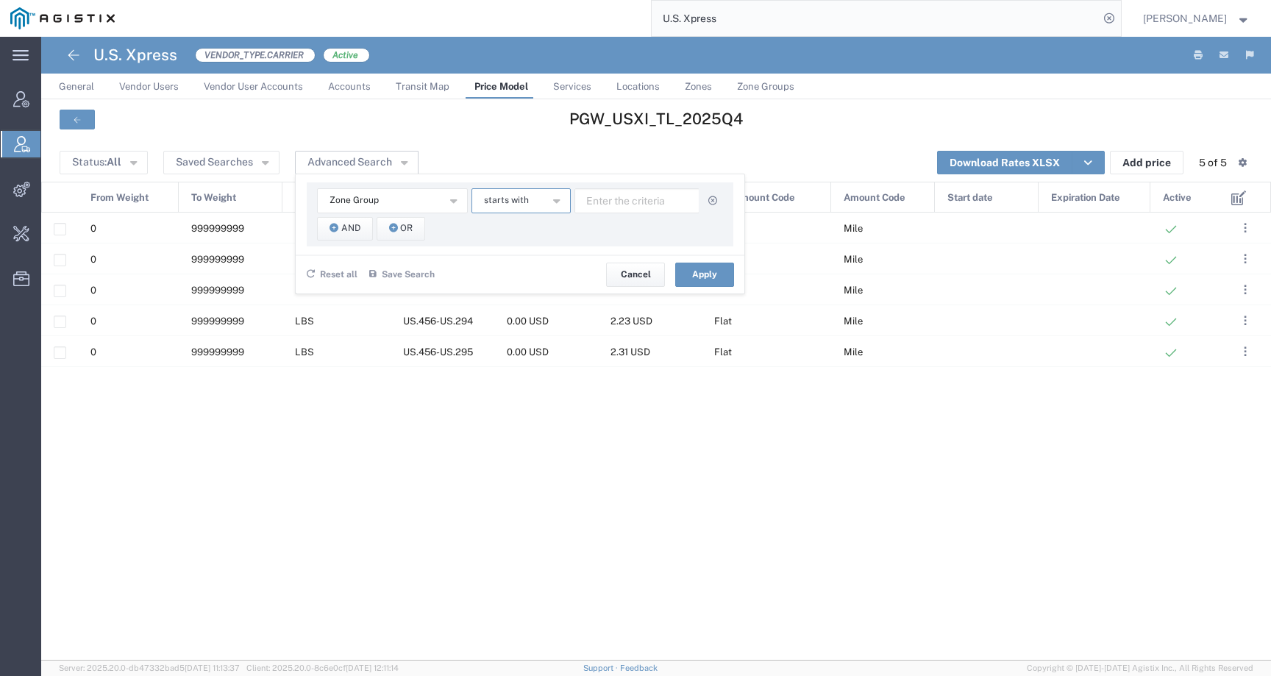
click at [529, 208] on button "starts with" at bounding box center [521, 200] width 99 height 25
click at [529, 224] on span "contains" at bounding box center [520, 227] width 96 height 19
click at [346, 224] on span "And" at bounding box center [350, 228] width 19 height 14
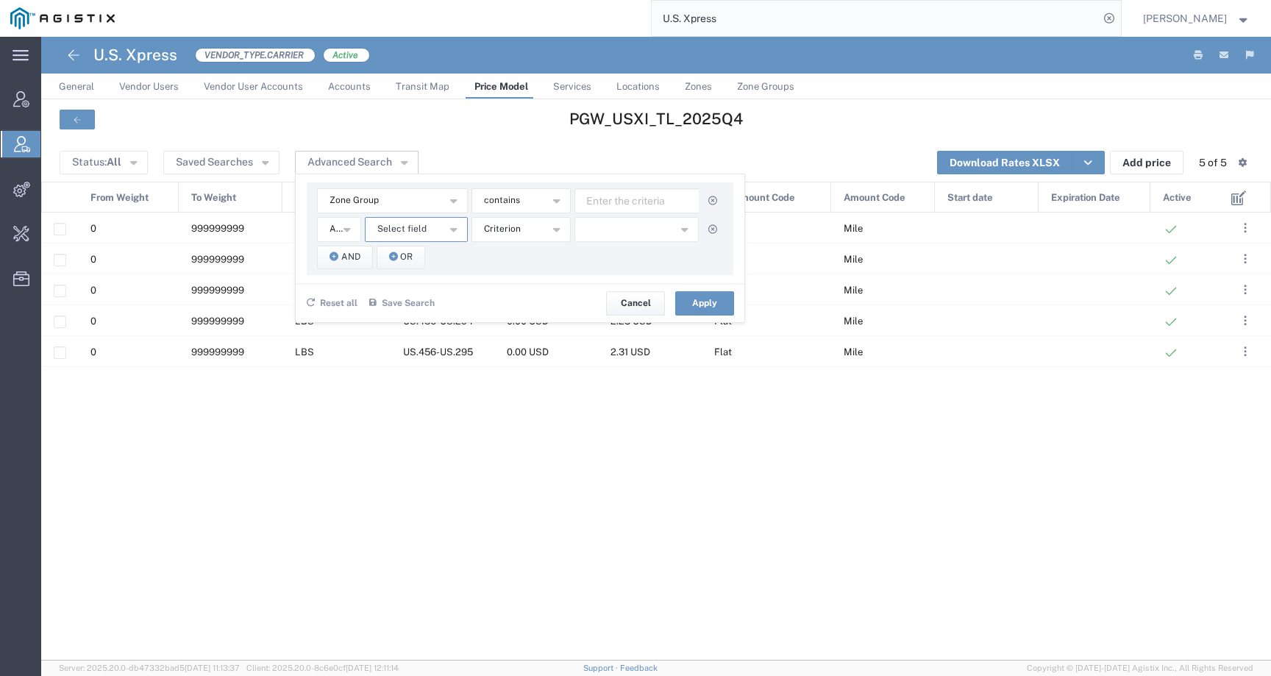
click at [411, 231] on span "Select field" at bounding box center [401, 229] width 49 height 14
click at [390, 441] on span "Zone Group" at bounding box center [416, 443] width 100 height 19
click at [517, 232] on span "starts with" at bounding box center [506, 229] width 45 height 14
click at [518, 251] on span "contains" at bounding box center [520, 255] width 96 height 19
click at [657, 198] on input "text" at bounding box center [637, 200] width 125 height 25
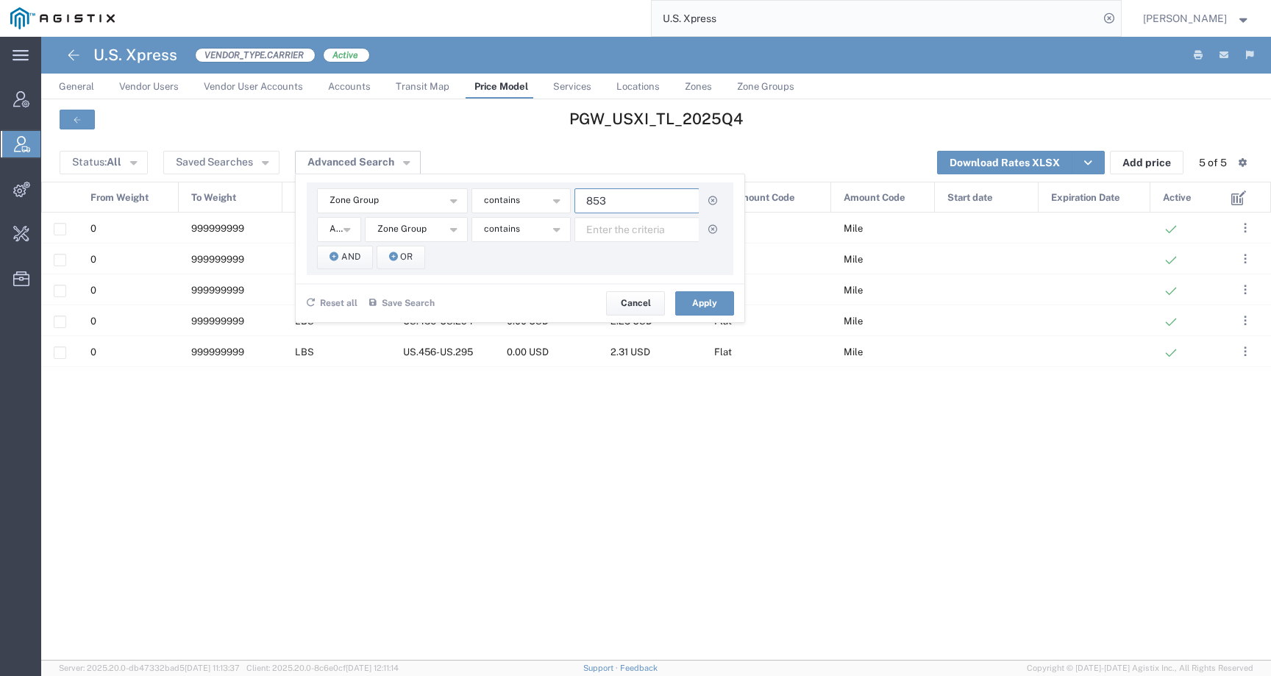
type input "853"
click at [599, 230] on input "text" at bounding box center [637, 229] width 125 height 25
type input "925"
click at [697, 299] on button "Apply" at bounding box center [704, 303] width 59 height 24
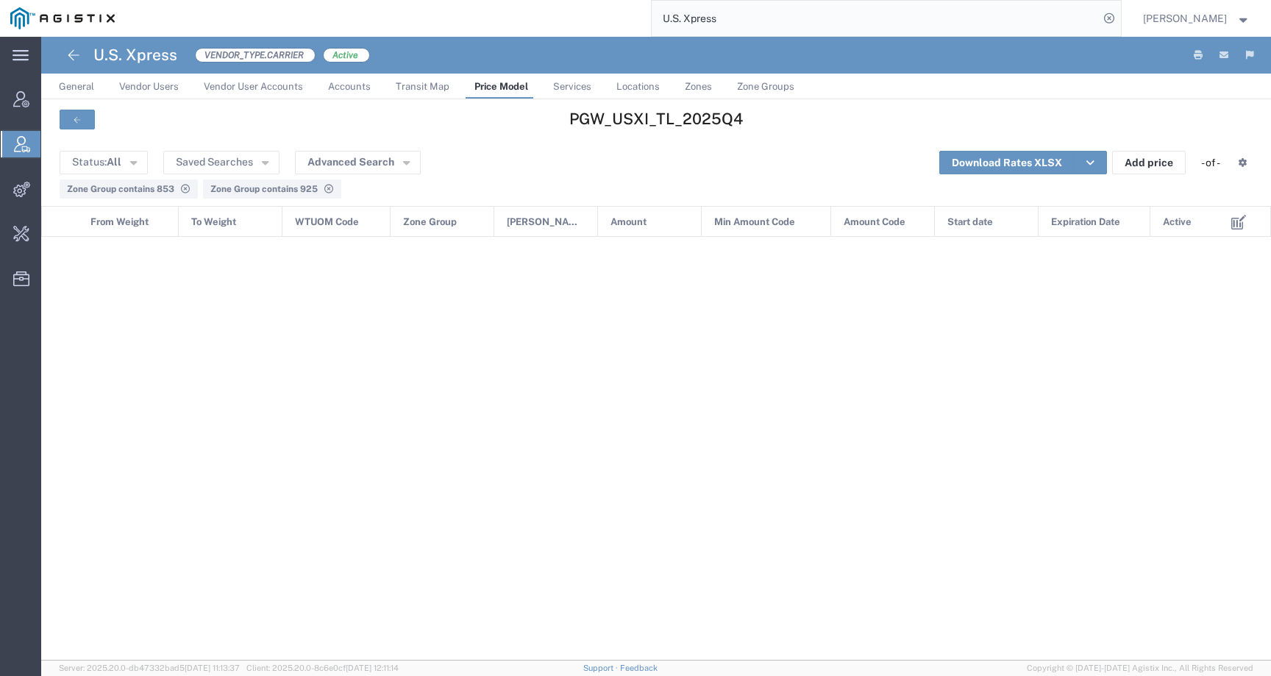
click at [486, 90] on span "Price Model" at bounding box center [502, 86] width 54 height 11
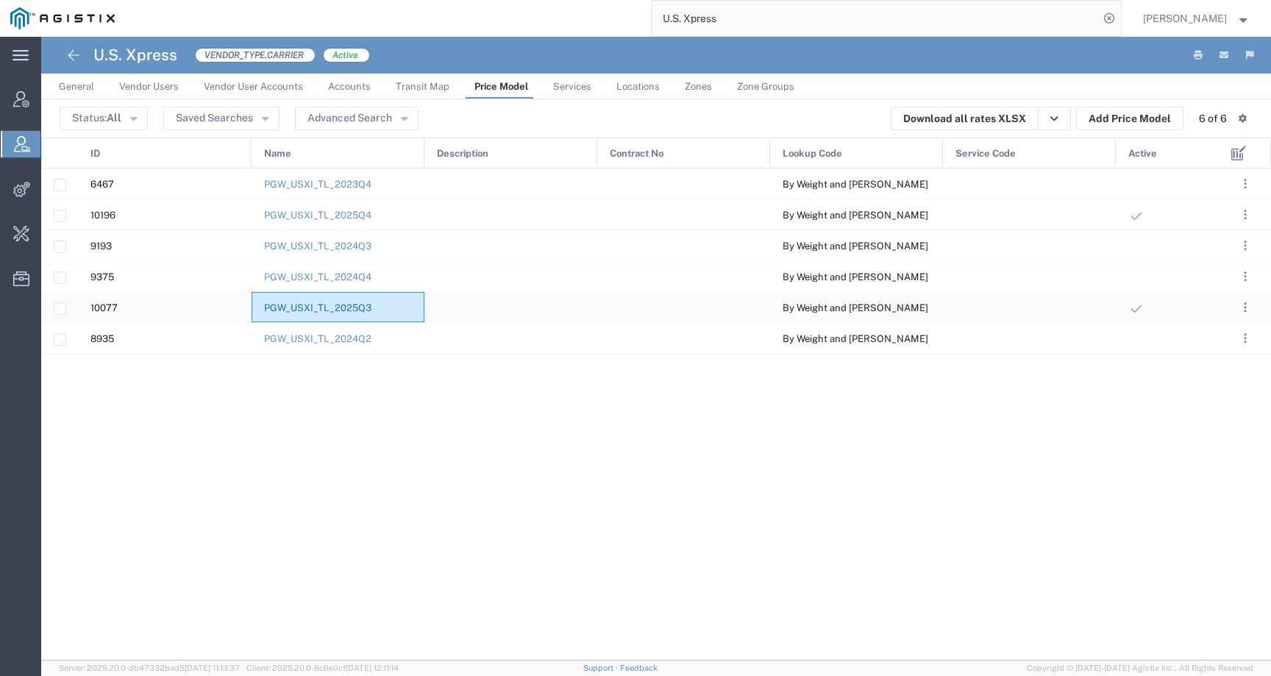
click at [361, 312] on link "PGW_USXI_TL_2025Q3" at bounding box center [317, 307] width 107 height 11
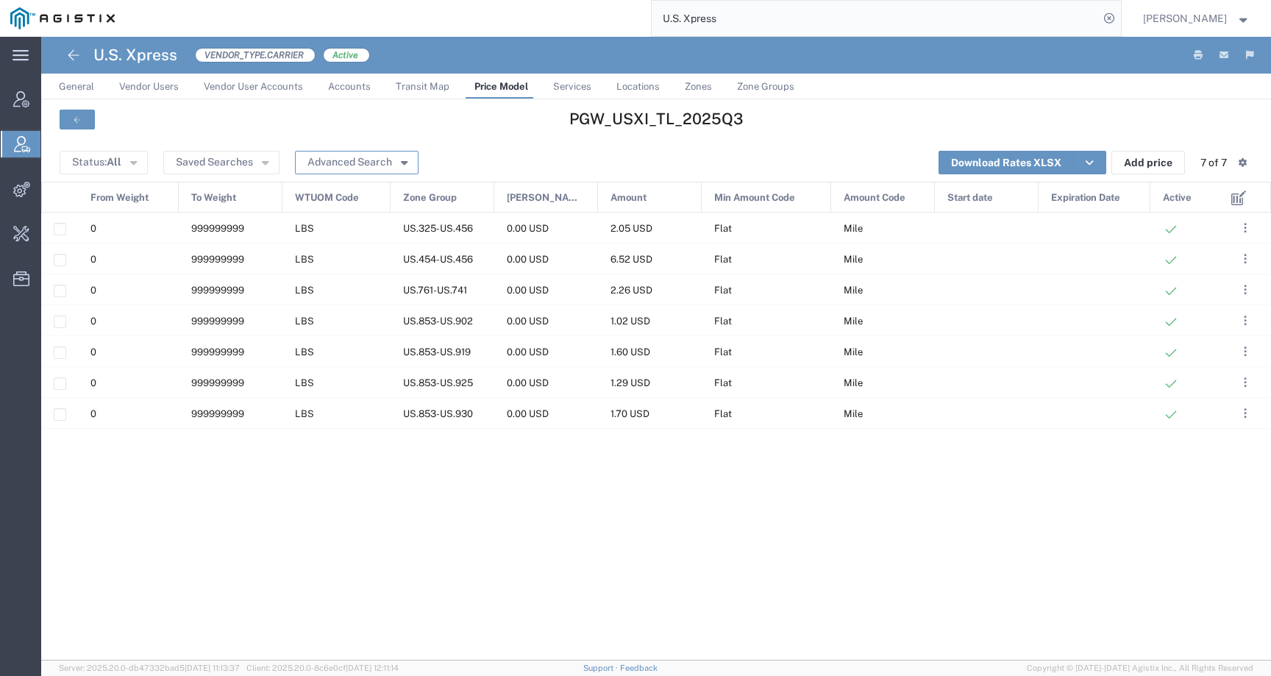
click at [392, 166] on button "Advanced Search" at bounding box center [357, 163] width 124 height 24
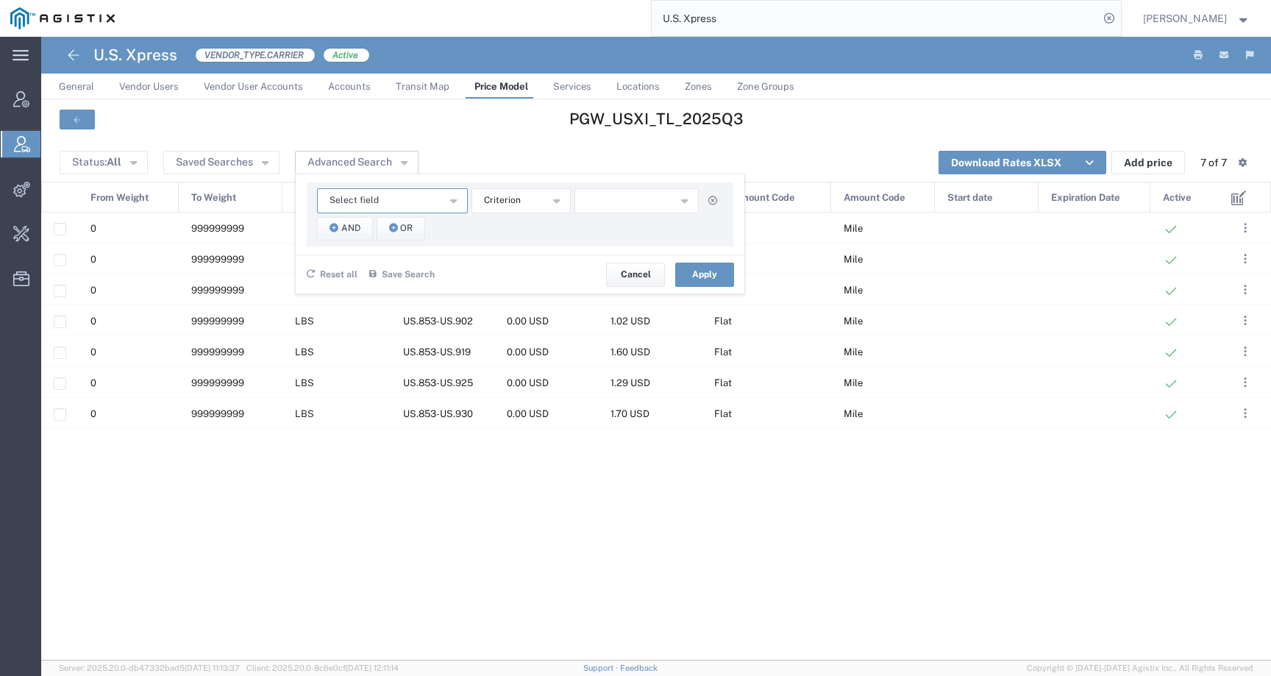
click at [400, 202] on button "Select field" at bounding box center [392, 200] width 151 height 25
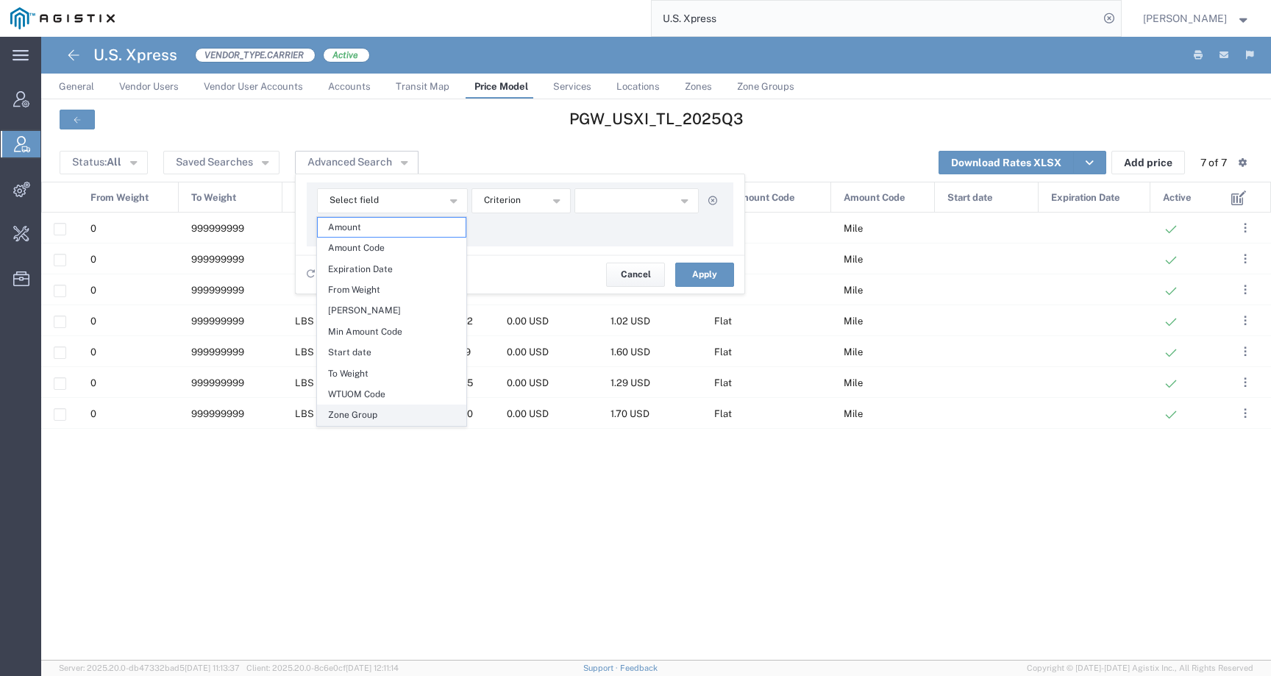
click at [386, 406] on span "Zone Group" at bounding box center [392, 414] width 148 height 19
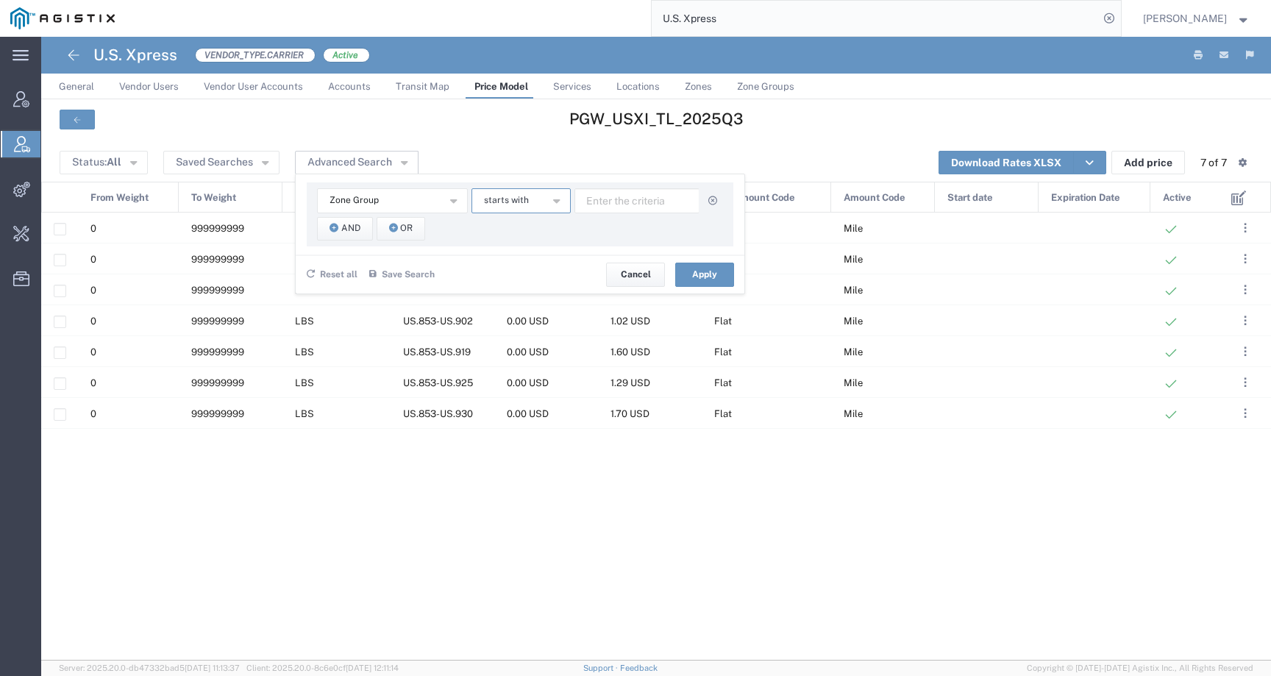
click at [525, 203] on span "starts with" at bounding box center [506, 200] width 45 height 14
click at [522, 226] on span "contains" at bounding box center [520, 227] width 96 height 19
click at [353, 227] on span "And" at bounding box center [350, 228] width 19 height 14
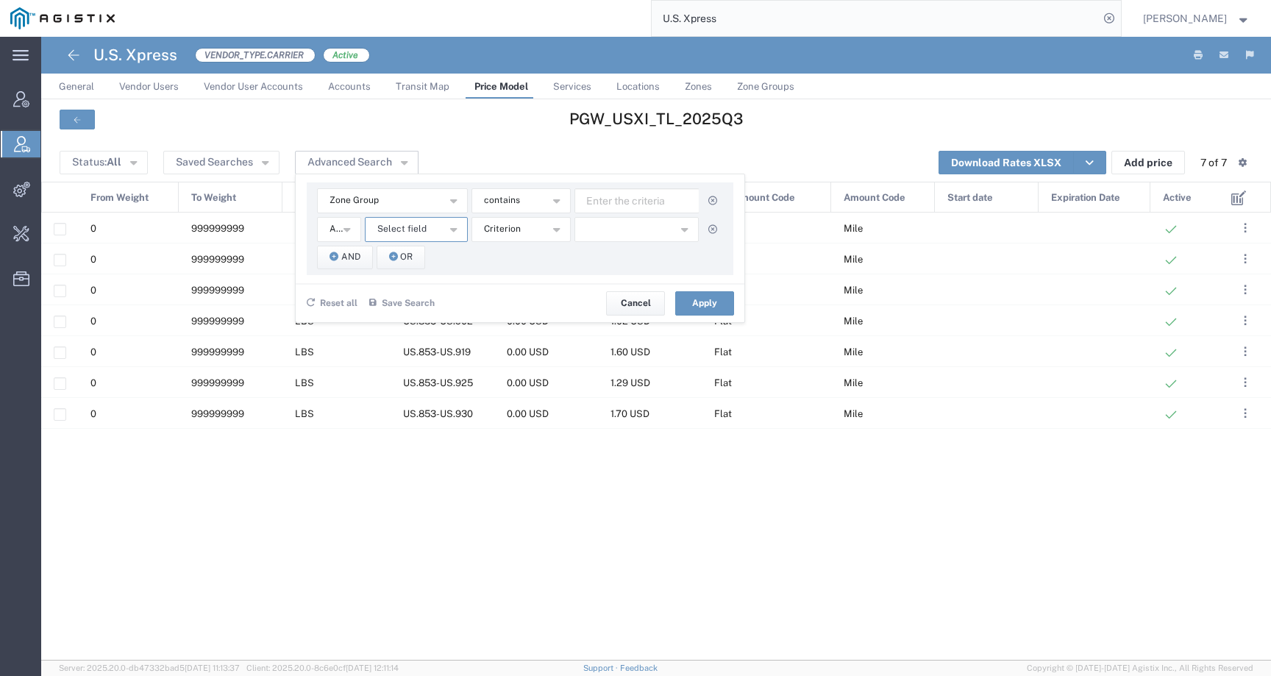
click at [414, 236] on span "Select field" at bounding box center [401, 229] width 49 height 14
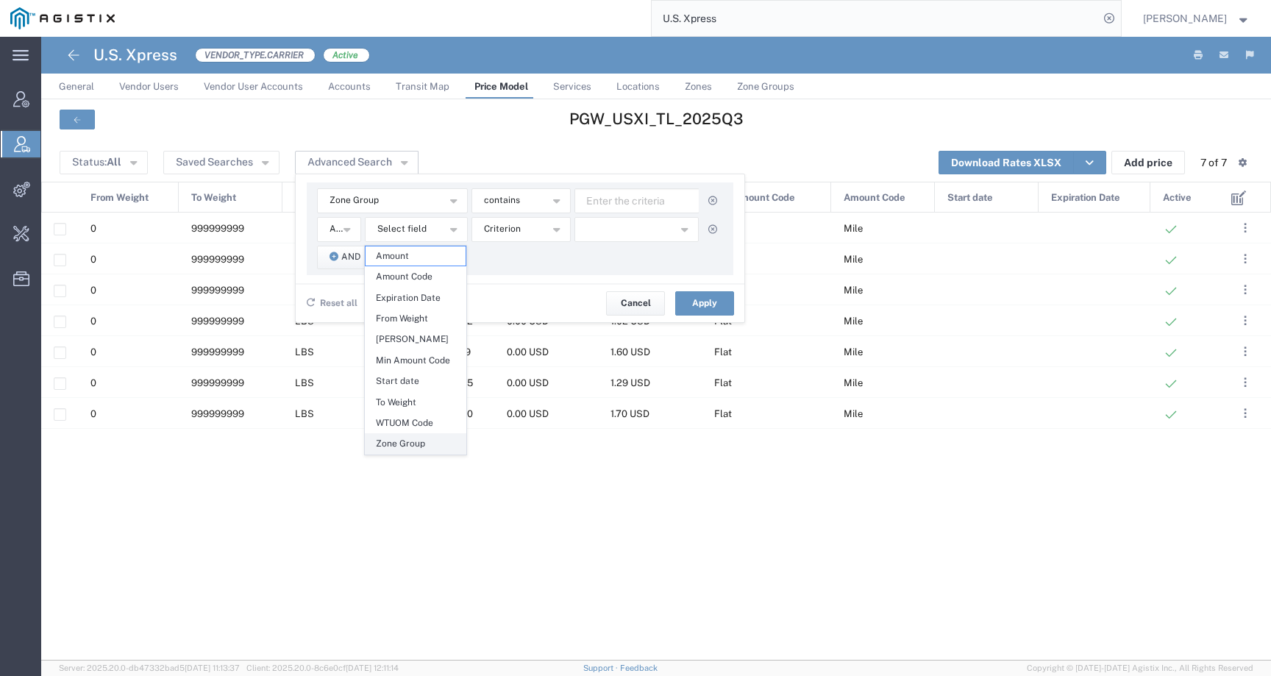
click at [415, 445] on span "Zone Group" at bounding box center [416, 443] width 100 height 19
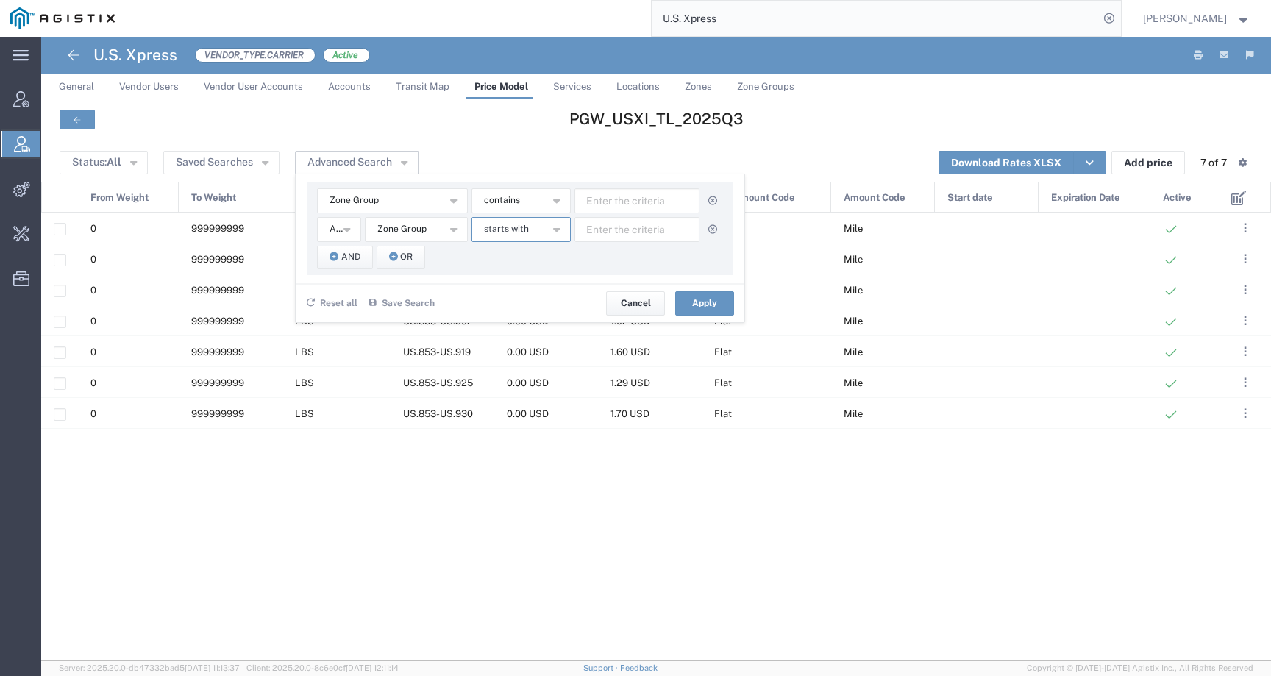
click at [495, 234] on span "starts with" at bounding box center [506, 229] width 45 height 14
click at [500, 258] on span "contains" at bounding box center [520, 255] width 96 height 19
click at [626, 198] on input "text" at bounding box center [637, 200] width 125 height 25
type input "853"
click at [643, 241] on input "text" at bounding box center [637, 229] width 125 height 25
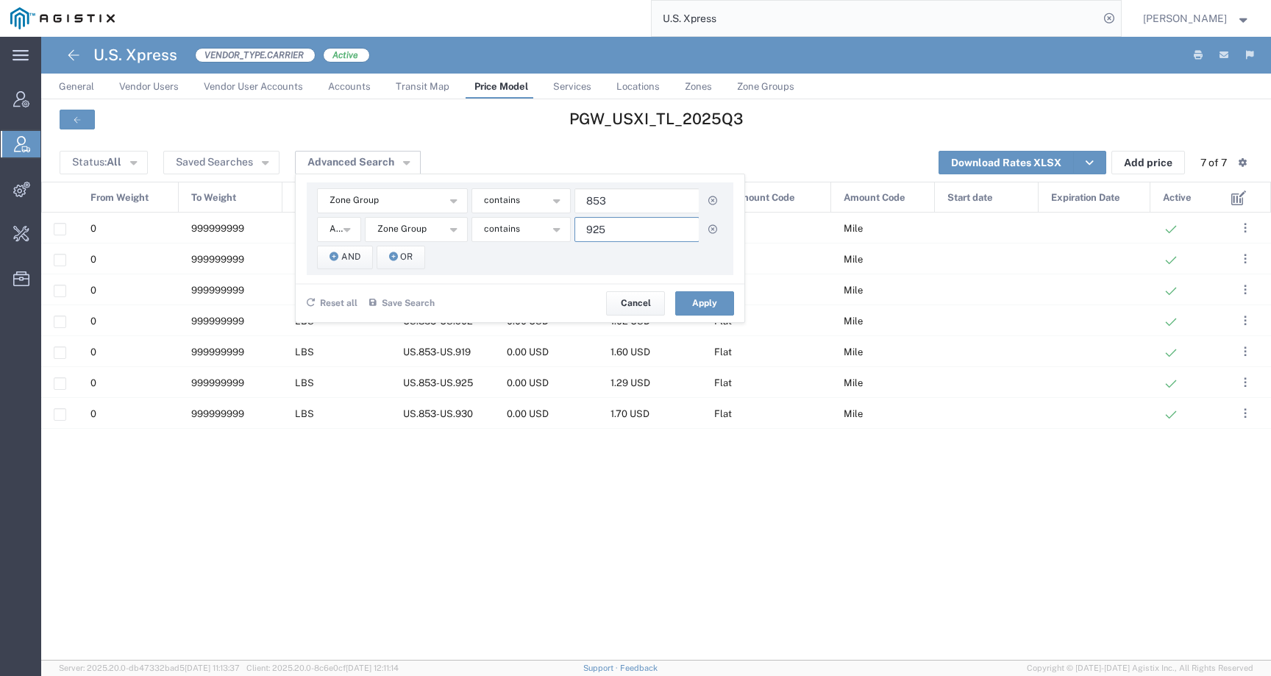
type input "925"
click at [702, 293] on button "Apply" at bounding box center [704, 303] width 59 height 24
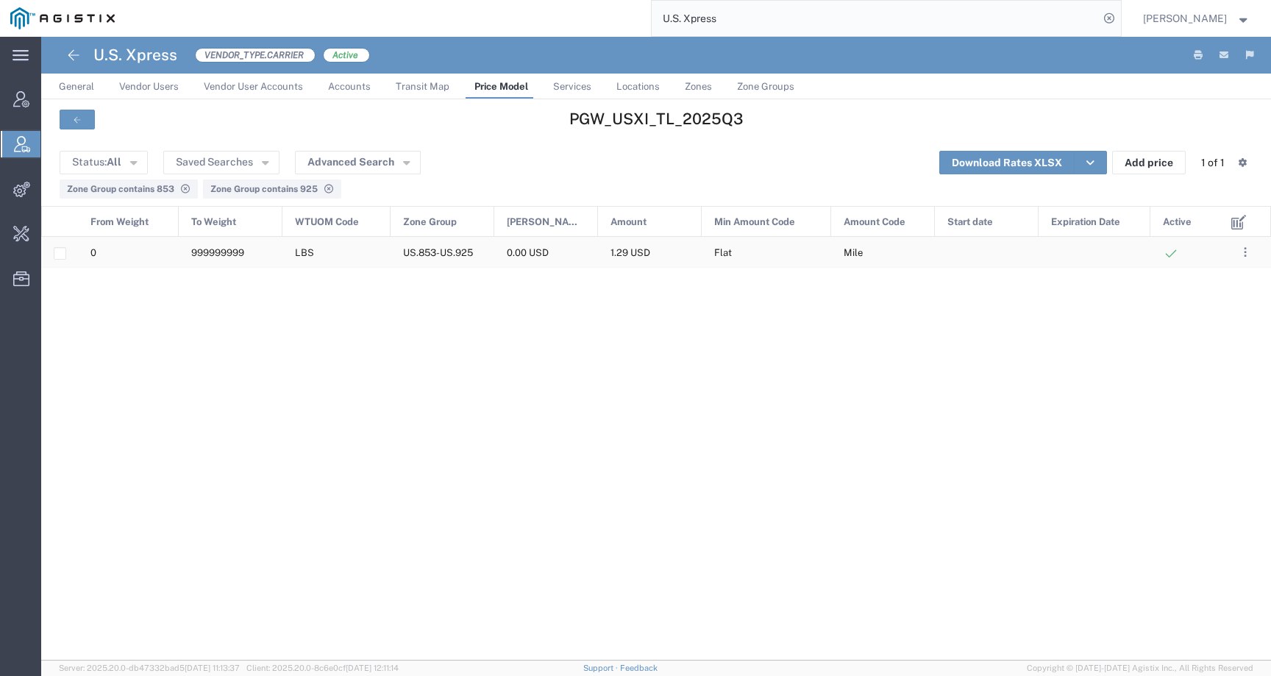
click at [221, 254] on span "999999999" at bounding box center [217, 252] width 53 height 11
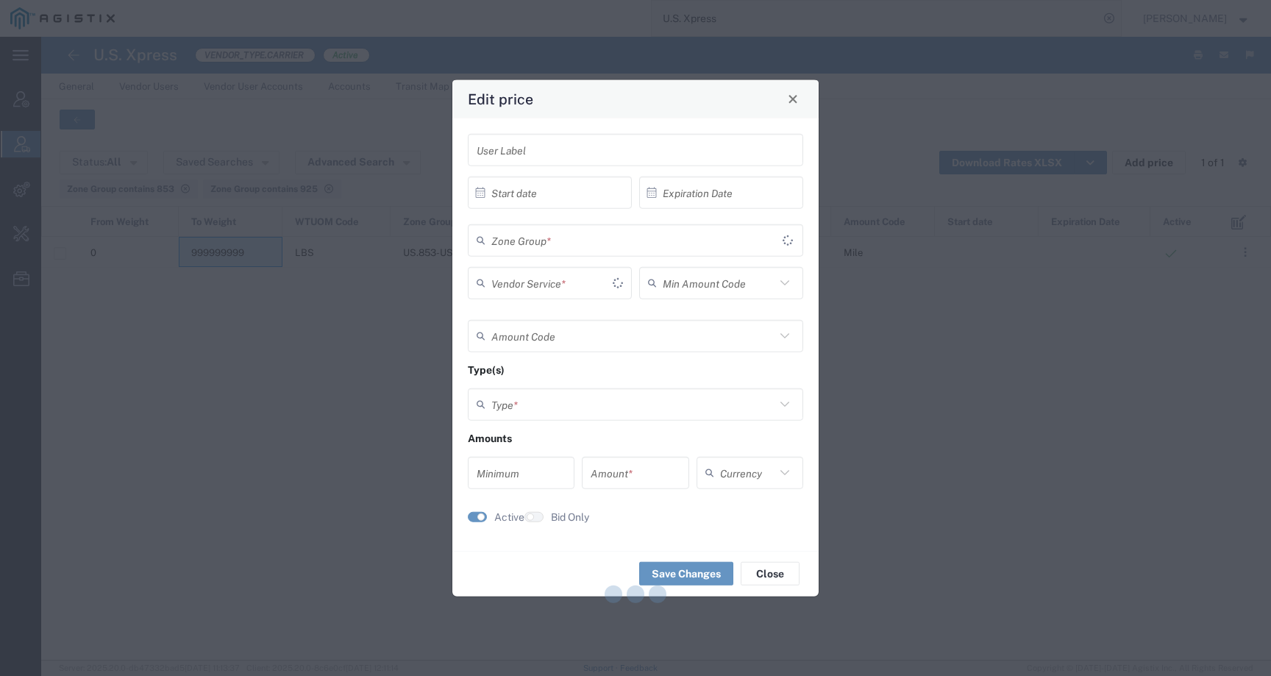
type input "Flat"
type input "Mile"
type input "Weight and Distance"
type input "0"
type input "1.29"
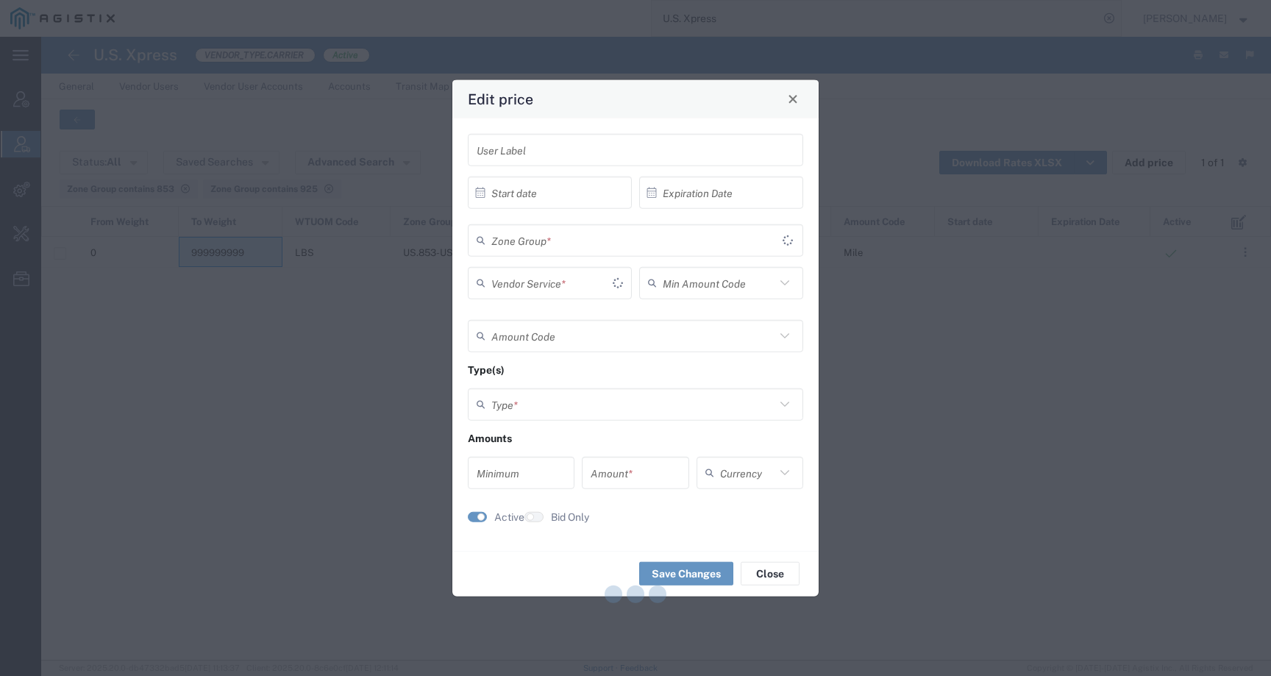
type input "USD"
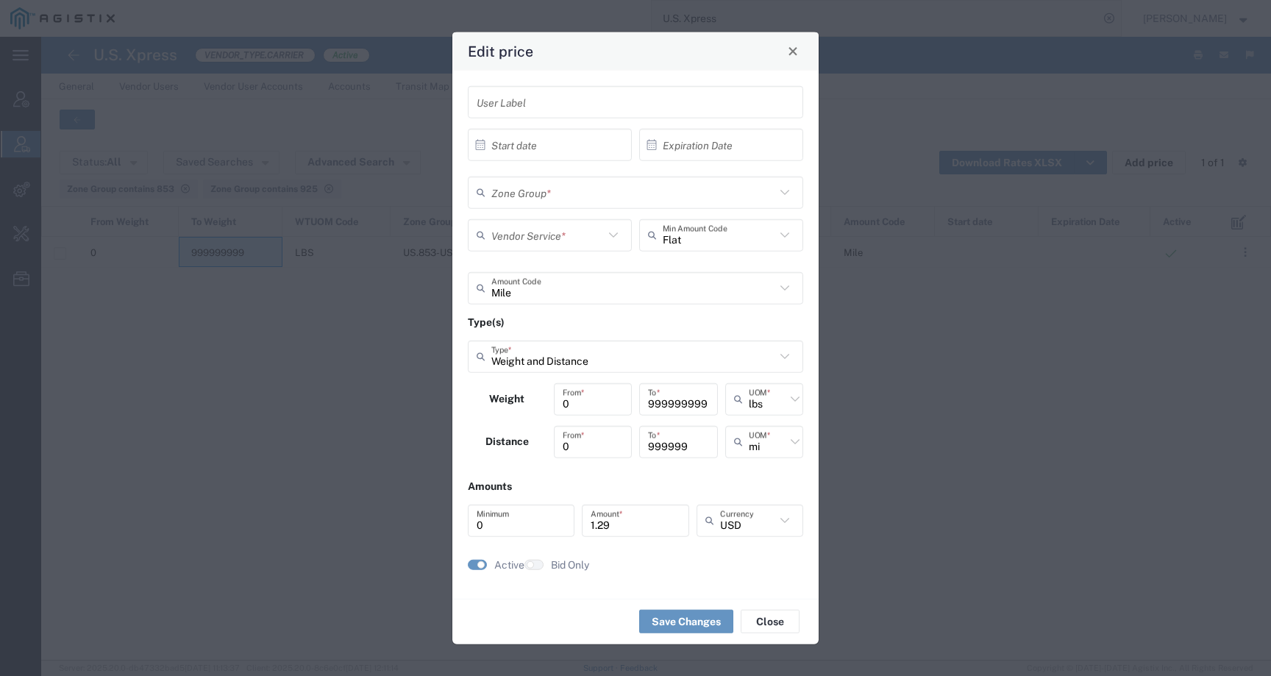
type input "US.853-US.925"
type input "Standard 3 - 5 Day TL"
click at [845, 432] on div "Edit price User Label × Start date Cancel Apply × Expiration Date Cancel Apply …" at bounding box center [635, 338] width 1271 height 676
click at [795, 55] on span "Close" at bounding box center [793, 51] width 10 height 10
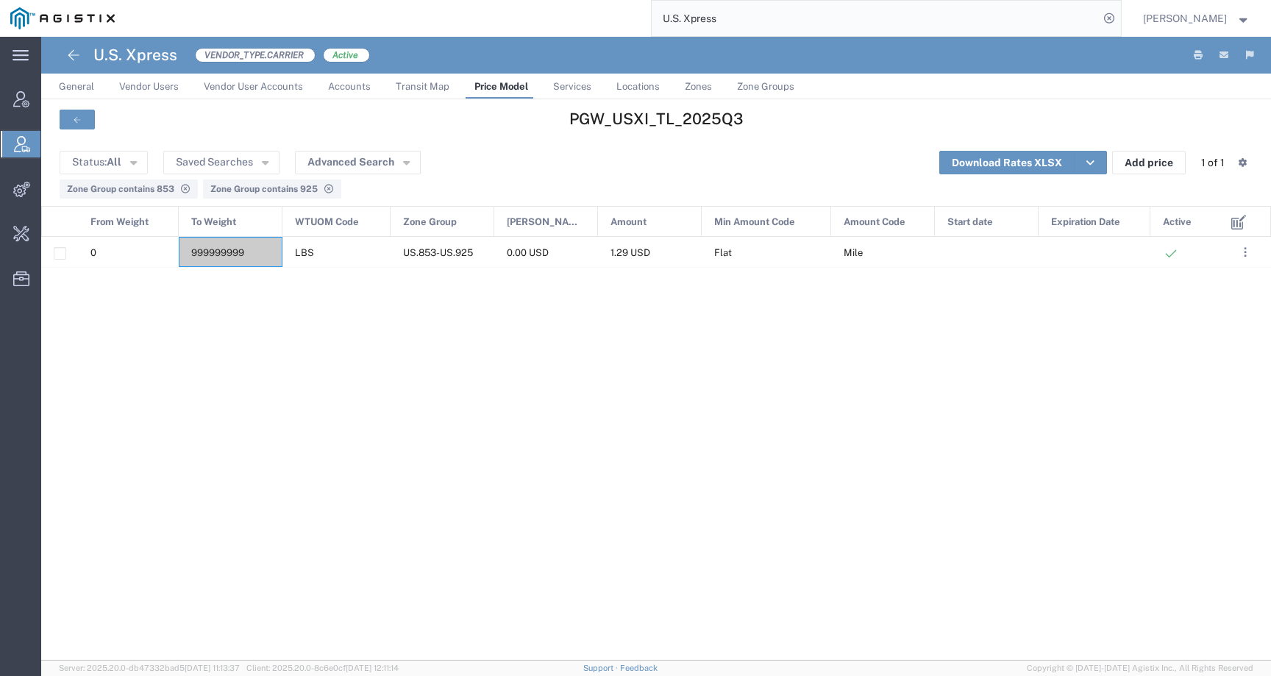
click at [483, 88] on span "Price Model" at bounding box center [502, 86] width 54 height 11
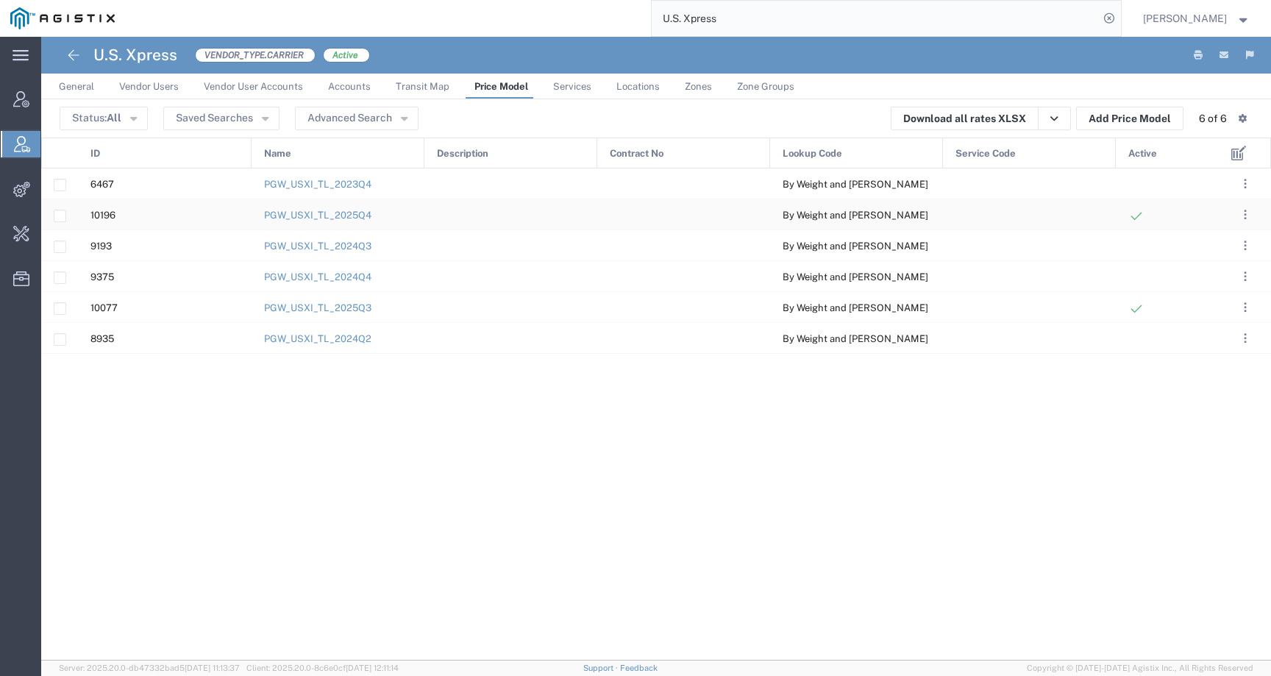
click at [369, 214] on div "PGW_USXI_TL_2025Q4" at bounding box center [338, 214] width 173 height 30
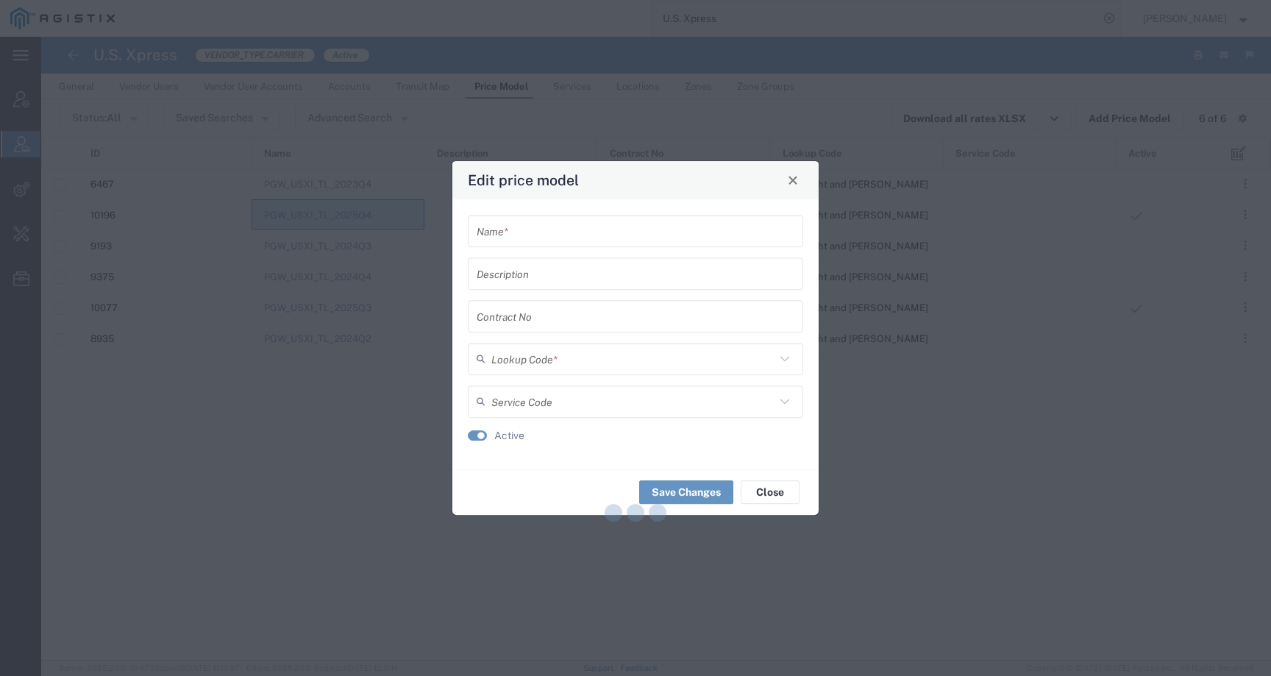
type input "PGW_USXI_TL_2025Q4"
type input "By Weight and Miles"
click at [795, 187] on button "Close" at bounding box center [793, 180] width 21 height 21
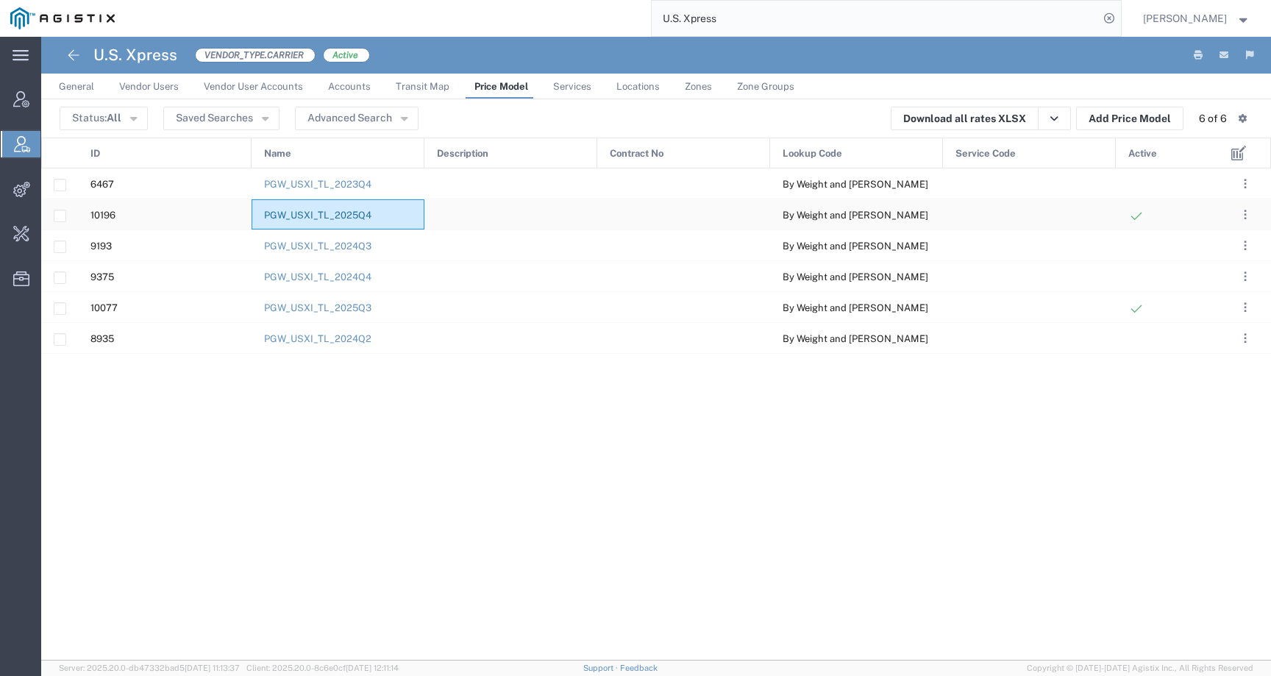
click at [318, 218] on link "PGW_USXI_TL_2025Q4" at bounding box center [317, 215] width 107 height 11
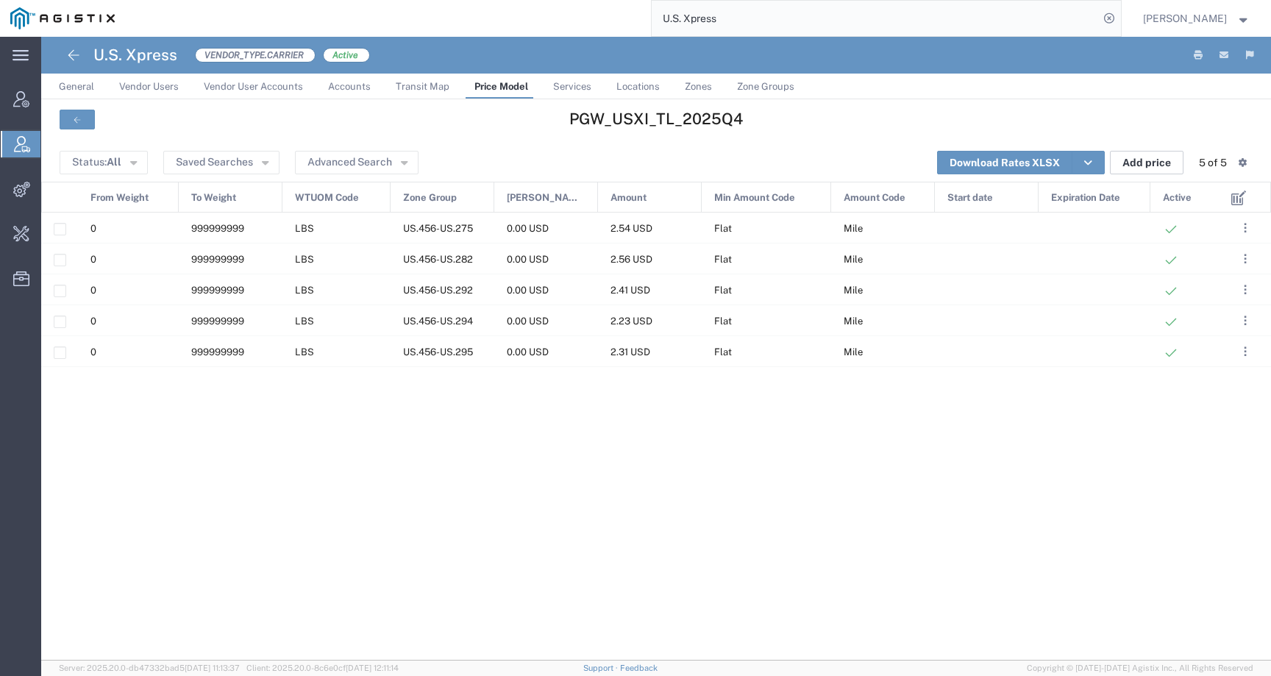
click at [1137, 166] on button "Add price" at bounding box center [1147, 163] width 74 height 24
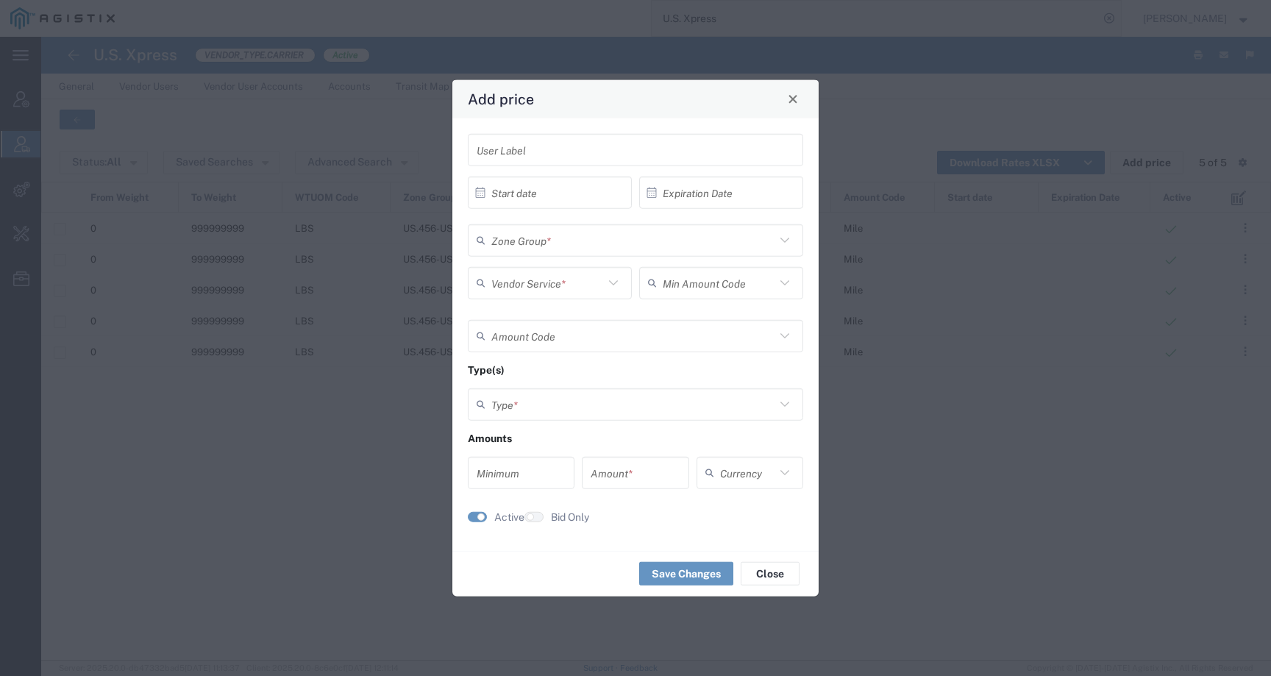
click at [561, 245] on input "text" at bounding box center [633, 240] width 284 height 26
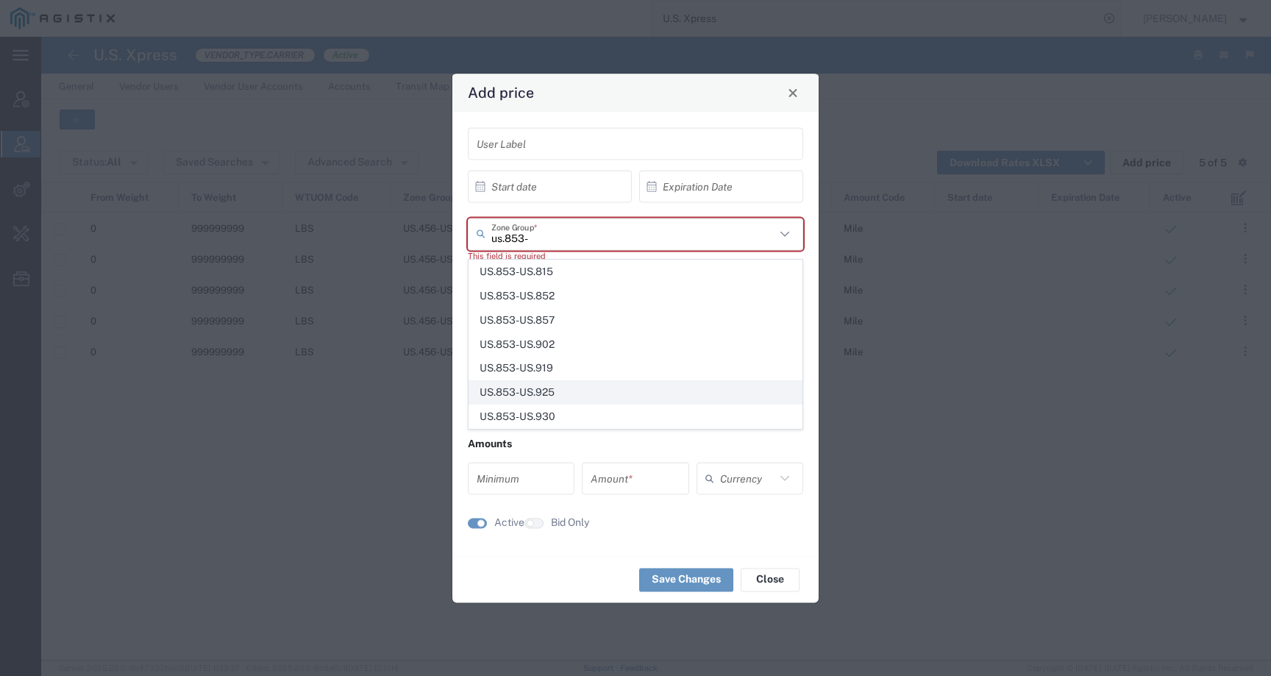
click at [562, 396] on span "US.853-US.925" at bounding box center [635, 392] width 333 height 23
type input "US.853-US.925"
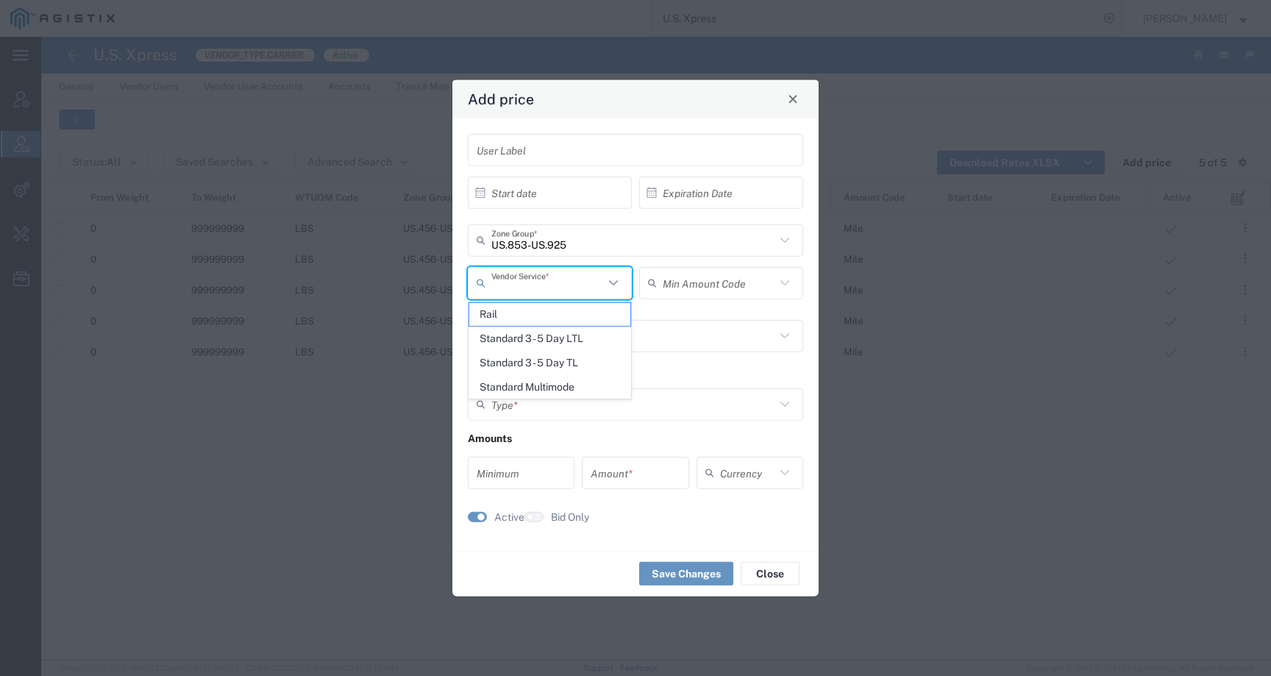
click at [579, 287] on input "text" at bounding box center [547, 283] width 113 height 26
click at [552, 366] on span "Standard 3 - 5 Day TL" at bounding box center [549, 363] width 161 height 23
type input "Standard 3 - 5 Day TL"
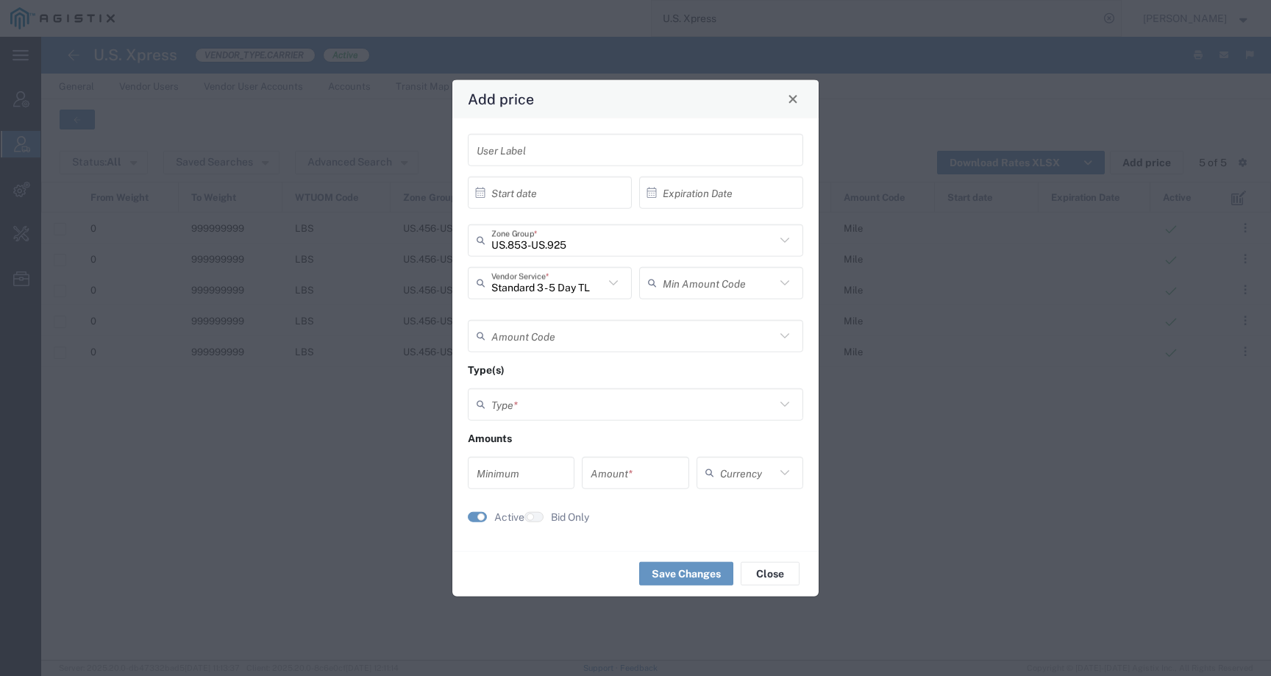
click at [722, 296] on div "Min Amount Code" at bounding box center [721, 282] width 164 height 32
click at [722, 287] on input "text" at bounding box center [719, 283] width 113 height 26
click at [701, 324] on span "Flat" at bounding box center [721, 314] width 161 height 23
type input "Flat"
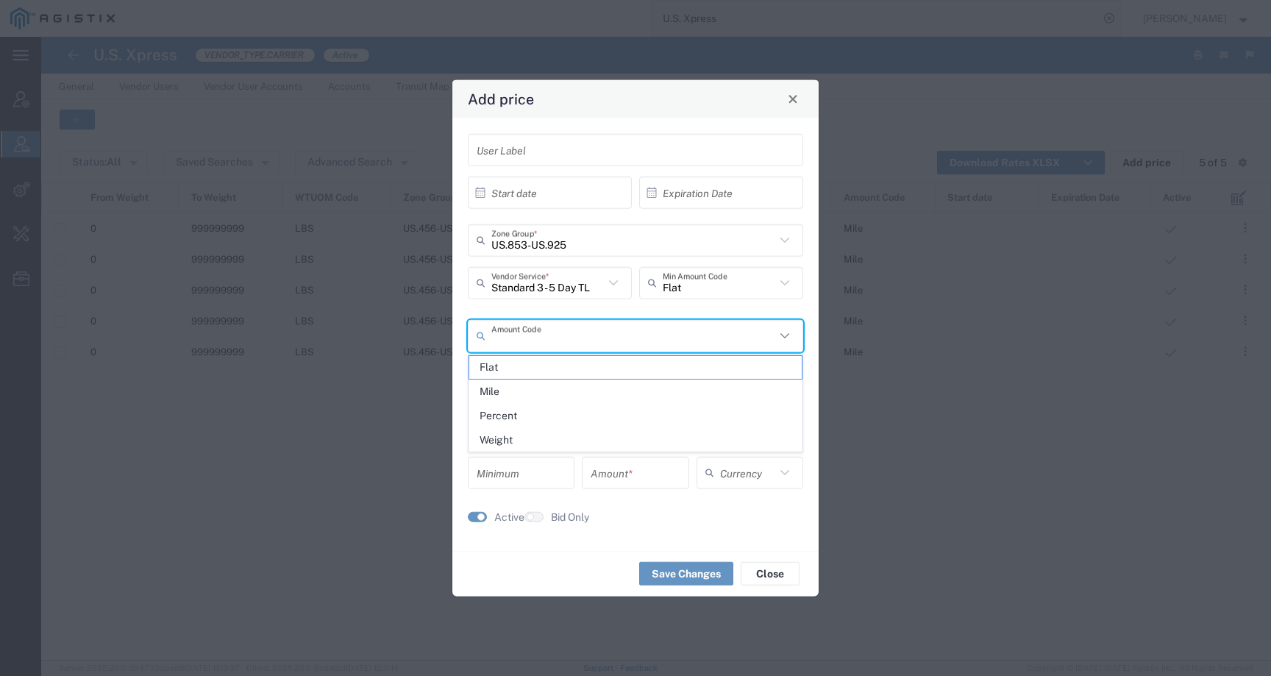
click at [638, 327] on input "text" at bounding box center [633, 336] width 284 height 26
click at [578, 389] on span "Mile" at bounding box center [635, 391] width 333 height 23
type input "Mile"
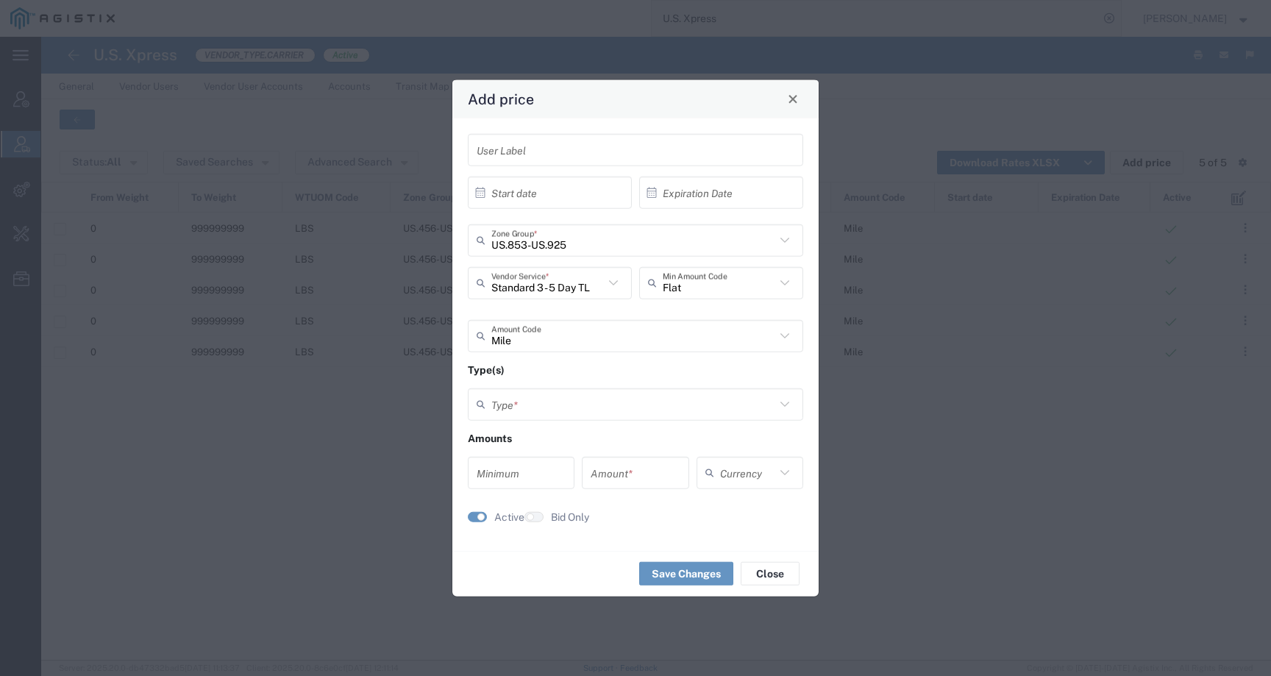
click at [564, 408] on input "text" at bounding box center [633, 404] width 284 height 26
click at [541, 476] on span "Weight and Distance" at bounding box center [635, 484] width 333 height 23
type input "Weight and Distance"
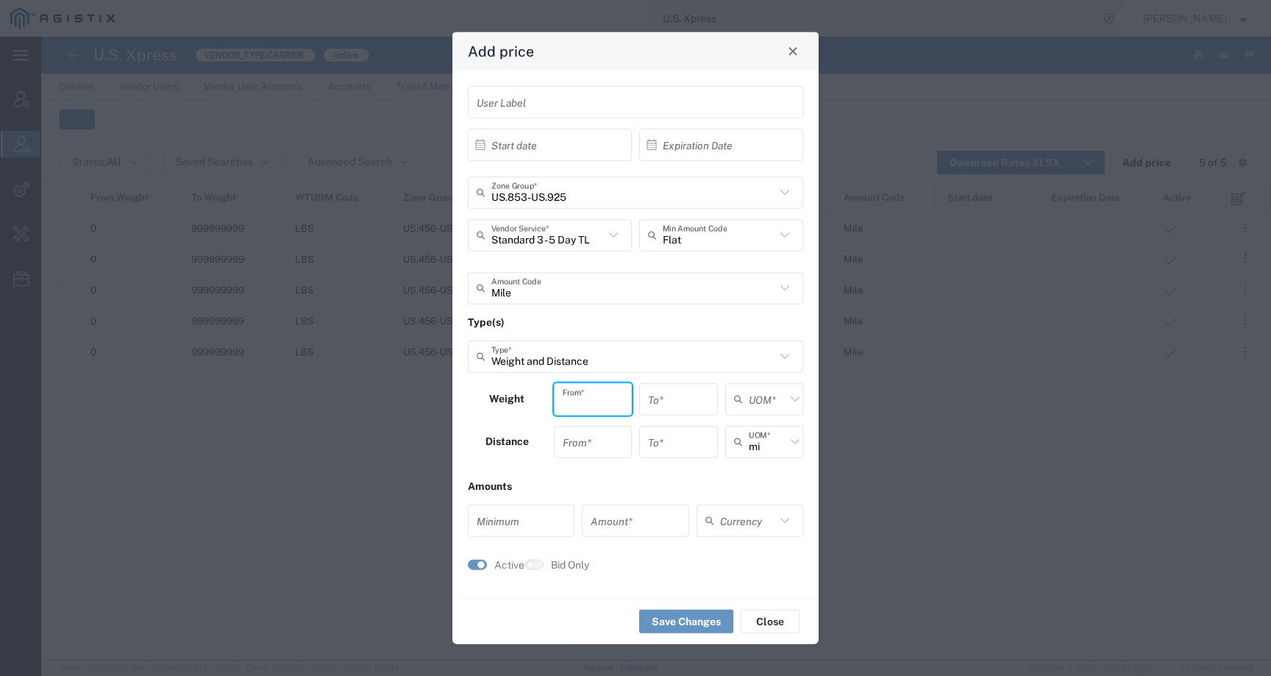
click at [579, 405] on input "number" at bounding box center [593, 399] width 61 height 26
type input "0"
click at [588, 441] on input "number" at bounding box center [593, 442] width 61 height 26
type input "0"
click at [699, 394] on input "number" at bounding box center [678, 399] width 61 height 26
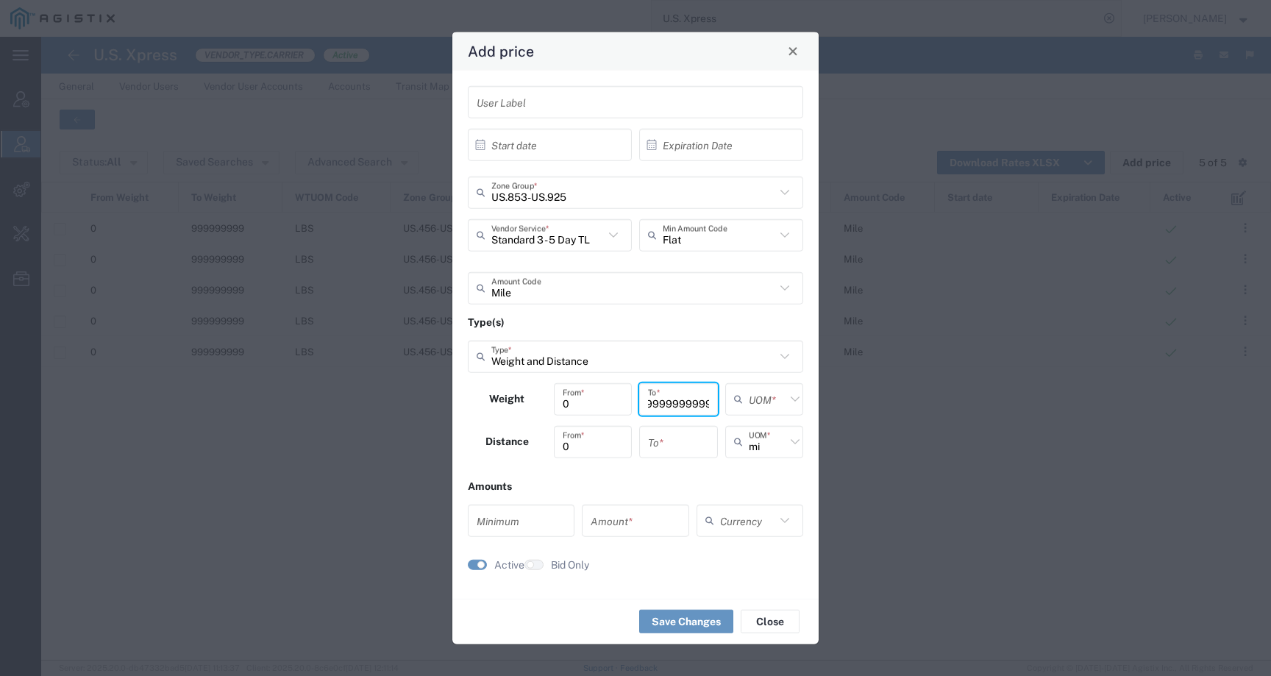
scroll to position [0, 22]
type input "9999999999999"
click at [678, 438] on input "number" at bounding box center [678, 442] width 61 height 26
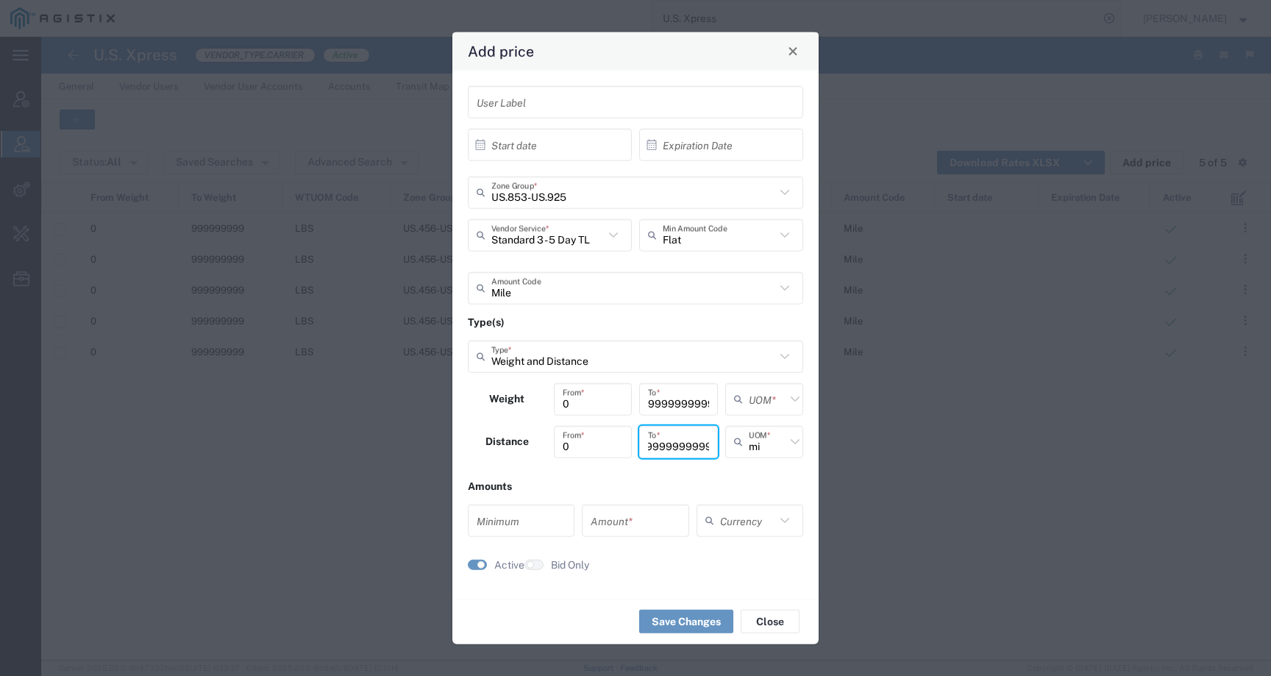
type input "9999999999999"
click at [769, 404] on input "text" at bounding box center [767, 399] width 37 height 26
click at [761, 452] on span "lbs" at bounding box center [765, 455] width 76 height 23
type input "lbs"
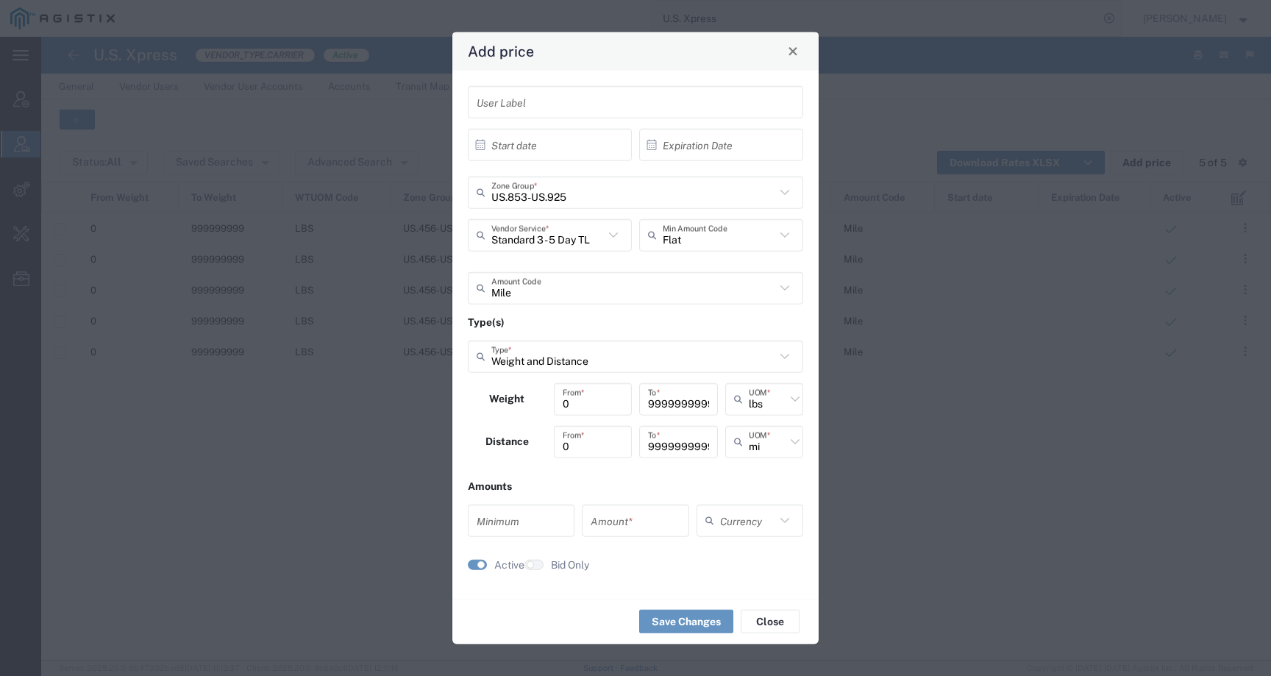
click at [541, 525] on input "number" at bounding box center [521, 521] width 89 height 26
type input "0"
click at [622, 518] on input "number" at bounding box center [635, 521] width 89 height 26
type input "1.29"
click at [751, 533] on div "Currency" at bounding box center [750, 520] width 107 height 32
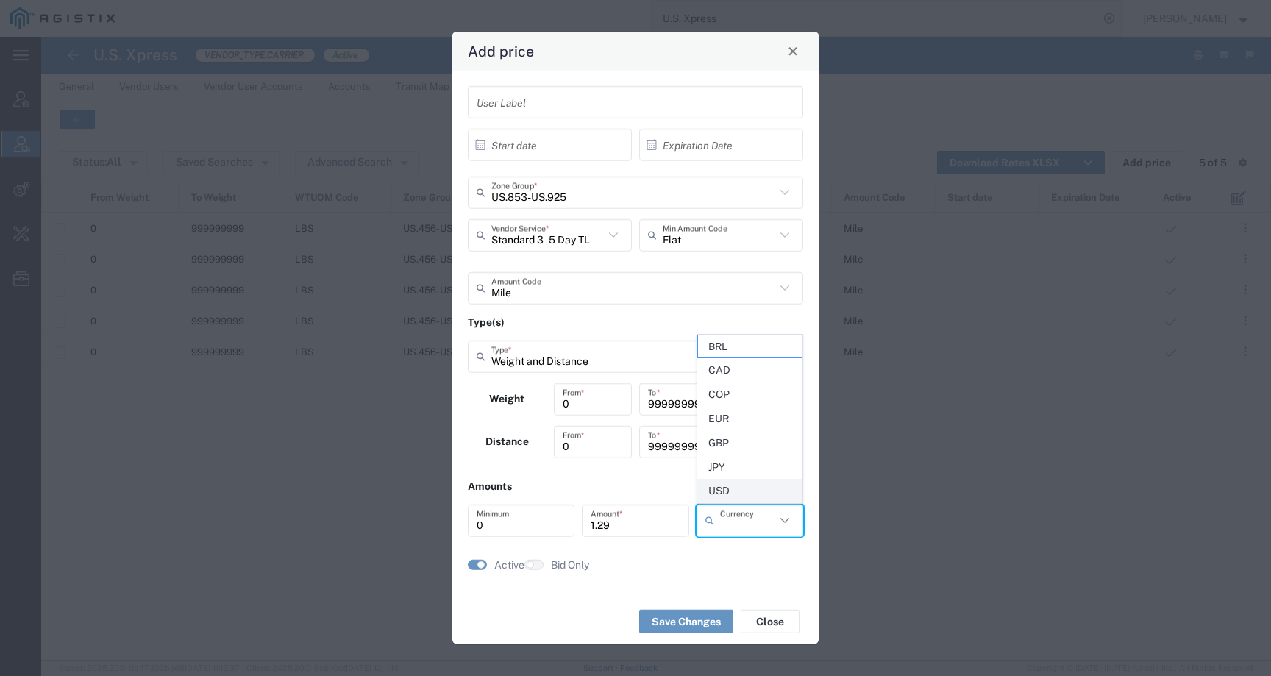
click at [729, 491] on span "USD" at bounding box center [750, 491] width 104 height 23
type input "USD"
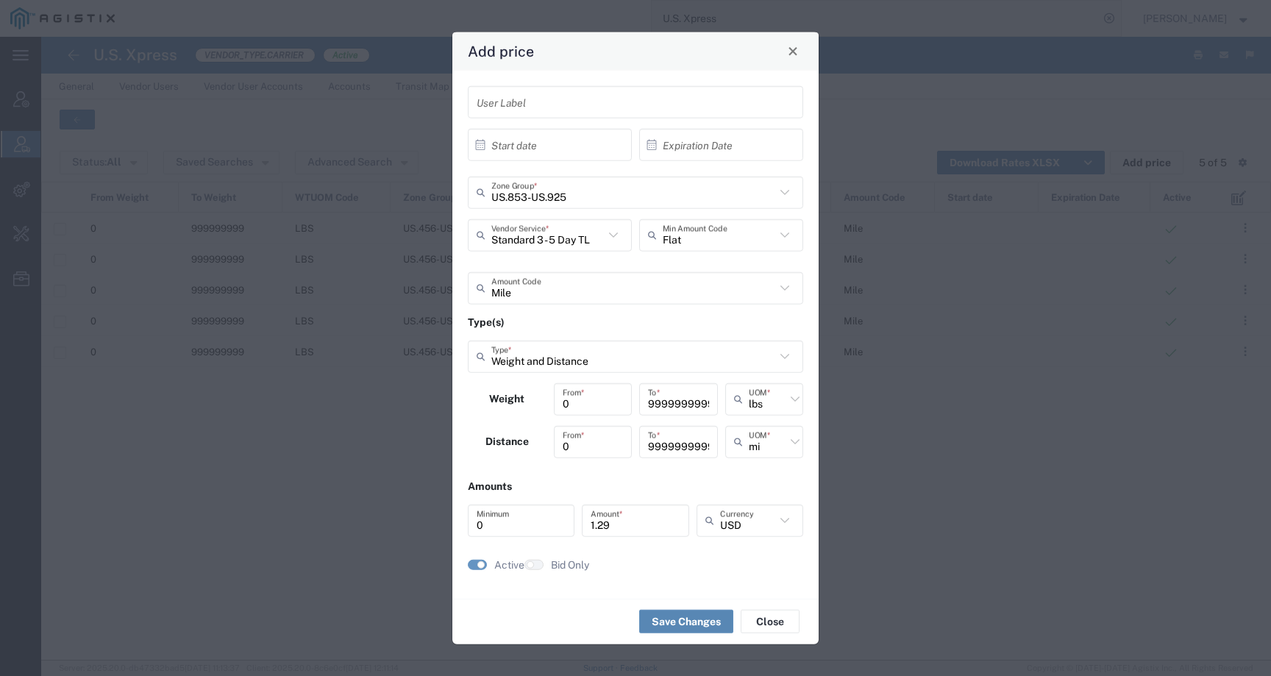
click at [664, 628] on button "Save Changes" at bounding box center [686, 622] width 94 height 24
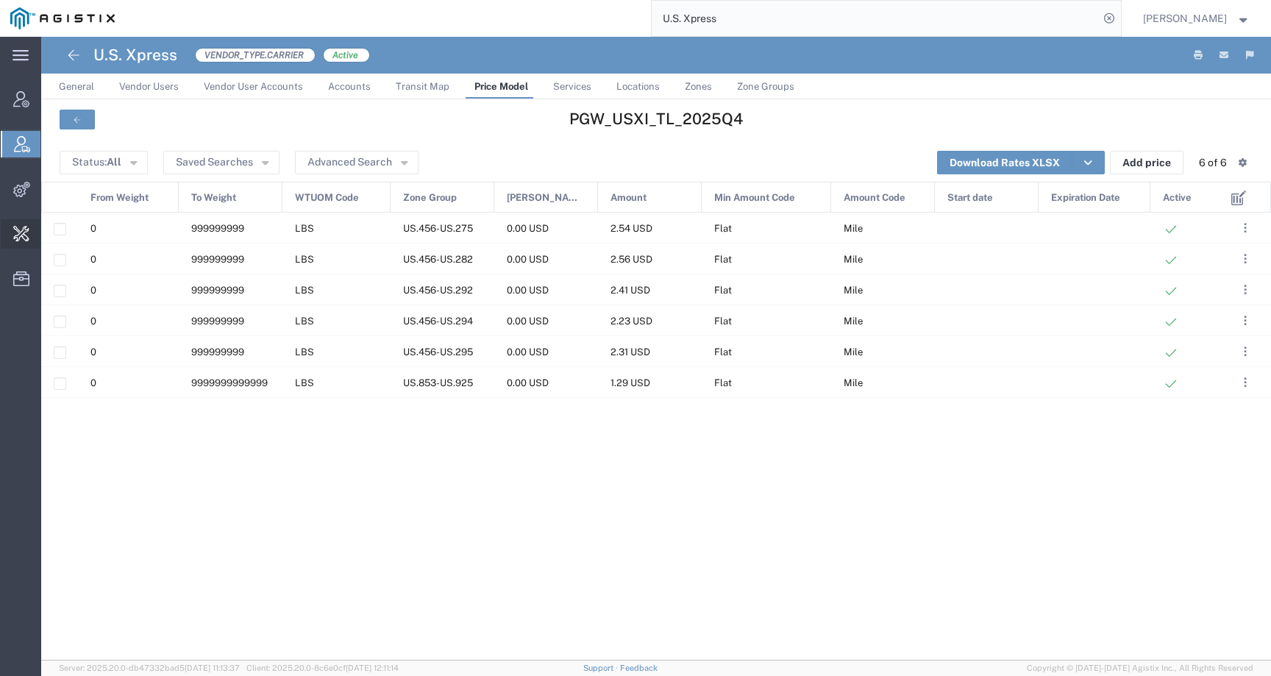
click at [0, 0] on span "Change Carrier" at bounding box center [0, 0] width 0 height 0
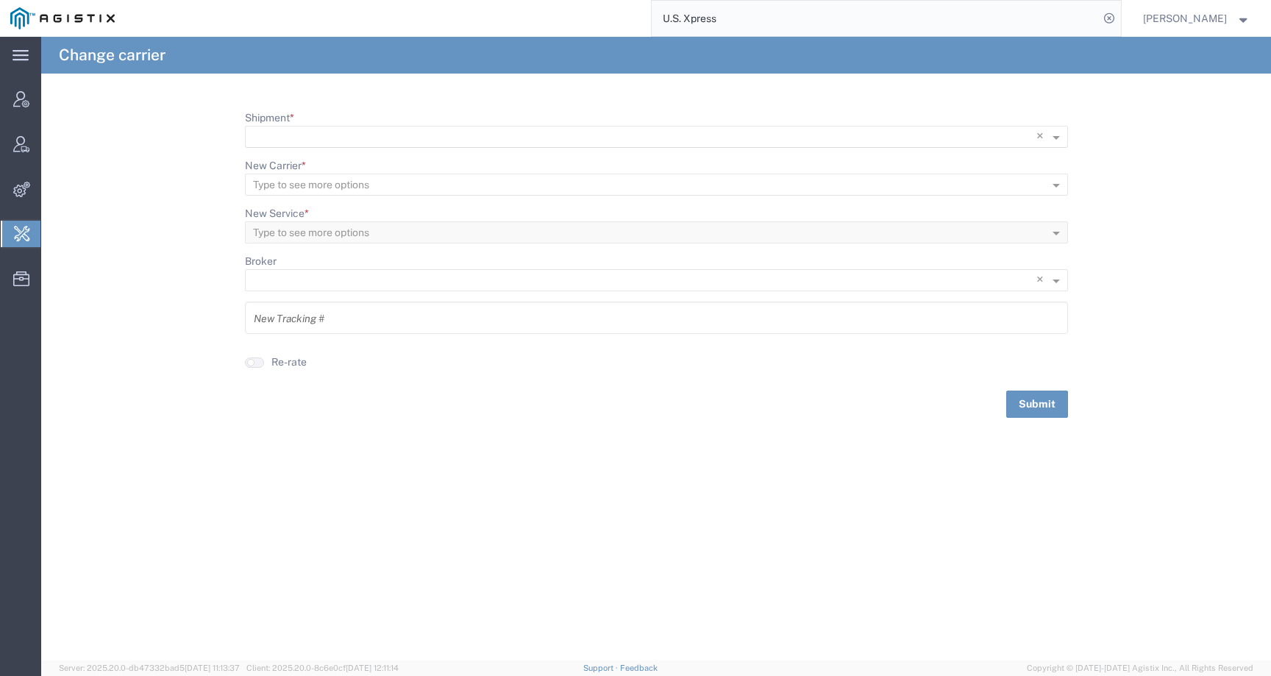
scroll to position [1, 0]
click at [280, 138] on input "Shipment *" at bounding box center [626, 137] width 747 height 21
paste input "56968206"
type input "56968206"
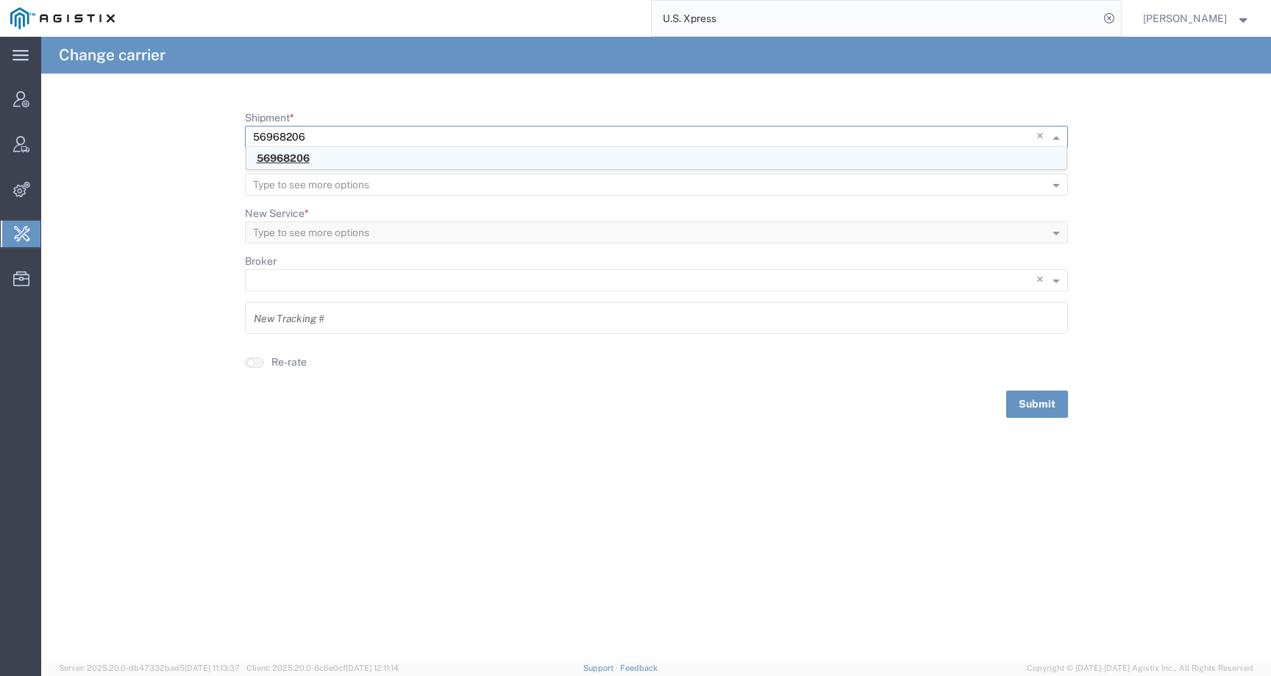
click at [280, 154] on span "56968206" at bounding box center [283, 158] width 53 height 12
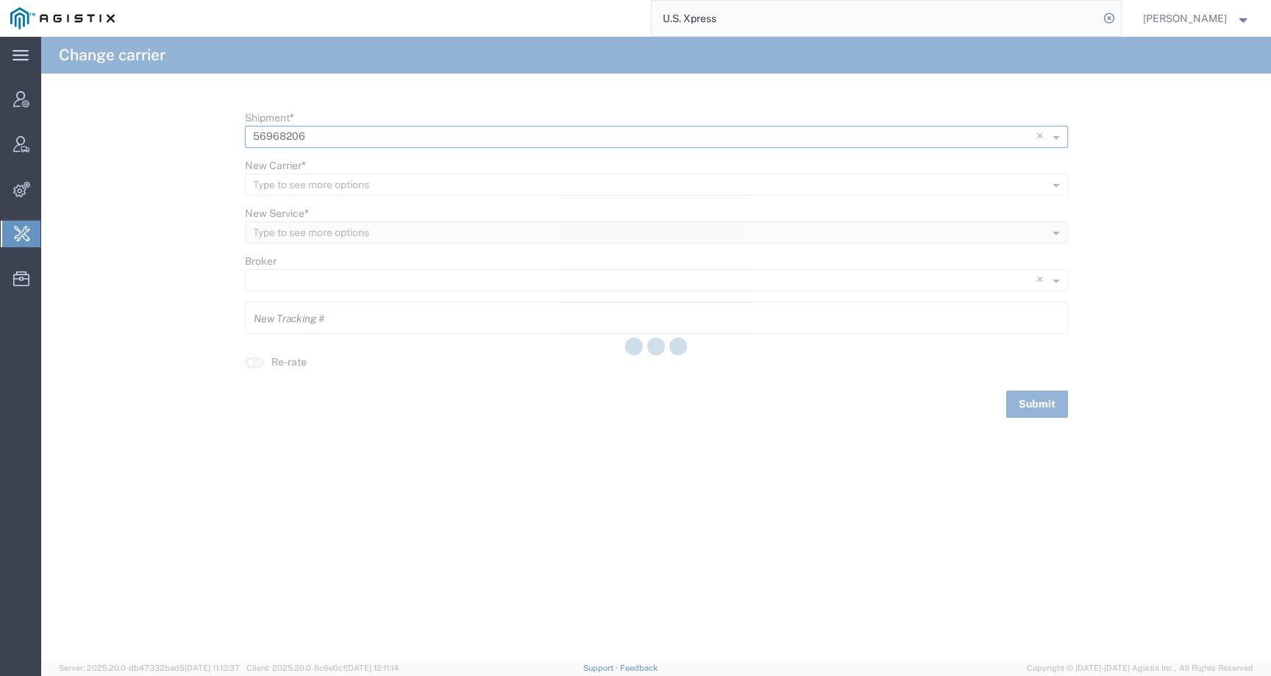
type input "56968206"
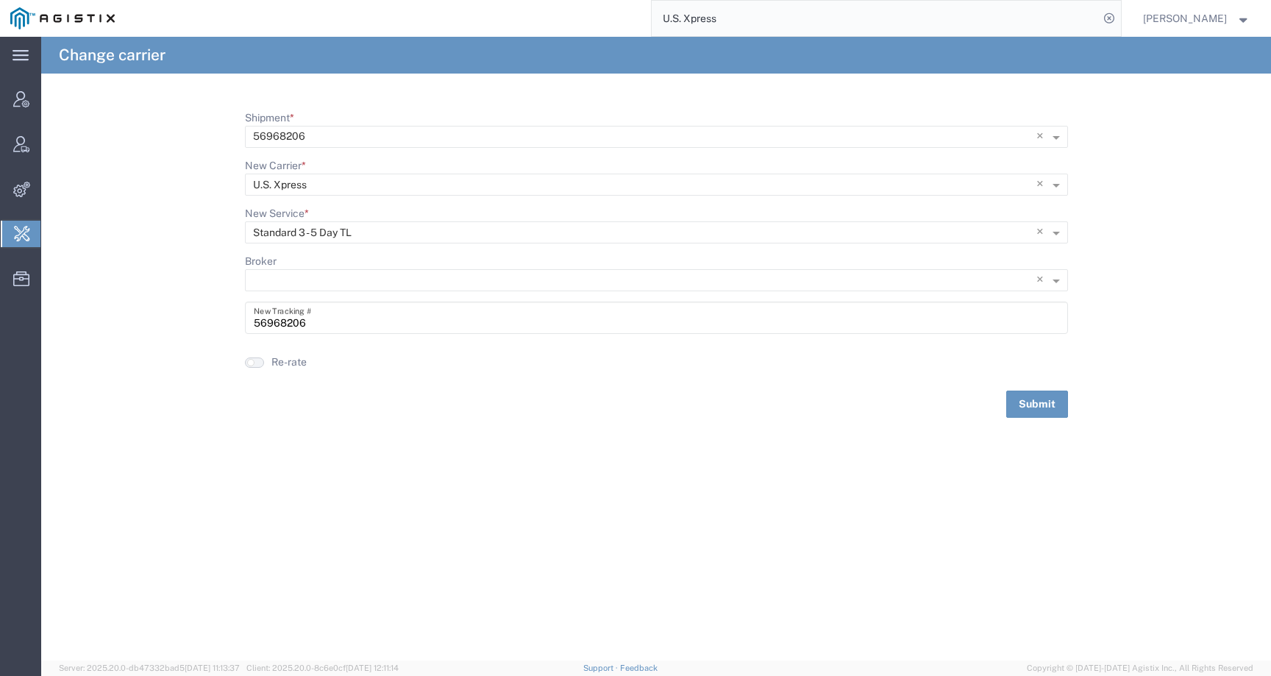
click at [260, 361] on button "button" at bounding box center [254, 363] width 19 height 10
click at [1028, 397] on button "Submit" at bounding box center [1037, 404] width 62 height 27
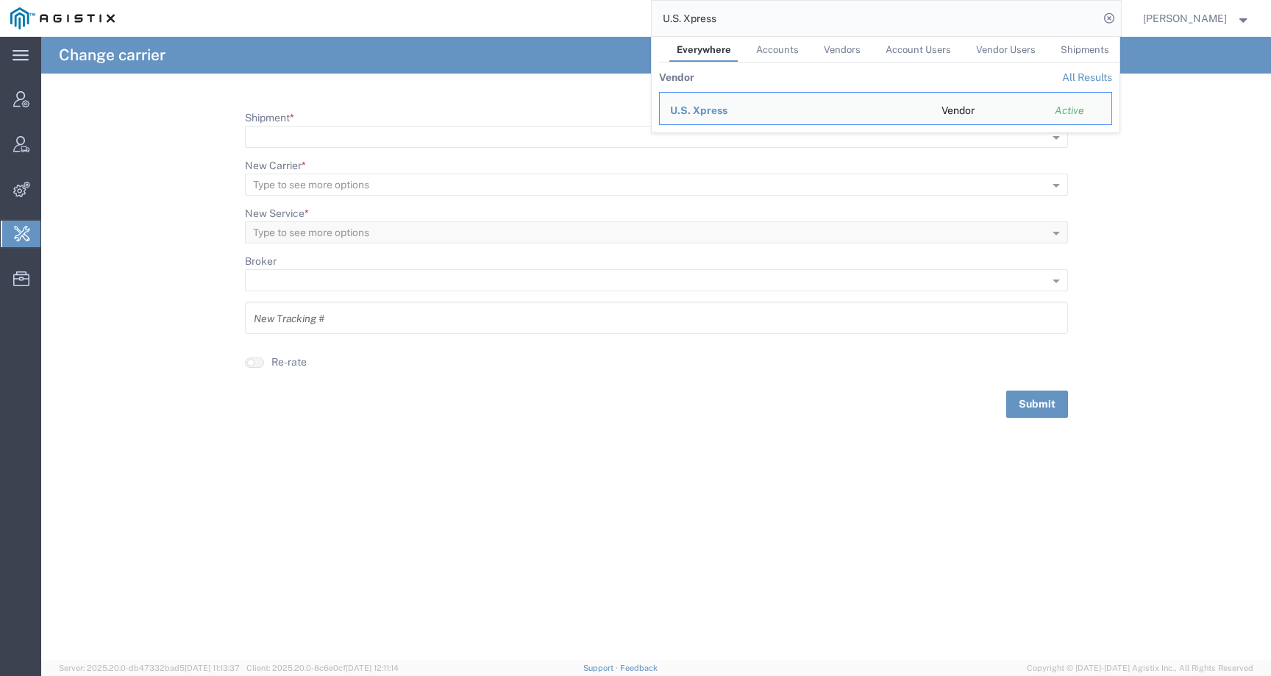
click at [758, 18] on input "U.S. Xpress" at bounding box center [875, 18] width 447 height 35
click at [706, 111] on span "U.S. Xpress" at bounding box center [698, 110] width 57 height 12
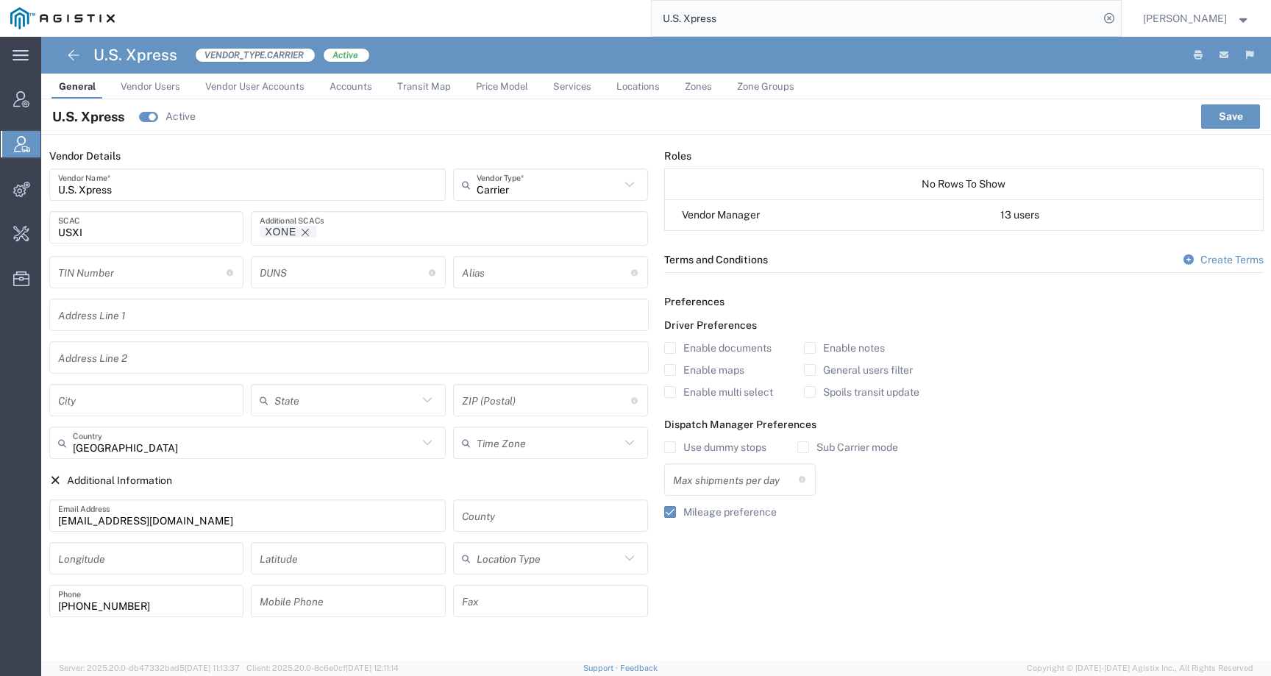
click at [494, 88] on span "Price Model" at bounding box center [502, 86] width 52 height 11
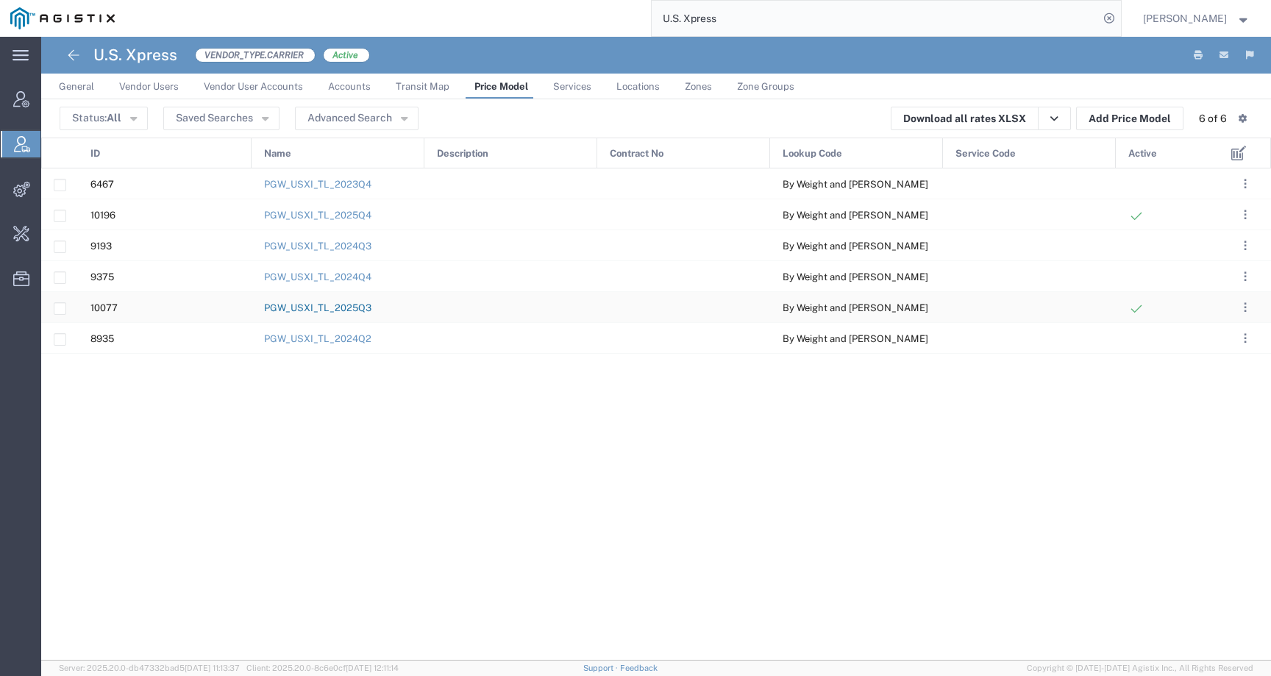
click at [361, 302] on link "PGW_USXI_TL_2025Q3" at bounding box center [317, 307] width 107 height 11
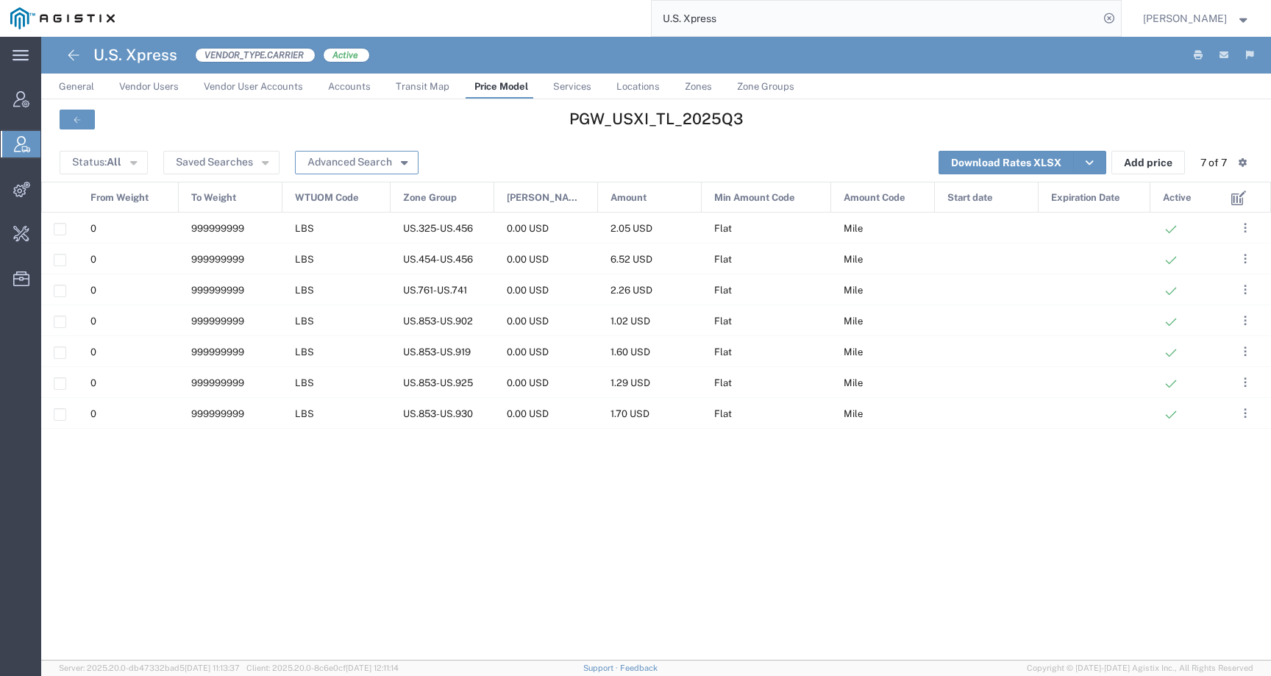
click at [352, 157] on button "Advanced Search" at bounding box center [357, 163] width 124 height 24
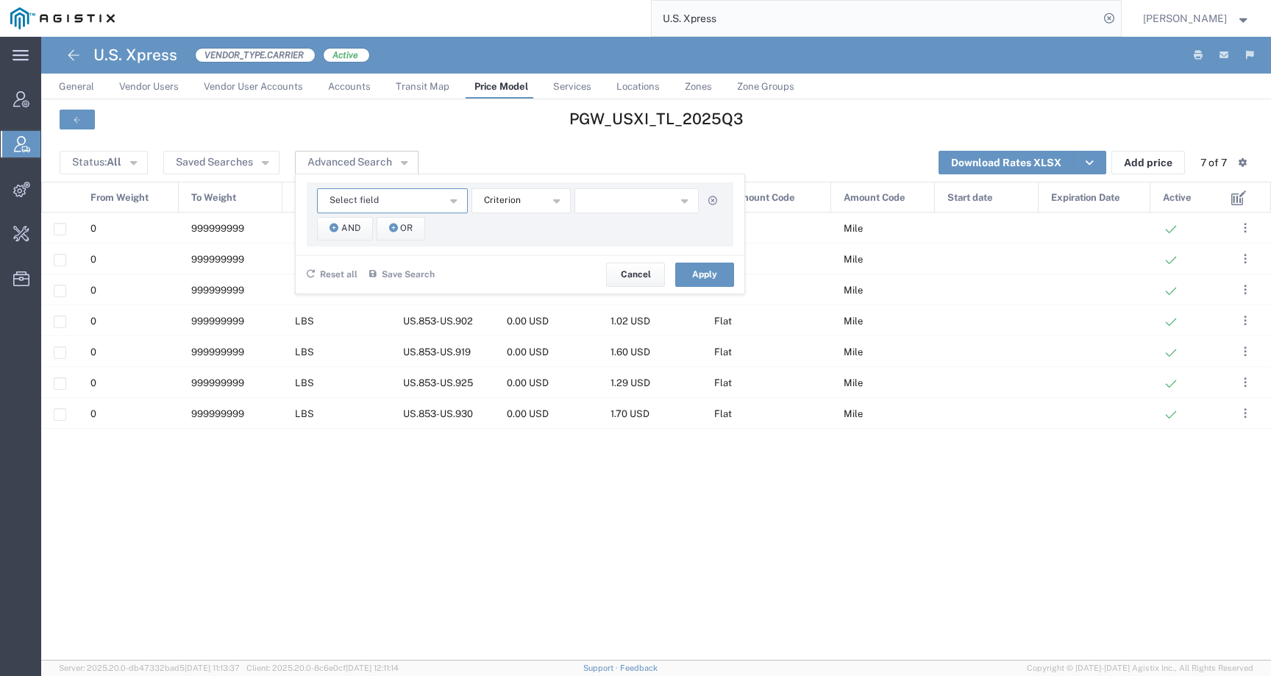
click at [351, 200] on span "Select field" at bounding box center [354, 200] width 49 height 14
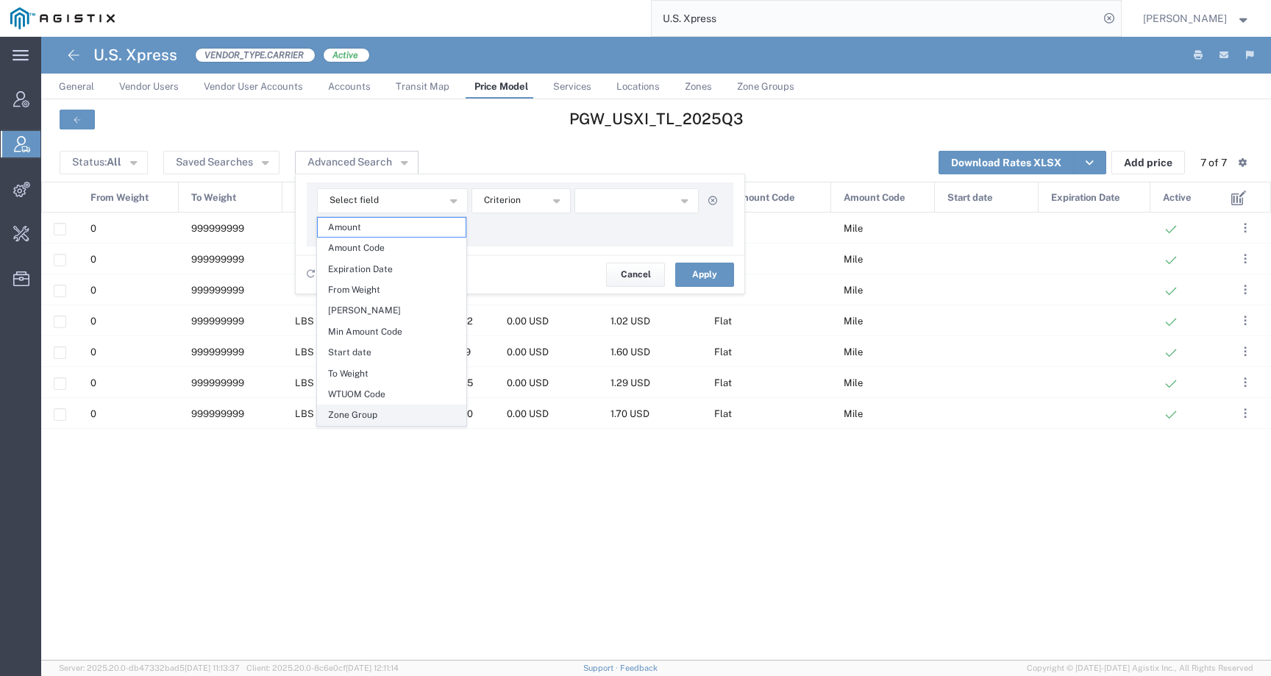
click at [333, 411] on span "Zone Group" at bounding box center [392, 414] width 148 height 19
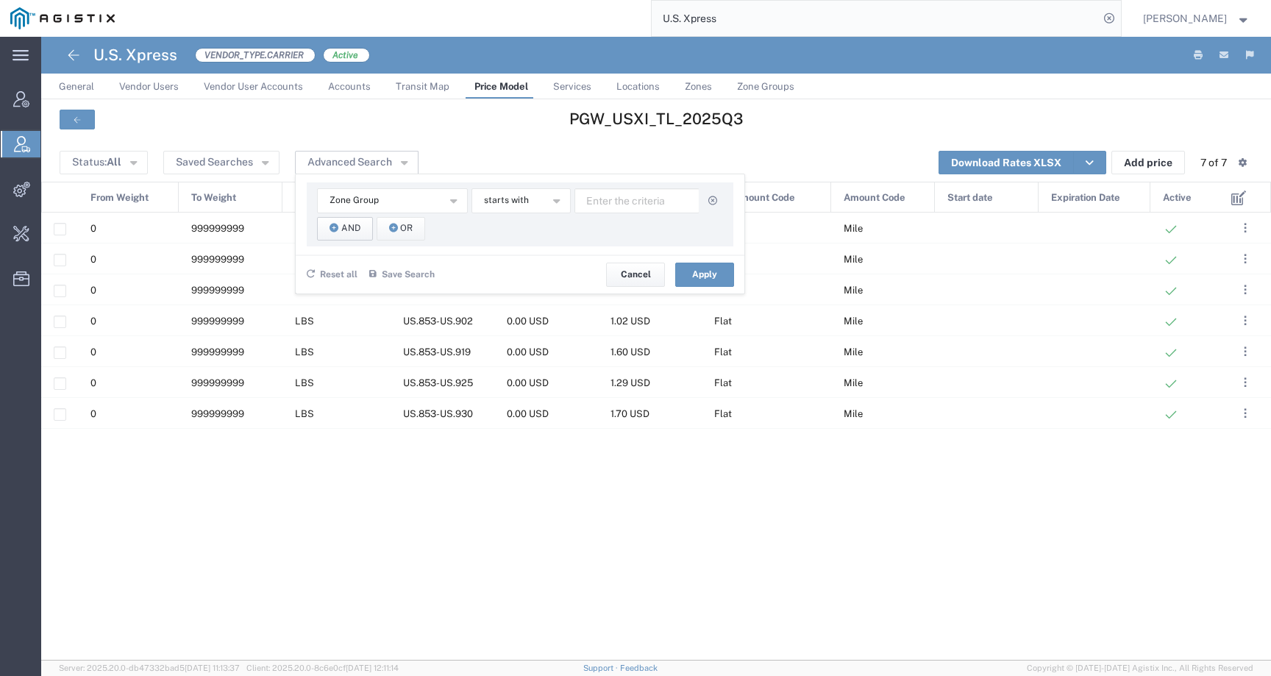
click at [347, 232] on span "And" at bounding box center [350, 228] width 19 height 14
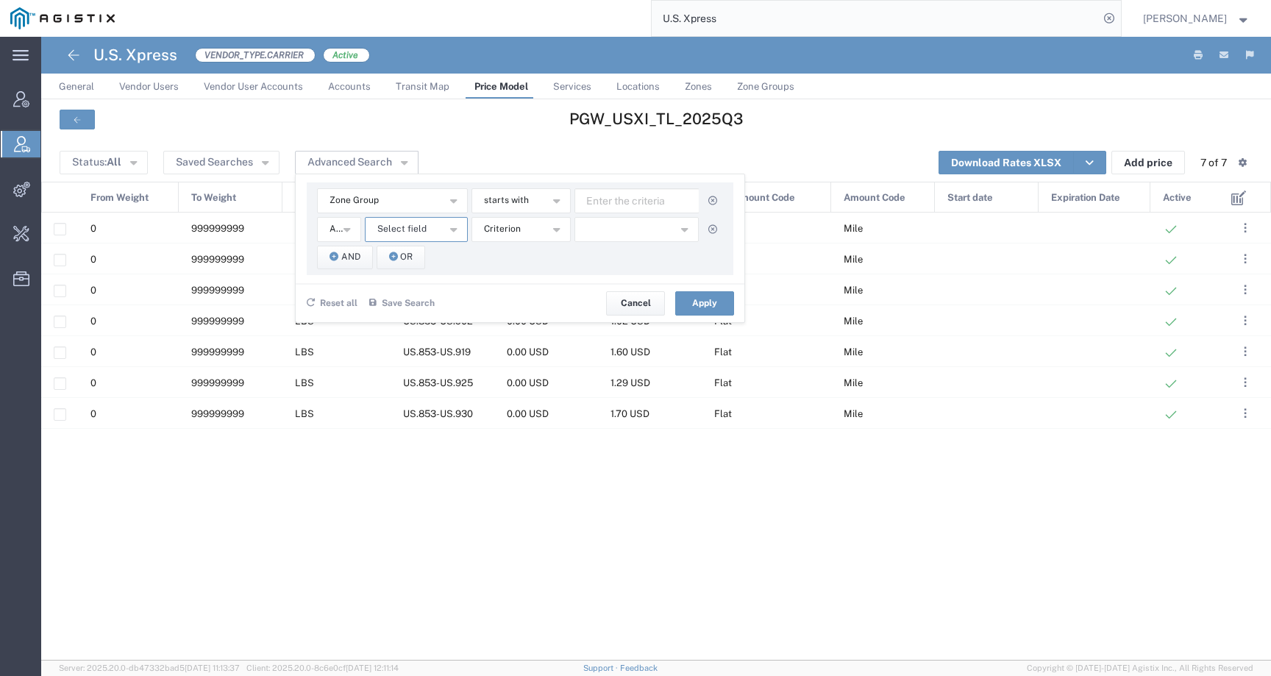
click at [391, 227] on span "Select field" at bounding box center [401, 229] width 49 height 14
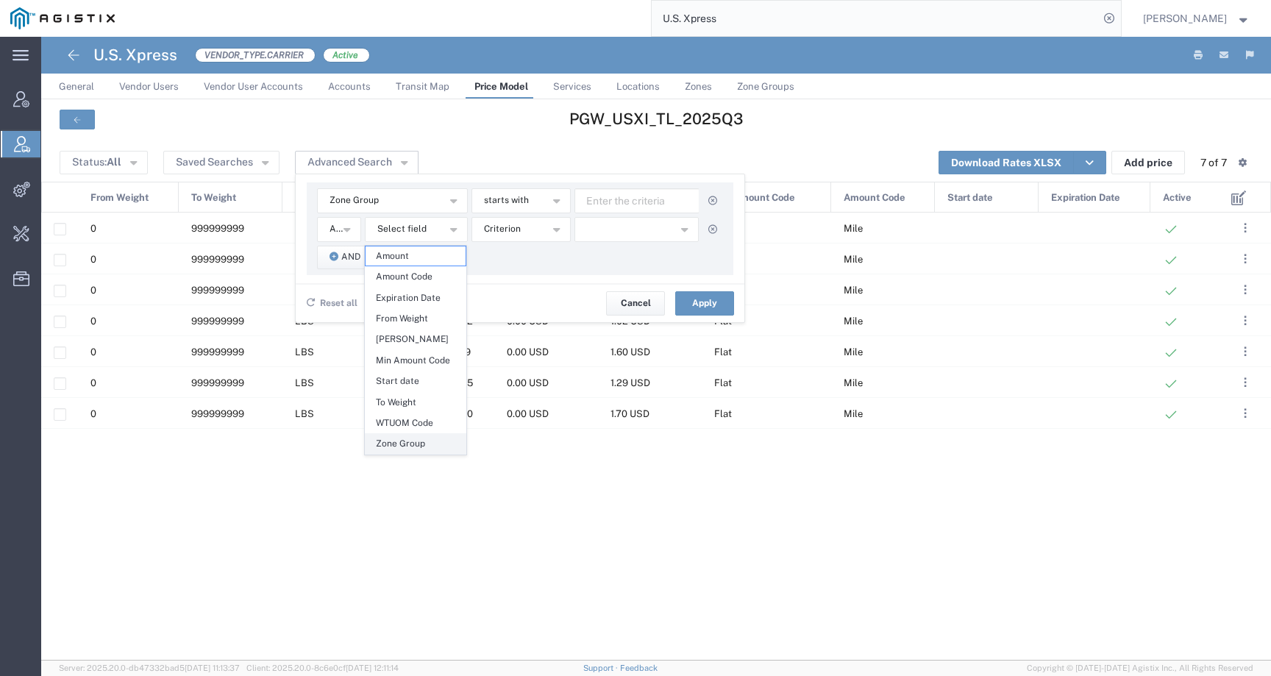
click at [401, 441] on span "Zone Group" at bounding box center [416, 443] width 100 height 19
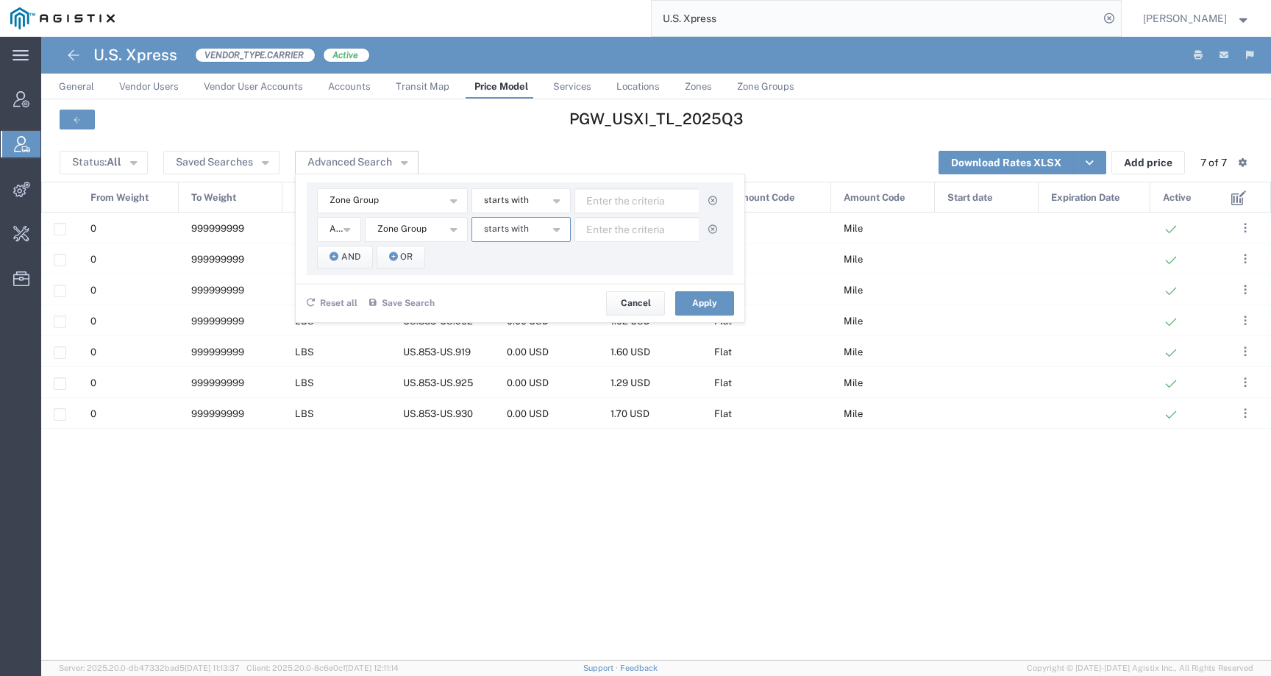
click at [529, 223] on button "starts with" at bounding box center [521, 229] width 99 height 25
click at [528, 250] on span "contains" at bounding box center [520, 255] width 96 height 19
click at [528, 202] on button "starts with" at bounding box center [521, 200] width 99 height 25
click at [528, 223] on span "contains" at bounding box center [520, 227] width 96 height 19
click at [665, 206] on input "text" at bounding box center [637, 200] width 125 height 25
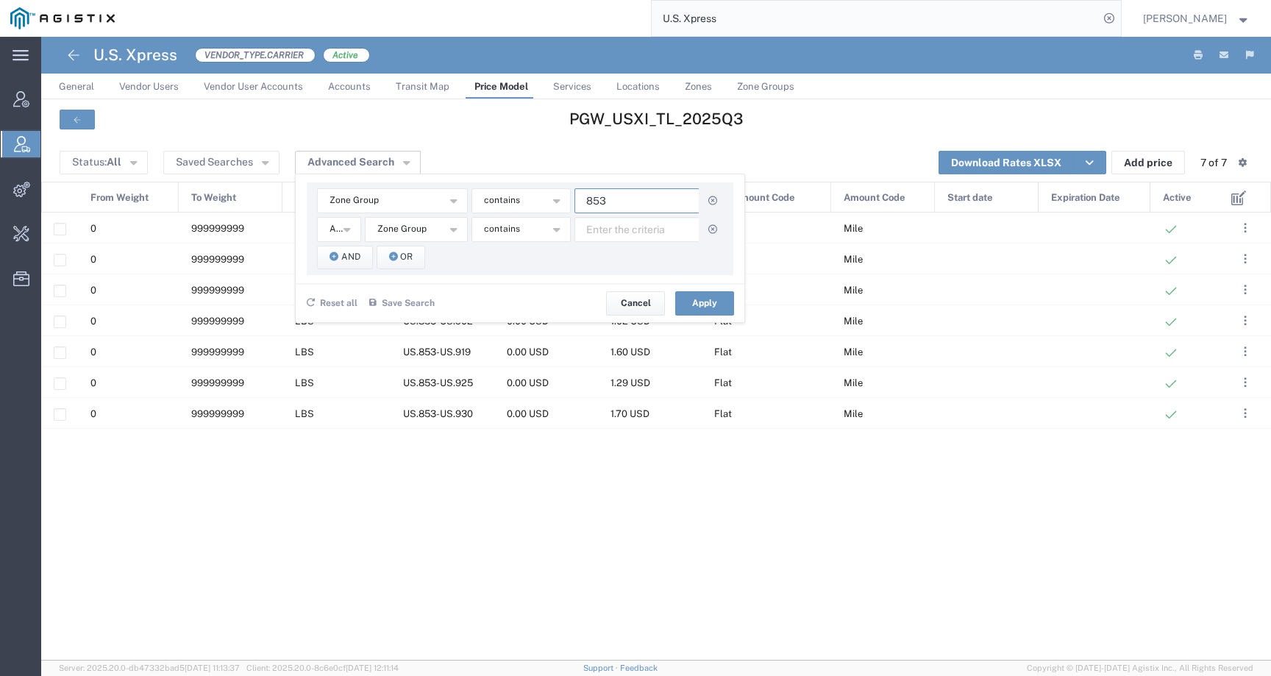
type input "853"
click at [662, 234] on input "text" at bounding box center [637, 229] width 125 height 25
type input "919"
click at [706, 301] on button "Apply" at bounding box center [704, 303] width 59 height 24
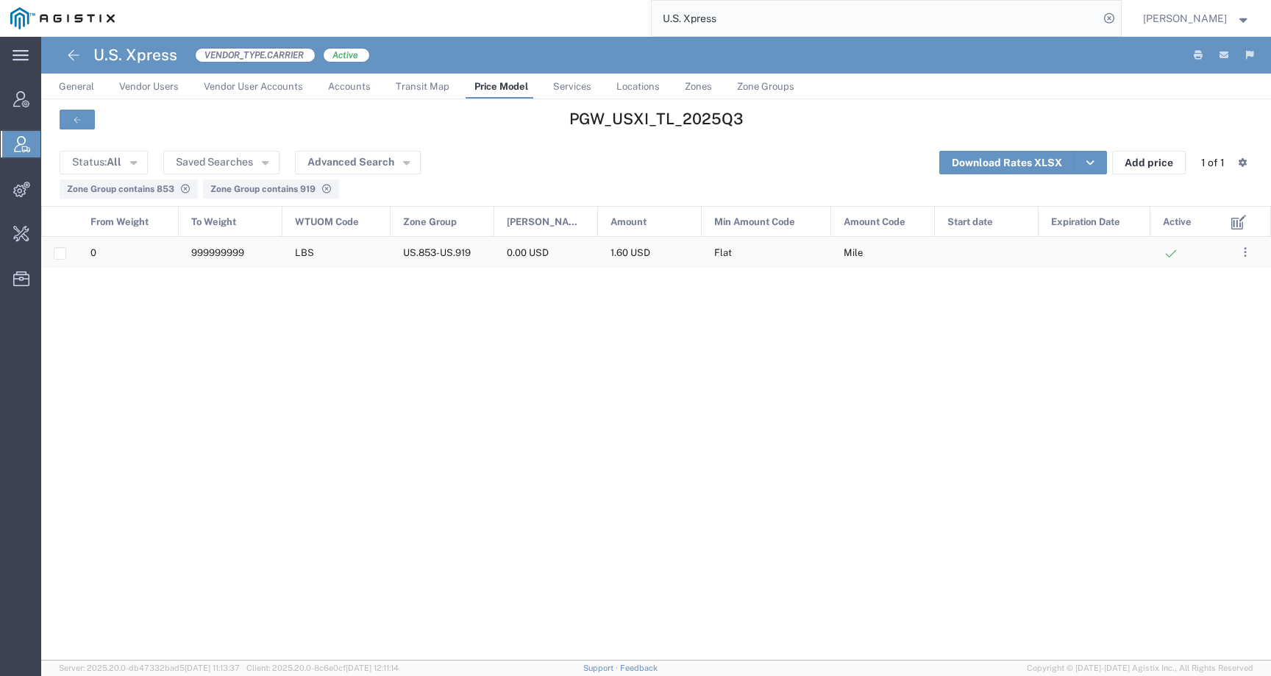
click at [615, 252] on span "1.60 USD" at bounding box center [631, 252] width 40 height 11
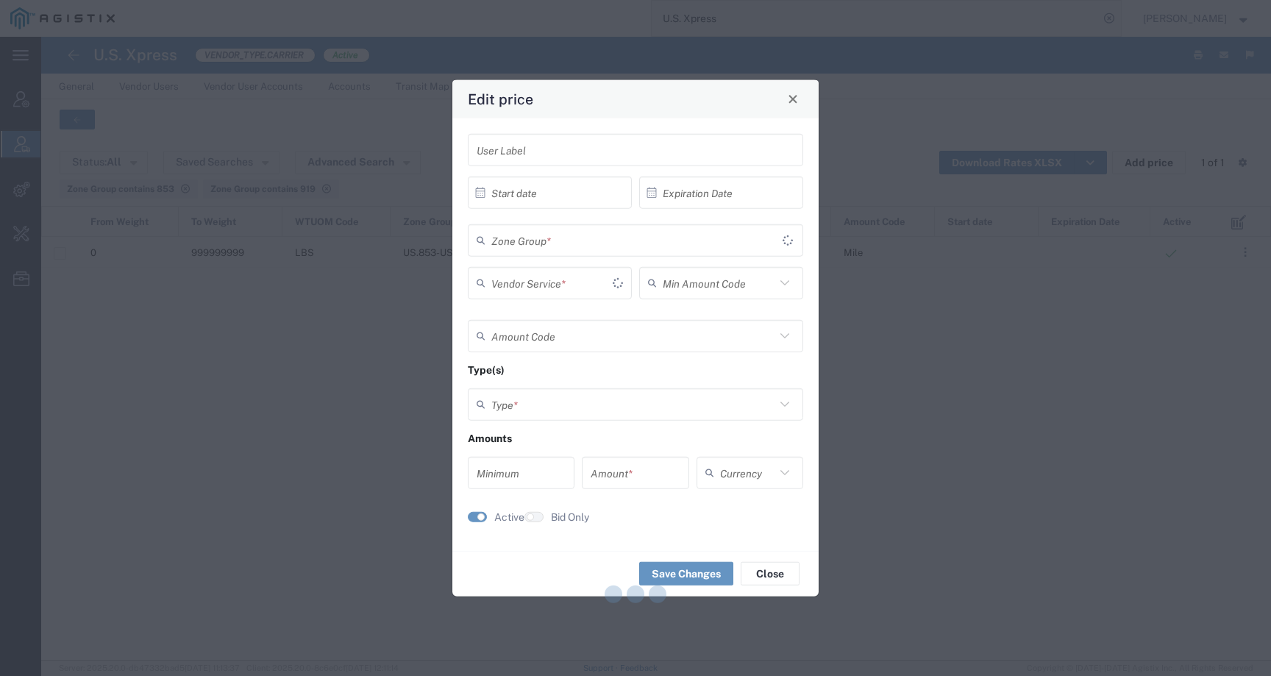
type input "Standard 3 - 5 Day TL"
type input "Flat"
type input "Mile"
type input "Weight and Distance"
type input "0"
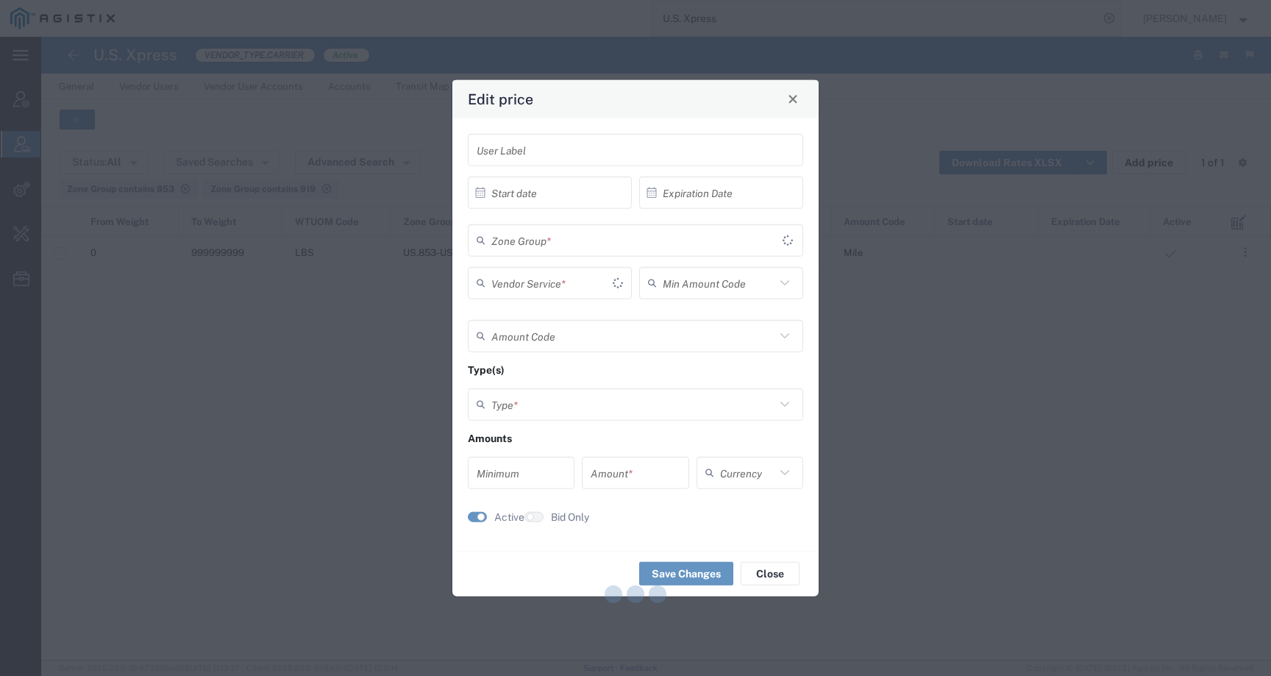
type input "1.6"
type input "USD"
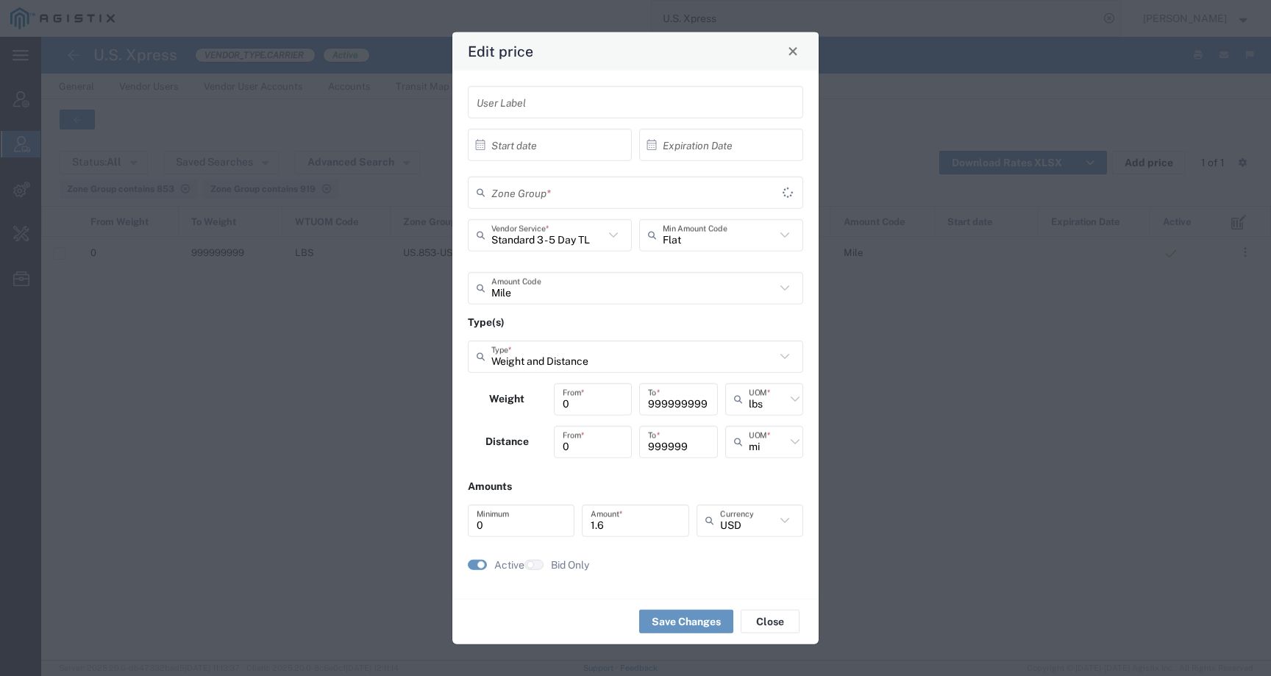
type input "US.853-US.919"
click at [878, 360] on div "Edit price User Label × Start date Cancel Apply × Expiration Date Cancel Apply …" at bounding box center [635, 338] width 1271 height 676
click at [798, 53] on button "Close" at bounding box center [793, 50] width 21 height 21
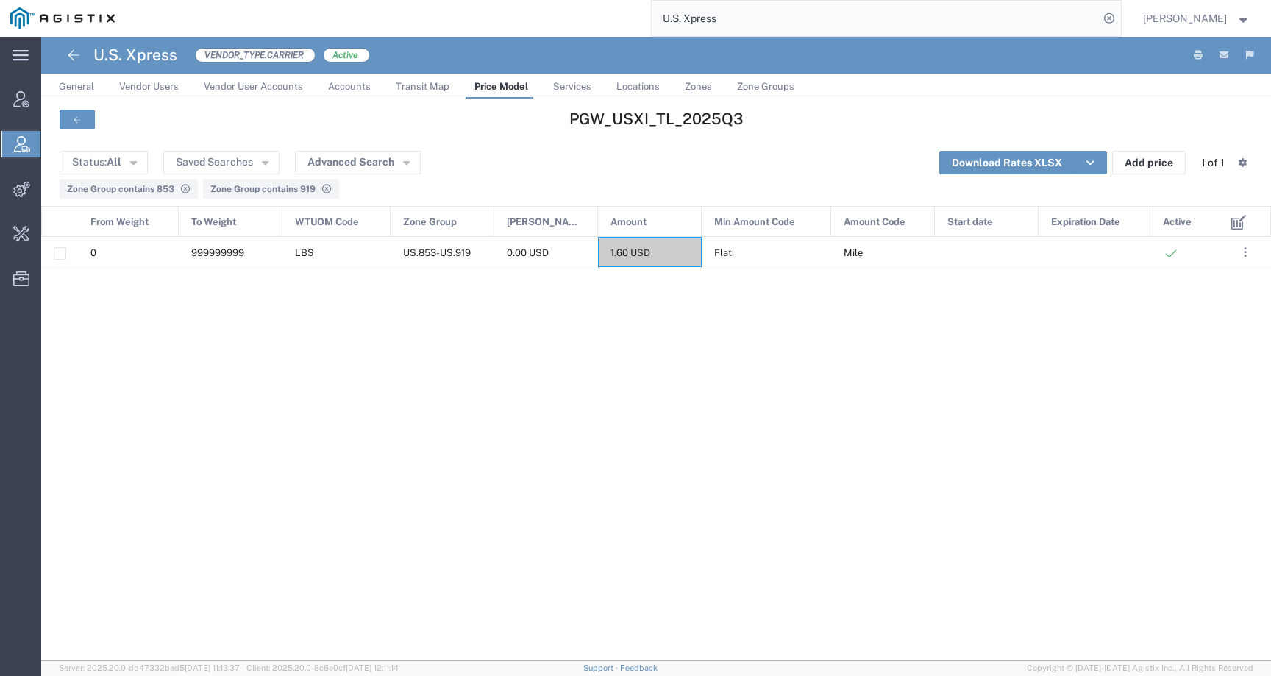
click at [497, 90] on span "Price Model" at bounding box center [502, 86] width 54 height 11
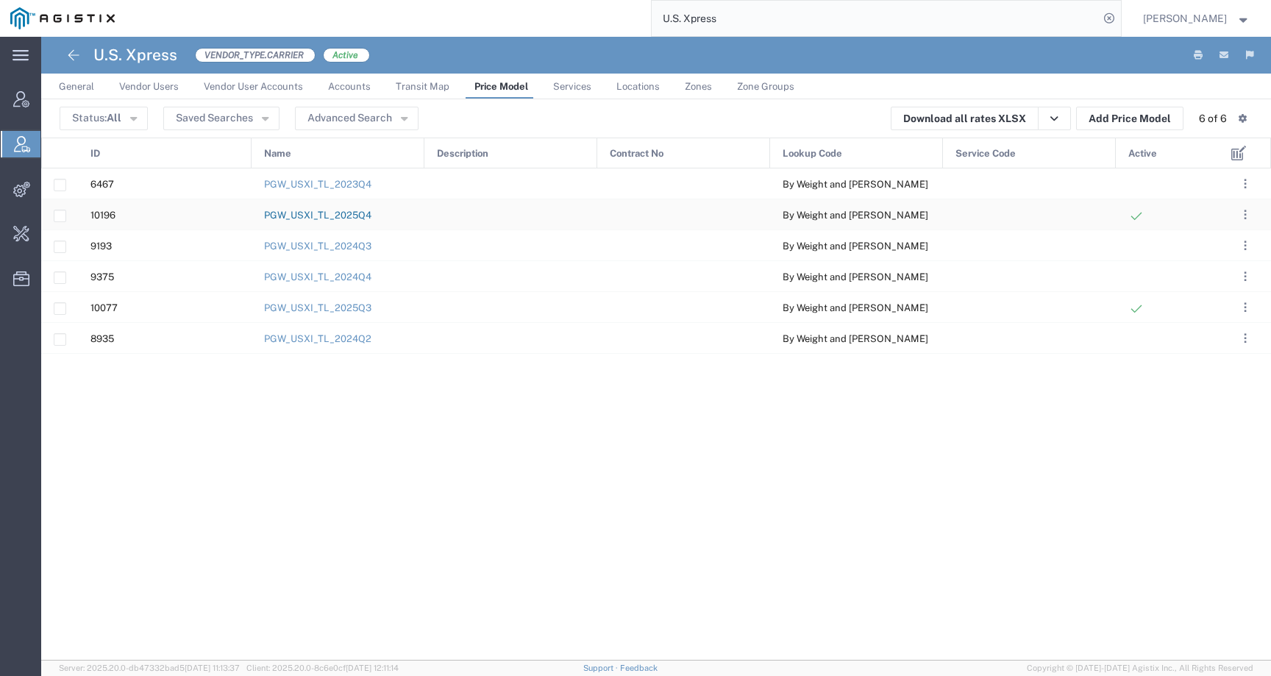
click at [349, 218] on link "PGW_USXI_TL_2025Q4" at bounding box center [317, 215] width 107 height 11
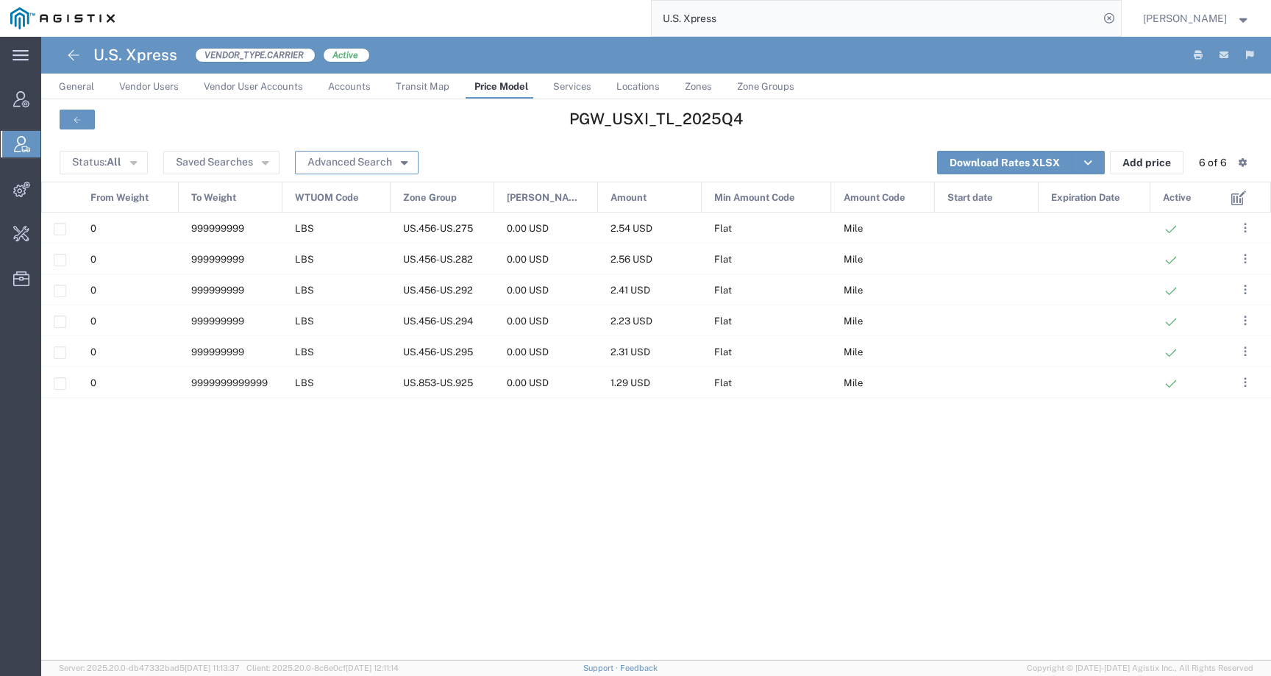
click at [377, 155] on button "Advanced Search" at bounding box center [357, 163] width 124 height 24
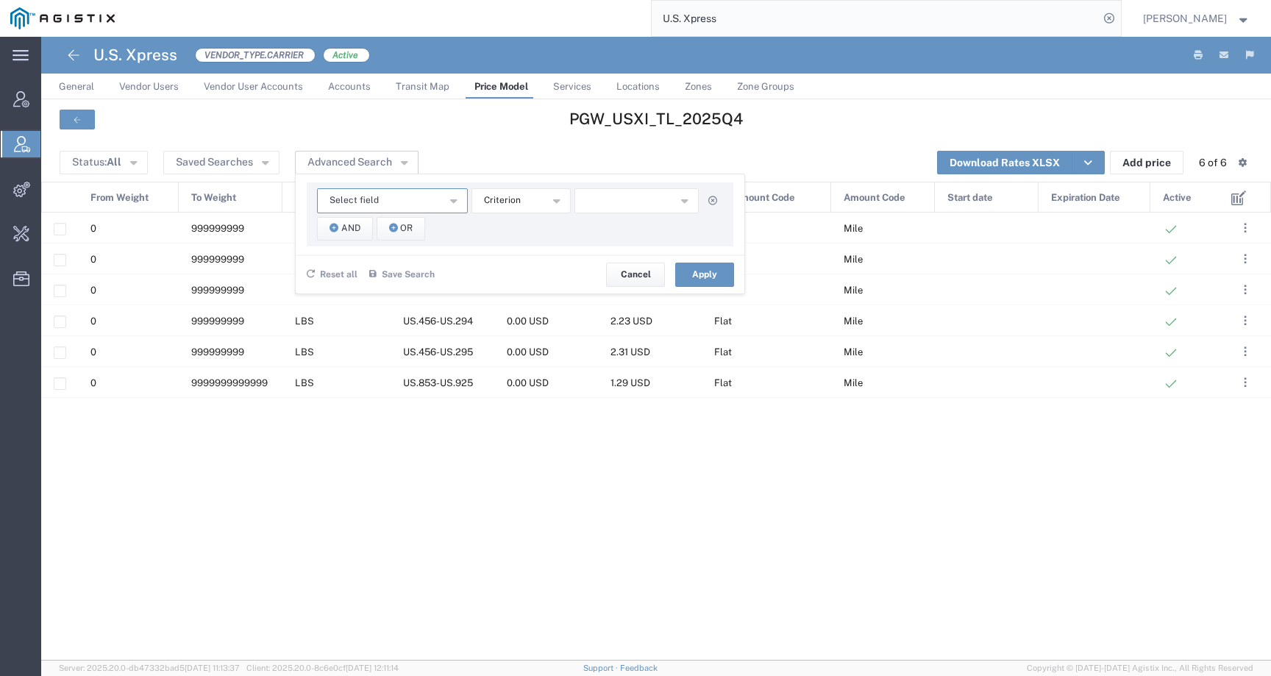
click at [360, 196] on span "Select field" at bounding box center [354, 200] width 49 height 14
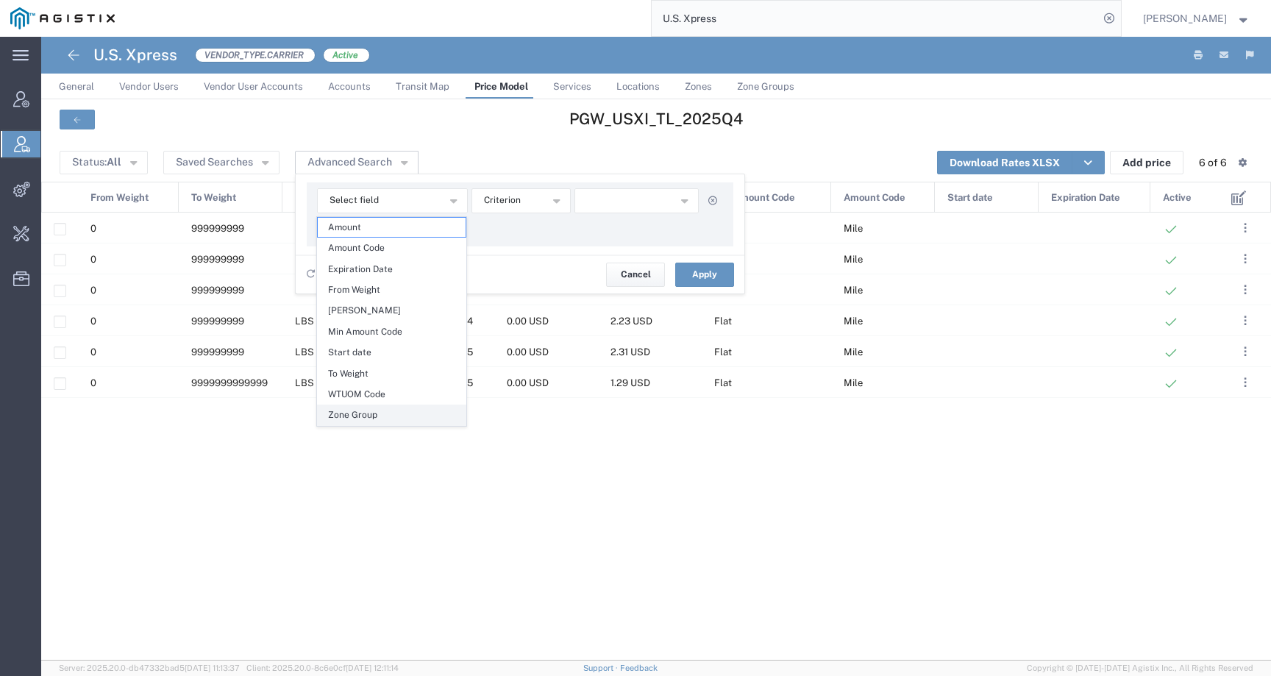
click at [360, 417] on span "Zone Group" at bounding box center [392, 414] width 148 height 19
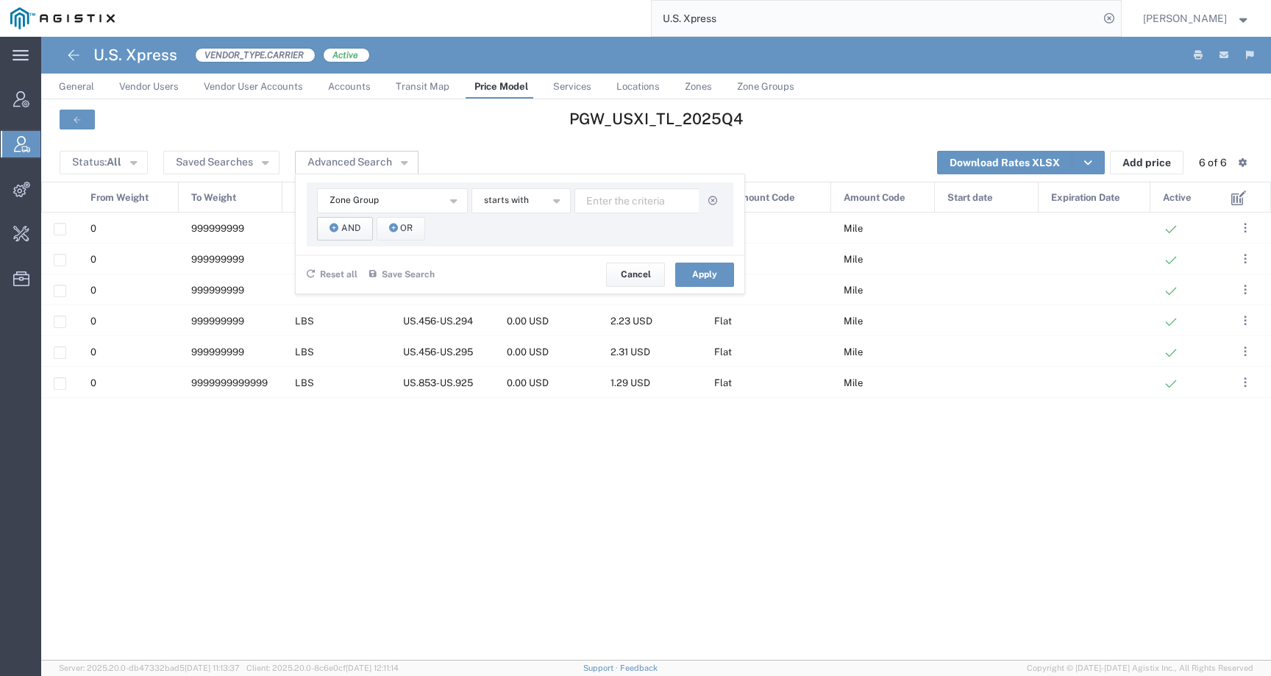
click at [354, 232] on span "And" at bounding box center [350, 228] width 19 height 14
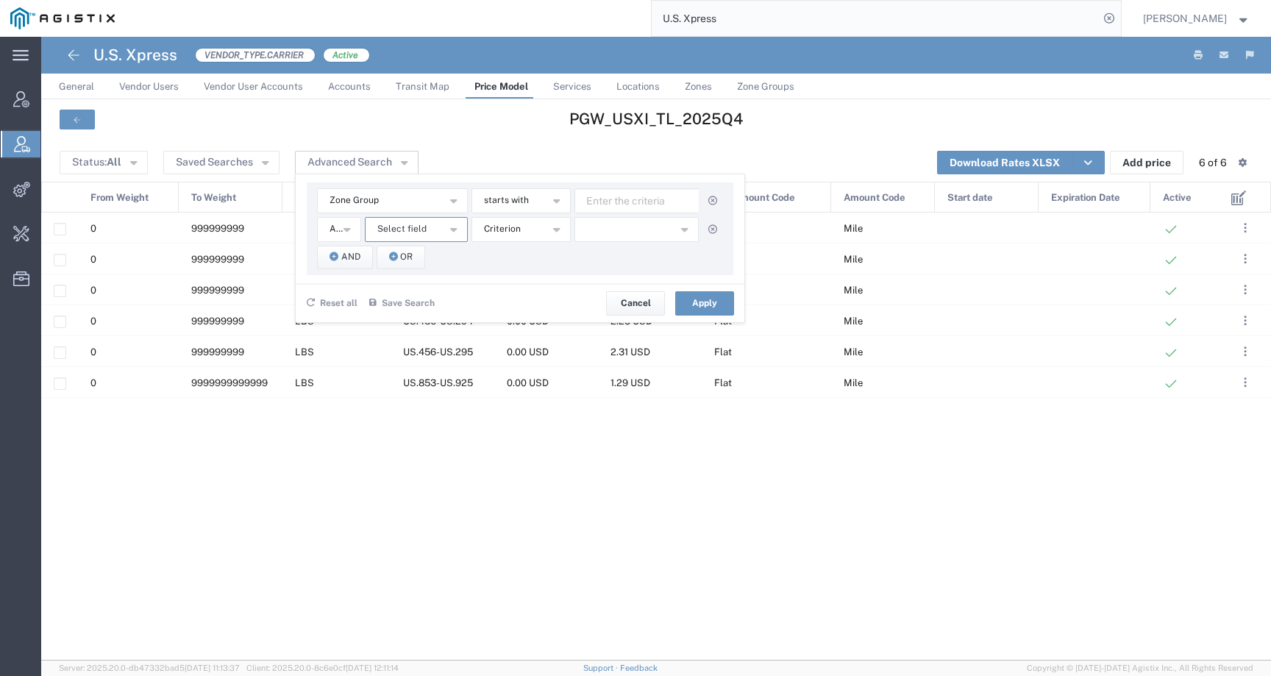
click at [414, 234] on span "Select field" at bounding box center [401, 229] width 49 height 14
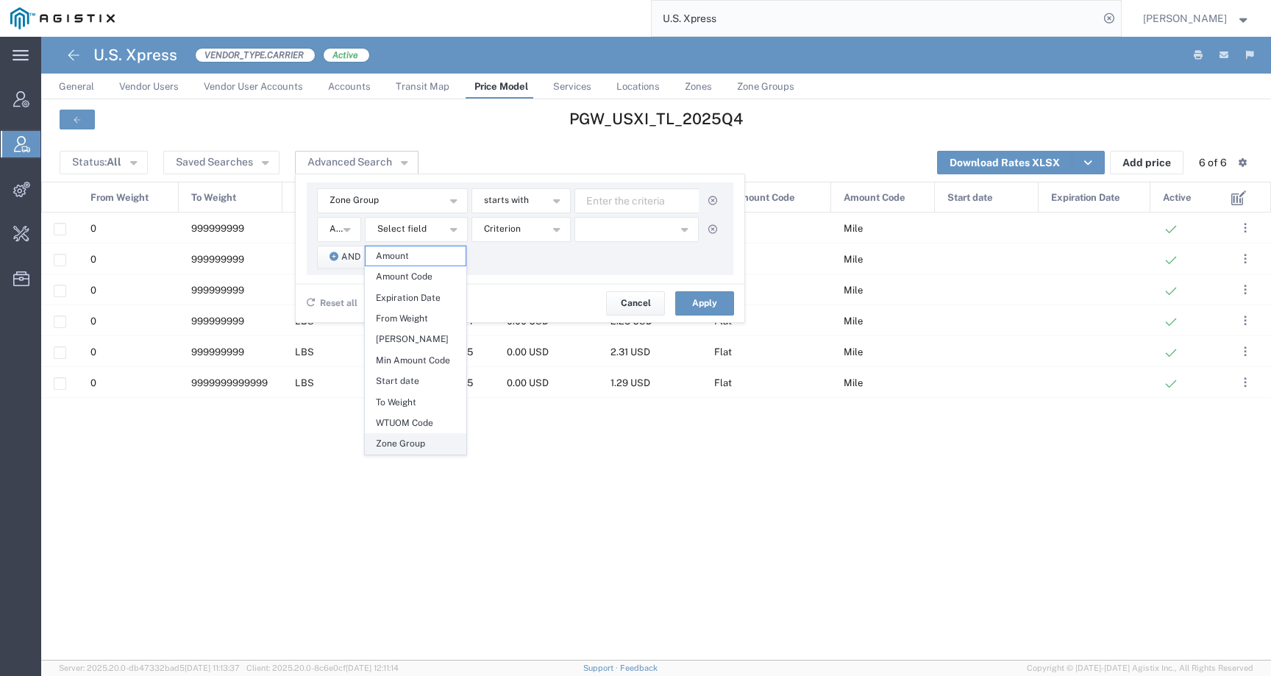
click at [404, 447] on span "Zone Group" at bounding box center [416, 443] width 100 height 19
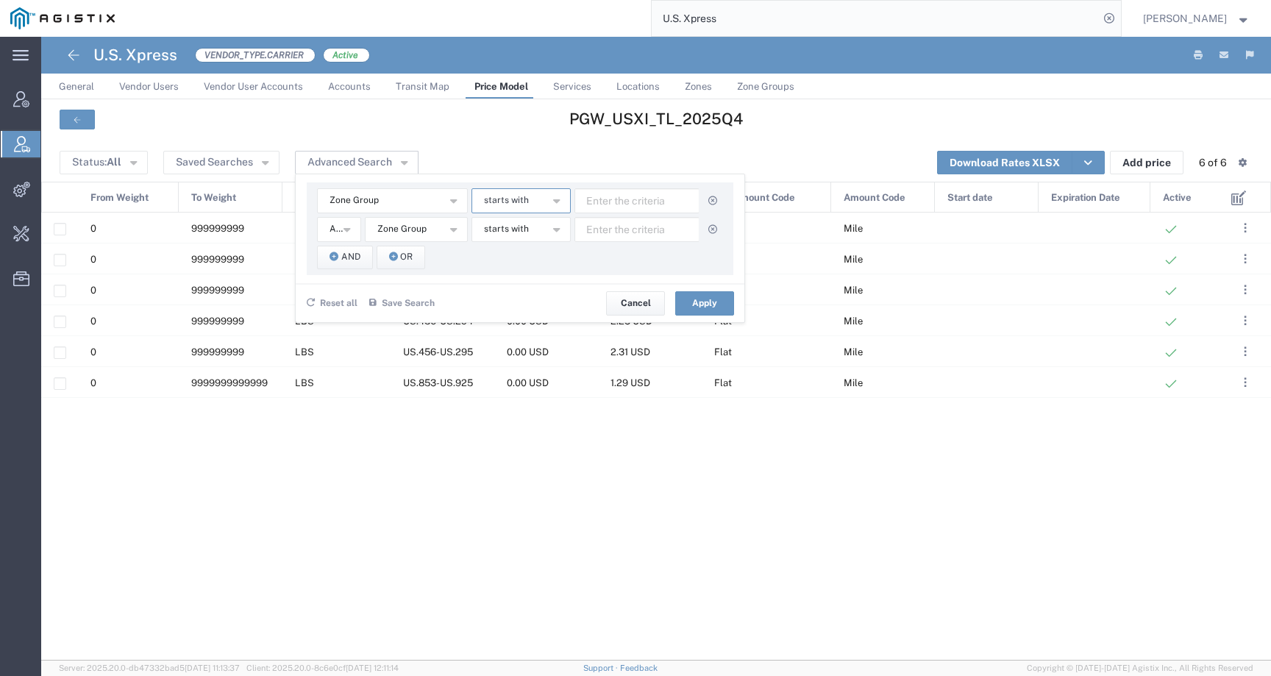
click at [499, 196] on span "starts with" at bounding box center [506, 200] width 45 height 14
click at [502, 223] on span "contains" at bounding box center [520, 227] width 96 height 19
click at [502, 225] on span "starts with" at bounding box center [506, 229] width 45 height 14
click at [502, 241] on button "starts with" at bounding box center [521, 229] width 99 height 25
click at [502, 225] on span "starts with" at bounding box center [506, 229] width 45 height 14
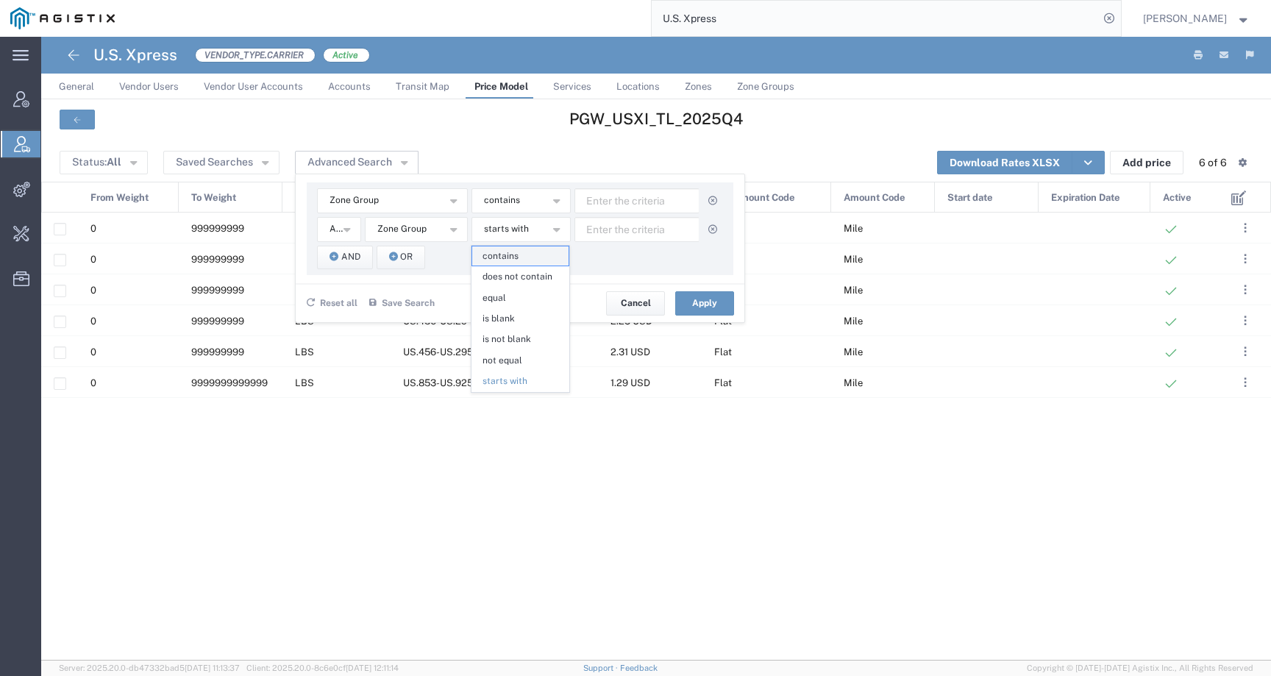
click at [505, 264] on span "contains" at bounding box center [520, 255] width 96 height 19
click at [625, 202] on input "text" at bounding box center [637, 200] width 125 height 25
type input "853"
click at [663, 228] on input "text" at bounding box center [637, 229] width 125 height 25
type input "919"
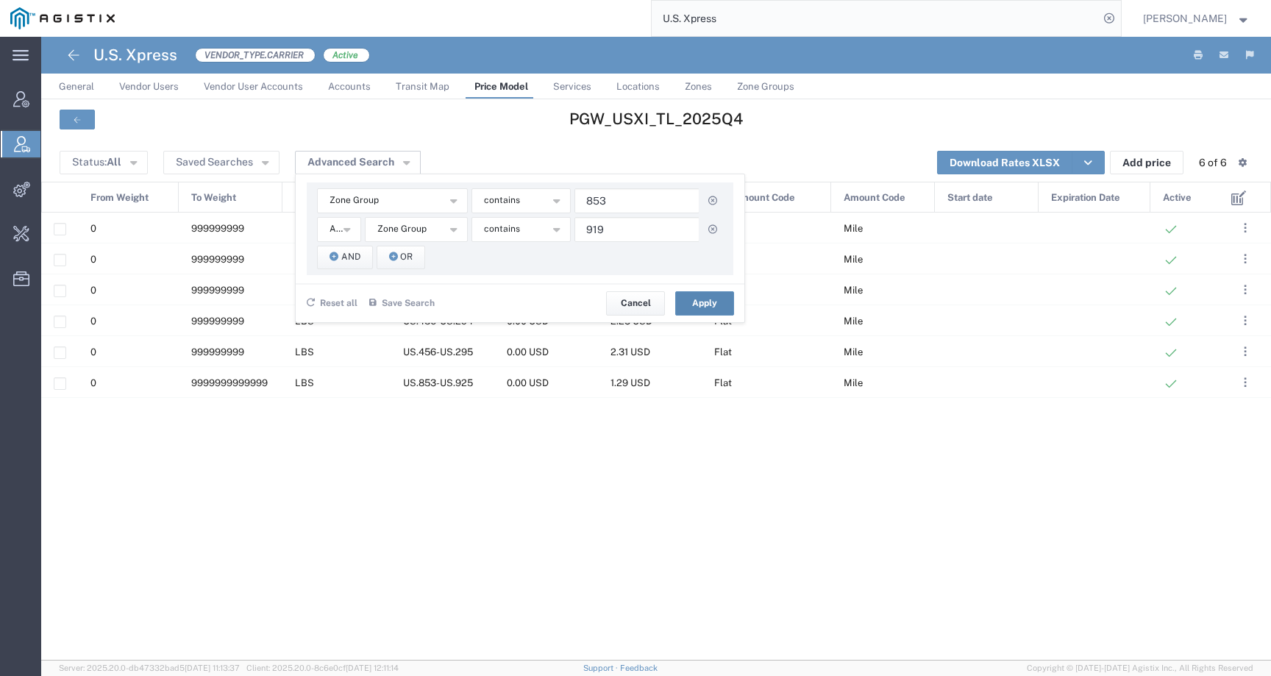
click at [706, 302] on button "Apply" at bounding box center [704, 303] width 59 height 24
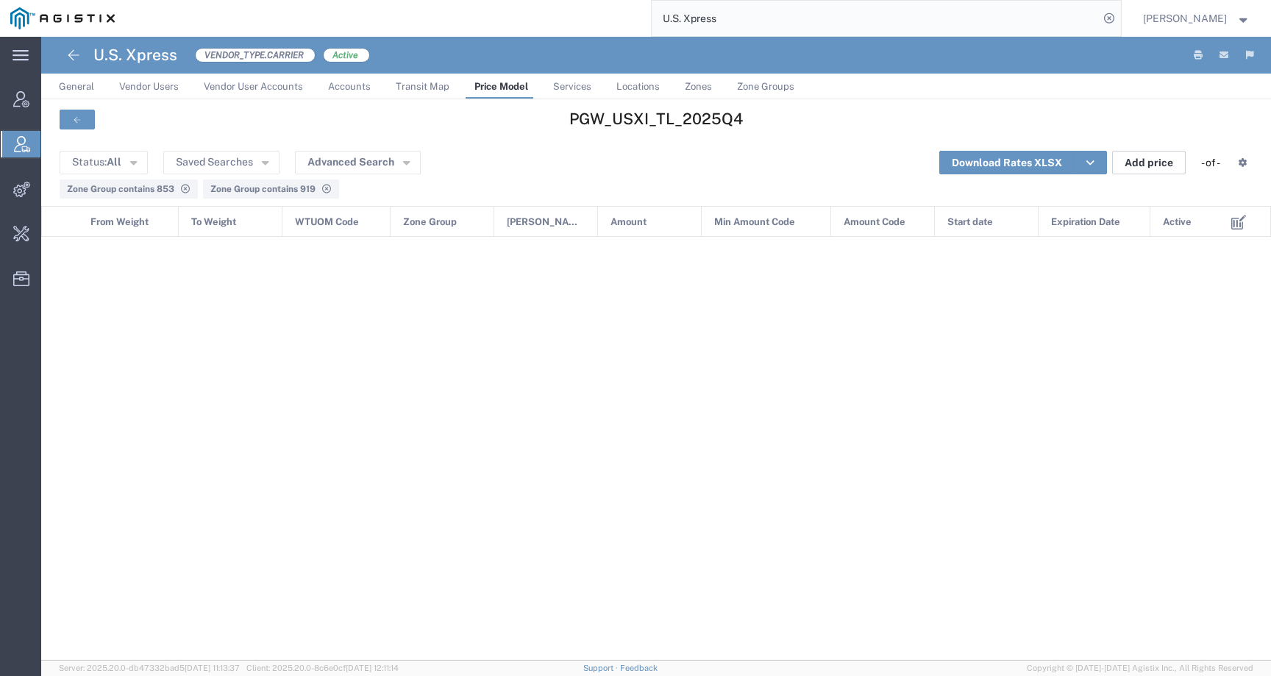
click at [1145, 166] on button "Add price" at bounding box center [1149, 163] width 74 height 24
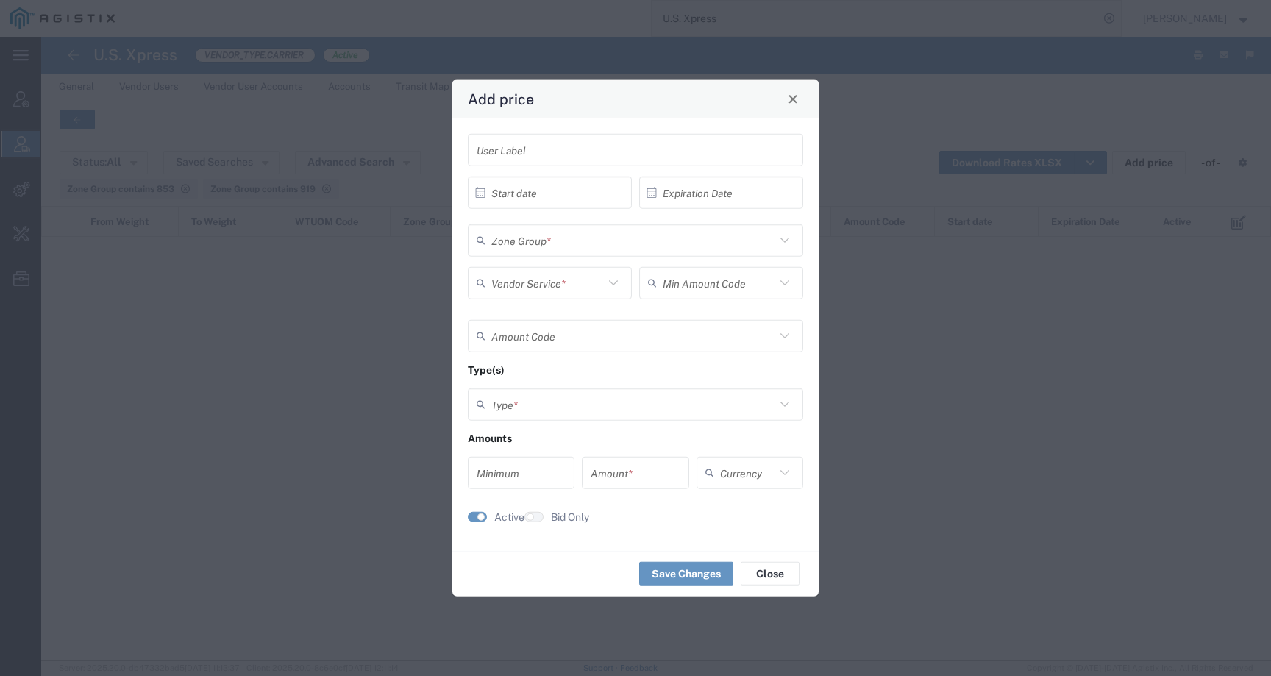
click at [609, 245] on input "text" at bounding box center [633, 240] width 284 height 26
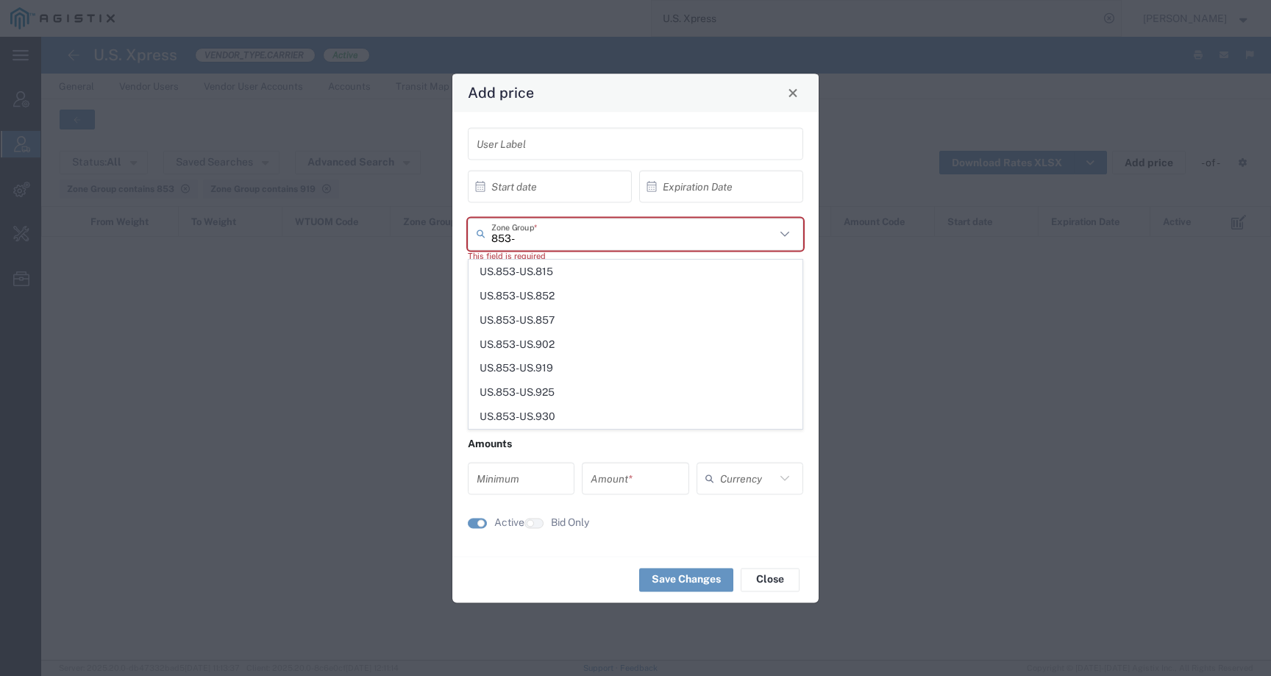
click at [491, 241] on input "853-" at bounding box center [633, 234] width 284 height 26
click at [553, 371] on span "US.853-US.919" at bounding box center [635, 368] width 333 height 23
type input "US.853-US.919"
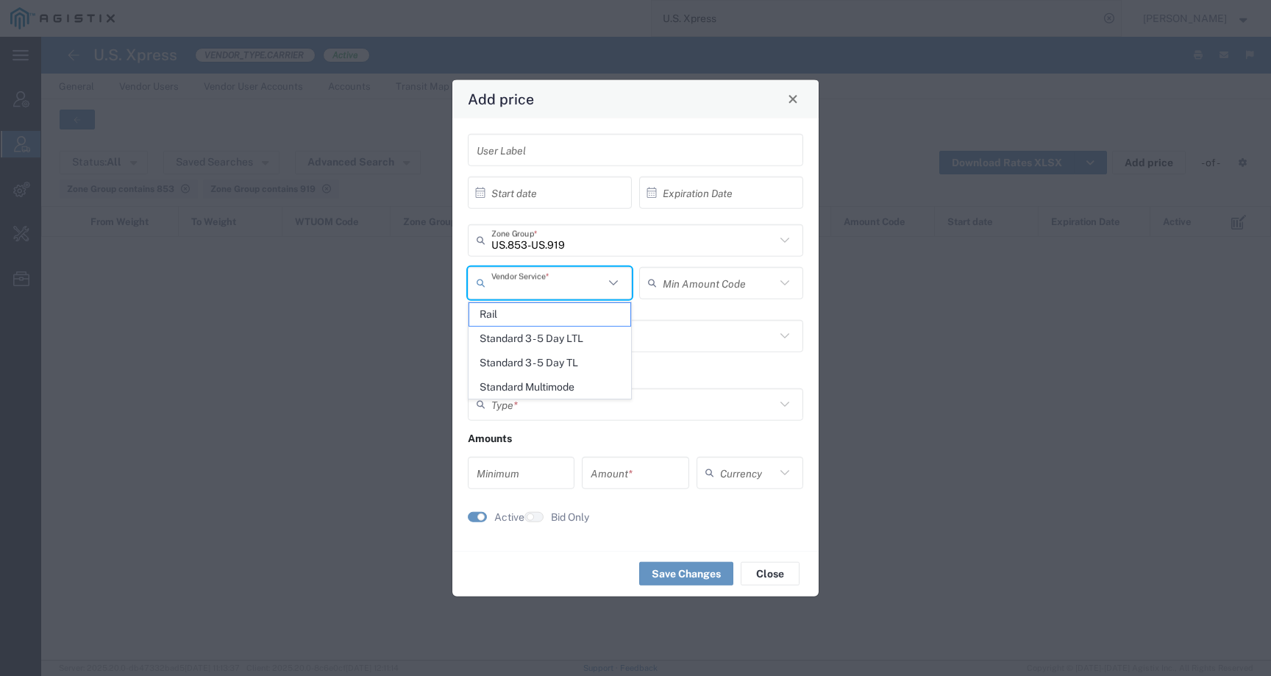
click at [537, 285] on input "text" at bounding box center [547, 283] width 113 height 26
click at [529, 358] on span "Standard 3 - 5 Day TL" at bounding box center [549, 363] width 161 height 23
type input "Standard 3 - 5 Day TL"
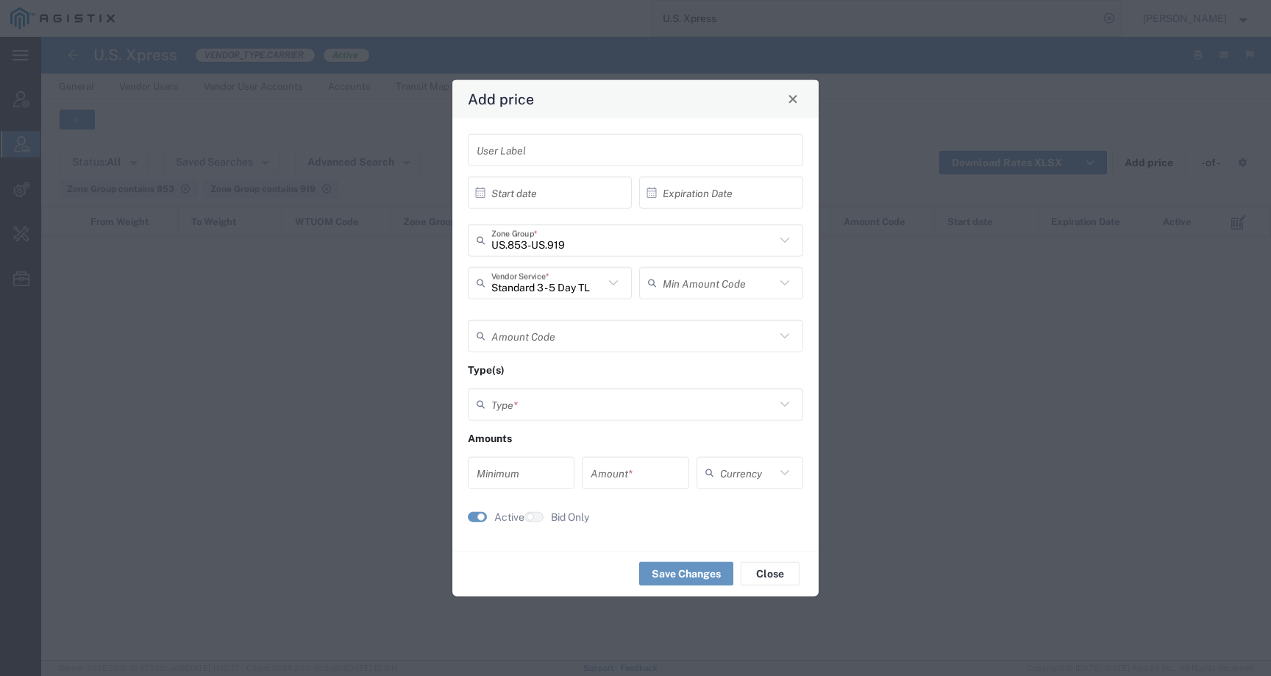
click at [699, 277] on input "text" at bounding box center [719, 283] width 113 height 26
click at [695, 308] on span "Flat" at bounding box center [721, 314] width 161 height 23
type input "Flat"
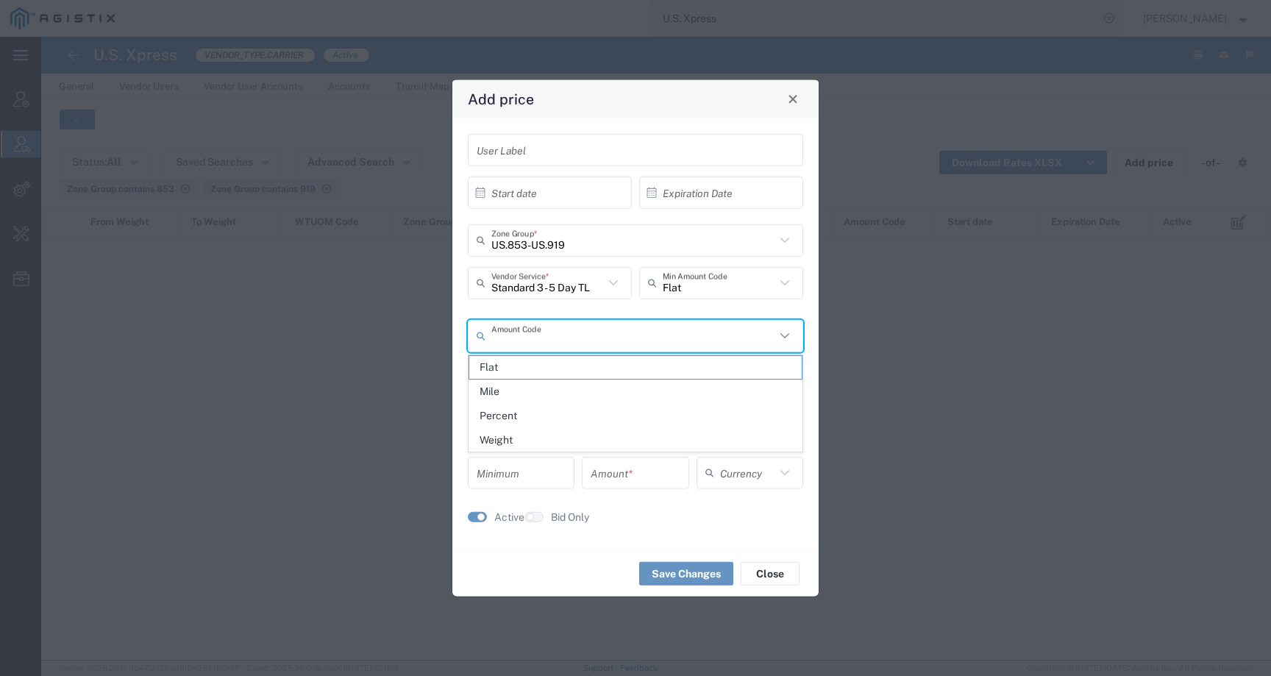
click at [635, 347] on input "text" at bounding box center [633, 336] width 284 height 26
click at [613, 393] on span "Mile" at bounding box center [635, 391] width 333 height 23
type input "Mile"
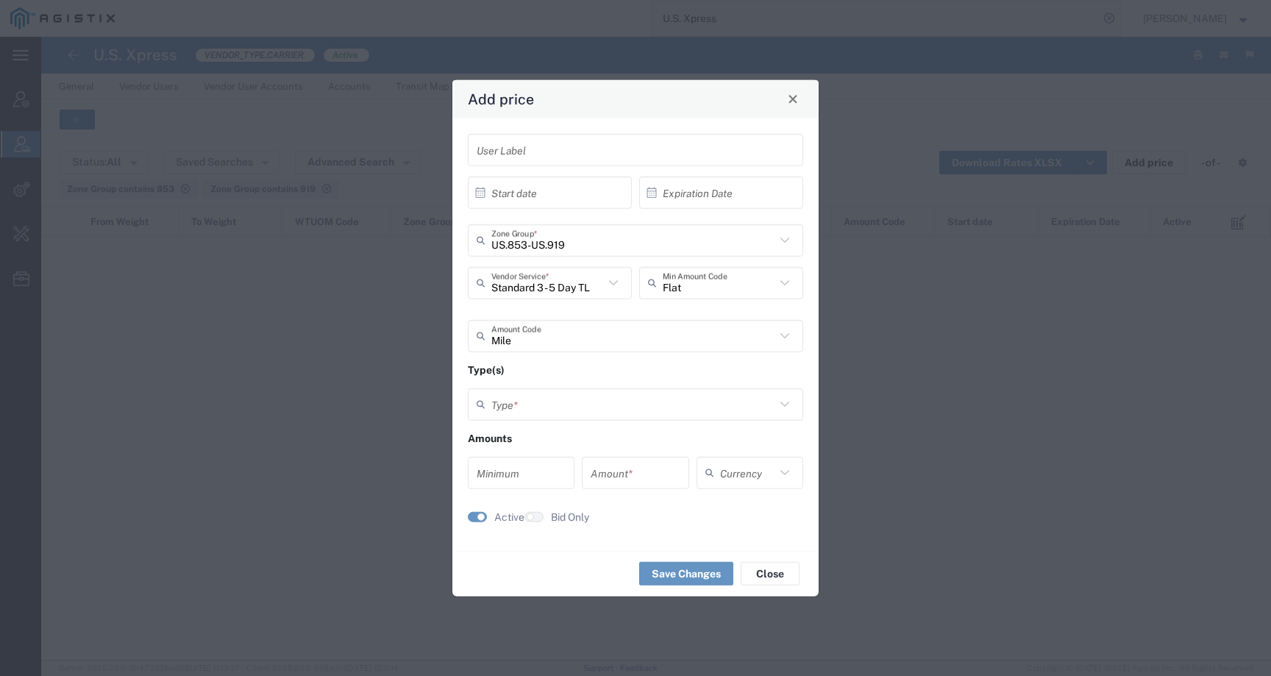
click at [583, 398] on input "text" at bounding box center [633, 404] width 284 height 26
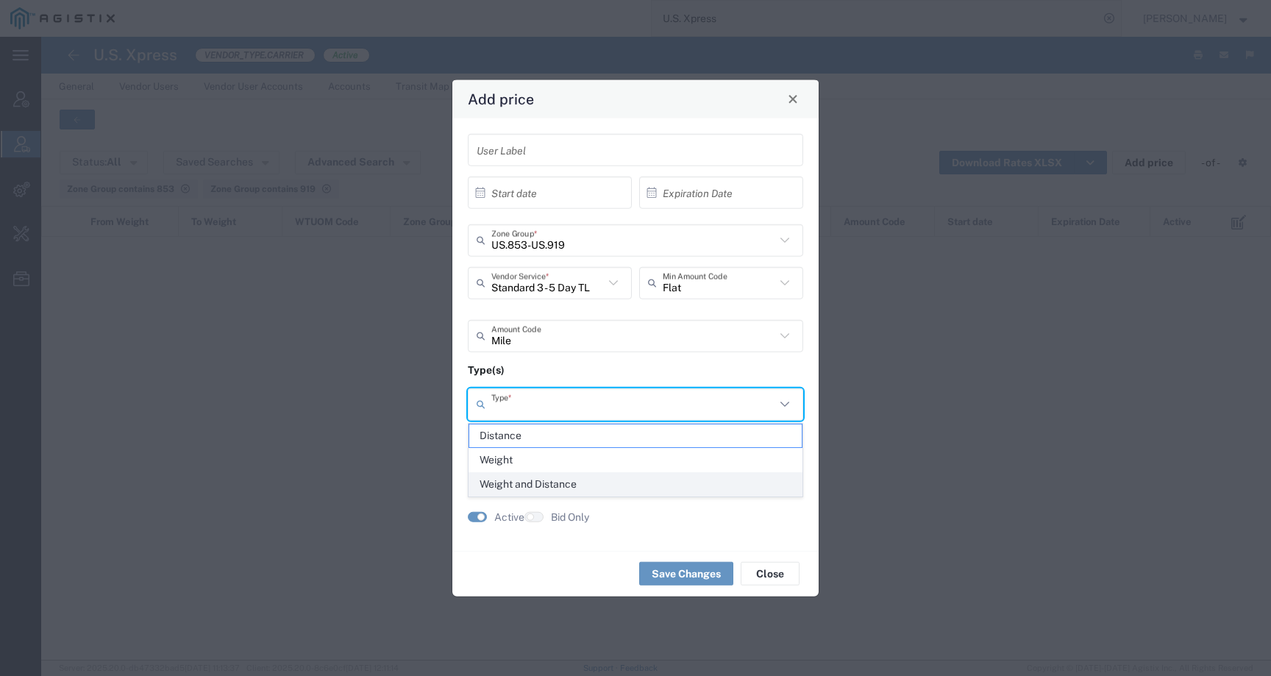
click at [582, 479] on span "Weight and Distance" at bounding box center [635, 484] width 333 height 23
type input "Weight and Distance"
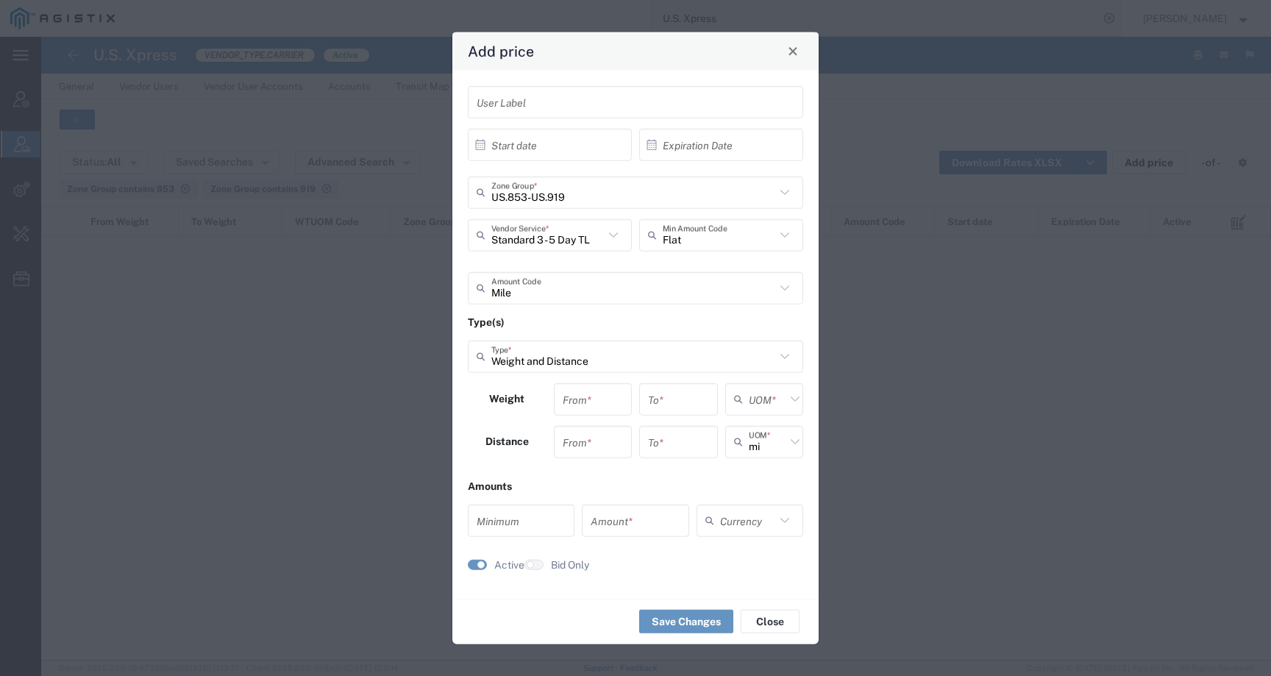
click at [583, 446] on input "number" at bounding box center [593, 442] width 61 height 26
type input "0"
click at [590, 407] on input "number" at bounding box center [593, 399] width 61 height 26
type input "0"
click at [658, 403] on input "number" at bounding box center [678, 399] width 61 height 26
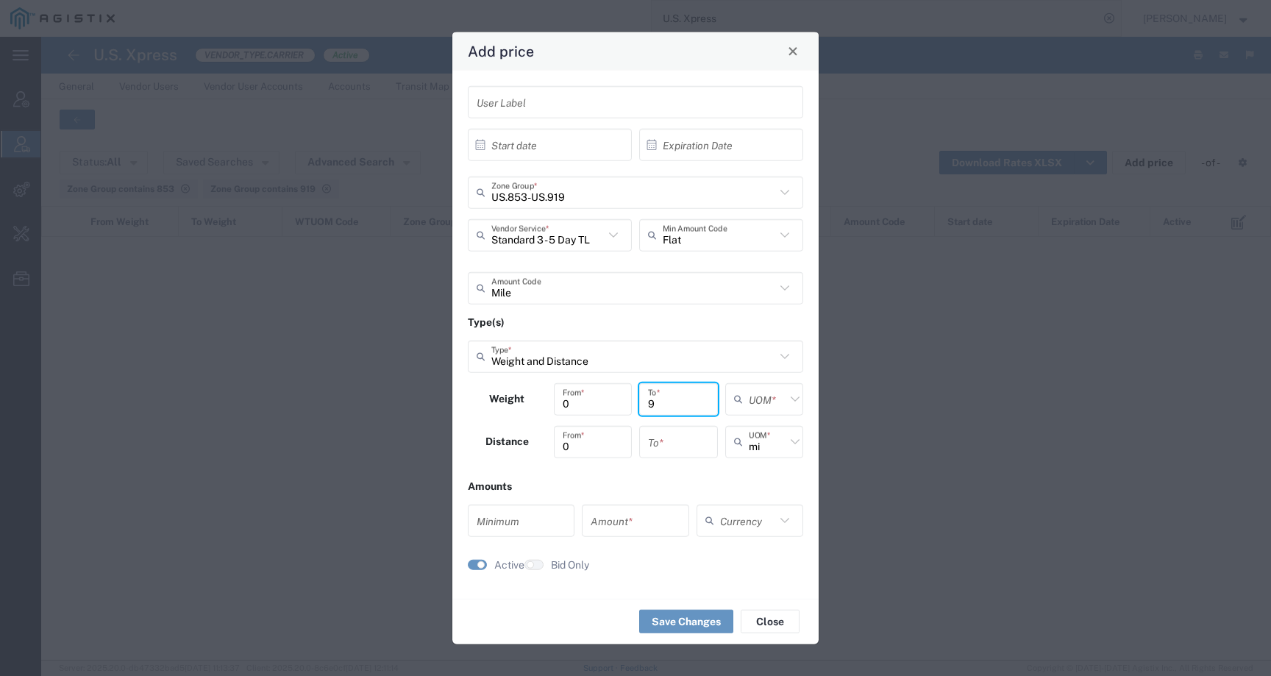
click at [642, 381] on div "Type(s) Weight and Distance Type * Weight 0 From * 9 To * UOM * Distance 0 From…" at bounding box center [635, 391] width 335 height 154
click at [658, 397] on input "9" at bounding box center [678, 399] width 61 height 26
type input "99999999999999"
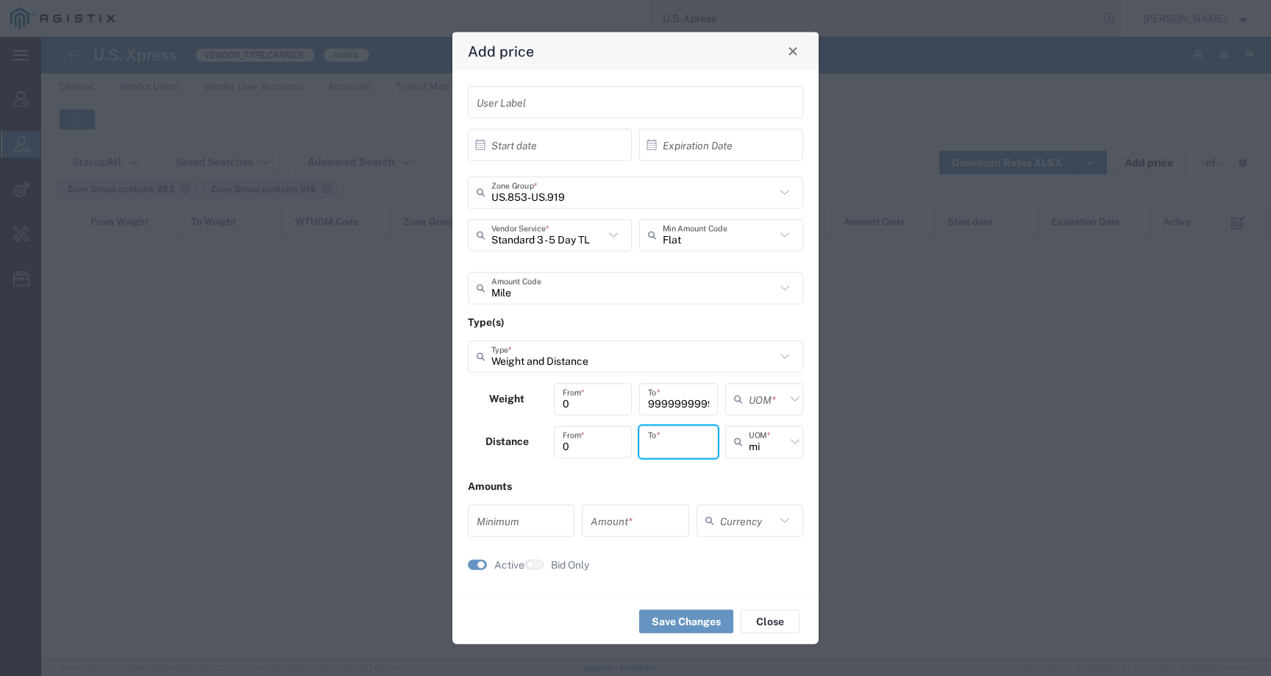
click at [661, 443] on input "number" at bounding box center [678, 442] width 61 height 26
type input "99999999999999"
click at [753, 402] on input "text" at bounding box center [767, 399] width 37 height 26
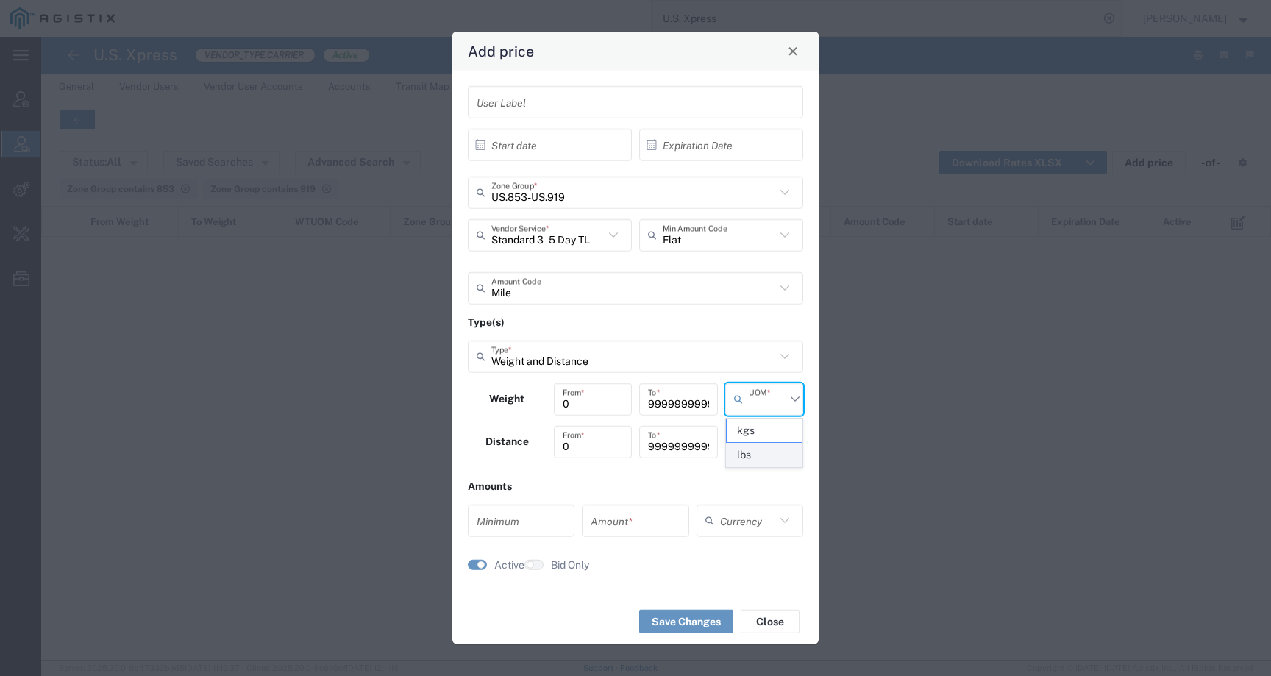
click at [748, 458] on span "lbs" at bounding box center [765, 455] width 76 height 23
type input "lbs"
click at [541, 516] on input "number" at bounding box center [521, 521] width 89 height 26
type input "9"
type input "0"
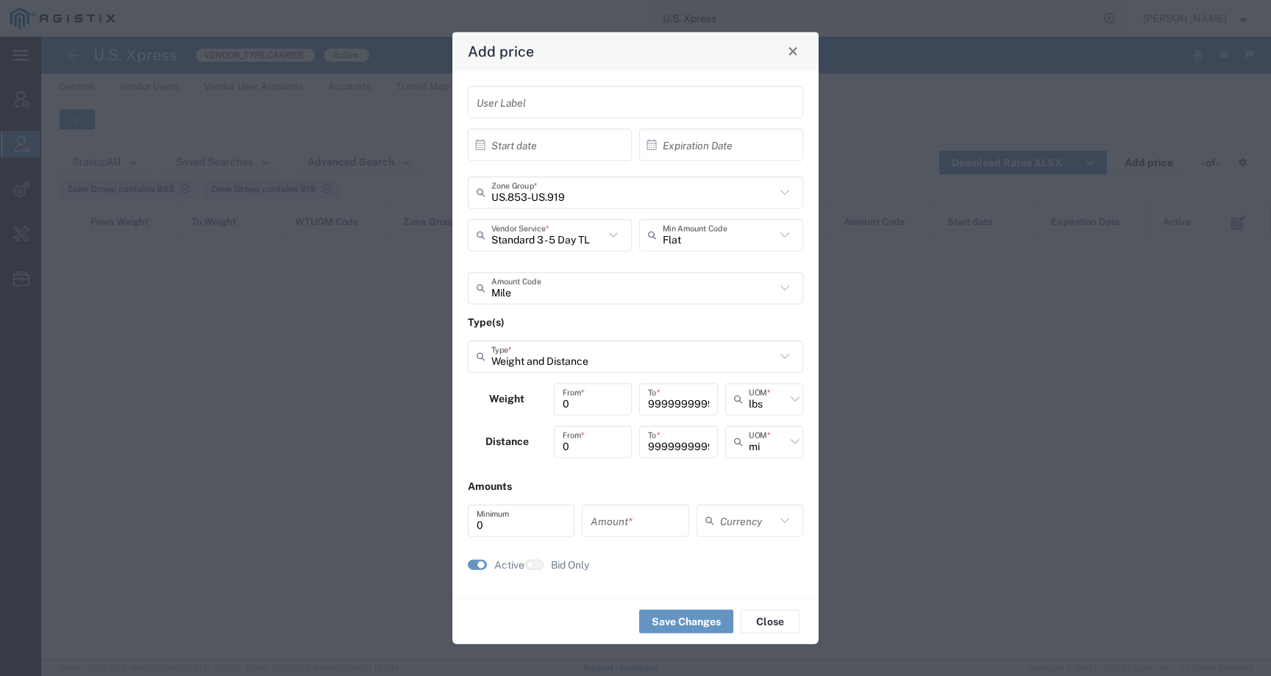
click at [772, 507] on div "Currency" at bounding box center [750, 520] width 107 height 32
click at [759, 488] on span "USD" at bounding box center [750, 491] width 104 height 23
type input "USD"
click at [608, 525] on input "number" at bounding box center [635, 521] width 89 height 26
type input "1.6"
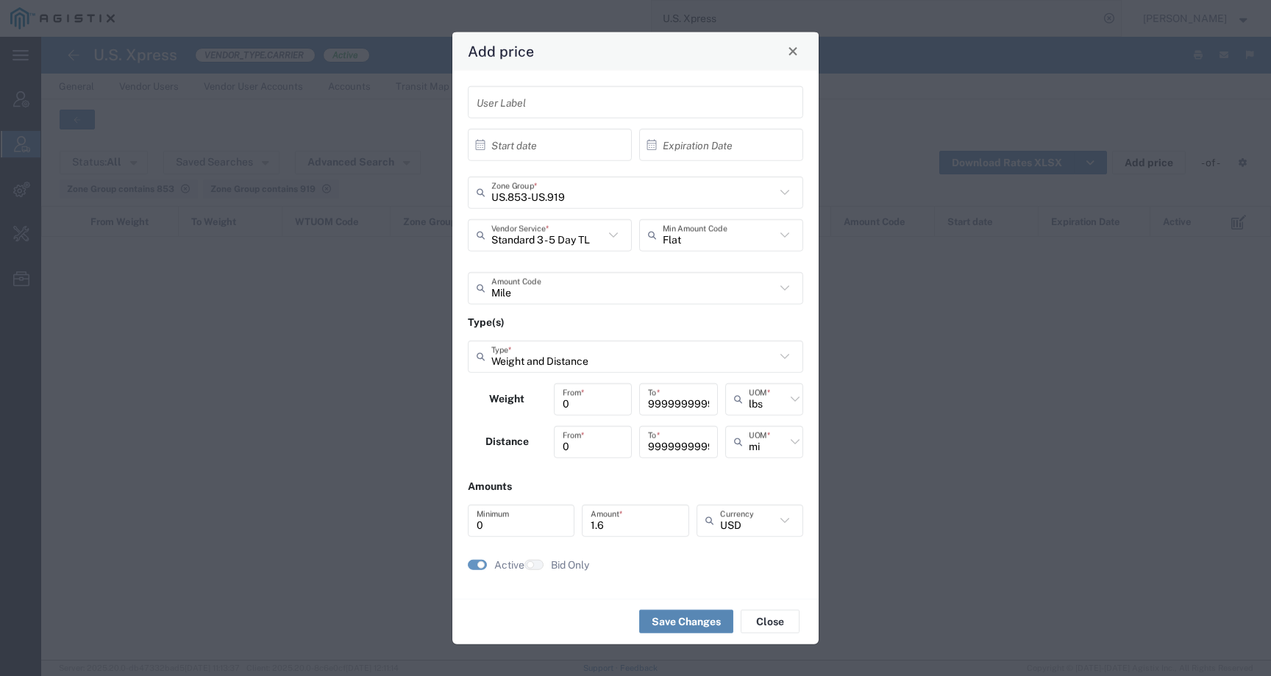
click at [693, 625] on button "Save Changes" at bounding box center [686, 622] width 94 height 24
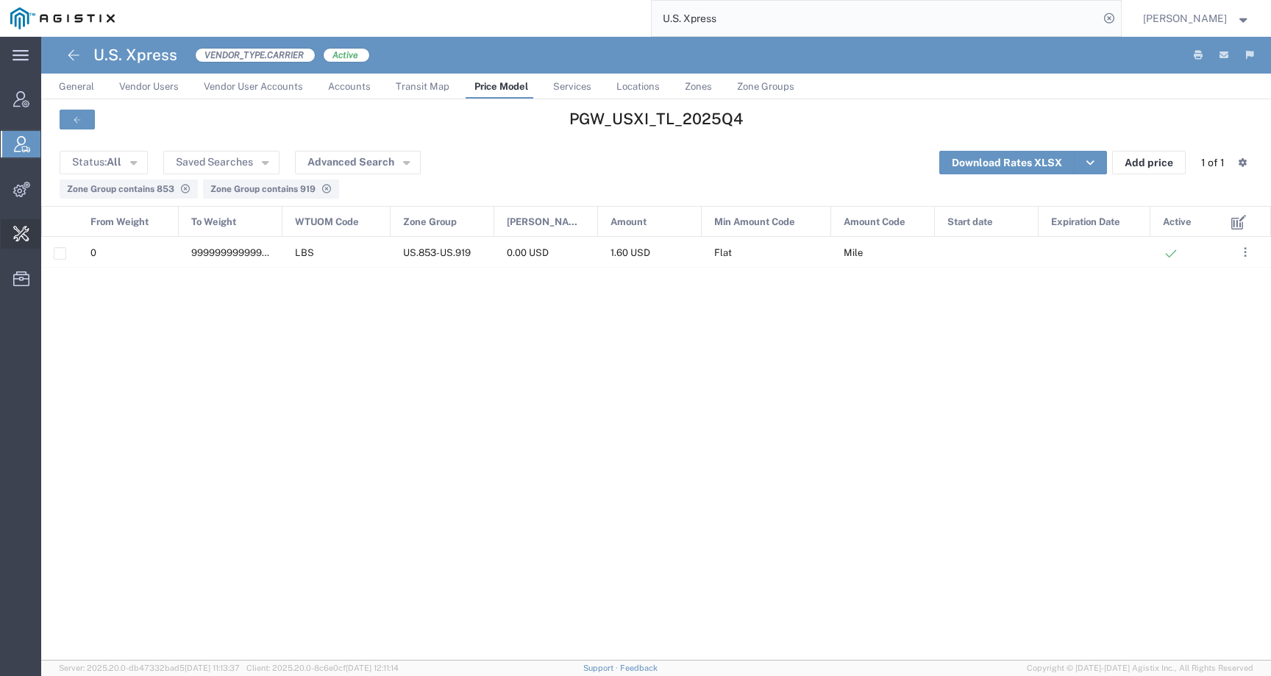
click at [0, 0] on span "Change Carrier" at bounding box center [0, 0] width 0 height 0
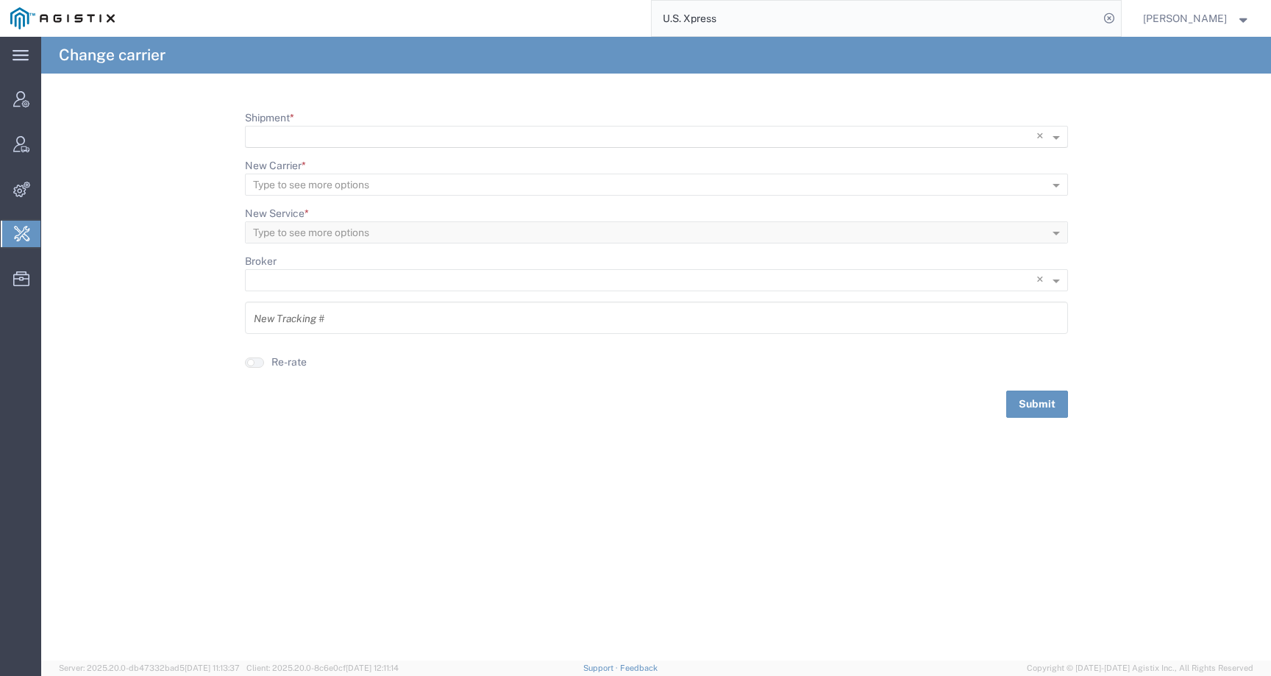
scroll to position [1, 0]
click at [291, 138] on input "Shipment *" at bounding box center [626, 137] width 747 height 21
paste input "56968208"
type input "56968208"
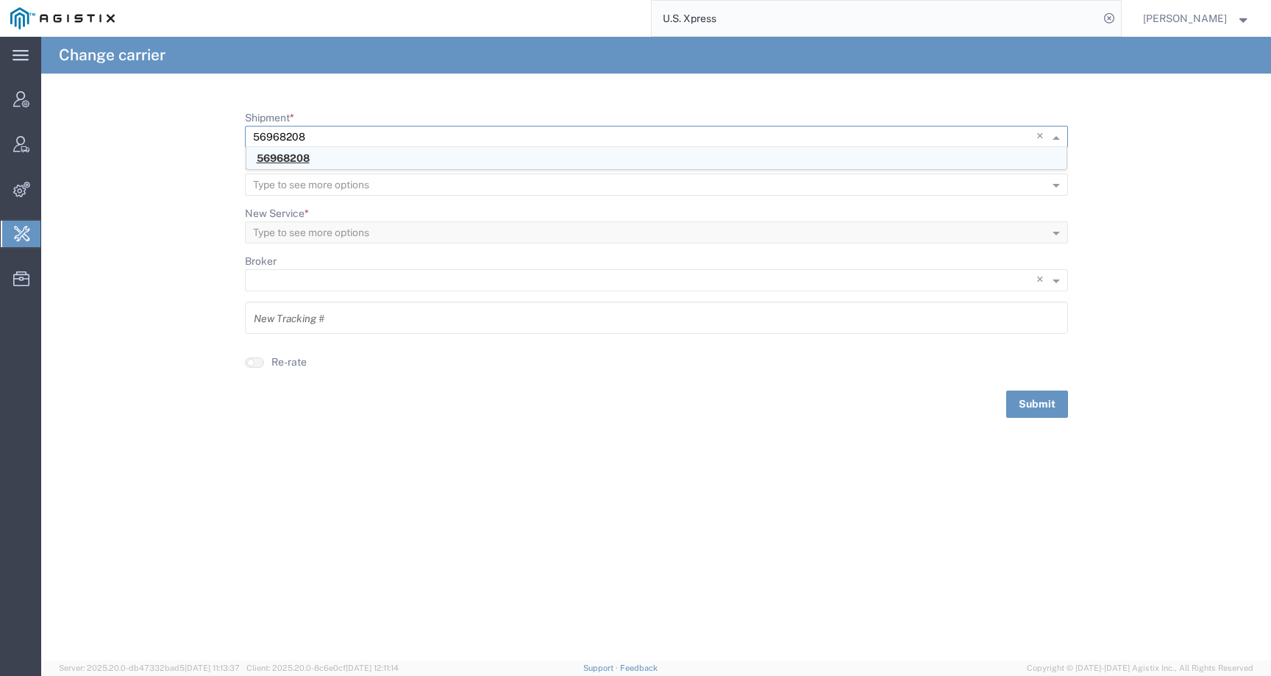
click at [291, 157] on span "56968208" at bounding box center [283, 158] width 53 height 12
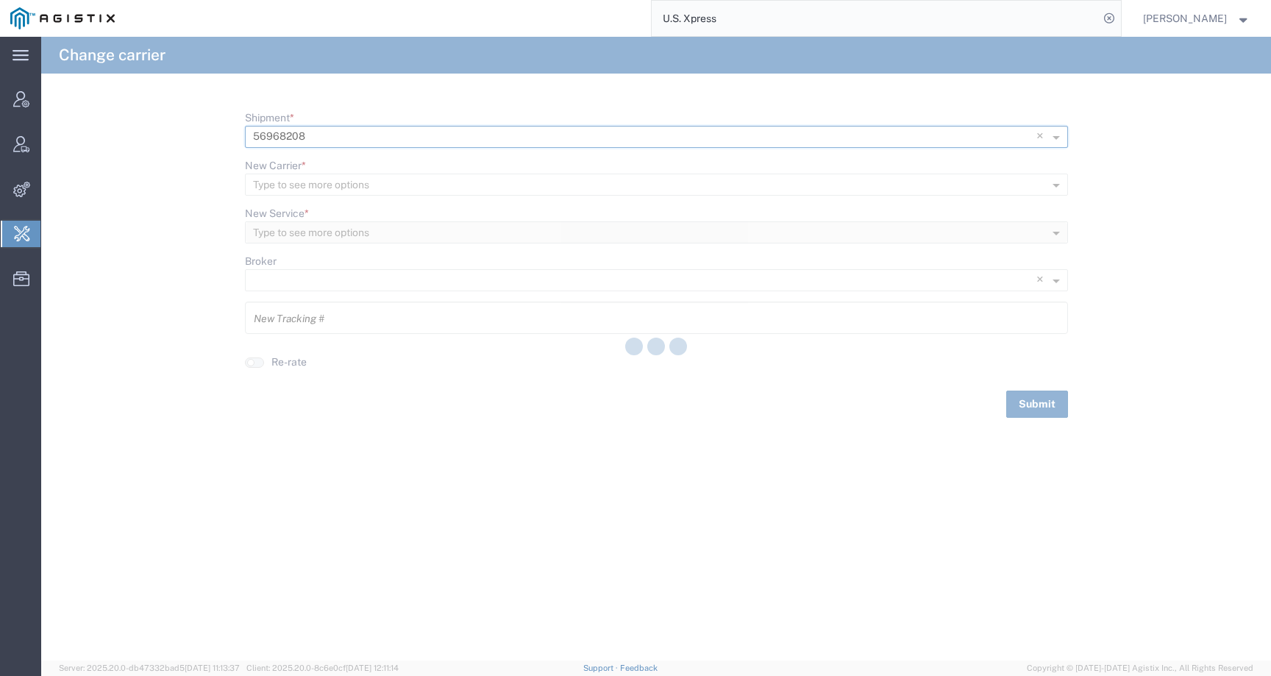
type input "56968208"
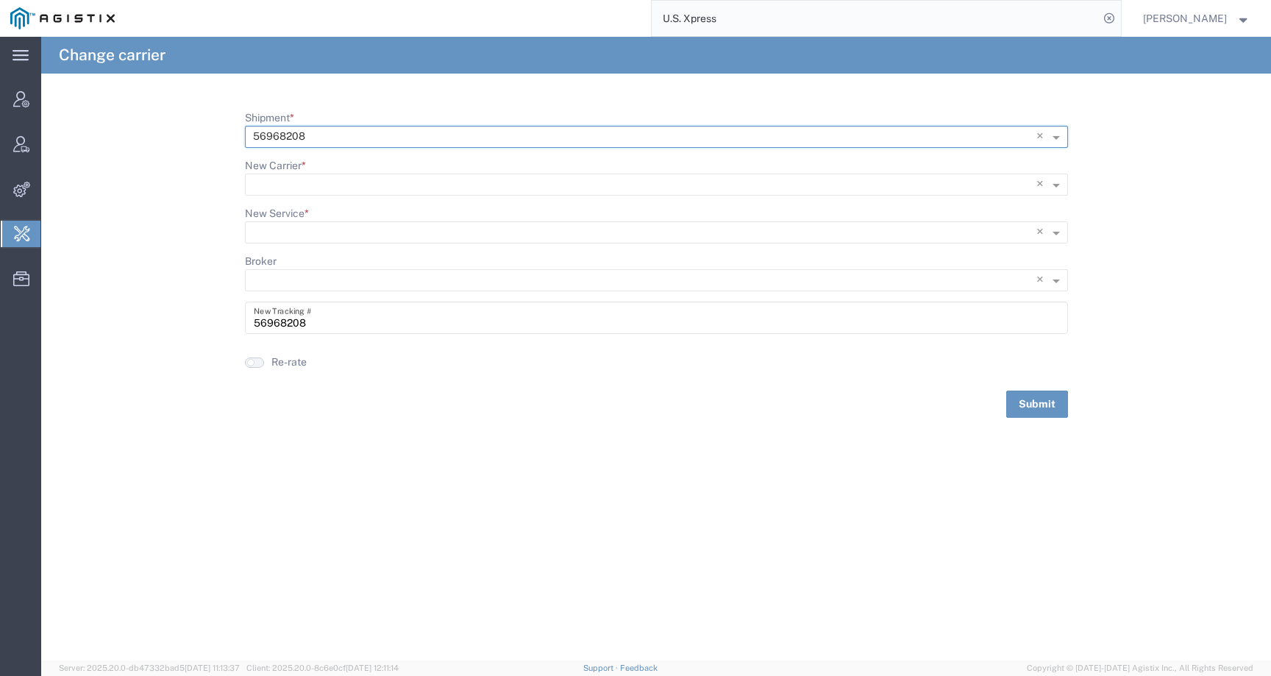
click at [260, 358] on button "button" at bounding box center [254, 363] width 19 height 10
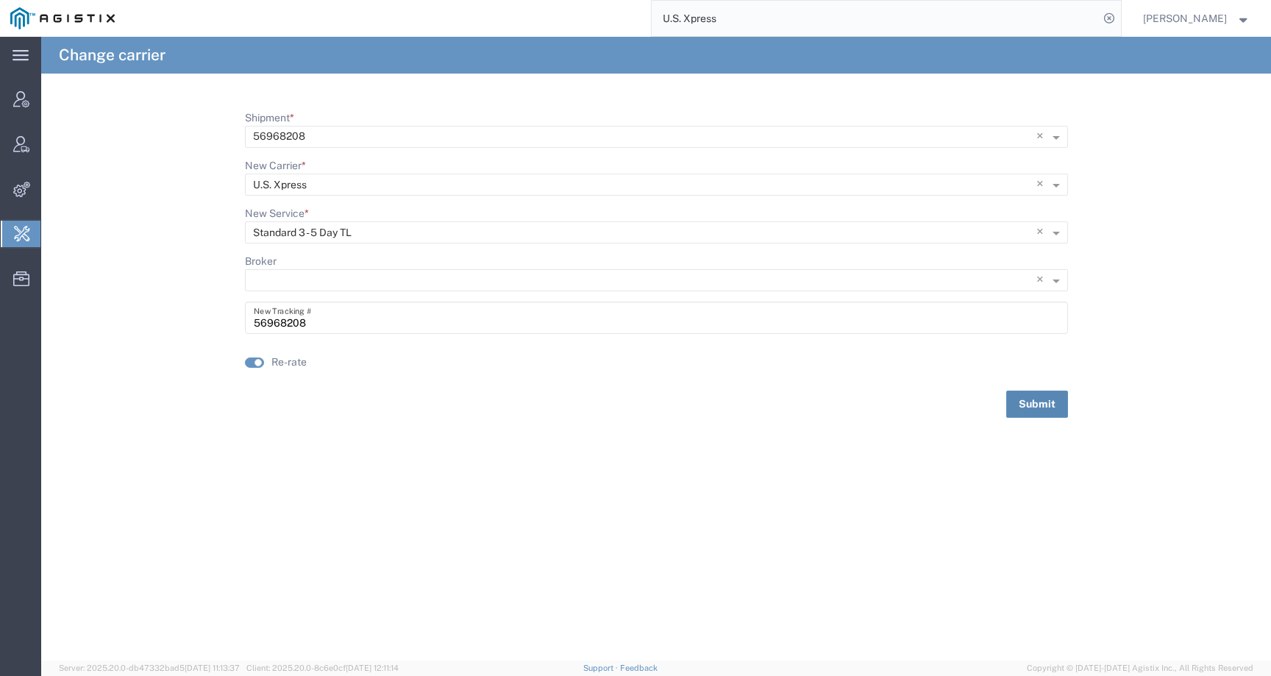
click at [1020, 404] on button "Submit" at bounding box center [1037, 404] width 62 height 27
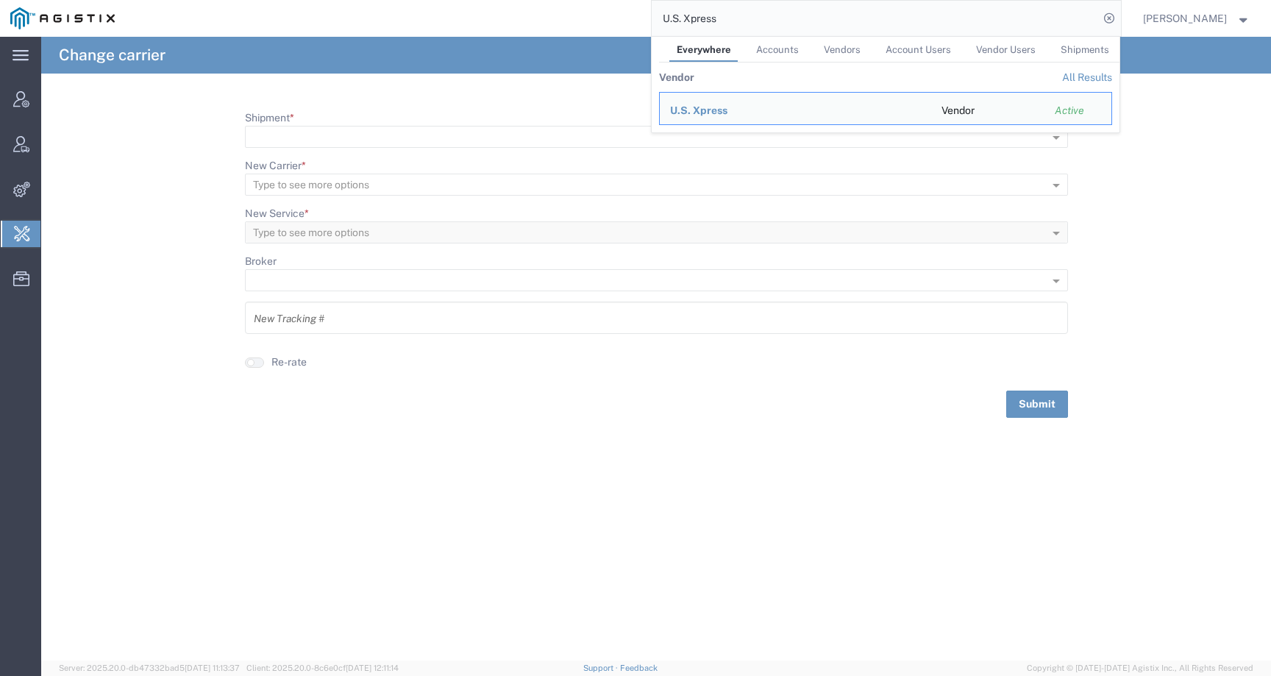
drag, startPoint x: 757, startPoint y: 18, endPoint x: 609, endPoint y: 18, distance: 147.9
click at [609, 18] on div "U.S. Xpress Everywhere Accounts Vendors Account Users Vendor Users Shipments Ve…" at bounding box center [623, 18] width 996 height 37
paste input "Compass Logistic"
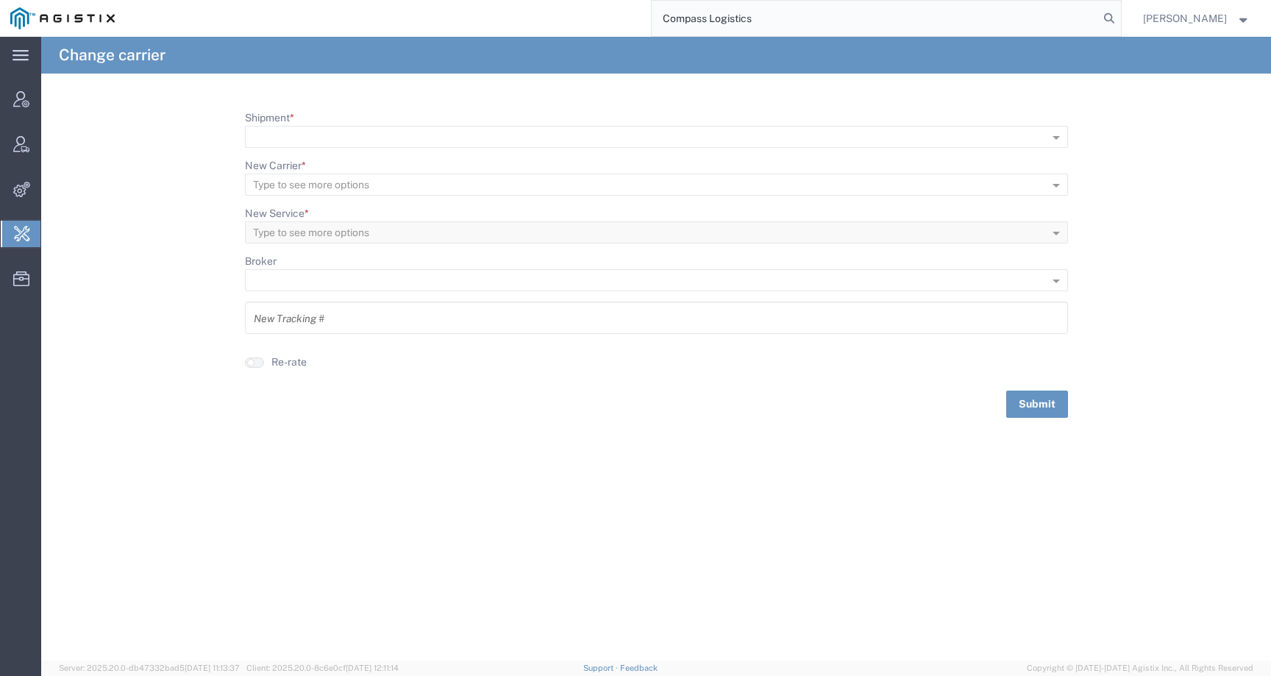
type input "Compass Logistics"
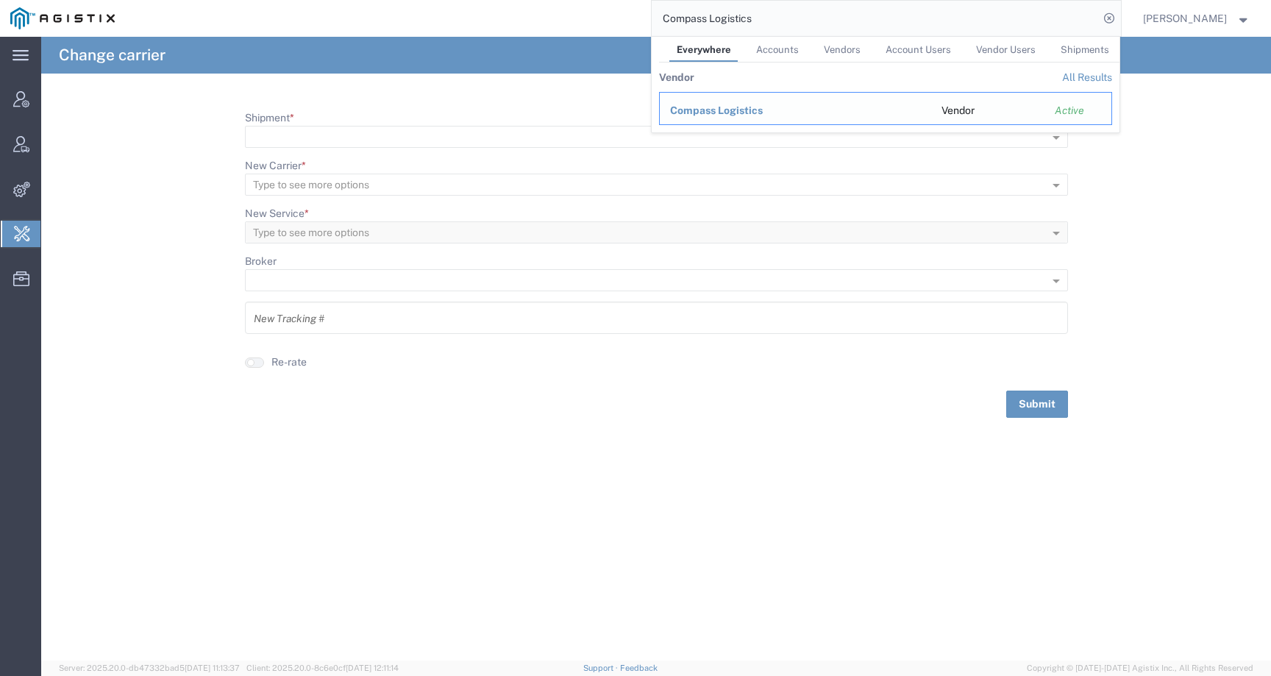
click at [750, 102] on td "Compass Logistics" at bounding box center [795, 108] width 272 height 33
click at [750, 109] on span "Compass Logistics" at bounding box center [716, 110] width 93 height 12
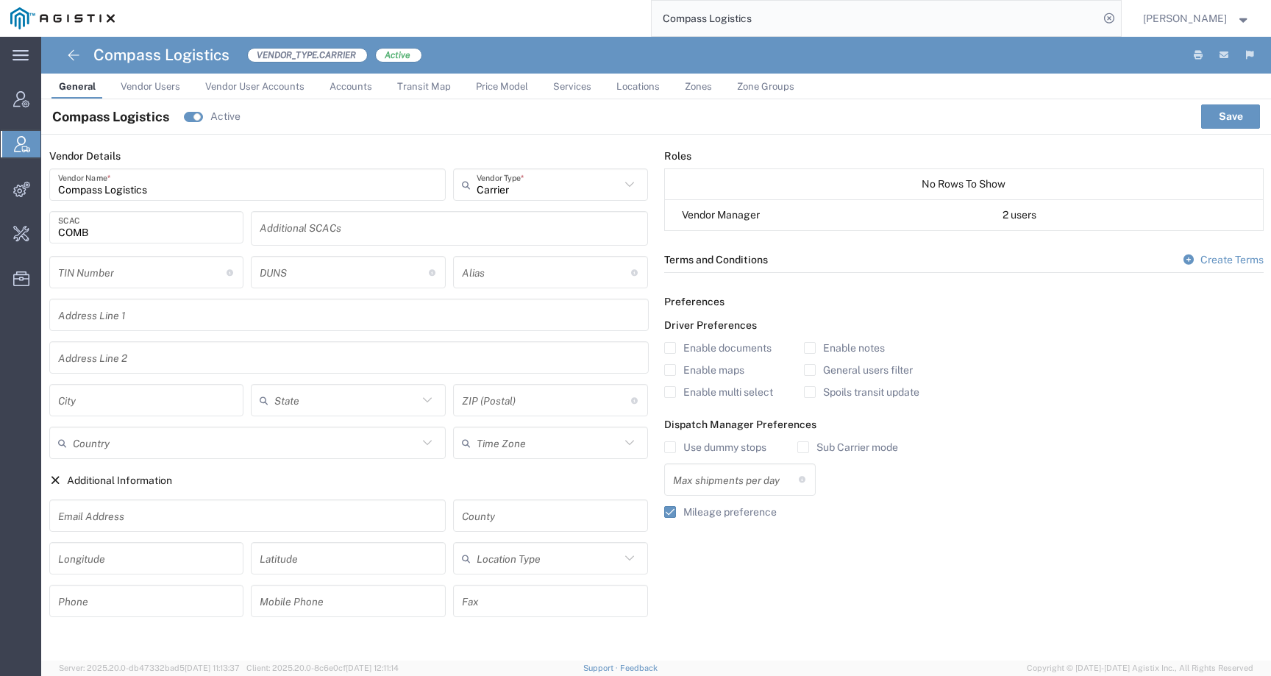
click at [497, 88] on span "Price Model" at bounding box center [502, 86] width 52 height 11
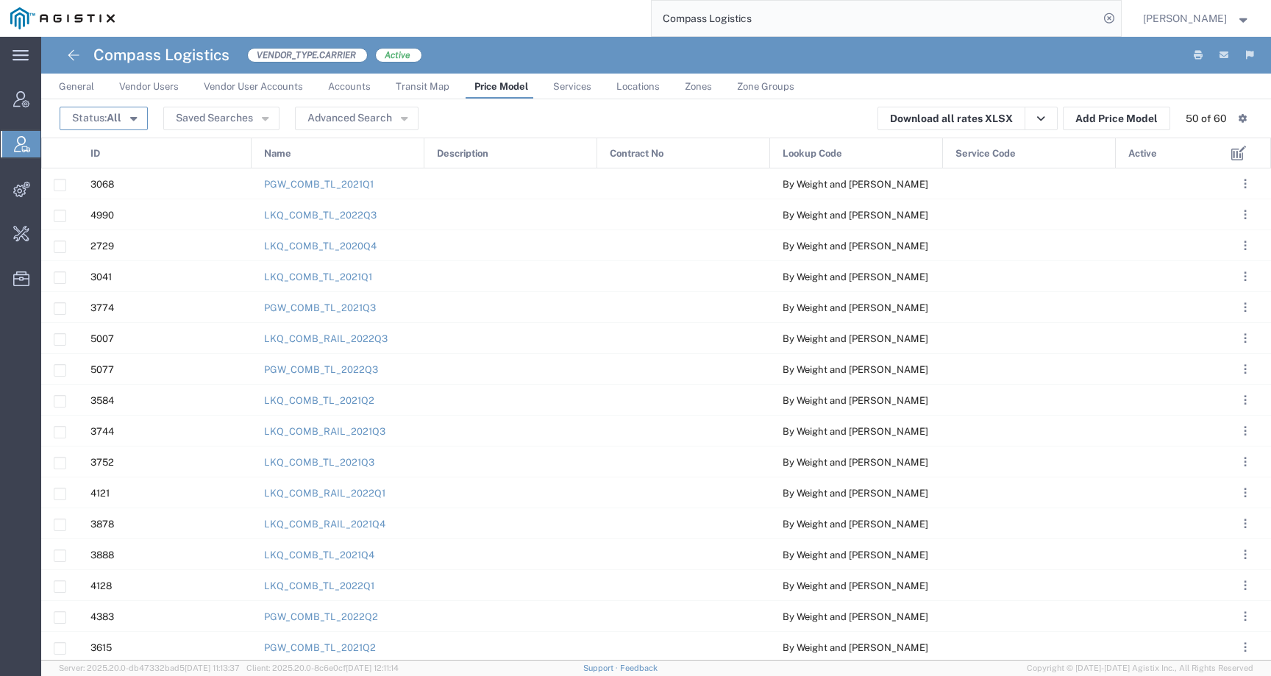
click at [110, 113] on span "All" at bounding box center [114, 118] width 15 height 12
click at [110, 151] on span "Active" at bounding box center [146, 146] width 170 height 23
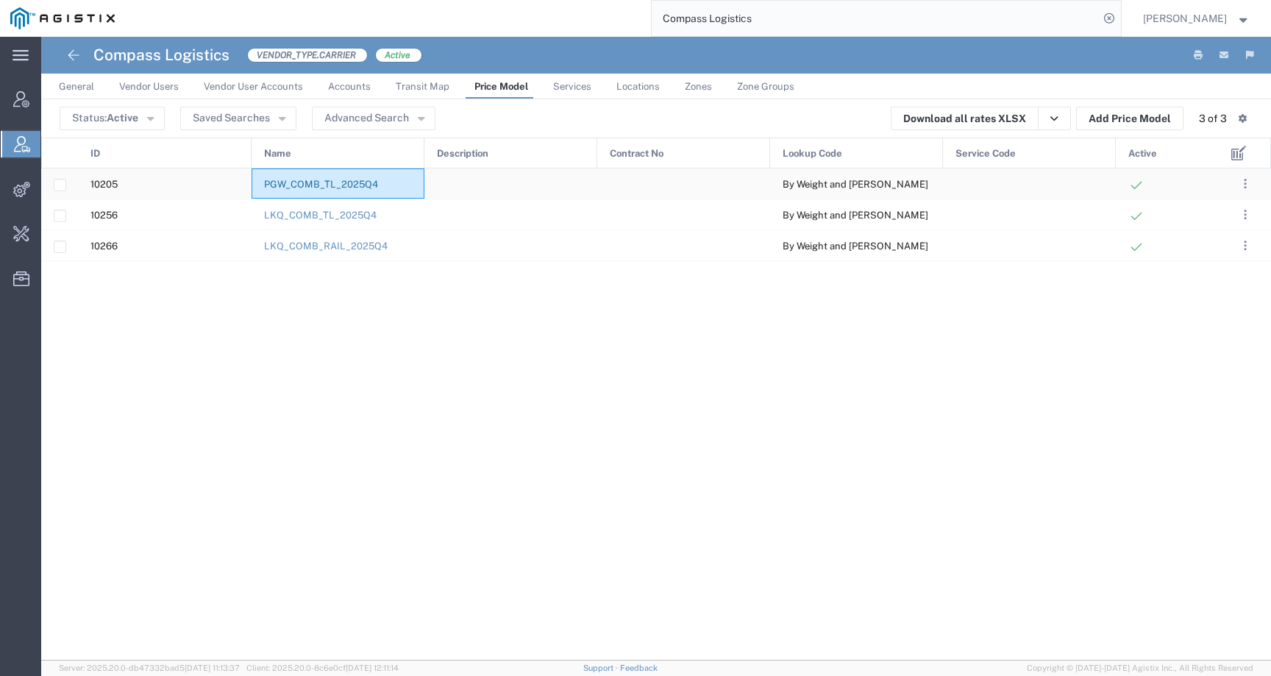
click at [360, 181] on link "PGW_COMB_TL_2025Q4" at bounding box center [321, 184] width 114 height 11
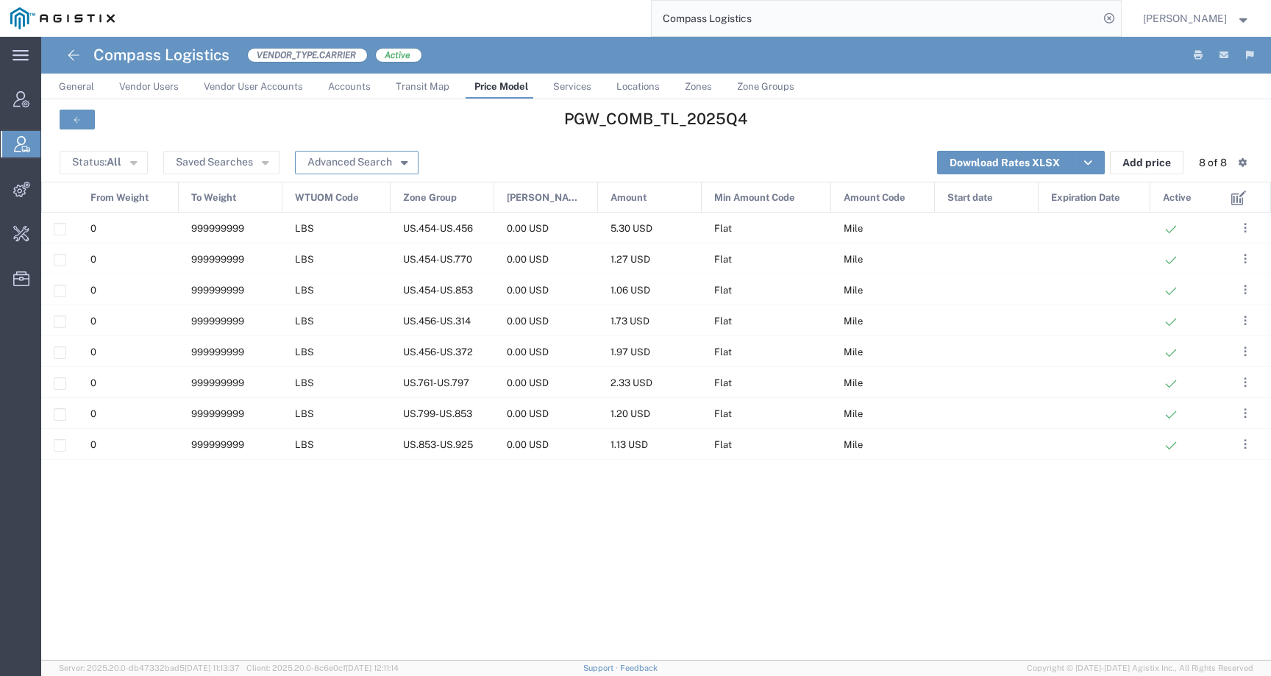
click at [373, 160] on button "Advanced Search" at bounding box center [357, 163] width 124 height 24
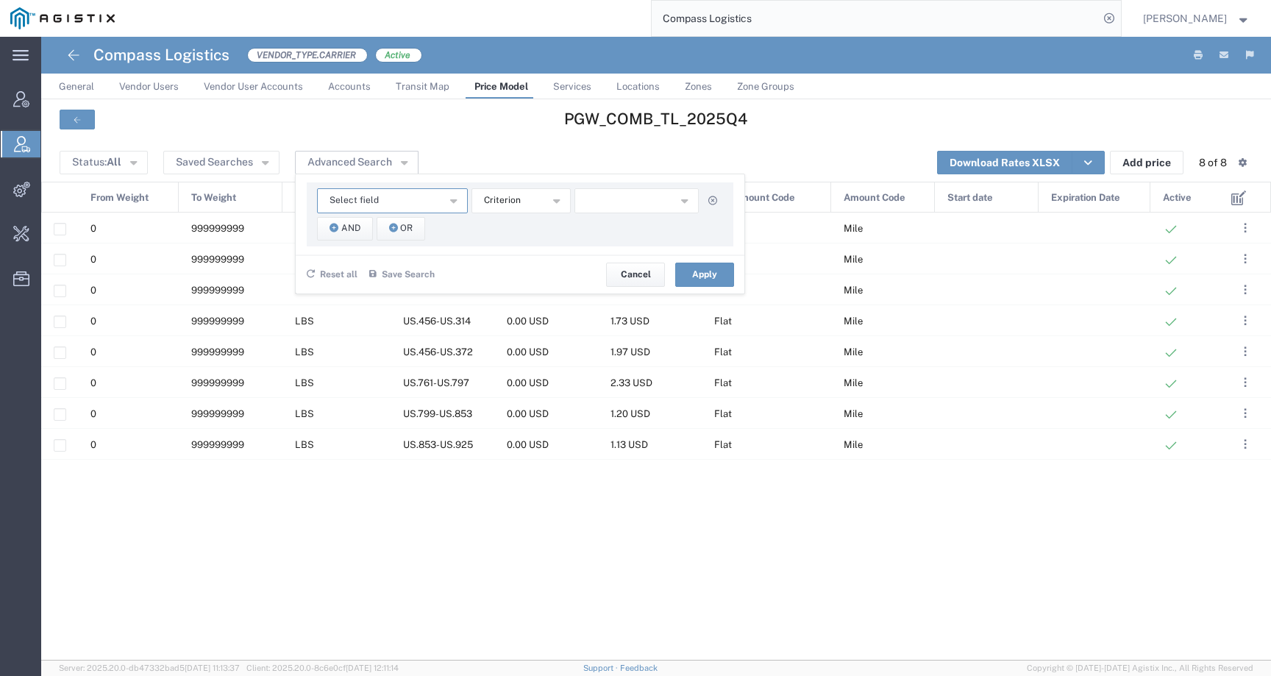
click at [348, 199] on span "Select field" at bounding box center [354, 200] width 49 height 14
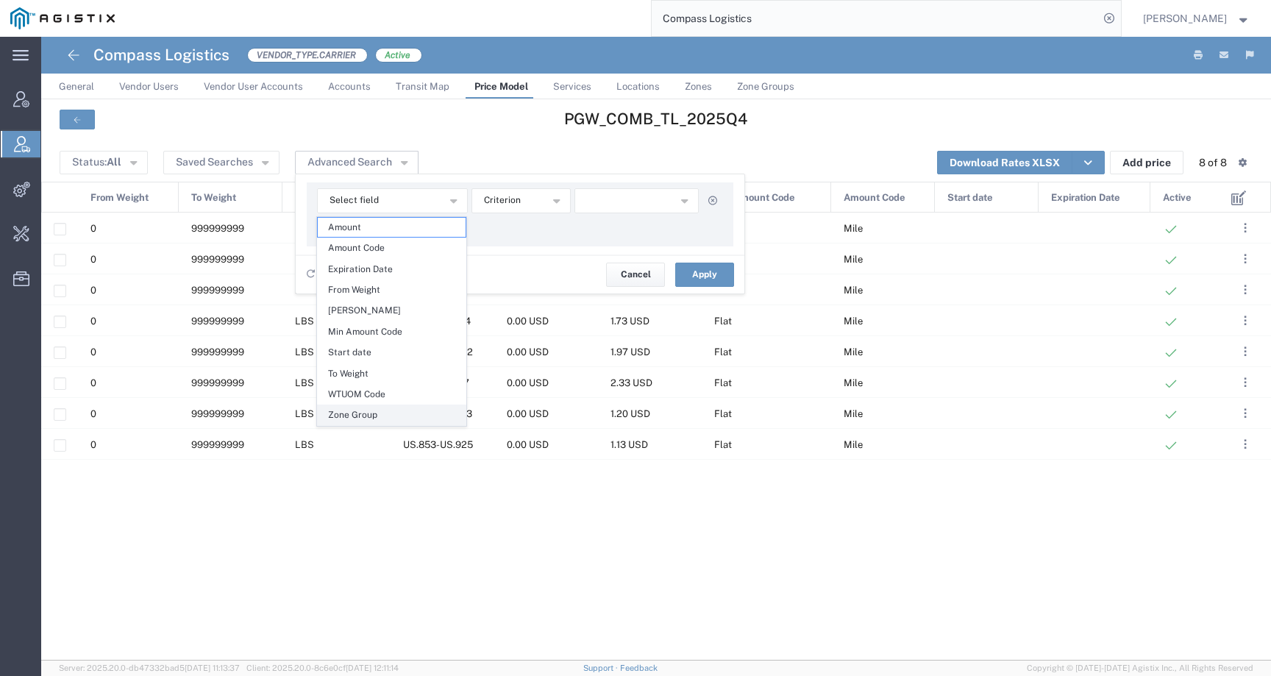
click at [353, 410] on span "Zone Group" at bounding box center [392, 414] width 148 height 19
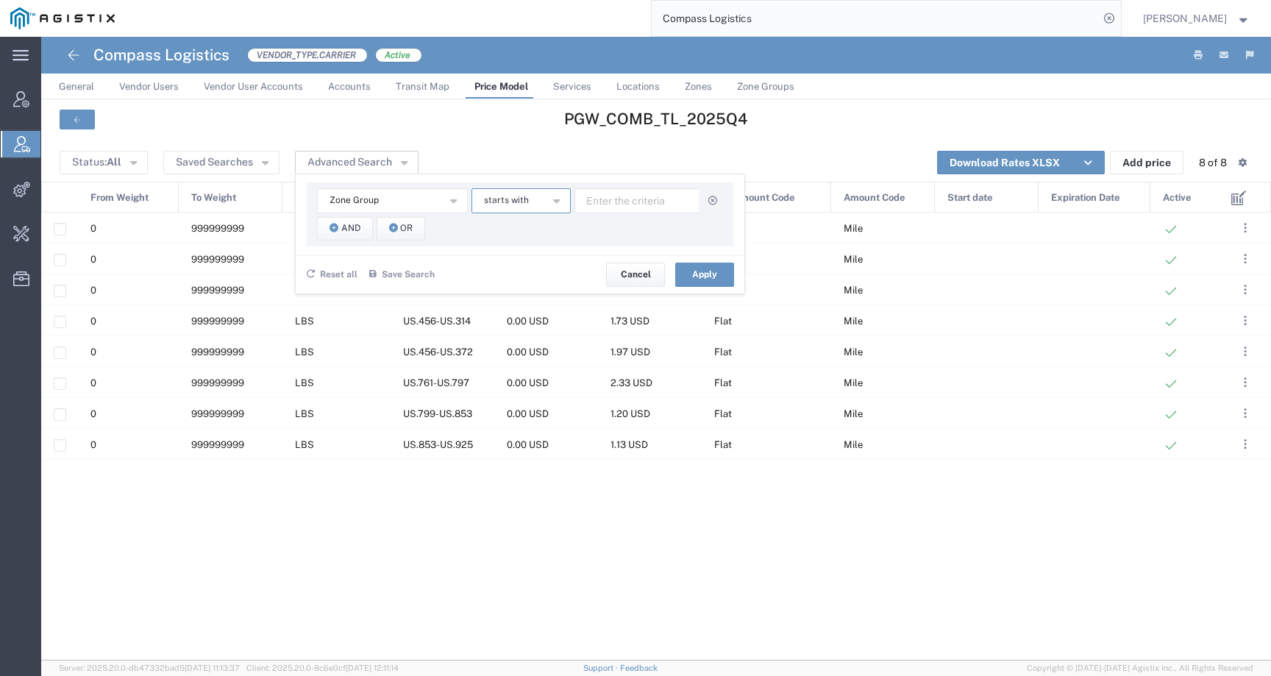
click at [499, 208] on button "starts with" at bounding box center [521, 200] width 99 height 25
click at [499, 230] on span "contains" at bounding box center [520, 227] width 96 height 19
click at [338, 230] on button "And" at bounding box center [345, 229] width 56 height 24
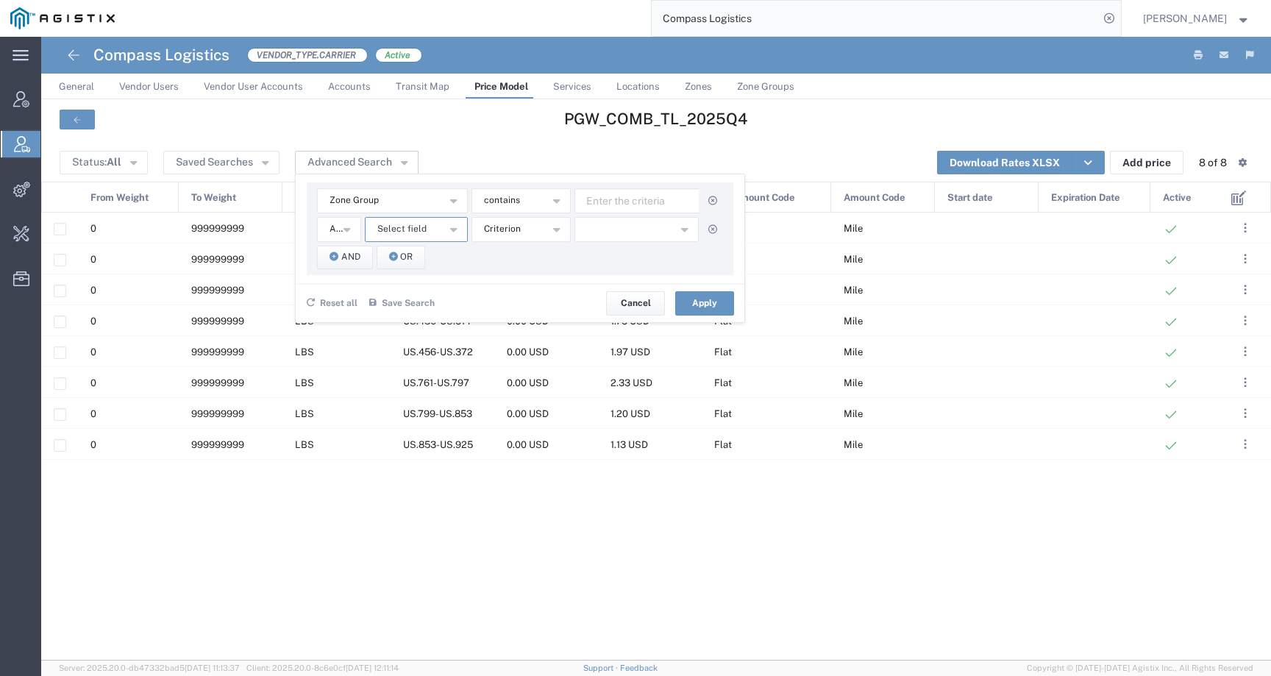
click at [424, 235] on button "Select field" at bounding box center [416, 229] width 103 height 25
click at [385, 447] on span "Zone Group" at bounding box center [416, 443] width 100 height 19
click at [522, 222] on span "starts with" at bounding box center [506, 229] width 45 height 14
click at [521, 248] on span "contains" at bounding box center [520, 255] width 96 height 19
click at [642, 191] on input "text" at bounding box center [637, 200] width 125 height 25
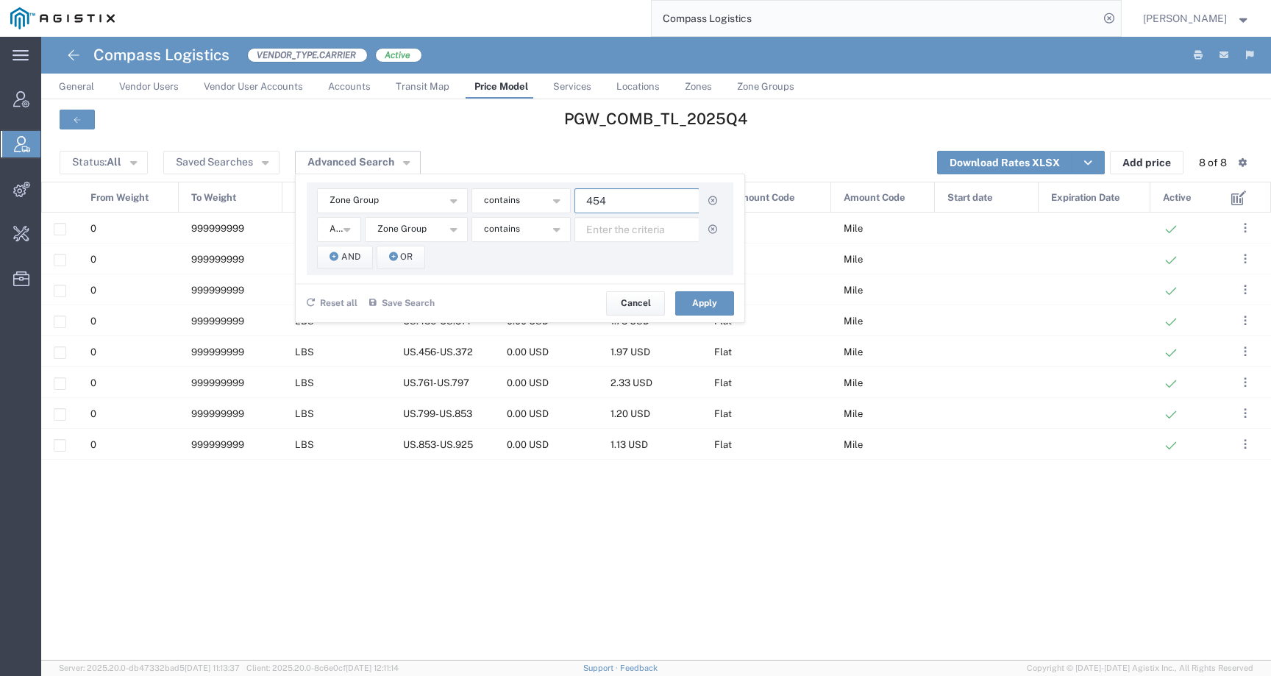
type input "454"
click at [622, 235] on input "text" at bounding box center [637, 229] width 125 height 25
type input "761"
click at [699, 307] on button "Apply" at bounding box center [704, 303] width 59 height 24
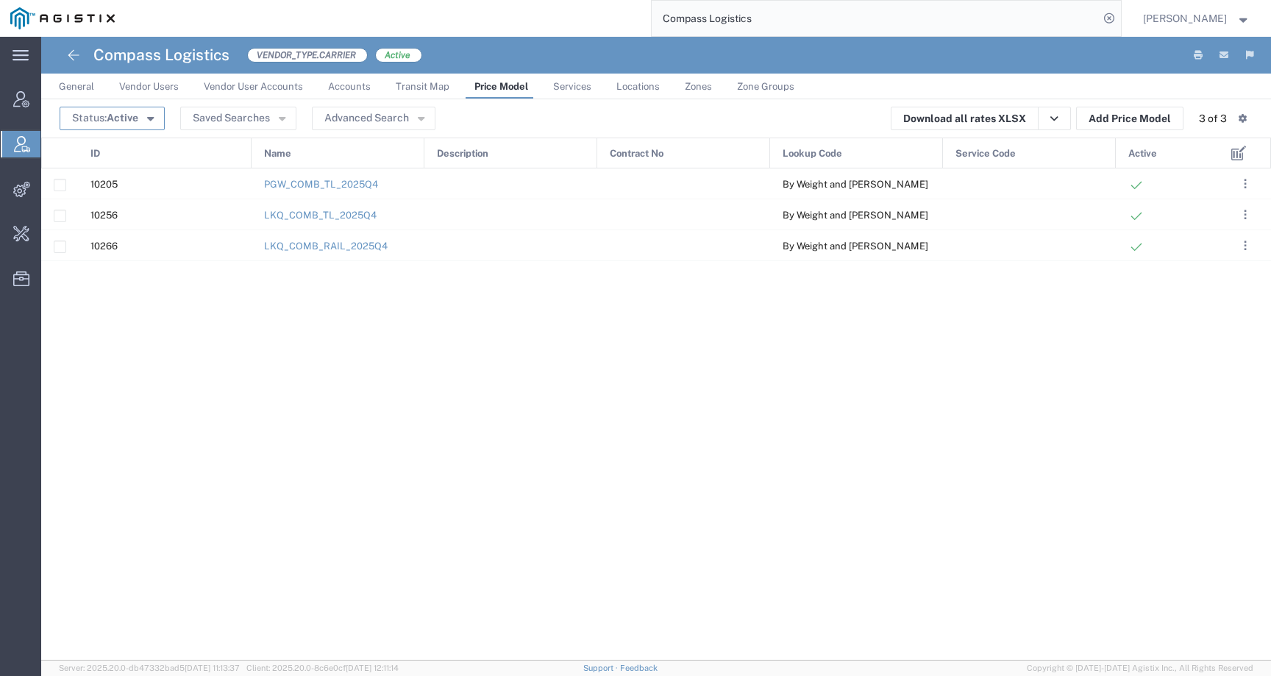
click at [103, 118] on button "Status: Active" at bounding box center [112, 119] width 105 height 24
click at [106, 160] on span "All" at bounding box center [146, 169] width 170 height 23
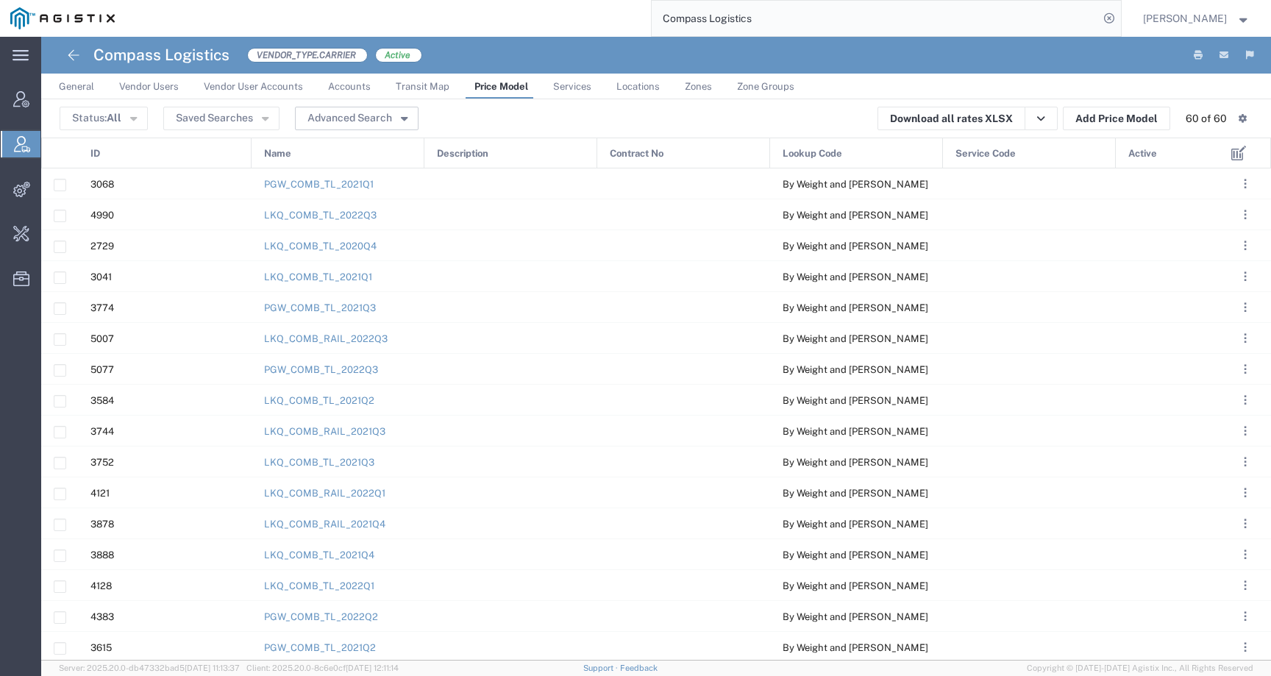
click at [376, 124] on button "Advanced Search" at bounding box center [357, 119] width 124 height 24
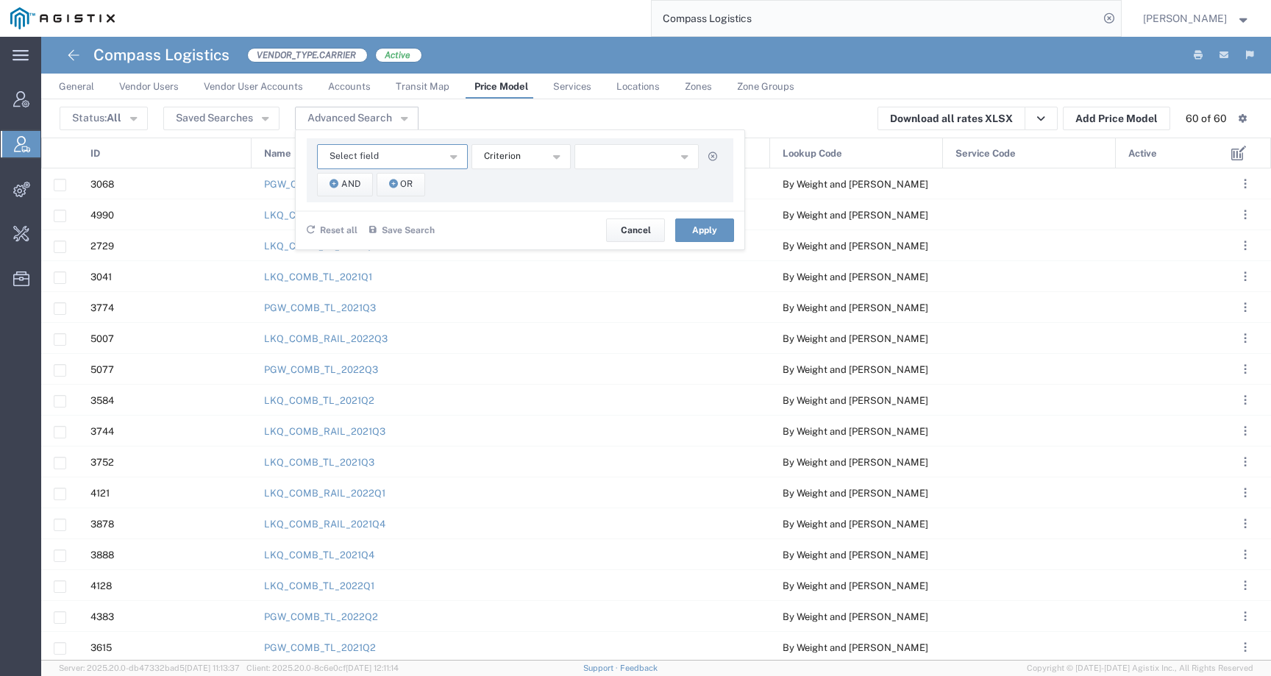
click at [393, 157] on button "Select field" at bounding box center [392, 156] width 151 height 25
click at [369, 266] on span "Name" at bounding box center [392, 266] width 148 height 19
click at [622, 157] on input "text" at bounding box center [637, 156] width 125 height 25
type input "PGW_COMB_TL2025"
click at [707, 230] on button "Apply" at bounding box center [704, 230] width 59 height 24
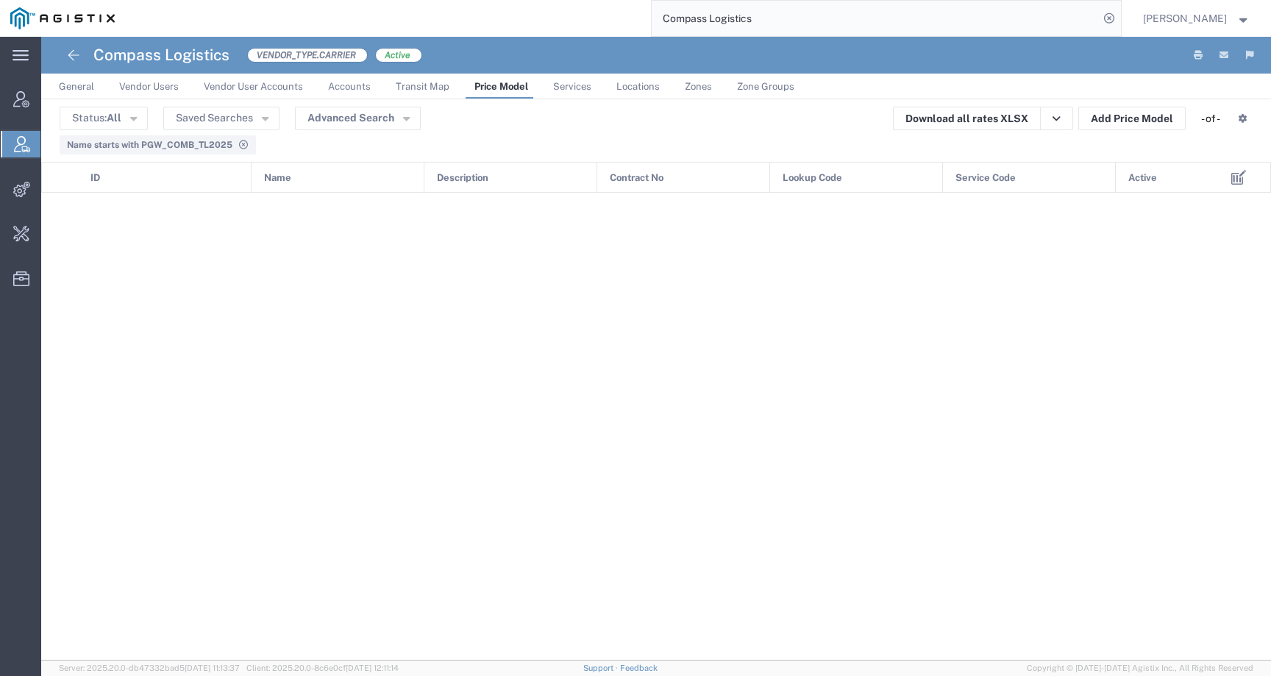
click at [241, 146] on icon at bounding box center [243, 145] width 11 height 9
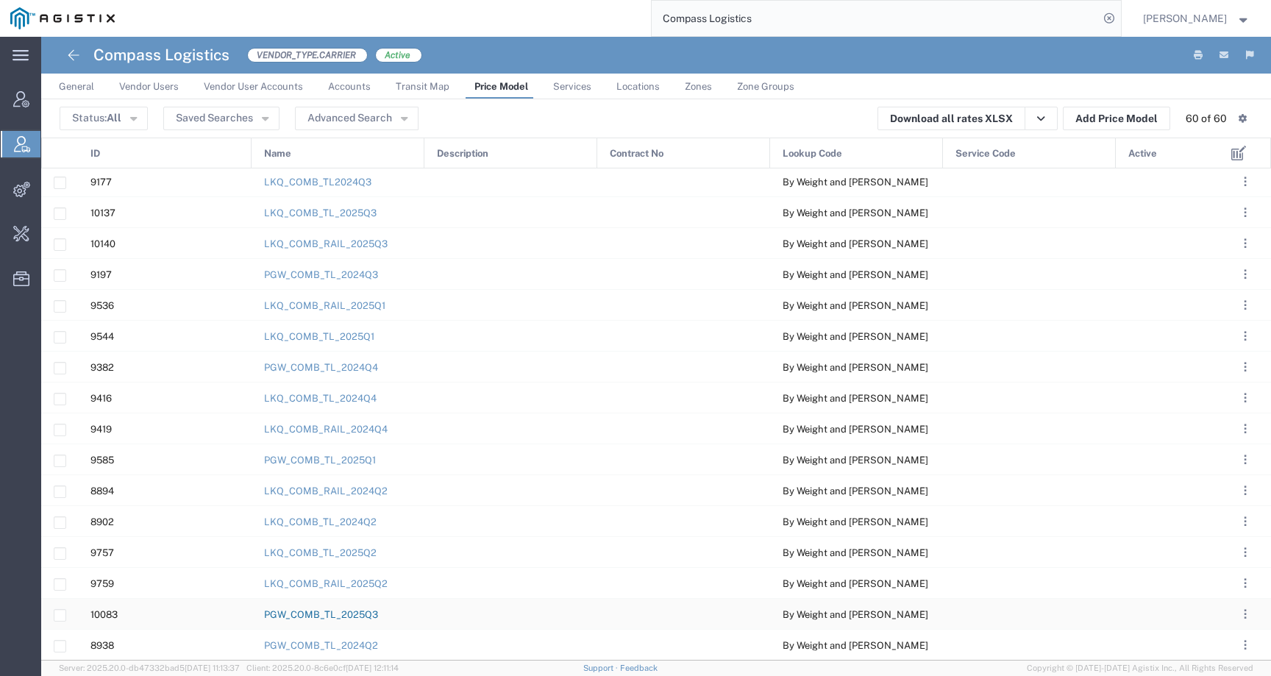
click at [373, 614] on link "PGW_COMB_TL_2025Q3" at bounding box center [321, 614] width 114 height 11
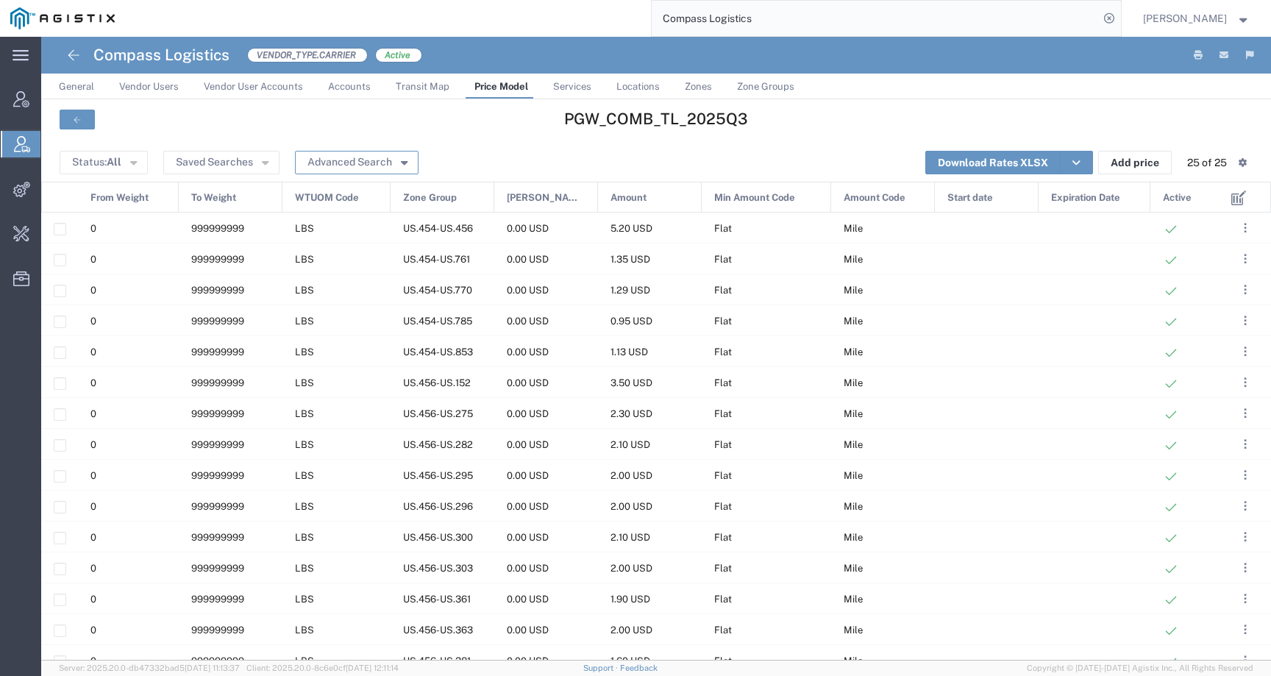
click at [392, 160] on button "Advanced Search" at bounding box center [357, 163] width 124 height 24
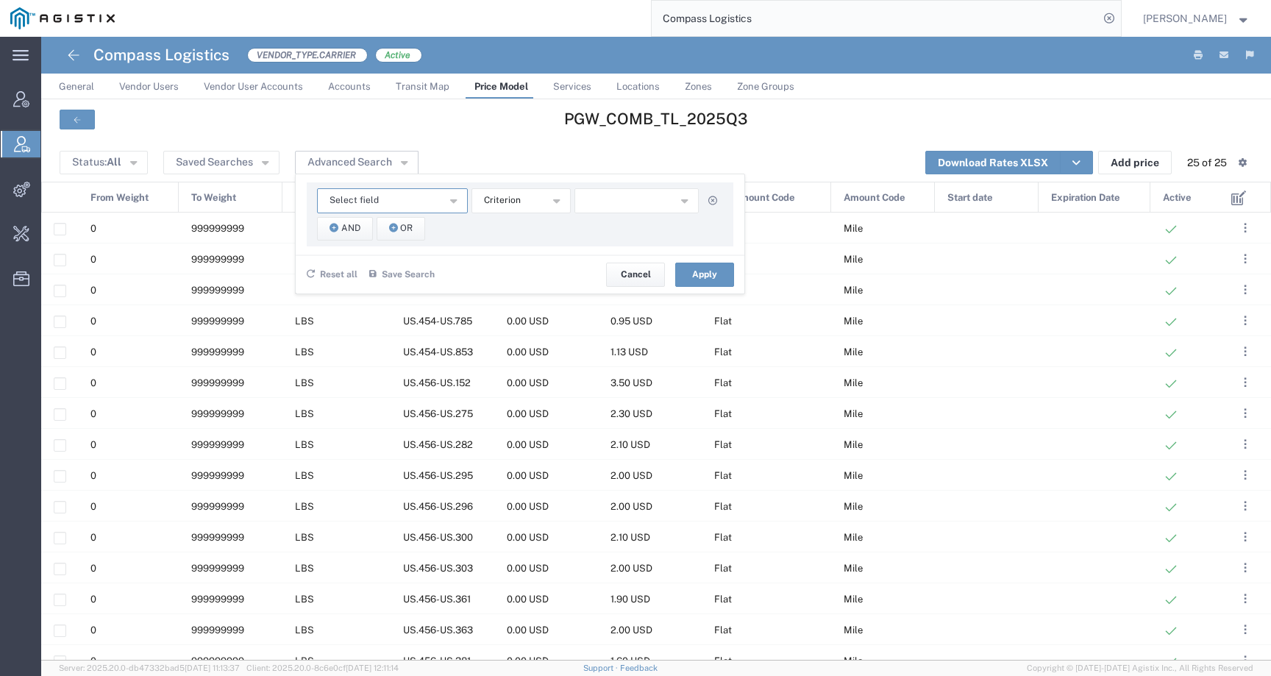
click at [385, 200] on button "Select field" at bounding box center [392, 200] width 151 height 25
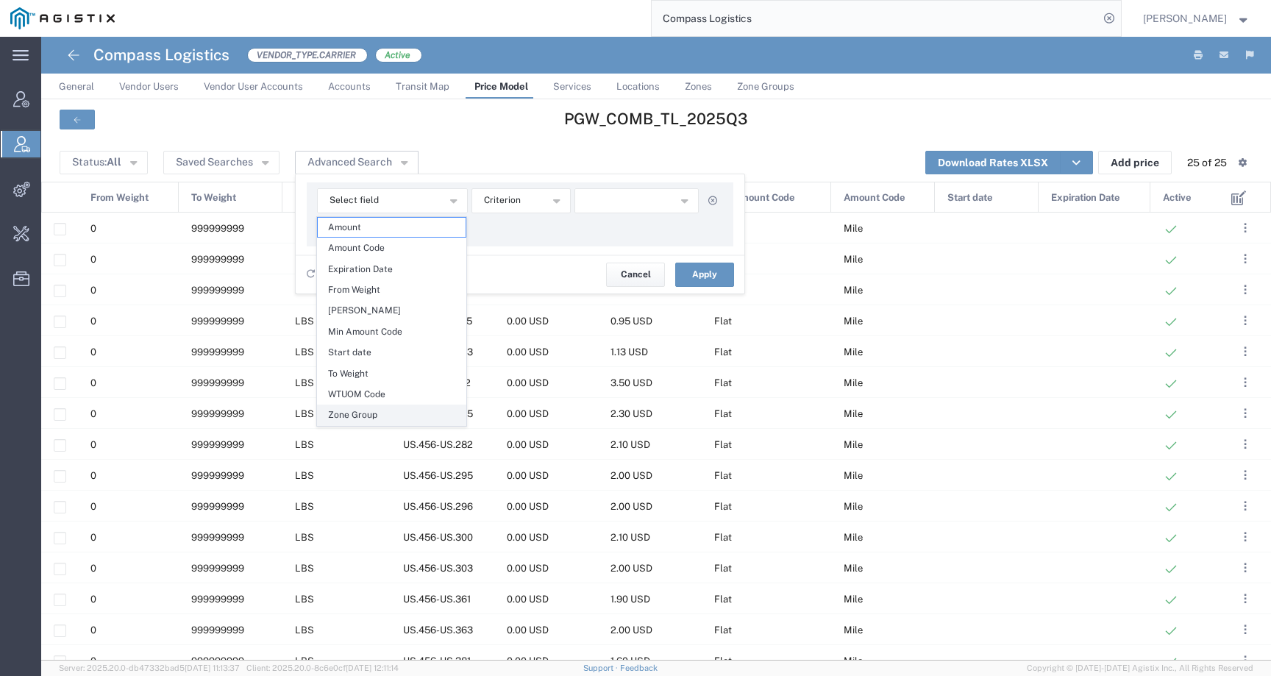
click at [384, 410] on span "Zone Group" at bounding box center [392, 414] width 148 height 19
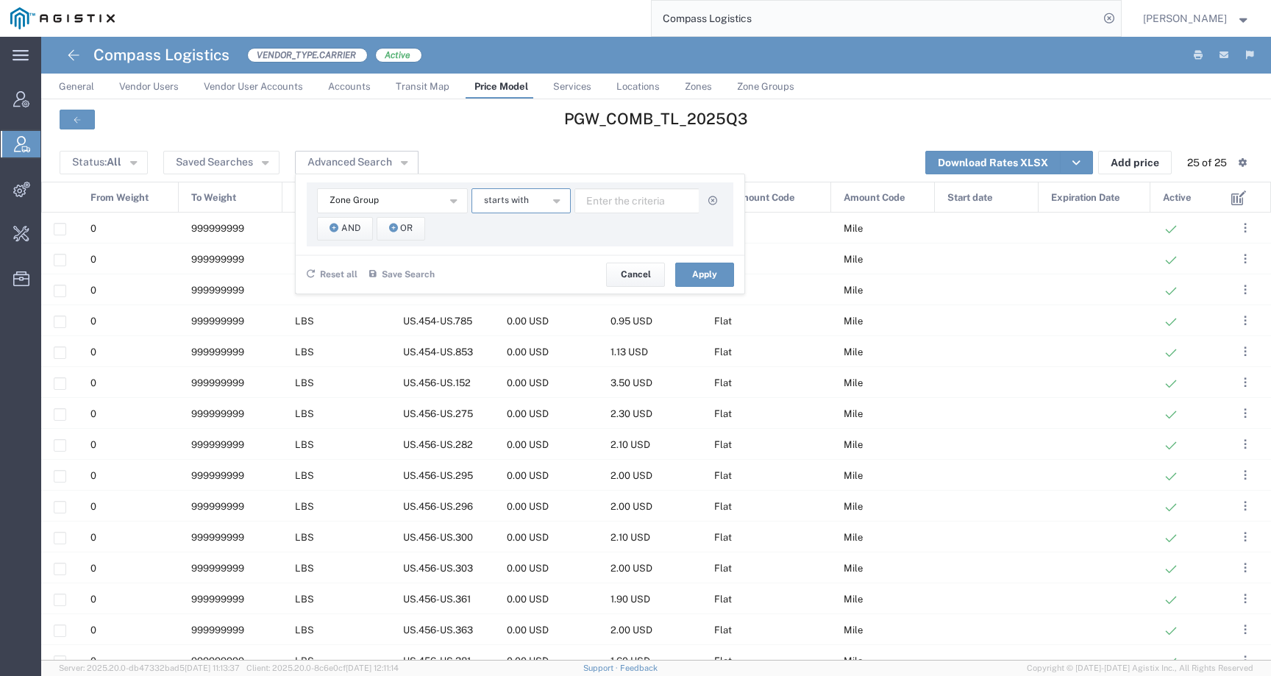
click at [511, 189] on button "starts with" at bounding box center [521, 200] width 99 height 25
click at [513, 227] on span "contains" at bounding box center [520, 227] width 96 height 19
click at [350, 227] on span "And" at bounding box center [350, 228] width 19 height 14
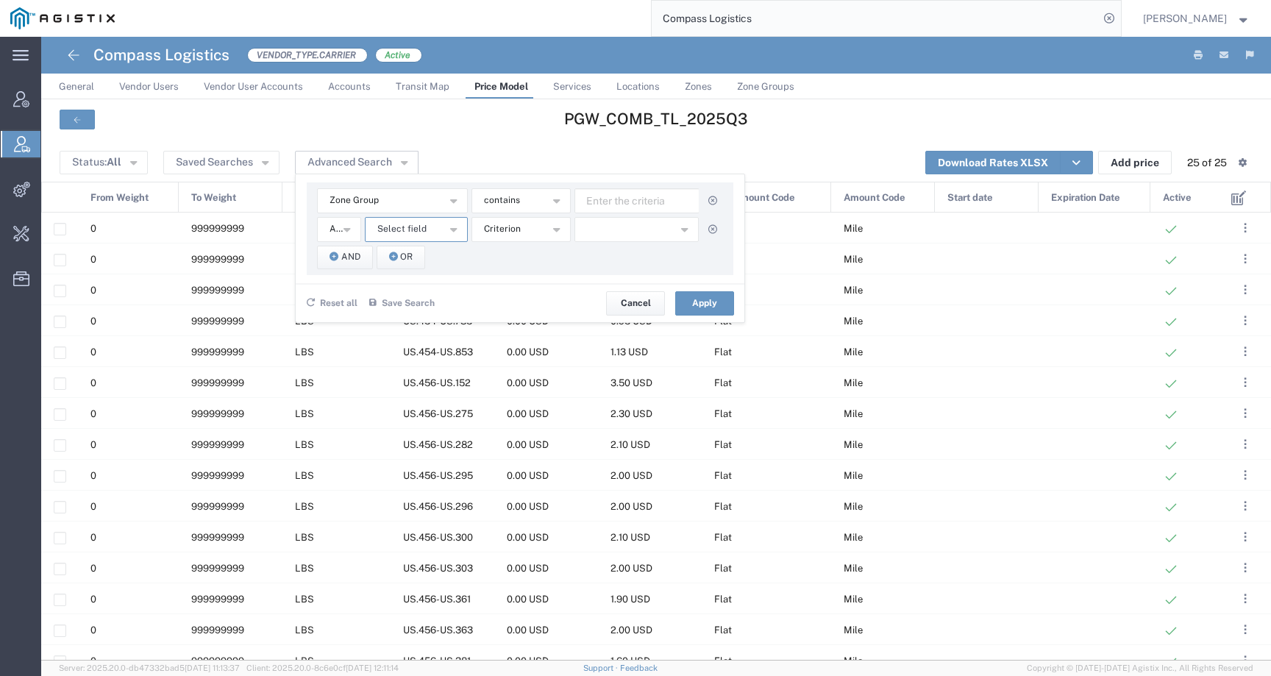
click at [399, 235] on span "Select field" at bounding box center [401, 229] width 49 height 14
click at [411, 452] on span "Zone Group" at bounding box center [416, 443] width 100 height 19
click at [500, 234] on span "starts with" at bounding box center [506, 229] width 45 height 14
click at [509, 247] on span "contains" at bounding box center [520, 255] width 96 height 19
click at [601, 205] on input "text" at bounding box center [637, 200] width 125 height 25
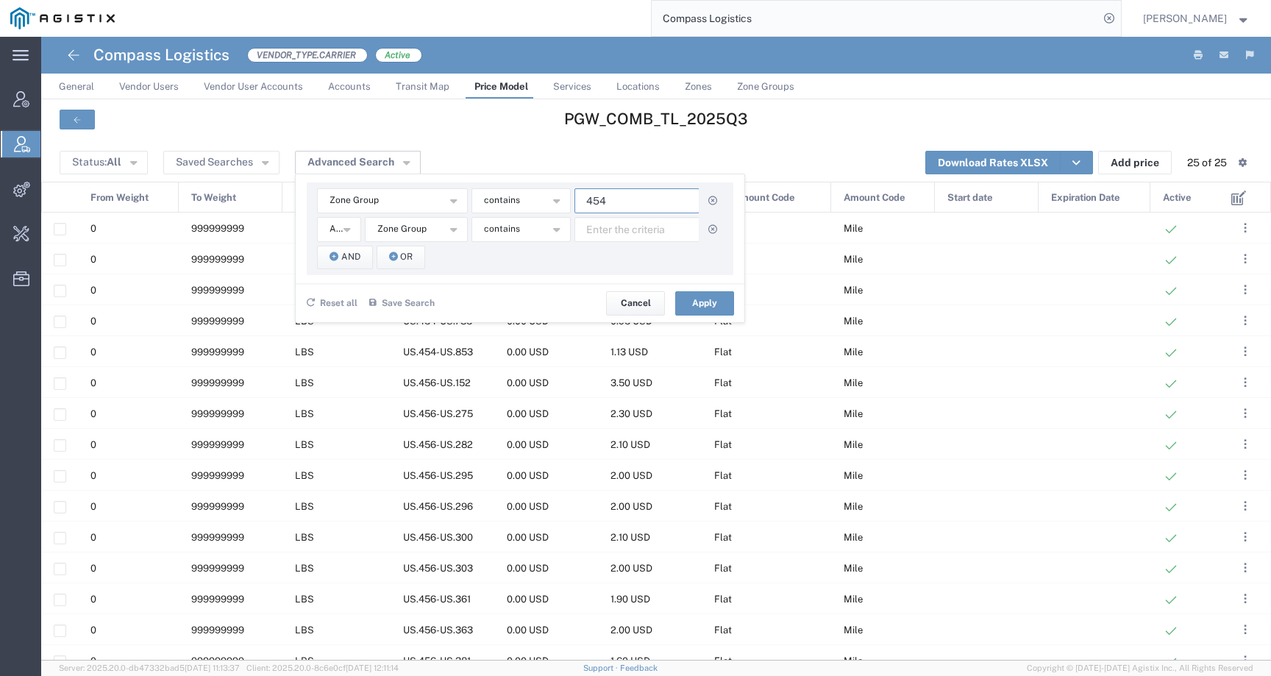
type input "454"
click at [654, 238] on input "text" at bounding box center [637, 229] width 125 height 25
type input "761"
click at [717, 305] on button "Apply" at bounding box center [704, 303] width 59 height 24
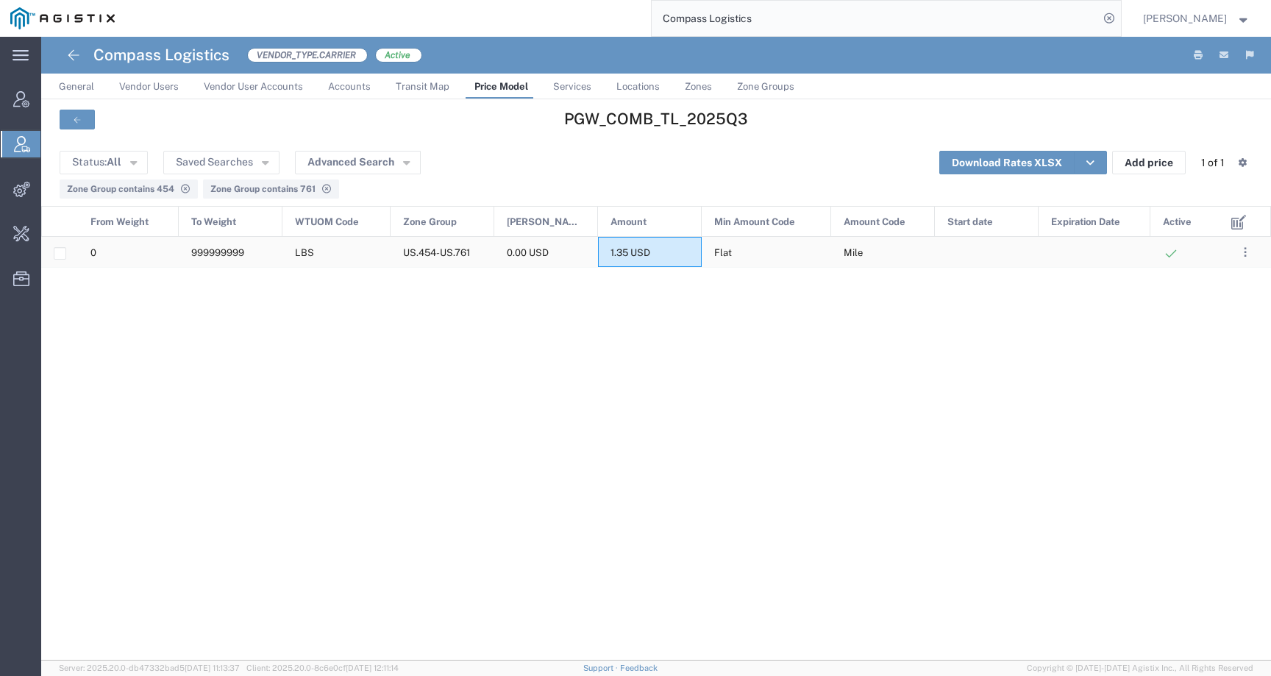
click at [662, 253] on div "1.35 USD" at bounding box center [650, 252] width 104 height 30
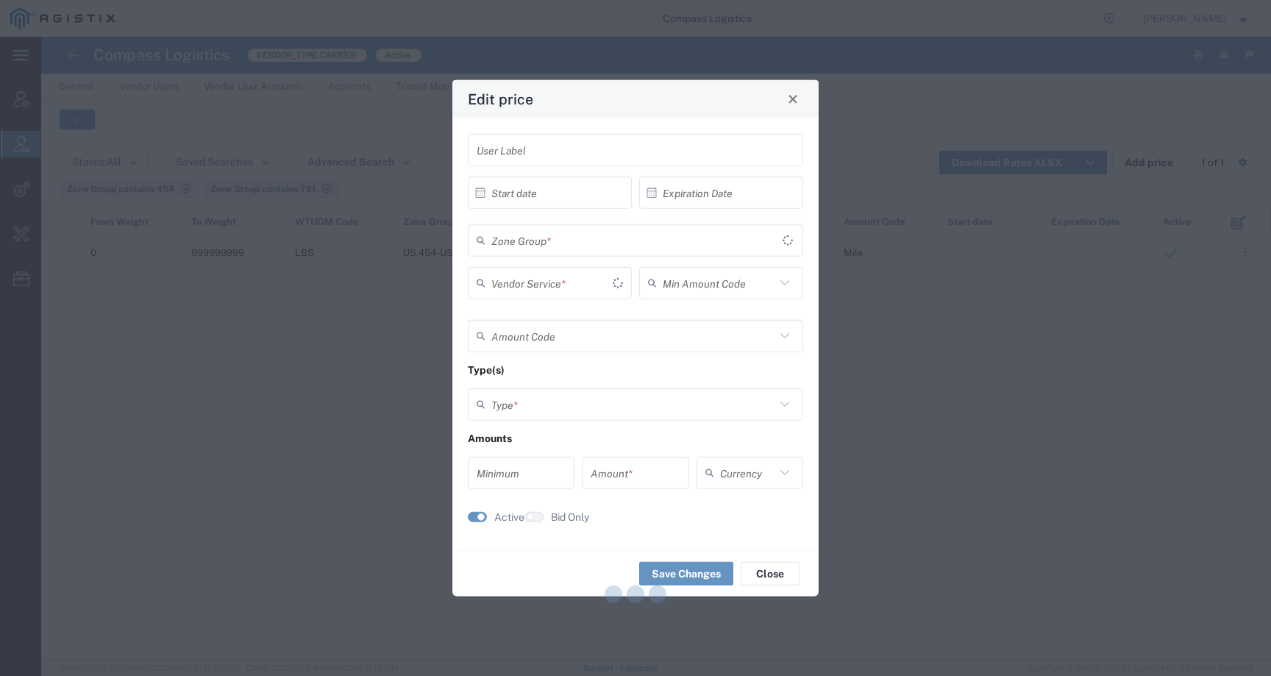
type input "Flat"
type input "Mile"
type input "Weight and Distance"
type input "0"
type input "1.35"
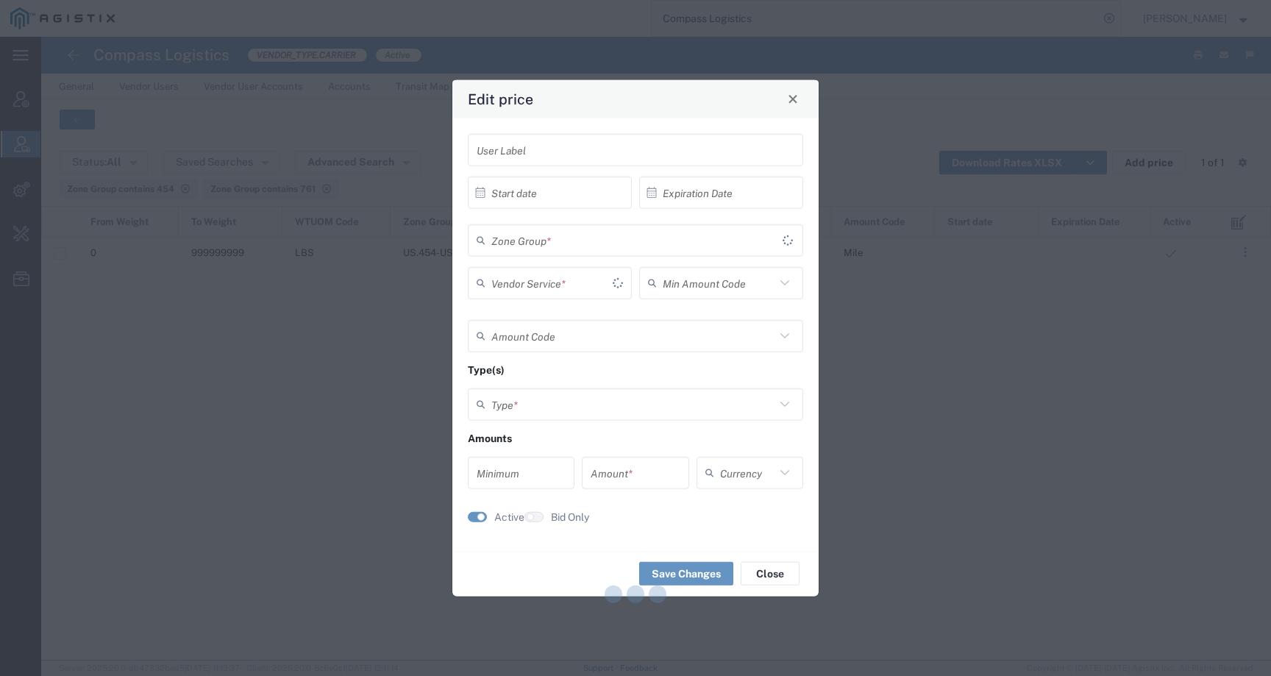
type input "USD"
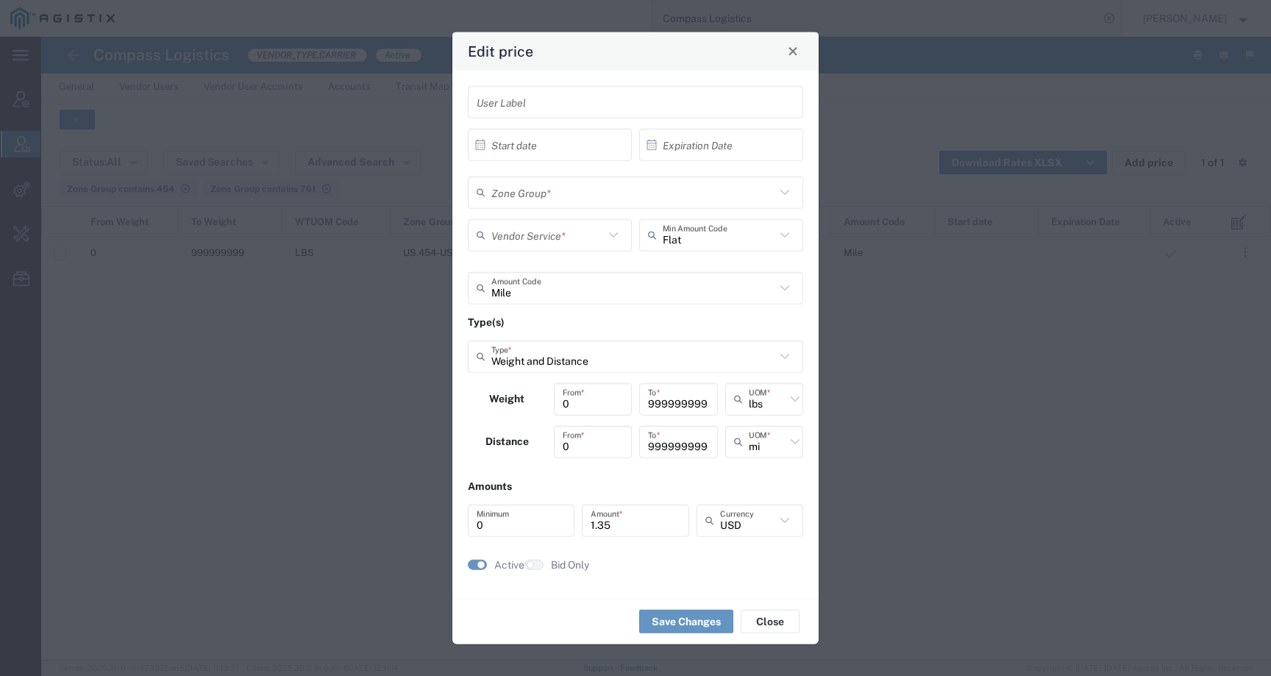
type input "TL Standard 3 - 5 Day"
type input "US.454-US.761"
click at [1087, 379] on div "Edit price User Label × Start date Cancel Apply × Expiration Date Cancel Apply …" at bounding box center [635, 338] width 1271 height 676
click at [235, 375] on div "Edit price User Label × Start date Cancel Apply × Expiration Date Cancel Apply …" at bounding box center [635, 338] width 1271 height 676
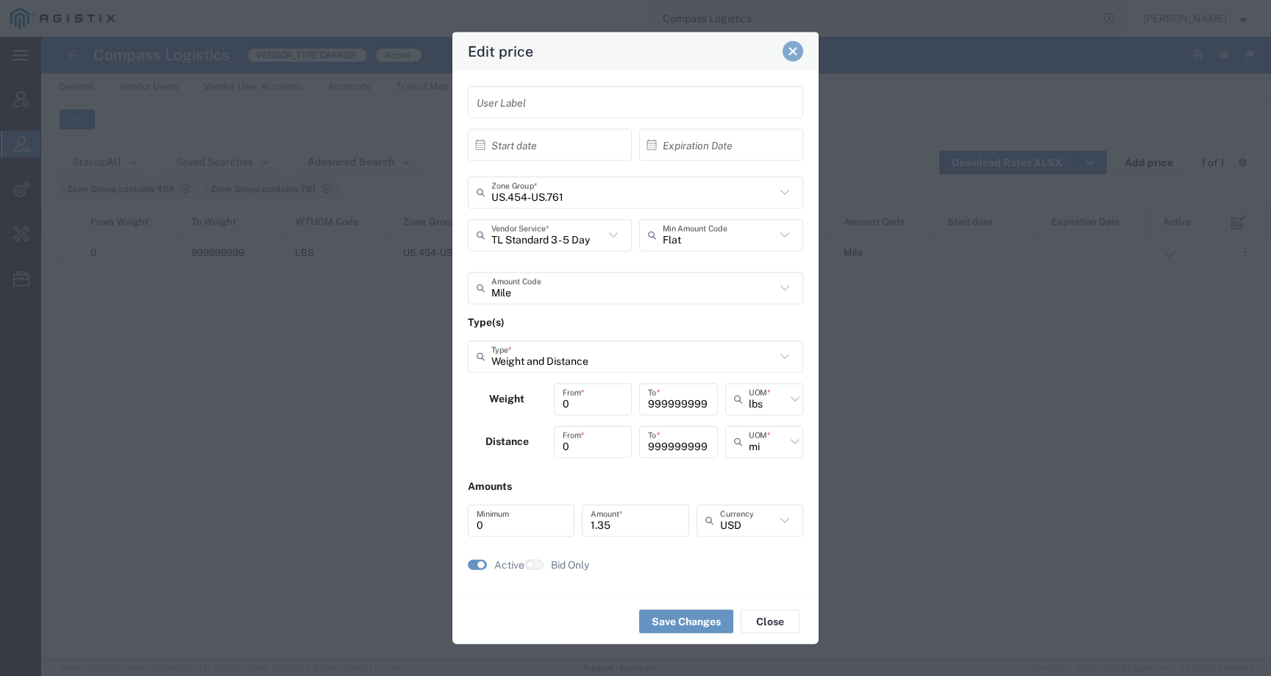
click at [799, 57] on button "Close" at bounding box center [793, 50] width 21 height 21
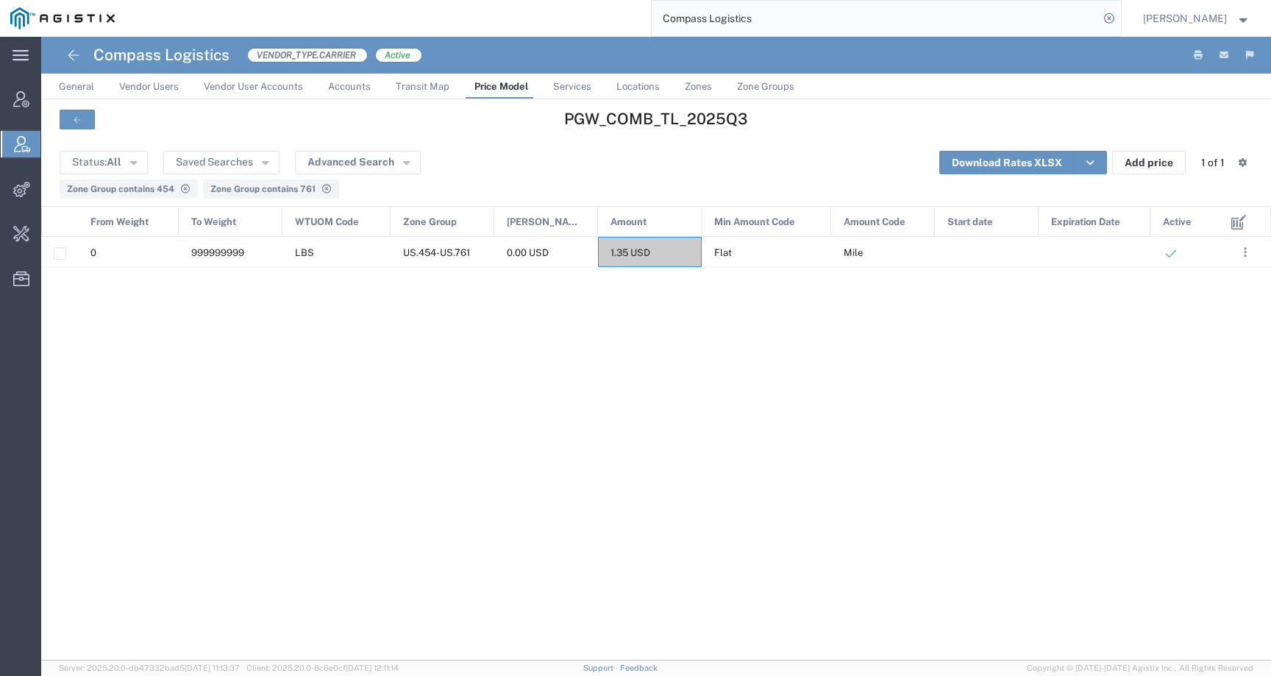
click at [504, 83] on span "Price Model" at bounding box center [502, 86] width 54 height 11
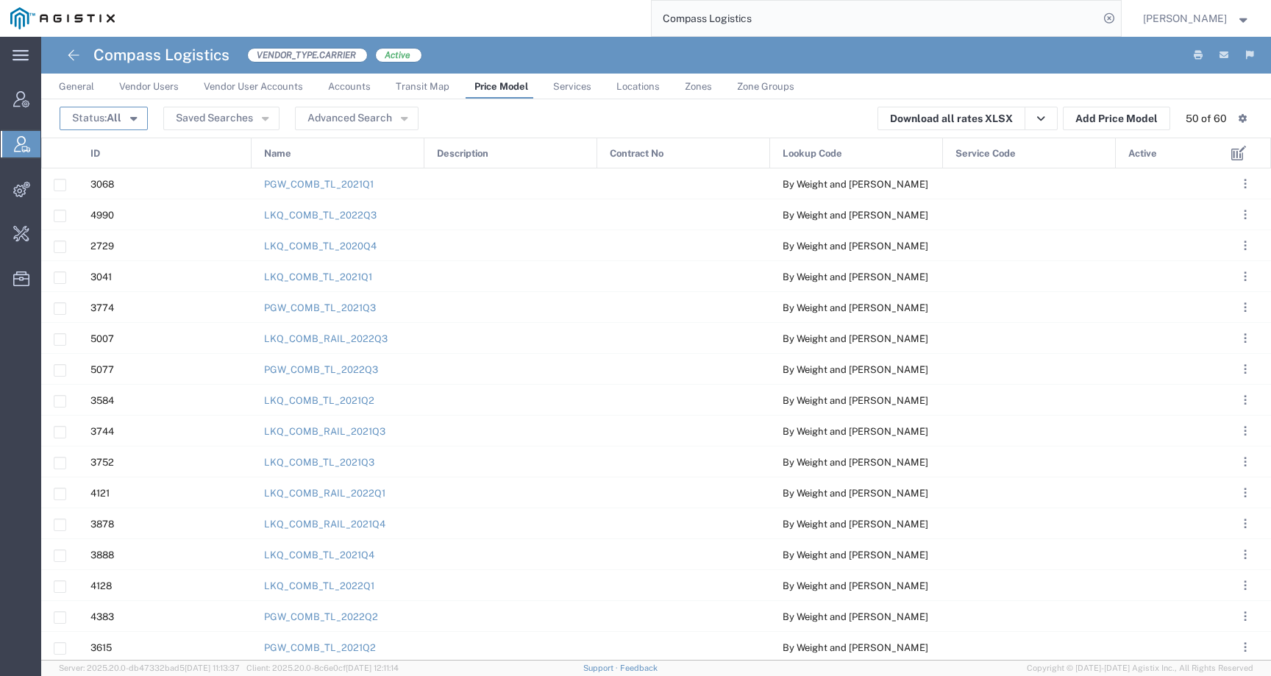
click at [118, 122] on span "All" at bounding box center [114, 118] width 15 height 12
click at [118, 150] on span "Active" at bounding box center [146, 146] width 170 height 23
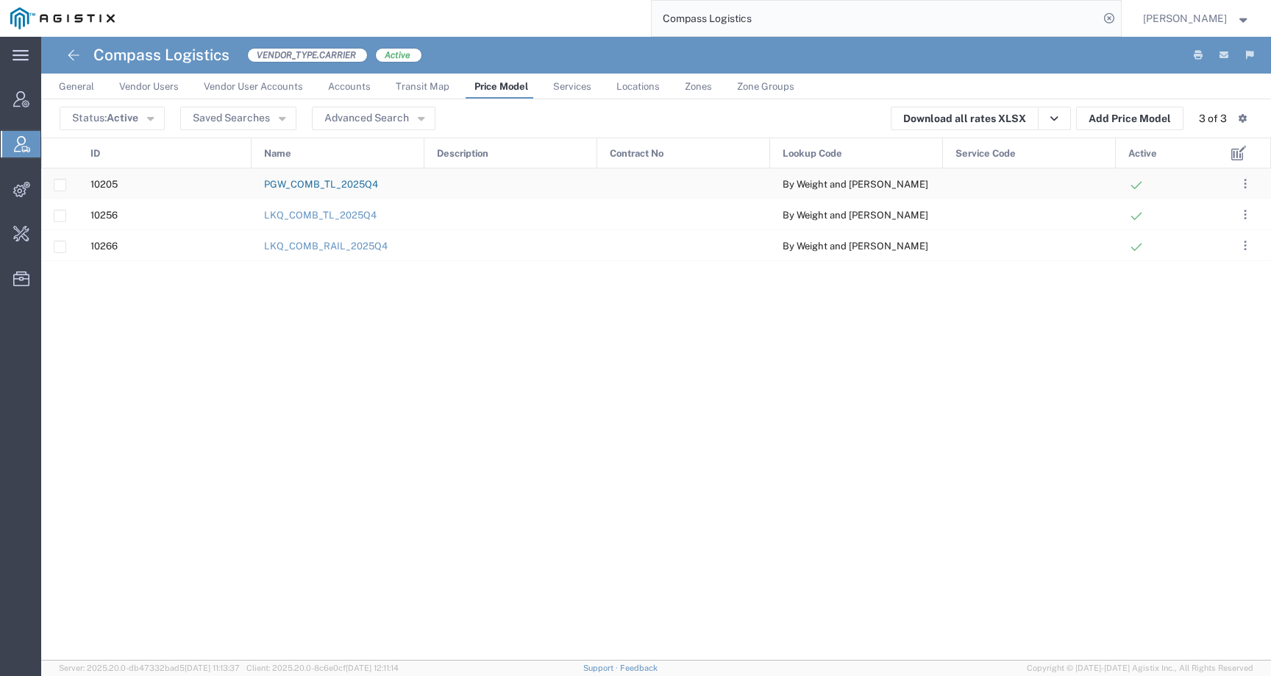
click at [351, 184] on link "PGW_COMB_TL_2025Q4" at bounding box center [321, 184] width 114 height 11
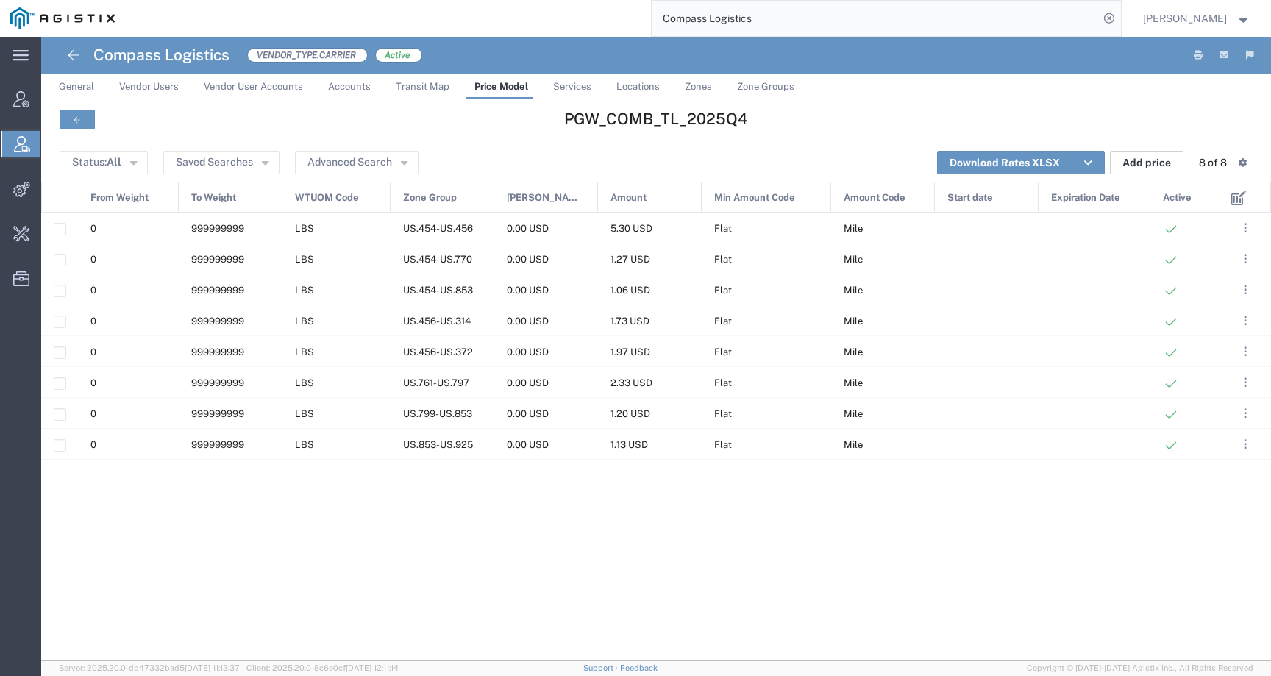
click at [1145, 163] on button "Add price" at bounding box center [1147, 163] width 74 height 24
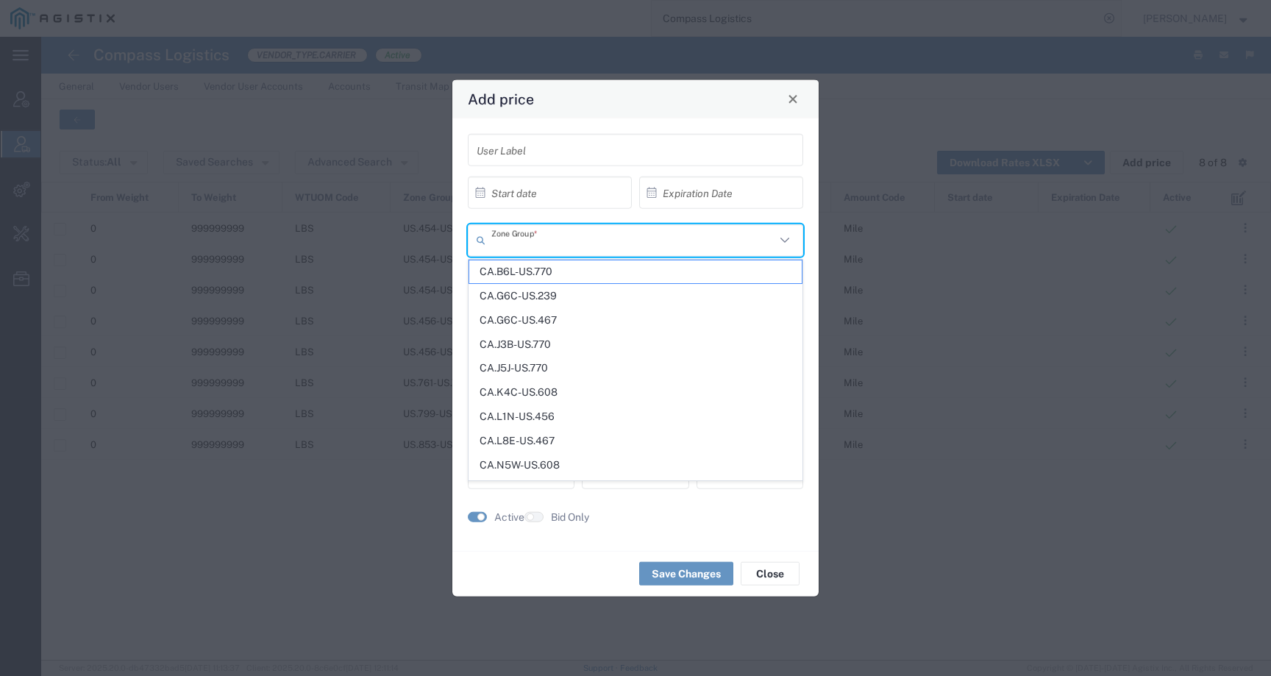
click at [604, 231] on input "text" at bounding box center [633, 240] width 284 height 26
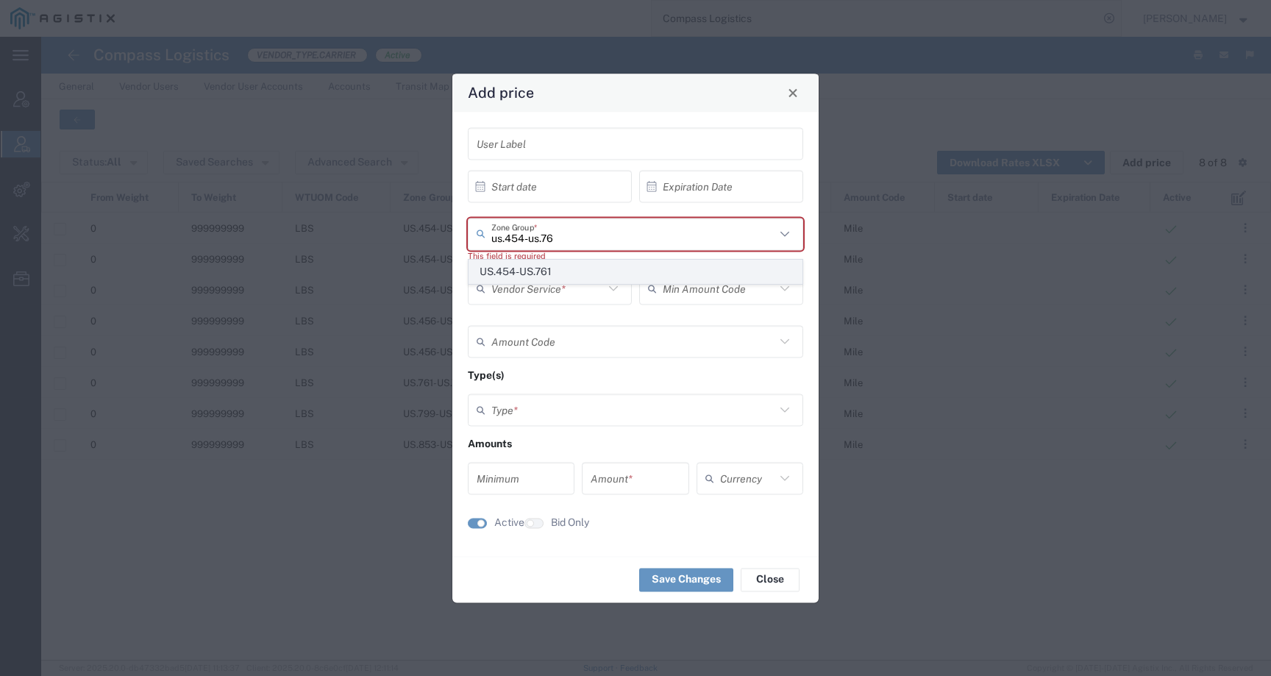
click at [581, 266] on span "US.454-US.761" at bounding box center [635, 271] width 333 height 23
type input "US.454-US.761"
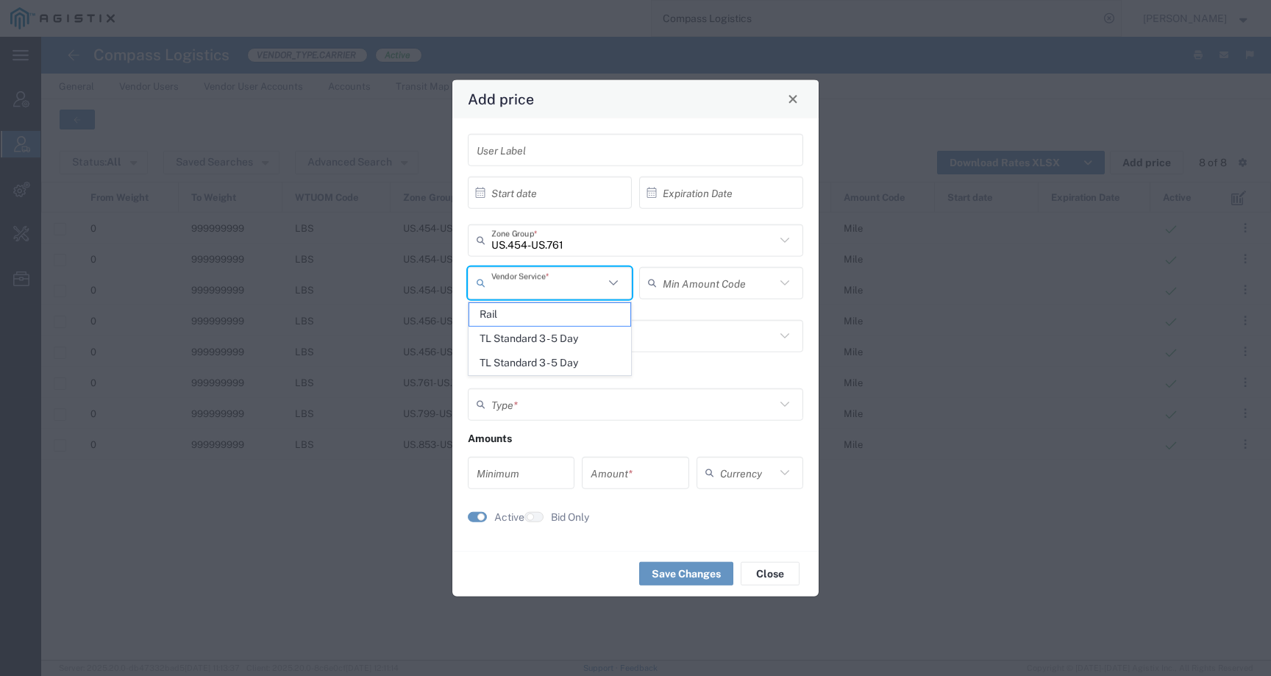
click at [566, 285] on input "text" at bounding box center [547, 283] width 113 height 26
click at [603, 338] on span "TL Standard 3 - 5 Day" at bounding box center [549, 338] width 161 height 23
type input "TL Standard 3 - 5 Day"
click at [691, 300] on div "Min Amount Code" at bounding box center [721, 287] width 171 height 43
click at [691, 290] on input "text" at bounding box center [719, 283] width 113 height 26
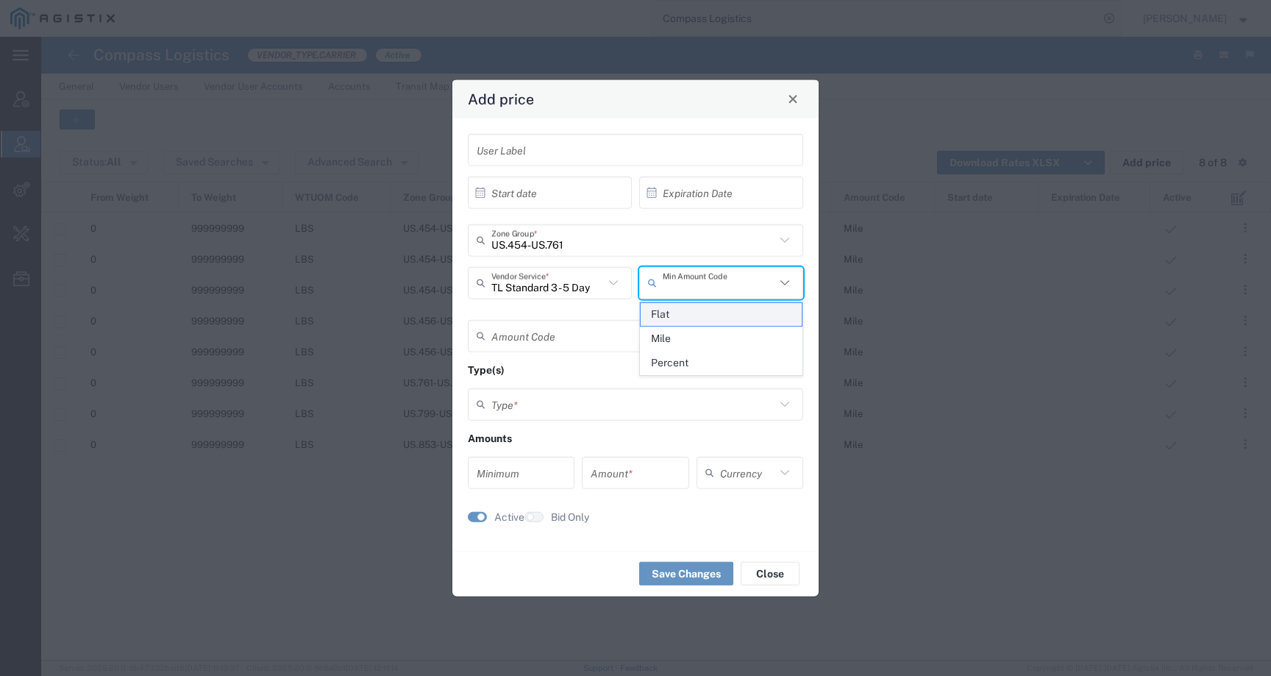
click at [691, 318] on span "Flat" at bounding box center [721, 314] width 161 height 23
type input "Flat"
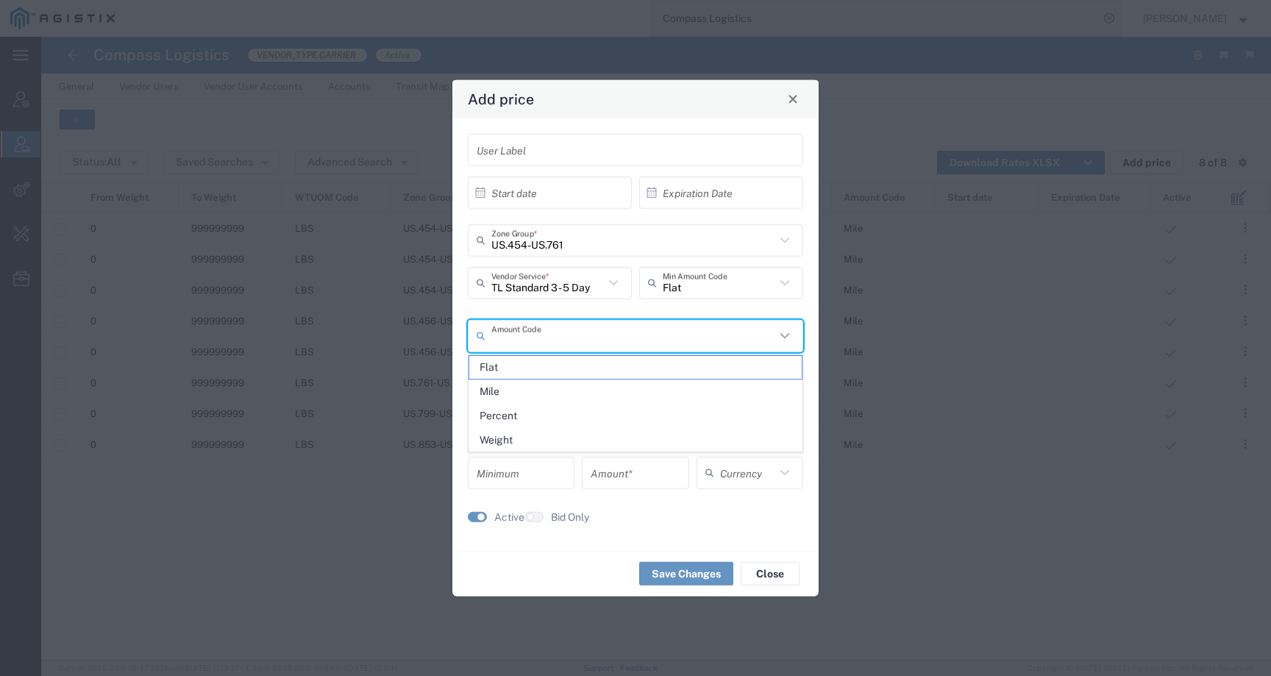
click at [594, 331] on input "text" at bounding box center [633, 336] width 284 height 26
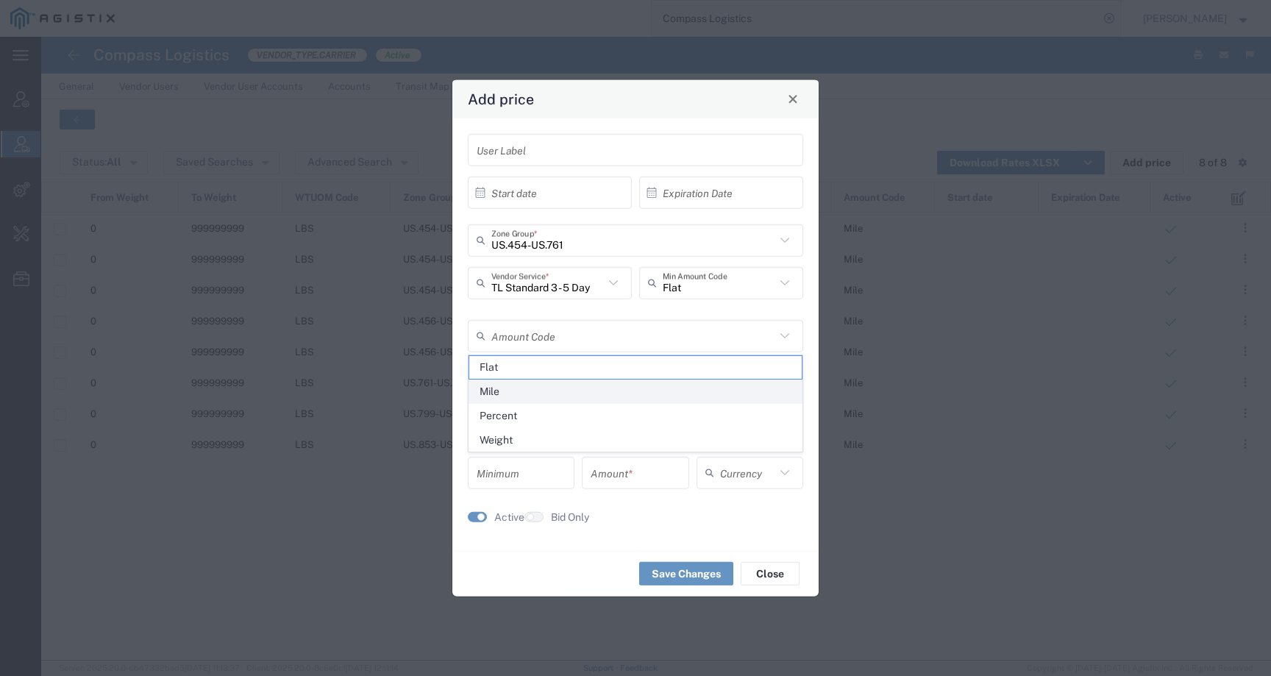
click at [572, 392] on span "Mile" at bounding box center [635, 391] width 333 height 23
type input "Mile"
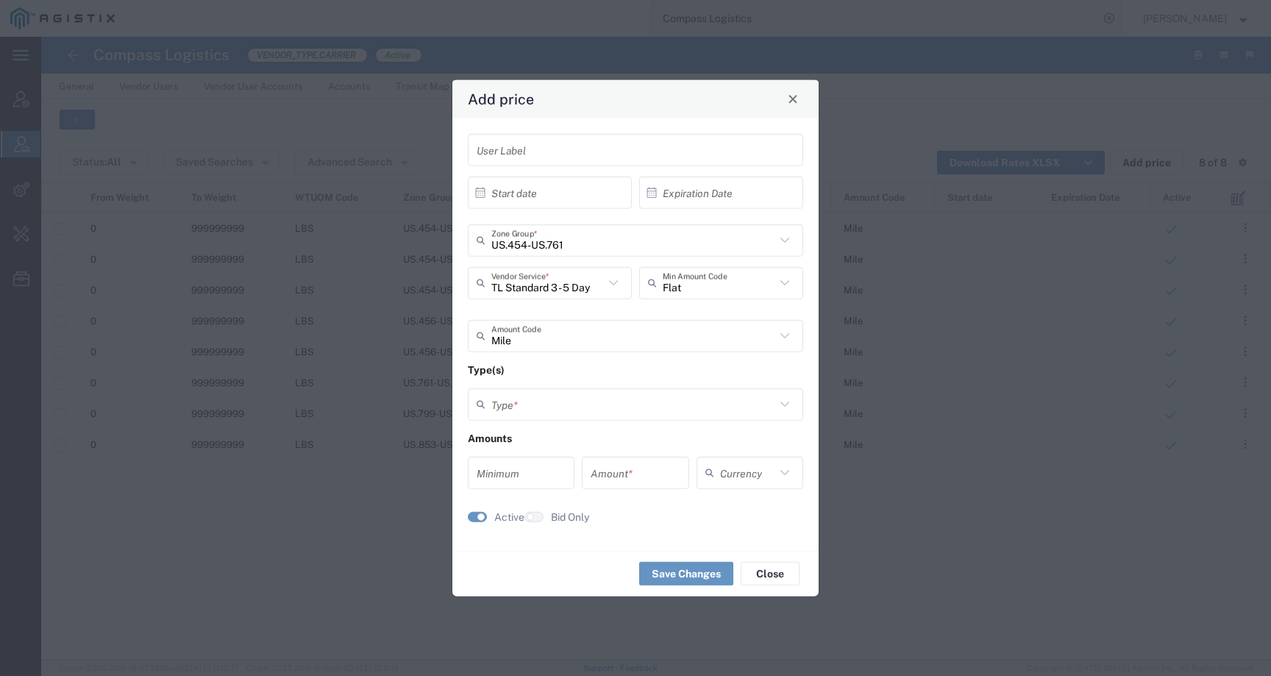
click at [564, 401] on input "text" at bounding box center [633, 404] width 284 height 26
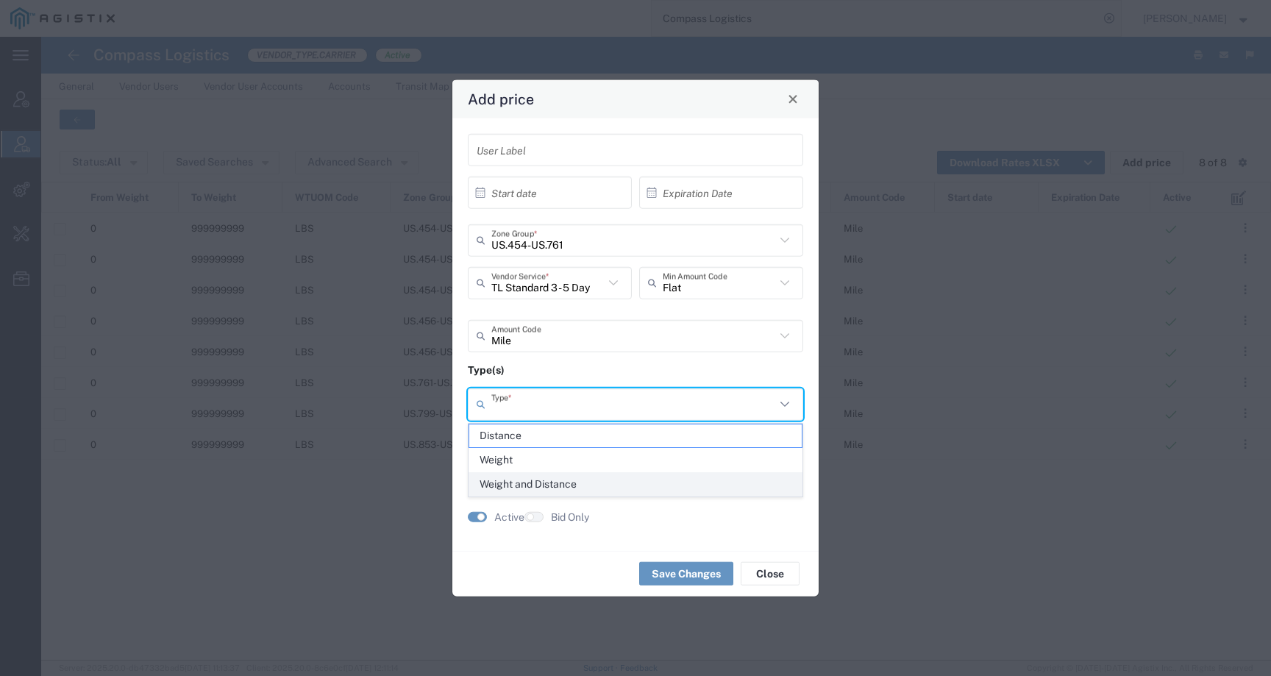
click at [564, 481] on span "Weight and Distance" at bounding box center [635, 484] width 333 height 23
type input "Weight and Distance"
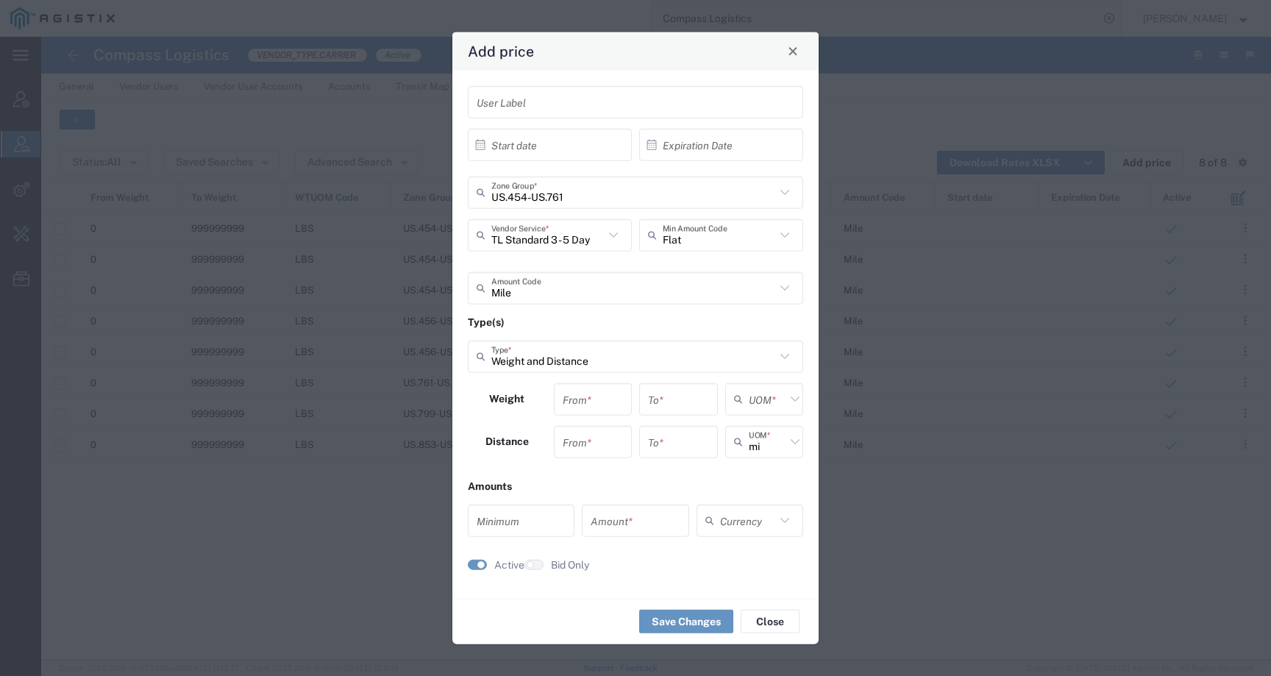
click at [581, 408] on input "number" at bounding box center [593, 399] width 61 height 26
type input "0"
click at [597, 455] on div "From *" at bounding box center [593, 441] width 79 height 32
click at [597, 452] on input "number" at bounding box center [593, 442] width 61 height 26
type input "0"
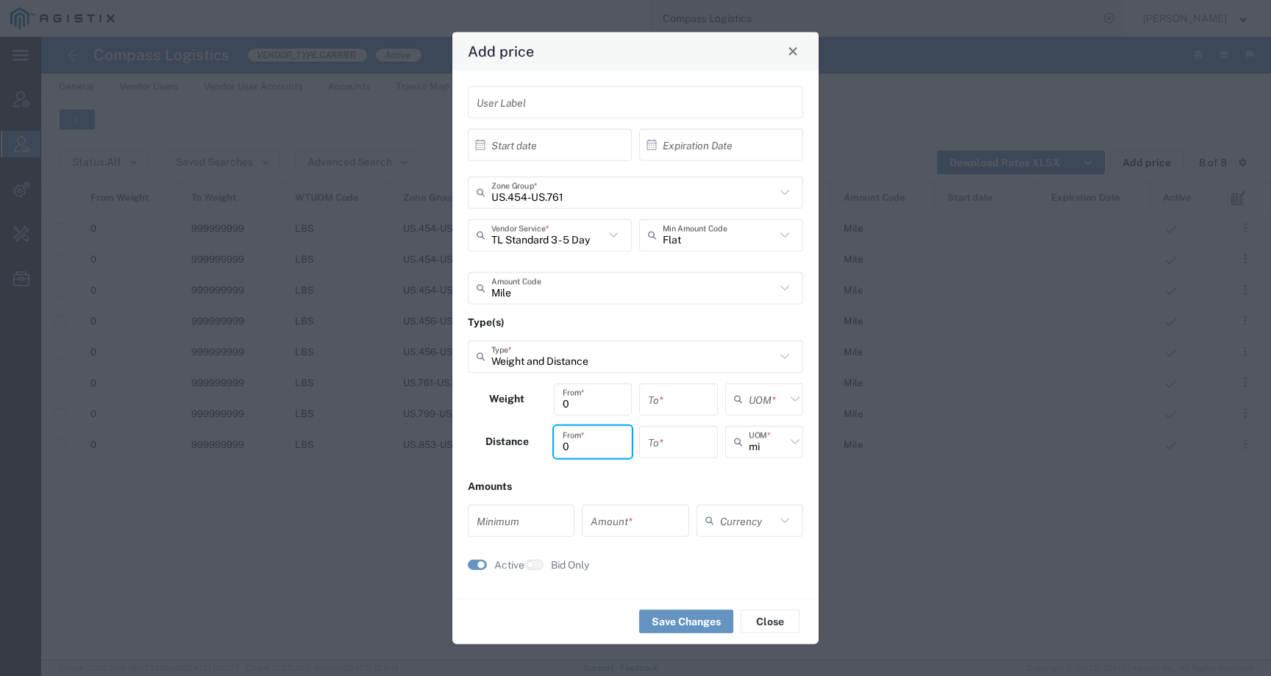
click at [657, 410] on input "number" at bounding box center [678, 399] width 61 height 26
type input "9999999999999"
click at [693, 433] on input "number" at bounding box center [678, 442] width 61 height 26
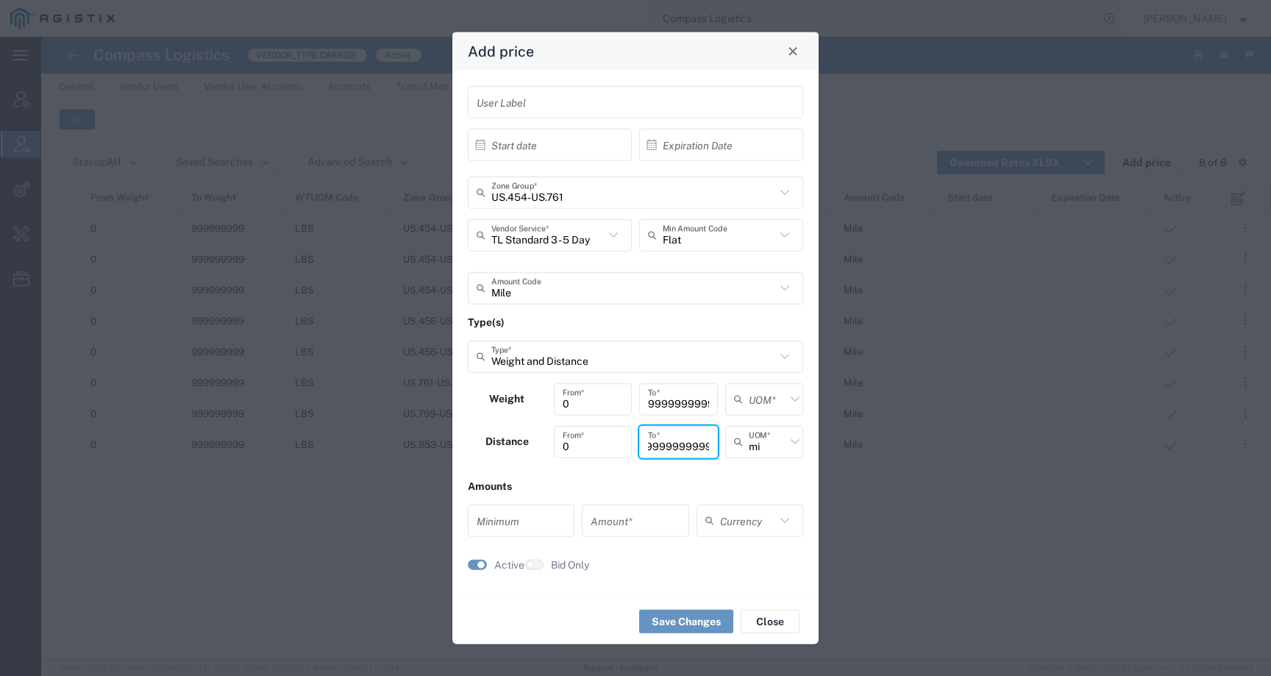
type input "999999999999"
click at [742, 405] on icon at bounding box center [741, 399] width 15 height 24
click at [745, 452] on span "lbs" at bounding box center [765, 455] width 76 height 23
type input "lbs"
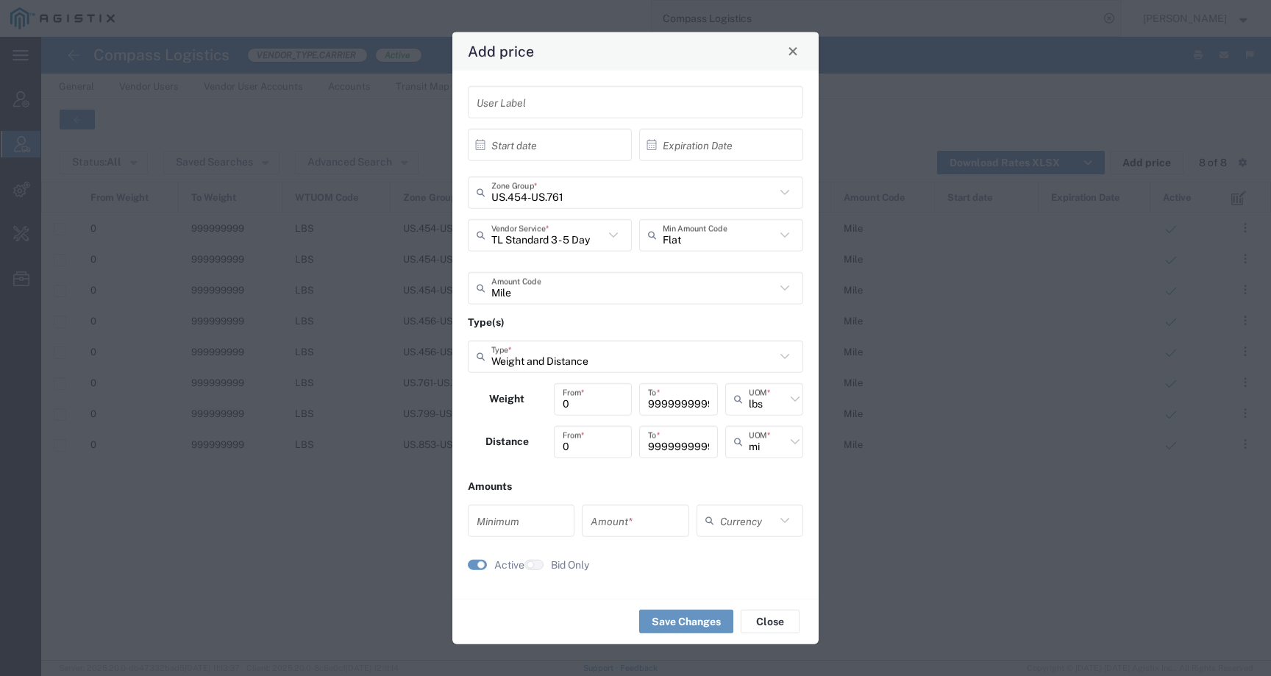
click at [522, 510] on input "number" at bounding box center [521, 521] width 89 height 26
type input "0"
click at [617, 523] on input "number" at bounding box center [635, 521] width 89 height 26
type input "1.35"
click at [751, 511] on input "text" at bounding box center [747, 521] width 55 height 26
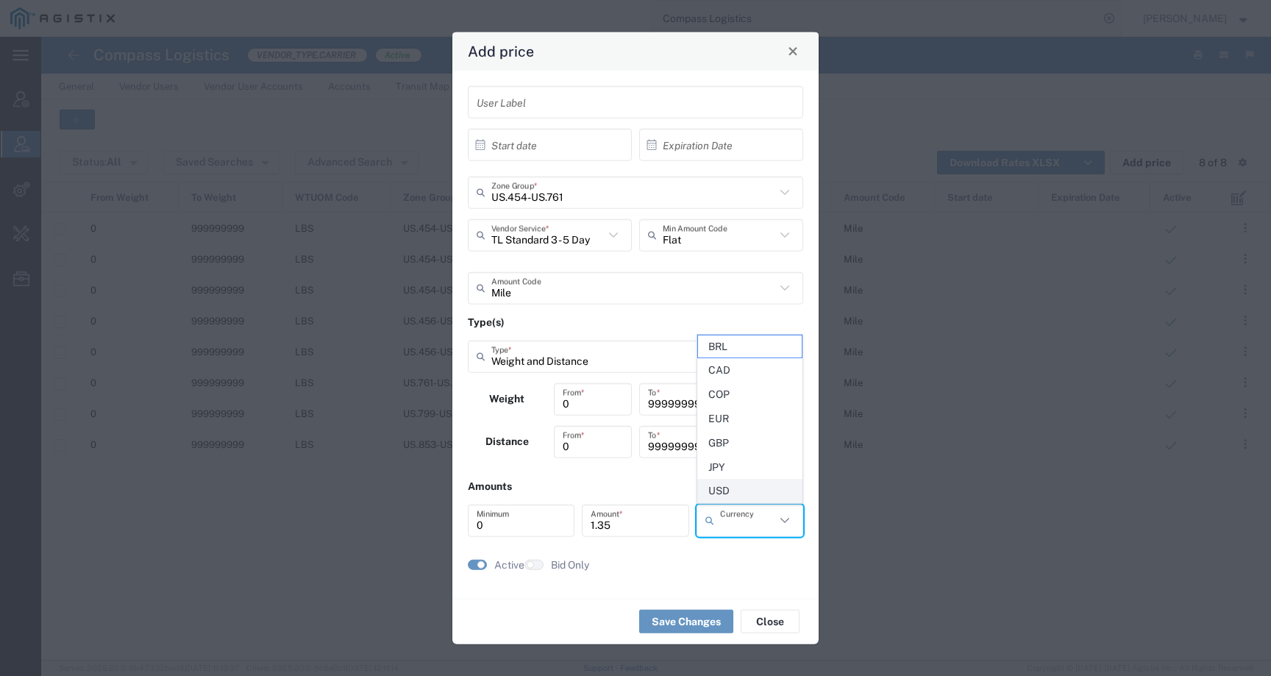
click at [747, 490] on span "USD" at bounding box center [750, 491] width 104 height 23
type input "USD"
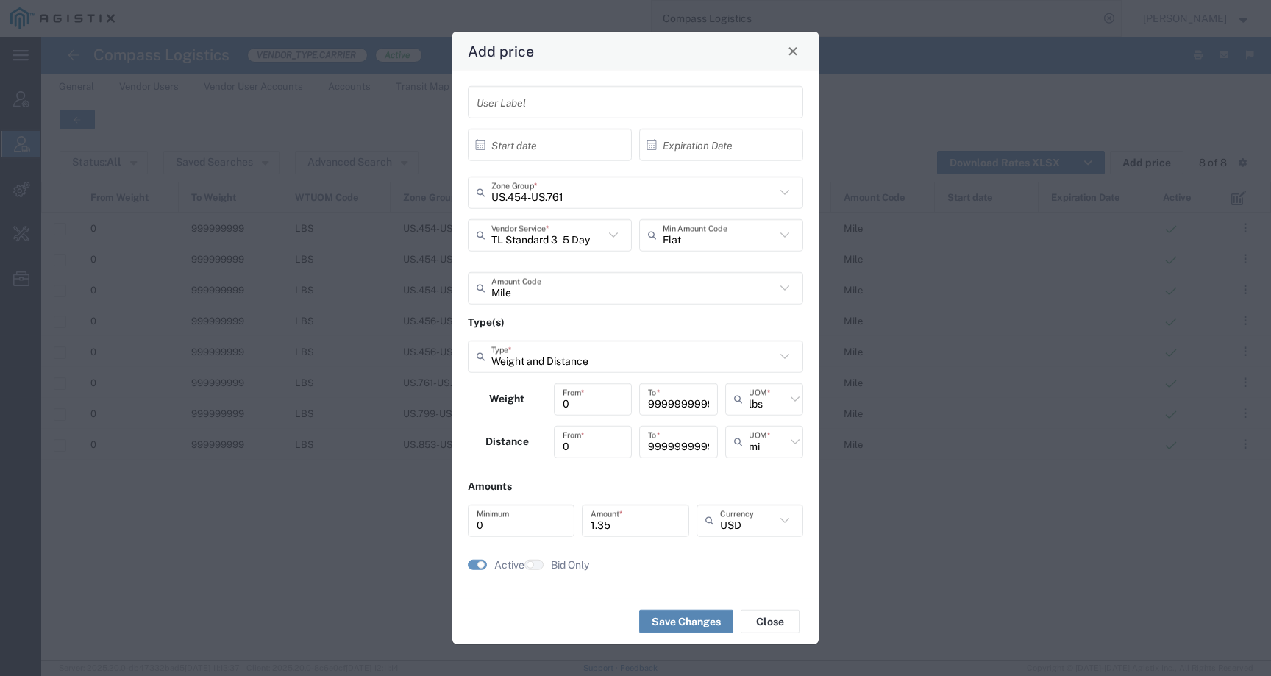
click at [686, 623] on button "Save Changes" at bounding box center [686, 622] width 94 height 24
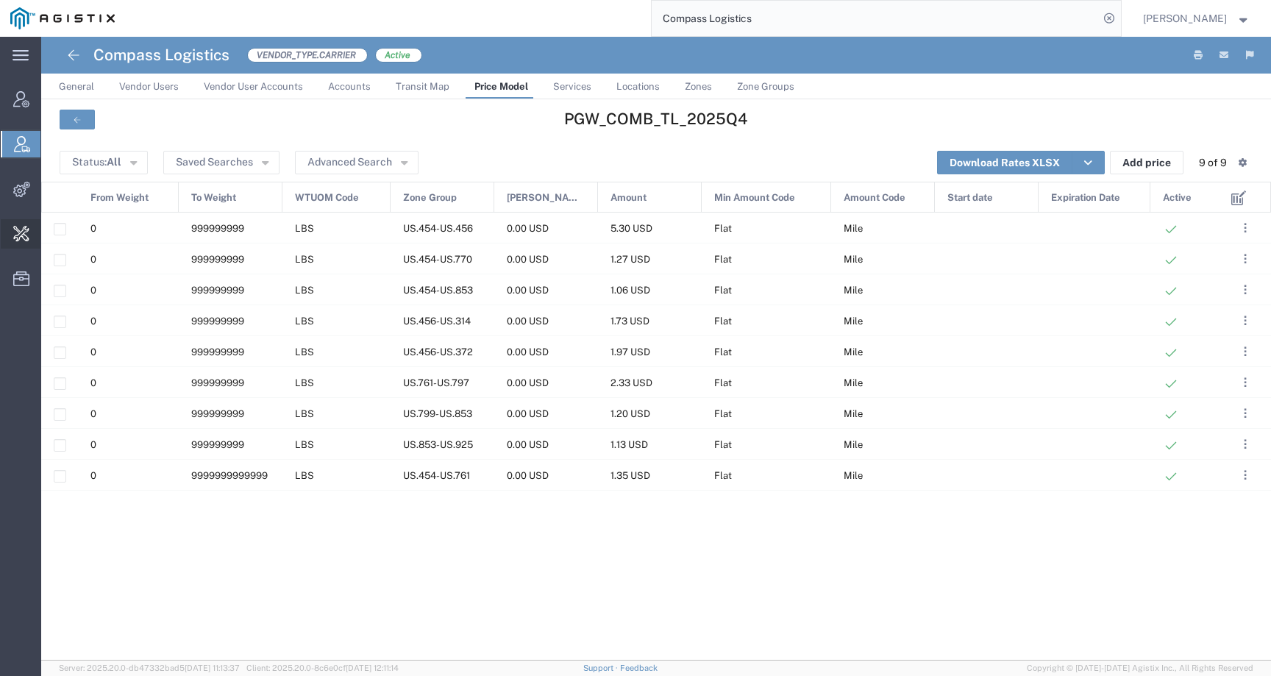
click at [0, 0] on span "Change Carrier" at bounding box center [0, 0] width 0 height 0
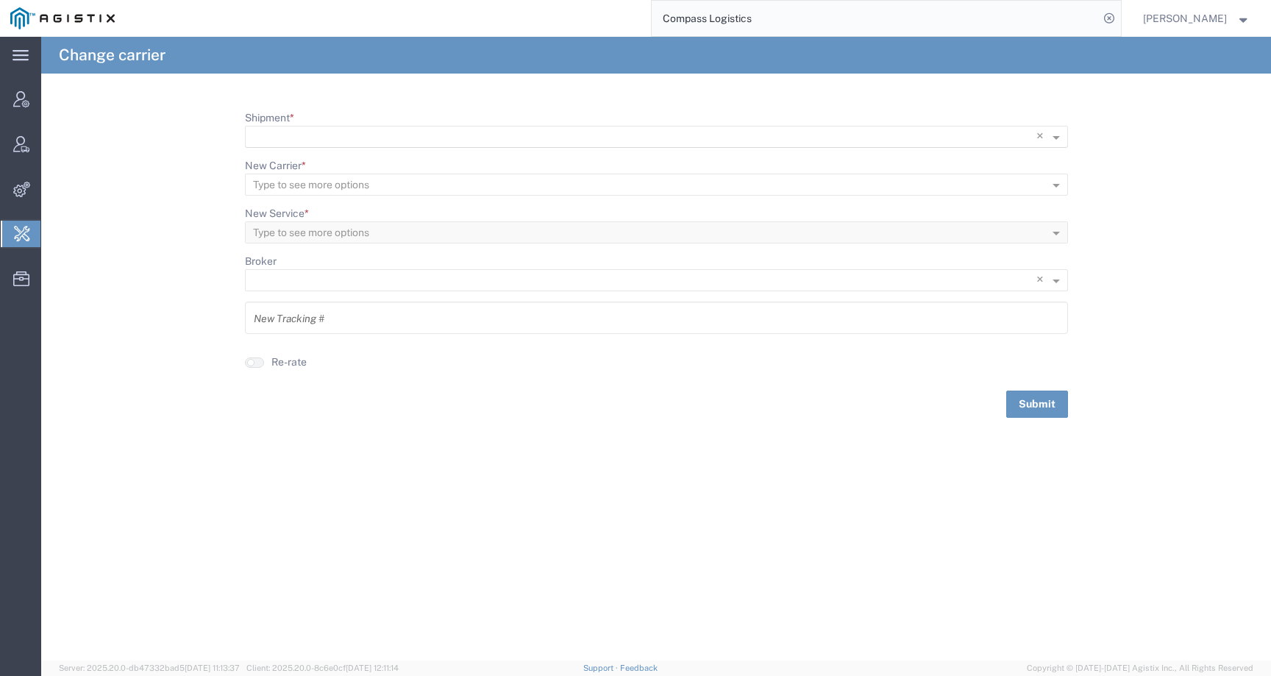
scroll to position [1, 0]
click at [321, 134] on input "Shipment *" at bounding box center [626, 137] width 747 height 21
paste input "56966736"
type input "56966736"
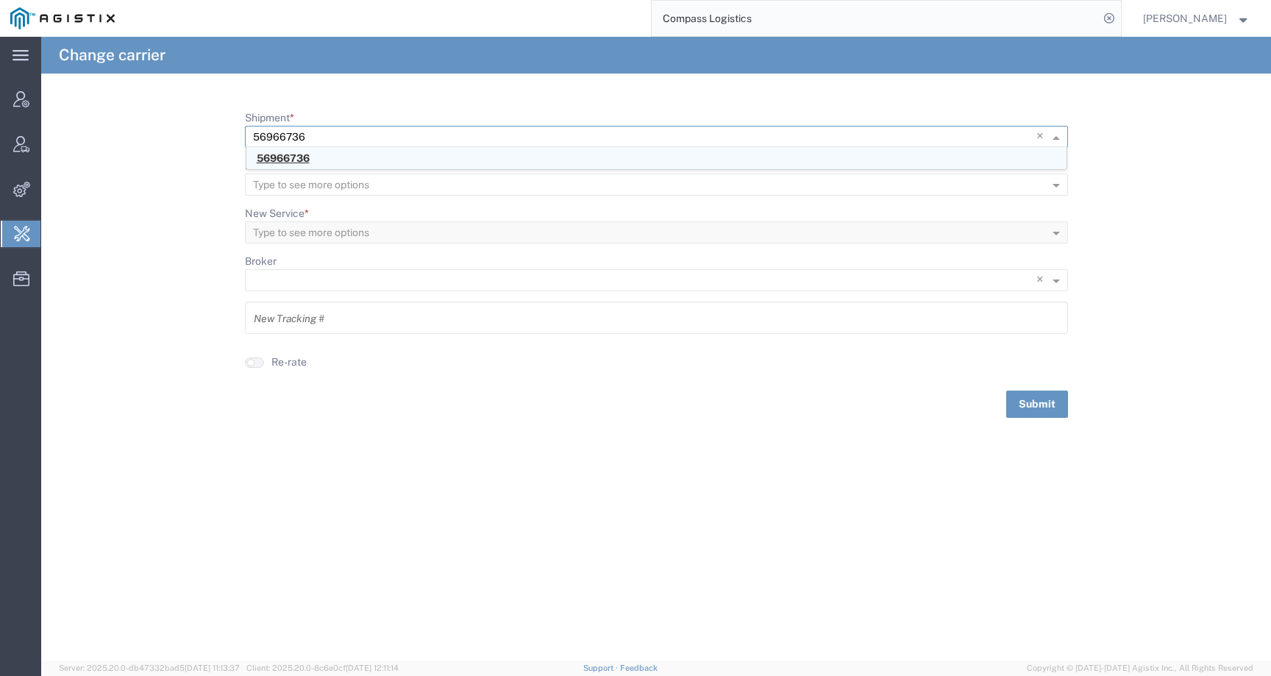
click at [303, 160] on span "56966736" at bounding box center [283, 158] width 53 height 12
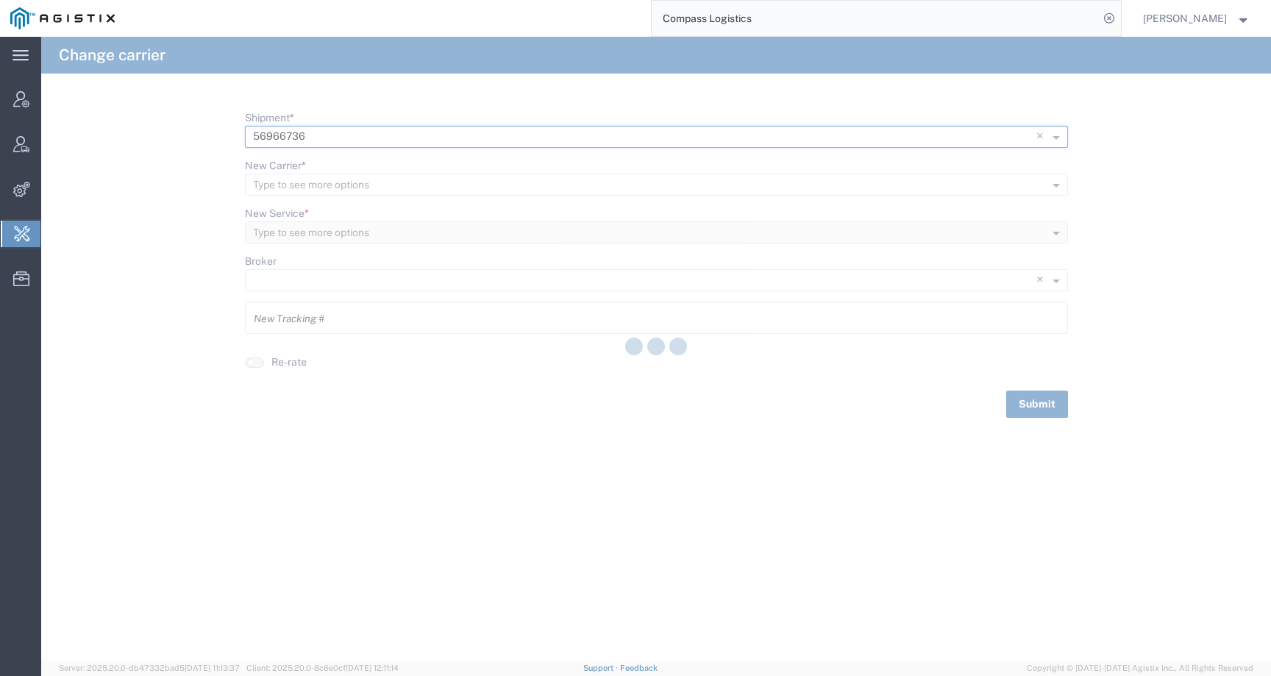
type input "0000114501"
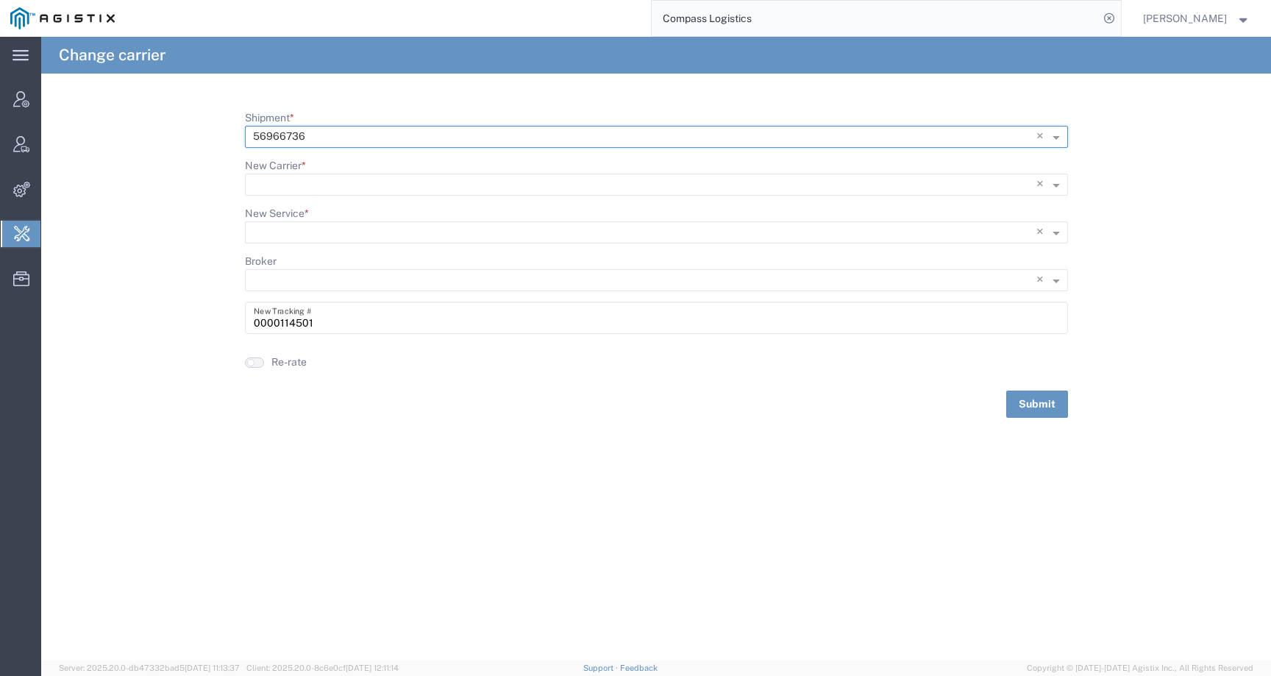
click at [260, 361] on button "button" at bounding box center [254, 363] width 19 height 10
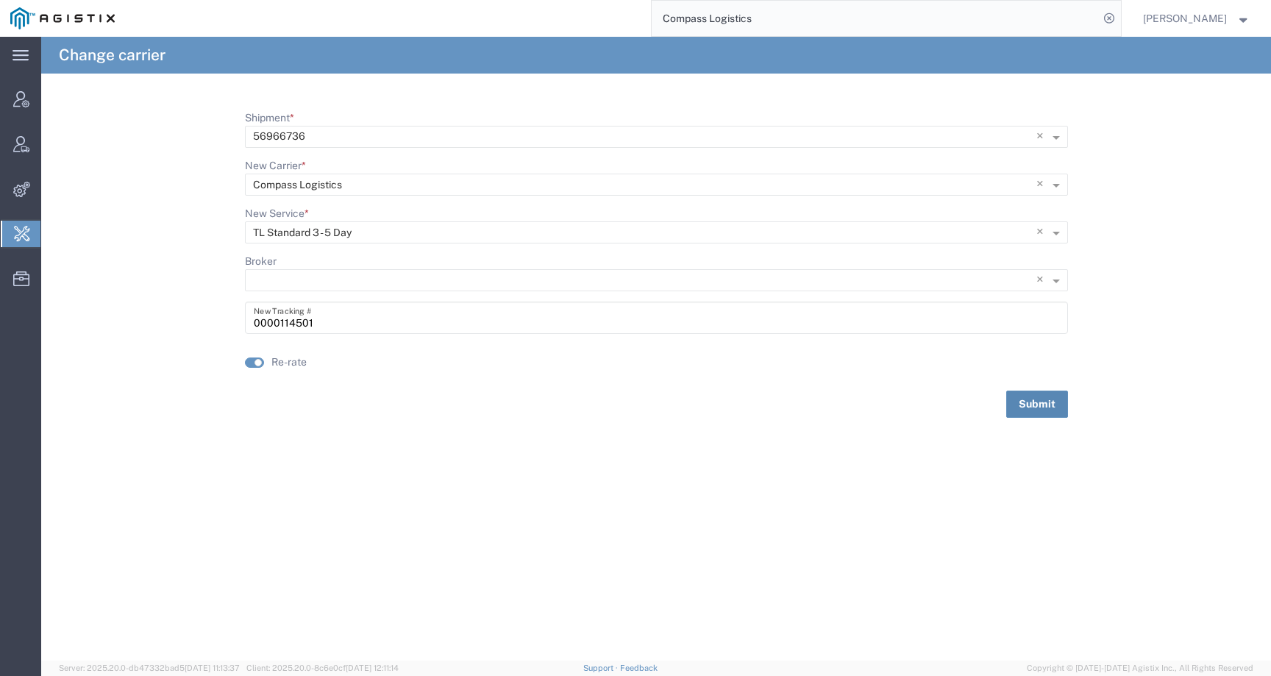
click at [1030, 411] on button "Submit" at bounding box center [1037, 404] width 62 height 27
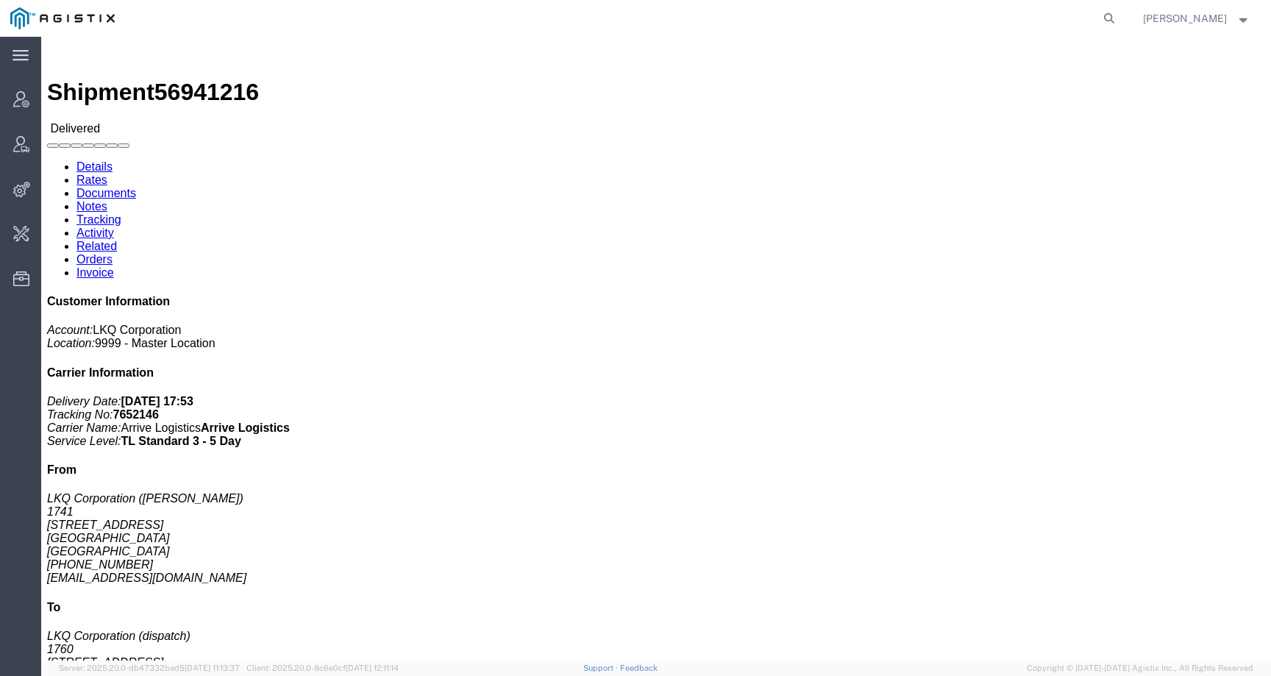
click link "Rates"
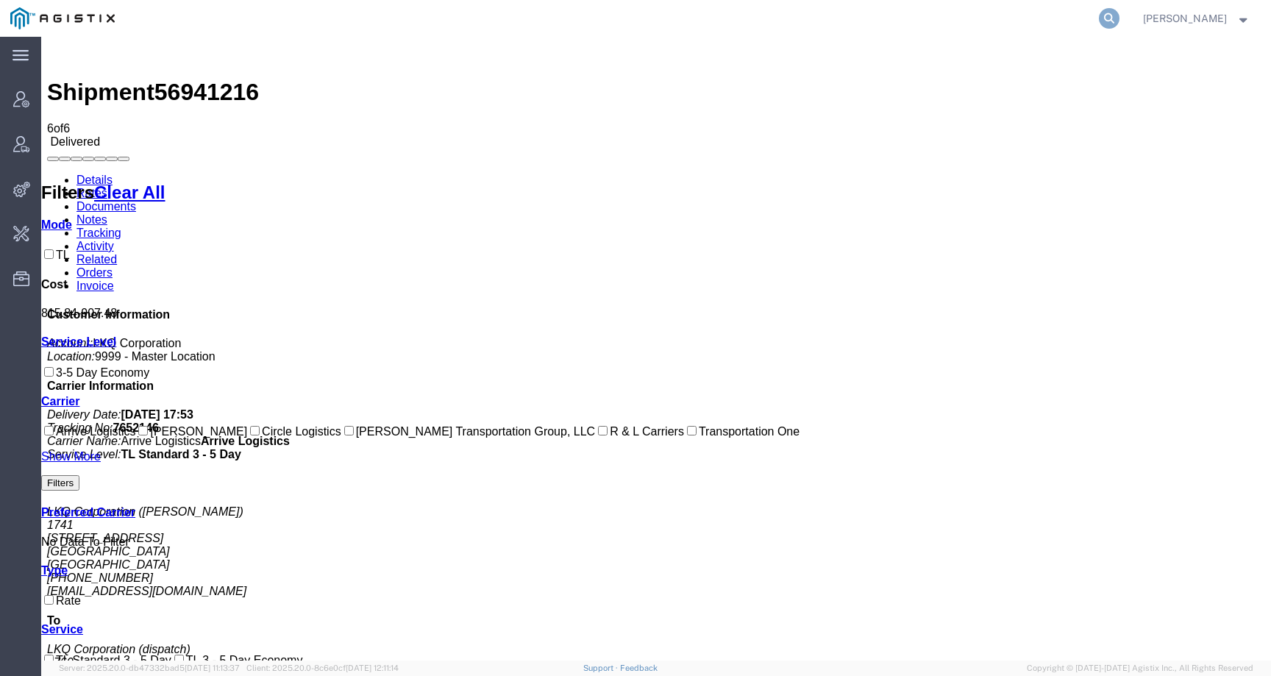
click at [1120, 15] on icon at bounding box center [1109, 18] width 21 height 21
click at [1087, 15] on input "search" at bounding box center [875, 18] width 447 height 35
paste input "56984221"
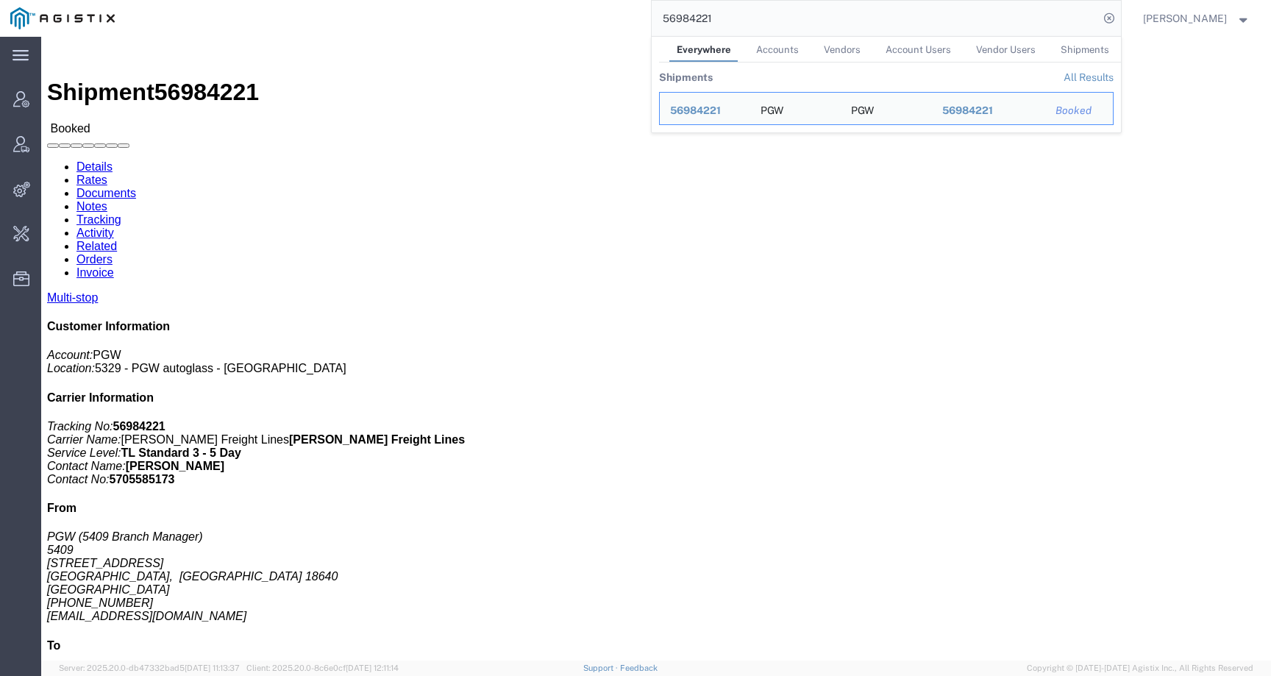
click link "Rates"
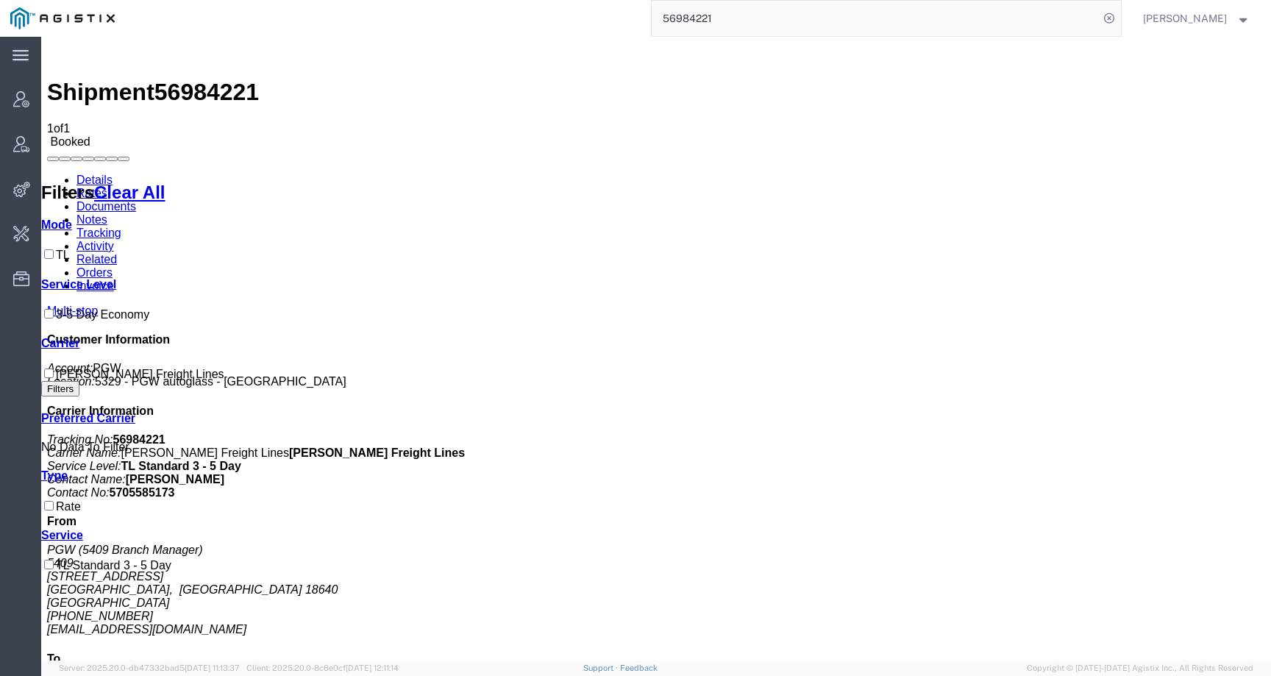
click at [104, 174] on link "Details" at bounding box center [95, 180] width 36 height 13
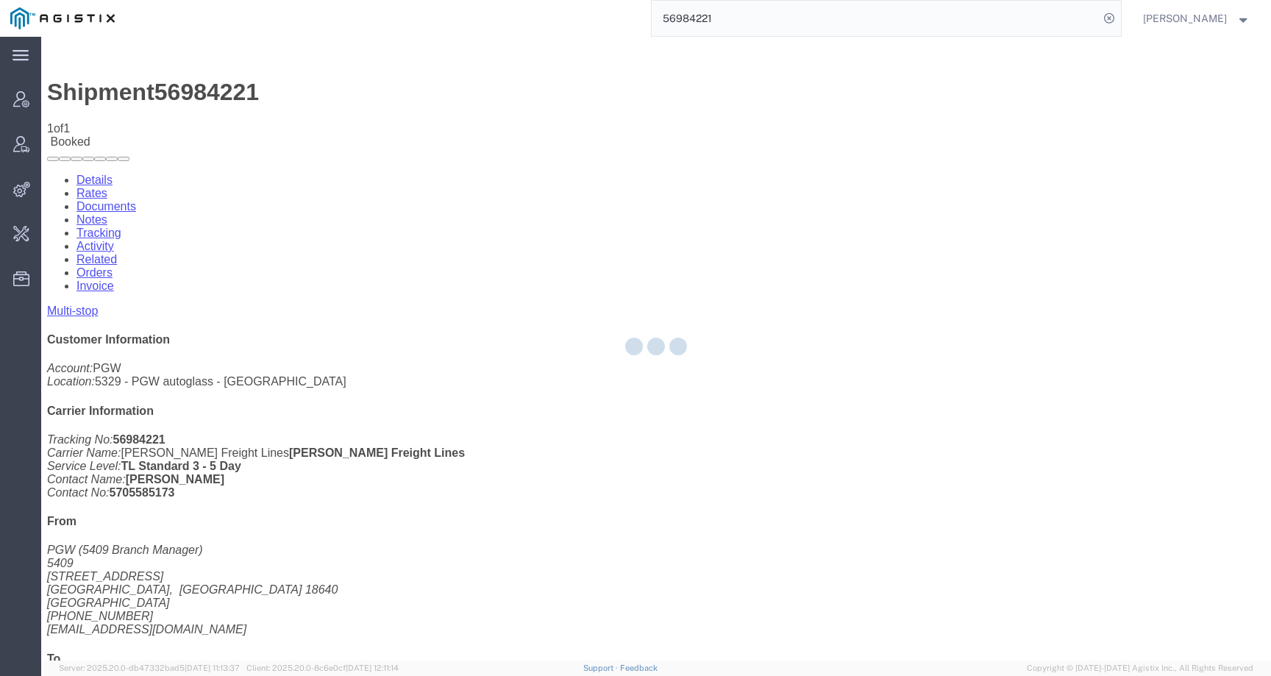
click at [141, 93] on div at bounding box center [656, 349] width 1230 height 624
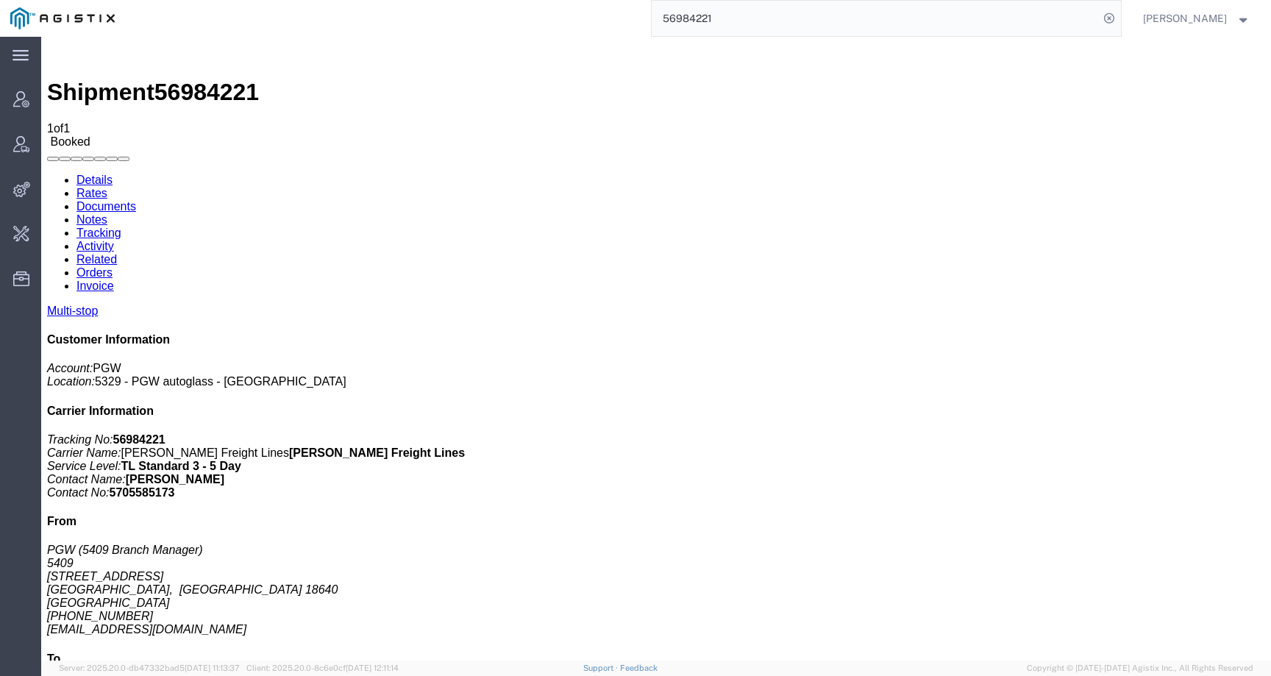
click link "Rates"
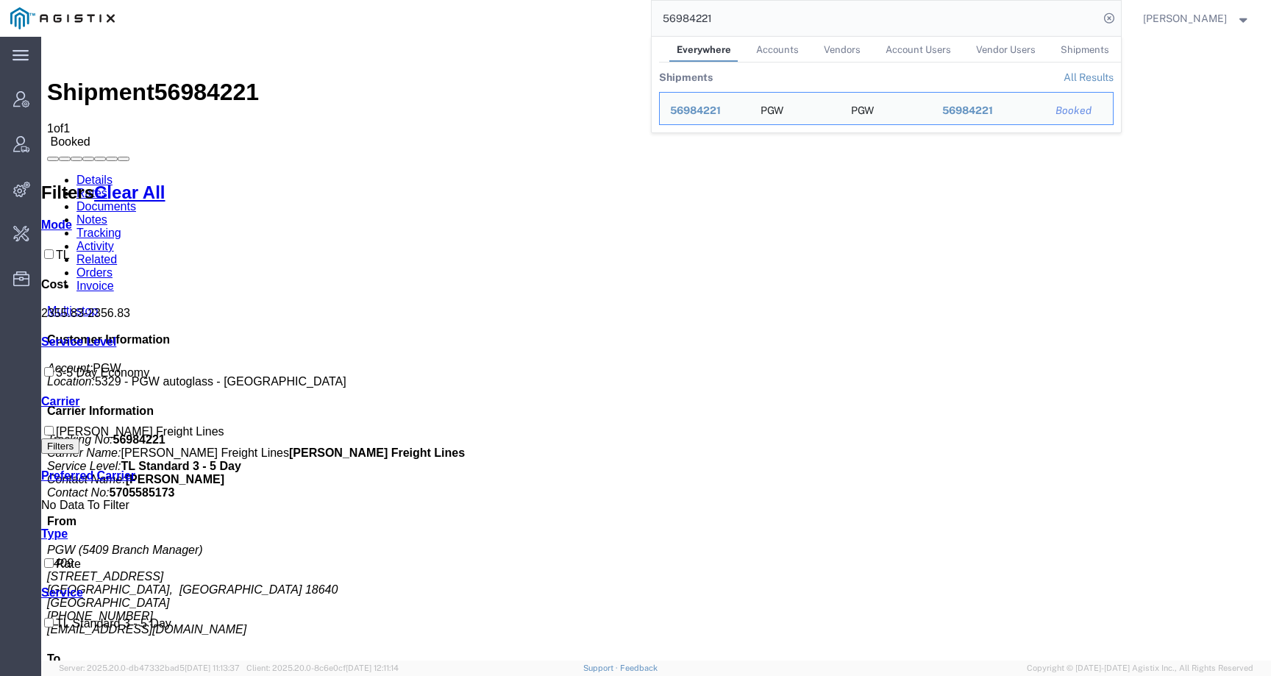
drag, startPoint x: 742, startPoint y: 8, endPoint x: 781, endPoint y: 15, distance: 39.5
click at [781, 15] on input "56984221" at bounding box center [875, 18] width 447 height 35
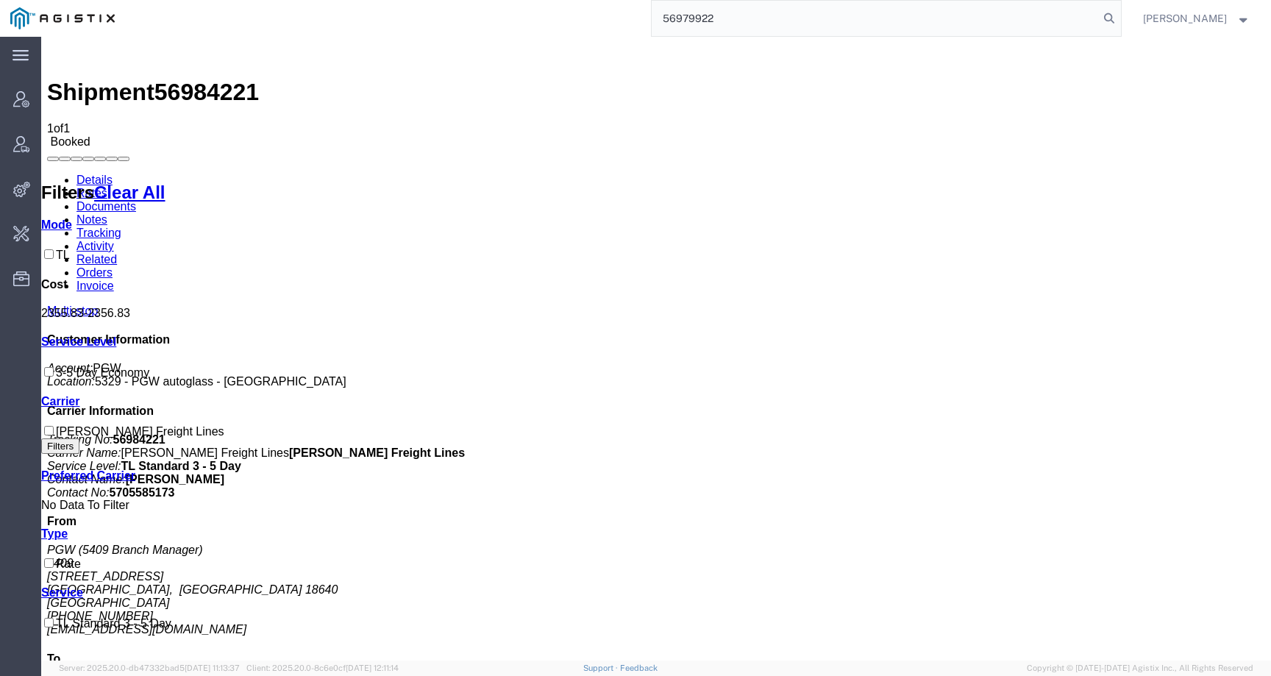
type input "56979922"
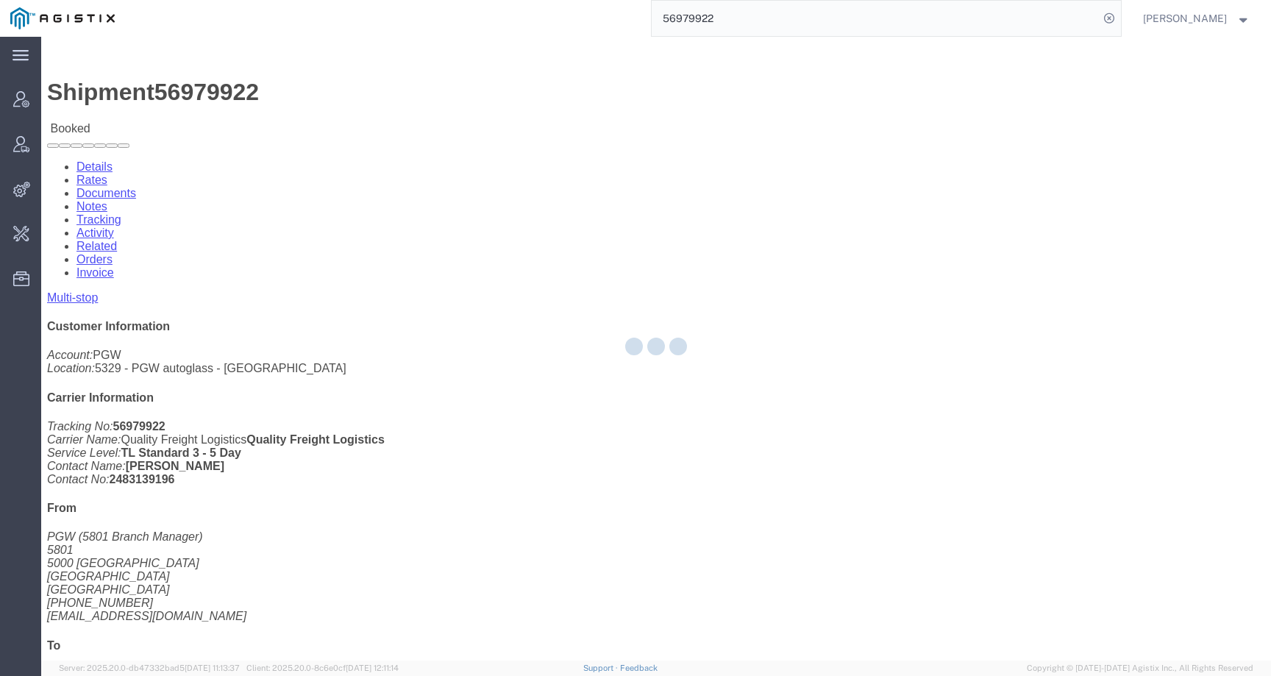
click at [139, 90] on div at bounding box center [656, 349] width 1230 height 624
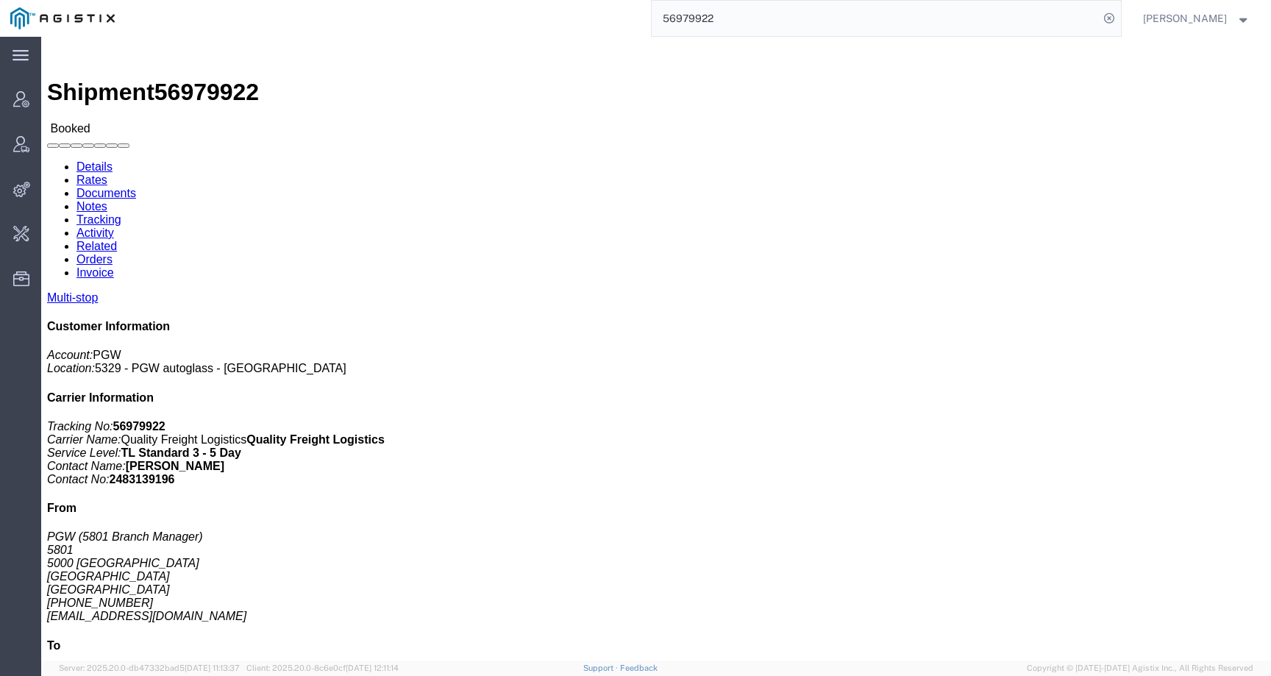
click link "Rates"
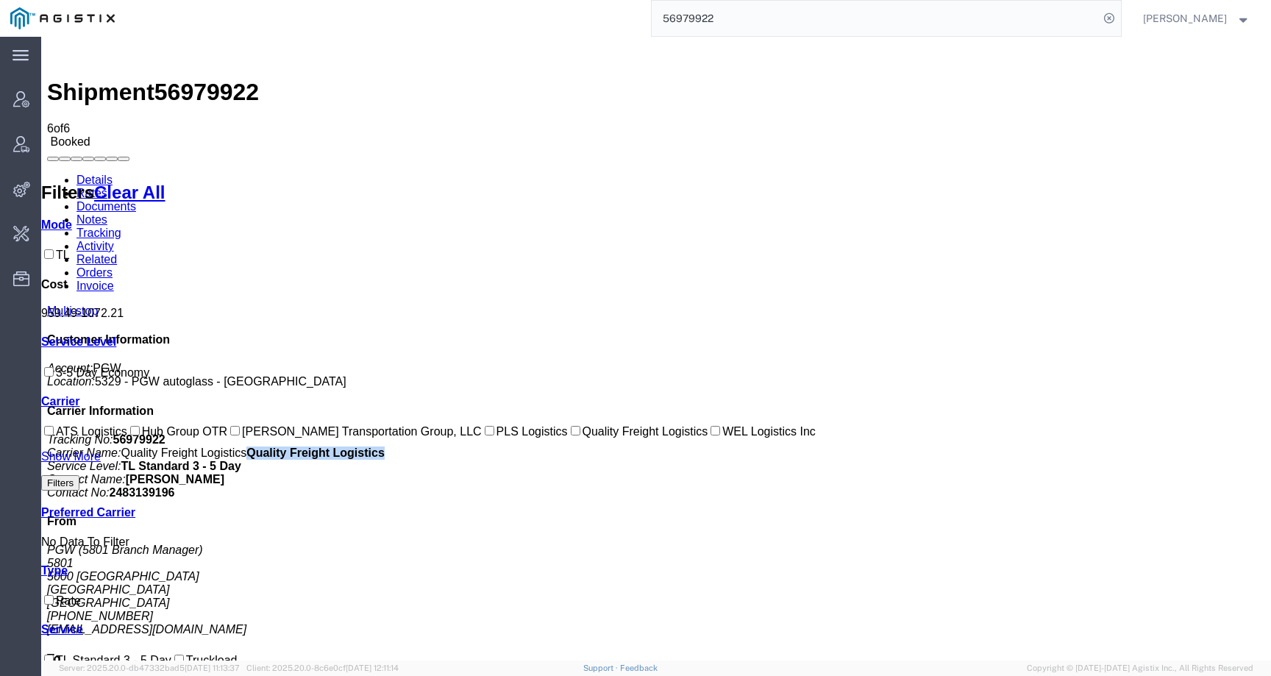
drag, startPoint x: 1073, startPoint y: 260, endPoint x: 1199, endPoint y: 260, distance: 125.8
click at [1199, 433] on p "Tracking No: 56979922 Carrier Name: Quality Freight Logistics Quality Freight L…" at bounding box center [656, 466] width 1218 height 66
copy b "Quality Freight Logistics"
click at [191, 79] on span "56979922" at bounding box center [206, 92] width 104 height 26
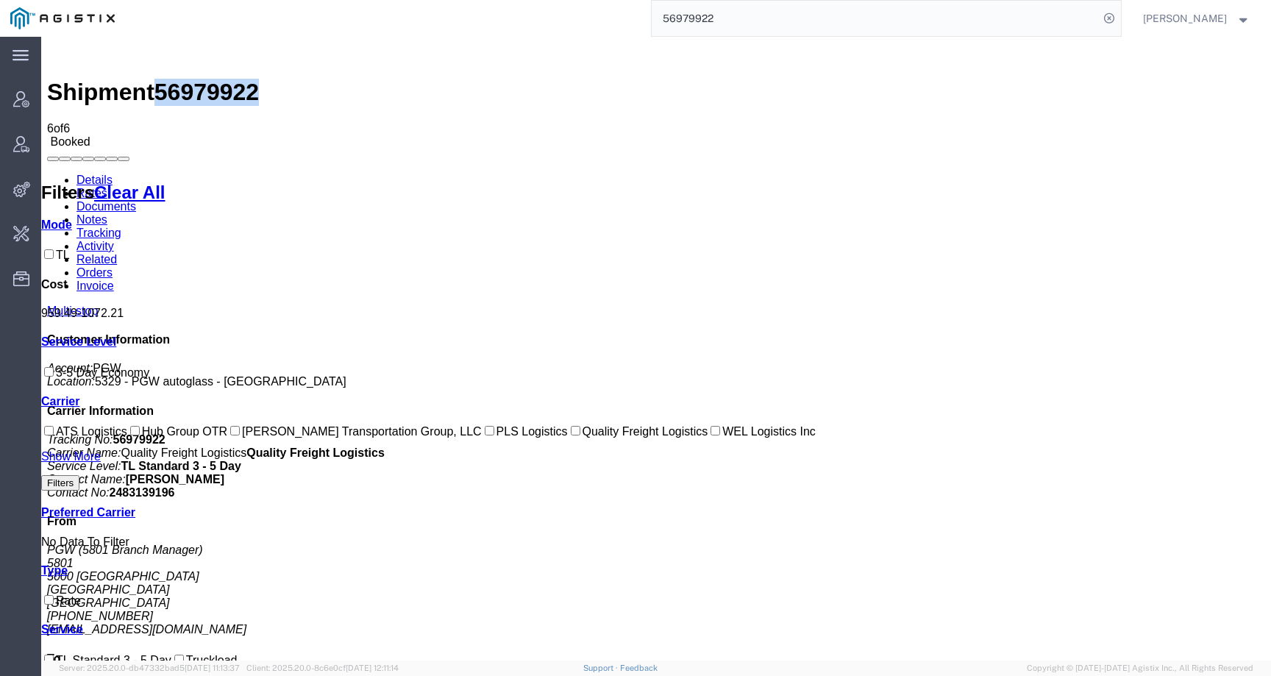
copy span "56979922"
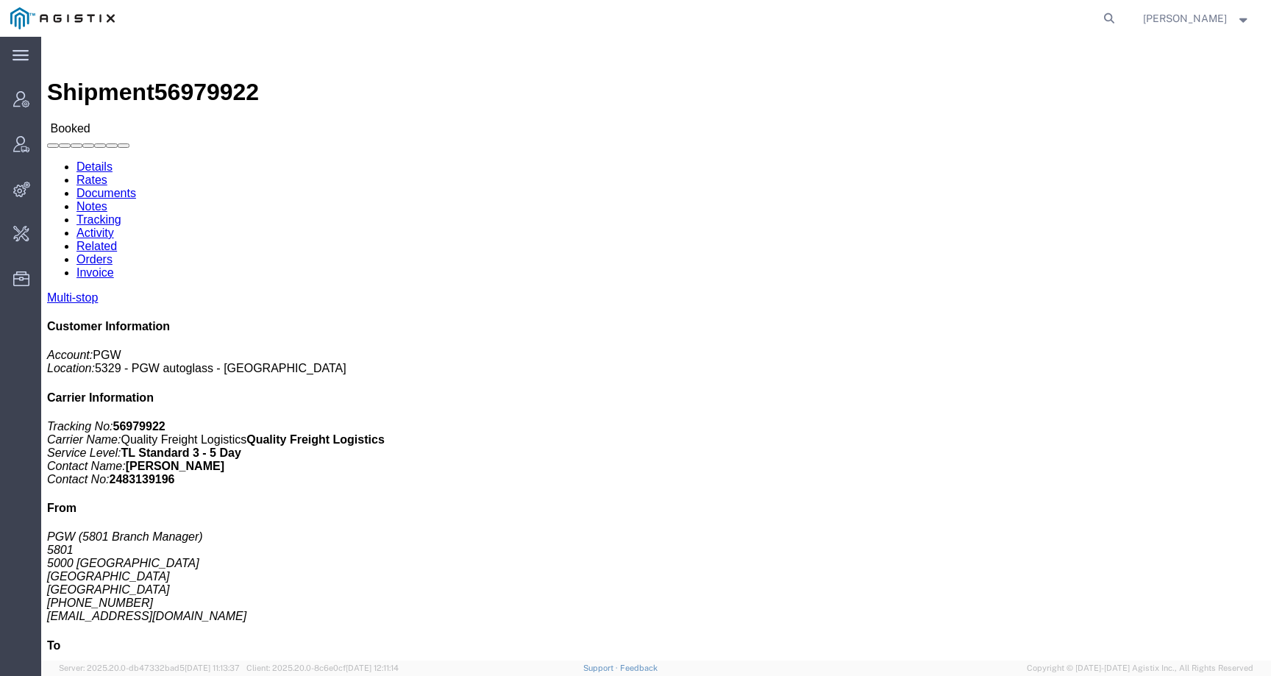
click link "Rates"
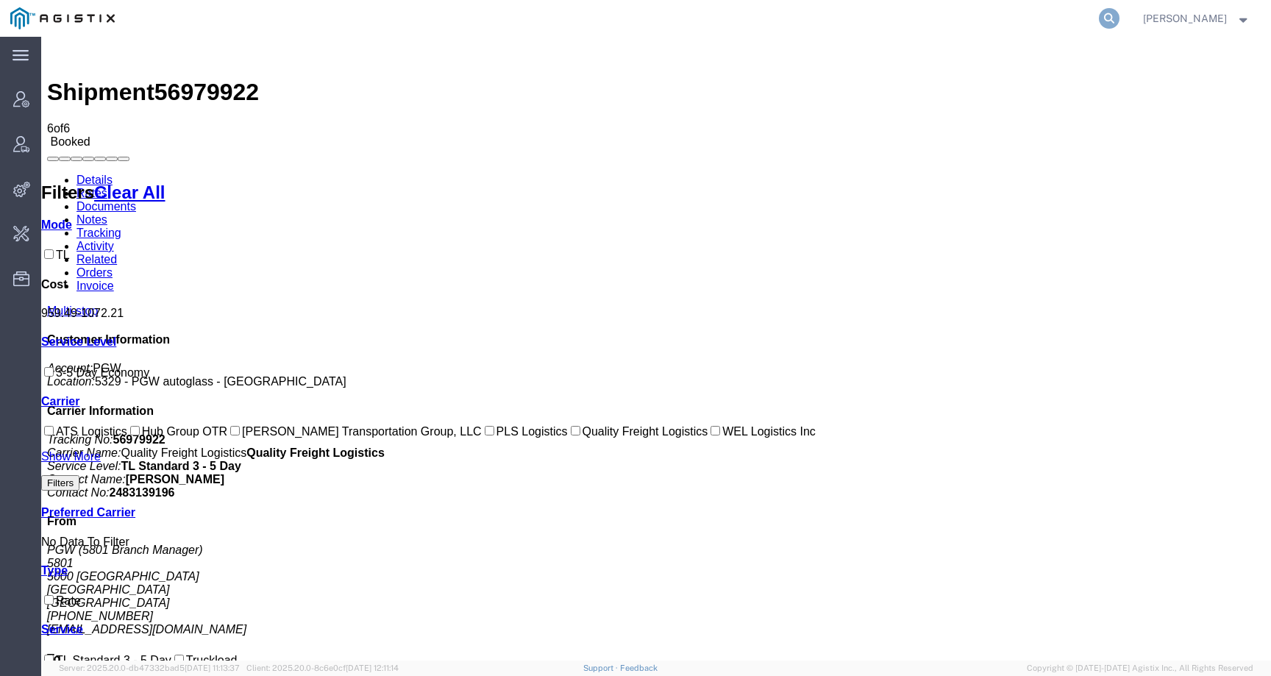
click at [1120, 21] on icon at bounding box center [1109, 18] width 21 height 21
click at [1048, 21] on input "search" at bounding box center [875, 18] width 447 height 35
paste input "56968206"
type input "56968206"
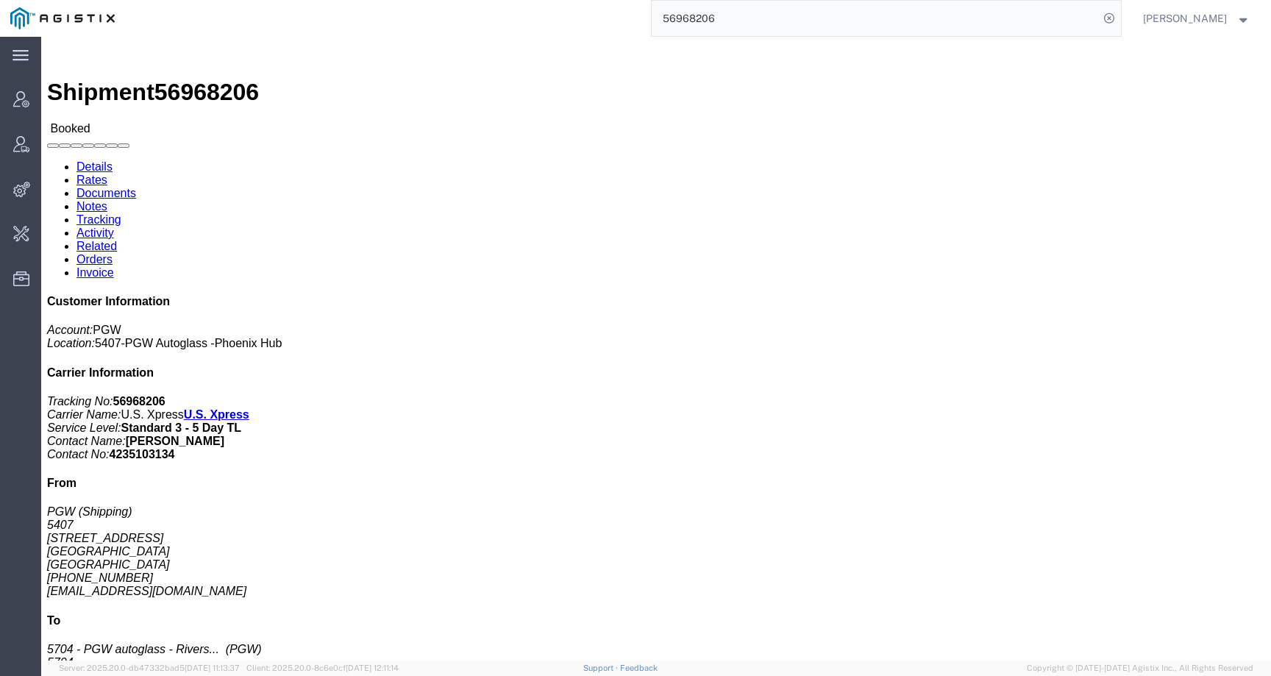
click link "Rates"
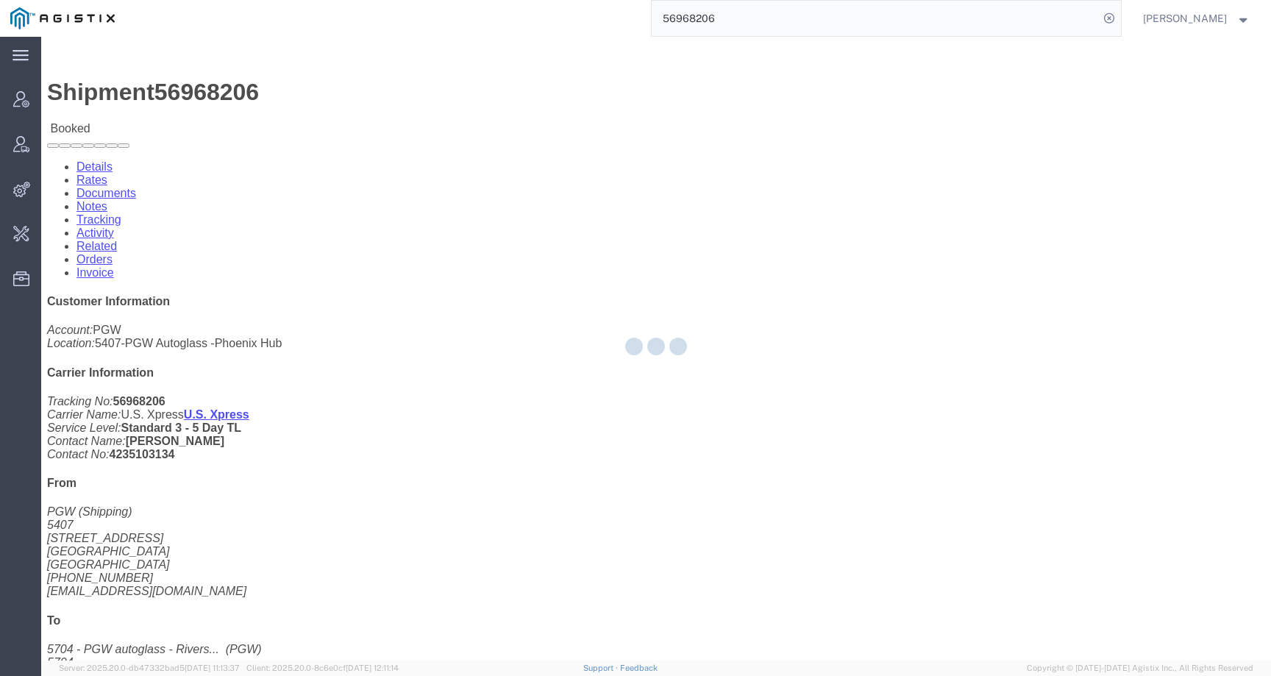
click at [1126, 238] on div at bounding box center [656, 349] width 1230 height 624
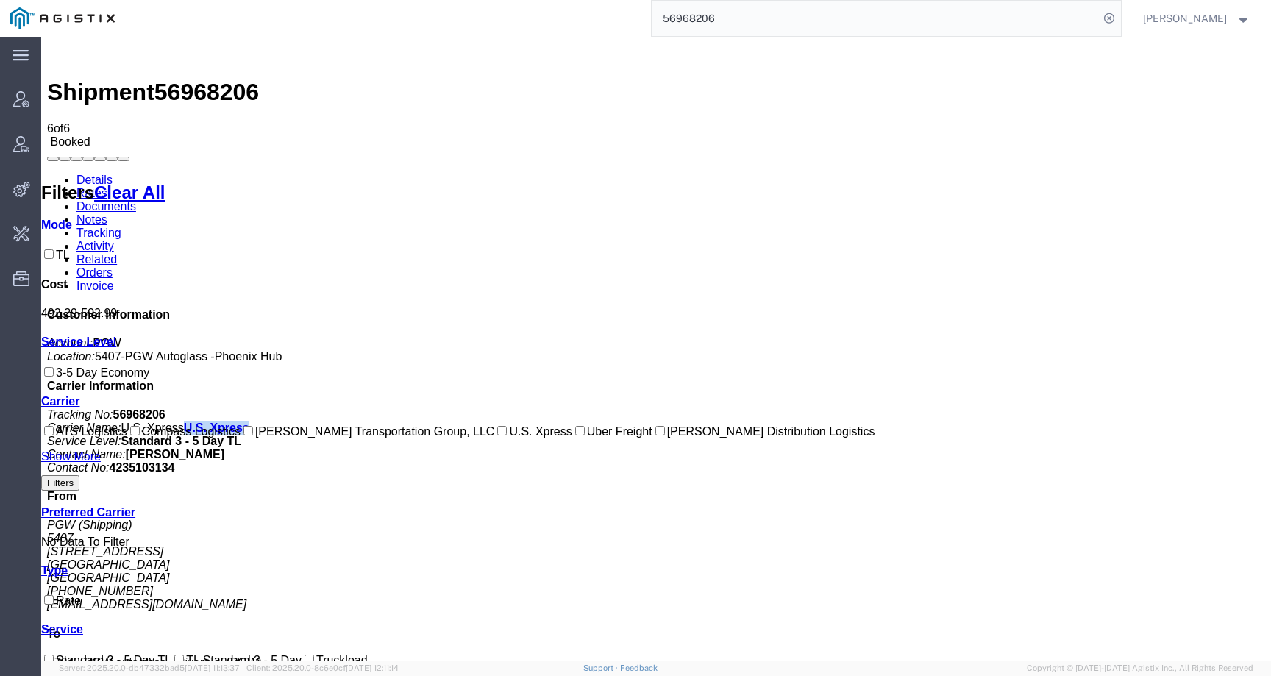
drag, startPoint x: 1139, startPoint y: 238, endPoint x: 1070, endPoint y: 239, distance: 68.4
click at [1070, 408] on p "Tracking No: 56968206 Carrier Name: U.S. Xpress U.S. Xpress Service Level: Stan…" at bounding box center [656, 441] width 1218 height 66
copy link "U.S. Xpress"
click at [205, 79] on span "56968206" at bounding box center [206, 92] width 104 height 26
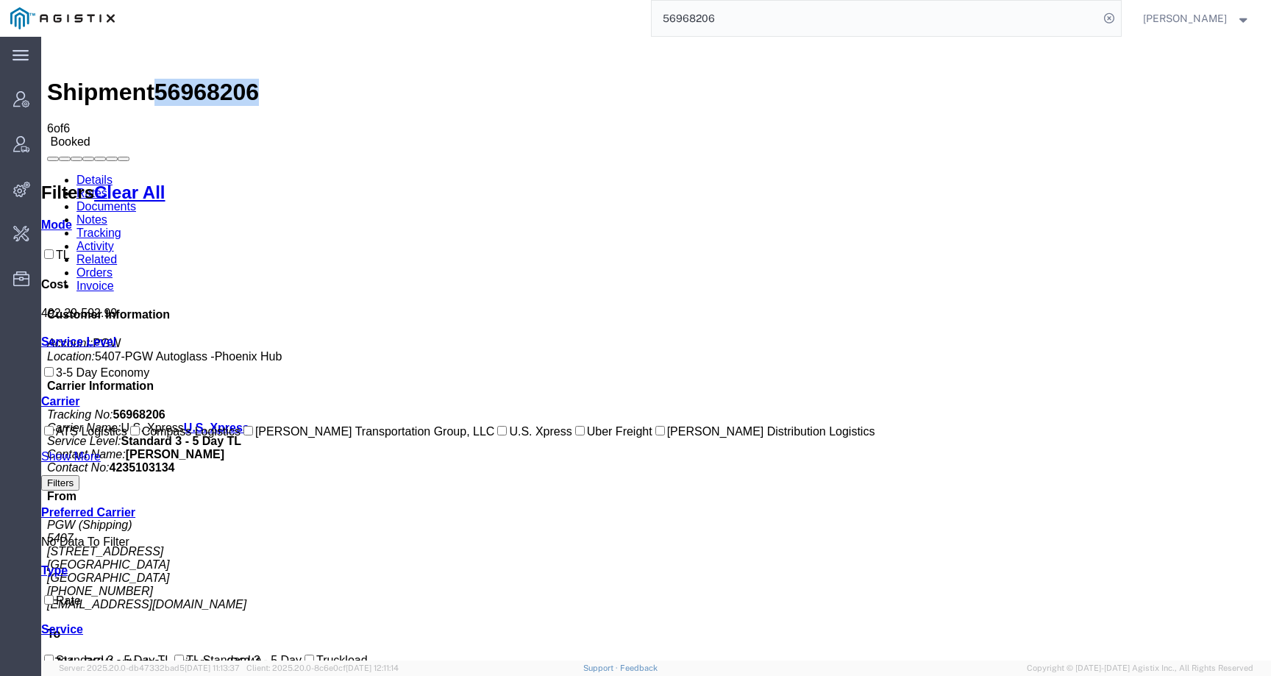
copy span "56968206"
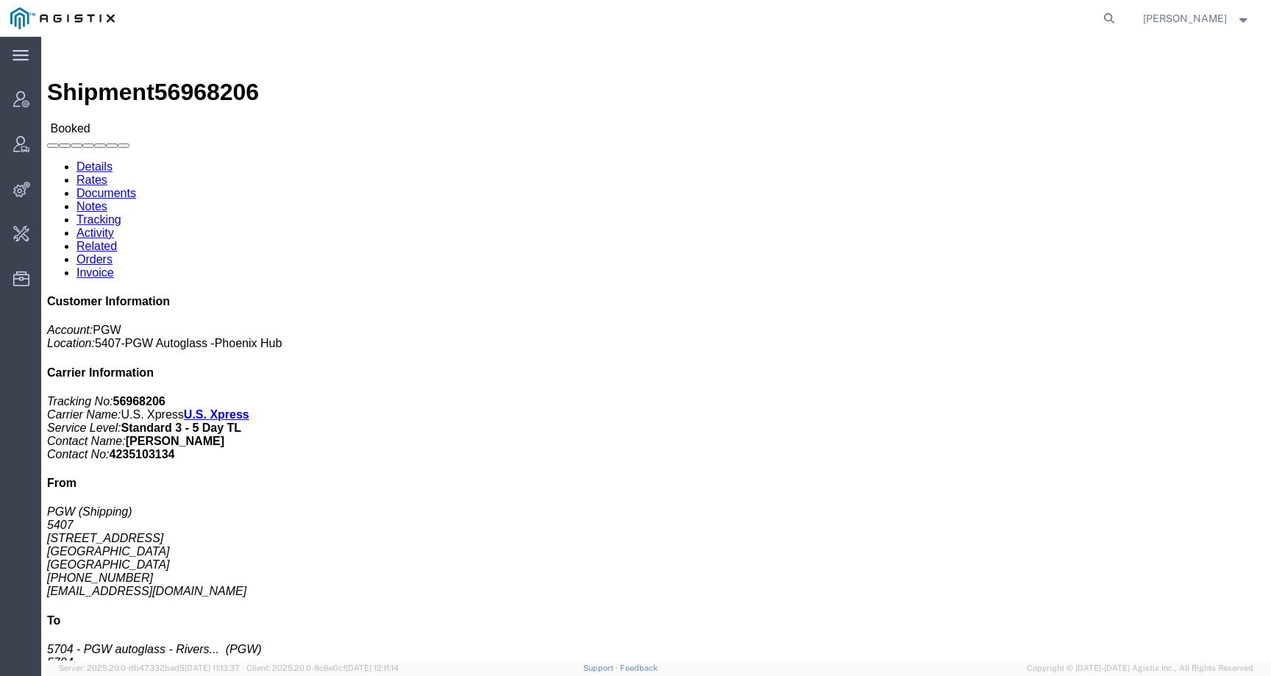
click link "Rates"
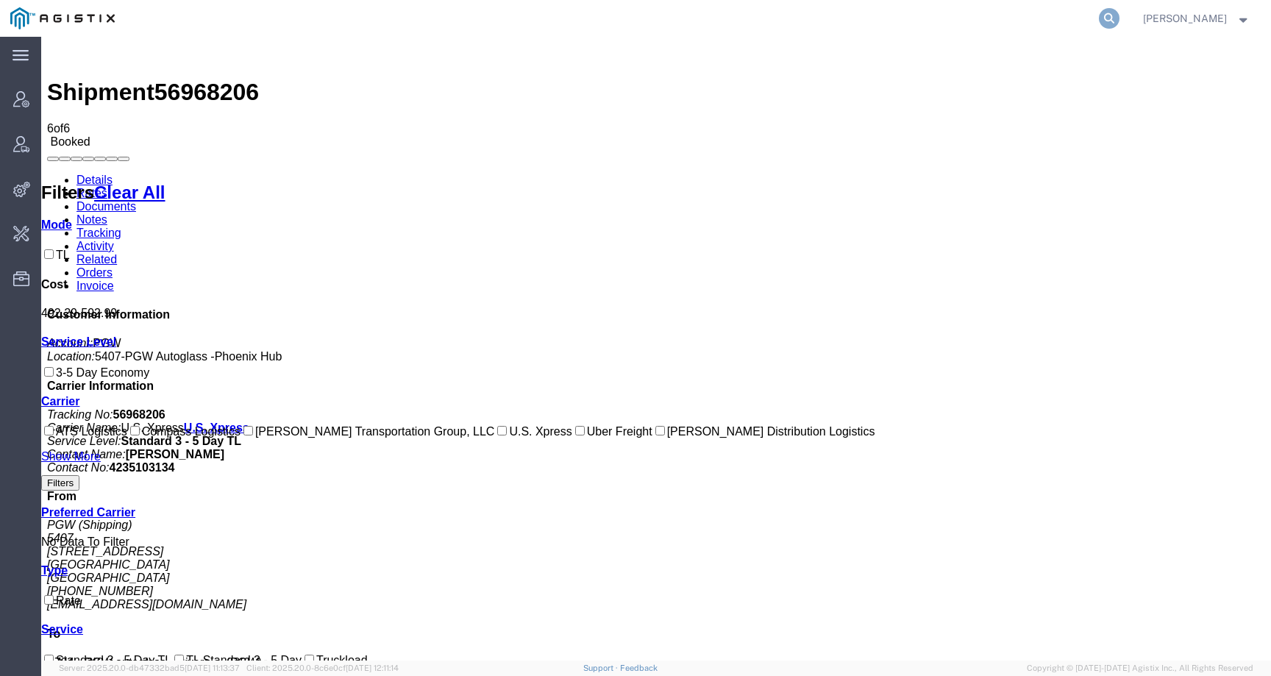
click at [1120, 18] on icon at bounding box center [1109, 18] width 21 height 21
click at [1040, 18] on input "search" at bounding box center [875, 18] width 447 height 35
paste input "56968208"
type input "56968208"
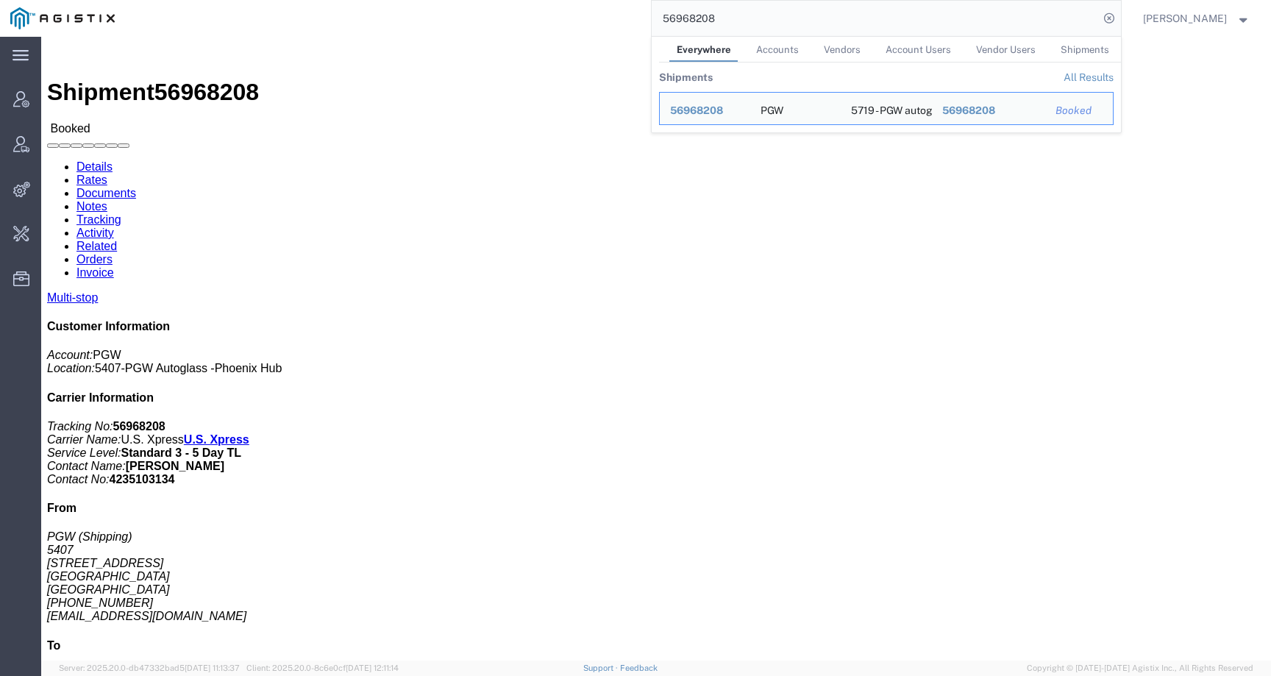
click h4 "Routing & Vehicle Information"
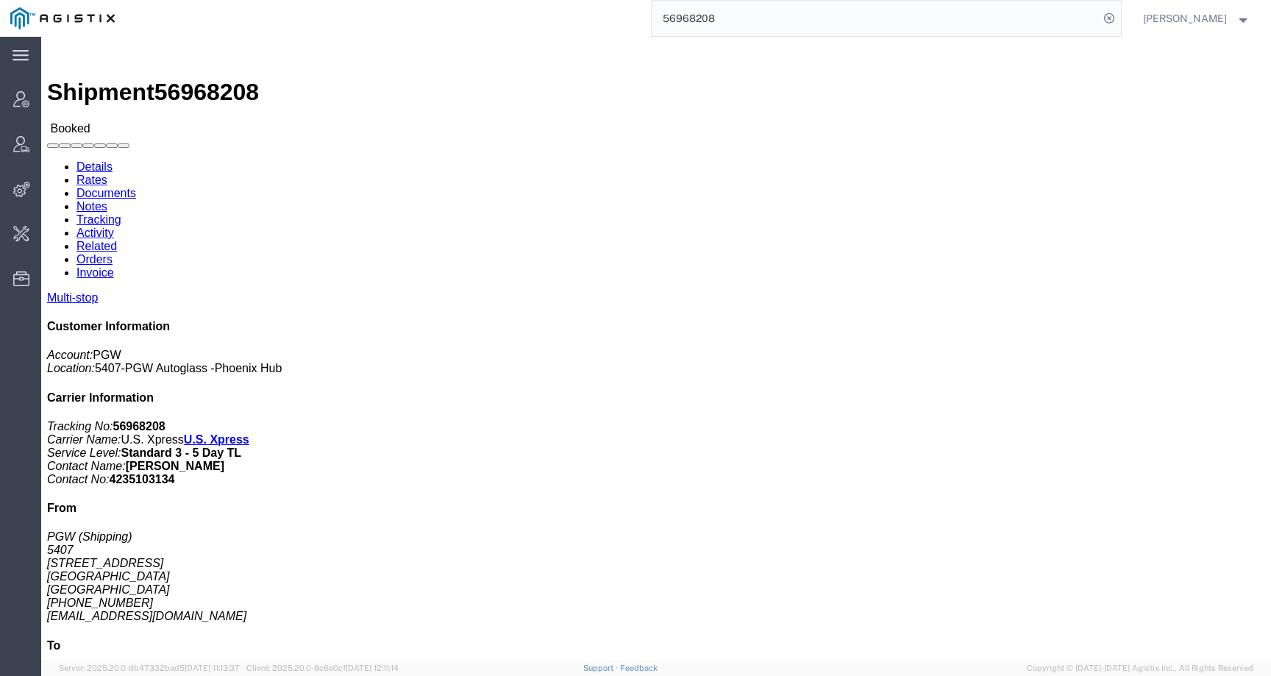
click link "Rates"
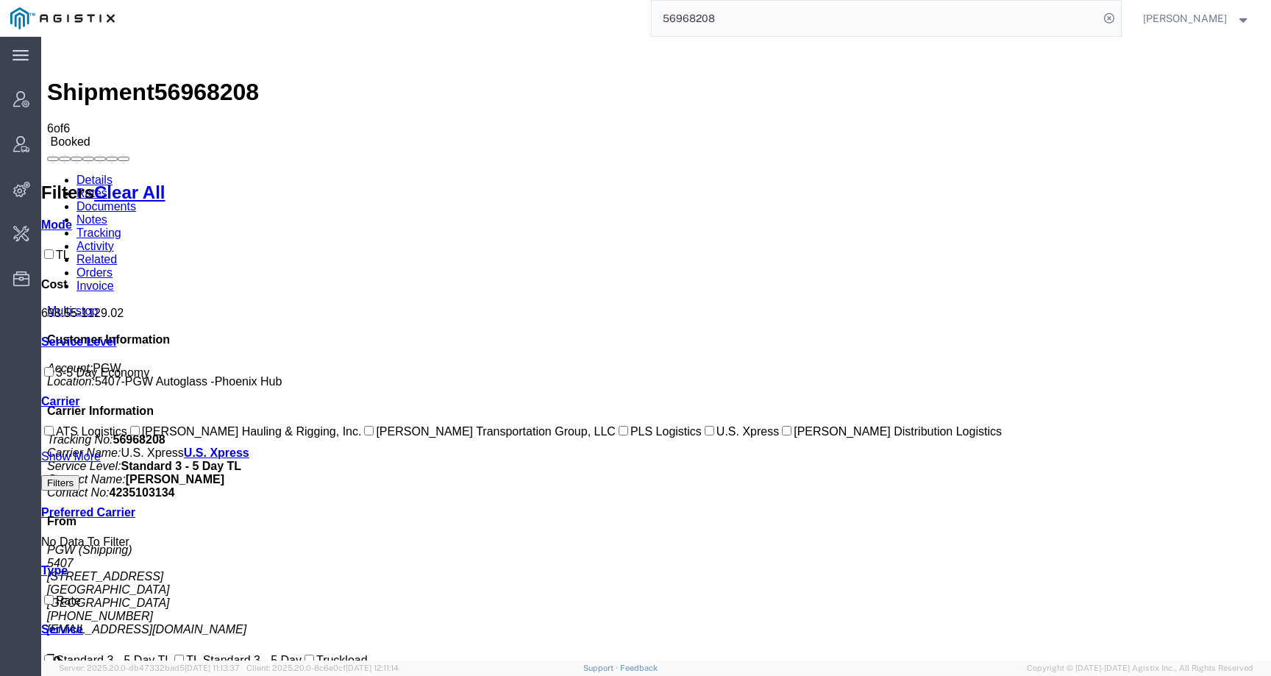
click at [208, 79] on span "56968208" at bounding box center [206, 92] width 104 height 26
copy span "56968208"
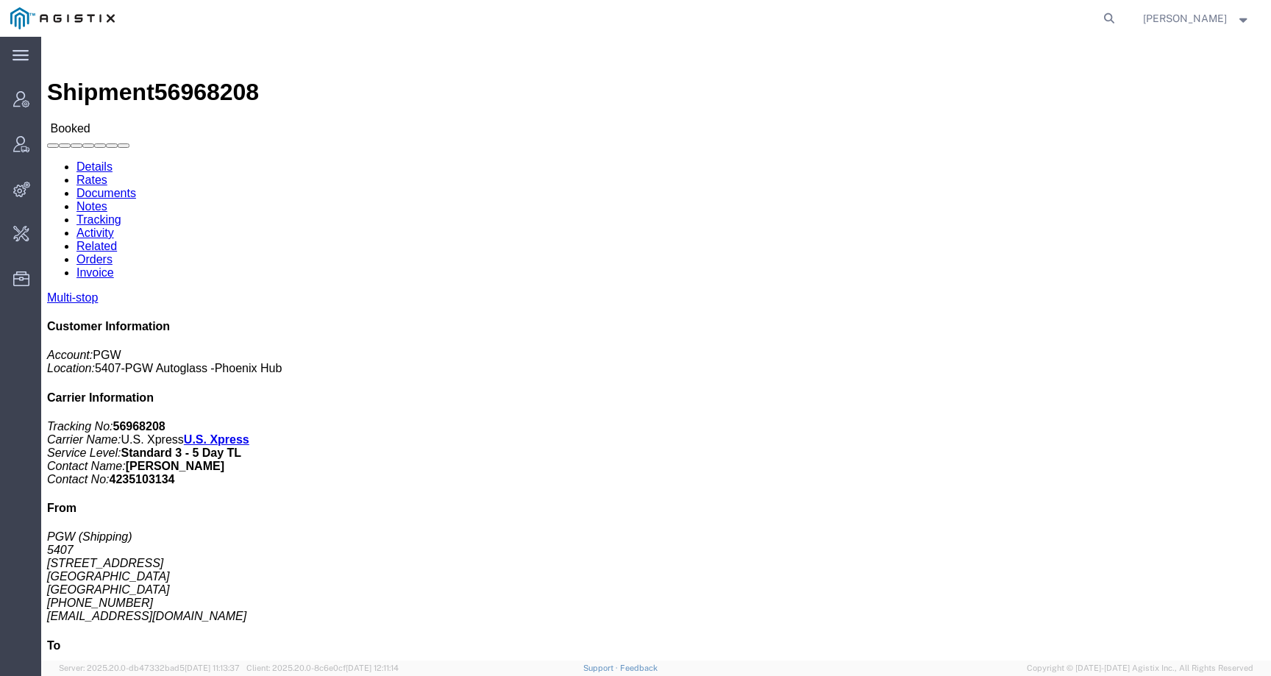
click link "Rates"
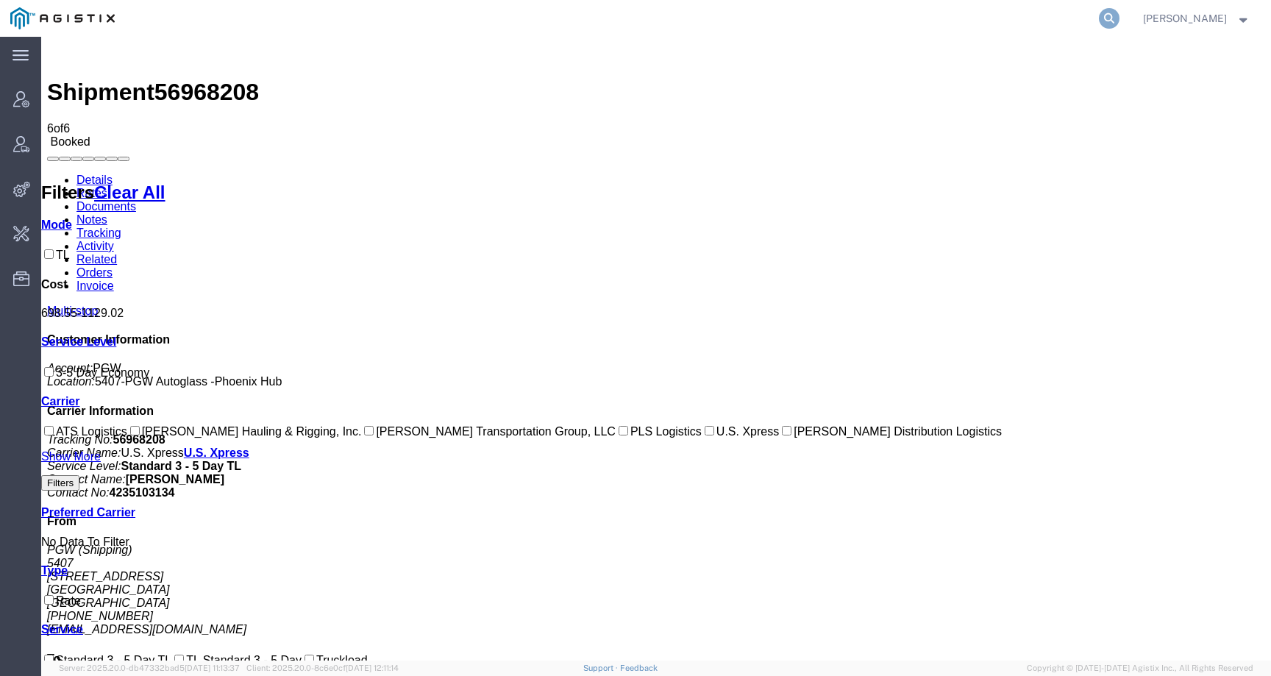
click at [1120, 12] on icon at bounding box center [1109, 18] width 21 height 21
click at [1094, 12] on input "search" at bounding box center [875, 18] width 447 height 35
paste input "56966736"
type input "56966736"
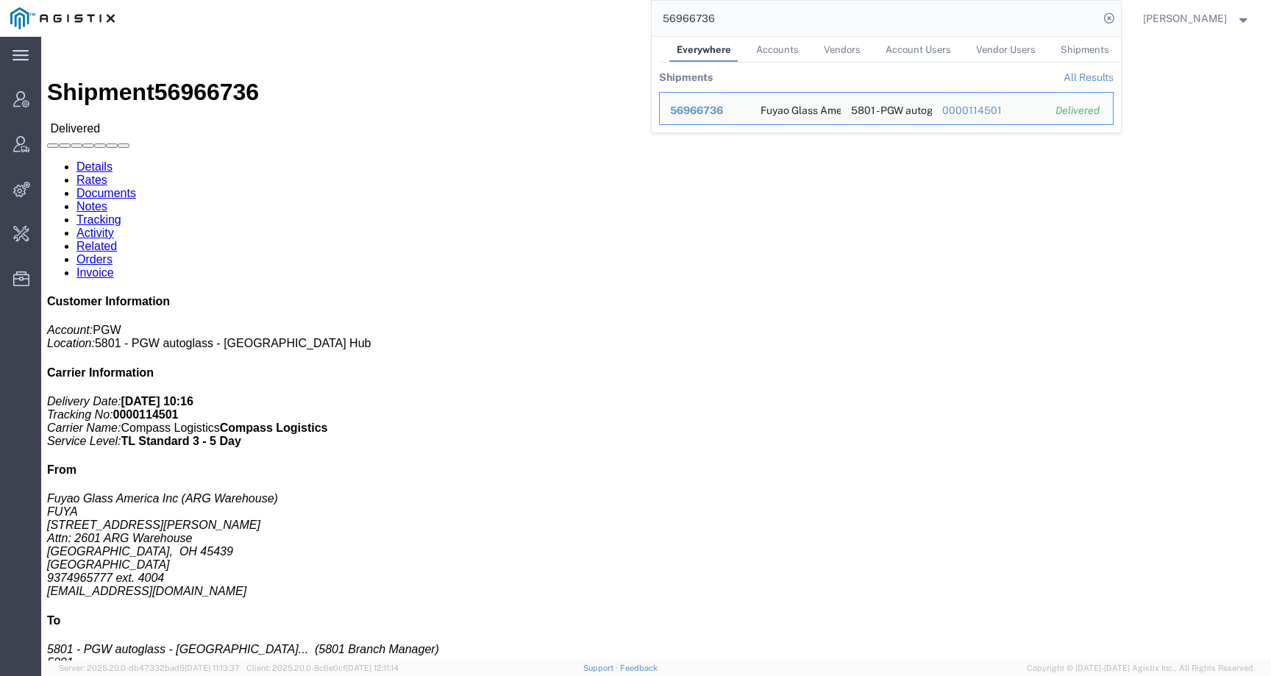
click div "Leg 1 - Truckload Vehicle 1: Standard Dry Van (53 Feet) Number of trucks: 1"
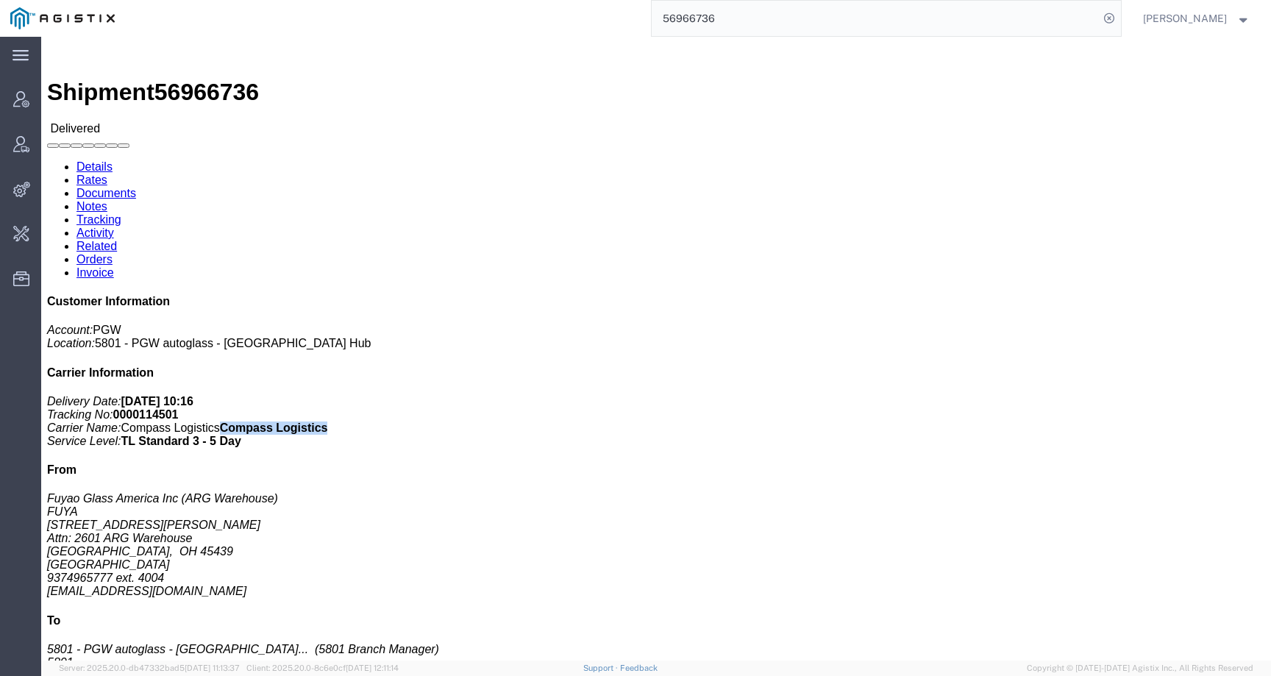
drag, startPoint x: 1022, startPoint y: 220, endPoint x: 1118, endPoint y: 220, distance: 95.6
click p "Delivery Date: 10/03/2025 10:16 Tracking No: 0000114501 Carrier Name: Compass L…"
copy b "Compass Logistics"
click link "Rates"
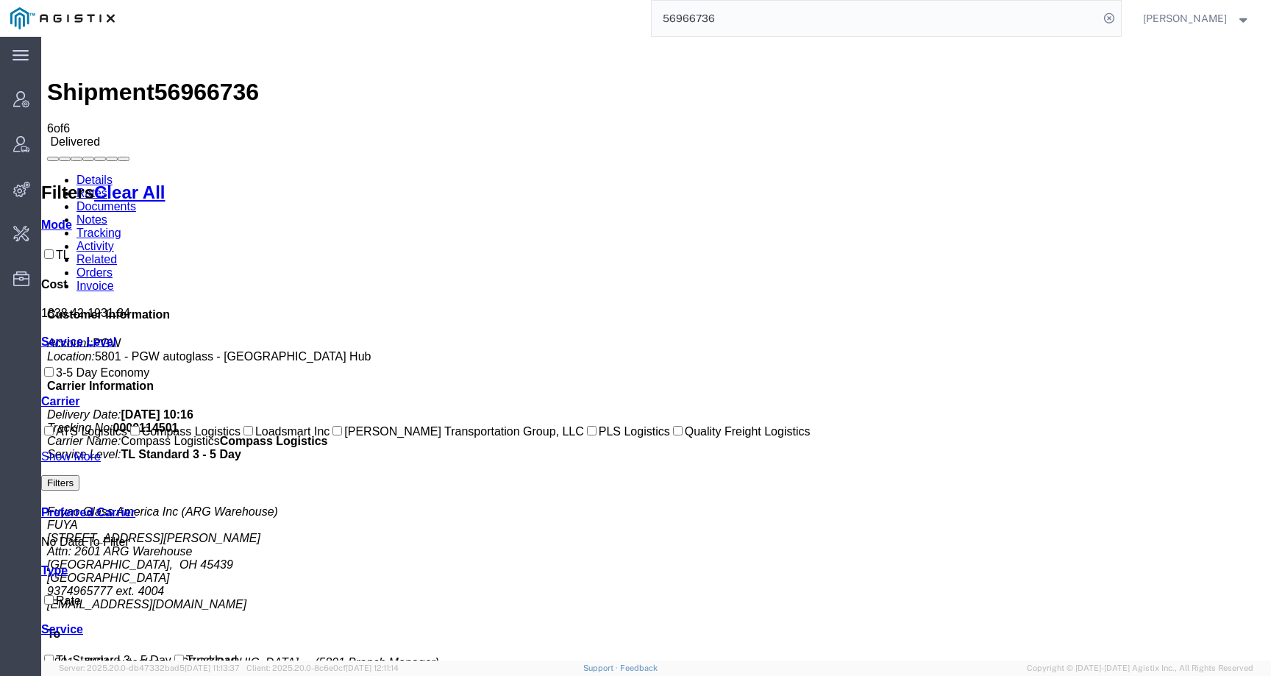
click at [216, 79] on span "56966736" at bounding box center [206, 92] width 104 height 26
copy span "56966736"
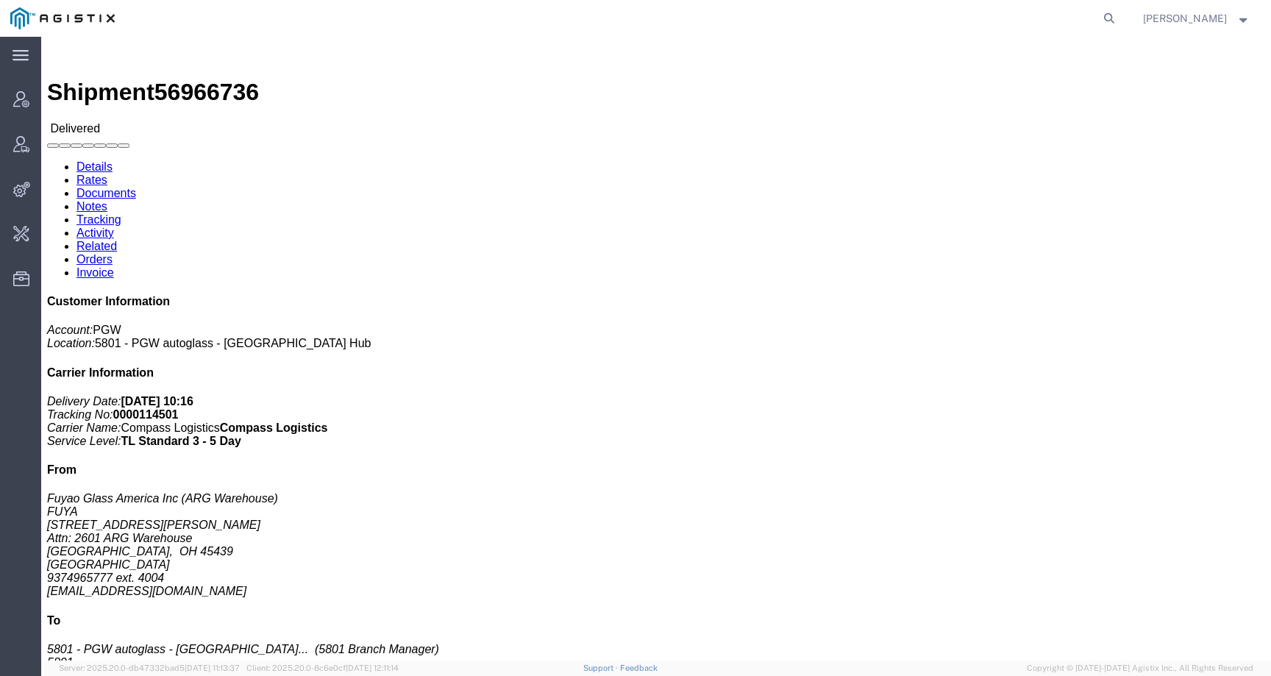
click link "Rates"
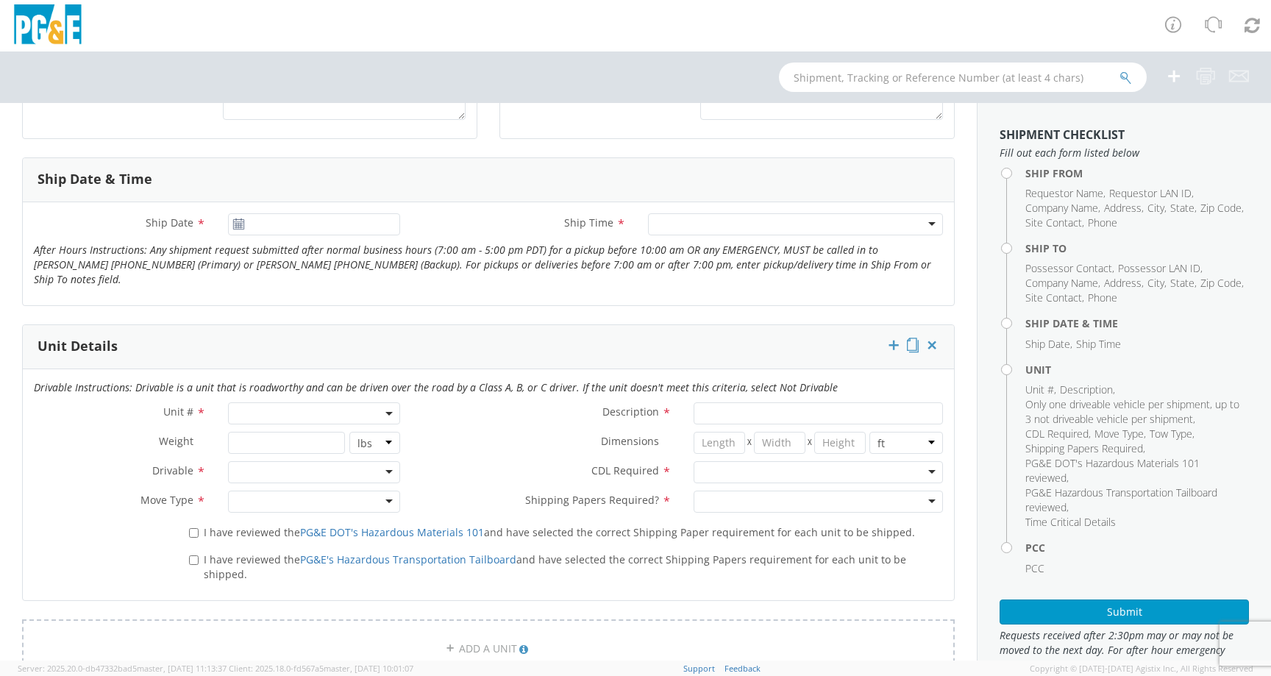
scroll to position [725, 0]
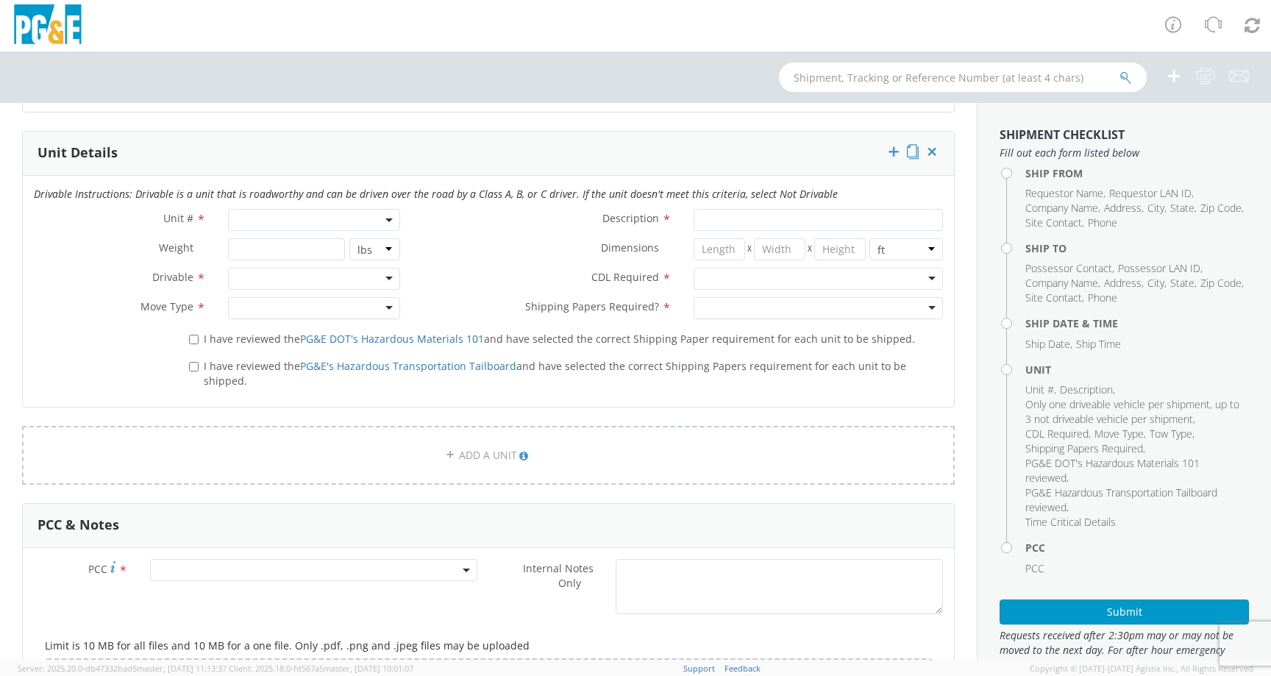
click at [327, 209] on span at bounding box center [314, 220] width 172 height 22
click at [310, 236] on input "search" at bounding box center [314, 244] width 165 height 22
paste input "B25987"
type input "B25987"
type input "TRUCK; FLATBED >15001 4X2"
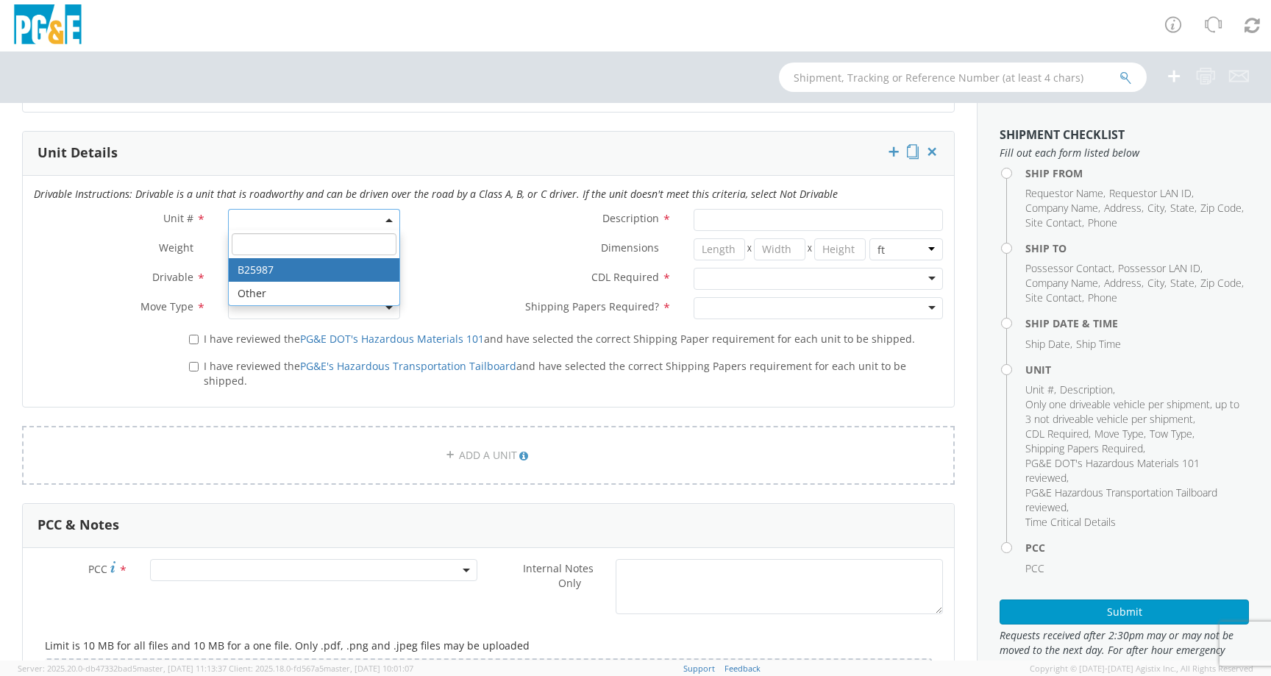
type input "26000"
select select "B25987"
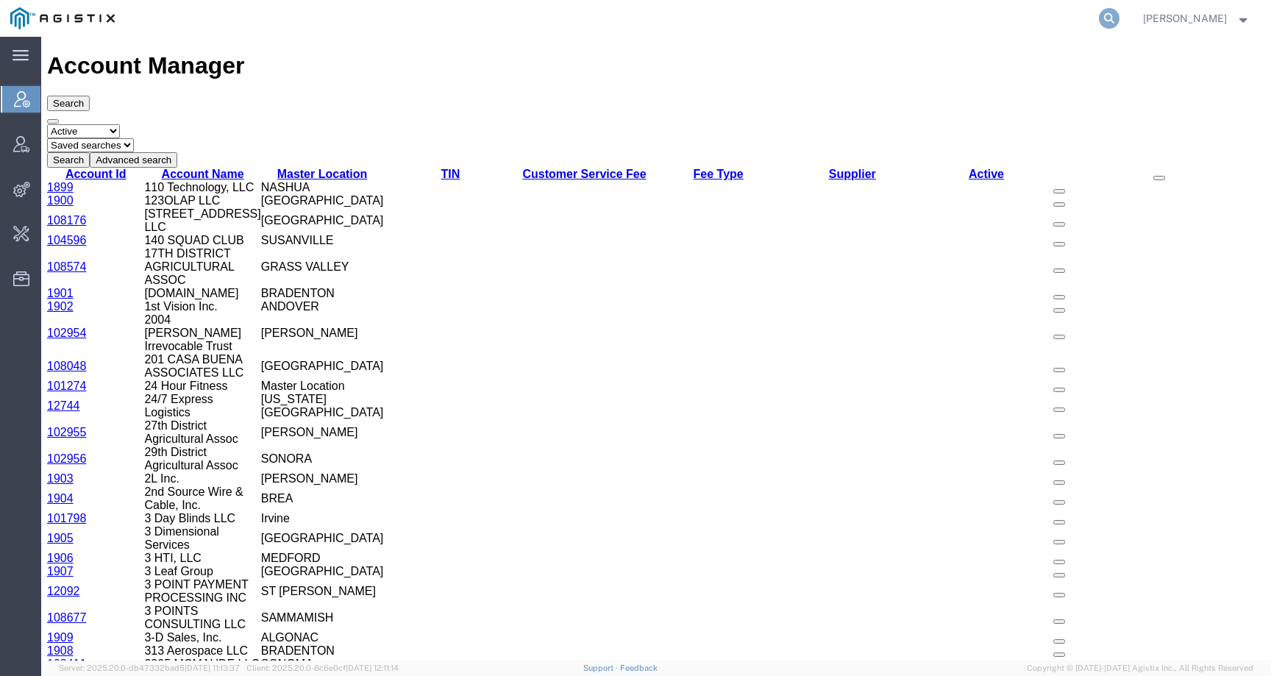
click at [1117, 18] on icon at bounding box center [1109, 18] width 21 height 21
click at [1086, 18] on input "search" at bounding box center [875, 18] width 447 height 35
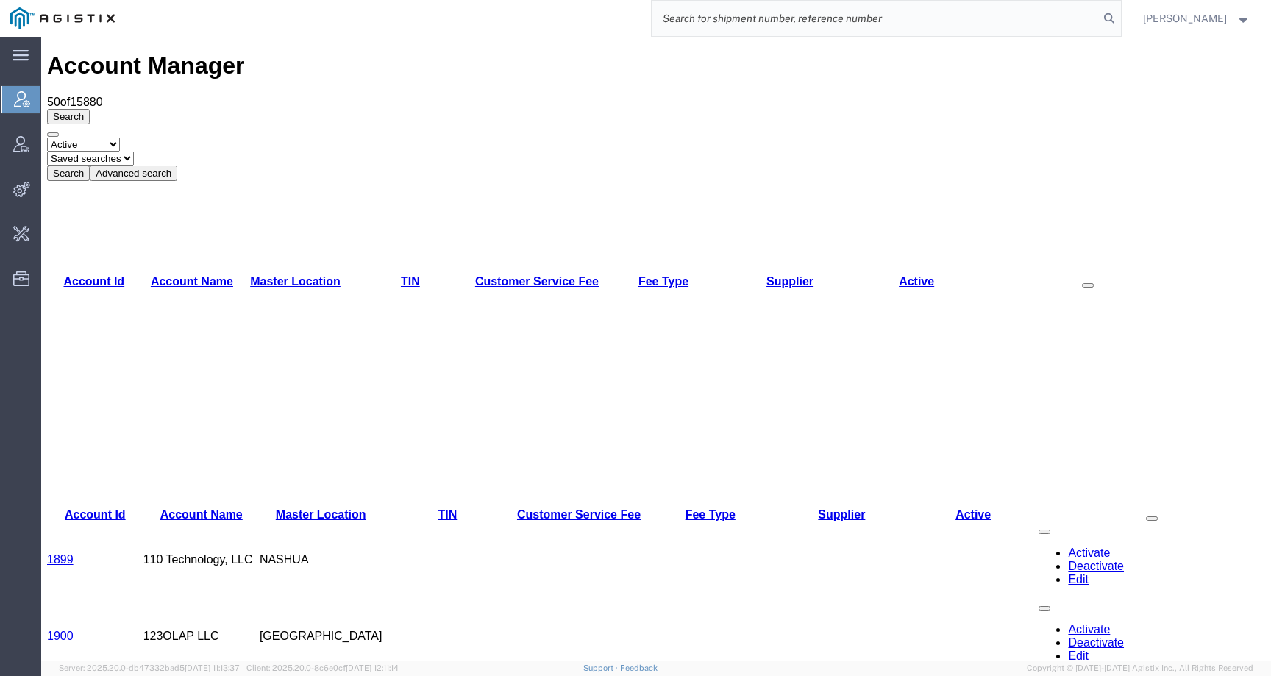
paste input "57013716"
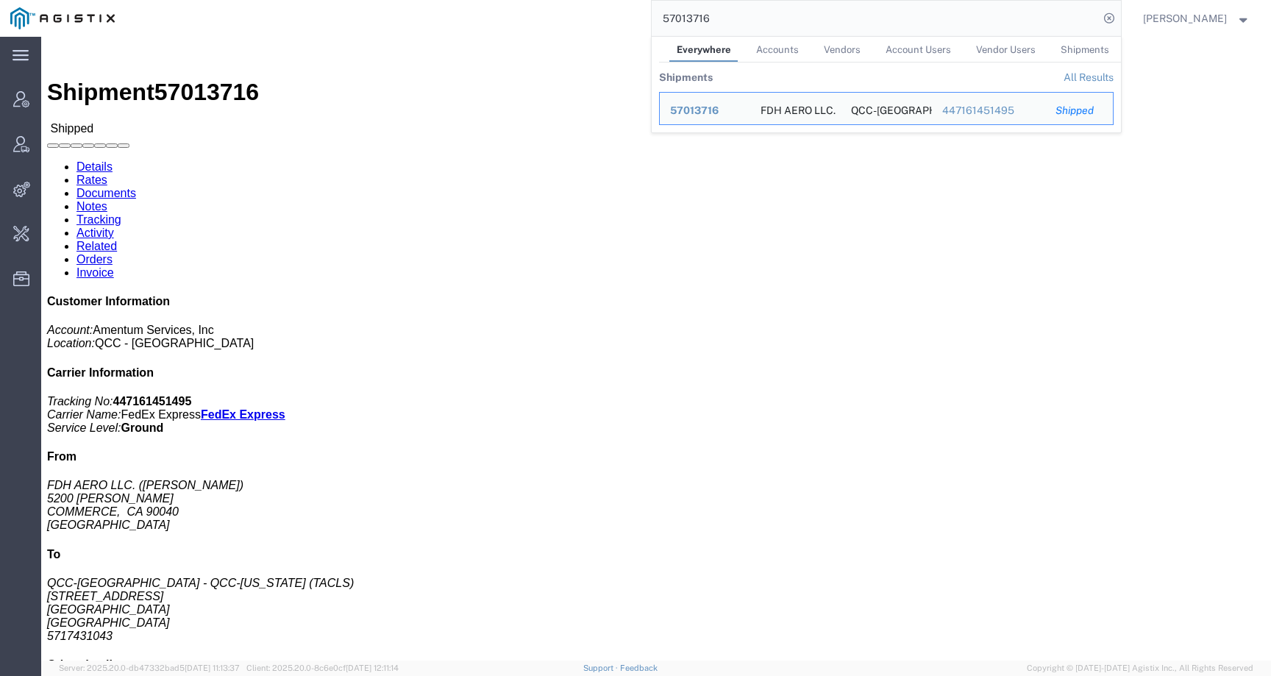
drag, startPoint x: 749, startPoint y: 21, endPoint x: 573, endPoint y: 22, distance: 175.8
click at [573, 22] on div "57013716 Everywhere Accounts Vendors Account Users Vendor Users Shipments Shipm…" at bounding box center [623, 18] width 996 height 37
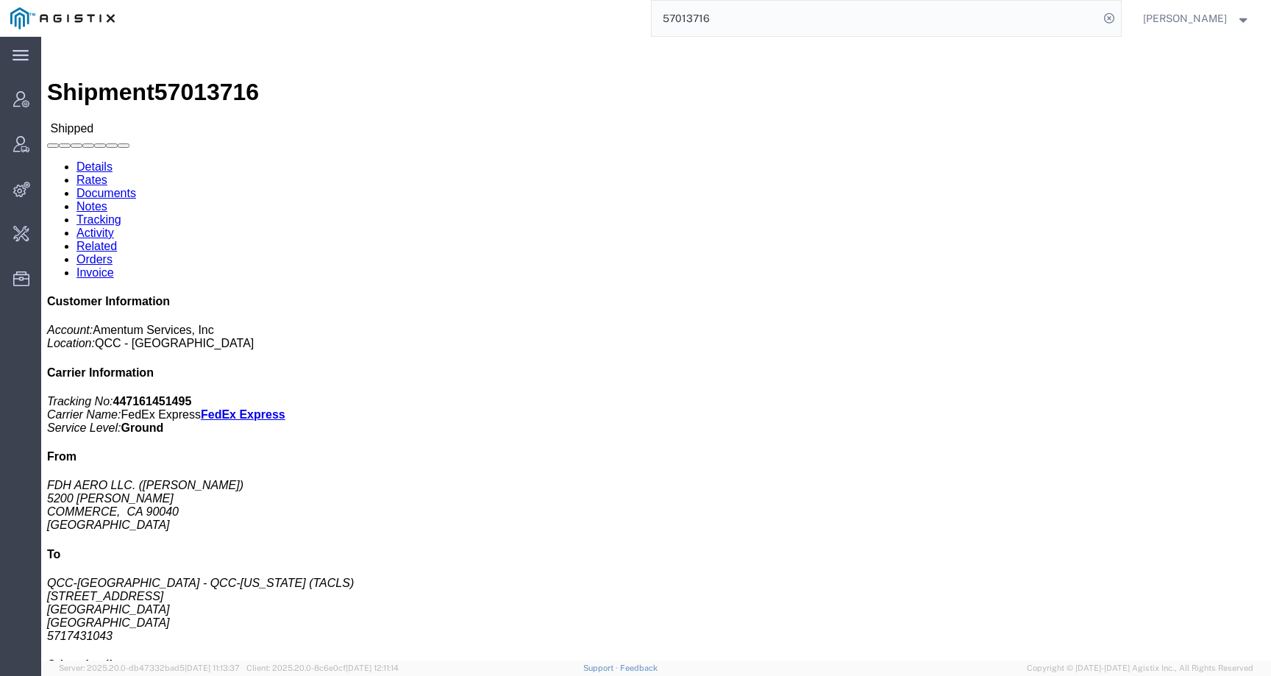
paste input "35217"
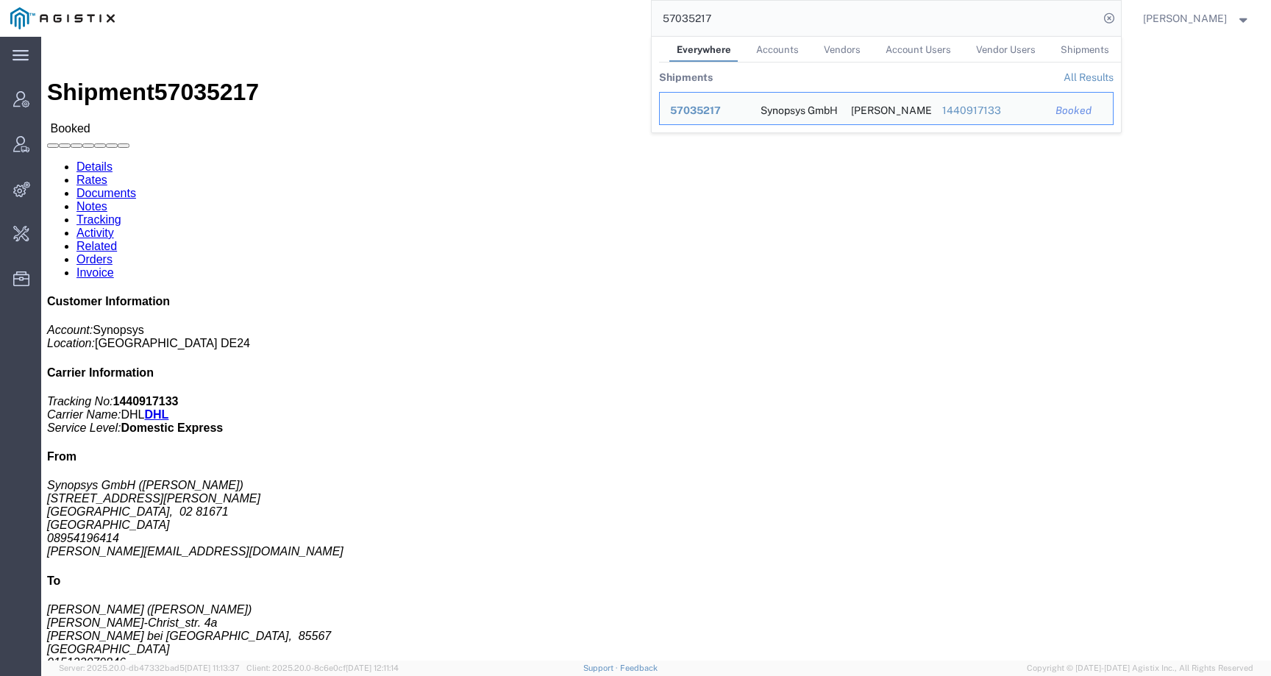
click div "Leg 1 - Small Parcel"
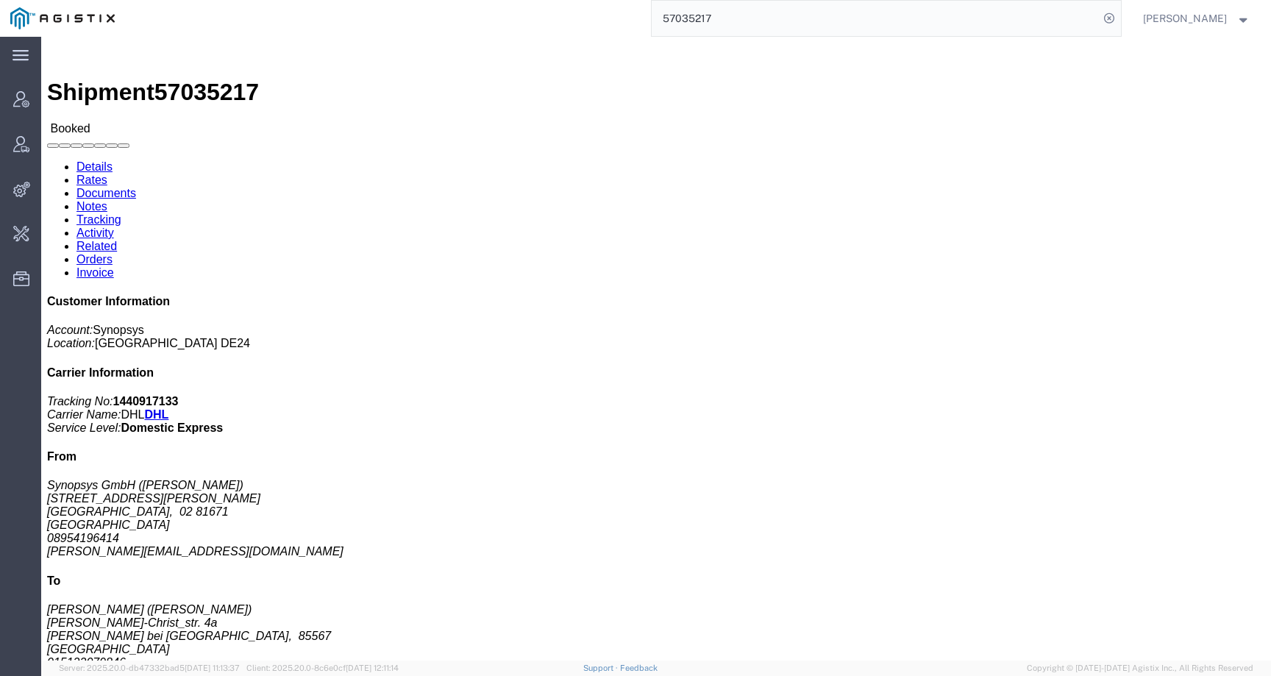
click link "Activity"
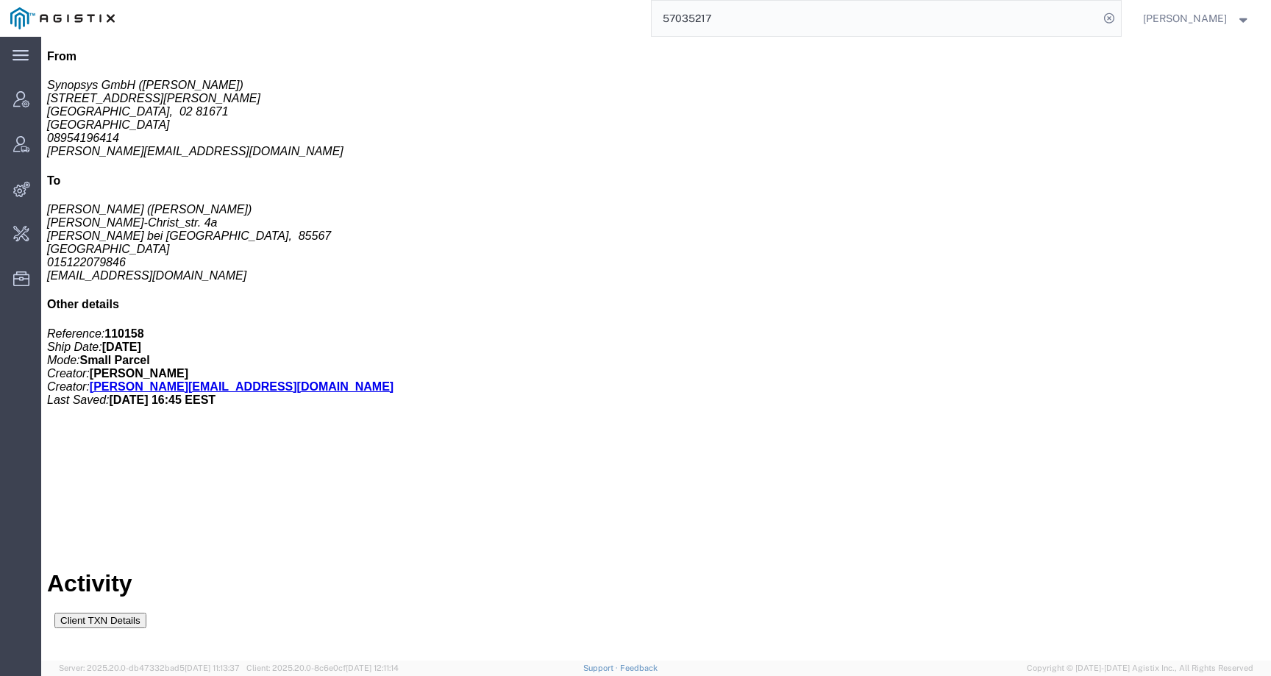
scroll to position [482, 0]
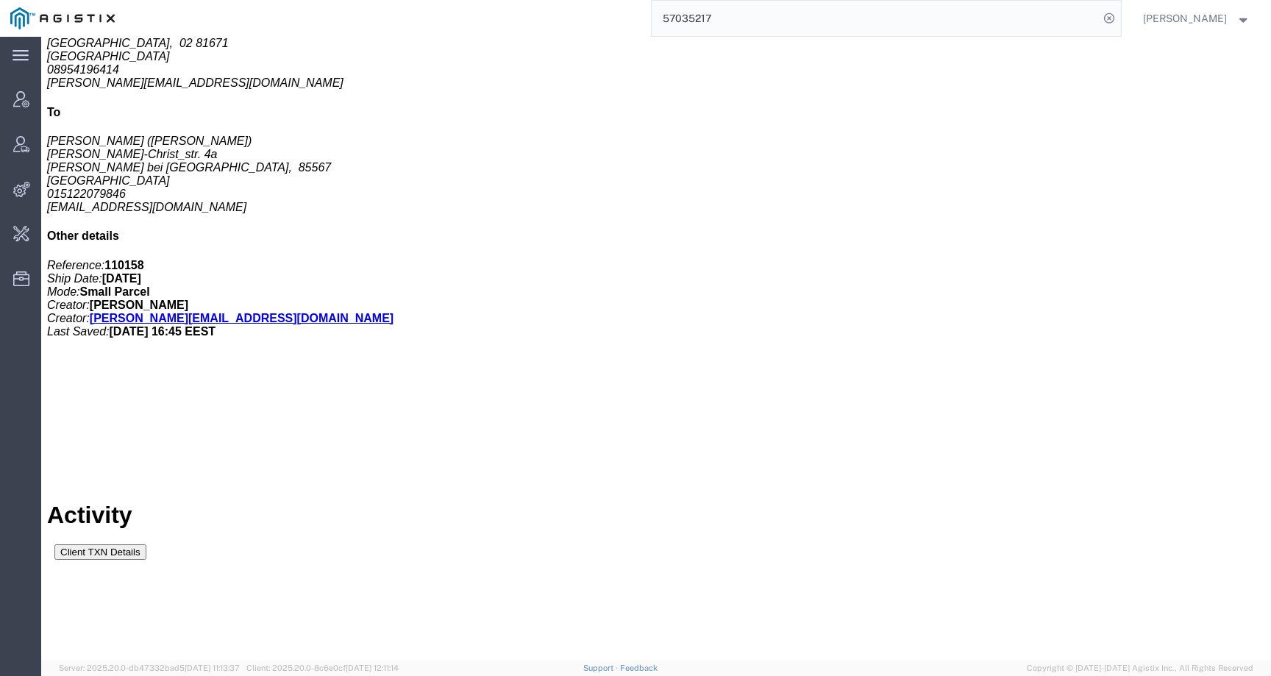
drag, startPoint x: 561, startPoint y: 638, endPoint x: 689, endPoint y: 638, distance: 128.0
copy td "[PERSON_NAME][EMAIL_ADDRESS][DOMAIN_NAME]"
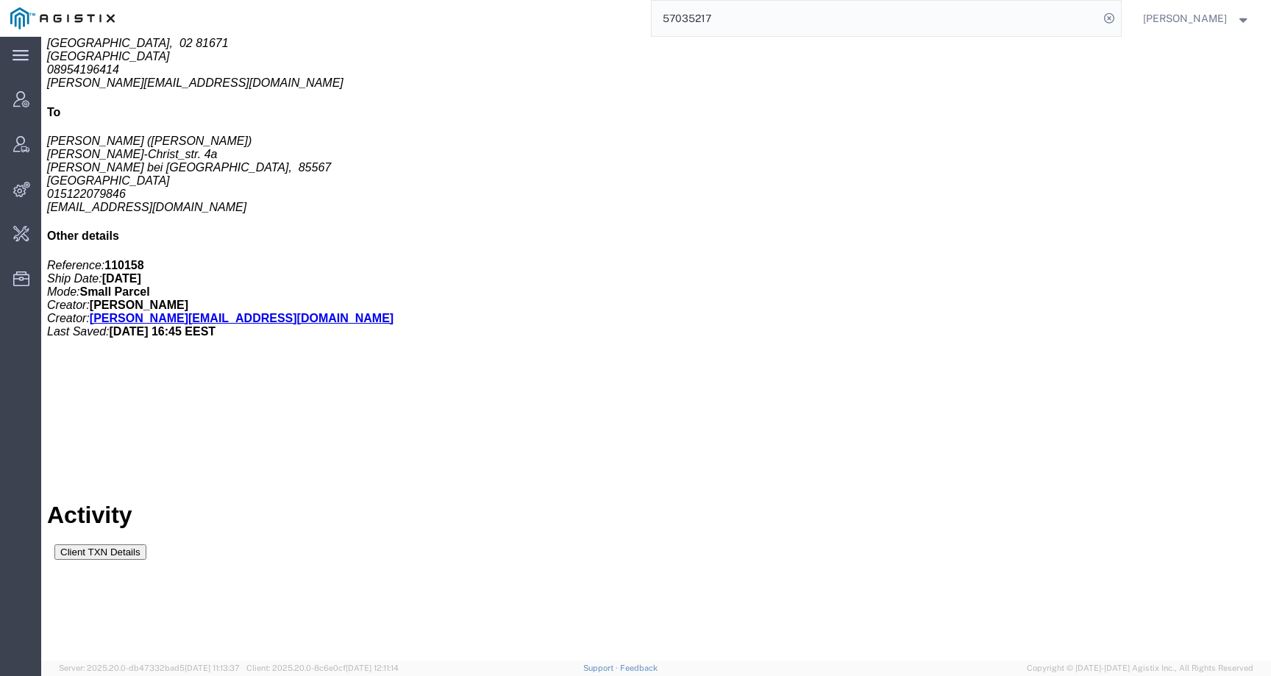
copy span "57035217"
copy td "[PERSON_NAME]"
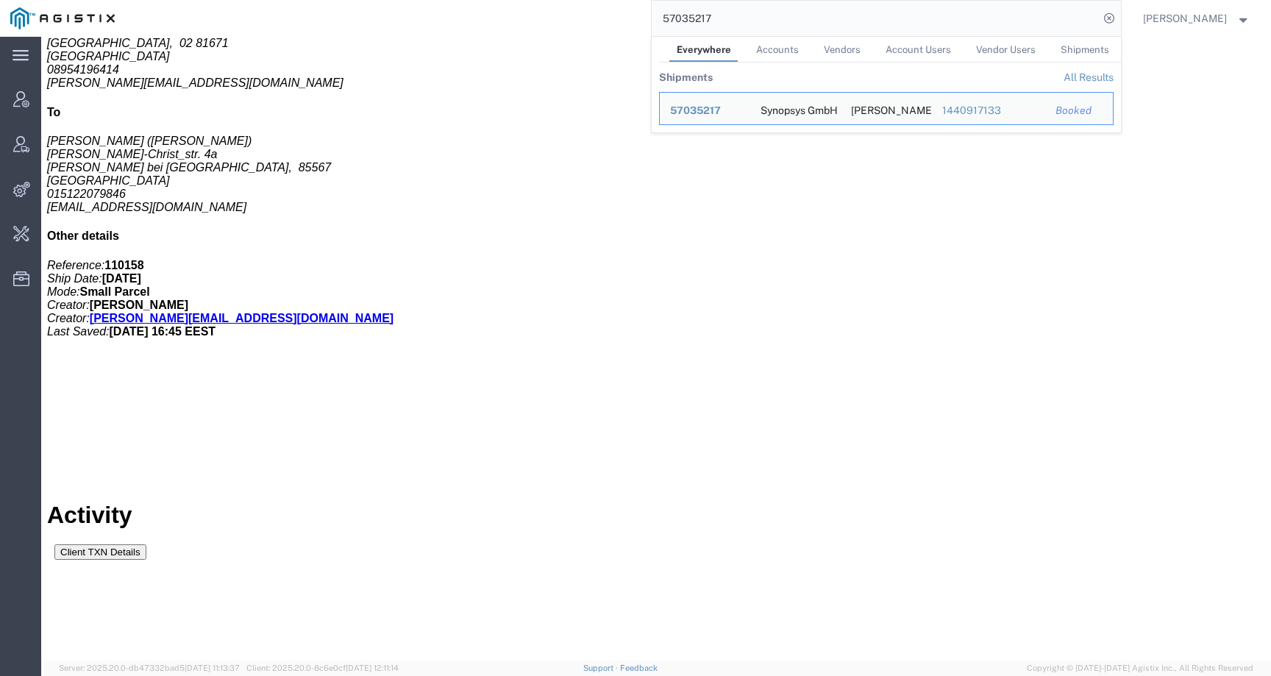
drag, startPoint x: 803, startPoint y: 24, endPoint x: 572, endPoint y: 21, distance: 231.0
click at [572, 21] on div "57035217 Everywhere Accounts Vendors Account Users Vendor Users Shipments Shipm…" at bounding box center [623, 18] width 996 height 37
paste input "679795"
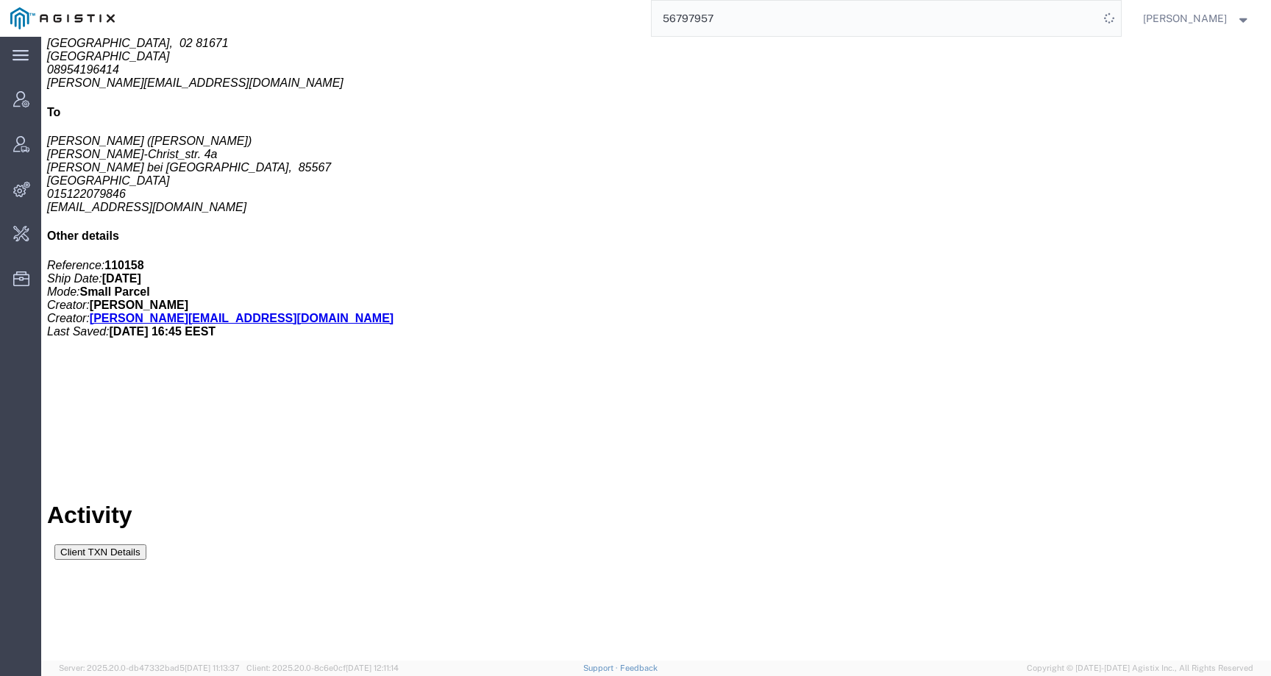
click at [714, 19] on input "56797957" at bounding box center [875, 18] width 447 height 35
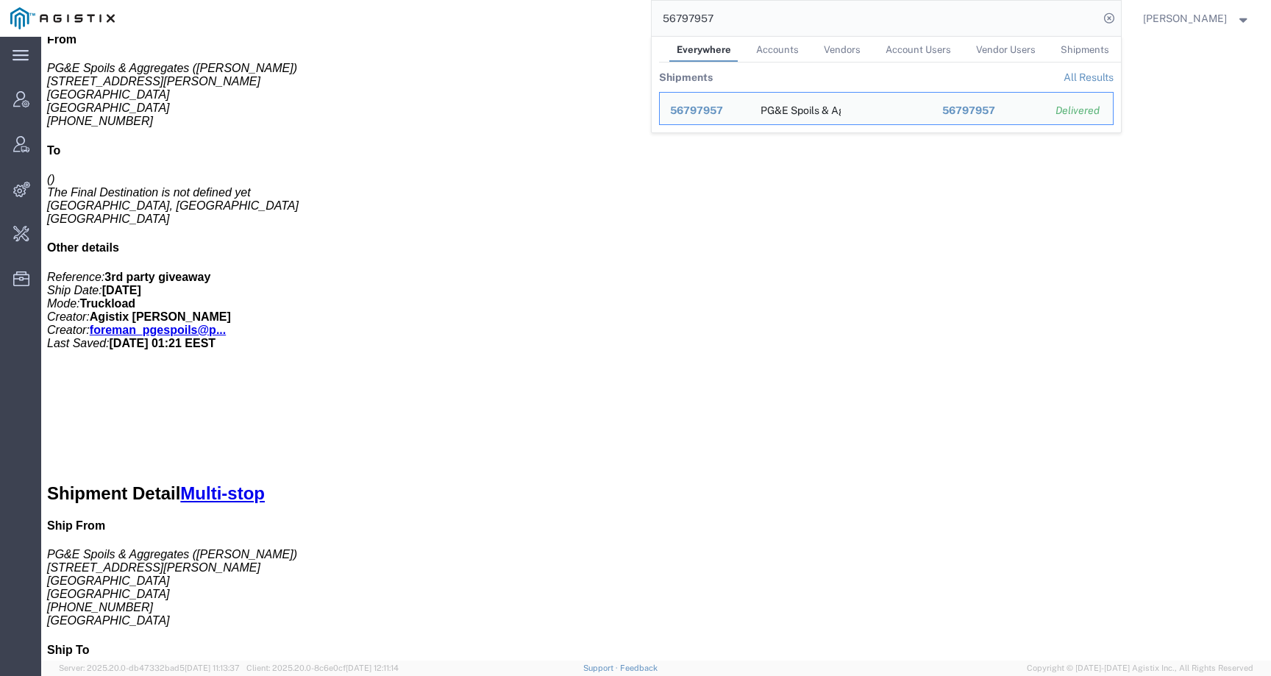
click div "Shipment Detail Multi-stop Ship From PG&E Spoils & Aggregates ([PERSON_NAME]) […"
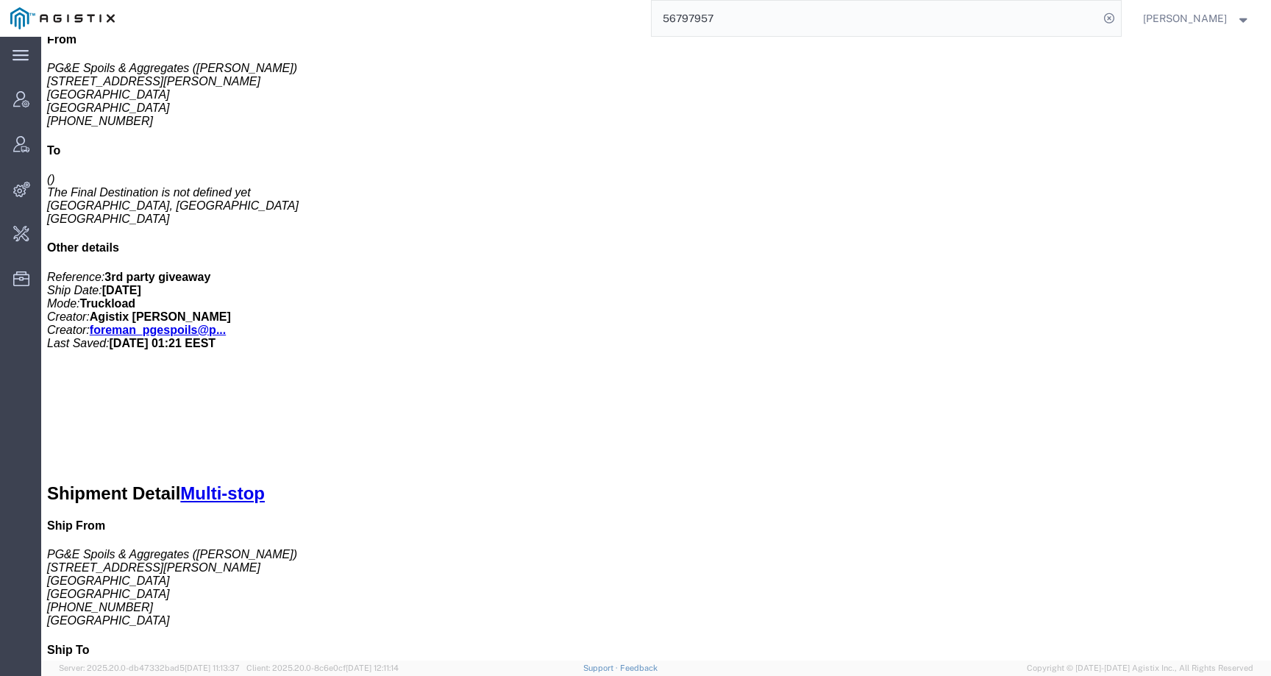
click link "Notes"
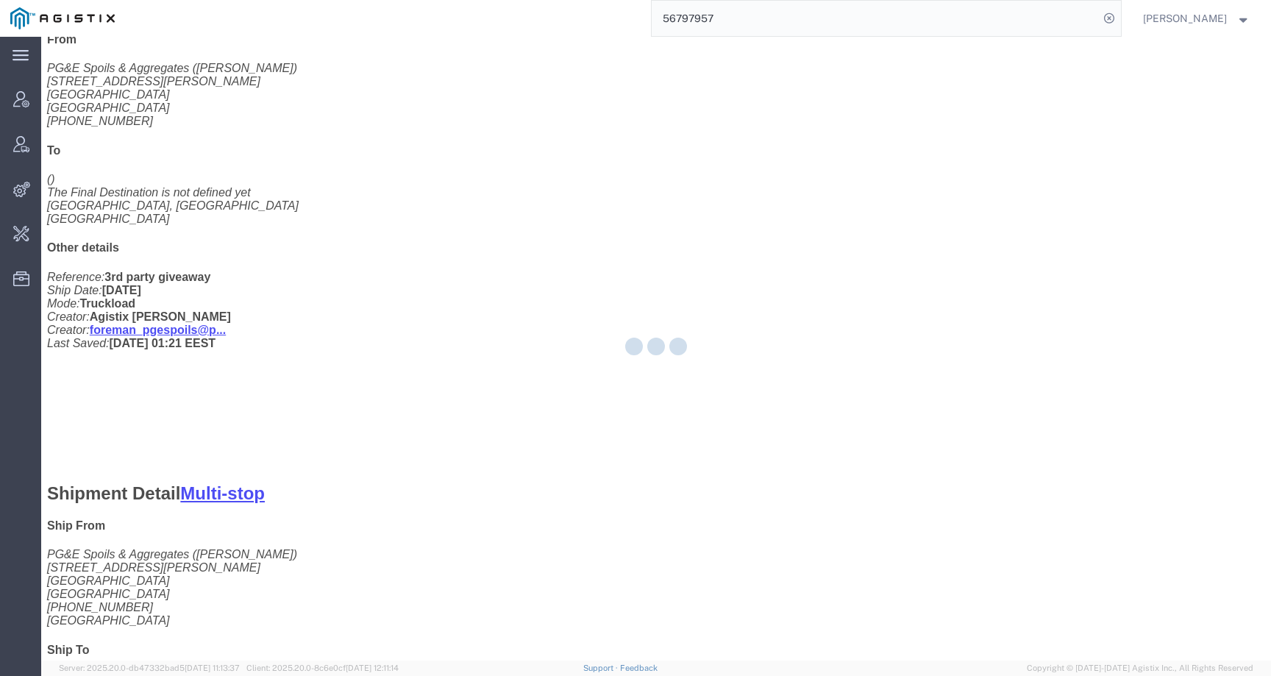
click at [207, 95] on div at bounding box center [656, 349] width 1230 height 624
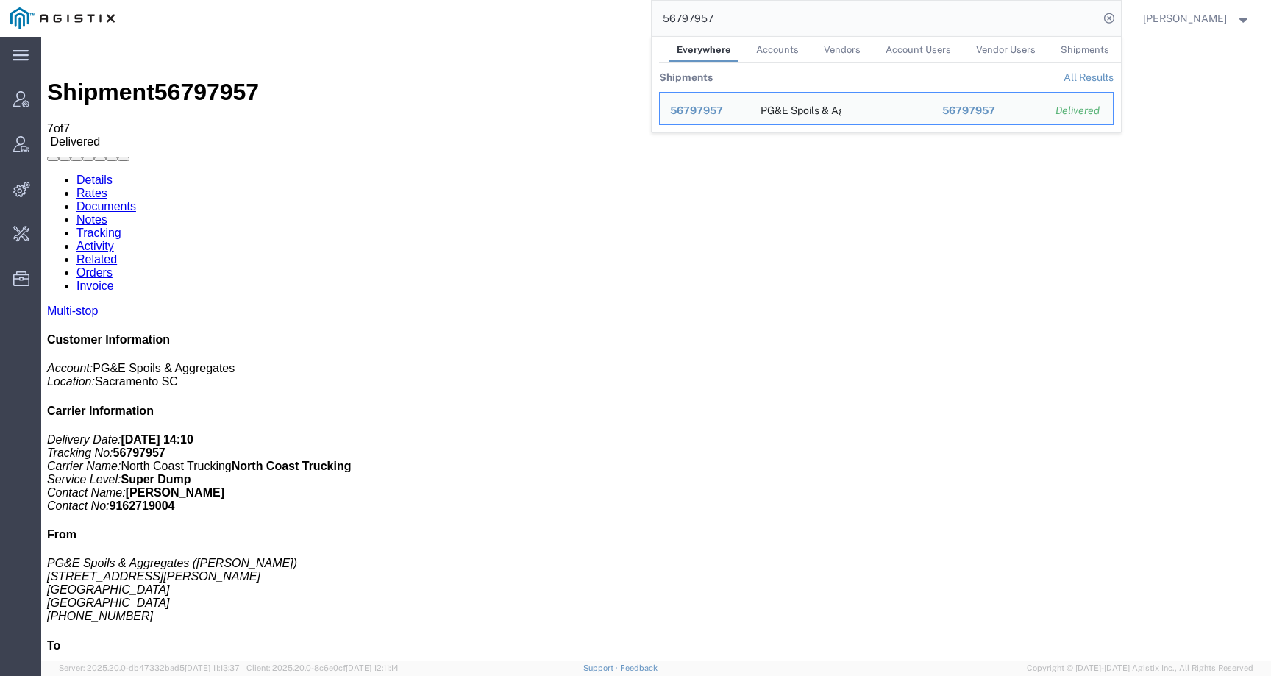
click at [912, 22] on input "56797957" at bounding box center [875, 18] width 447 height 35
drag, startPoint x: 902, startPoint y: 22, endPoint x: 629, endPoint y: 21, distance: 272.9
click at [628, 21] on div "56797957 Everywhere Accounts Vendors Account Users Vendor Users Shipments Shipm…" at bounding box center [623, 18] width 996 height 37
click at [114, 240] on link "Activity" at bounding box center [96, 246] width 38 height 13
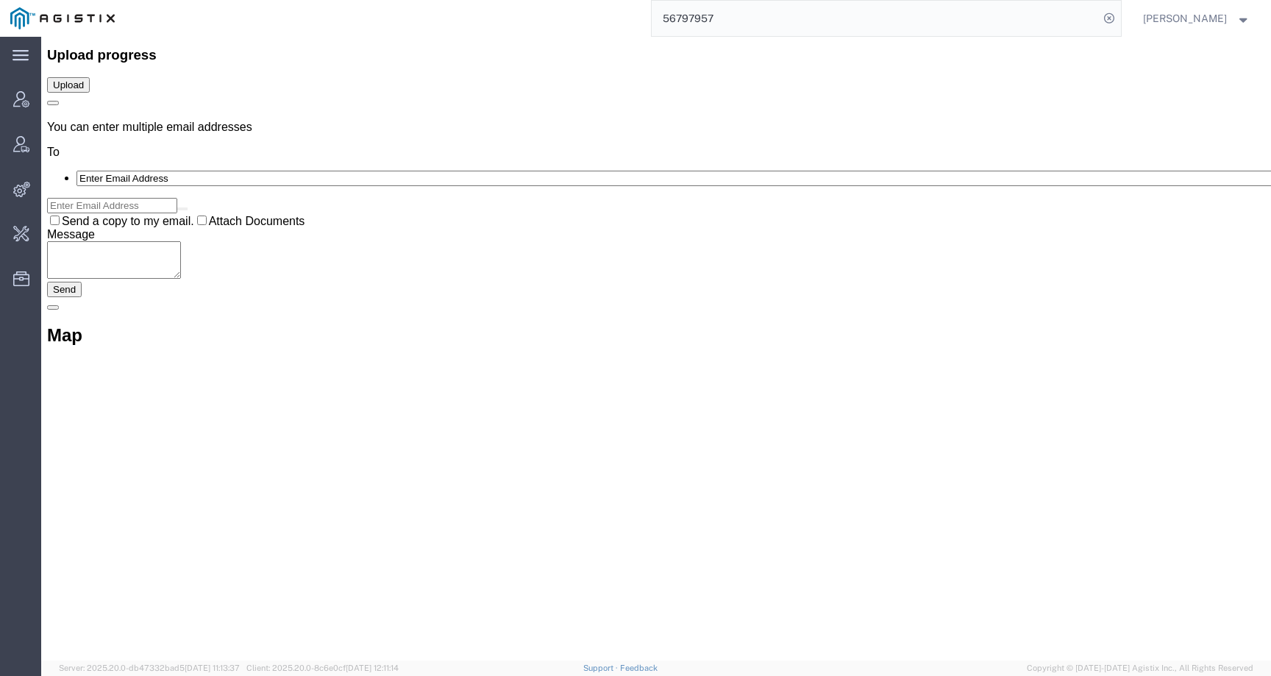
scroll to position [6737, 0]
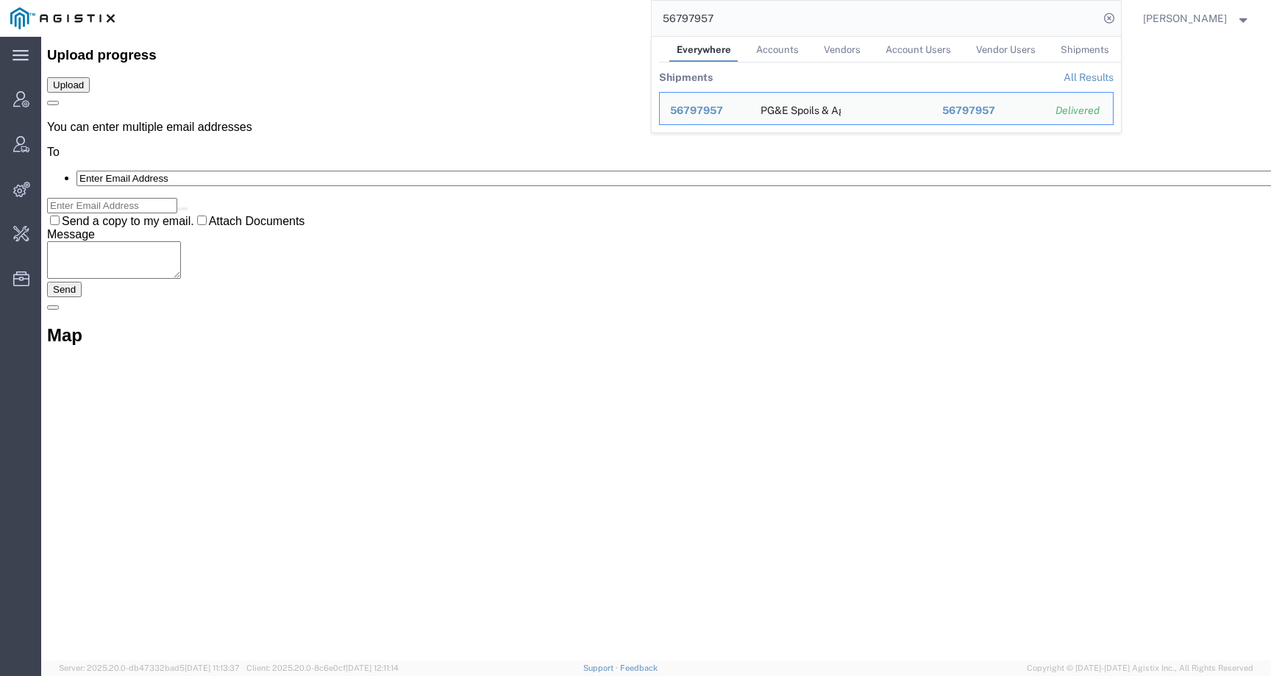
drag, startPoint x: 739, startPoint y: 15, endPoint x: 613, endPoint y: 14, distance: 126.5
click at [613, 15] on div "56797957 Everywhere Accounts Vendors Account Users Vendor Users Shipments Shipm…" at bounding box center [623, 18] width 996 height 37
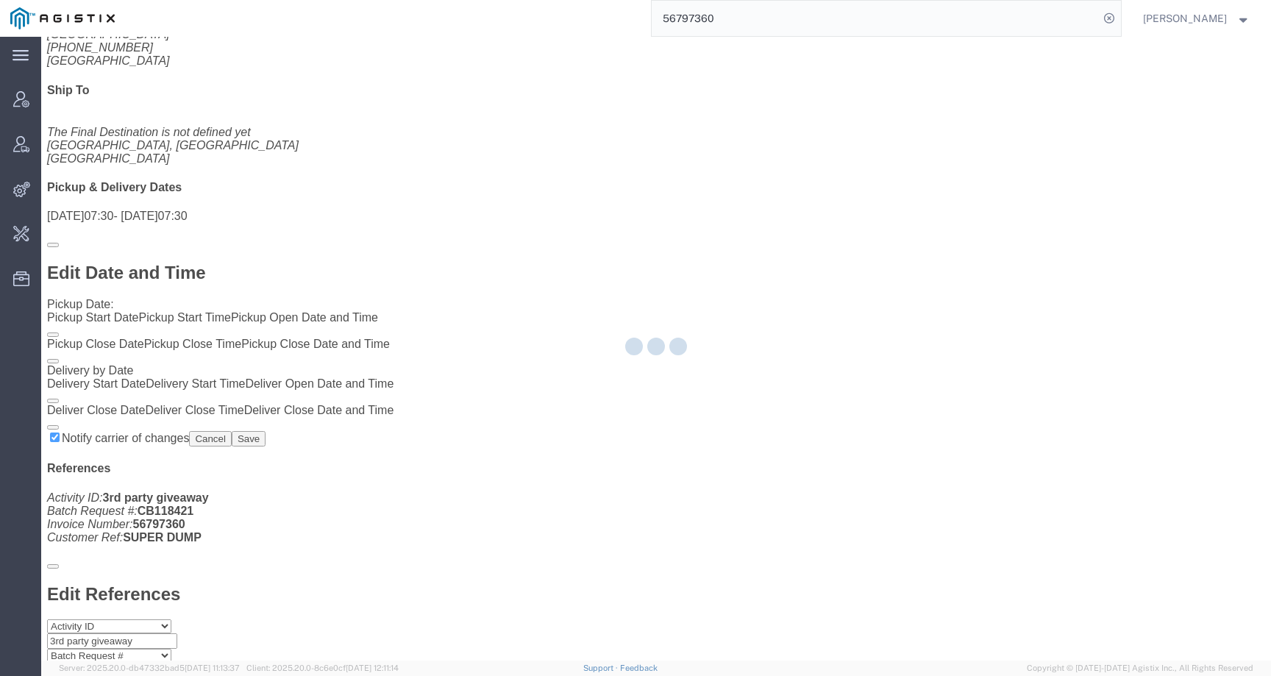
scroll to position [1114, 0]
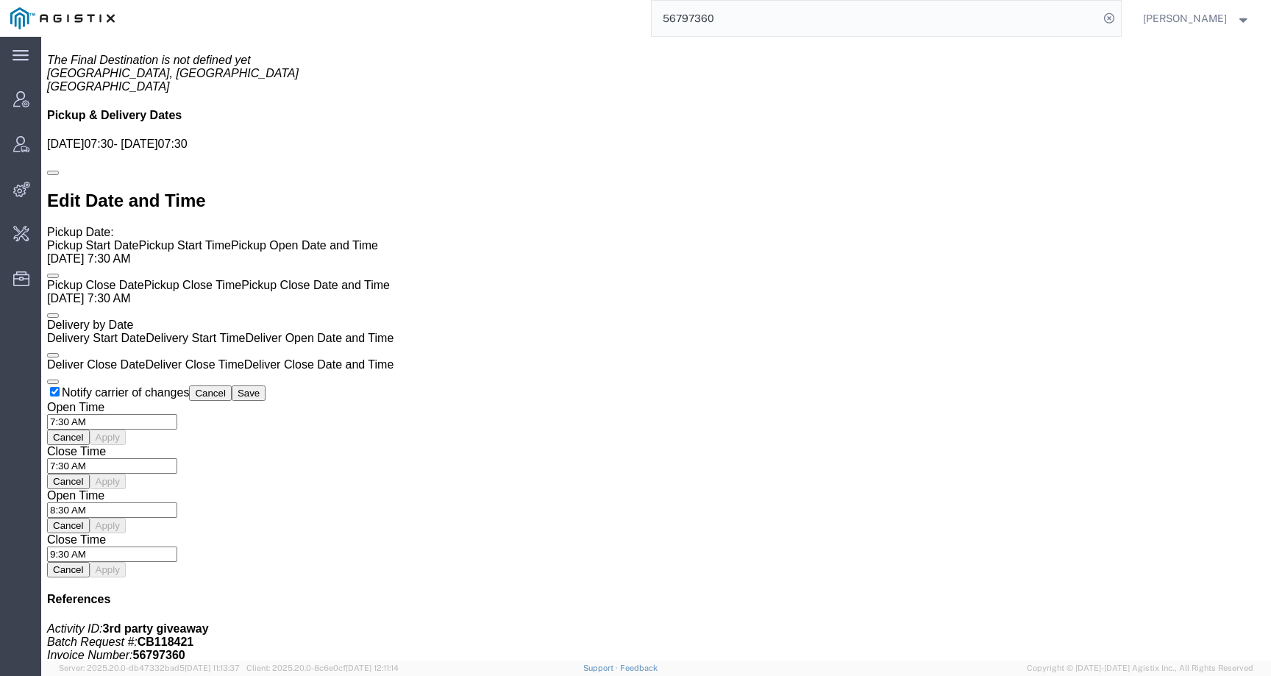
click link "Activity"
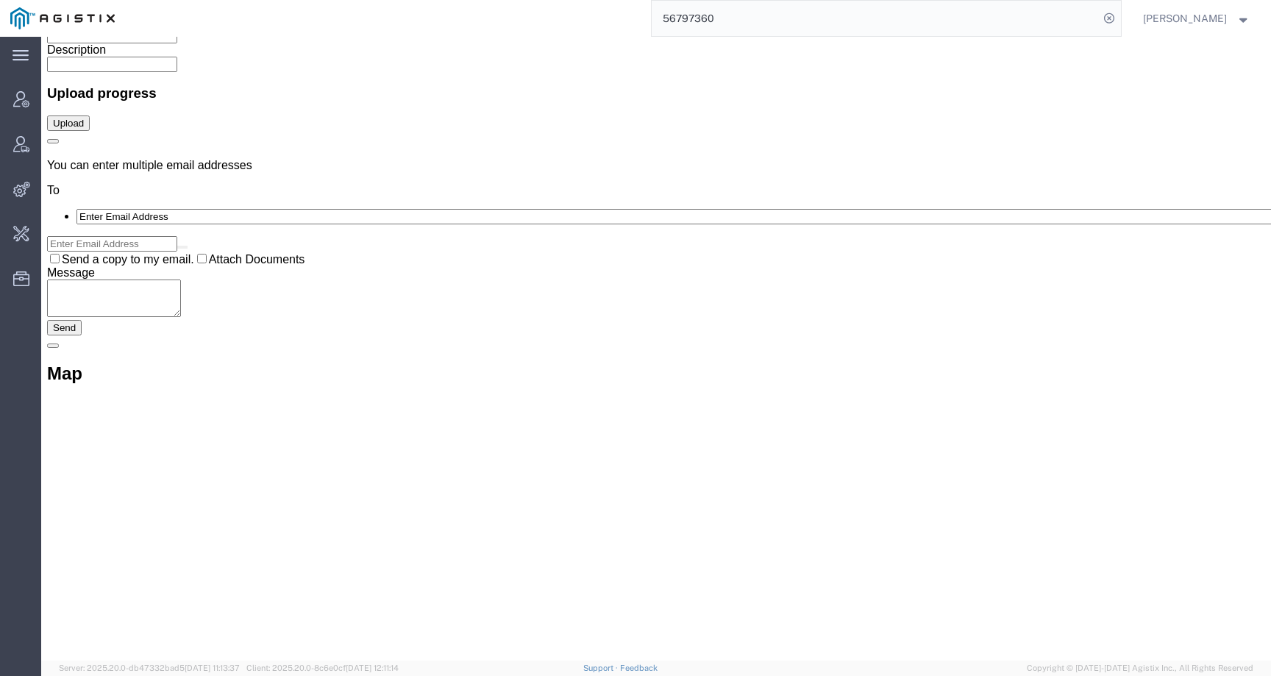
scroll to position [6545, 0]
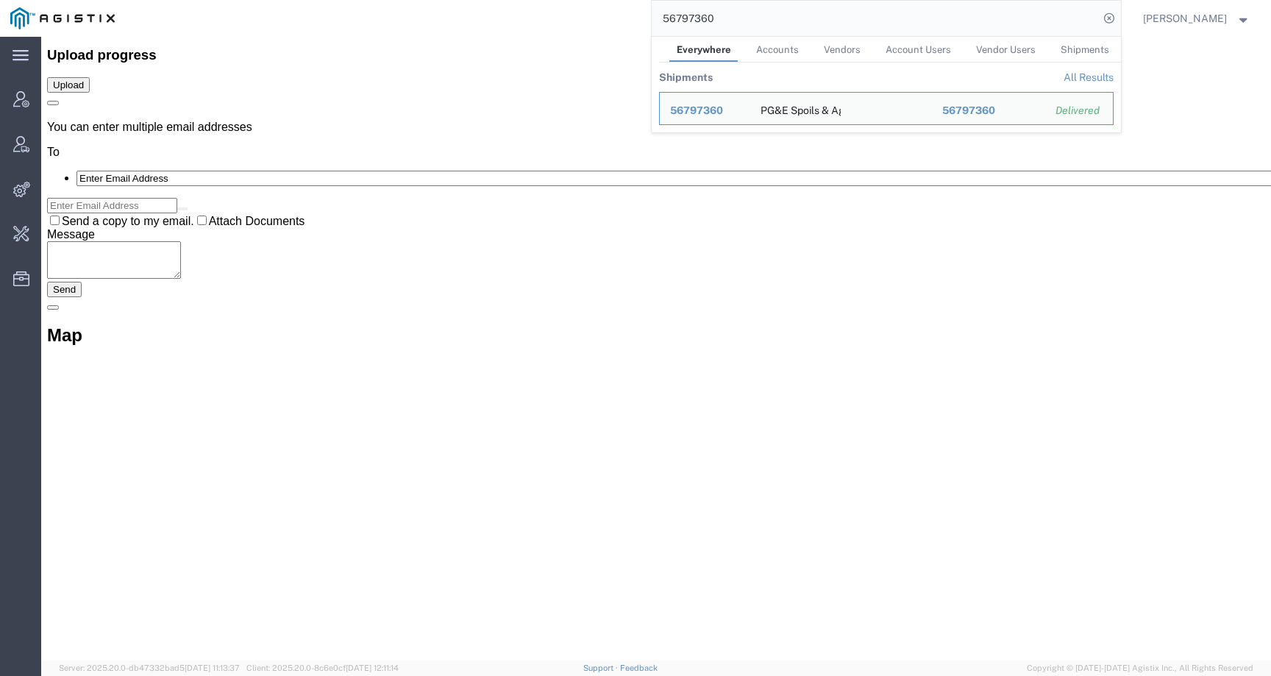
drag, startPoint x: 919, startPoint y: 13, endPoint x: 656, endPoint y: 12, distance: 262.6
click at [656, 12] on div "56797360 Everywhere Accounts Vendors Account Users Vendor Users Shipments Shipm…" at bounding box center [623, 18] width 996 height 37
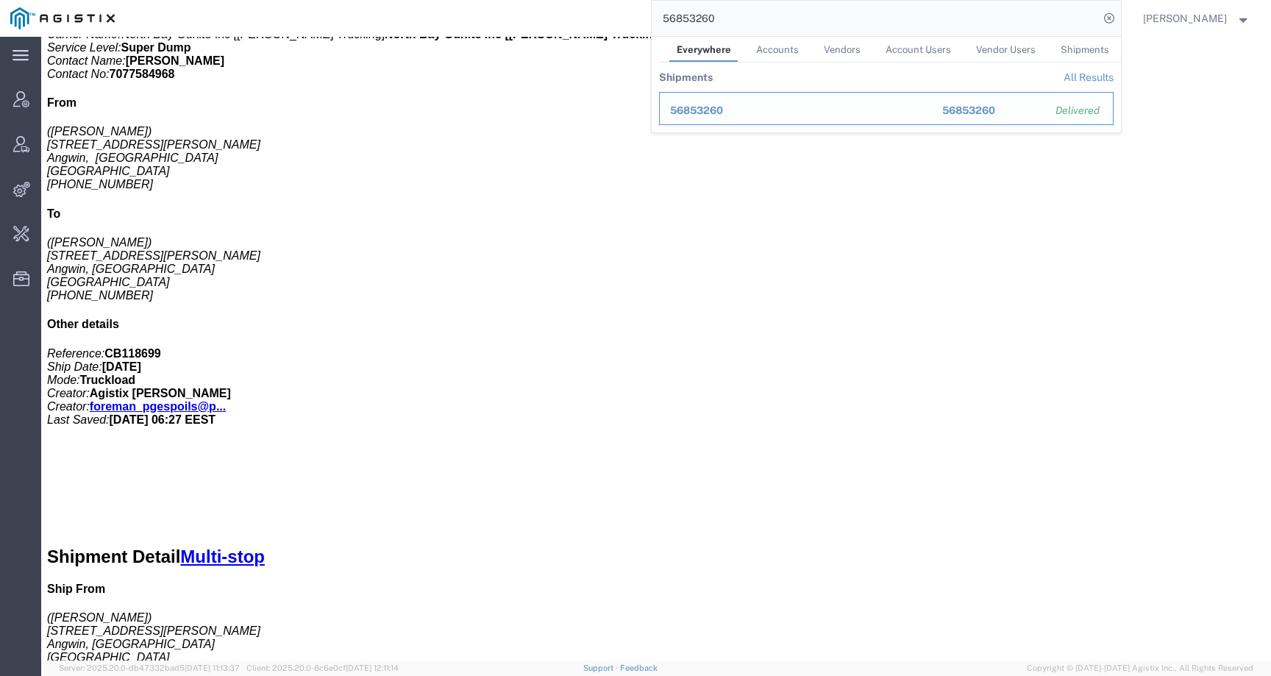
click at [717, 112] on span "56853260" at bounding box center [696, 110] width 53 height 12
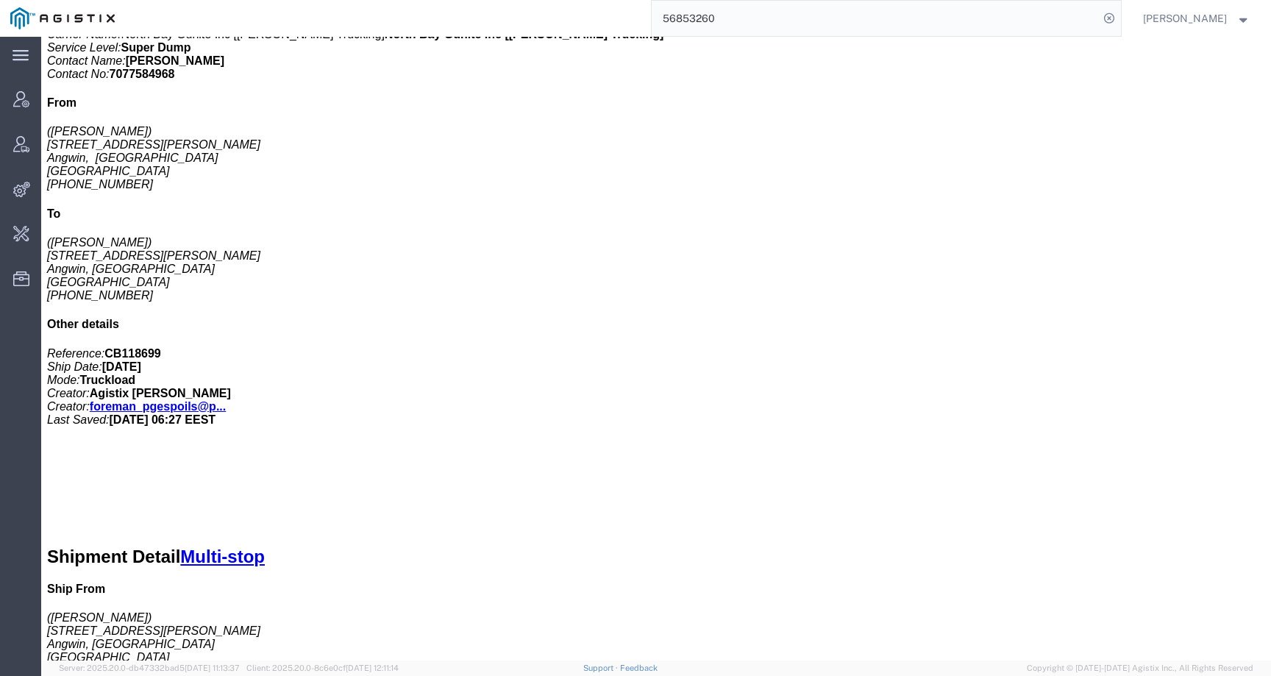
scroll to position [0, 0]
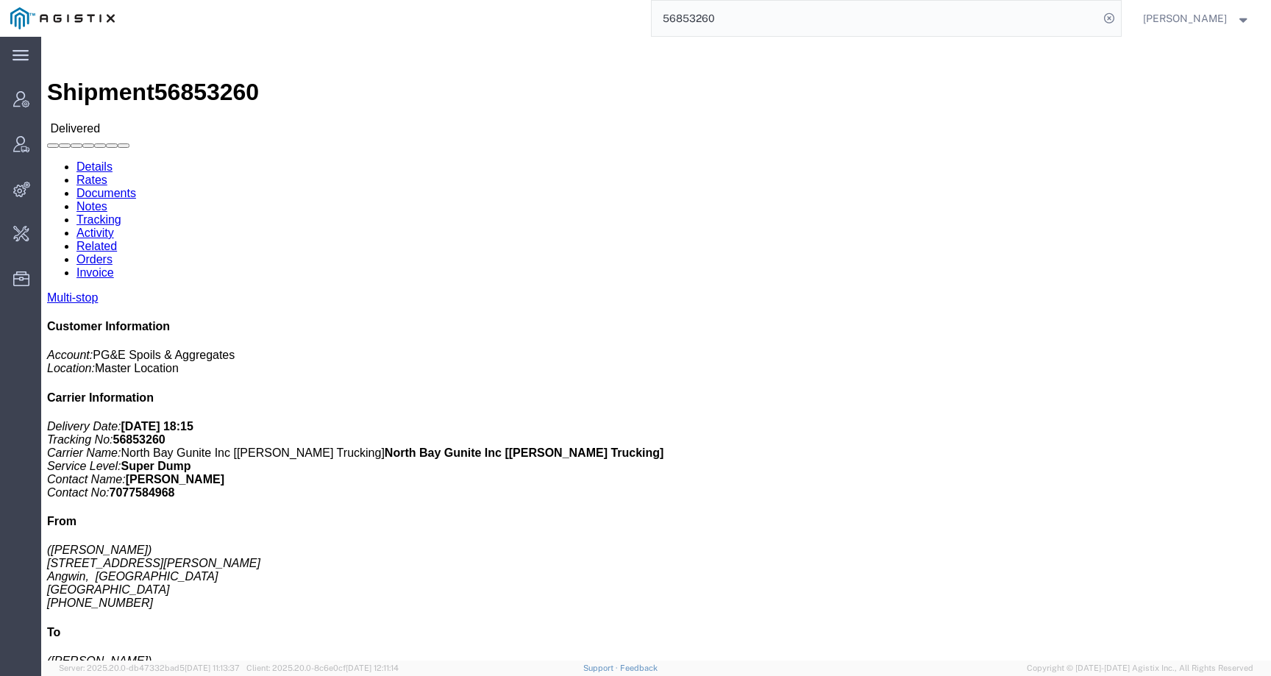
click link "Activity"
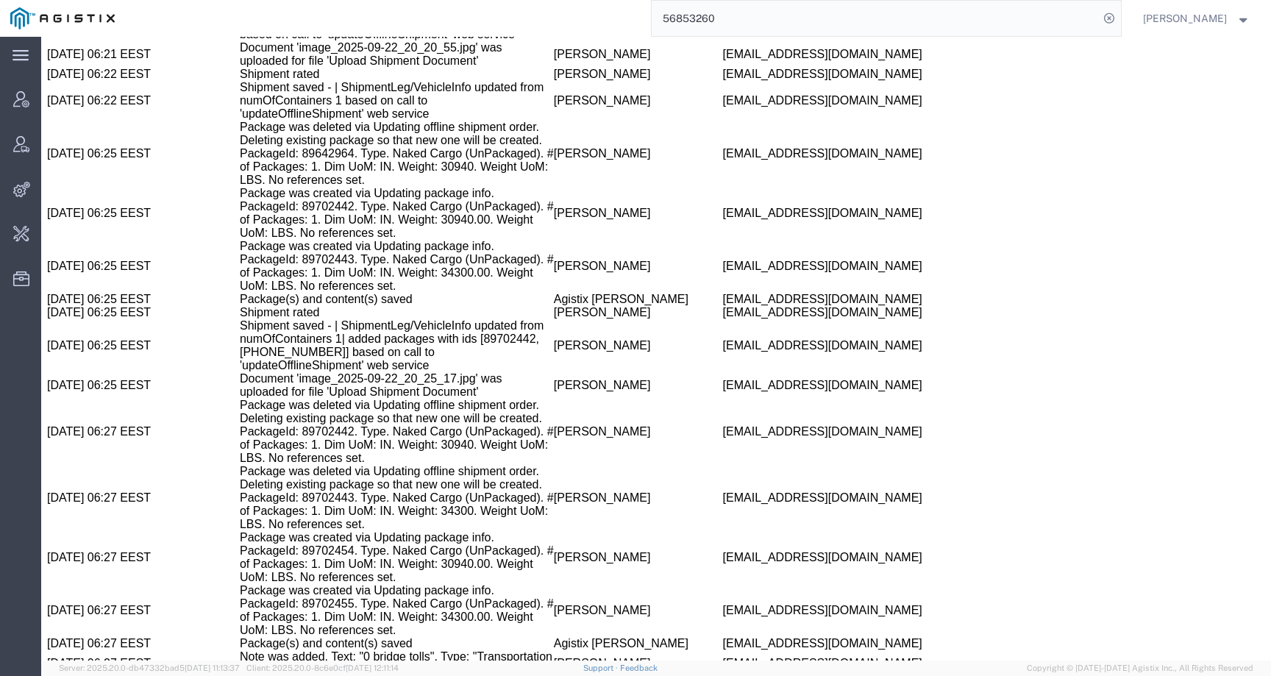
scroll to position [1889, 0]
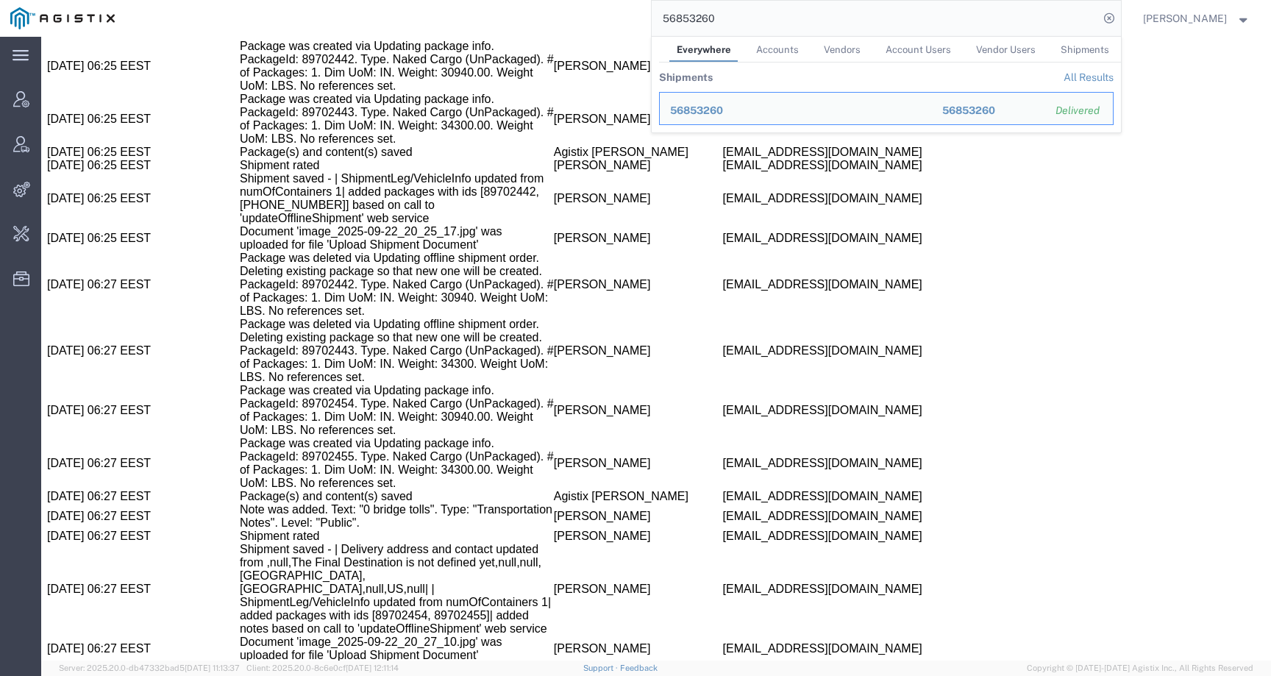
drag, startPoint x: 758, startPoint y: 19, endPoint x: 612, endPoint y: 19, distance: 146.4
click at [612, 19] on div "56853260 Everywhere Accounts Vendors Account Users Vendor Users Shipments Shipm…" at bounding box center [623, 18] width 996 height 37
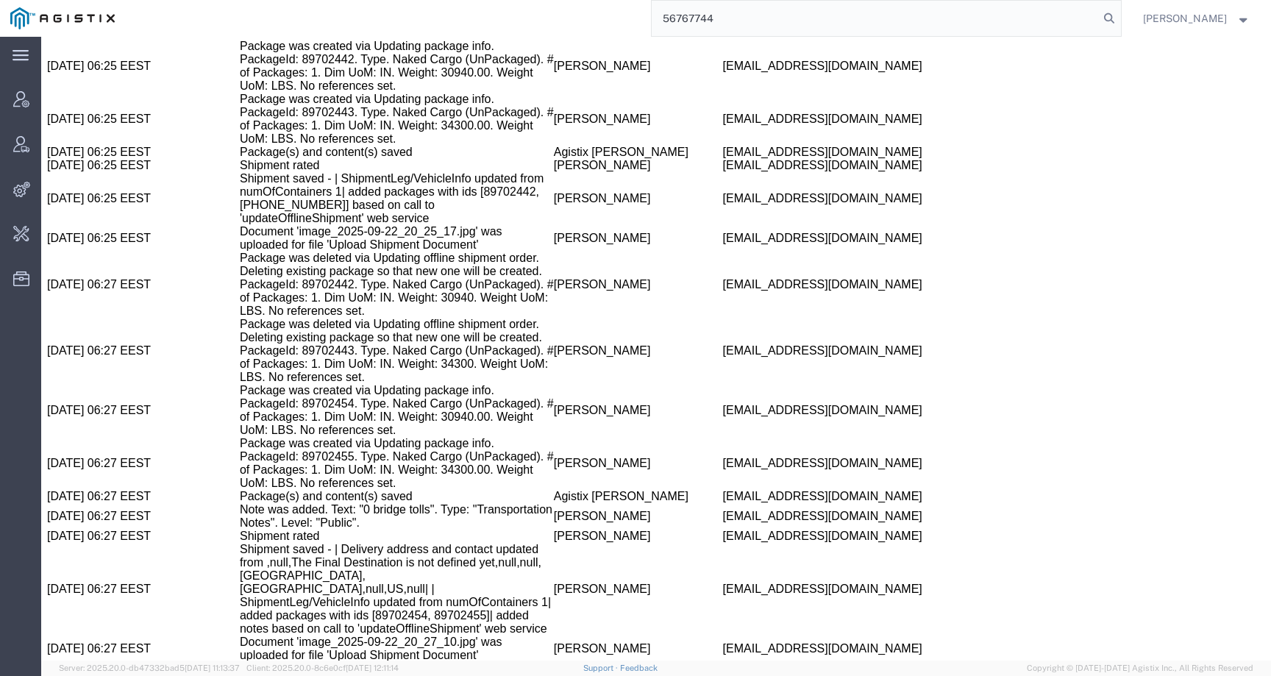
type input "56767744"
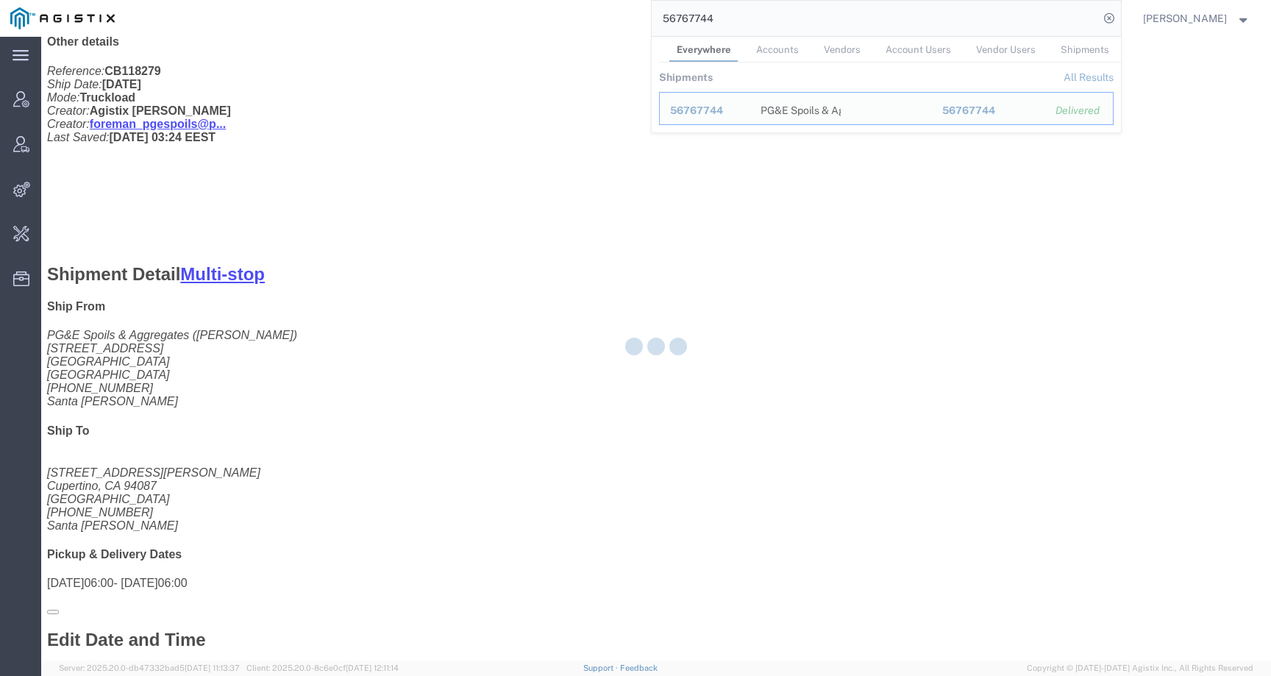
scroll to position [773, 0]
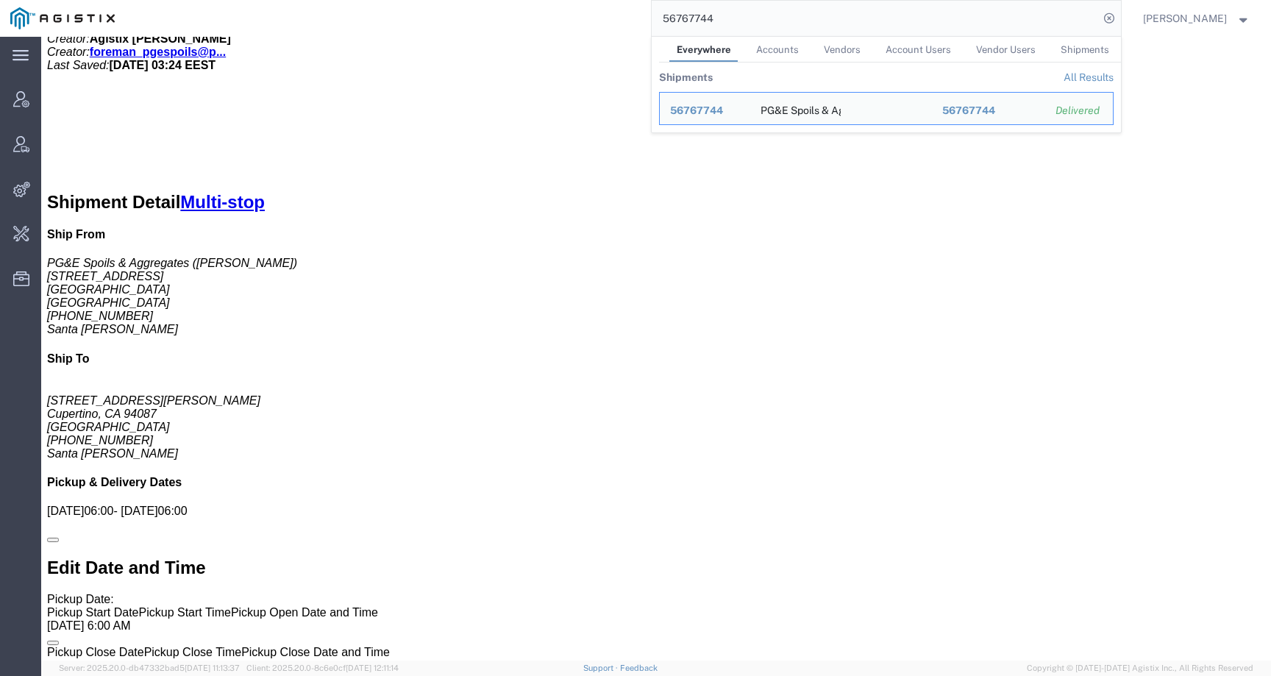
click link "Activity"
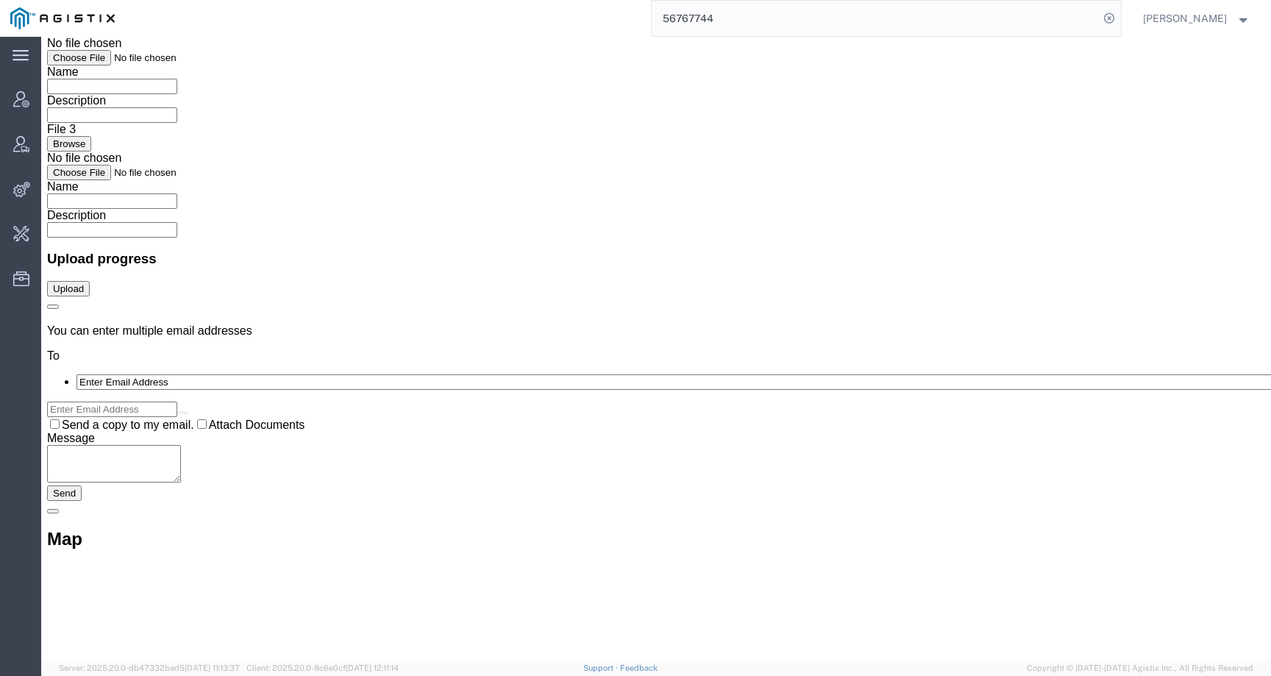
scroll to position [5047, 0]
